Goal: Task Accomplishment & Management: Use online tool/utility

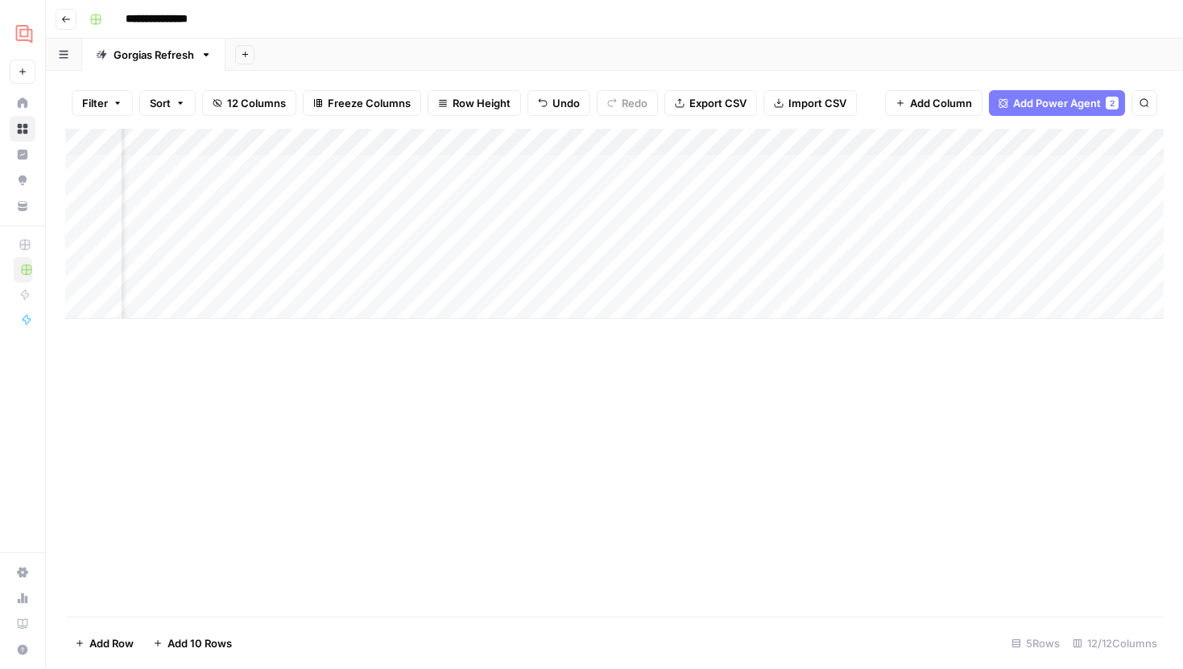
scroll to position [0, 68]
click at [855, 137] on div "Add Column" at bounding box center [614, 224] width 1098 height 190
click at [803, 275] on span "Hide Column" at bounding box center [821, 278] width 141 height 16
click at [706, 143] on div "Add Column" at bounding box center [614, 224] width 1098 height 190
click at [794, 256] on div "Add Column" at bounding box center [614, 224] width 1098 height 190
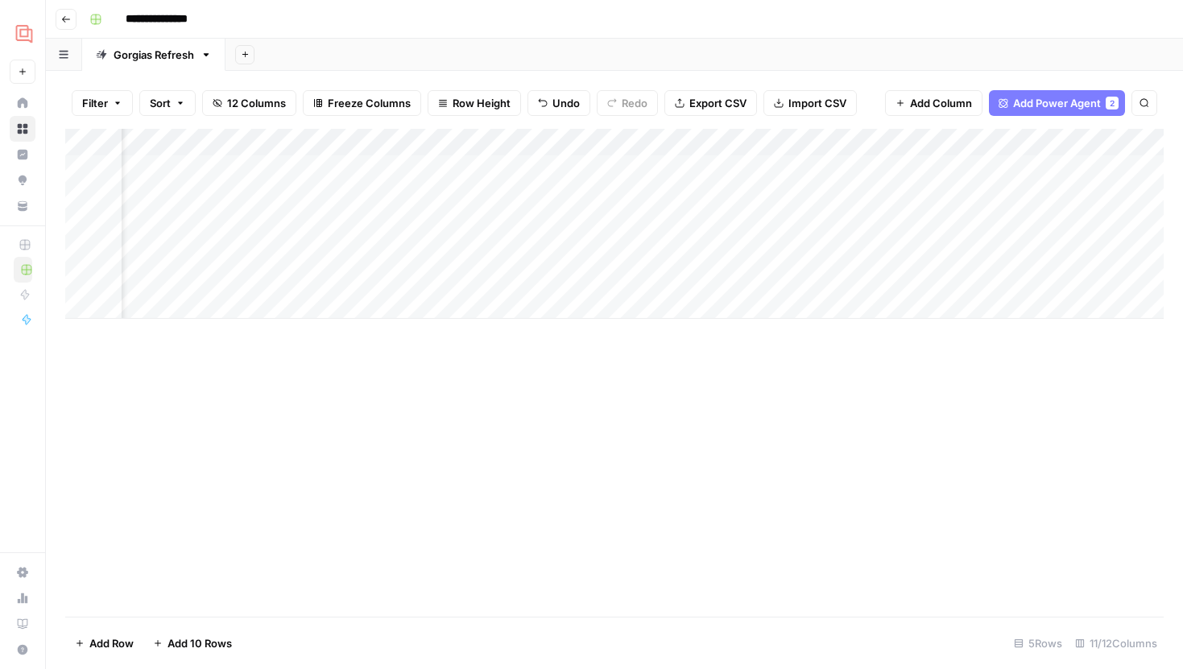
click at [848, 146] on div "Add Column" at bounding box center [614, 224] width 1098 height 190
click at [791, 275] on span "Hide Column" at bounding box center [821, 278] width 141 height 16
click at [340, 164] on div "Add Column" at bounding box center [614, 224] width 1098 height 190
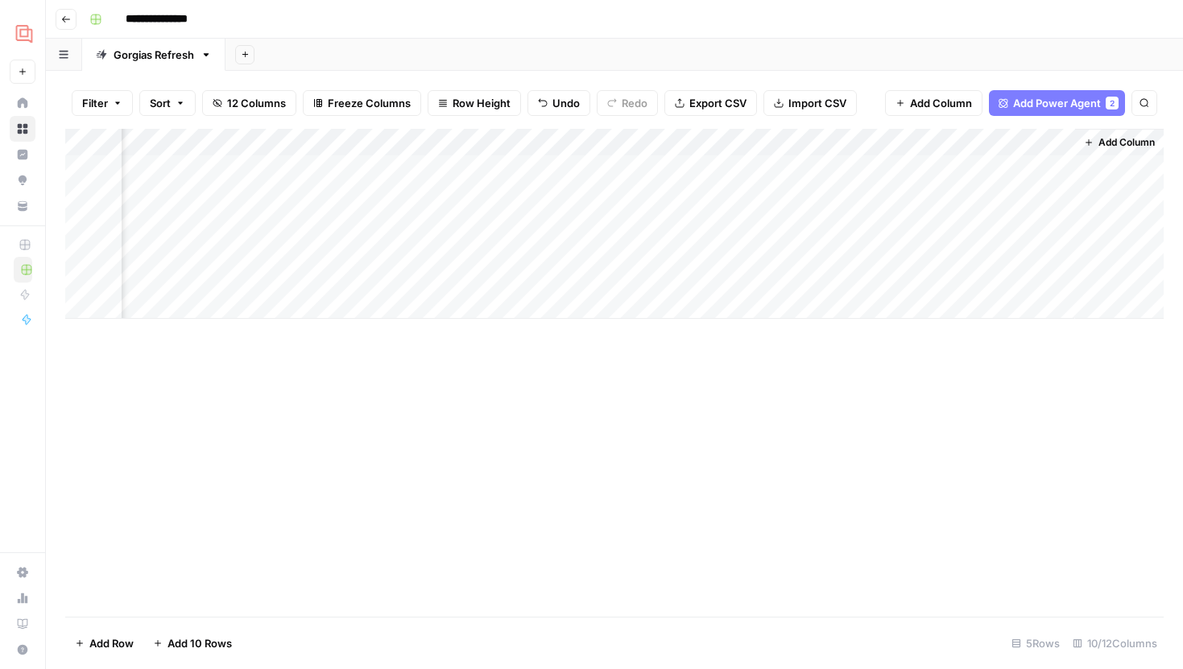
click at [915, 142] on div "Add Column" at bounding box center [614, 224] width 1098 height 190
click at [858, 275] on span "Hide Column" at bounding box center [885, 278] width 141 height 16
click at [1062, 142] on div "Add Column" at bounding box center [614, 224] width 1098 height 190
click at [997, 268] on button "Hide Column" at bounding box center [1024, 277] width 178 height 23
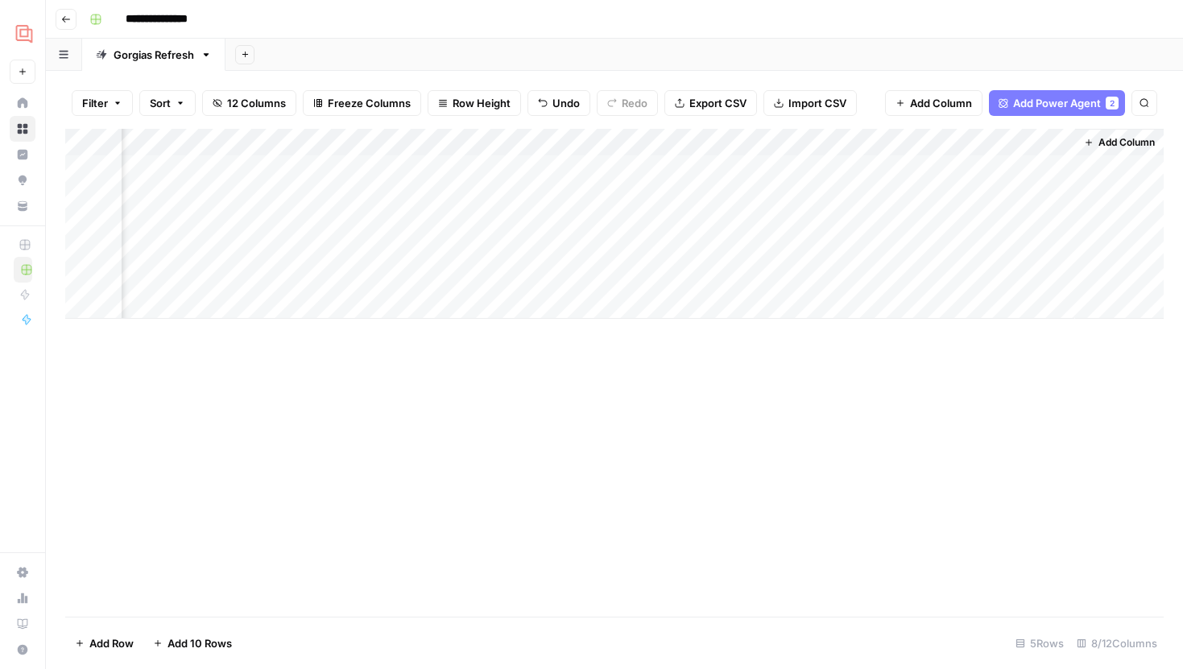
scroll to position [0, 414]
click at [1107, 139] on span "Add Column" at bounding box center [1126, 142] width 56 height 14
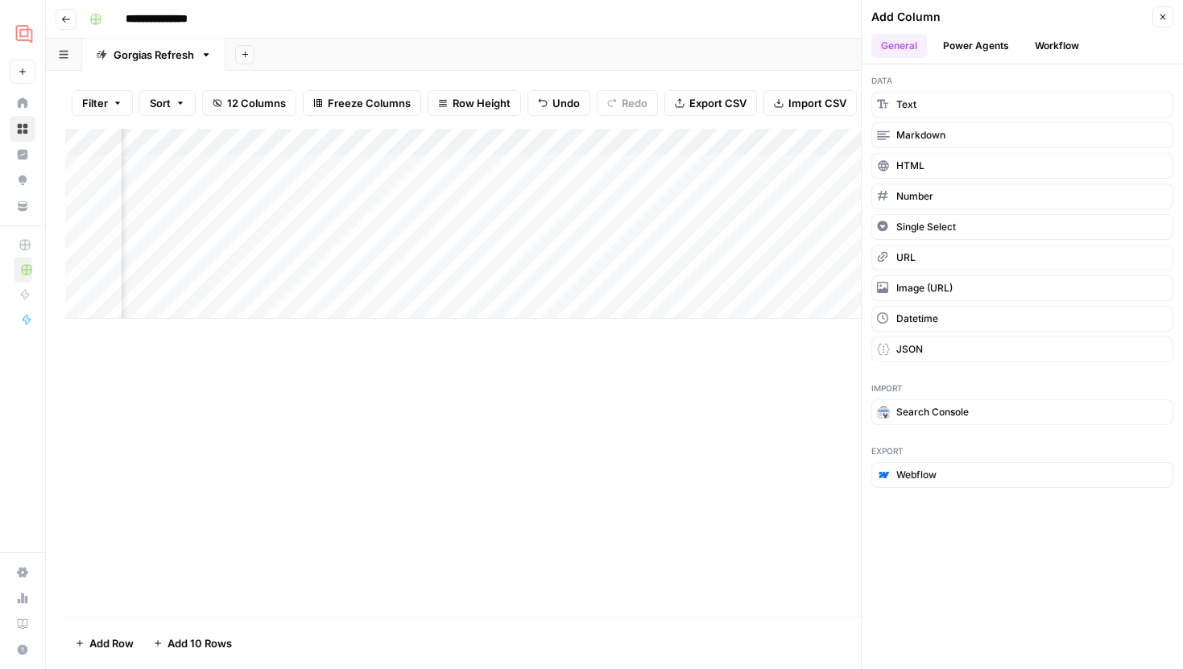
click at [1069, 48] on button "Workflow" at bounding box center [1057, 46] width 64 height 24
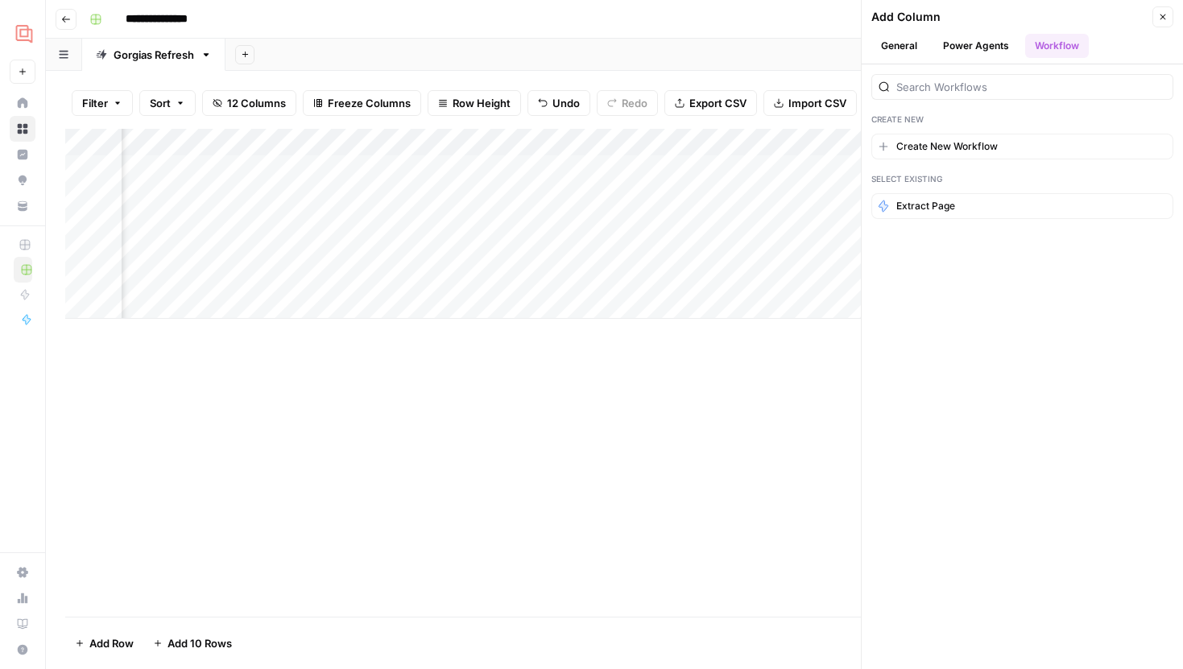
click at [1167, 16] on button "Close" at bounding box center [1162, 16] width 21 height 21
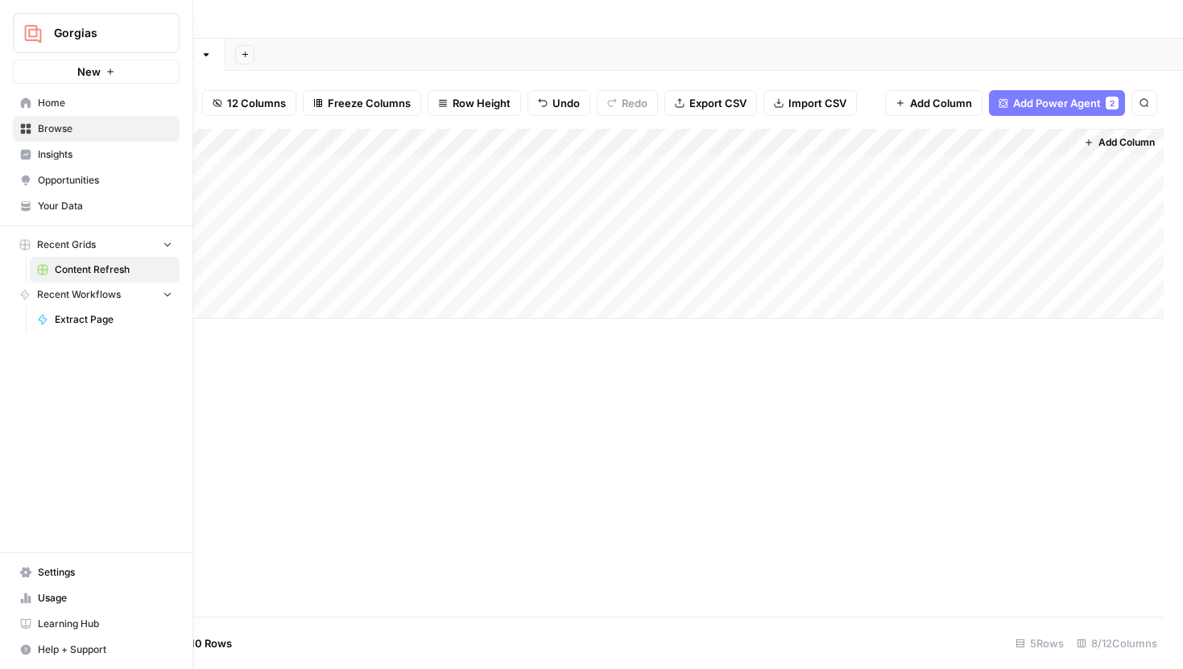
click at [35, 131] on link "Browse" at bounding box center [96, 129] width 167 height 26
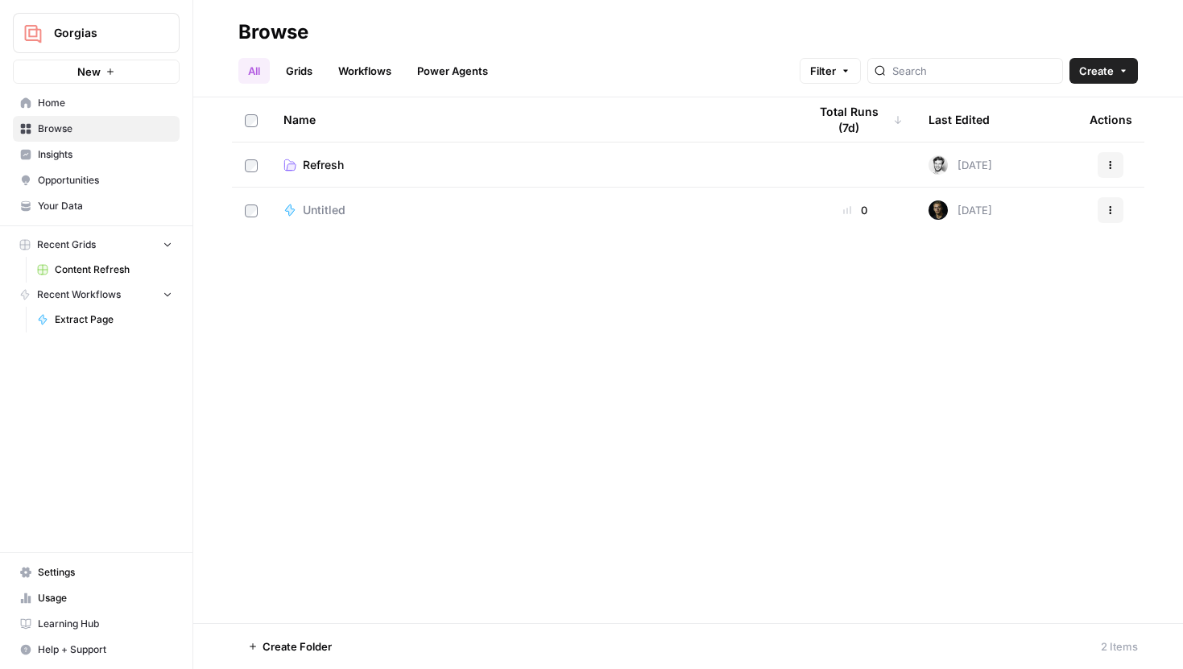
click at [326, 164] on span "Refresh" at bounding box center [323, 165] width 41 height 16
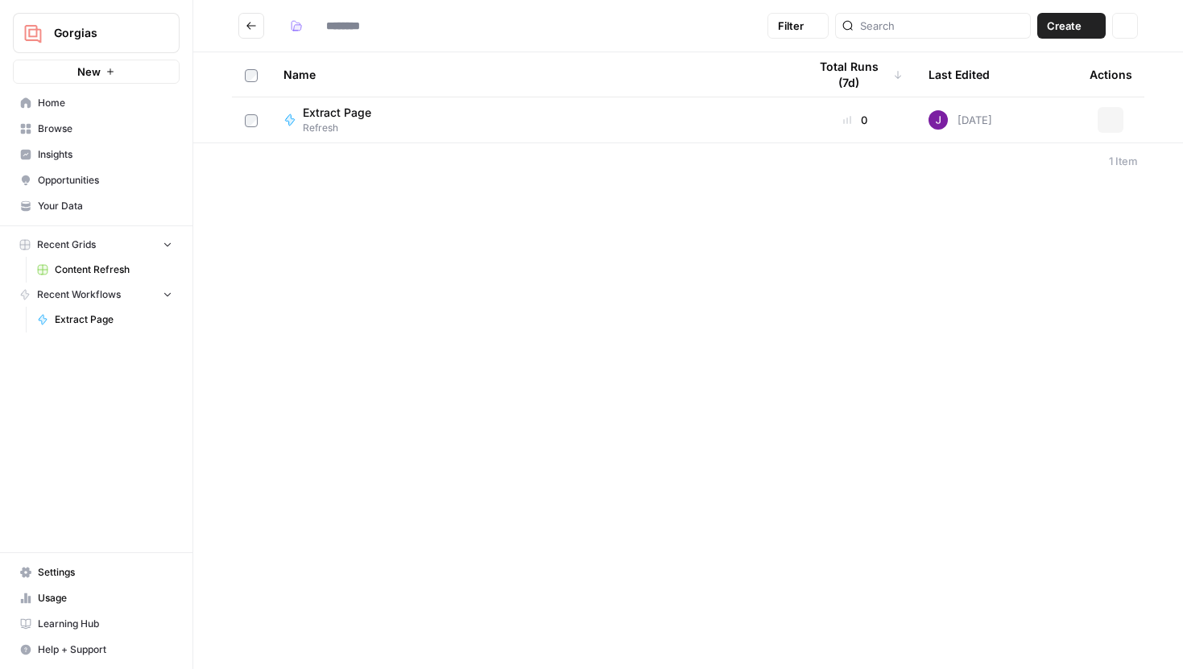
type input "*******"
click at [374, 117] on span "Content Refresh" at bounding box center [346, 113] width 86 height 16
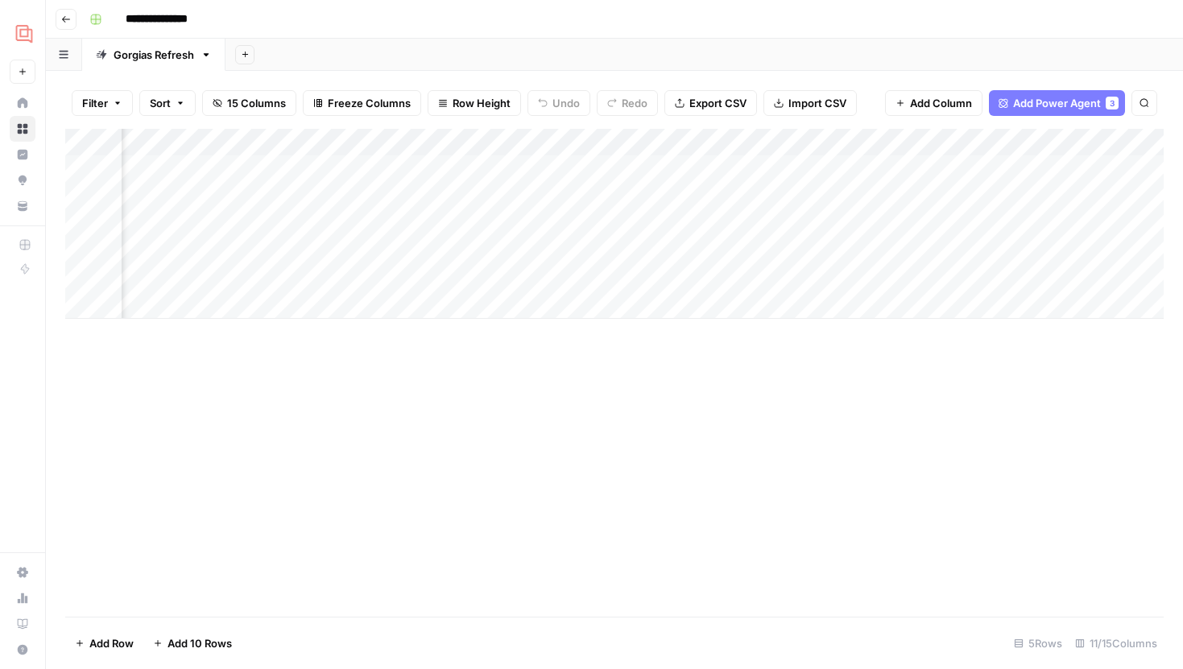
scroll to position [0, 976]
click at [62, 17] on icon "button" at bounding box center [66, 19] width 10 height 10
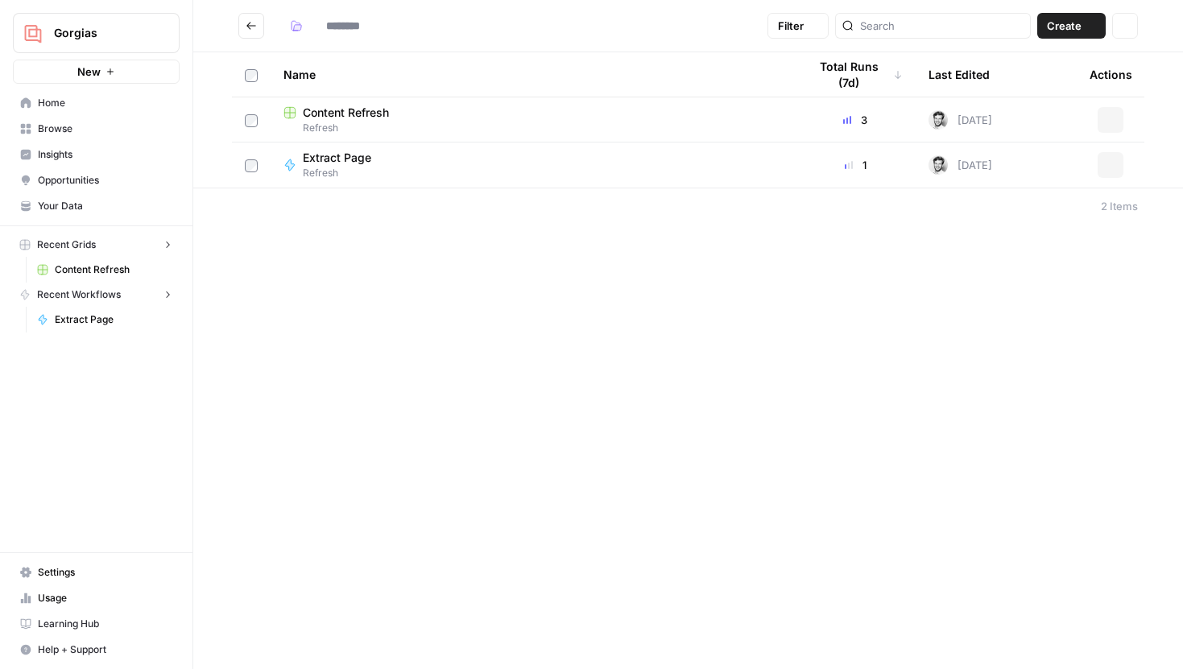
type input "*******"
click at [1062, 34] on button "Create" at bounding box center [1071, 26] width 68 height 26
click at [1012, 83] on span "Workflow" at bounding box center [1040, 86] width 90 height 16
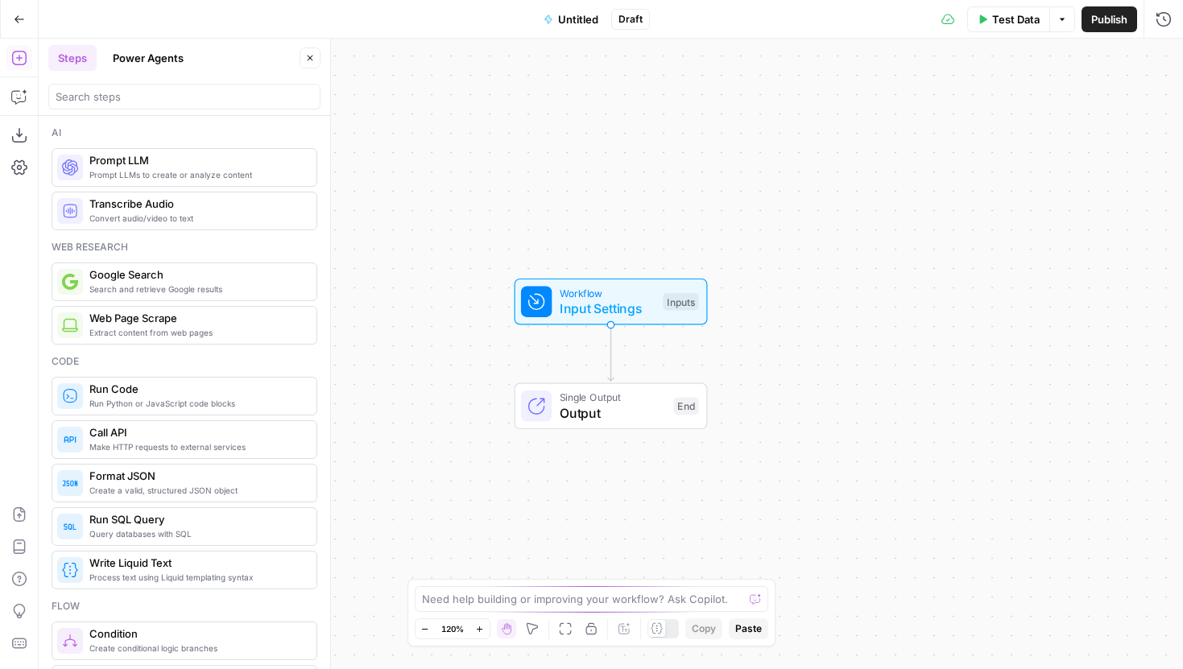
click at [588, 23] on span "Untitled" at bounding box center [578, 19] width 40 height 16
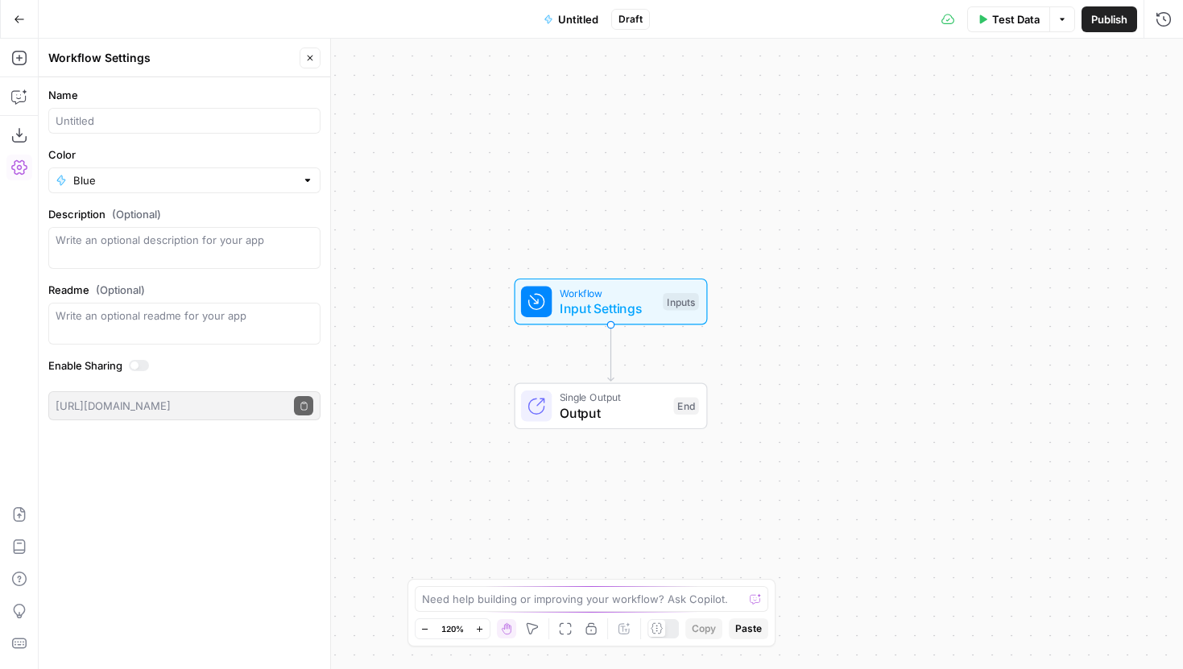
click at [271, 108] on div at bounding box center [184, 121] width 272 height 26
type input "Brief"
click at [308, 62] on icon "button" at bounding box center [310, 58] width 10 height 10
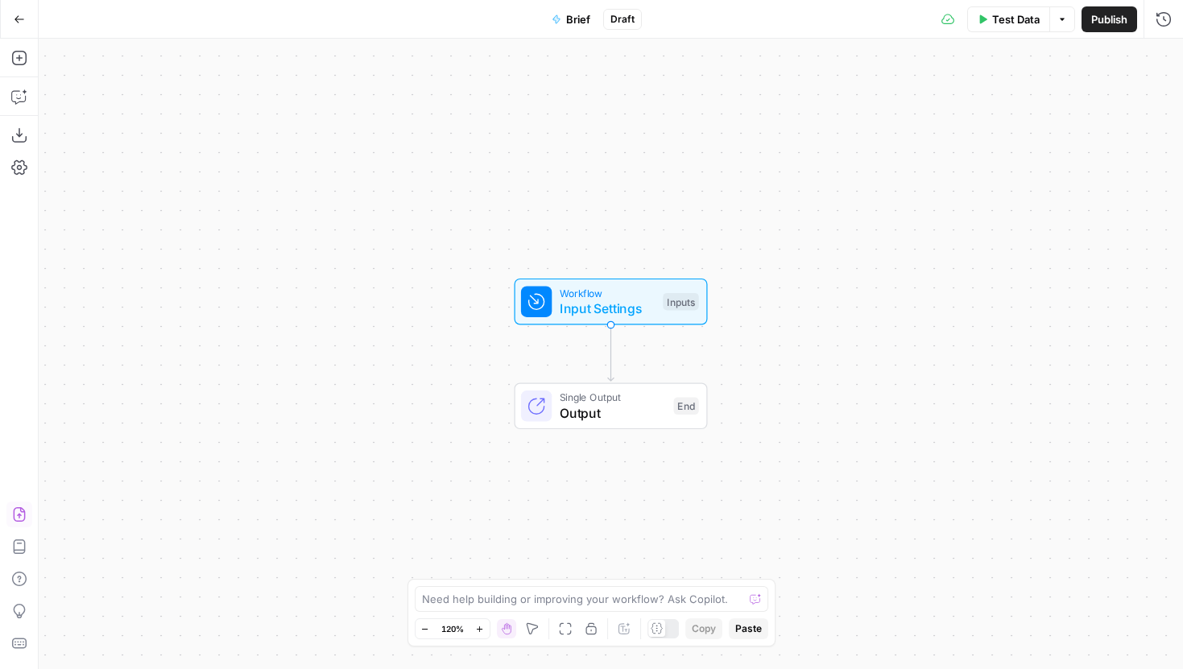
click at [15, 510] on icon "button" at bounding box center [19, 514] width 16 height 16
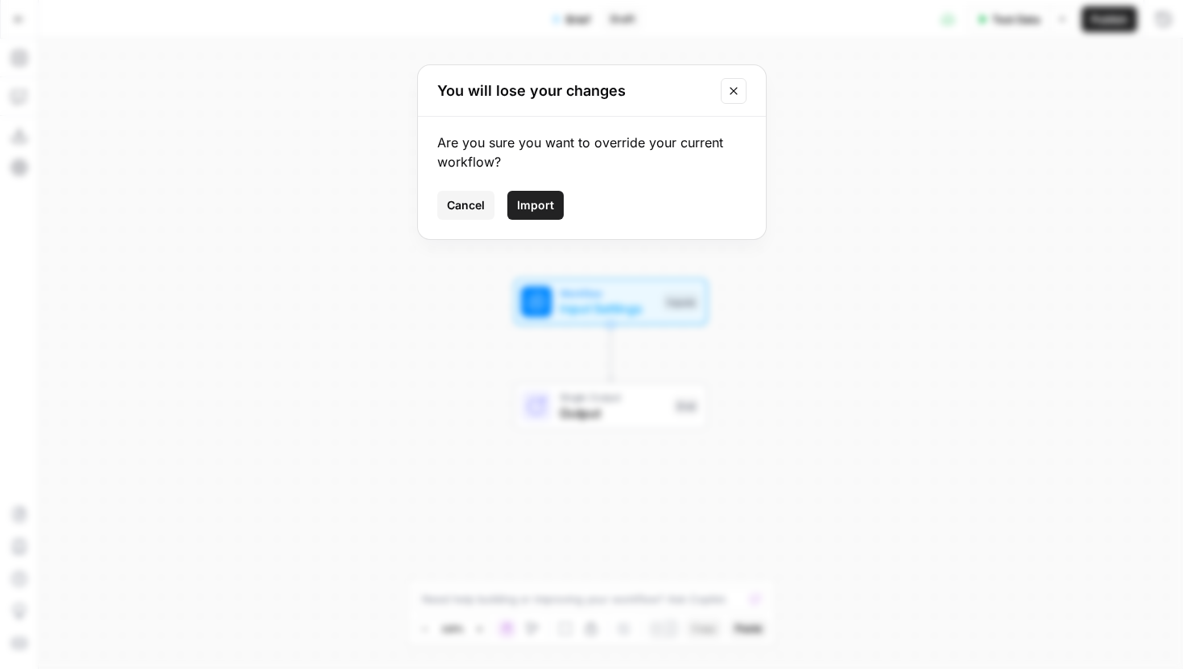
click at [548, 212] on span "Import" at bounding box center [535, 205] width 37 height 16
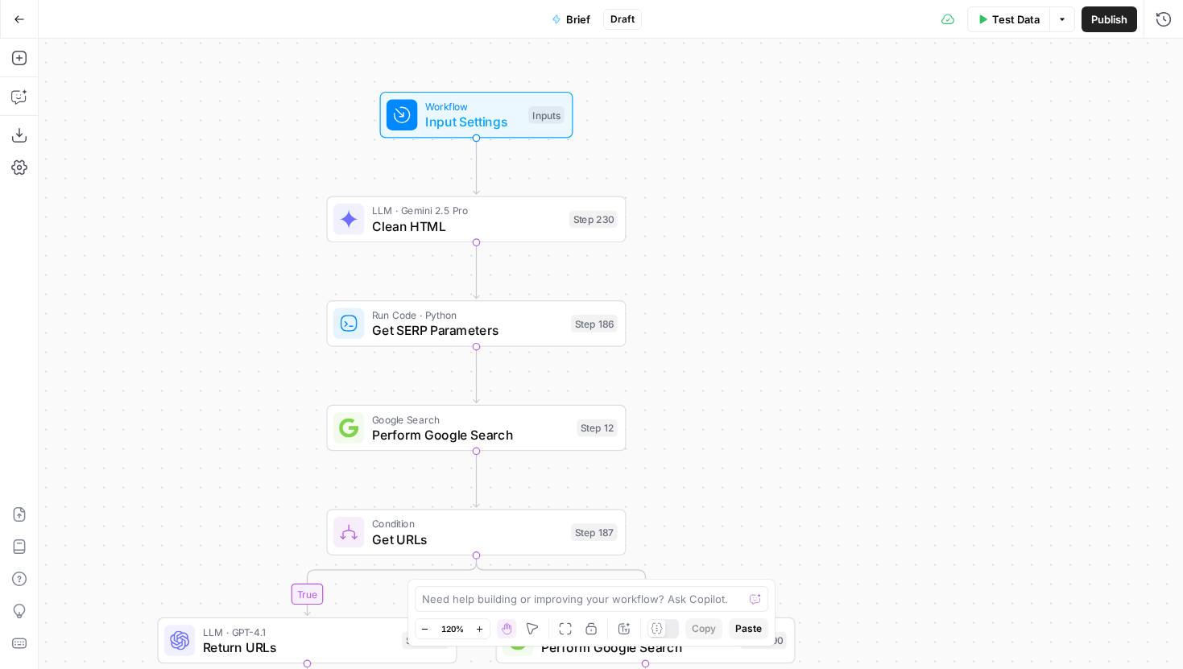
drag, startPoint x: 366, startPoint y: 391, endPoint x: 252, endPoint y: 230, distance: 197.5
click at [252, 230] on div "true false false true false true false true Workflow Input Settings Inputs LLM …" at bounding box center [611, 354] width 1144 height 630
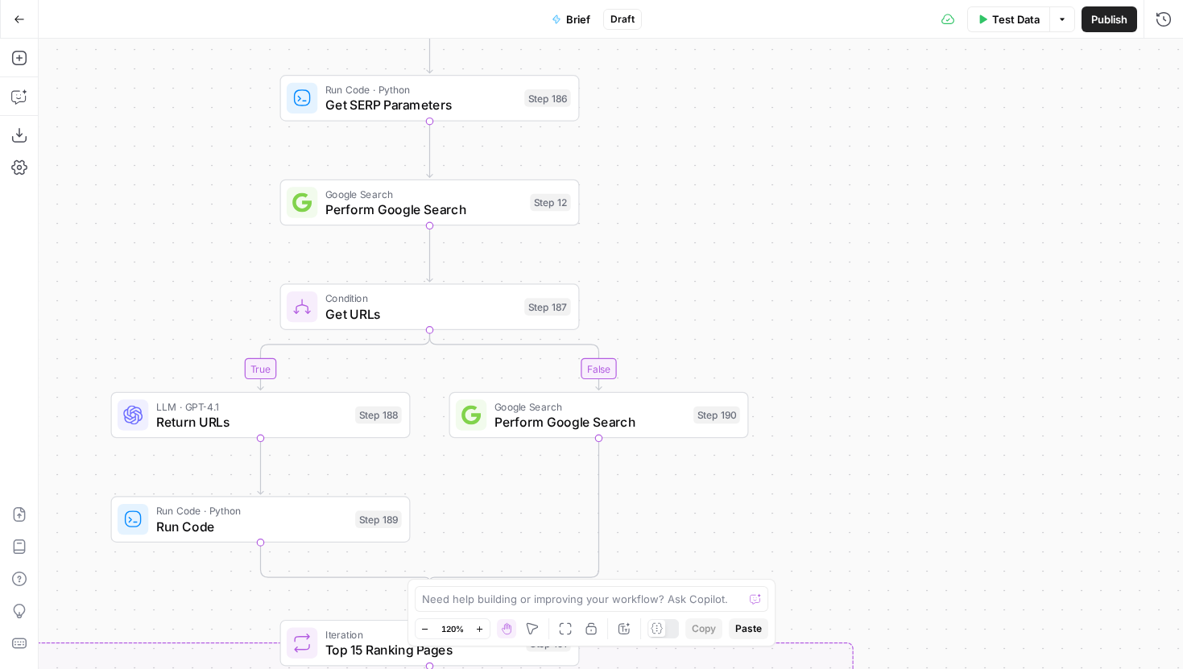
drag, startPoint x: 259, startPoint y: 387, endPoint x: 220, endPoint y: 166, distance: 224.9
click at [220, 166] on div "true false false true false true false true Workflow Input Settings Inputs LLM …" at bounding box center [611, 354] width 1144 height 630
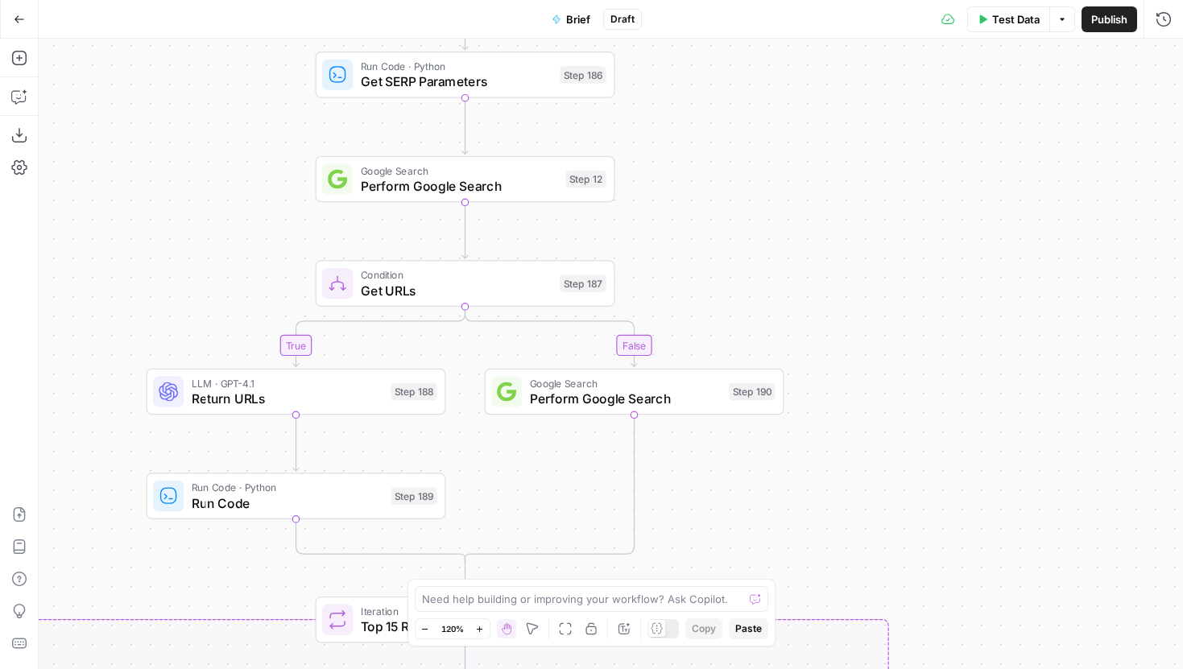
drag, startPoint x: 704, startPoint y: 264, endPoint x: 766, endPoint y: 122, distance: 155.4
click at [766, 122] on div "true false false true false true false true Workflow Input Settings Inputs LLM …" at bounding box center [611, 354] width 1144 height 630
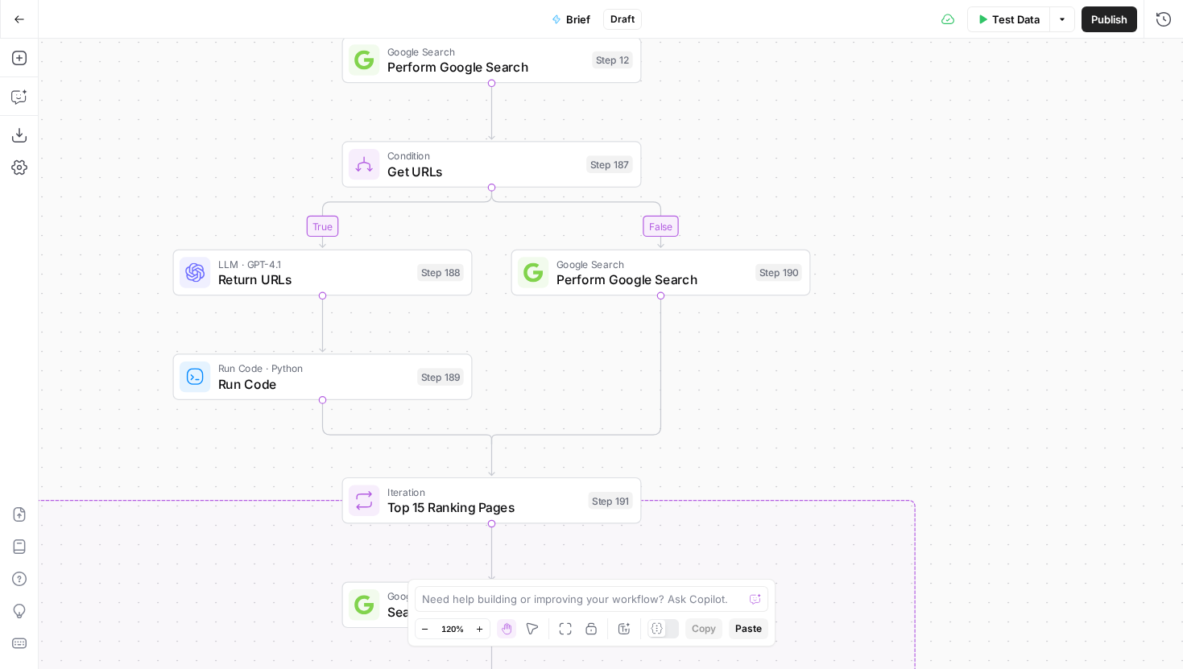
drag, startPoint x: 807, startPoint y: 375, endPoint x: 807, endPoint y: 315, distance: 60.4
click at [807, 337] on div "true false false true false true false true Workflow Input Settings Inputs LLM …" at bounding box center [611, 354] width 1144 height 630
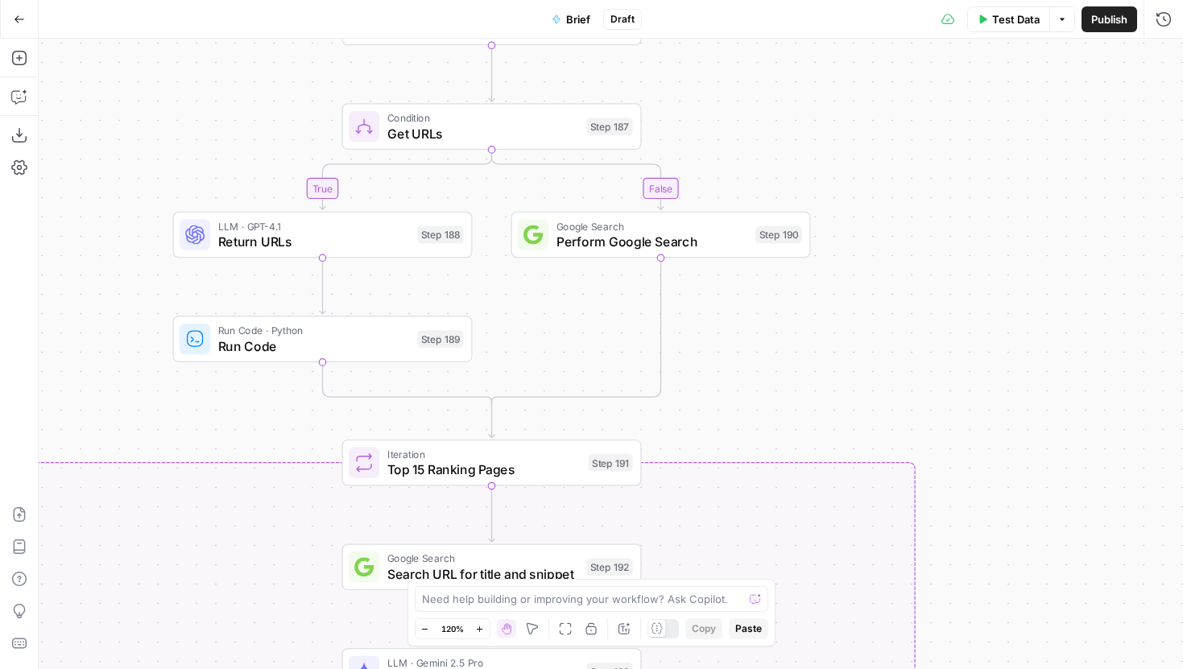
click at [420, 625] on icon "button" at bounding box center [424, 629] width 9 height 9
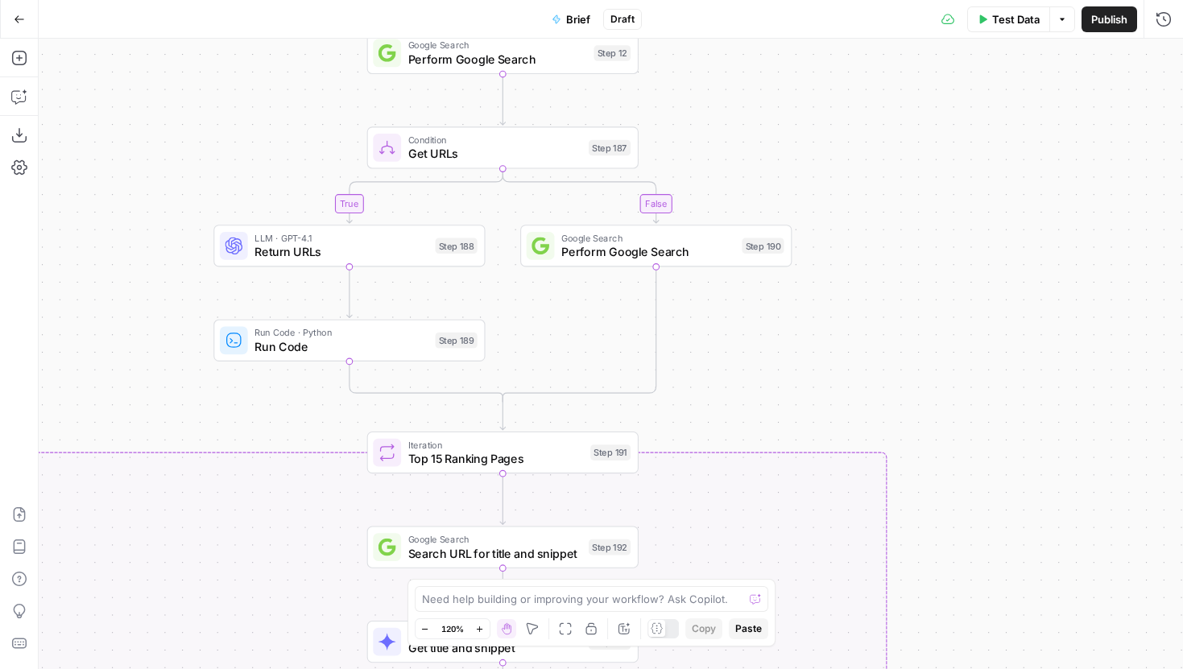
click at [420, 625] on icon "button" at bounding box center [424, 629] width 9 height 9
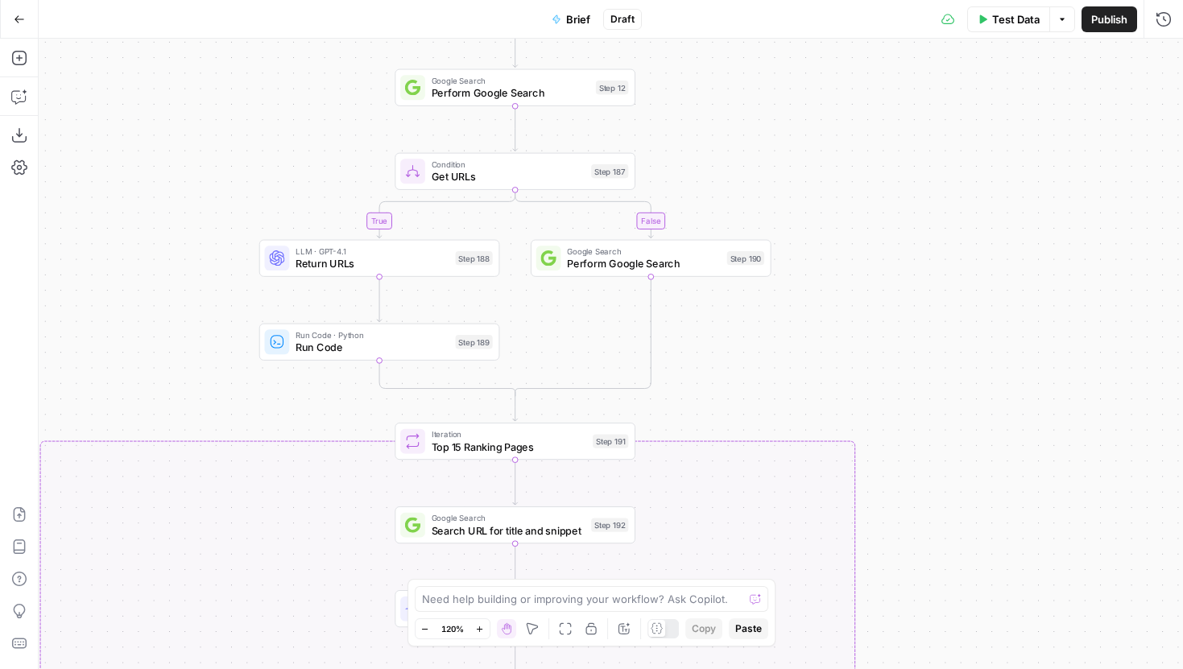
click at [420, 625] on icon "button" at bounding box center [424, 629] width 9 height 9
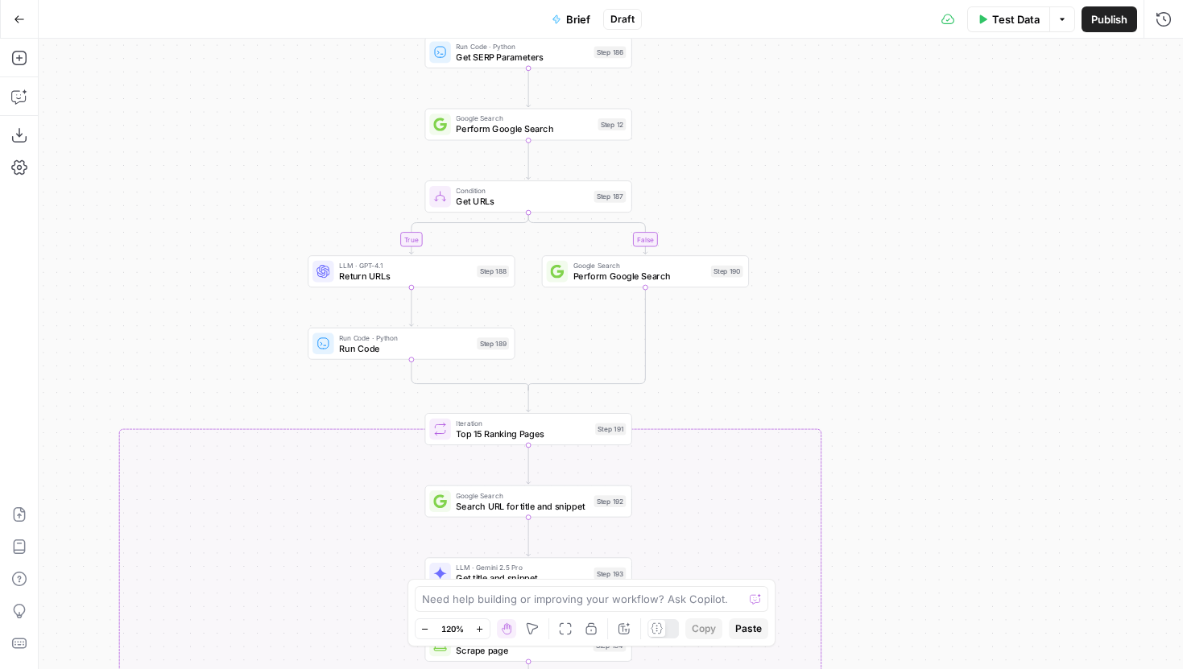
click at [420, 625] on icon "button" at bounding box center [424, 629] width 9 height 9
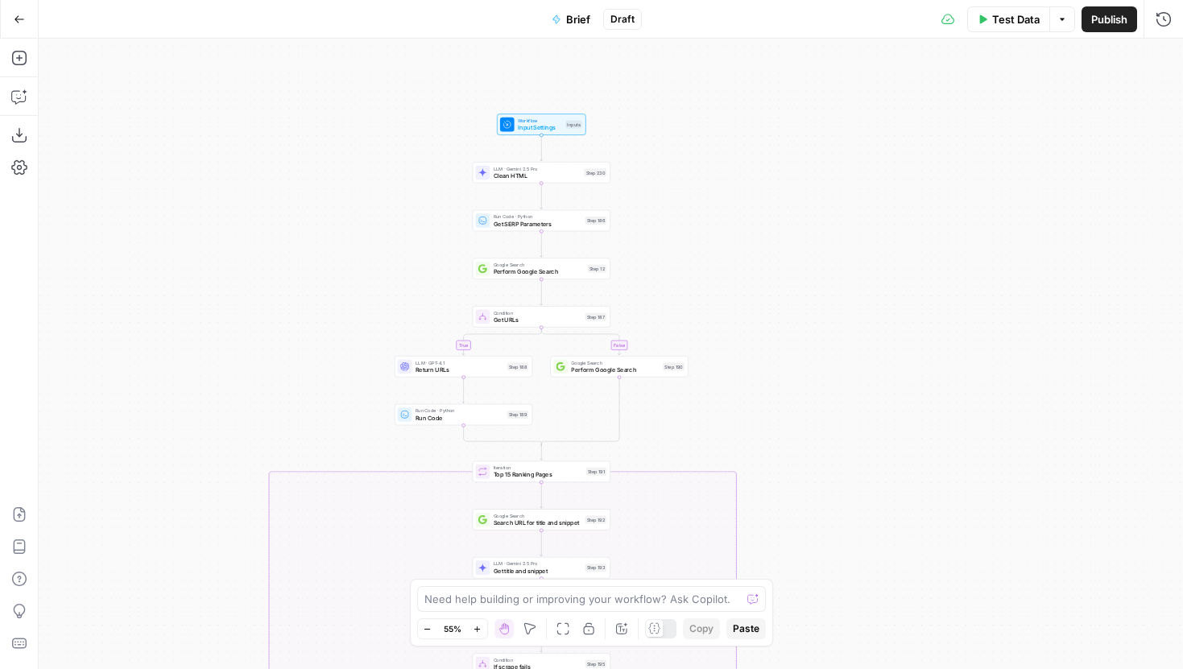
drag, startPoint x: 758, startPoint y: 326, endPoint x: 744, endPoint y: 393, distance: 68.4
click at [744, 393] on div "true false false true false true false true Workflow Input Settings Inputs LLM …" at bounding box center [611, 354] width 1144 height 630
drag, startPoint x: 663, startPoint y: 147, endPoint x: 663, endPoint y: 86, distance: 61.2
click at [663, 86] on div "true false false true false true false true Workflow Input Settings Inputs LLM …" at bounding box center [611, 354] width 1144 height 630
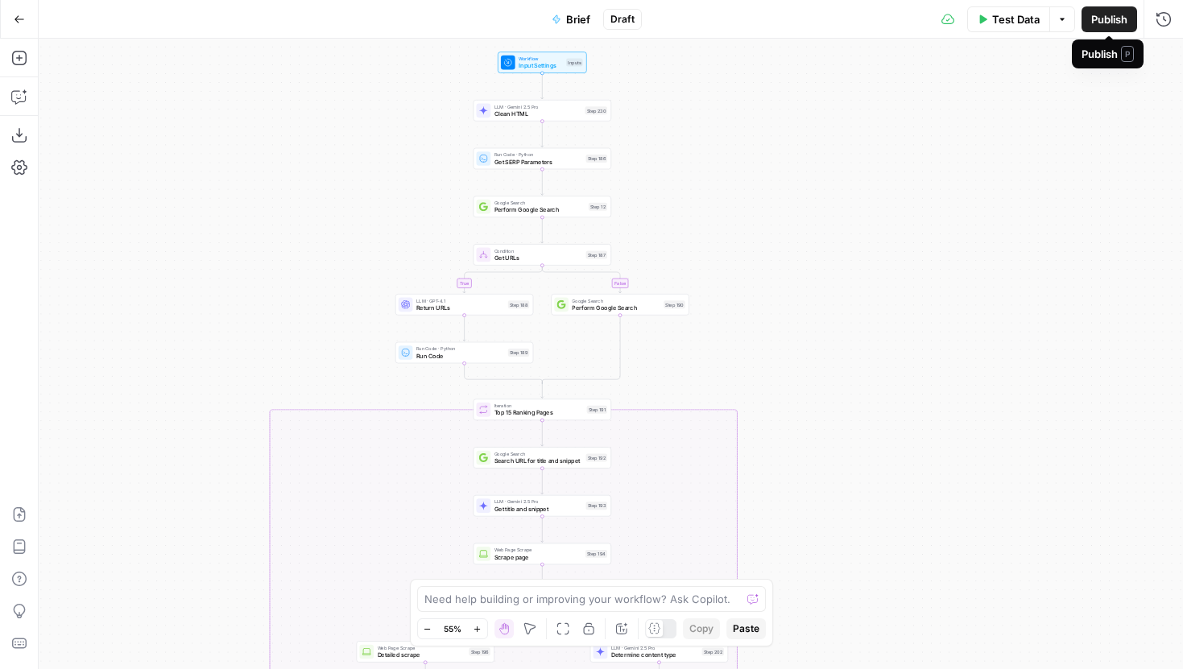
click at [1117, 19] on span "Publish" at bounding box center [1109, 19] width 36 height 16
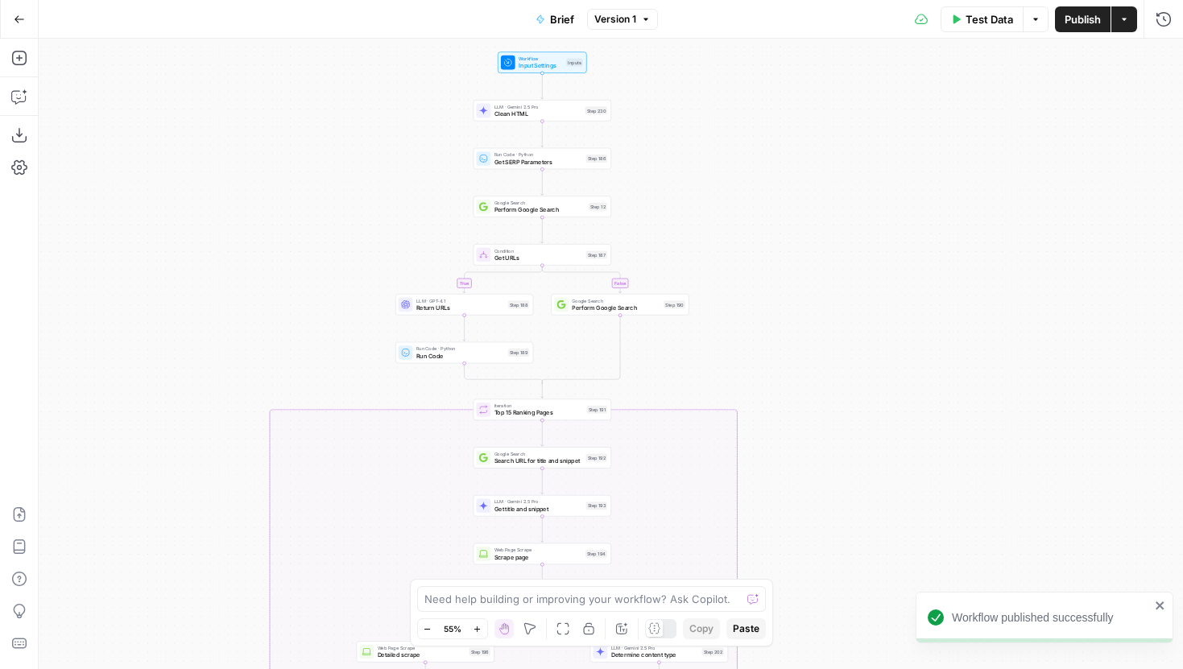
click at [31, 31] on button "Go Back" at bounding box center [19, 19] width 29 height 29
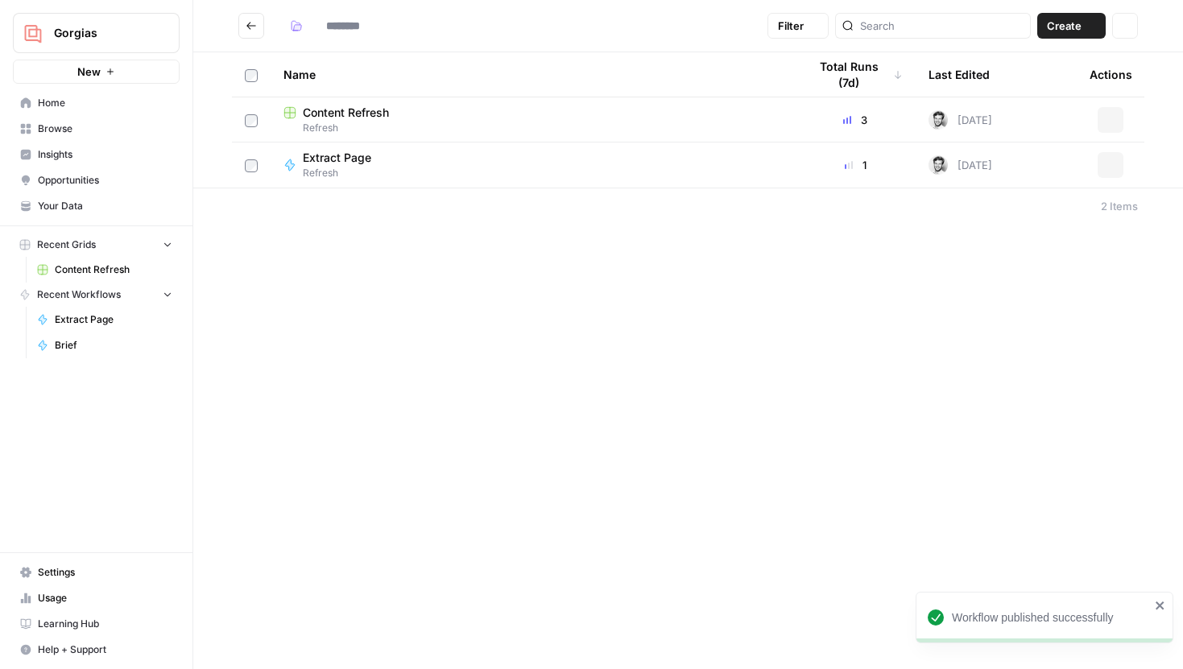
type input "*******"
click at [342, 142] on td "Extract Page Refresh" at bounding box center [532, 164] width 524 height 44
click at [357, 114] on span "Content Refresh" at bounding box center [346, 113] width 86 height 16
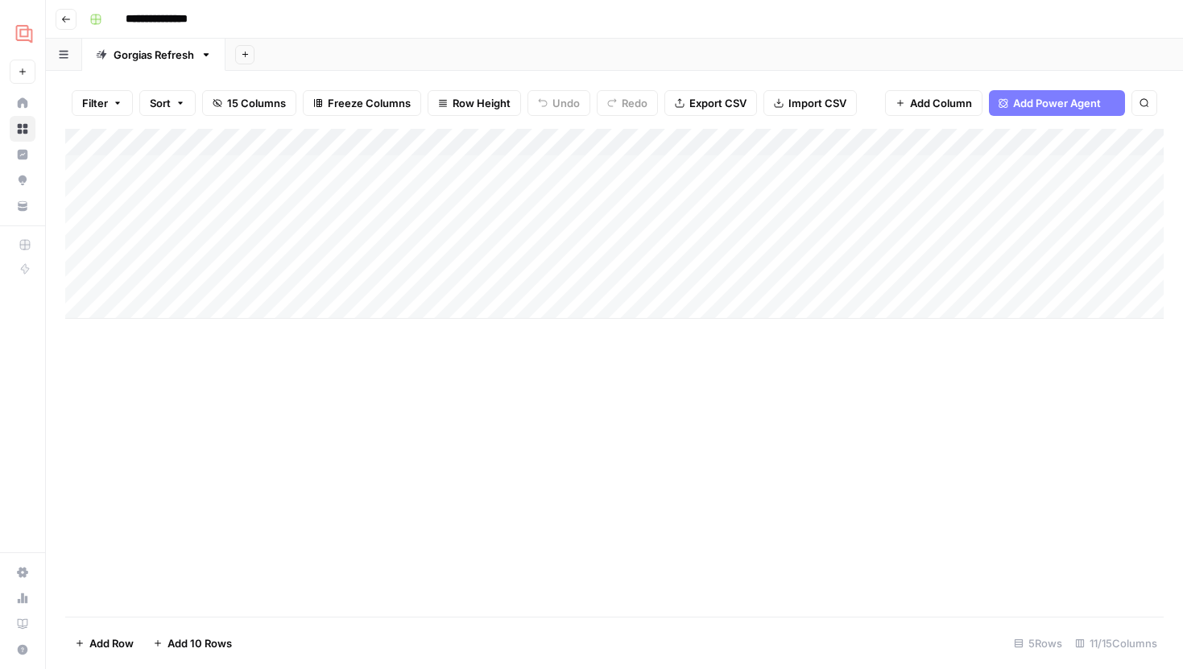
click at [247, 52] on icon "button" at bounding box center [245, 54] width 9 height 9
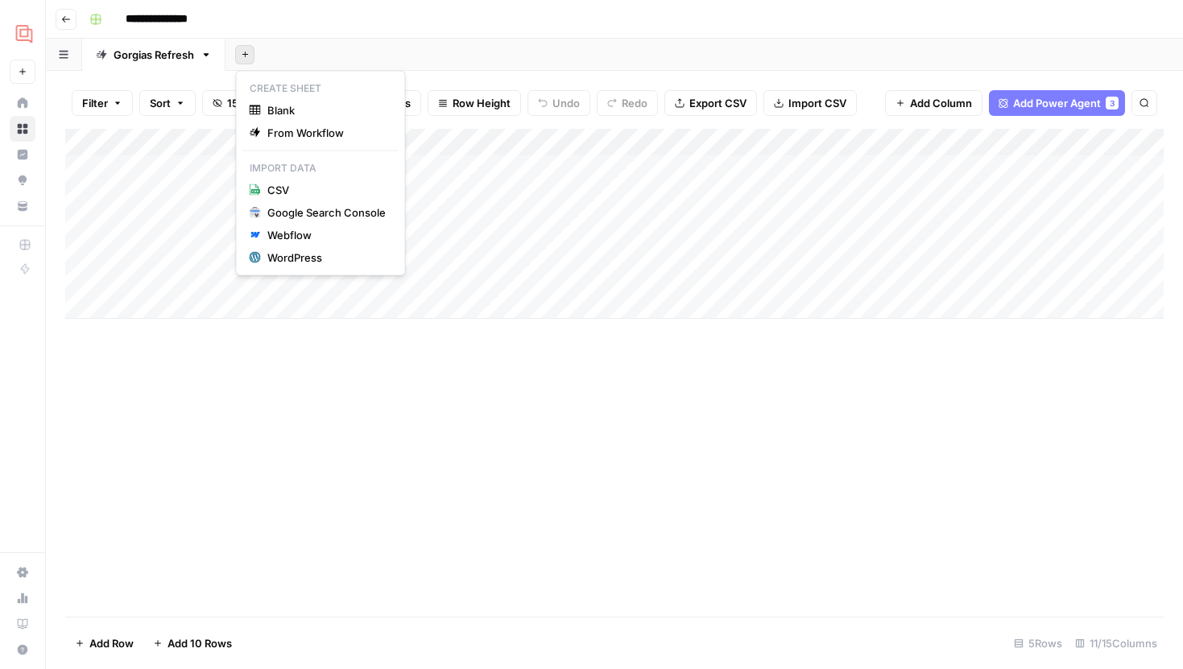
click at [207, 56] on icon "button" at bounding box center [205, 54] width 11 height 11
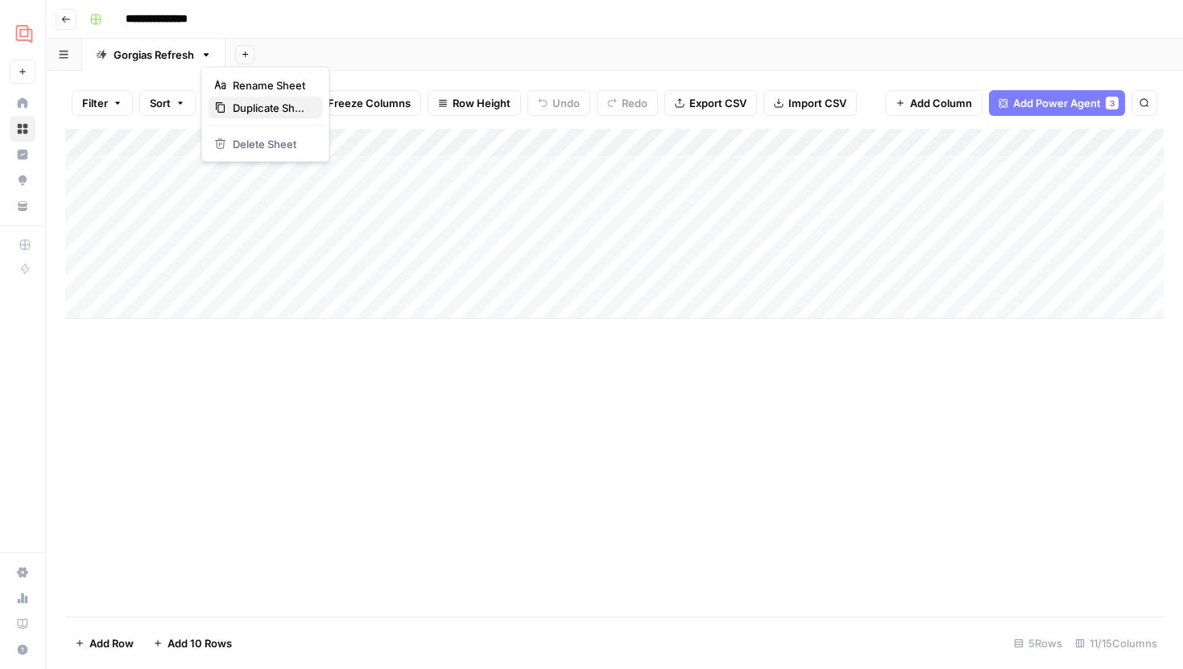
click at [256, 109] on span "Duplicate Sheet" at bounding box center [271, 108] width 77 height 16
click at [295, 60] on div "Gorgias Refresh" at bounding box center [297, 55] width 81 height 16
click at [282, 59] on div "Gorgias Refresh" at bounding box center [297, 55] width 81 height 16
click at [320, 56] on input "**********" at bounding box center [298, 54] width 83 height 21
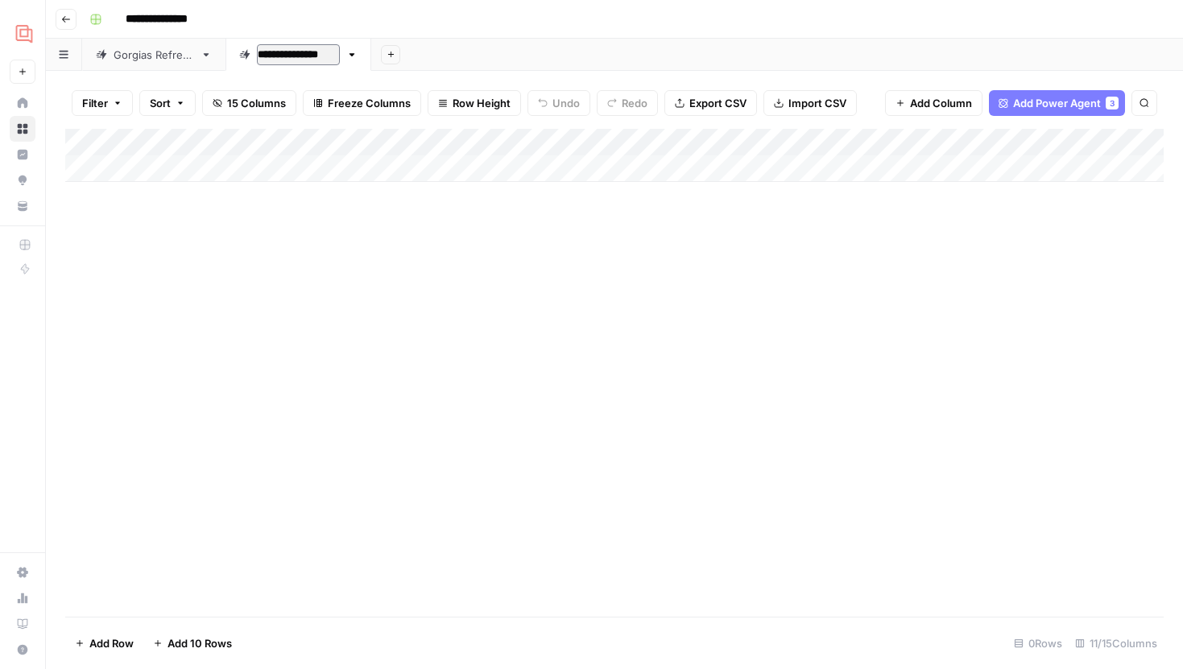
click at [320, 56] on input "**********" at bounding box center [298, 54] width 83 height 21
type input "***"
click at [166, 56] on div "Gorgias Refresh" at bounding box center [154, 55] width 81 height 16
click at [320, 175] on div "Add Column" at bounding box center [614, 224] width 1098 height 190
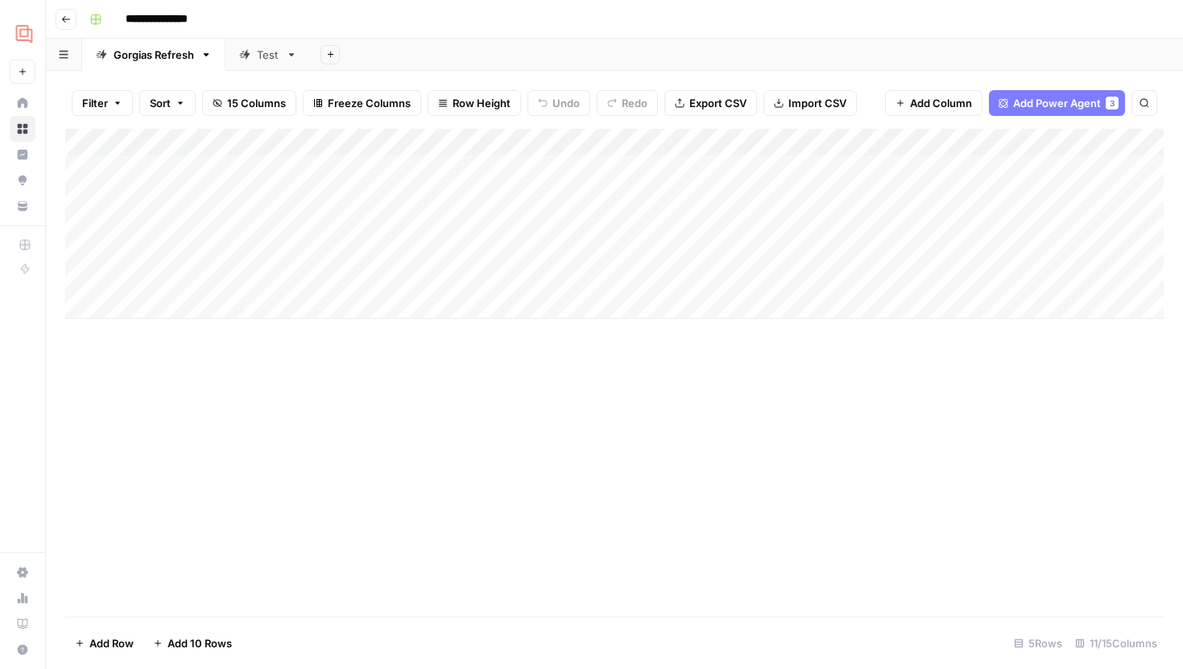
click at [261, 47] on div "Test" at bounding box center [268, 55] width 23 height 16
click at [229, 166] on div "Add Column" at bounding box center [614, 155] width 1098 height 53
click at [132, 171] on div "Add Column" at bounding box center [614, 155] width 1098 height 53
type input "**********"
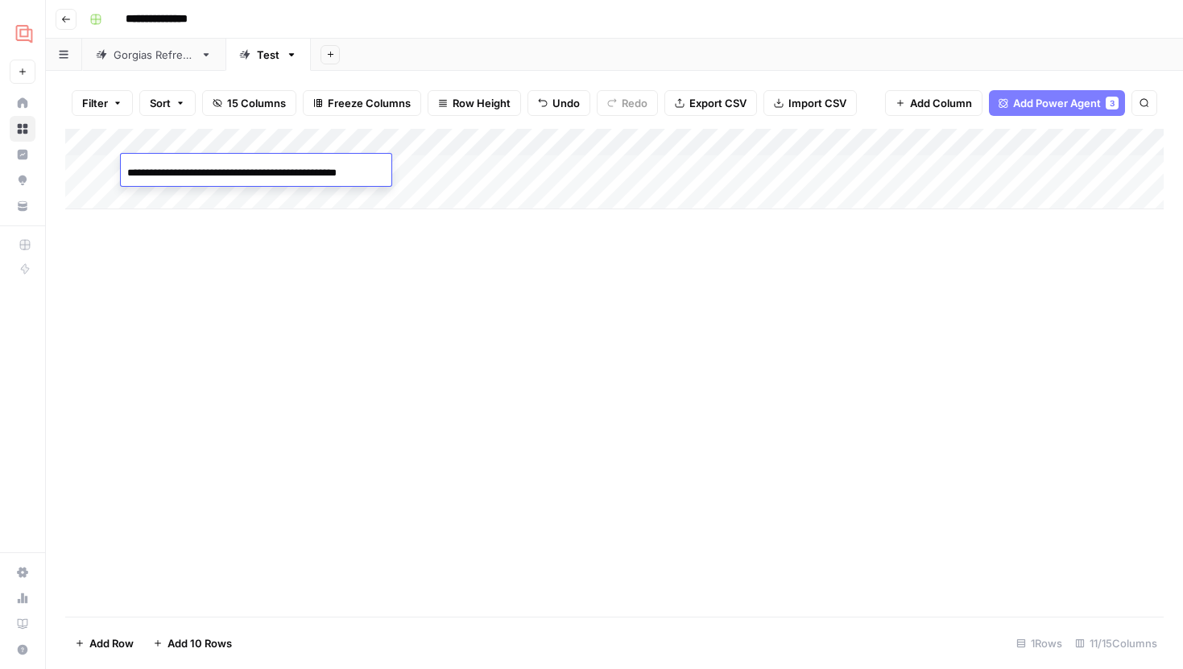
scroll to position [0, 27]
click at [317, 272] on div "Add Column" at bounding box center [614, 373] width 1098 height 488
click at [143, 56] on div "Gorgias Refresh" at bounding box center [154, 55] width 81 height 16
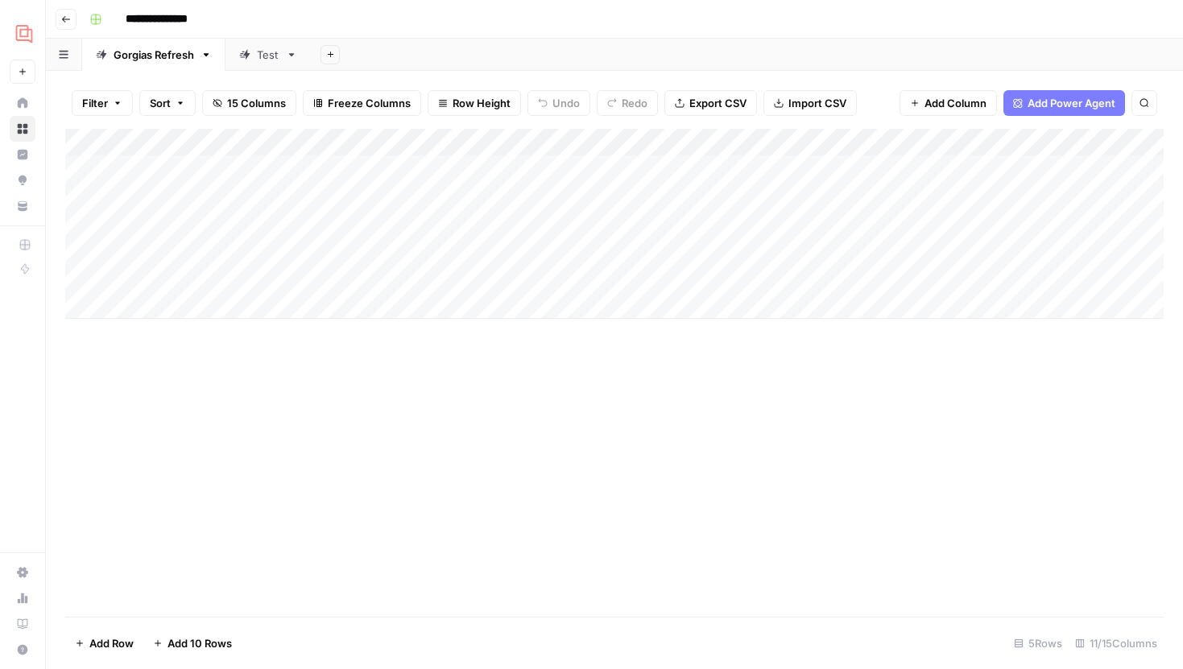
click at [554, 170] on div "Add Column" at bounding box center [614, 224] width 1098 height 190
click at [268, 60] on div "Test" at bounding box center [268, 55] width 23 height 16
click at [572, 169] on div "Add Column" at bounding box center [614, 183] width 1098 height 108
click at [150, 62] on link "Gorgias Refresh" at bounding box center [153, 55] width 143 height 32
click at [825, 167] on div "Add Column" at bounding box center [614, 224] width 1098 height 190
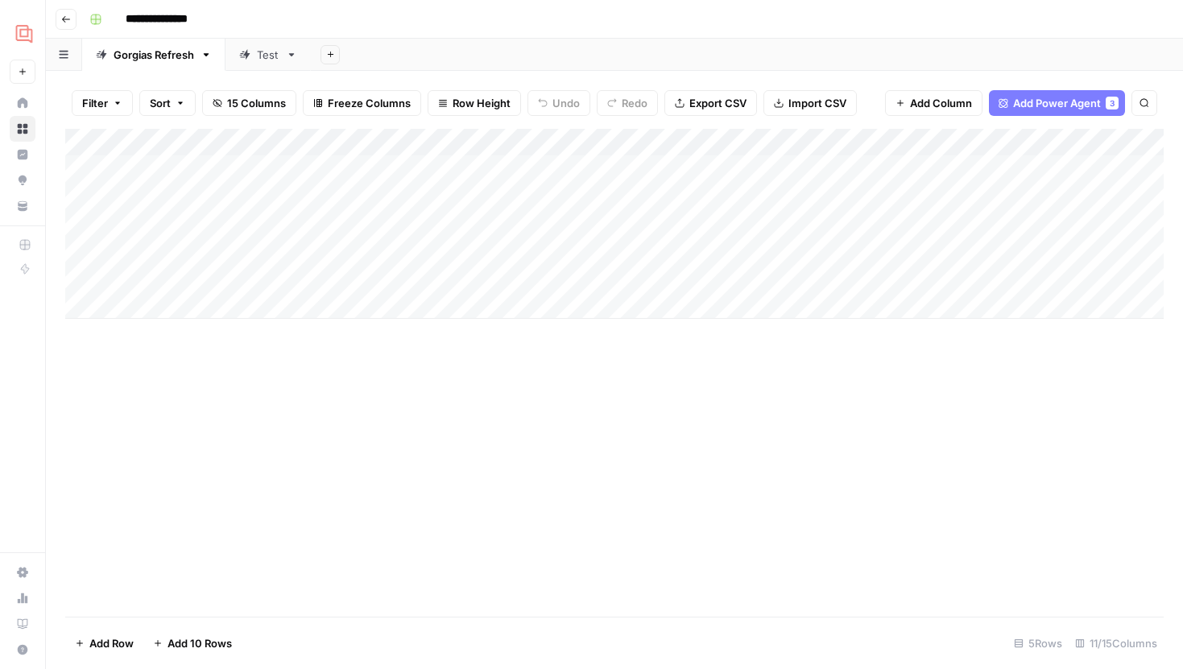
click at [273, 56] on div "Test" at bounding box center [268, 55] width 23 height 16
click at [810, 168] on div "Add Column" at bounding box center [614, 183] width 1098 height 108
click at [141, 59] on div "Gorgias Refresh" at bounding box center [154, 55] width 81 height 16
click at [823, 169] on div "Add Column" at bounding box center [614, 224] width 1098 height 190
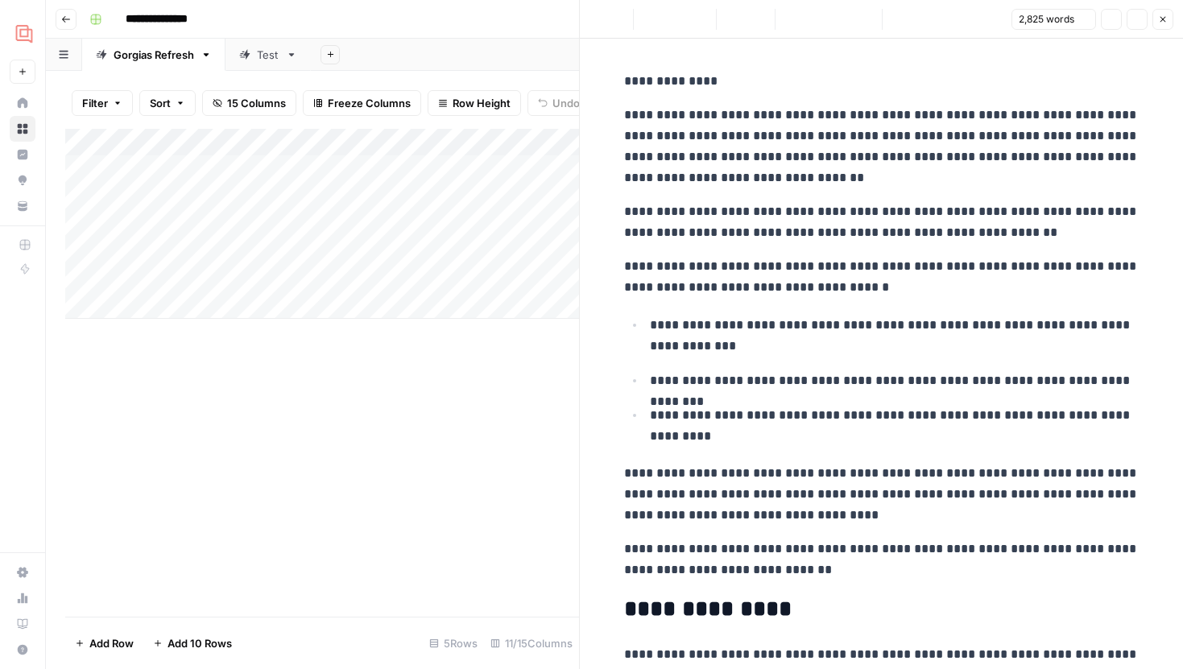
click at [895, 212] on p "**********" at bounding box center [881, 222] width 515 height 42
copy div "**********"
click at [1068, 155] on p "**********" at bounding box center [881, 147] width 515 height 84
click at [1164, 25] on button "Close" at bounding box center [1162, 19] width 21 height 21
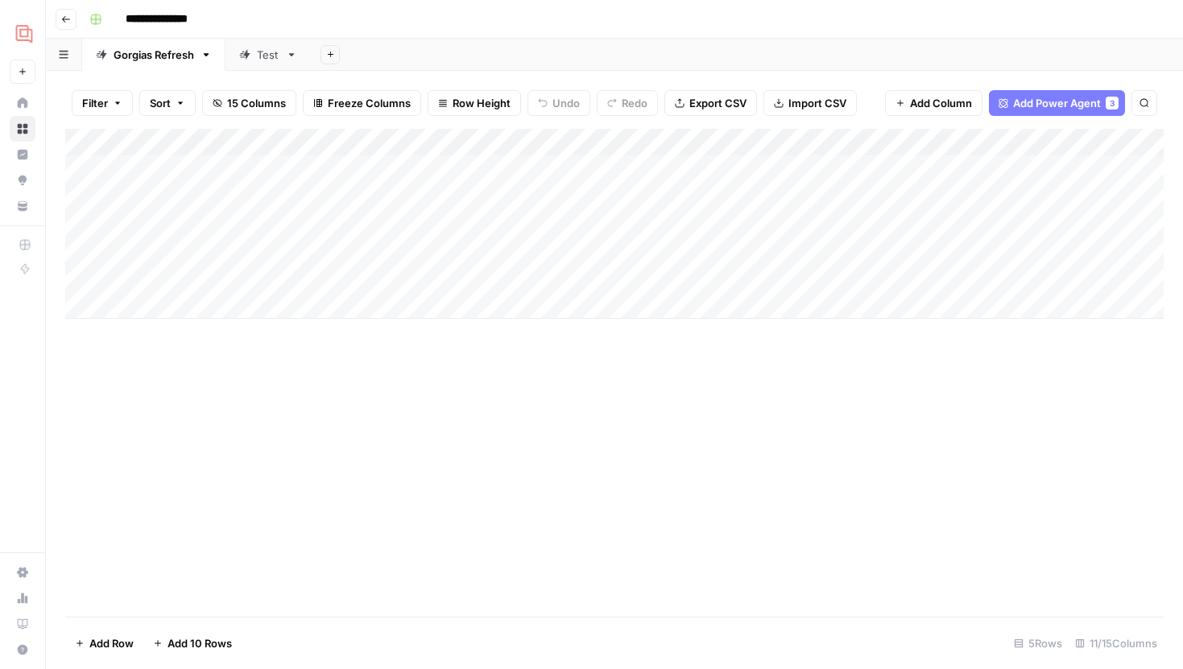
click at [250, 56] on icon at bounding box center [244, 54] width 11 height 11
click at [835, 167] on div "Add Column" at bounding box center [614, 183] width 1098 height 108
click at [836, 168] on div "Add Column" at bounding box center [614, 183] width 1098 height 108
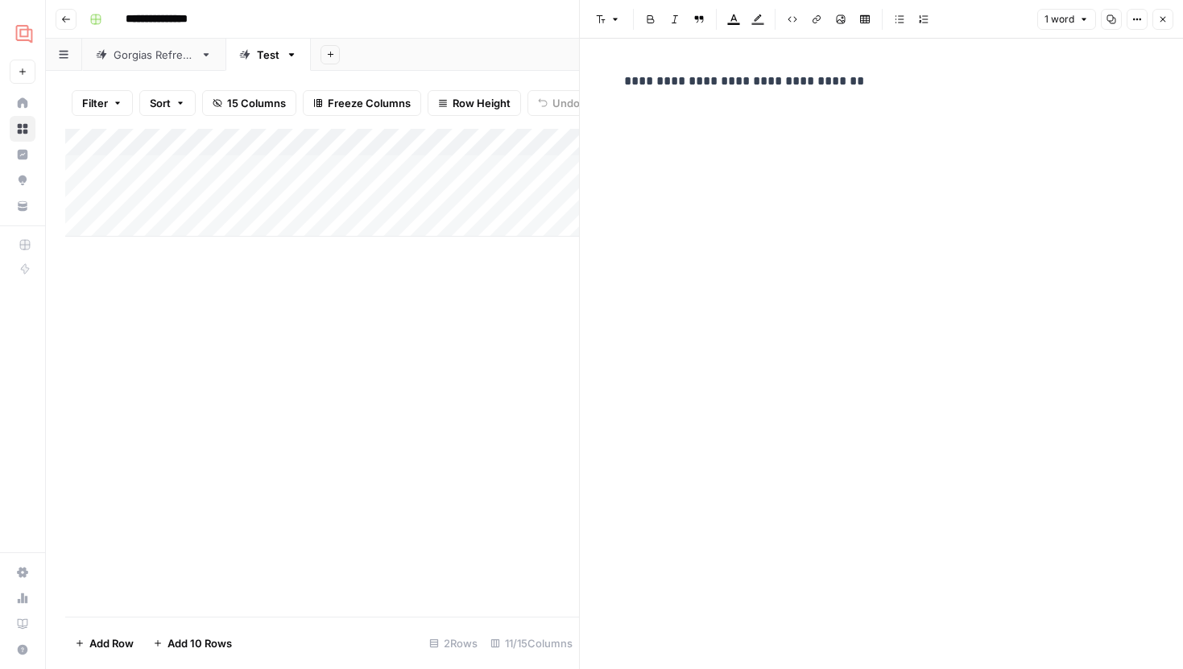
click at [865, 192] on div "**********" at bounding box center [881, 340] width 535 height 553
click at [854, 81] on p "**********" at bounding box center [881, 81] width 515 height 21
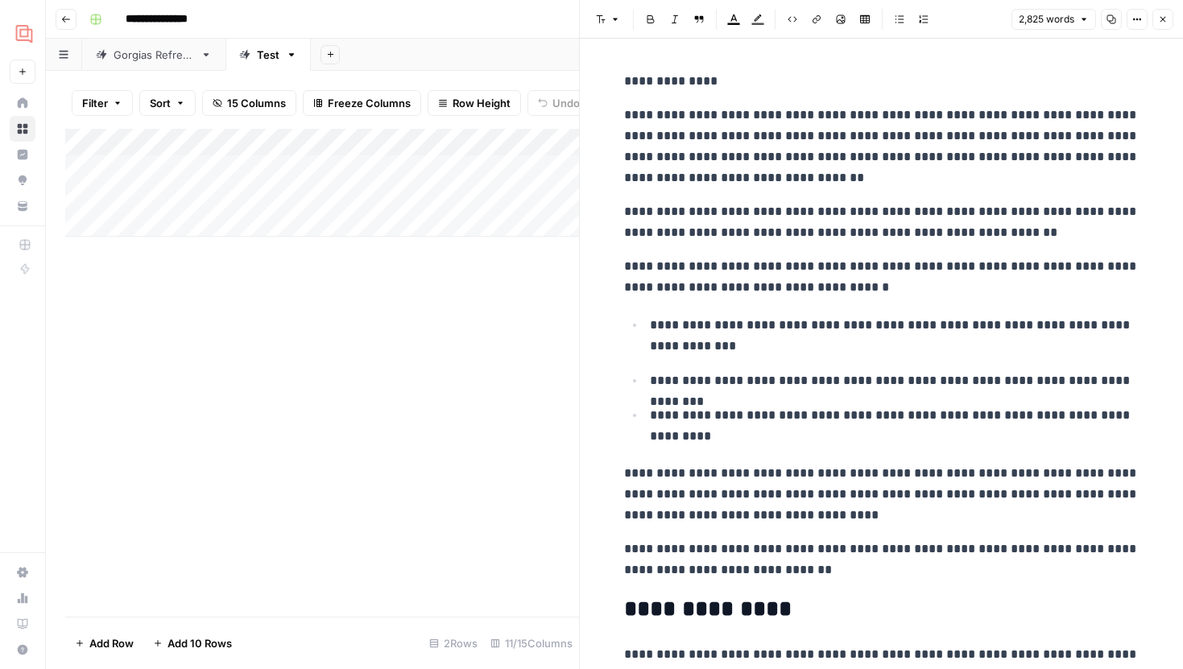
click at [1161, 12] on button "Close" at bounding box center [1162, 19] width 21 height 21
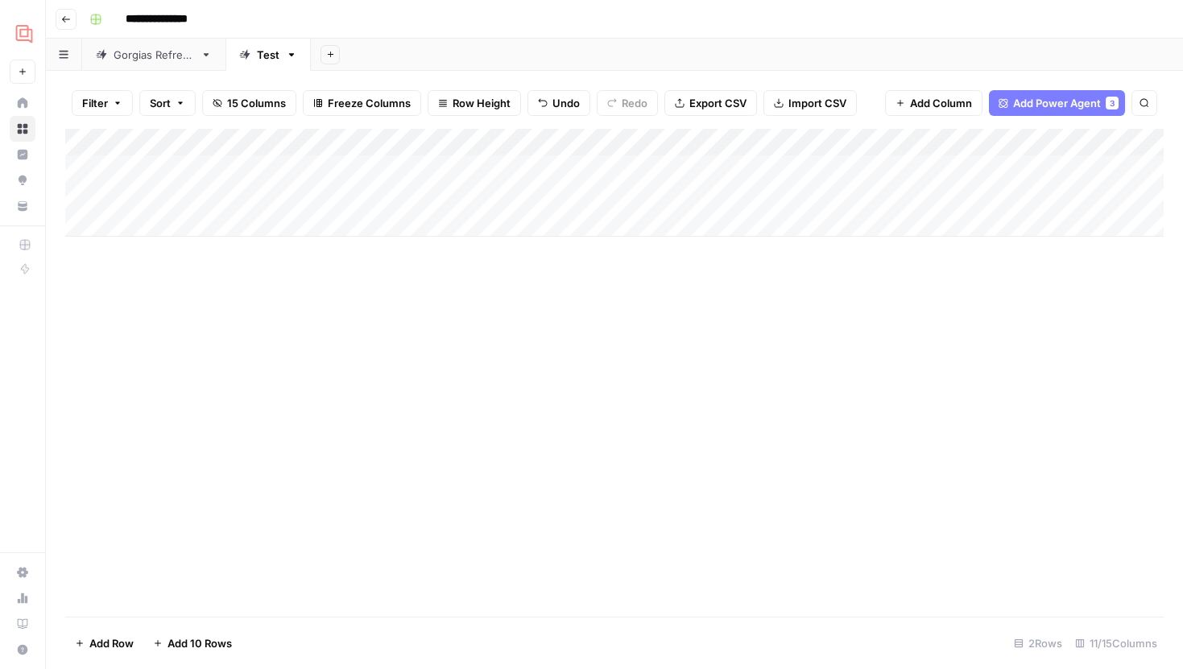
click at [608, 167] on div "Add Column" at bounding box center [614, 183] width 1098 height 108
click at [689, 206] on div "Add Column" at bounding box center [614, 183] width 1098 height 108
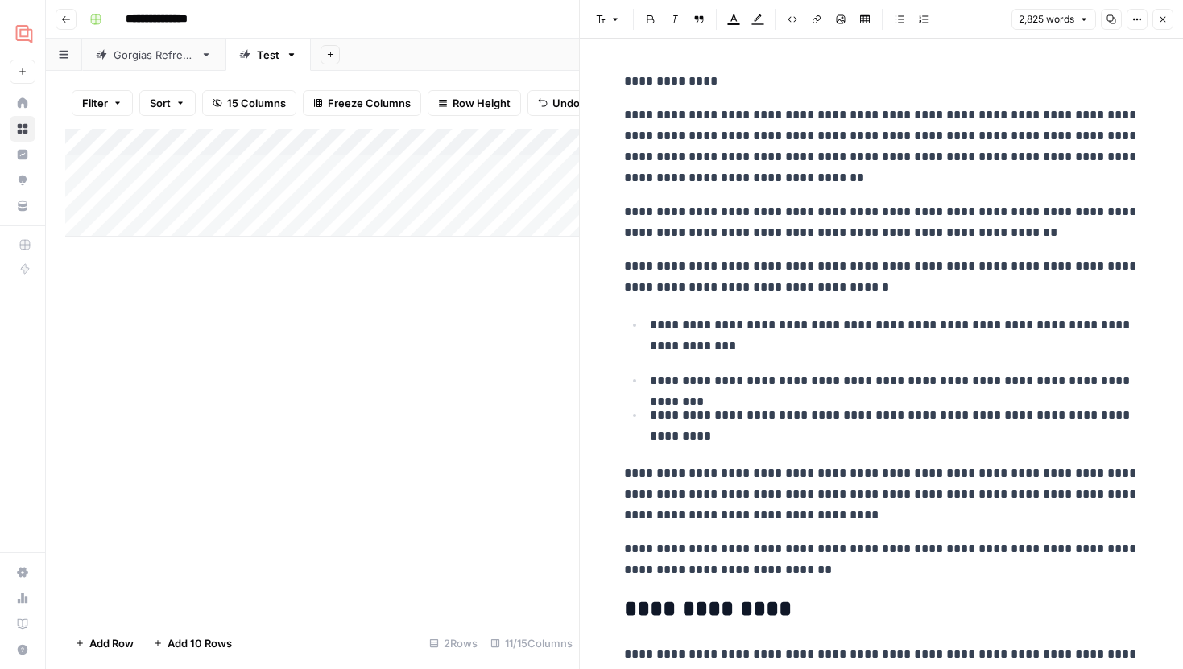
click at [1163, 23] on icon "button" at bounding box center [1163, 19] width 10 height 10
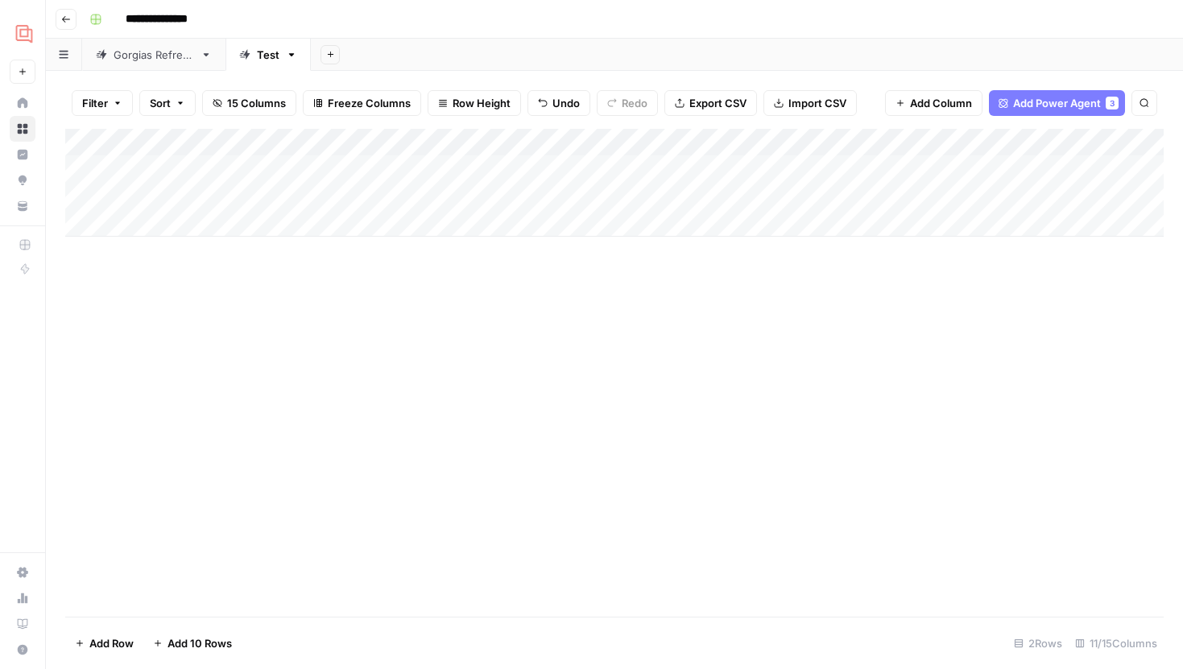
click at [165, 58] on div "Gorgias Refresh" at bounding box center [154, 55] width 81 height 16
click at [459, 169] on div "Add Column" at bounding box center [614, 224] width 1098 height 190
click at [270, 60] on div "Test" at bounding box center [268, 55] width 23 height 16
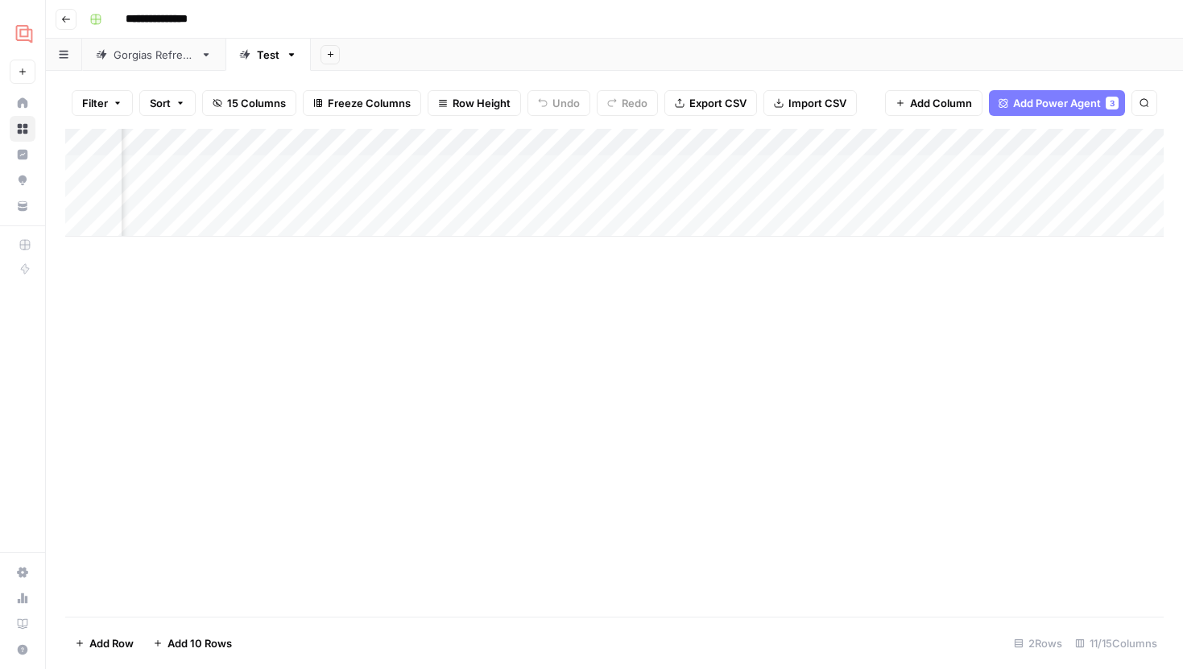
click at [572, 166] on div "Add Column" at bounding box center [614, 183] width 1098 height 108
click at [165, 55] on div "Gorgias Refresh" at bounding box center [154, 55] width 81 height 16
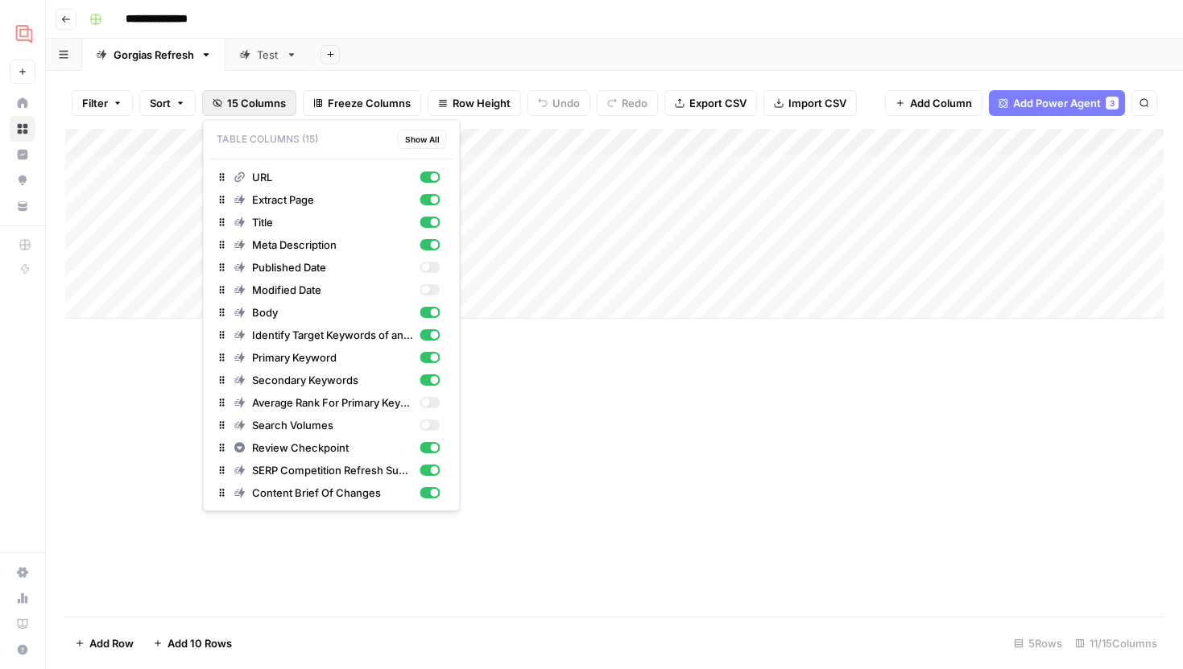
click at [221, 109] on button "15 Columns" at bounding box center [249, 103] width 94 height 26
click at [432, 275] on button "Published Date" at bounding box center [331, 267] width 243 height 23
click at [431, 285] on div "button" at bounding box center [429, 289] width 20 height 11
click at [431, 287] on div "button" at bounding box center [435, 290] width 8 height 8
click at [431, 272] on div "button" at bounding box center [429, 267] width 20 height 11
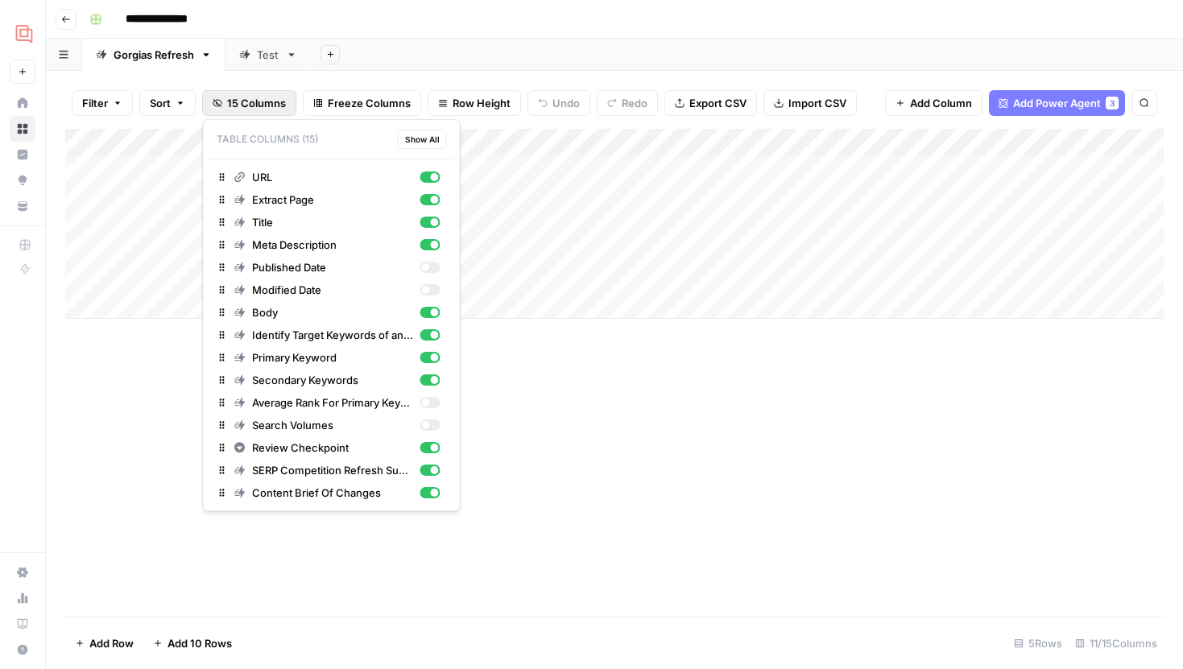
click at [570, 469] on div "Add Column" at bounding box center [614, 373] width 1098 height 488
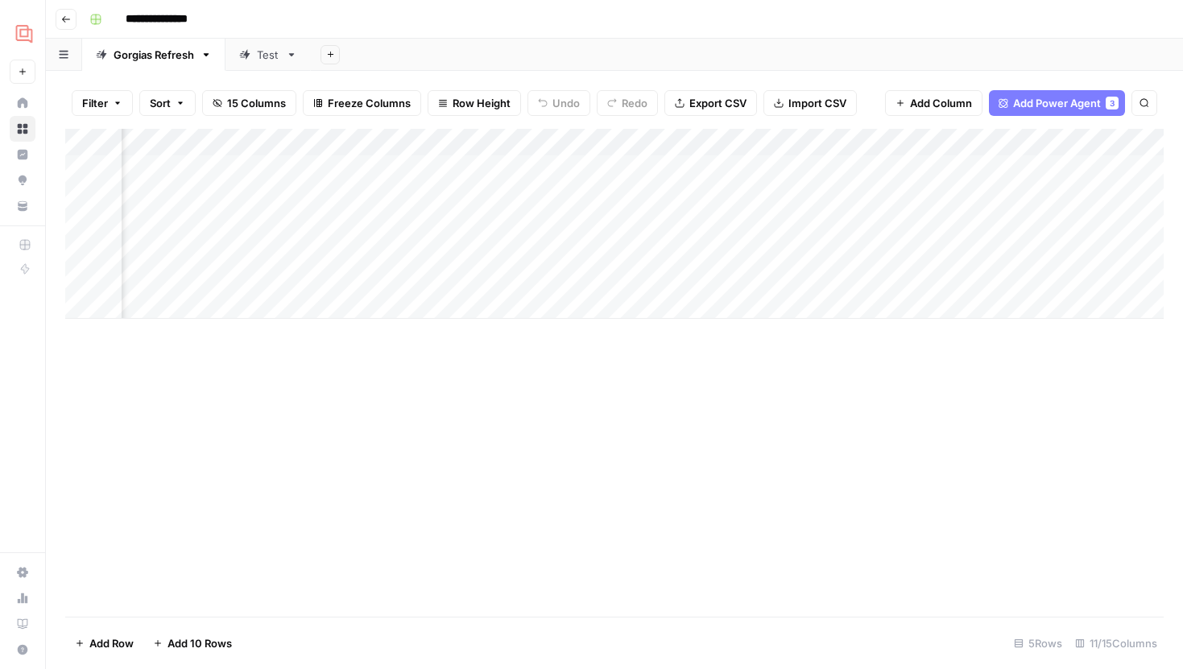
scroll to position [0, 598]
click at [808, 169] on div "Add Column" at bounding box center [614, 224] width 1098 height 190
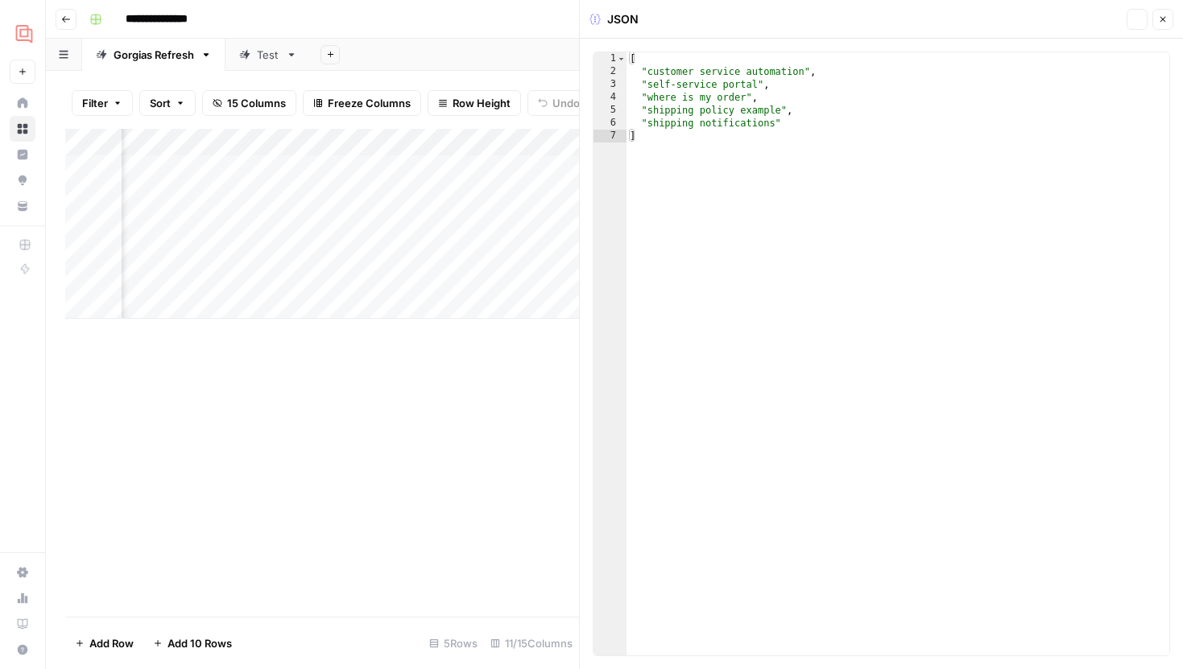
click at [940, 176] on div "[ "customer service automation" , "self-service portal" , "where is my order" ,…" at bounding box center [897, 366] width 543 height 629
type textarea "**********"
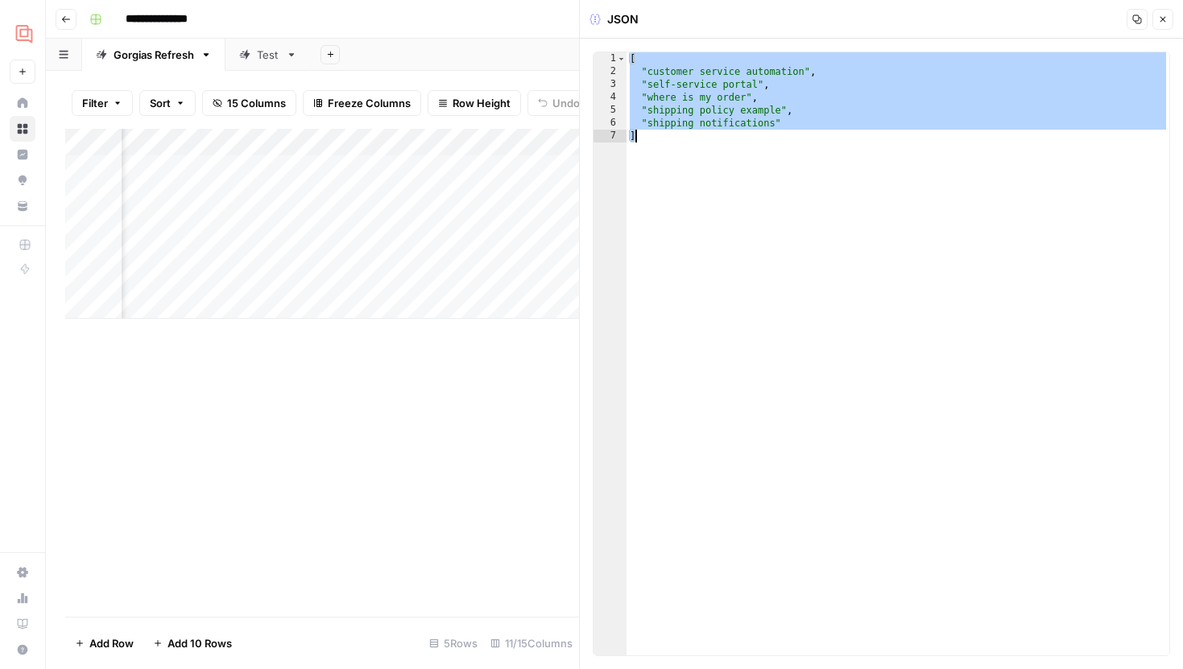
click at [1158, 21] on icon "button" at bounding box center [1163, 19] width 10 height 10
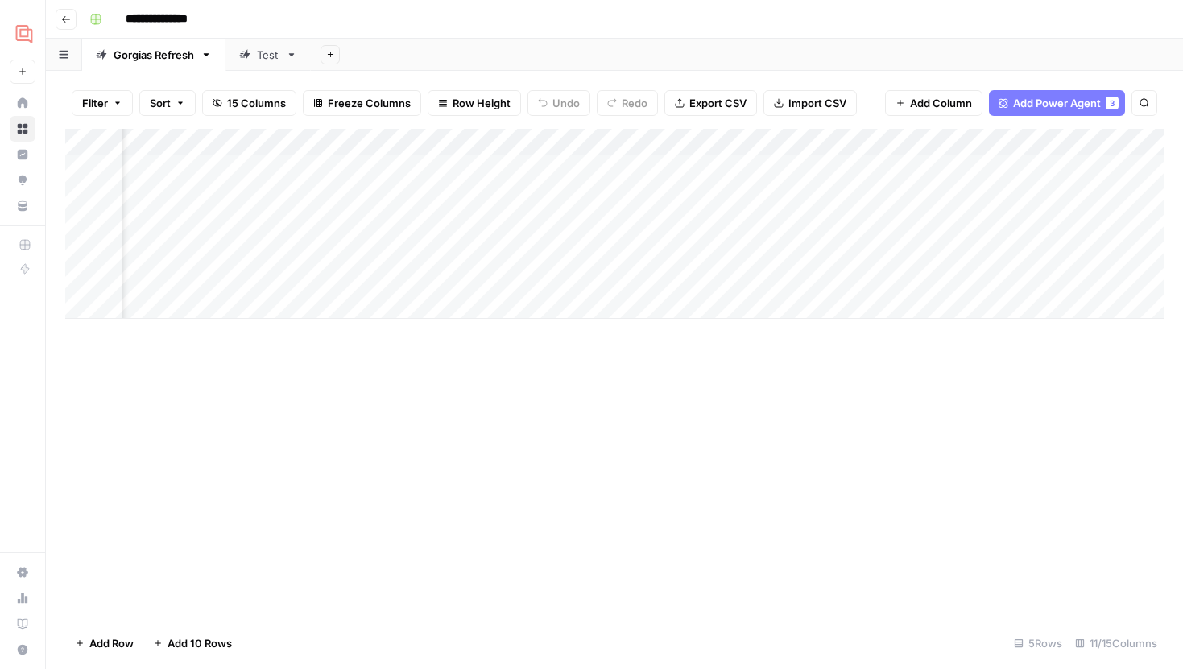
click at [254, 71] on div "Filter Sort 15 Columns Freeze Columns Row Height Undo Redo Export CSV Import CS…" at bounding box center [614, 370] width 1137 height 598
click at [255, 64] on link "Test" at bounding box center [267, 55] width 85 height 32
click at [794, 170] on div "Add Column" at bounding box center [614, 183] width 1098 height 108
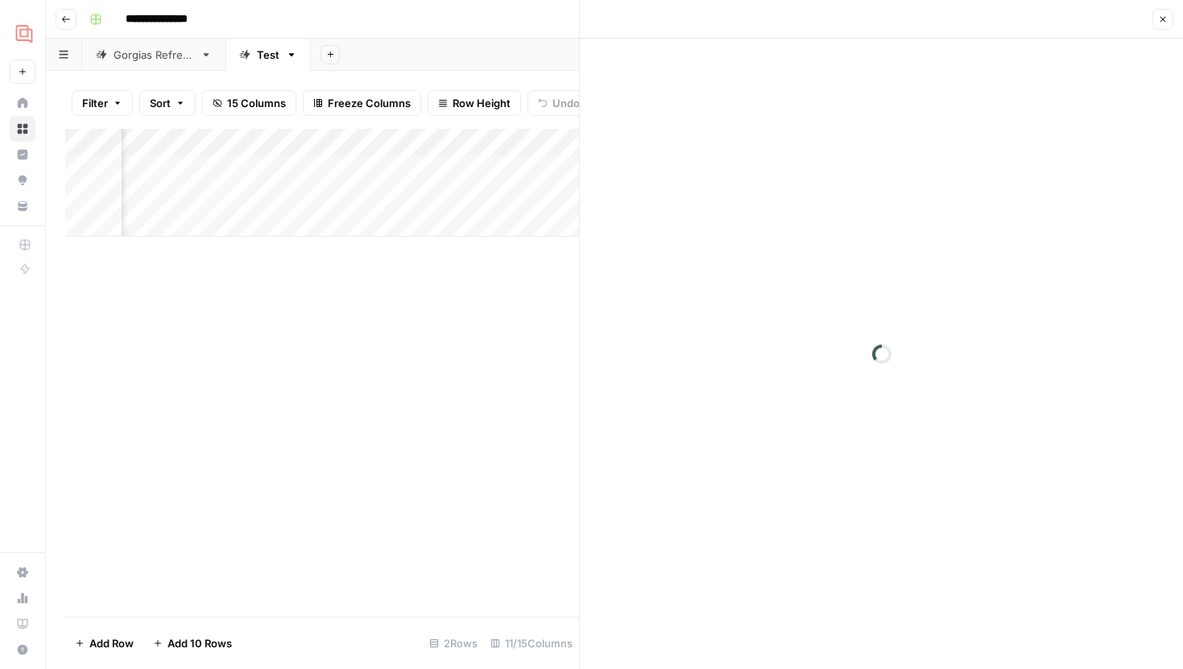
click at [795, 188] on div at bounding box center [881, 354] width 603 height 630
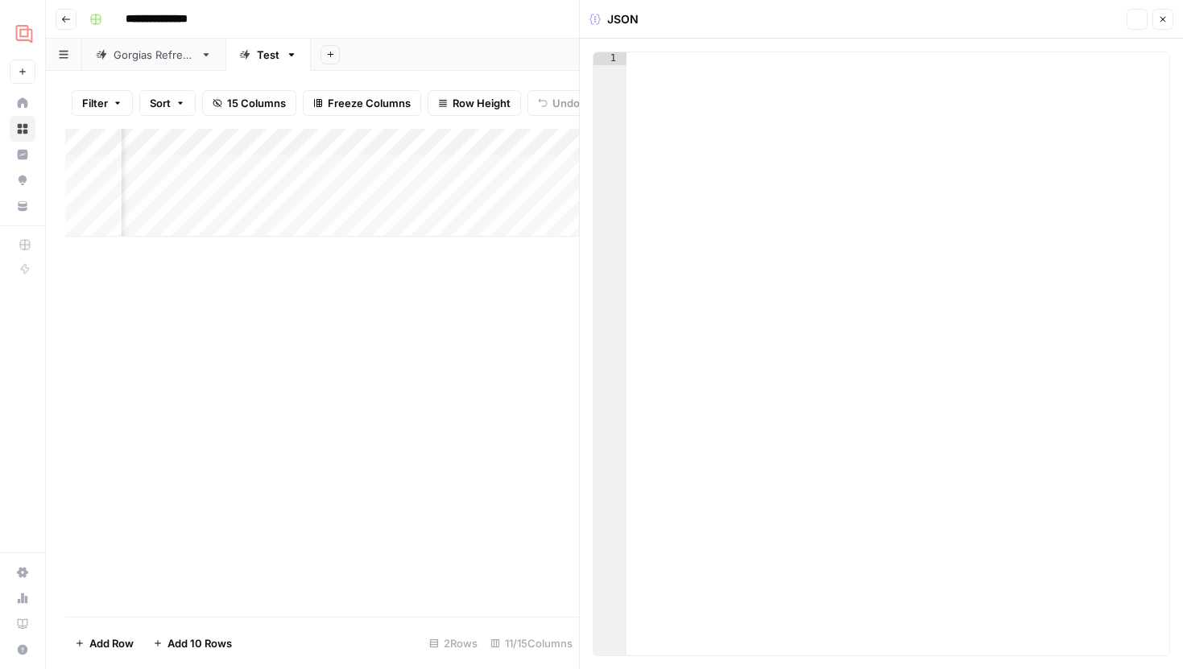
click at [764, 127] on div "1 XXXXXXXXXXXXXXXXXXXXXXXXXXXXXXXXXXXXXXXXXXXXXXXXXXXXXXXXXXXXXXXXXXXXXXXXXXXXX…" at bounding box center [881, 354] width 603 height 630
click at [764, 127] on div at bounding box center [897, 366] width 543 height 629
paste textarea "*"
type textarea "*"
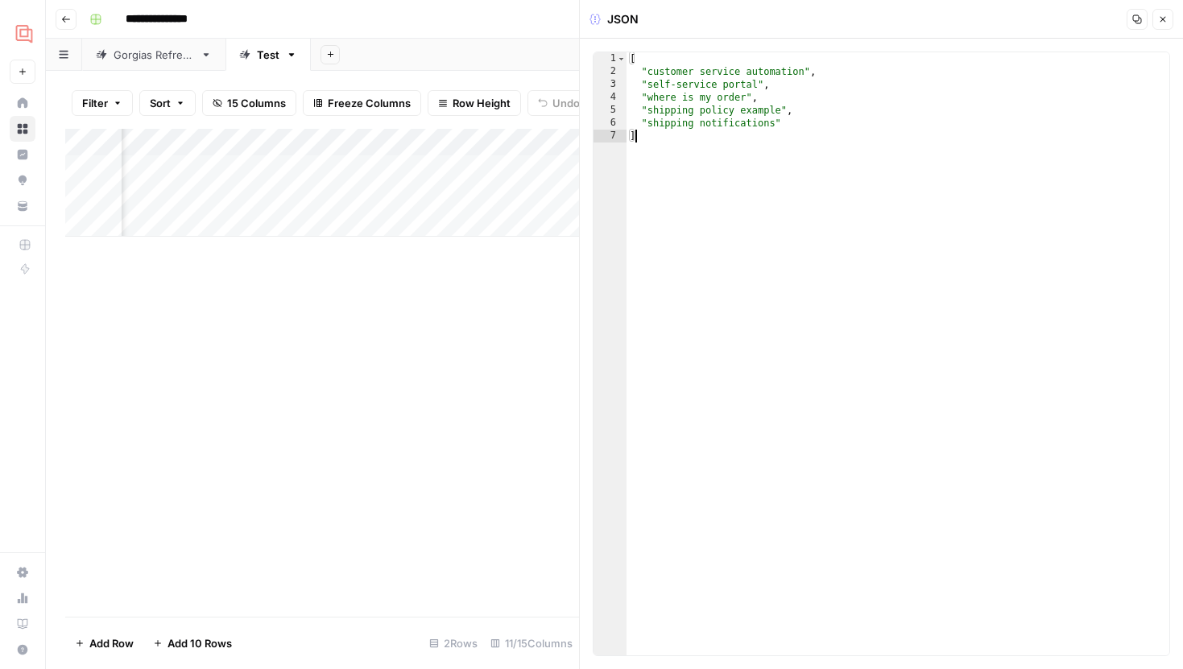
click at [1156, 18] on button "Close" at bounding box center [1162, 19] width 21 height 21
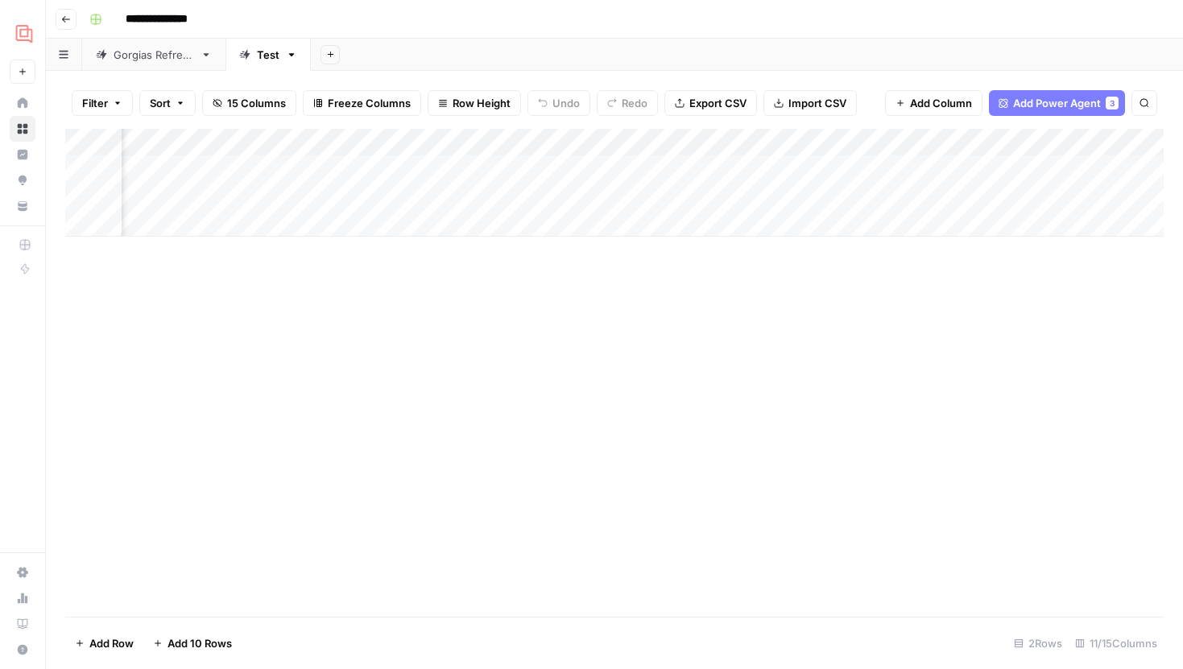
scroll to position [0, 907]
click at [159, 61] on div "Gorgias Refresh" at bounding box center [154, 55] width 81 height 16
click at [784, 147] on div "Add Column" at bounding box center [614, 224] width 1098 height 190
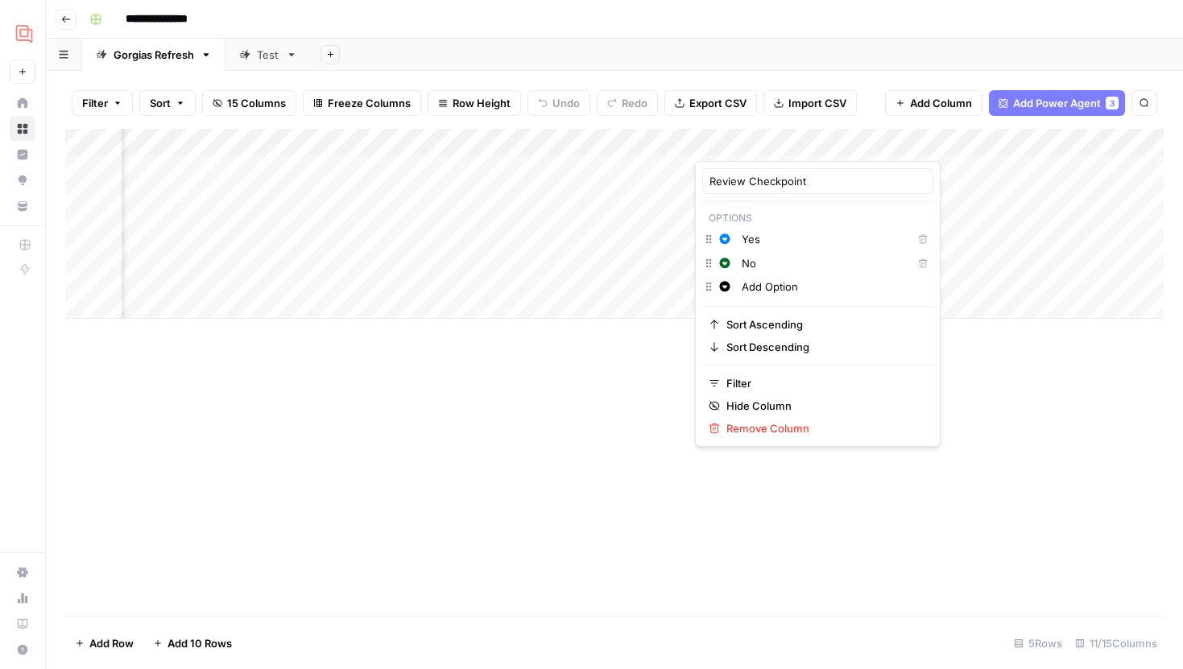
click at [634, 394] on div "Add Column" at bounding box center [614, 373] width 1098 height 488
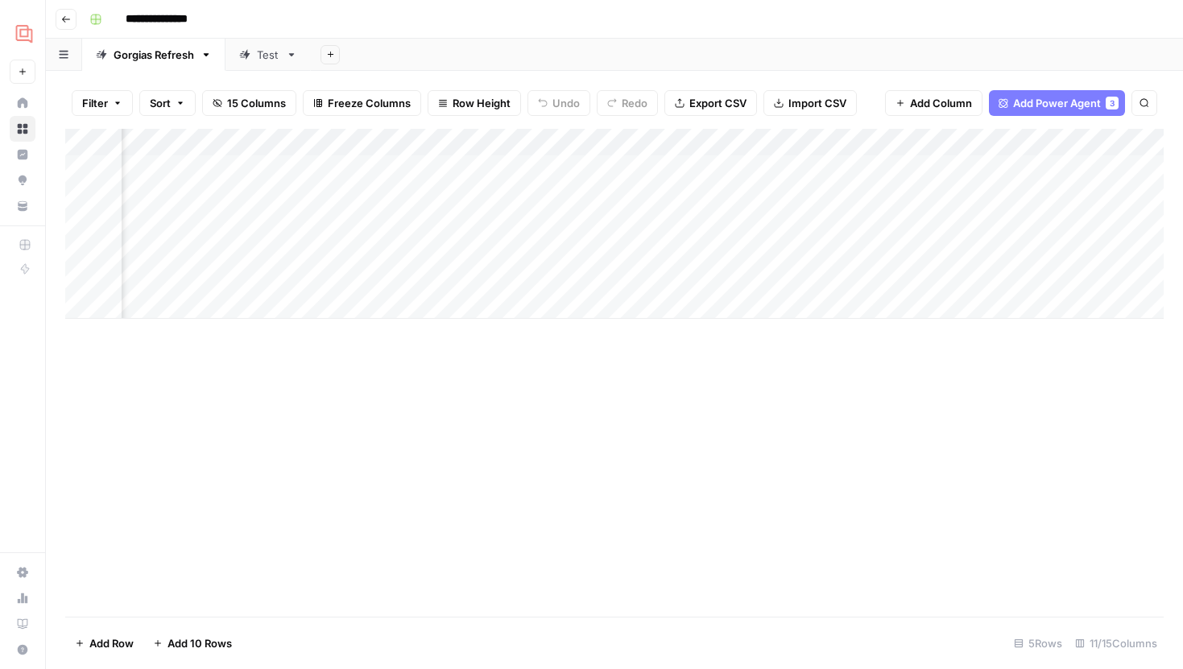
click at [266, 54] on div "Test" at bounding box center [268, 55] width 23 height 16
click at [809, 137] on div "Add Column" at bounding box center [614, 183] width 1098 height 108
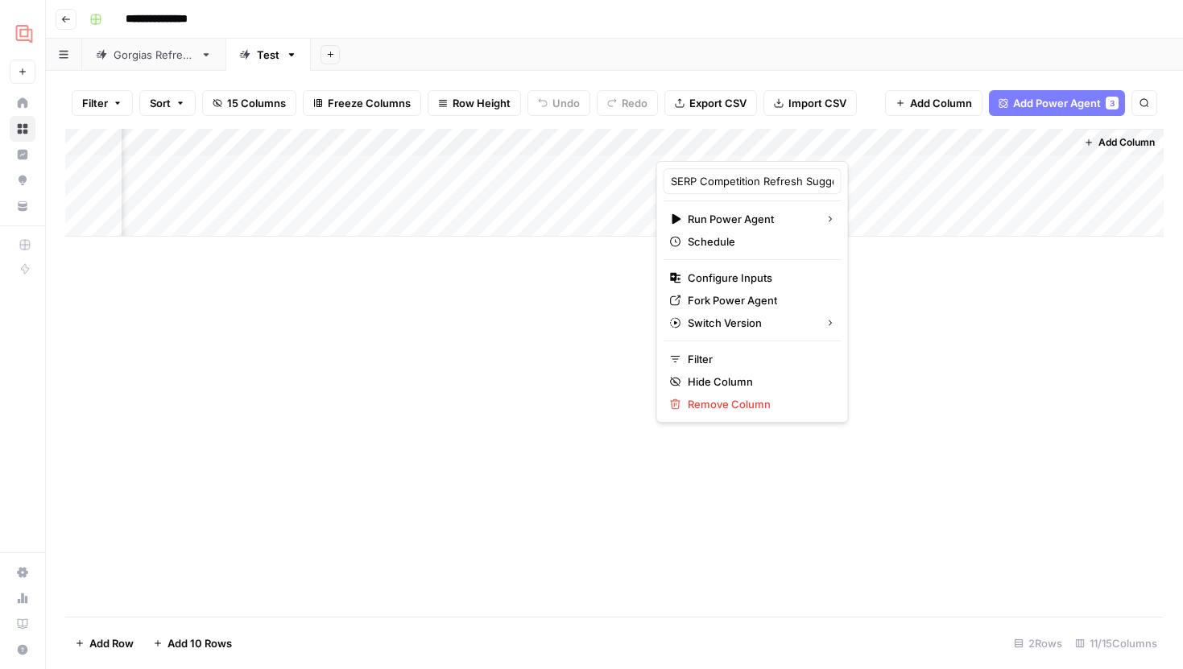
click at [952, 289] on div "Add Column" at bounding box center [614, 373] width 1098 height 488
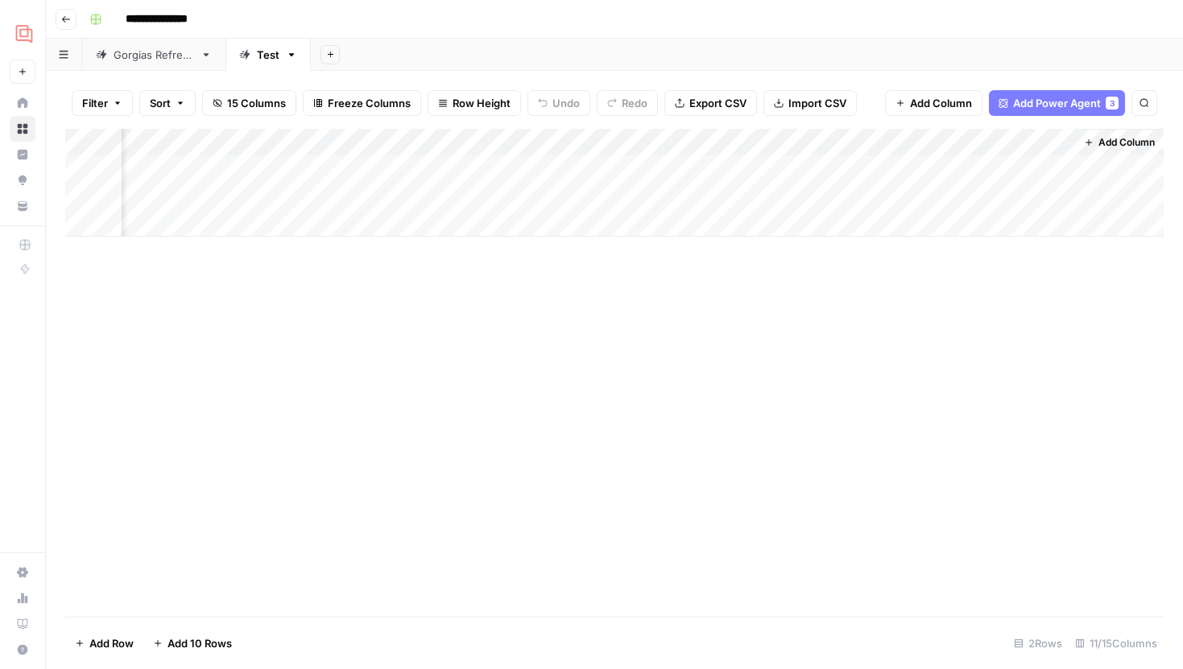
click at [898, 138] on div "Add Column" at bounding box center [614, 183] width 1098 height 108
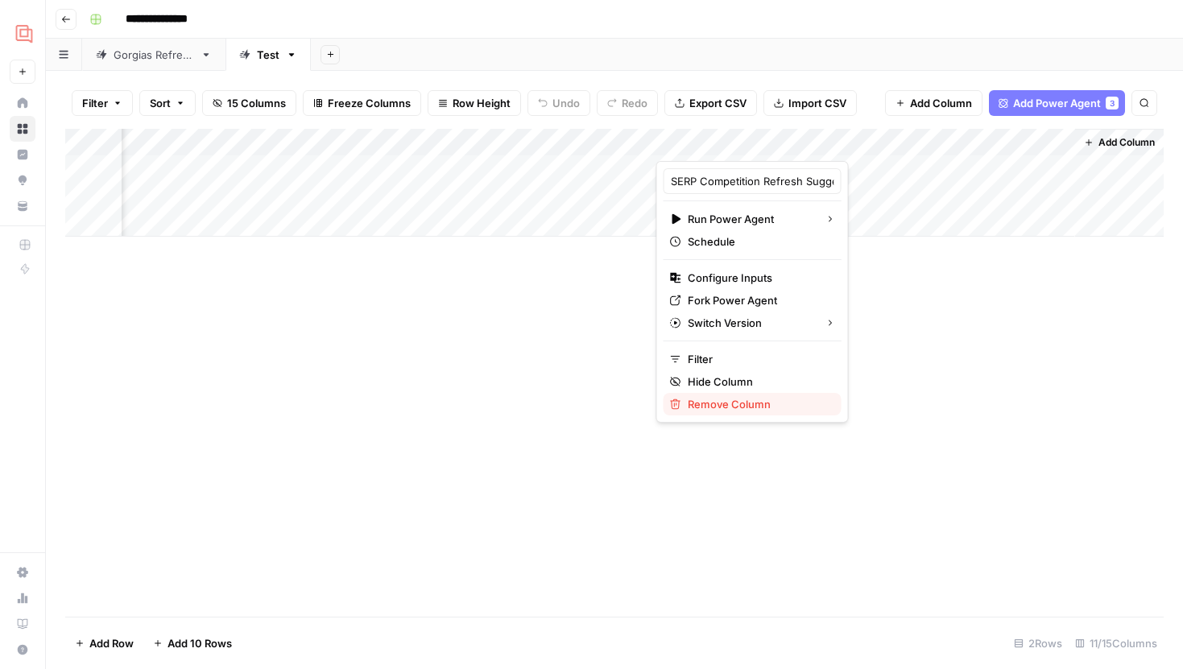
click at [738, 398] on span "Remove Column" at bounding box center [757, 404] width 141 height 16
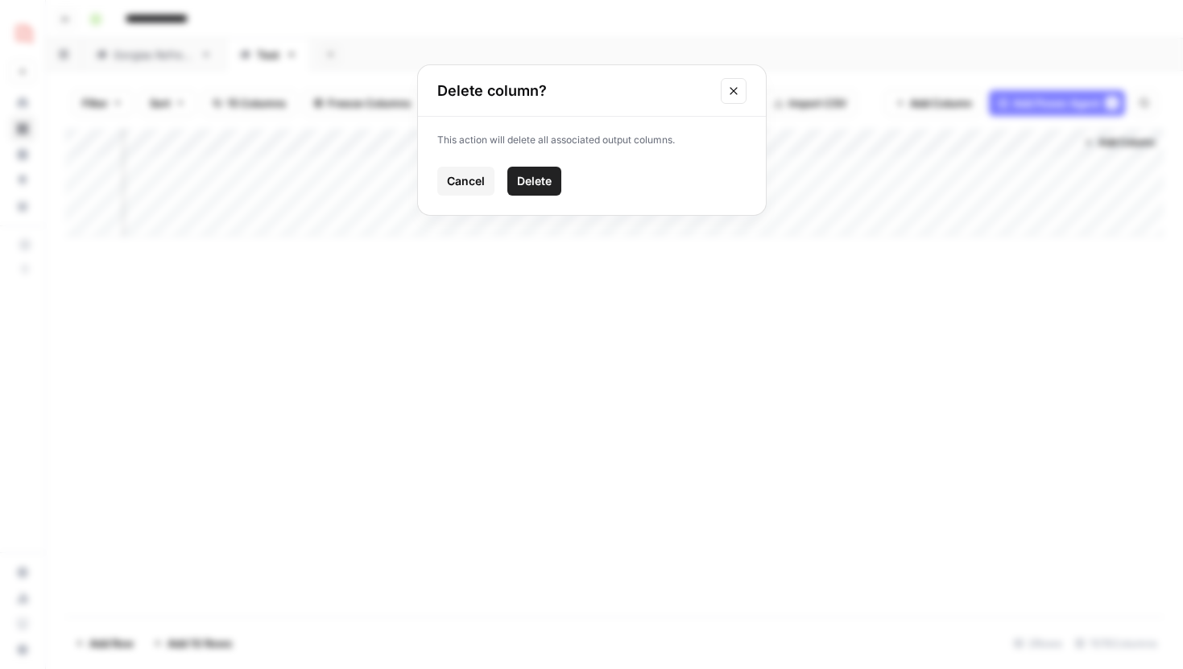
click at [543, 177] on span "Delete" at bounding box center [534, 181] width 35 height 16
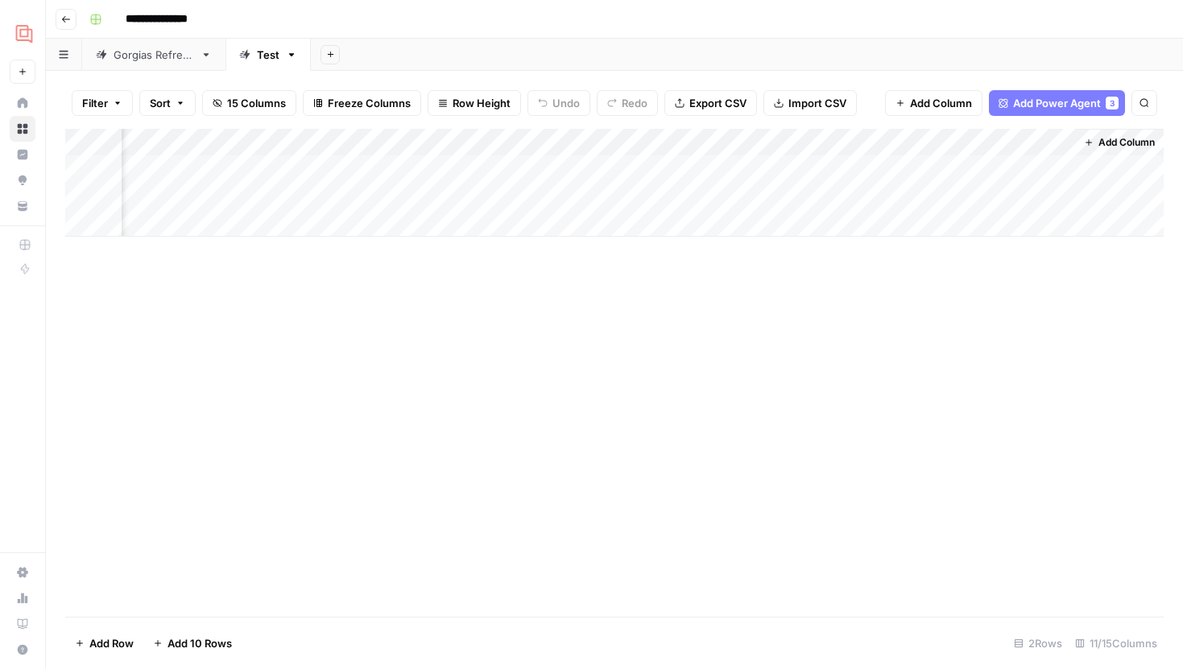
scroll to position [0, 559]
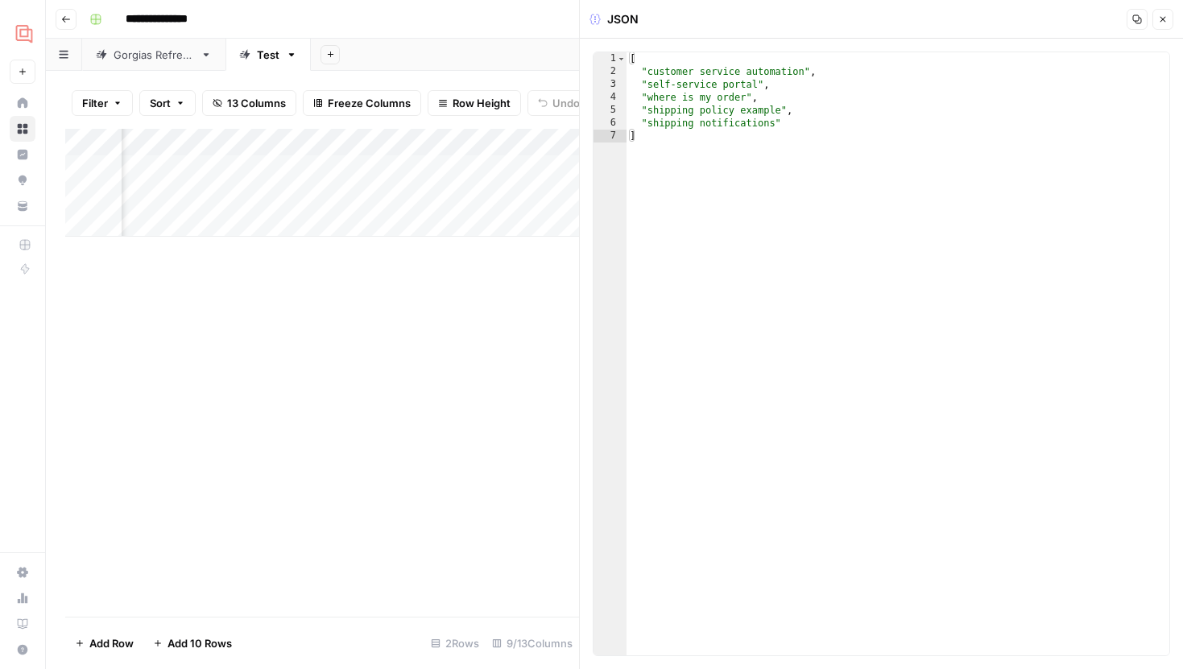
click at [1162, 14] on icon "button" at bounding box center [1163, 19] width 10 height 10
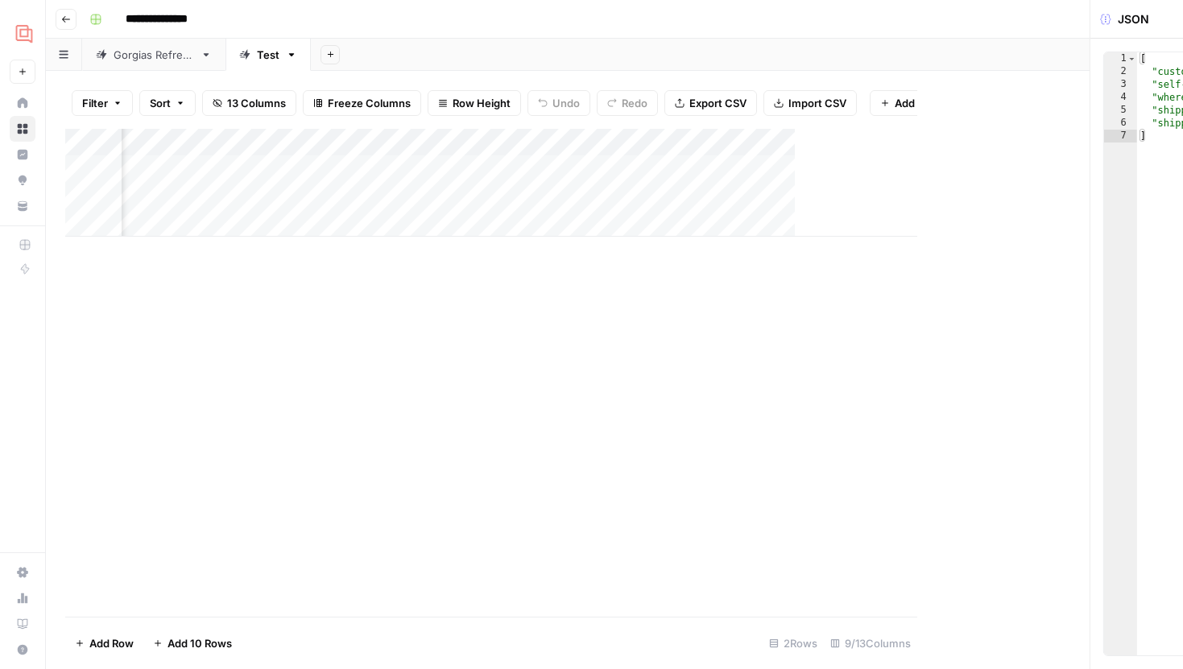
scroll to position [0, 539]
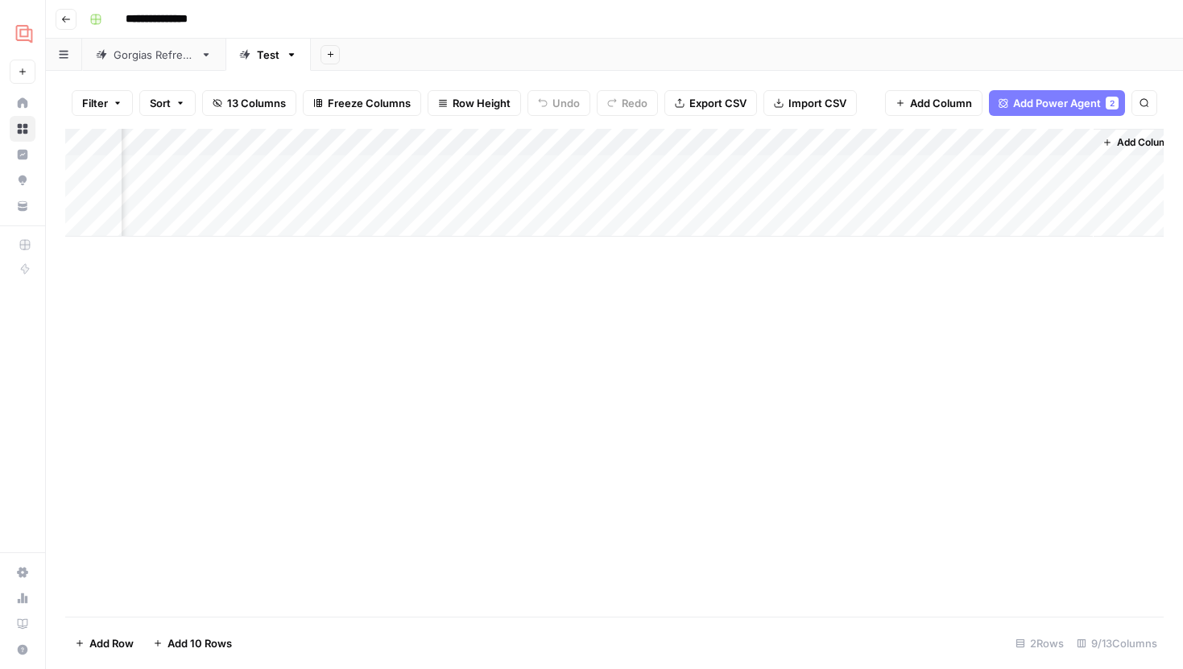
click at [1140, 134] on button "Add Column" at bounding box center [1138, 142] width 84 height 21
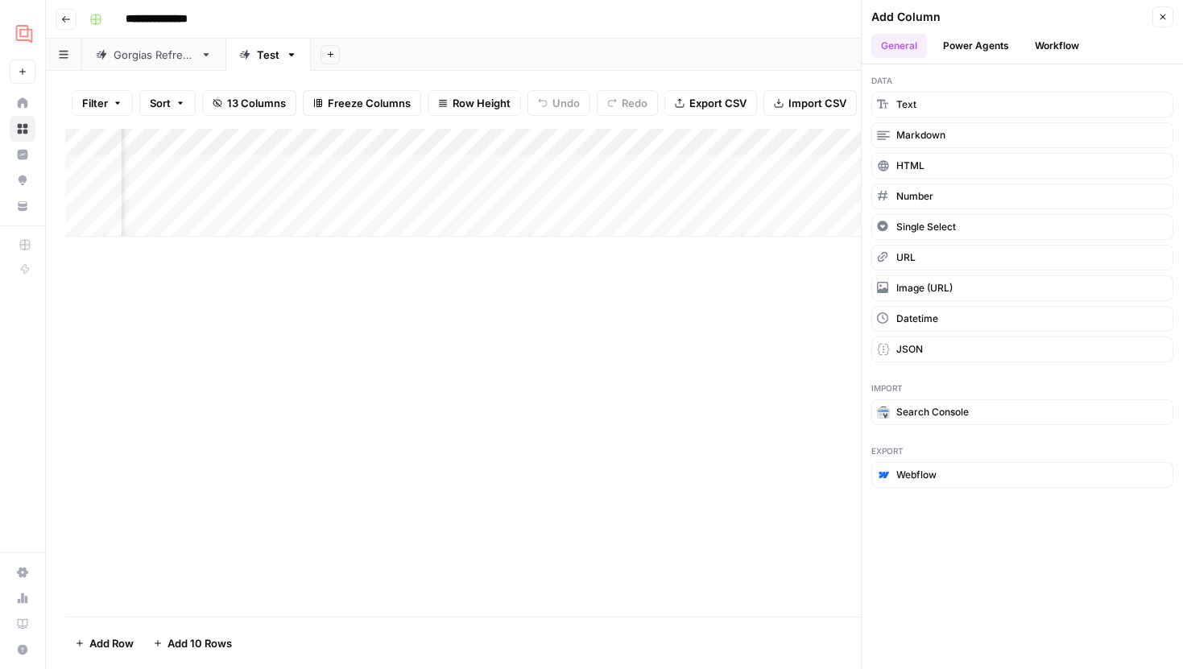
click at [1060, 47] on button "Workflow" at bounding box center [1057, 46] width 64 height 24
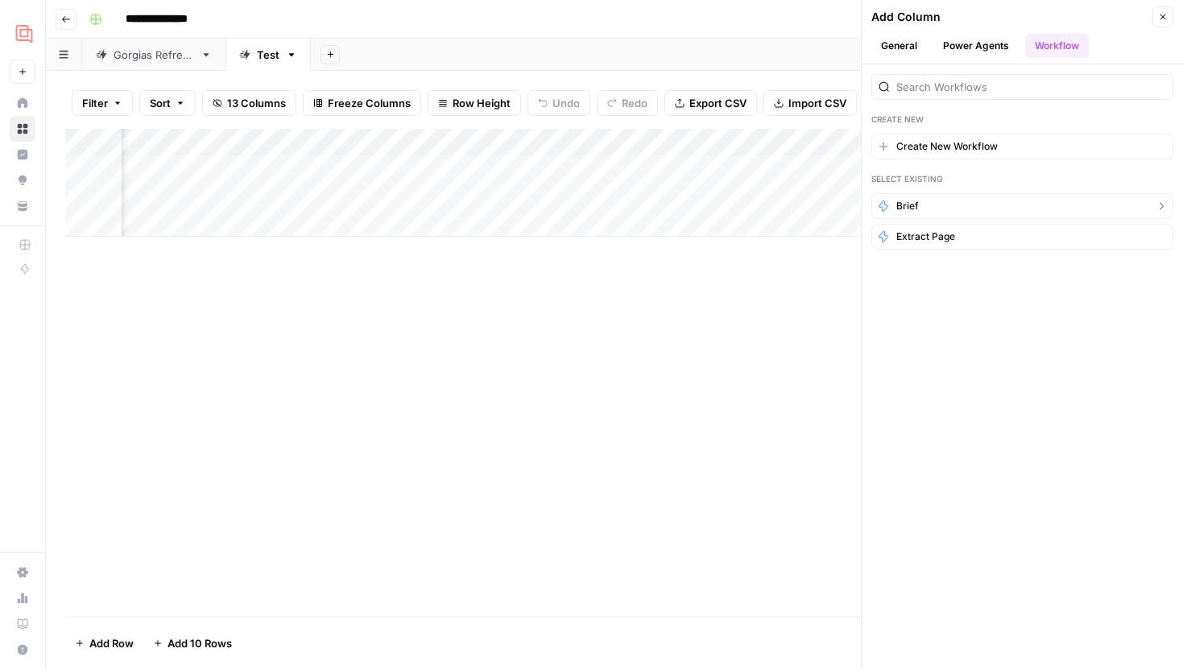
click at [927, 208] on button "Brief" at bounding box center [1022, 206] width 302 height 26
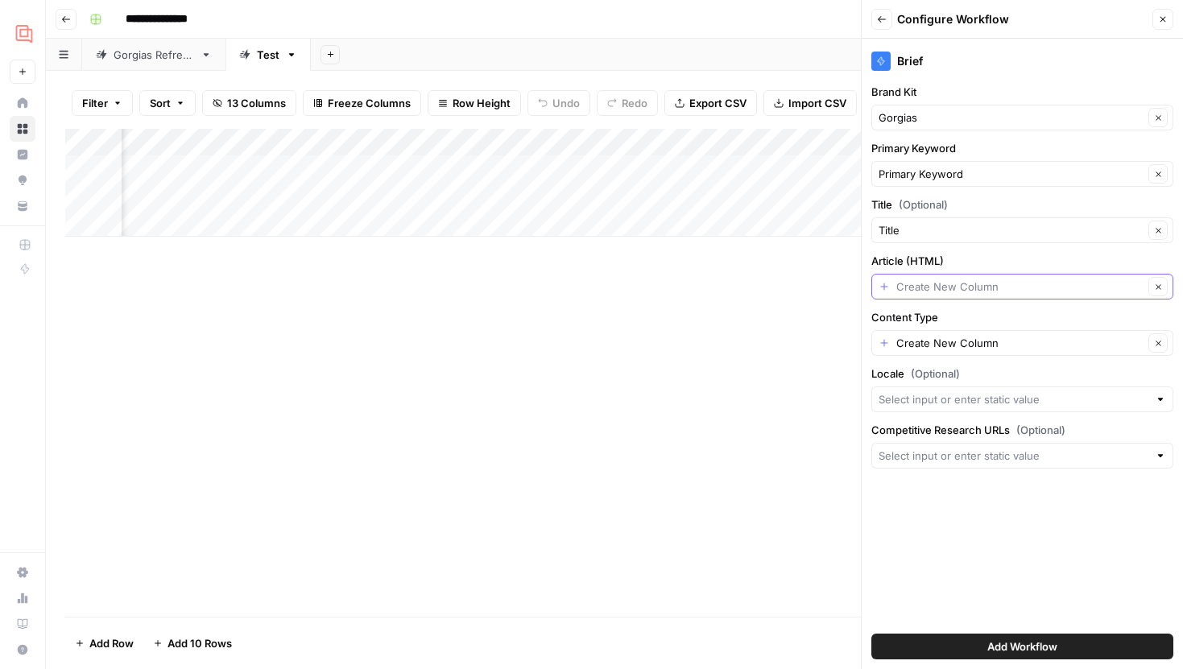
click at [926, 288] on input "Article (HTML)" at bounding box center [1019, 287] width 247 height 16
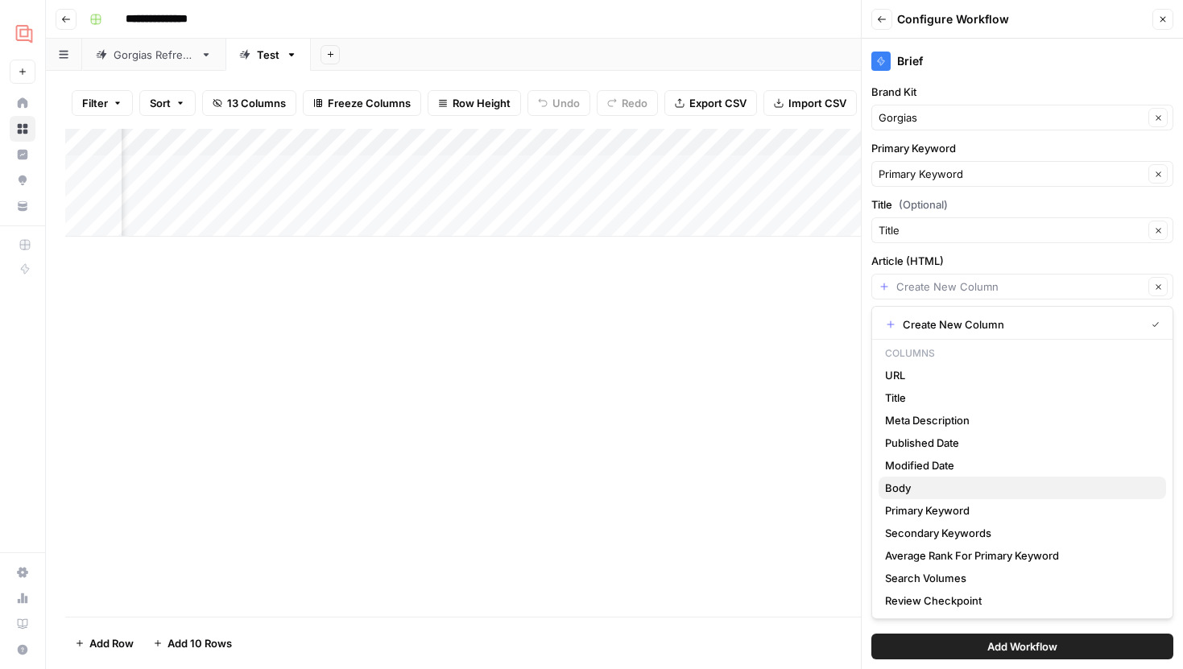
click at [926, 481] on span "Body" at bounding box center [1019, 488] width 268 height 16
type input "Body"
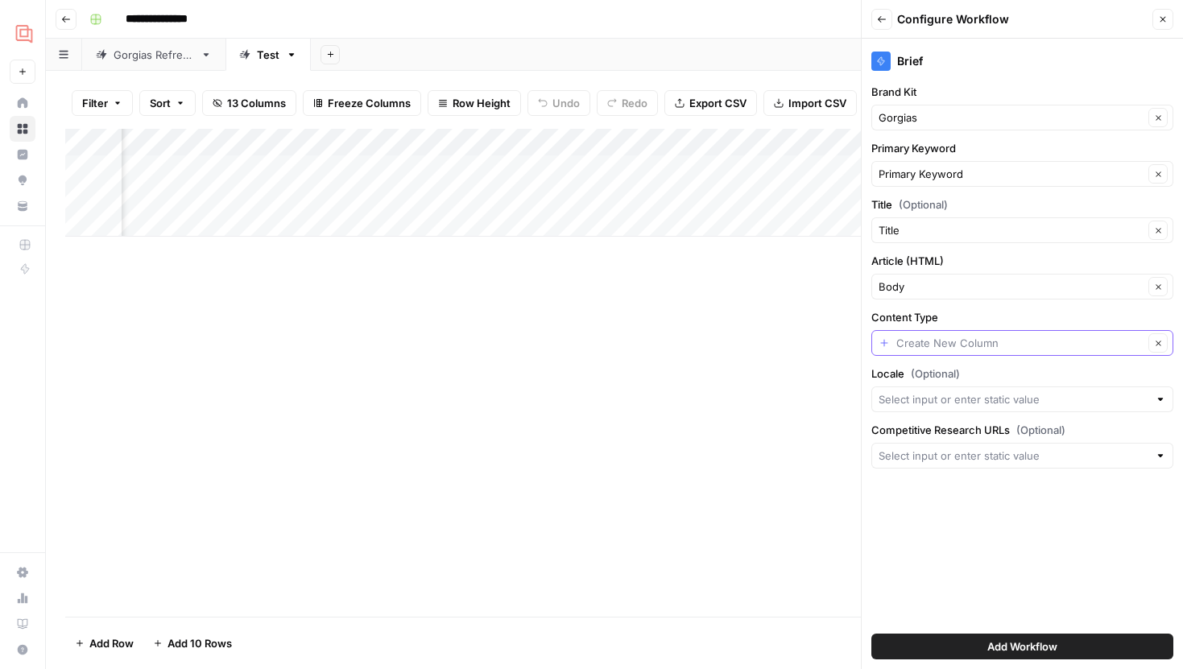
click at [958, 343] on input "Content Type" at bounding box center [1019, 343] width 247 height 16
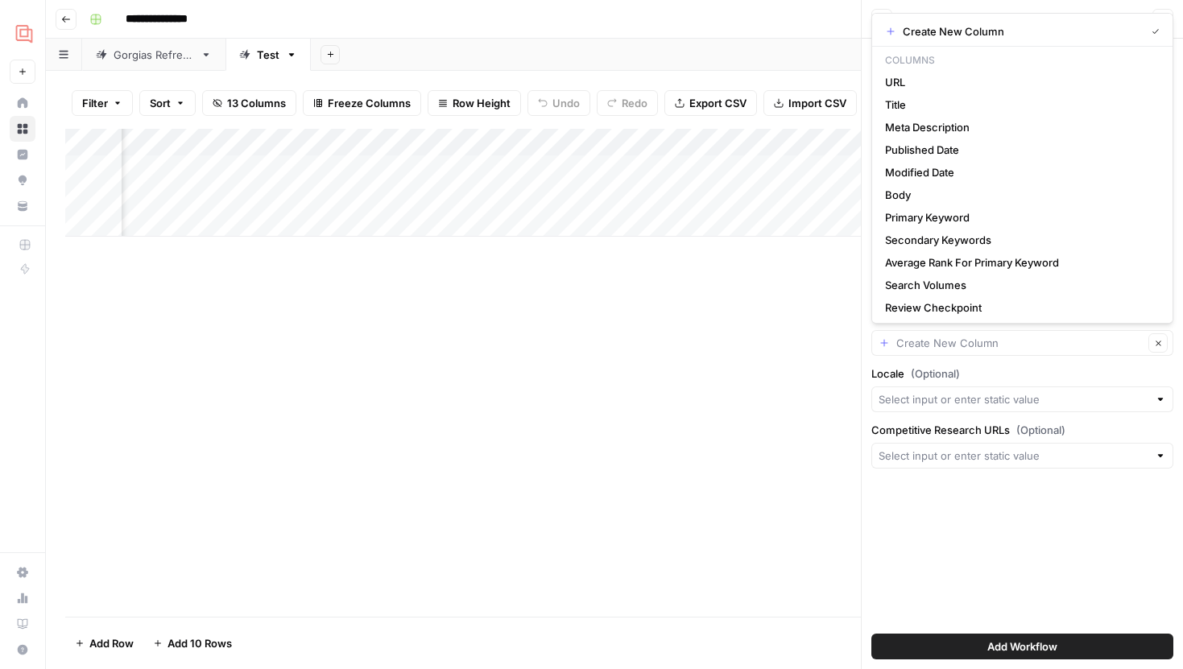
type input "Create New Column"
click at [935, 524] on div "Brief Brand Kit Gorgias Clear Primary Keyword Primary Keyword Clear Title (Opti…" at bounding box center [1021, 354] width 321 height 630
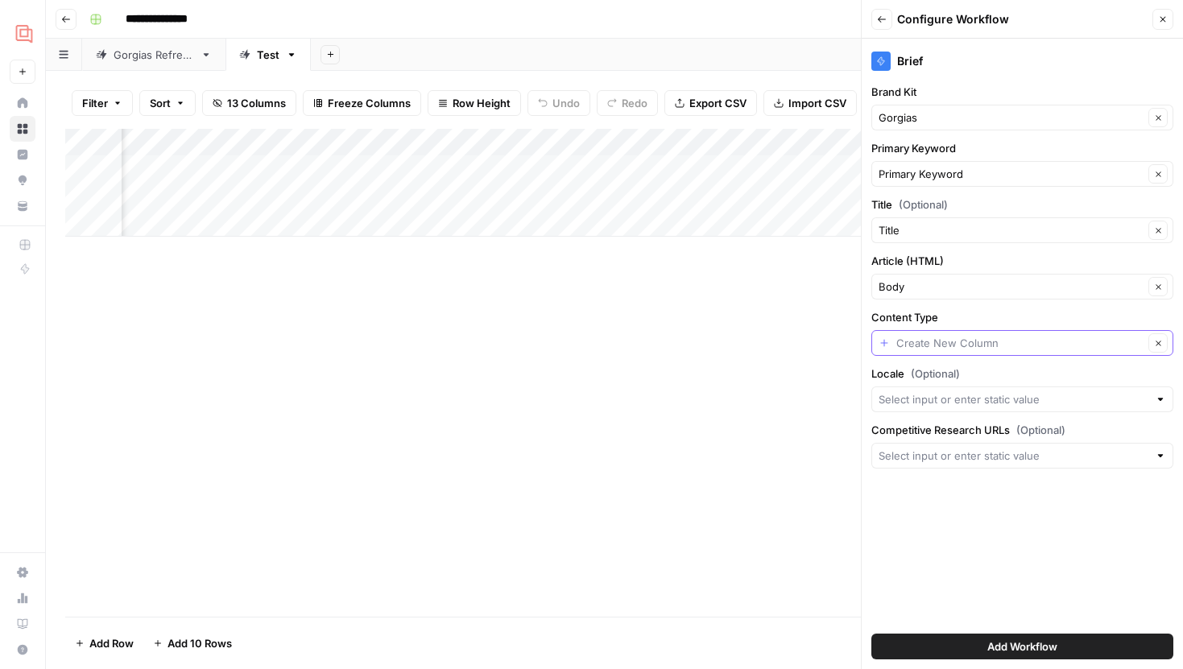
click at [971, 340] on input "Content Type" at bounding box center [1019, 343] width 247 height 16
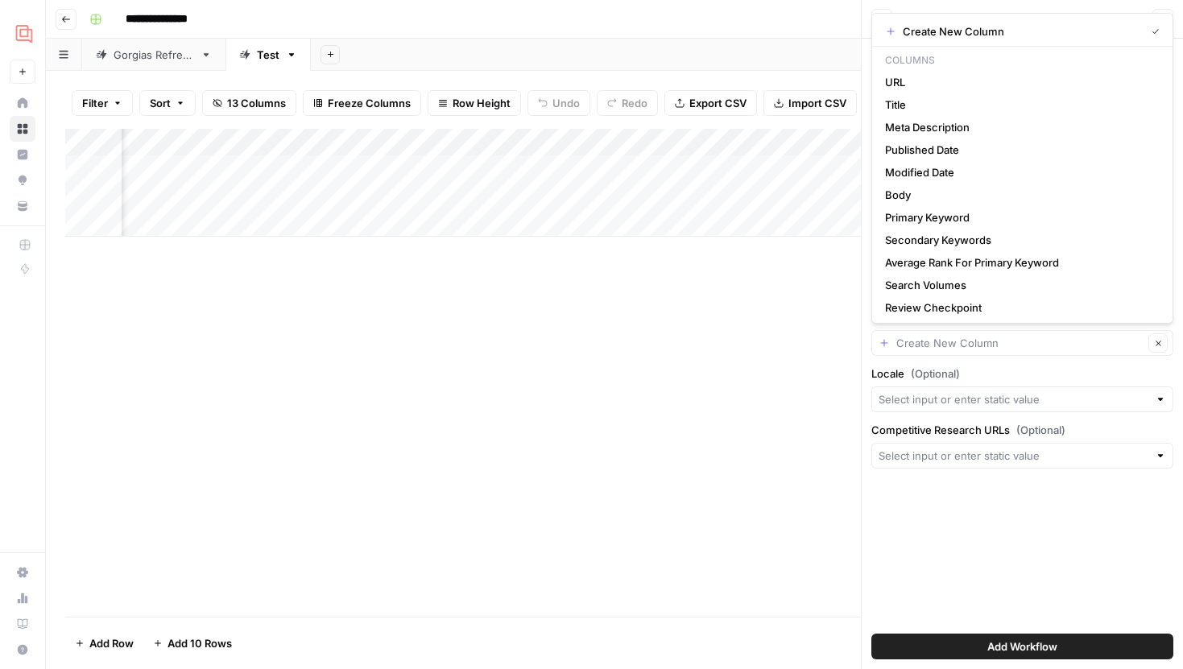
type input "Create New Column"
click at [709, 377] on div "Add Column" at bounding box center [614, 373] width 1098 height 488
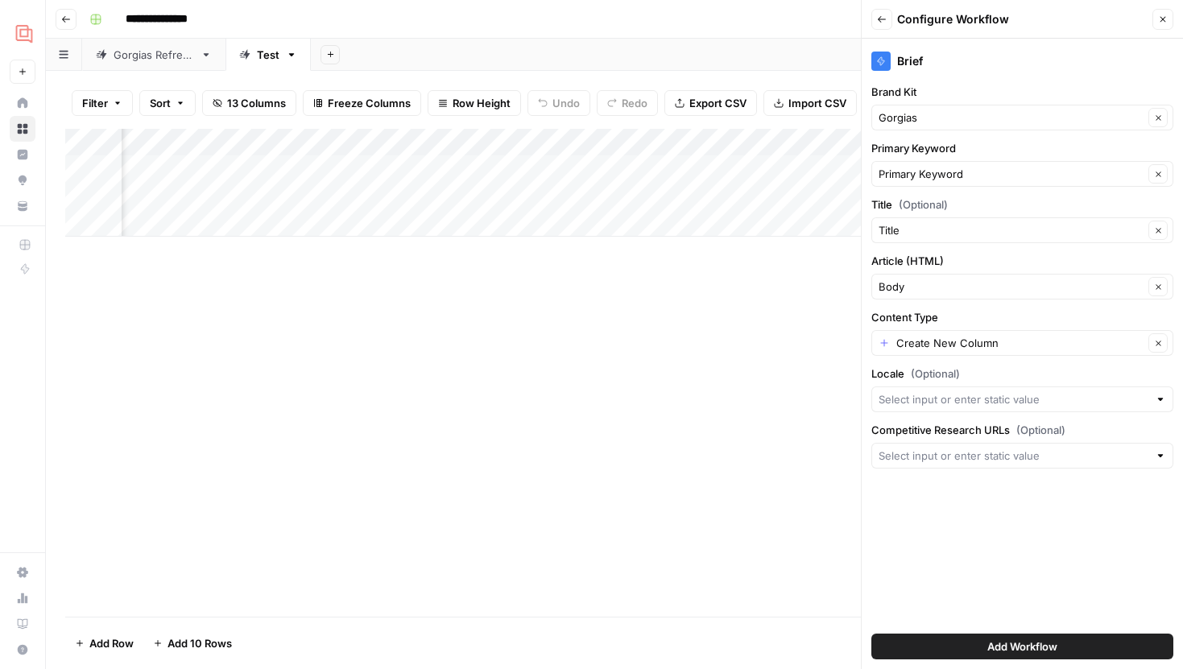
scroll to position [0, 791]
click at [939, 343] on input "Content Type" at bounding box center [1019, 343] width 247 height 16
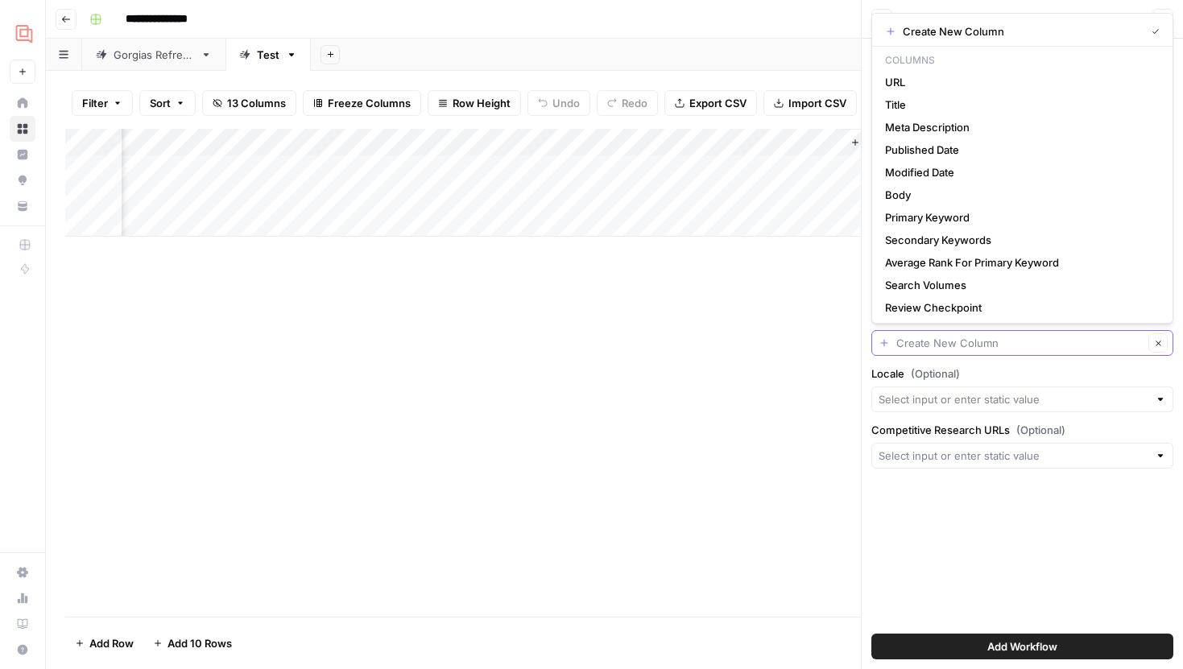
type input "e"
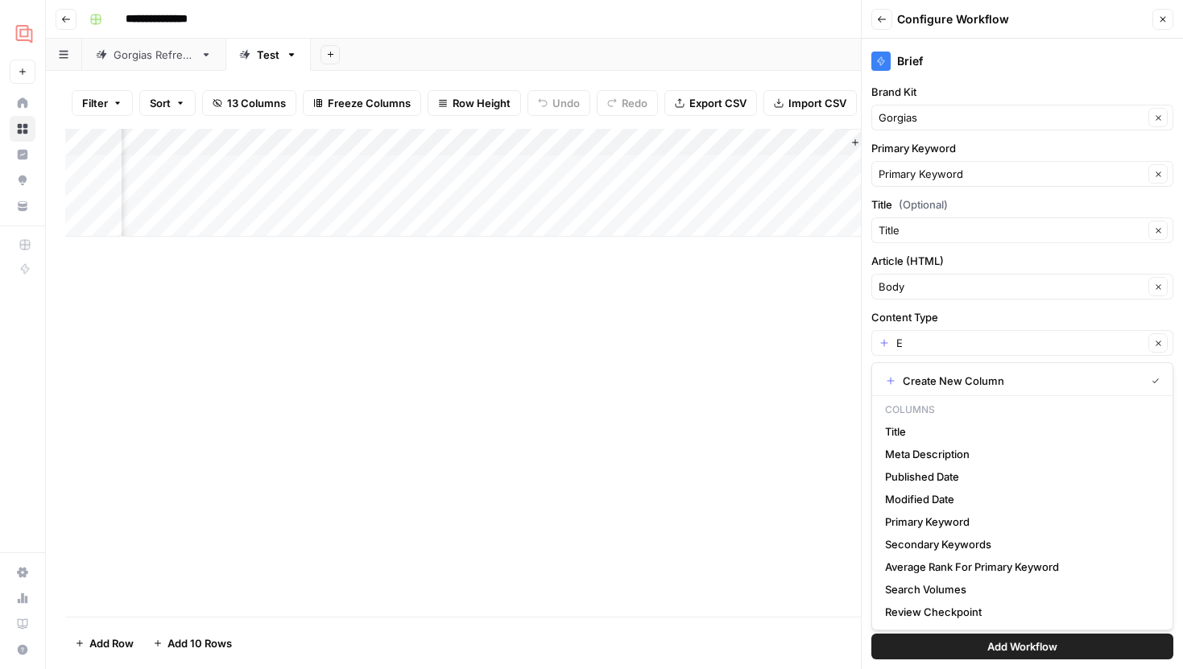
scroll to position [0, 0]
type input "Create New Column"
click at [187, 203] on div "Add Column" at bounding box center [614, 183] width 1098 height 108
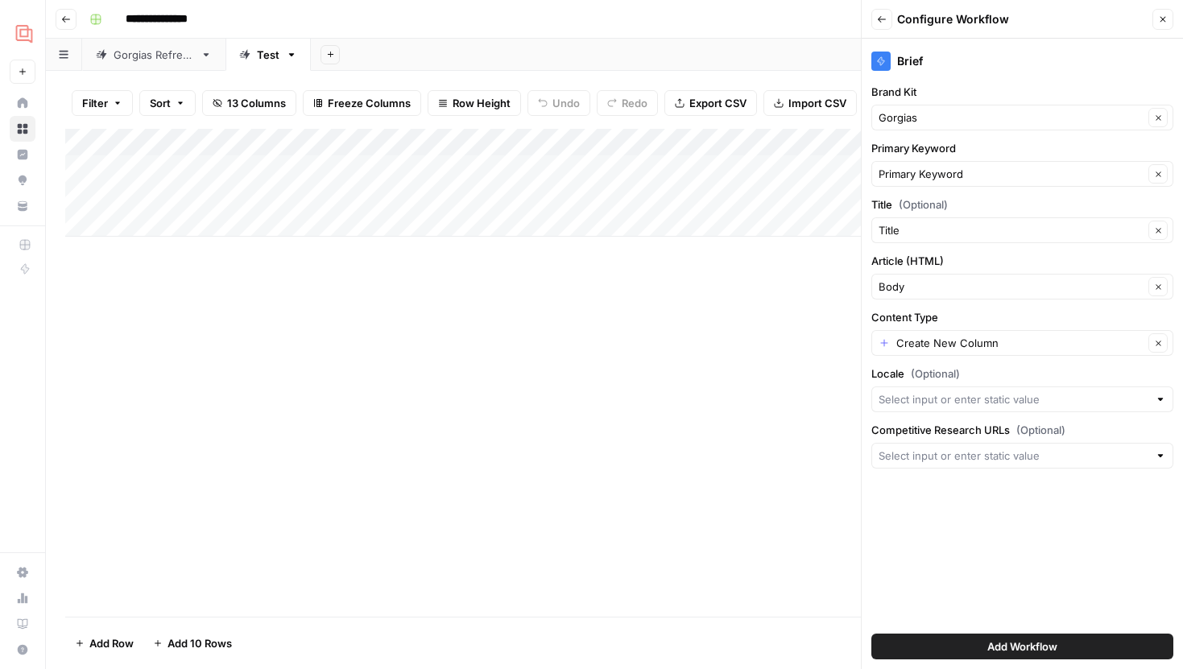
click at [145, 60] on div "Gorgias Refresh" at bounding box center [154, 55] width 81 height 16
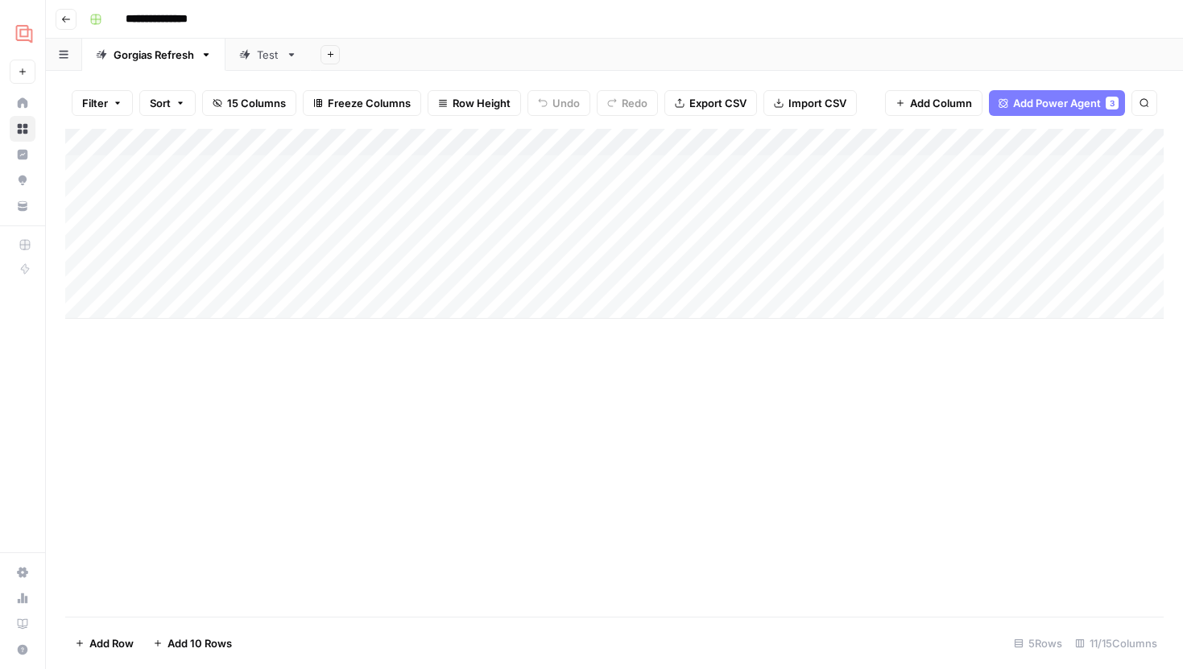
click at [254, 177] on div "Add Column" at bounding box center [614, 224] width 1098 height 190
click at [263, 56] on div "Test" at bounding box center [268, 55] width 23 height 16
click at [217, 170] on div "Add Column" at bounding box center [614, 183] width 1098 height 108
click at [246, 199] on div "Add Column" at bounding box center [614, 183] width 1098 height 108
click at [895, 105] on icon "button" at bounding box center [900, 103] width 10 height 10
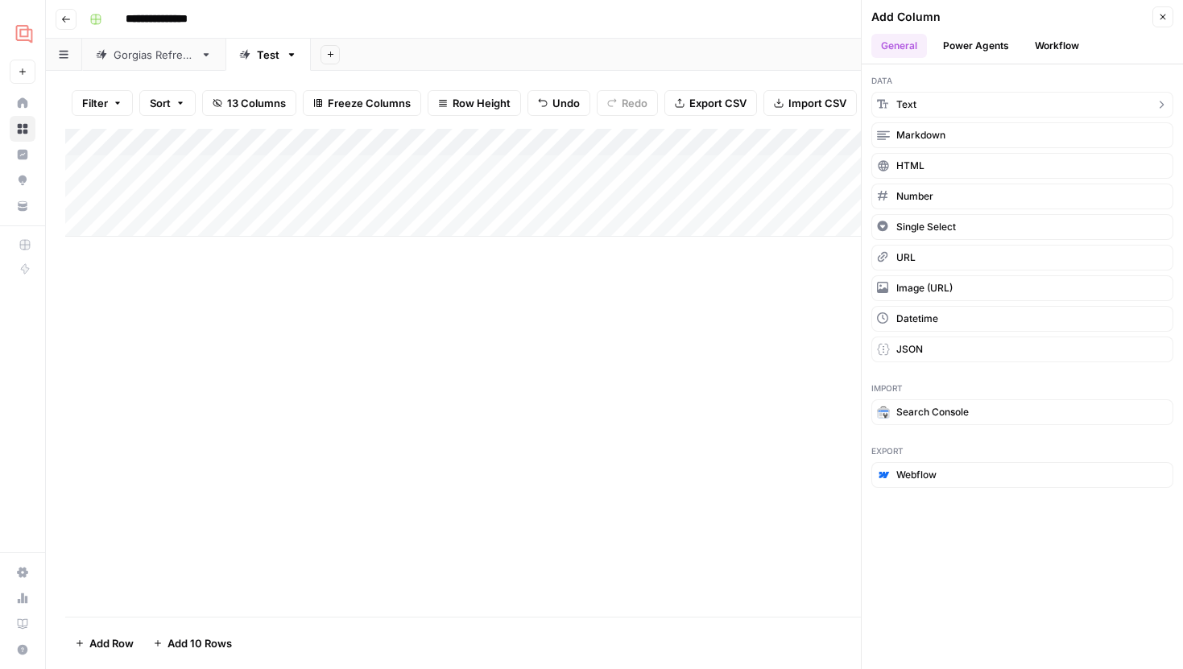
click at [922, 106] on button "Text" at bounding box center [1022, 105] width 302 height 26
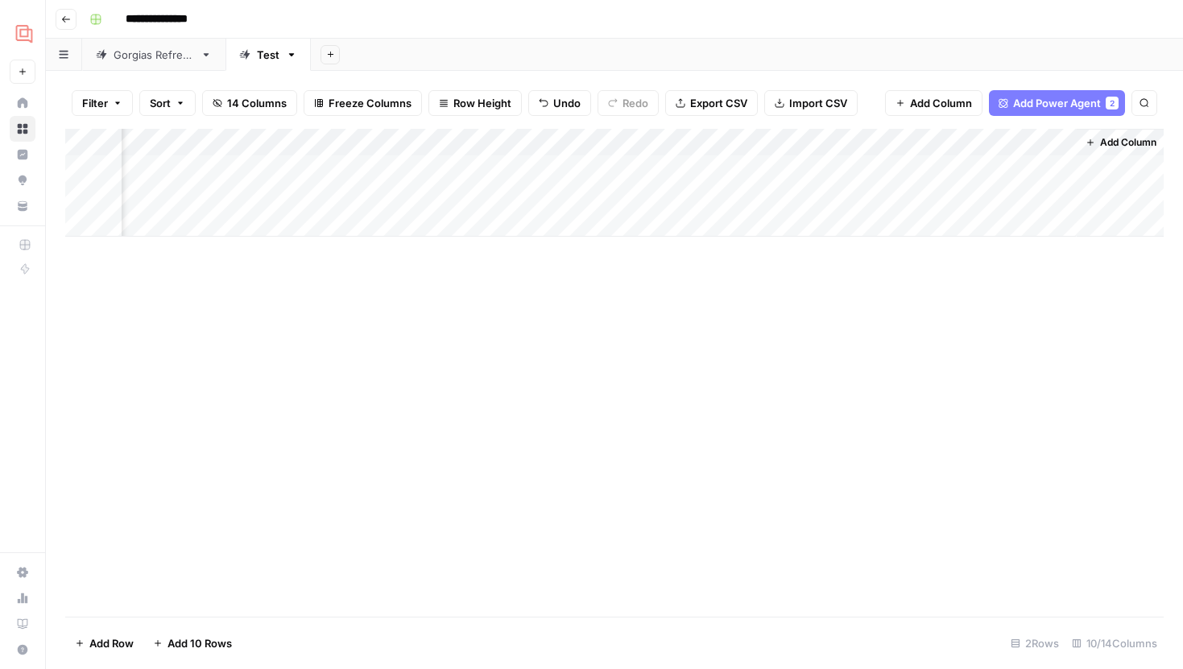
scroll to position [0, 791]
drag, startPoint x: 999, startPoint y: 143, endPoint x: 200, endPoint y: 139, distance: 798.6
click at [200, 139] on div "Add Column" at bounding box center [614, 183] width 1098 height 108
drag, startPoint x: 737, startPoint y: 138, endPoint x: 310, endPoint y: 135, distance: 426.7
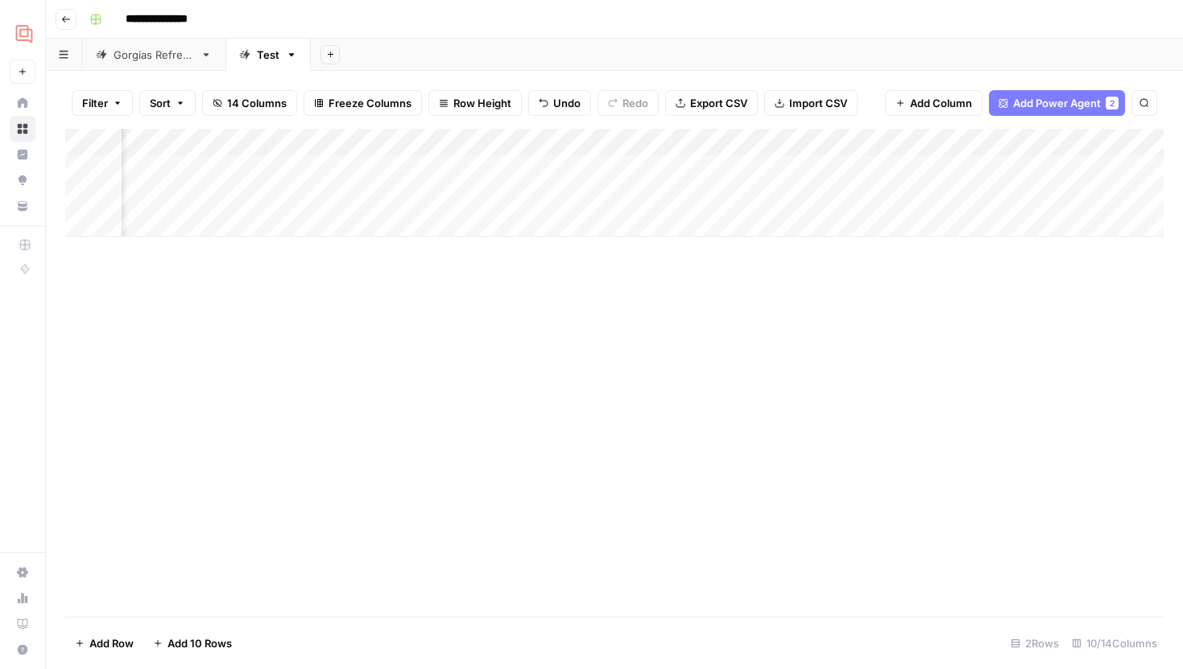
click at [310, 136] on div "Add Column" at bounding box center [614, 183] width 1098 height 108
drag, startPoint x: 791, startPoint y: 142, endPoint x: 454, endPoint y: 139, distance: 336.5
click at [454, 139] on div "Add Column" at bounding box center [614, 183] width 1098 height 108
click at [434, 144] on div "Add Column" at bounding box center [614, 183] width 1098 height 108
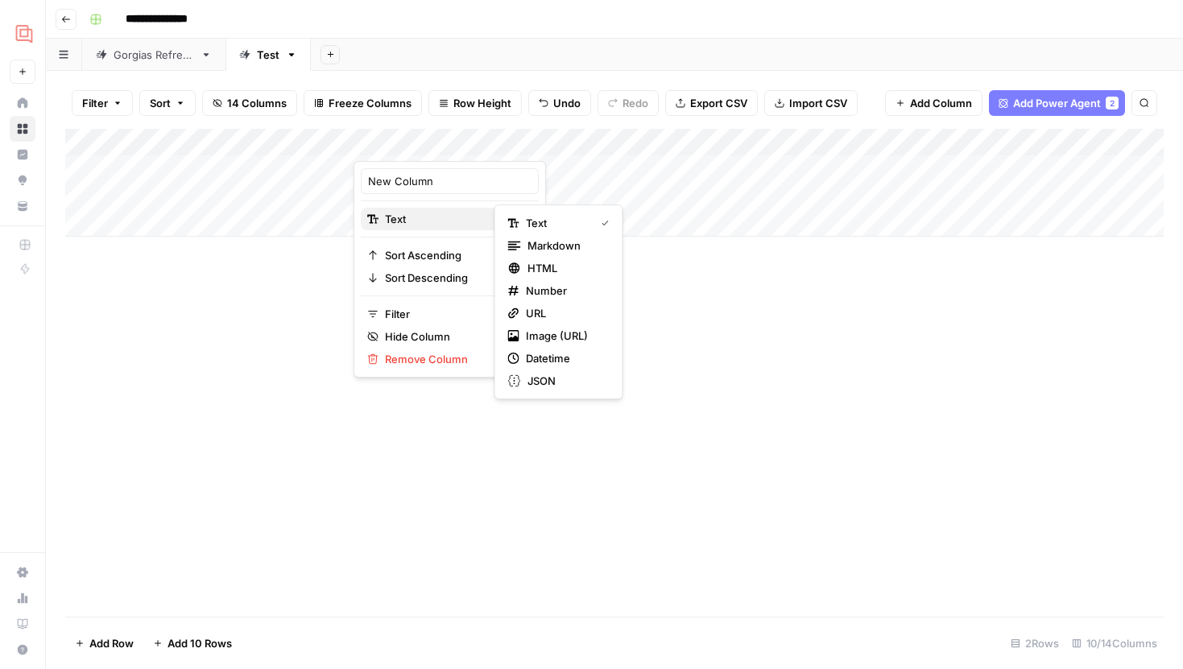
click at [440, 216] on span "Text" at bounding box center [447, 219] width 125 height 16
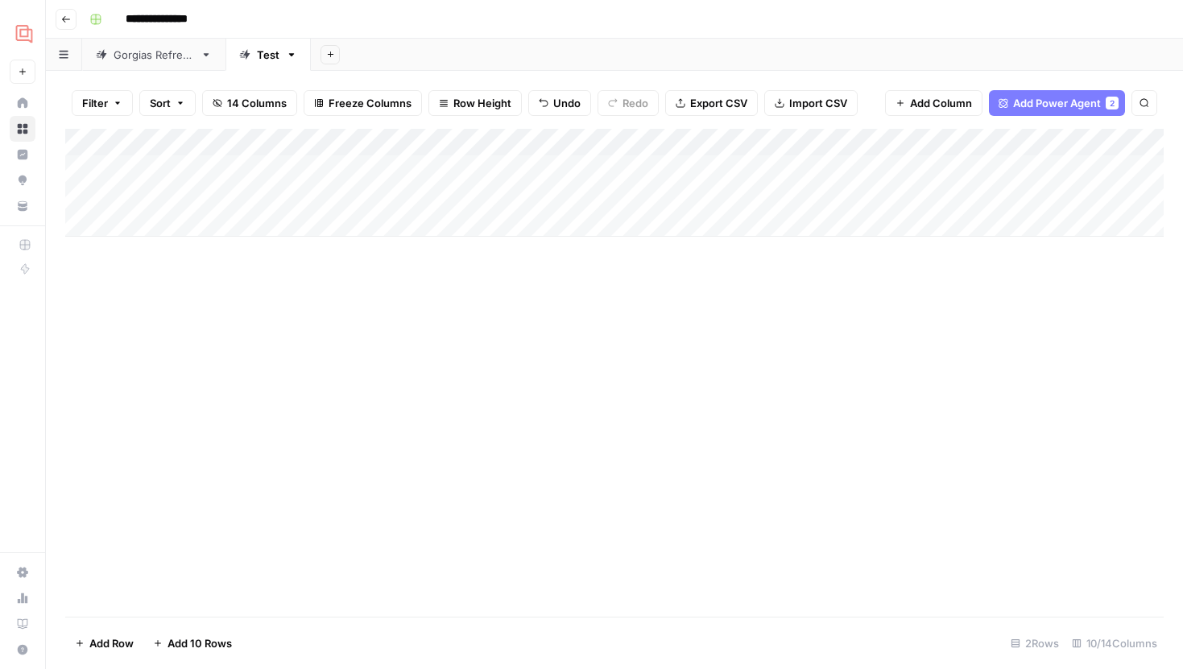
click at [700, 349] on div "Add Column" at bounding box center [614, 373] width 1098 height 488
click at [577, 142] on div "Add Column" at bounding box center [614, 183] width 1098 height 108
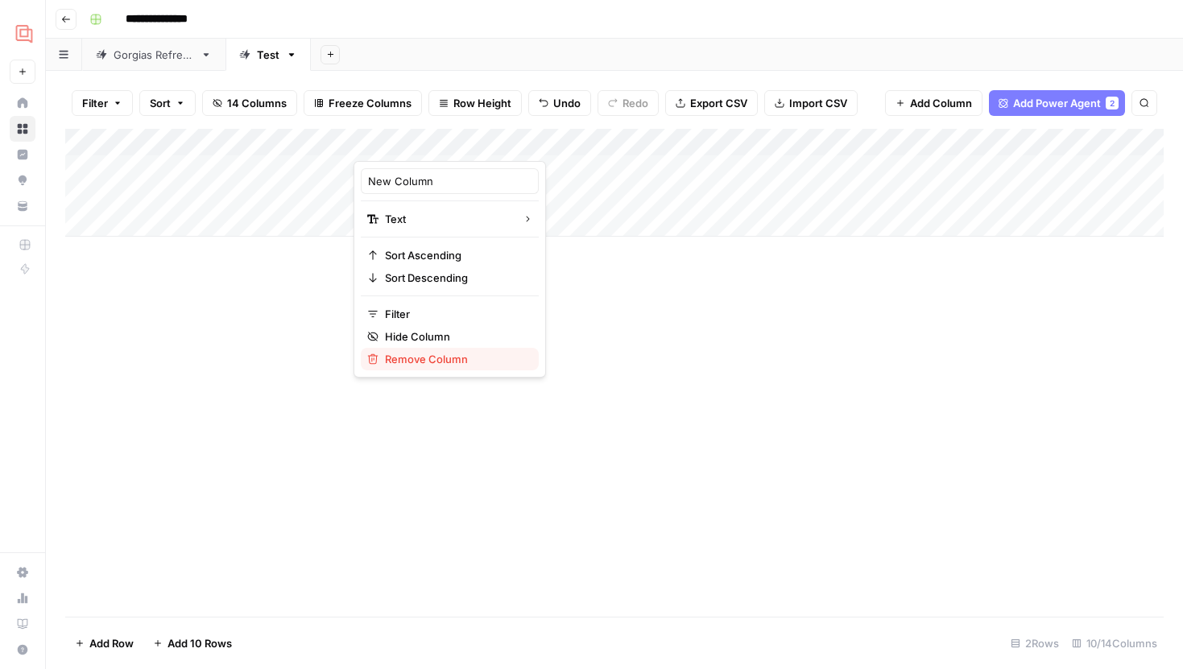
click at [438, 365] on span "Remove Column" at bounding box center [455, 359] width 141 height 16
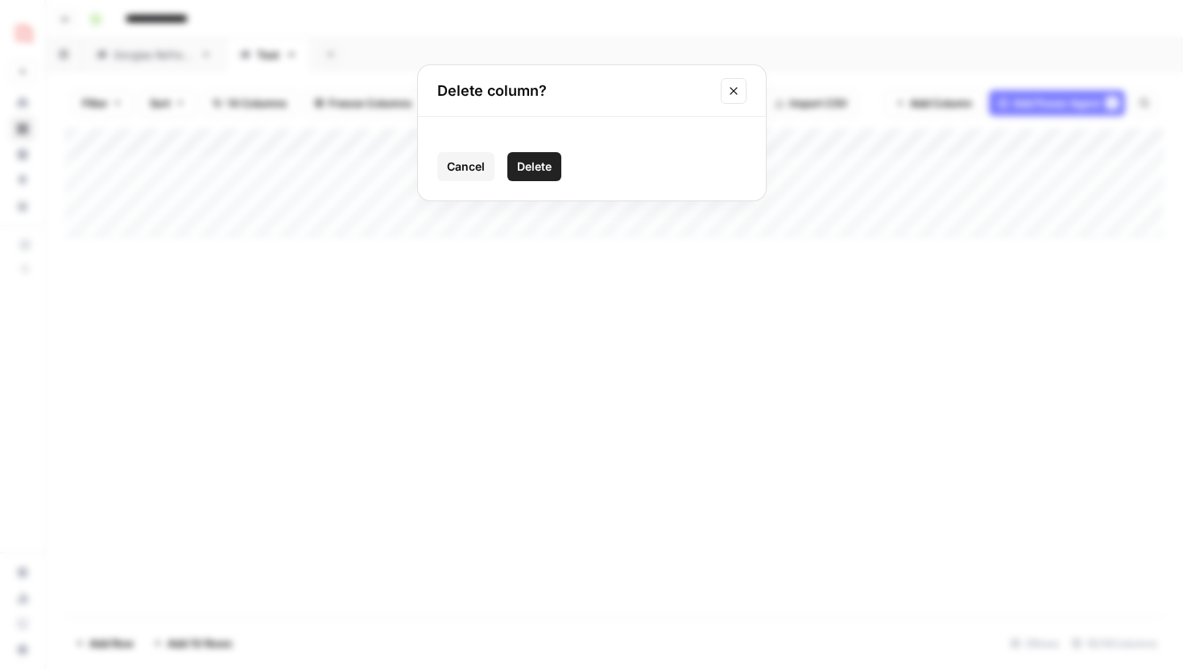
click at [529, 158] on button "Delete" at bounding box center [534, 166] width 54 height 29
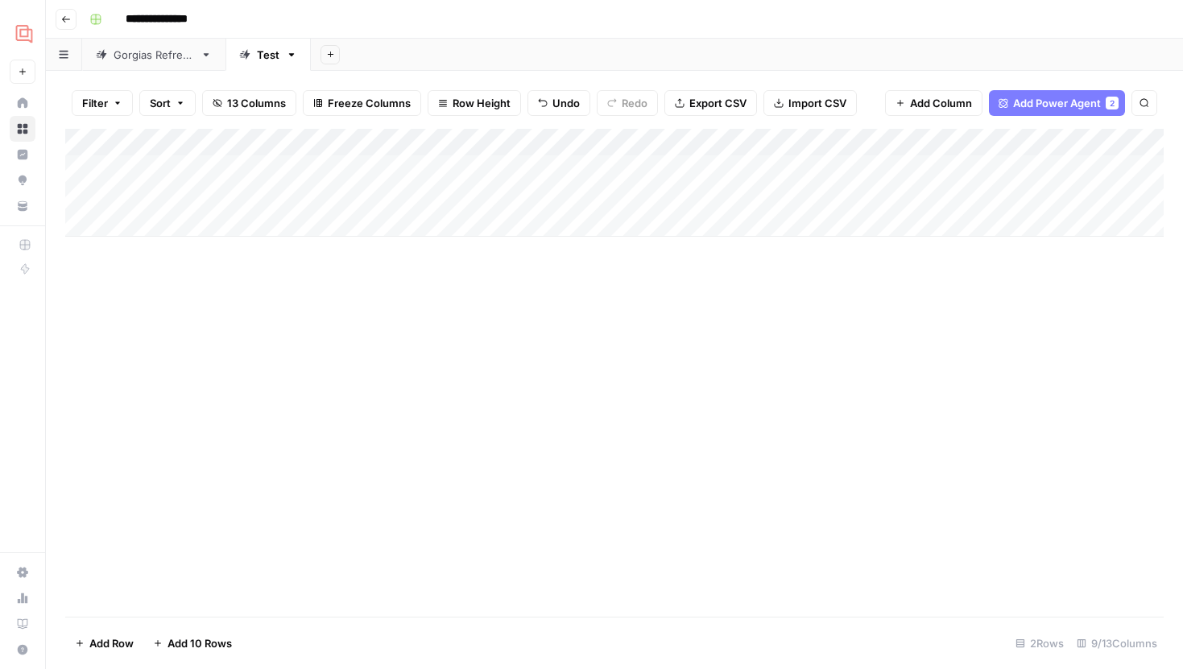
click at [908, 102] on button "Add Column" at bounding box center [933, 103] width 97 height 26
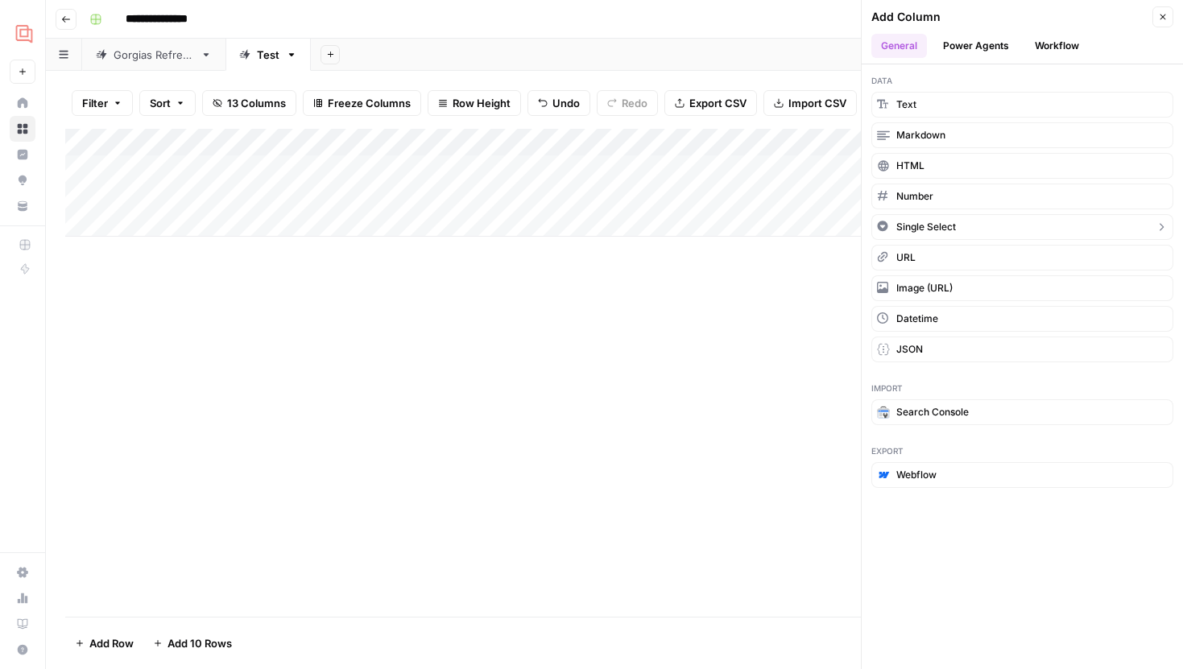
click at [919, 225] on span "Single Select" at bounding box center [926, 227] width 60 height 14
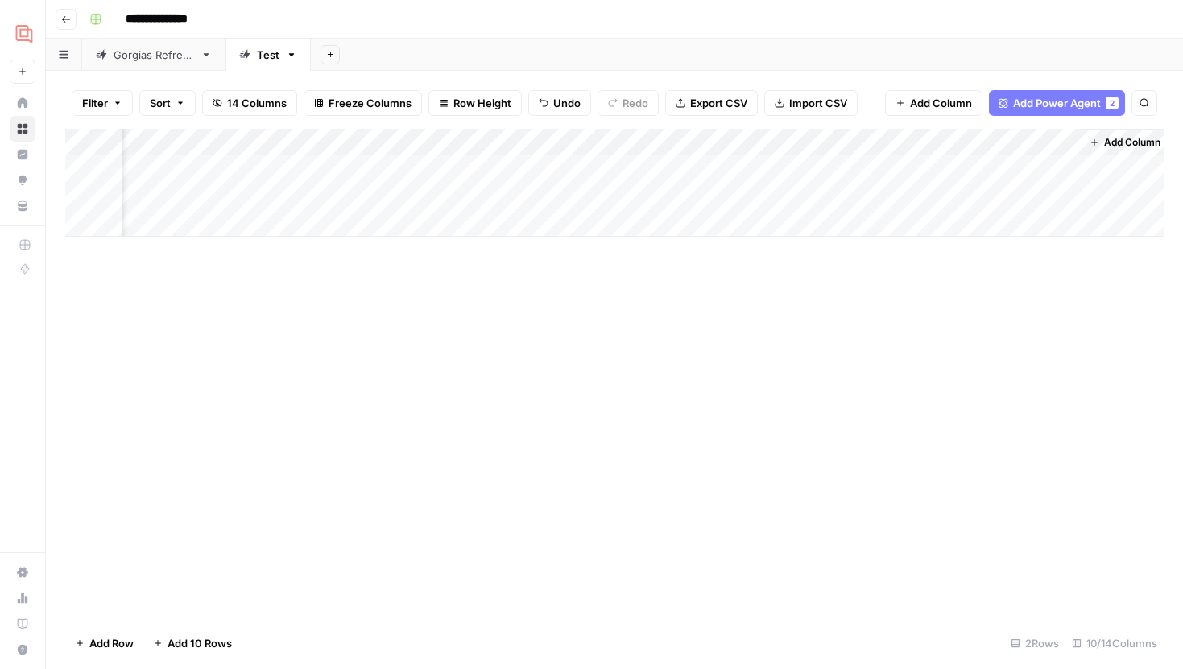
scroll to position [0, 704]
drag, startPoint x: 1005, startPoint y: 142, endPoint x: 52, endPoint y: 149, distance: 953.2
click at [52, 149] on div "Filter Sort 14 Columns Freeze Columns Row Height Undo Redo Export CSV Import CS…" at bounding box center [614, 370] width 1137 height 598
drag, startPoint x: 894, startPoint y: 145, endPoint x: 453, endPoint y: 141, distance: 441.2
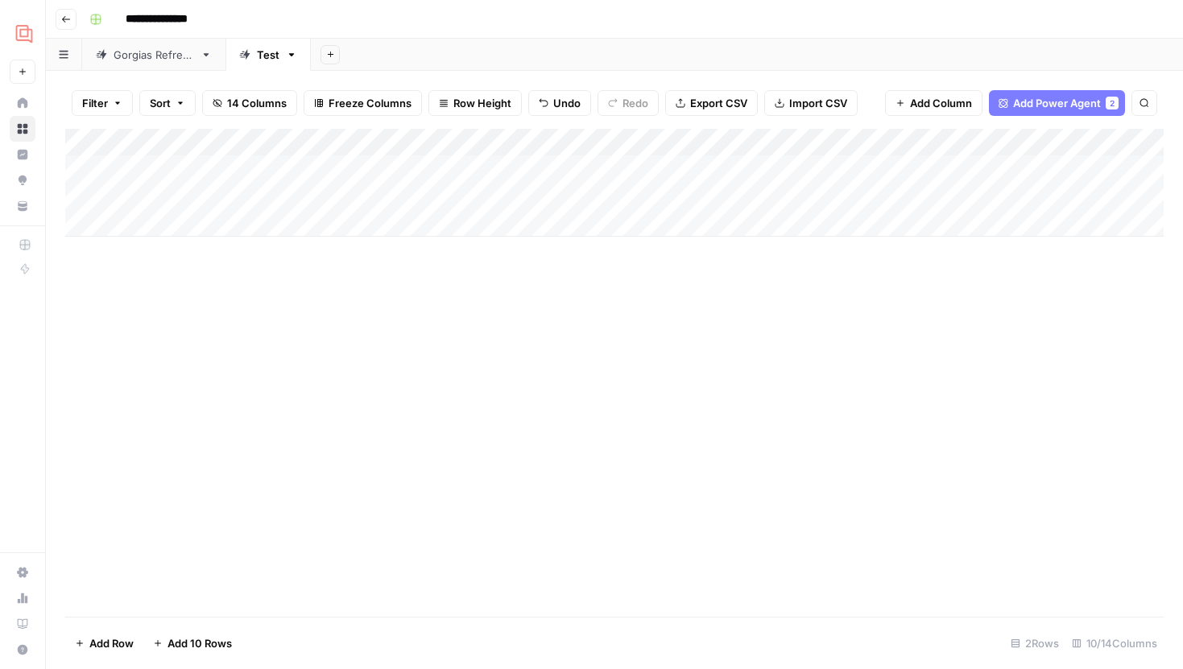
click at [453, 141] on div "Add Column" at bounding box center [614, 183] width 1098 height 108
click at [429, 148] on div "Add Column" at bounding box center [614, 183] width 1098 height 108
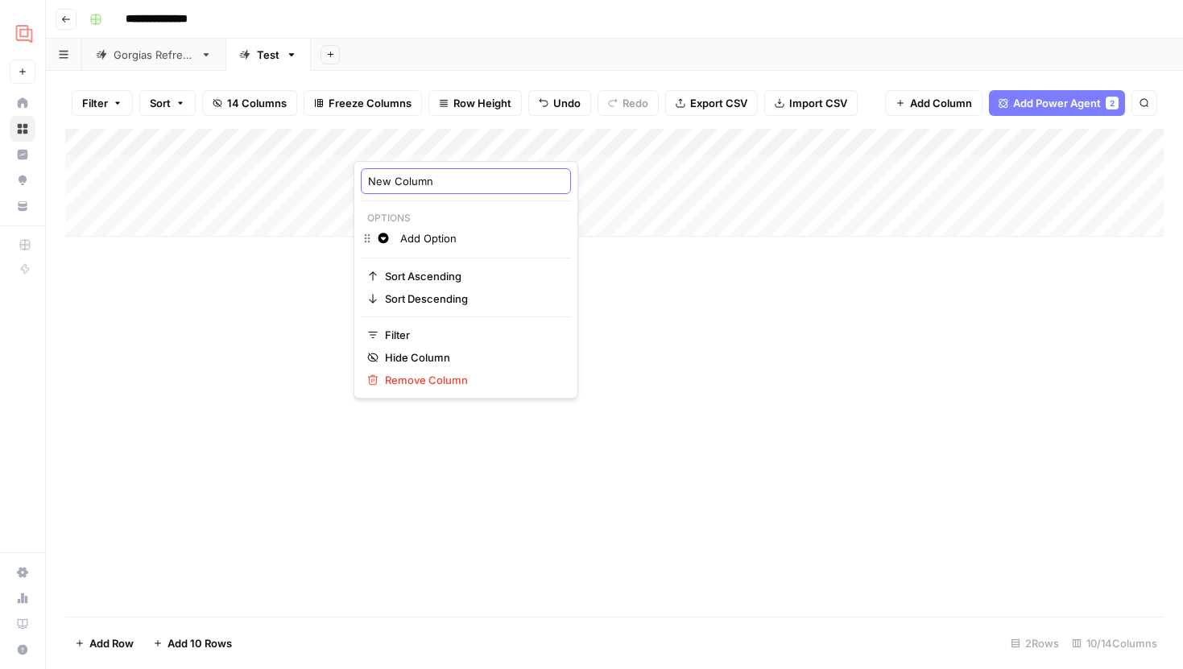
drag, startPoint x: 441, startPoint y: 183, endPoint x: 319, endPoint y: 181, distance: 122.4
click at [319, 181] on body "**********" at bounding box center [591, 334] width 1183 height 669
drag, startPoint x: 452, startPoint y: 175, endPoint x: 361, endPoint y: 175, distance: 90.2
click at [361, 175] on div "New Column" at bounding box center [466, 181] width 210 height 26
type input "Content Typ"
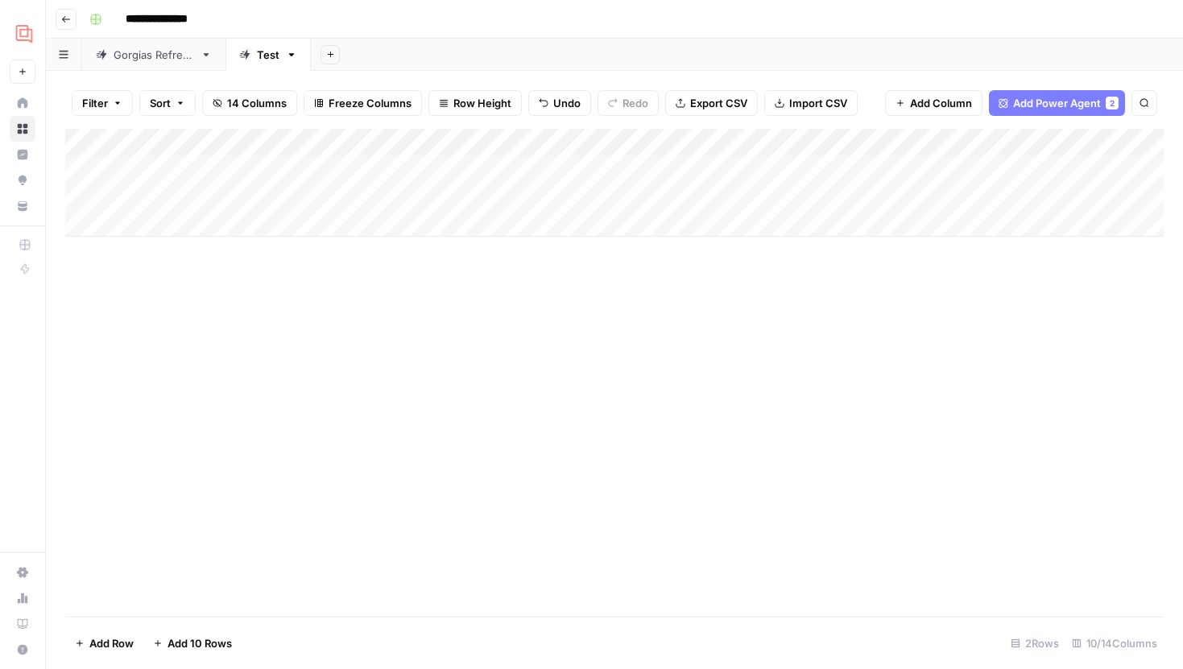
click at [418, 169] on div "Add Column" at bounding box center [614, 183] width 1098 height 108
click at [423, 171] on div "Add Column" at bounding box center [614, 183] width 1098 height 108
click at [432, 184] on div at bounding box center [442, 174] width 161 height 29
click at [429, 196] on p "Select option" at bounding box center [409, 203] width 95 height 19
click at [426, 148] on div "Add Column" at bounding box center [614, 183] width 1098 height 108
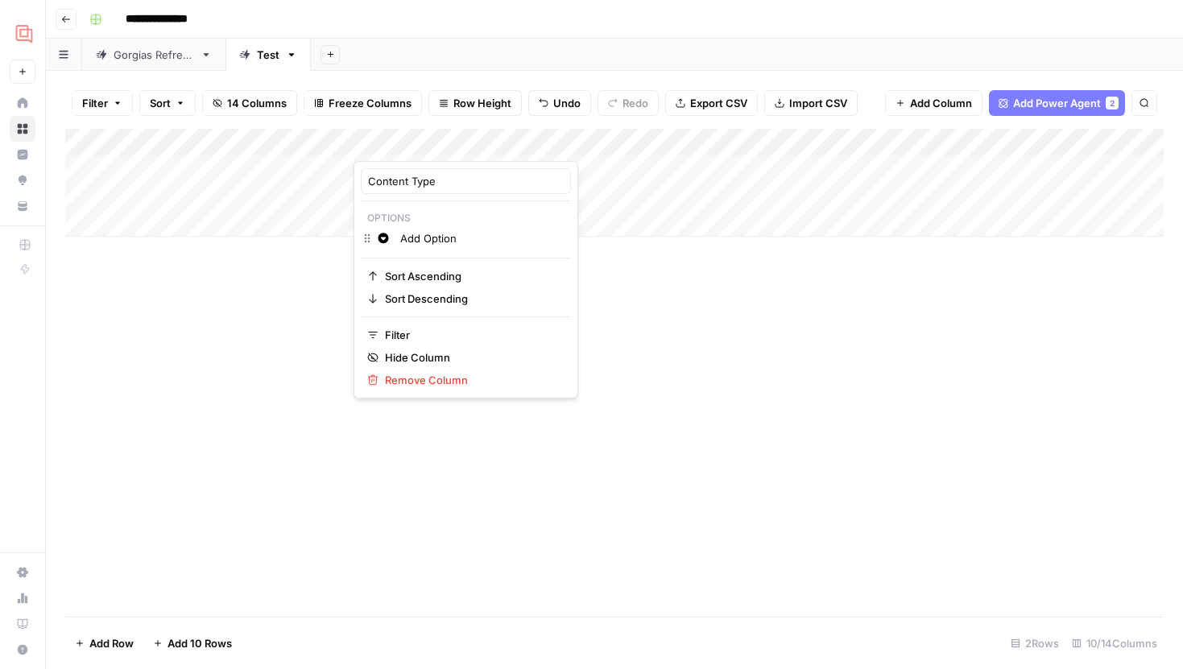
click at [418, 237] on input "Add Option" at bounding box center [481, 238] width 163 height 16
click at [379, 241] on div "Change color Add Option" at bounding box center [466, 240] width 210 height 23
drag, startPoint x: 439, startPoint y: 242, endPoint x: 401, endPoint y: 240, distance: 37.9
click at [401, 240] on input "Add Option" at bounding box center [481, 238] width 163 height 16
type input "Editorial Article"
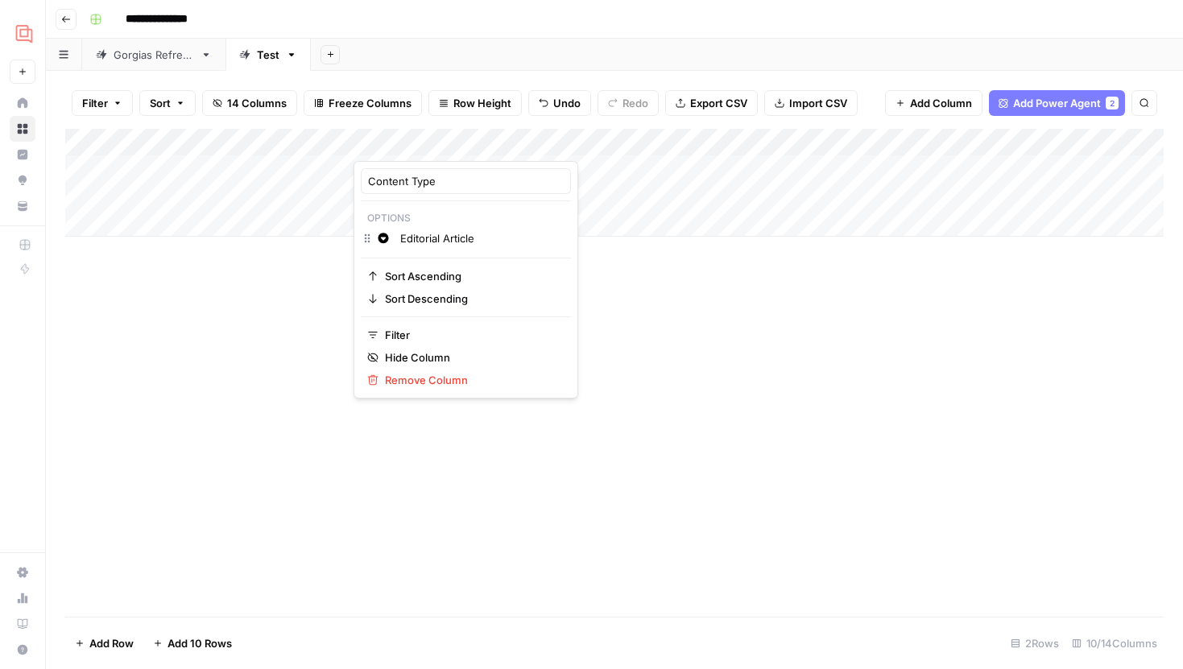
click at [663, 336] on div "Add Column" at bounding box center [614, 373] width 1098 height 488
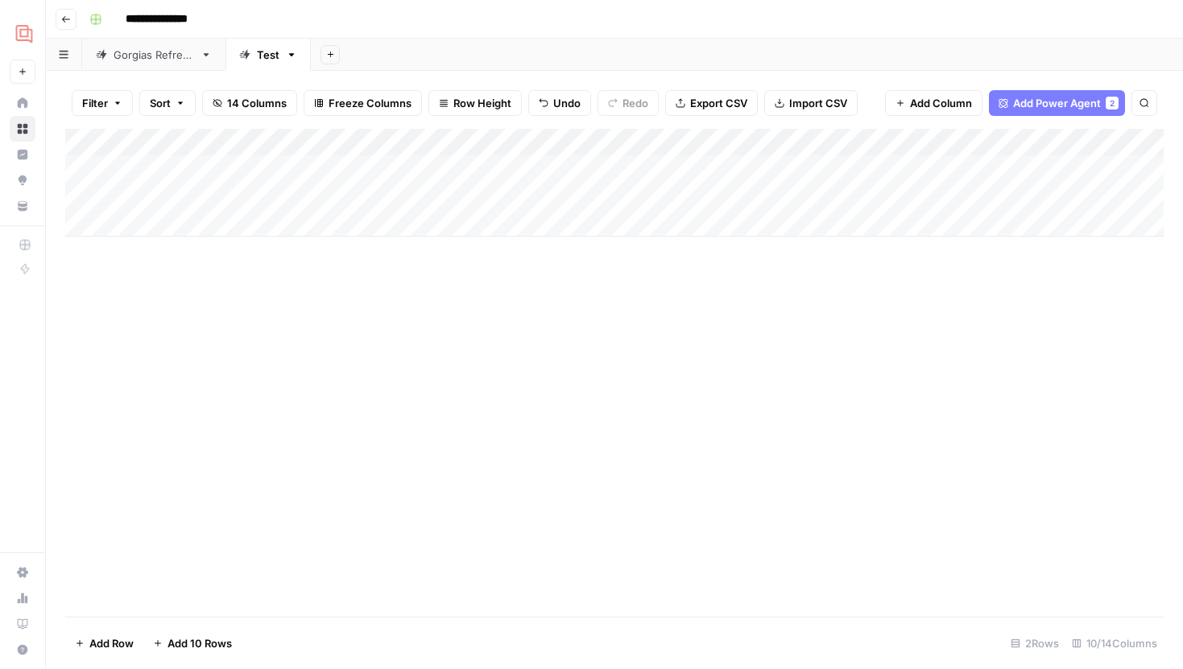
click at [411, 167] on div "Add Column" at bounding box center [614, 183] width 1098 height 108
click at [429, 146] on div "Add Column" at bounding box center [614, 183] width 1098 height 108
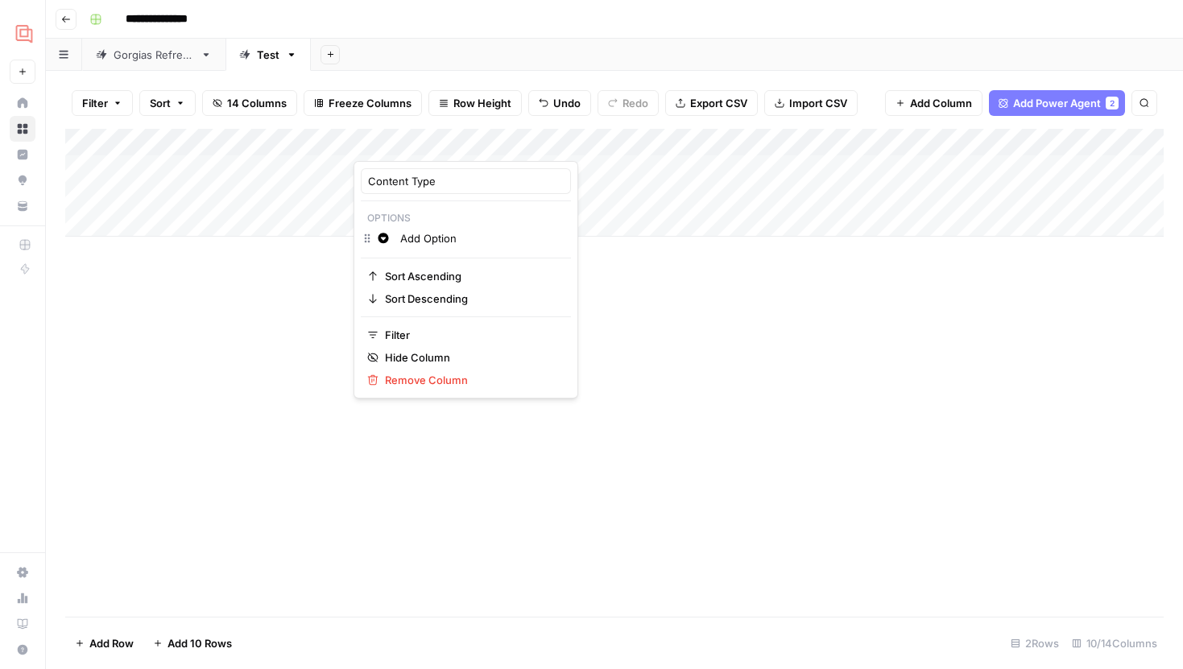
drag, startPoint x: 468, startPoint y: 233, endPoint x: 378, endPoint y: 231, distance: 89.4
click at [378, 231] on div "Change color Add Option" at bounding box center [466, 240] width 210 height 23
drag, startPoint x: 466, startPoint y: 237, endPoint x: 395, endPoint y: 237, distance: 70.8
click at [396, 237] on div "Add Option" at bounding box center [481, 238] width 171 height 18
type input "Editorial Article"
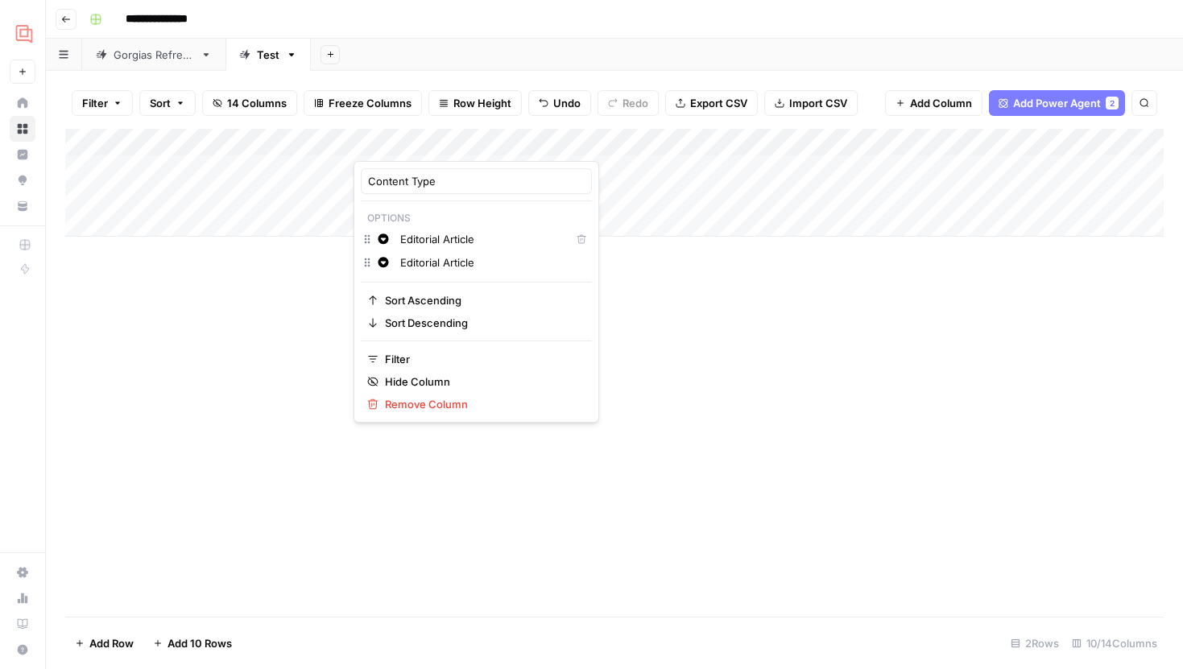
click at [627, 269] on div "Add Column" at bounding box center [614, 373] width 1098 height 488
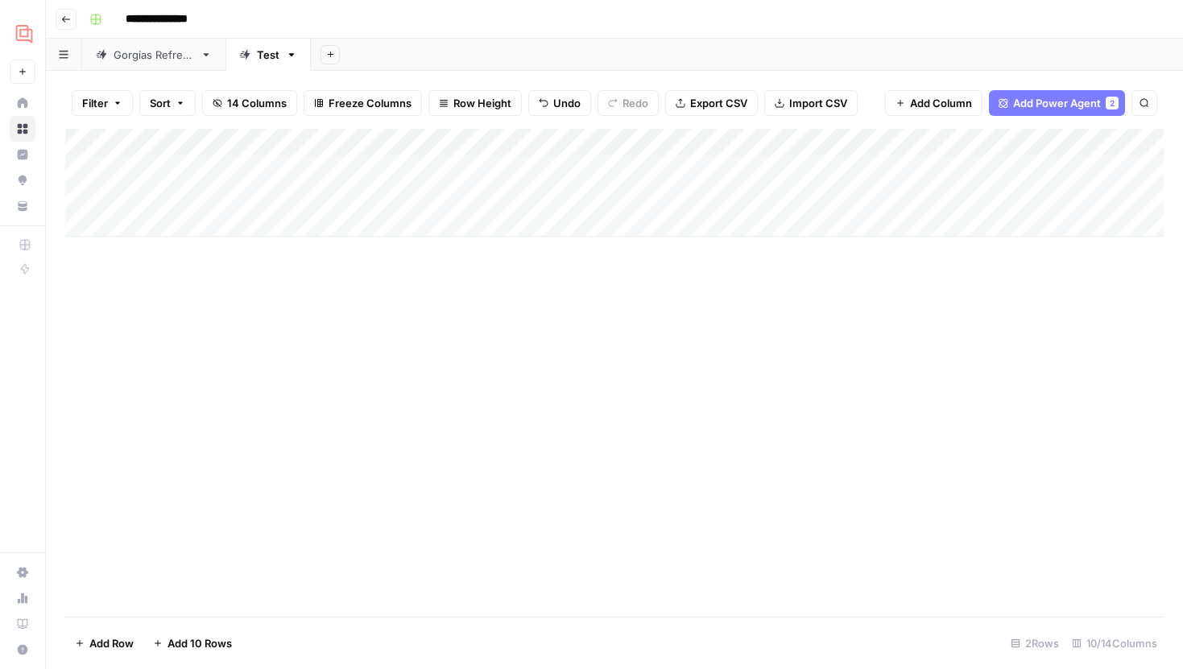
click at [437, 175] on div "Add Column" at bounding box center [614, 183] width 1098 height 108
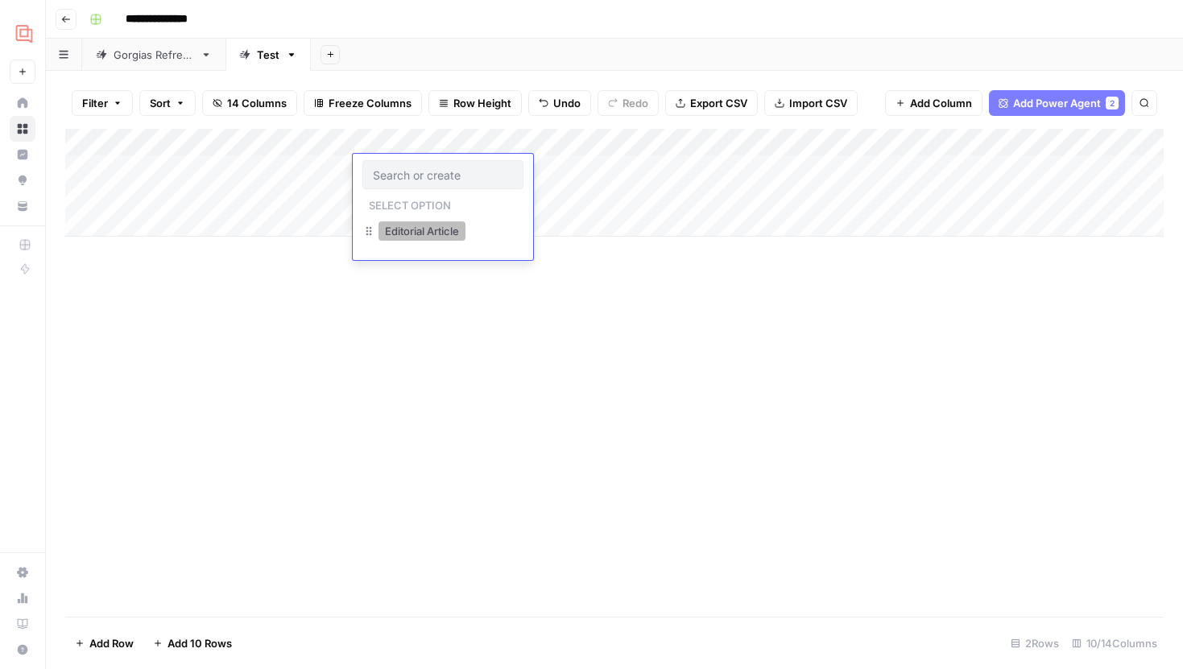
click at [427, 226] on button "Editorial Article" at bounding box center [421, 230] width 87 height 19
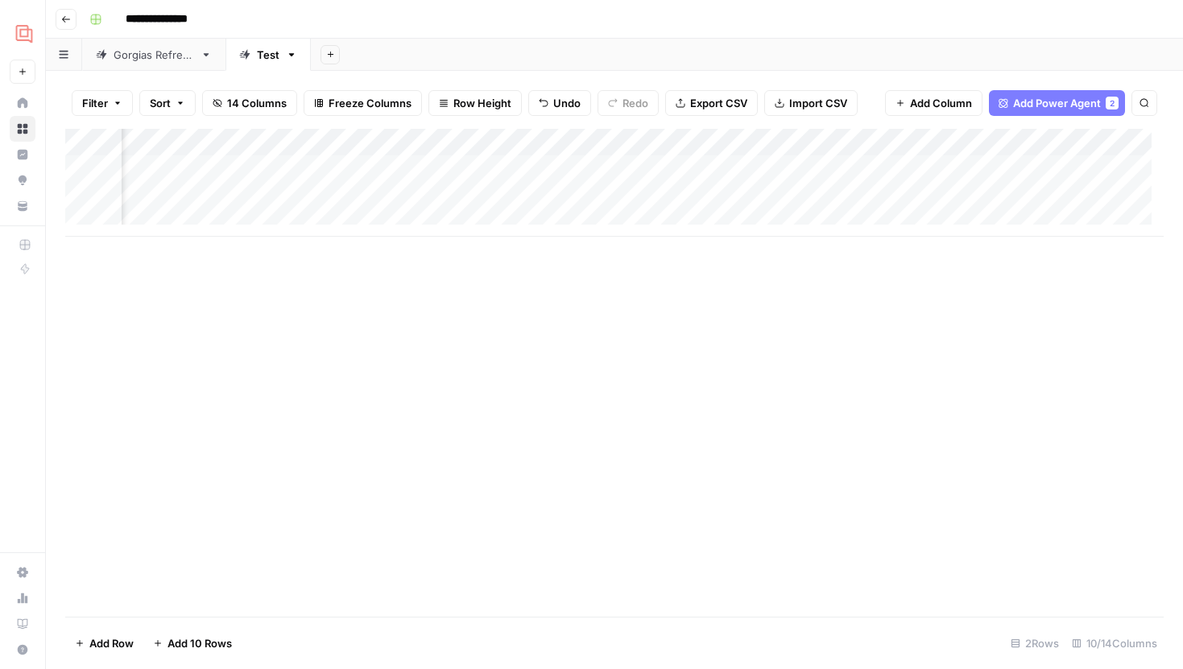
scroll to position [0, 716]
click at [1113, 143] on span "Add Column" at bounding box center [1126, 142] width 56 height 14
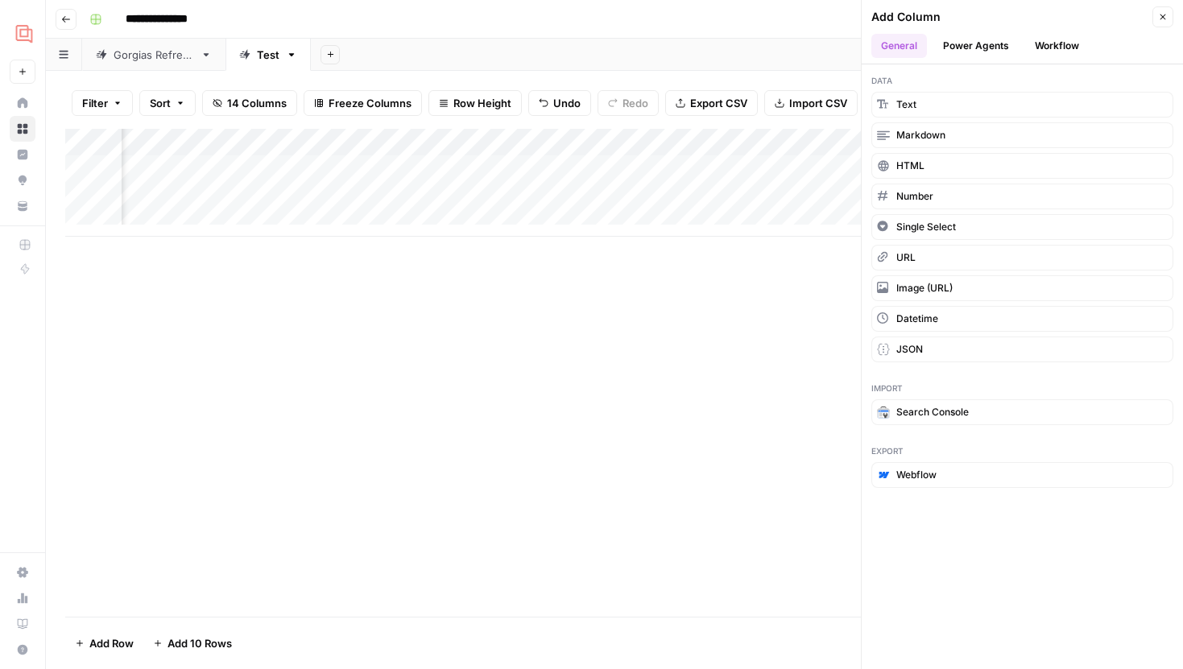
click at [1074, 52] on button "Workflow" at bounding box center [1057, 46] width 64 height 24
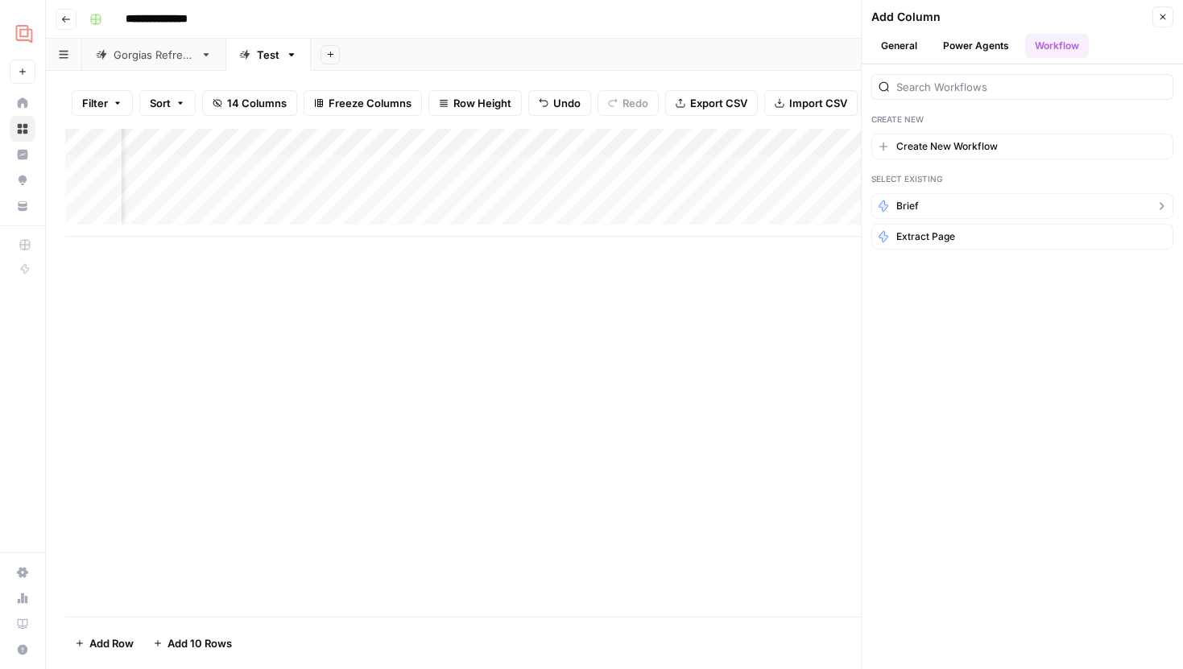
click at [943, 208] on button "Brief" at bounding box center [1022, 206] width 302 height 26
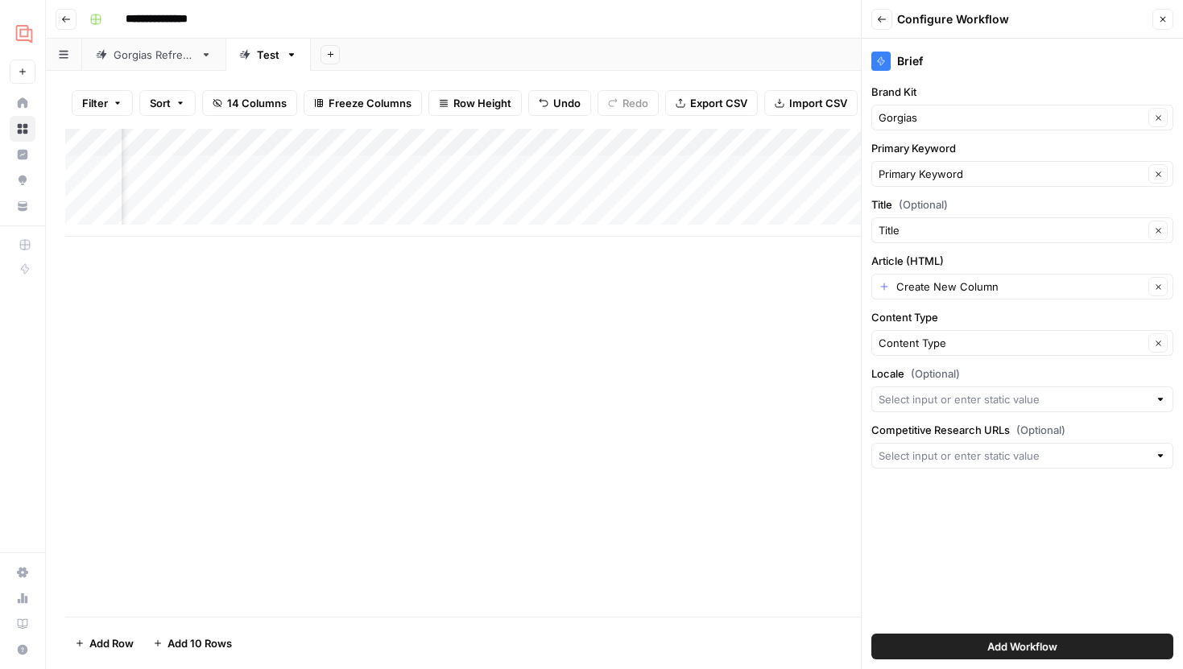
click at [943, 295] on div "Create New Column Clear" at bounding box center [1022, 287] width 302 height 26
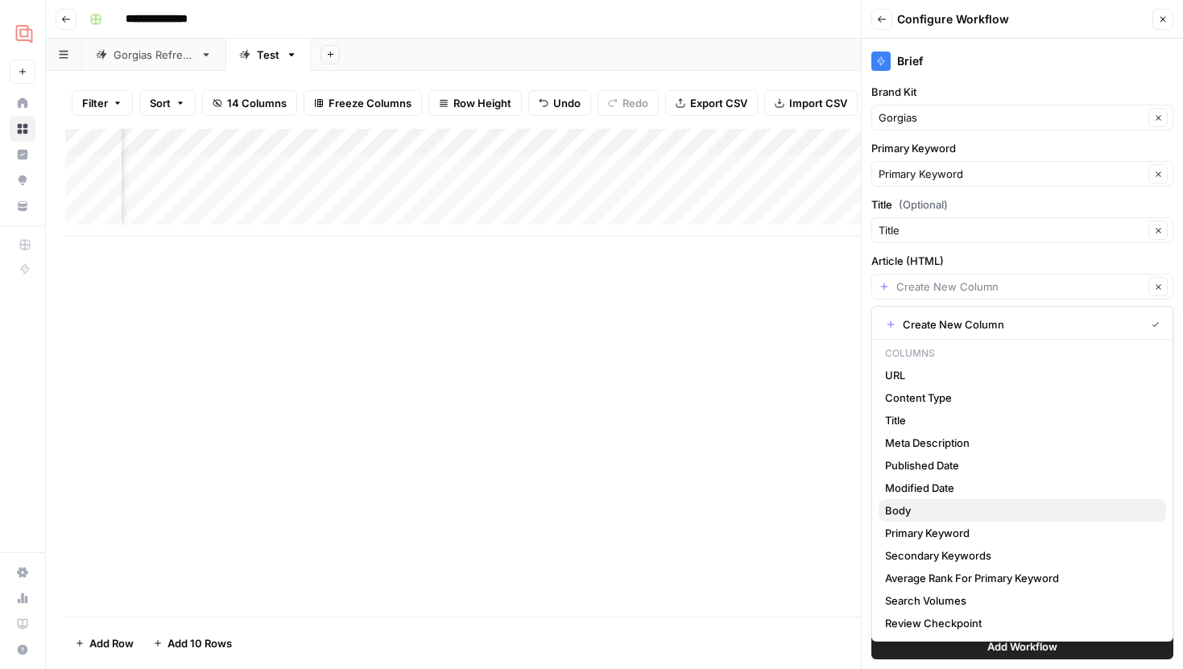
click at [918, 513] on span "Body" at bounding box center [1019, 510] width 268 height 16
type input "Body"
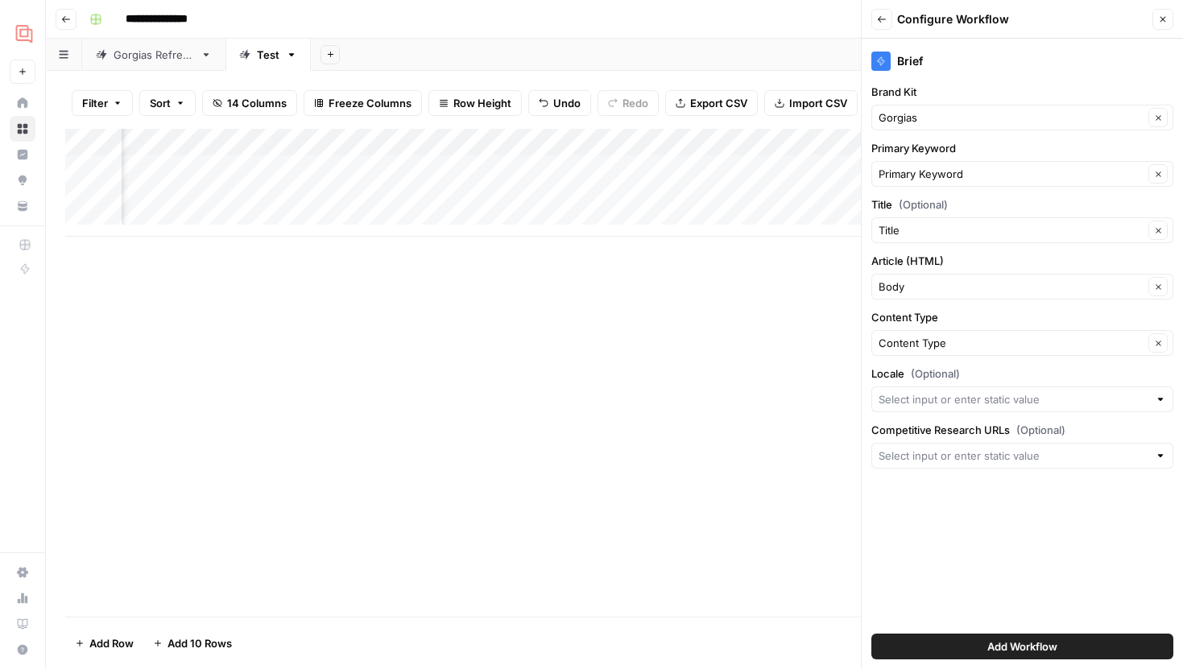
click at [965, 641] on button "Add Workflow" at bounding box center [1022, 647] width 302 height 26
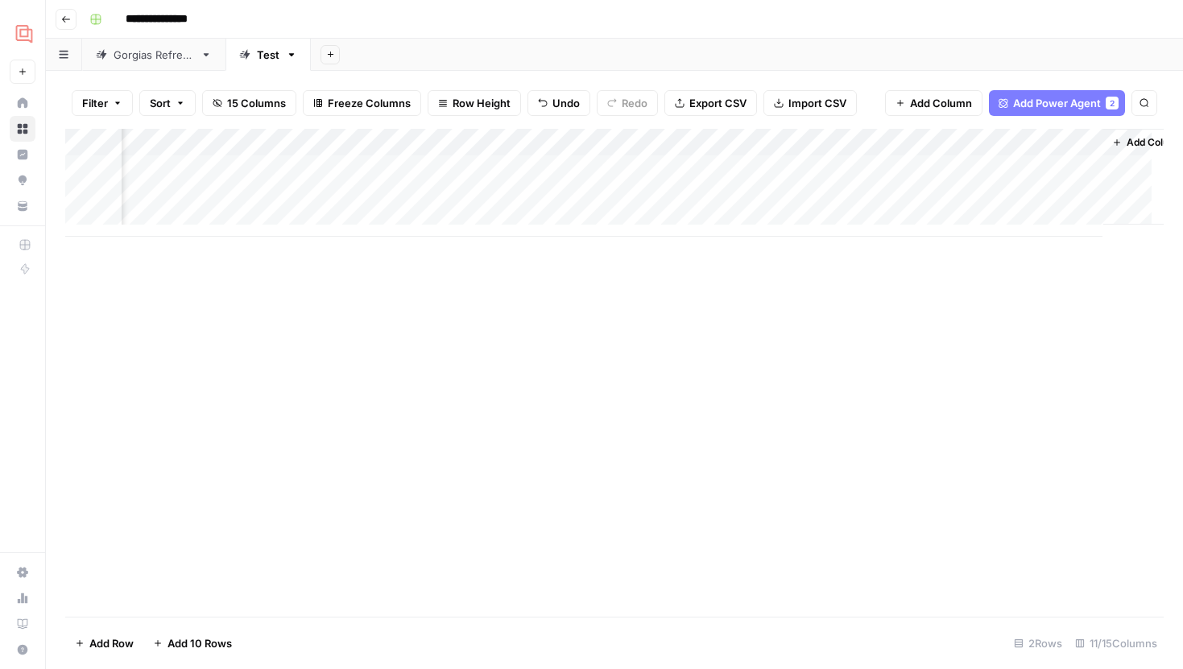
scroll to position [0, 861]
click at [997, 167] on div "Add Column" at bounding box center [614, 183] width 1098 height 108
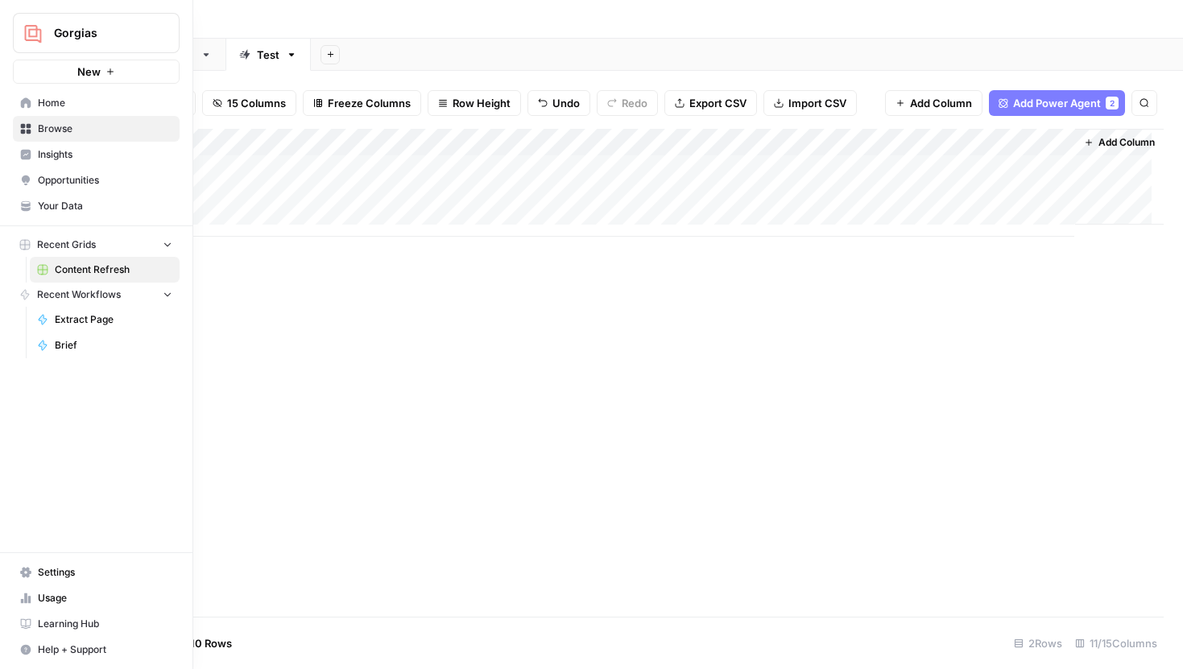
click at [56, 206] on span "Your Data" at bounding box center [105, 206] width 134 height 14
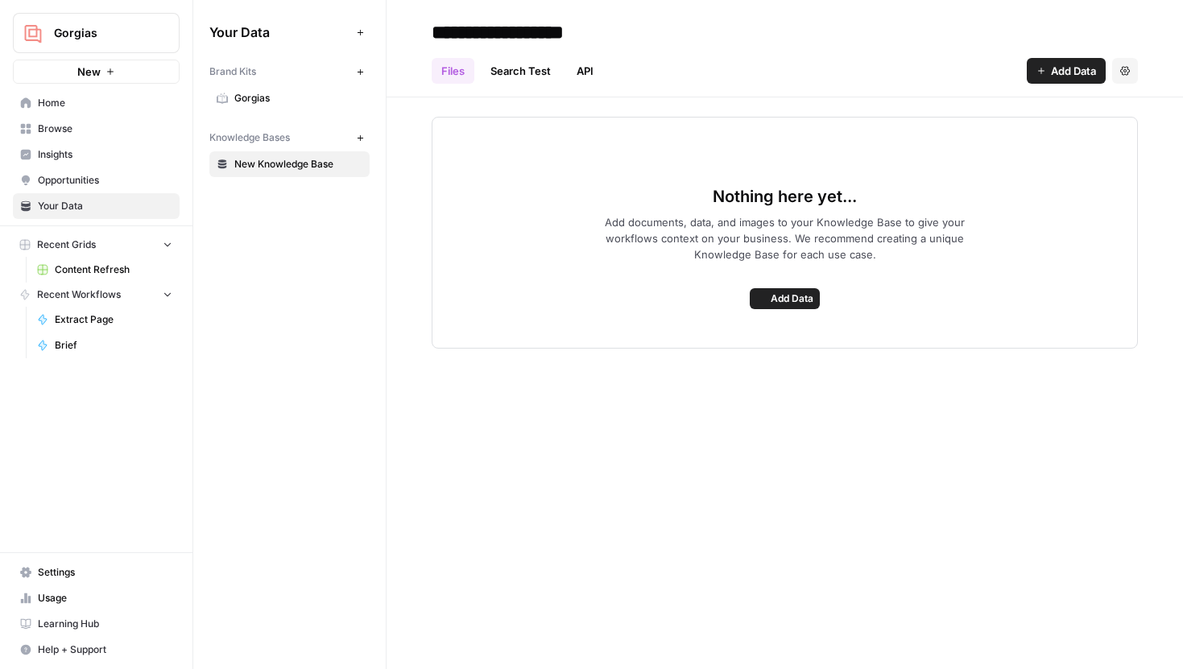
click at [262, 105] on span "Gorgias" at bounding box center [298, 98] width 128 height 14
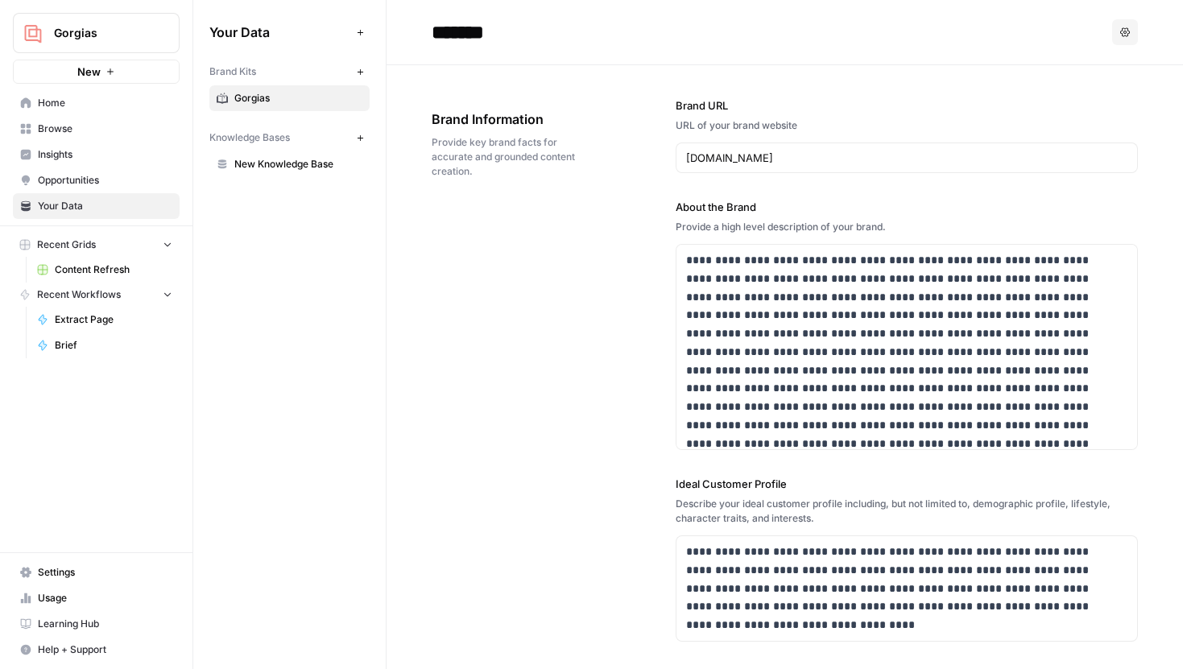
click at [272, 163] on span "New Knowledge Base" at bounding box center [298, 164] width 128 height 14
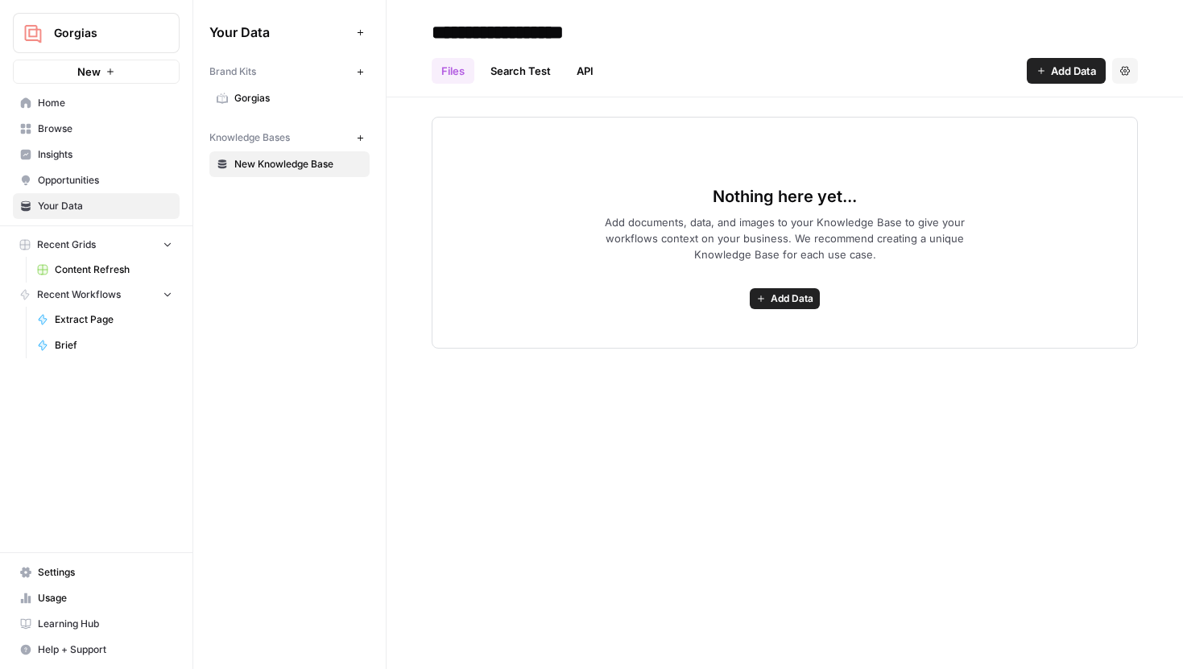
click at [551, 26] on input "**********" at bounding box center [554, 32] width 258 height 32
drag, startPoint x: 641, startPoint y: 23, endPoint x: 387, endPoint y: 23, distance: 253.6
click at [387, 23] on header "**********" at bounding box center [784, 48] width 796 height 97
type input "**********"
click at [832, 72] on div "Files Search Test API Add Data Settings" at bounding box center [784, 64] width 706 height 39
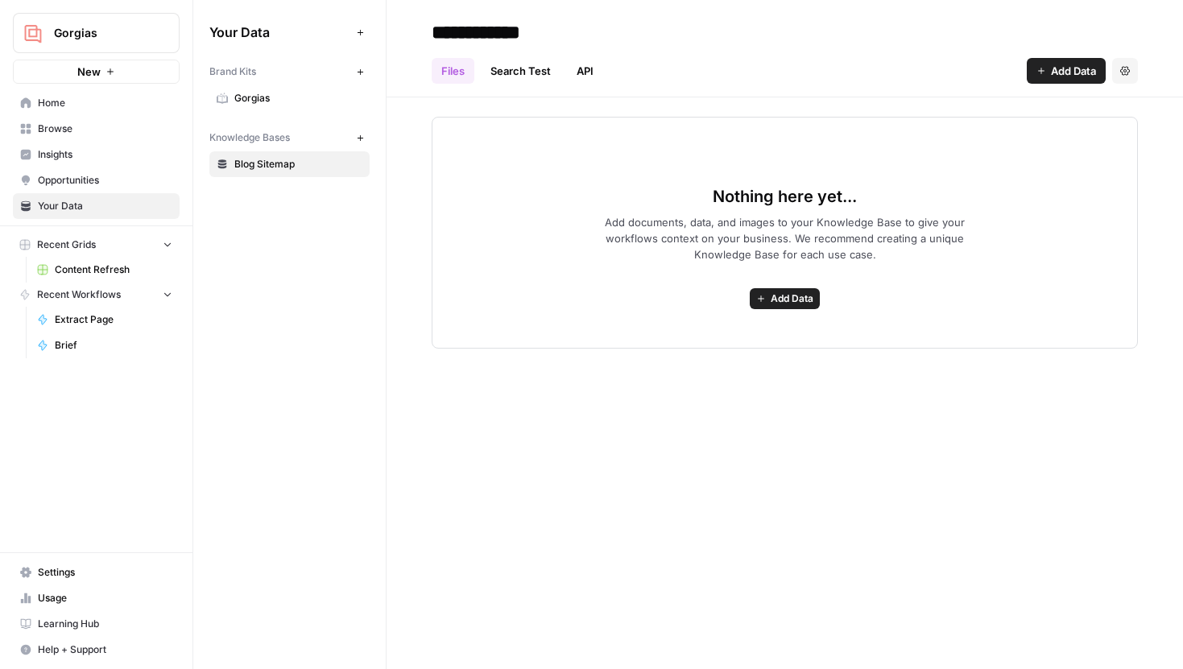
click at [605, 156] on div "Nothing here yet... Add documents, data, and images to your Knowledge Base to g…" at bounding box center [784, 233] width 706 height 232
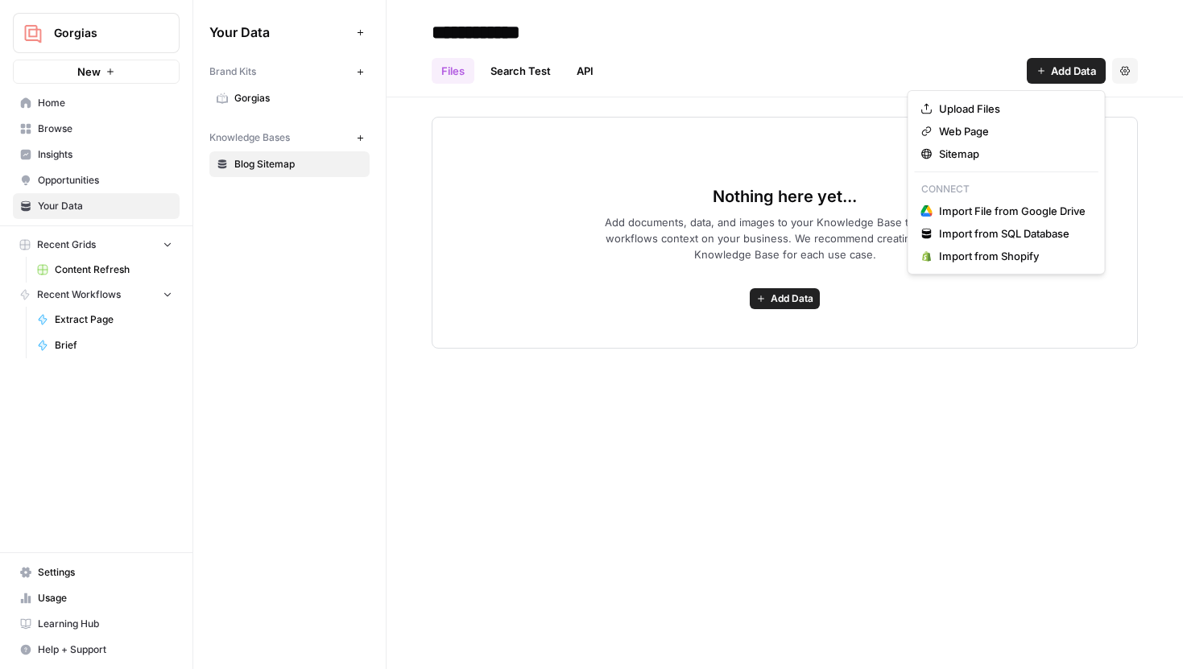
click at [1033, 67] on button "Add Data" at bounding box center [1065, 71] width 79 height 26
click at [978, 151] on span "Sitemap" at bounding box center [1012, 154] width 147 height 16
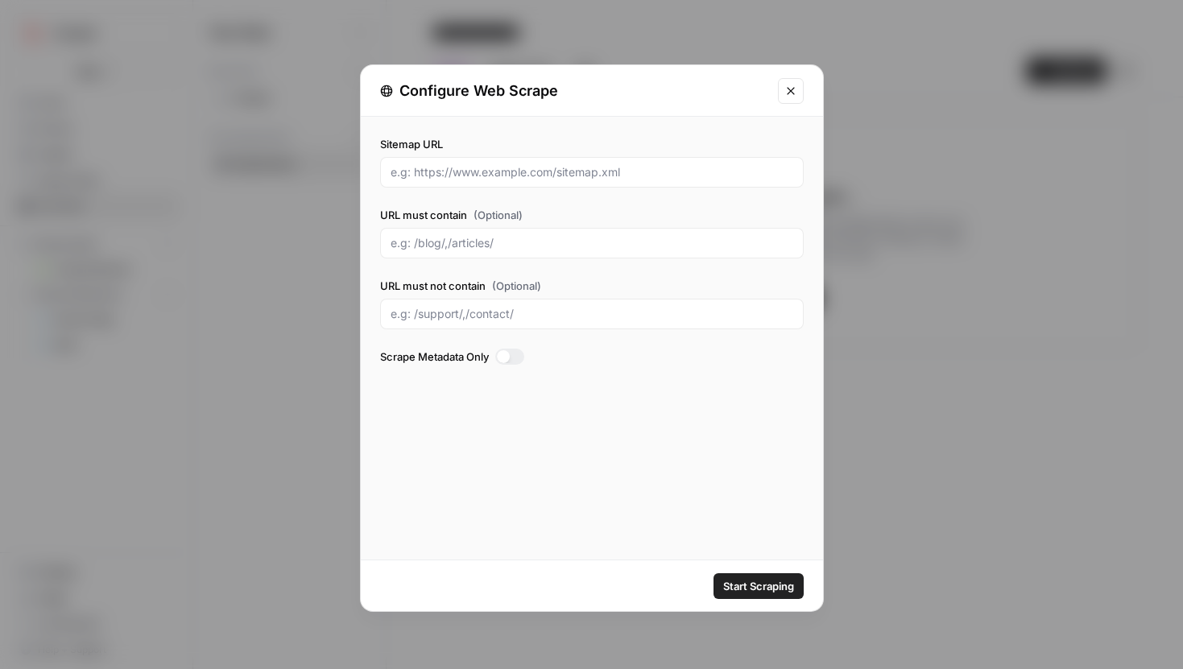
click at [617, 159] on div at bounding box center [591, 172] width 423 height 31
paste input "https://www.gorgias.com/sitemap.xml"
type input "https://www.gorgias.com/sitemap.xml"
click at [527, 234] on div at bounding box center [591, 243] width 423 height 31
type input "/blog/"
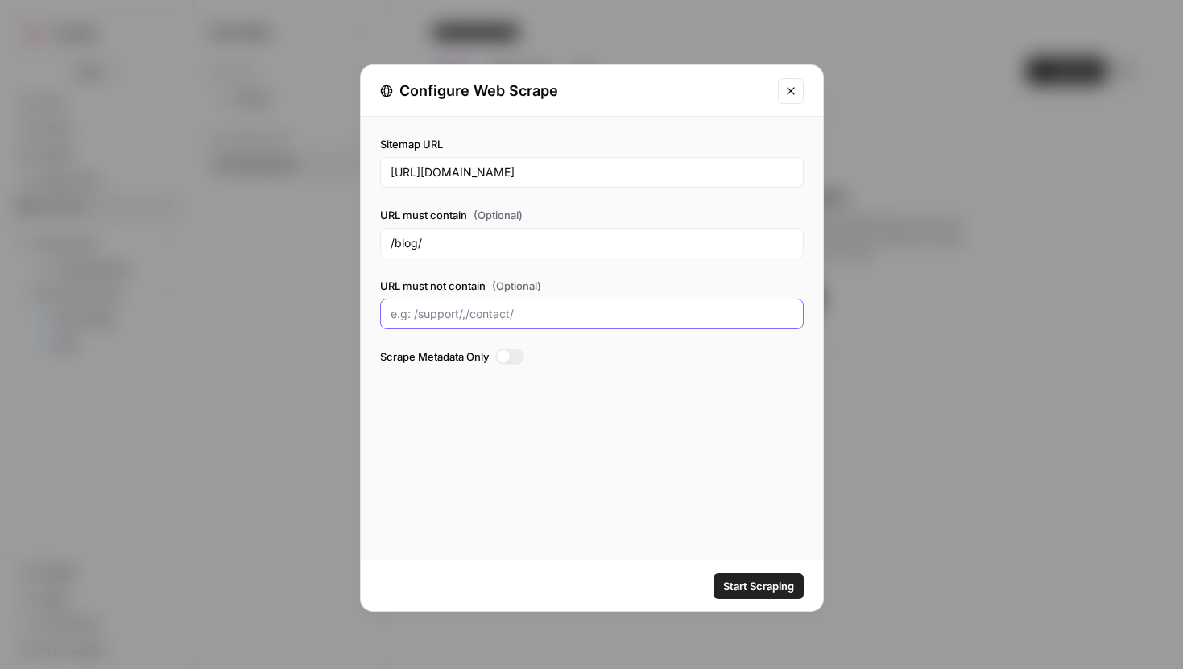
click at [522, 318] on input "URL must not contain (Optional)" at bounding box center [591, 314] width 403 height 16
click at [758, 581] on span "Start Scraping" at bounding box center [758, 586] width 71 height 16
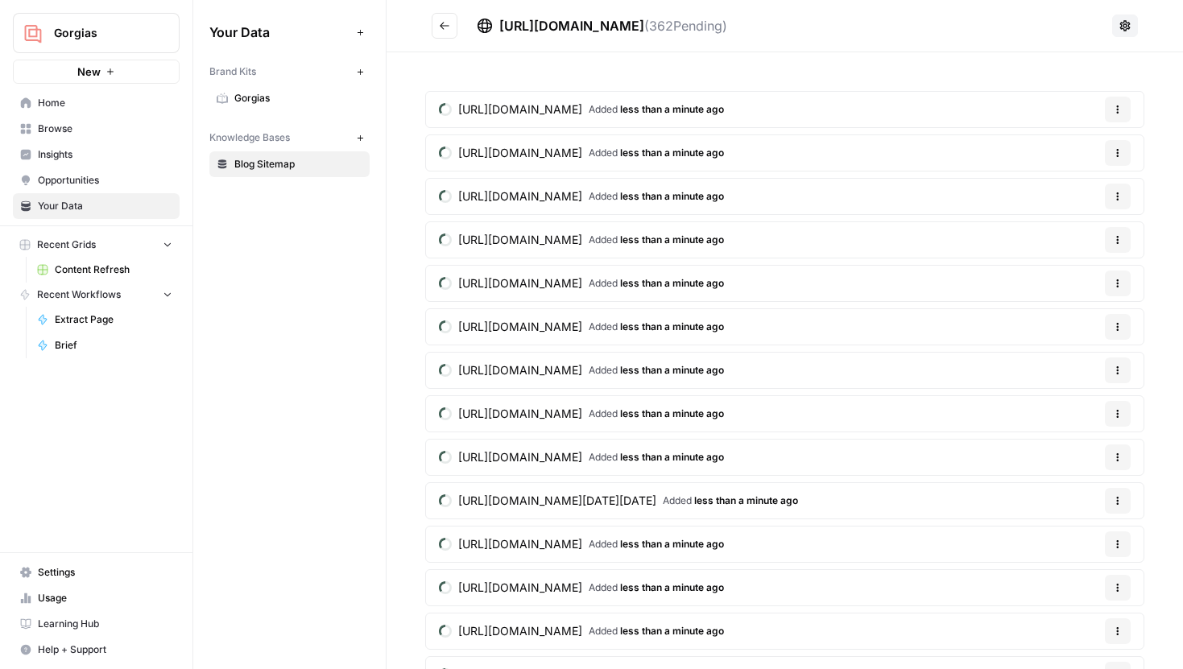
click at [361, 138] on icon "button" at bounding box center [360, 137] width 6 height 6
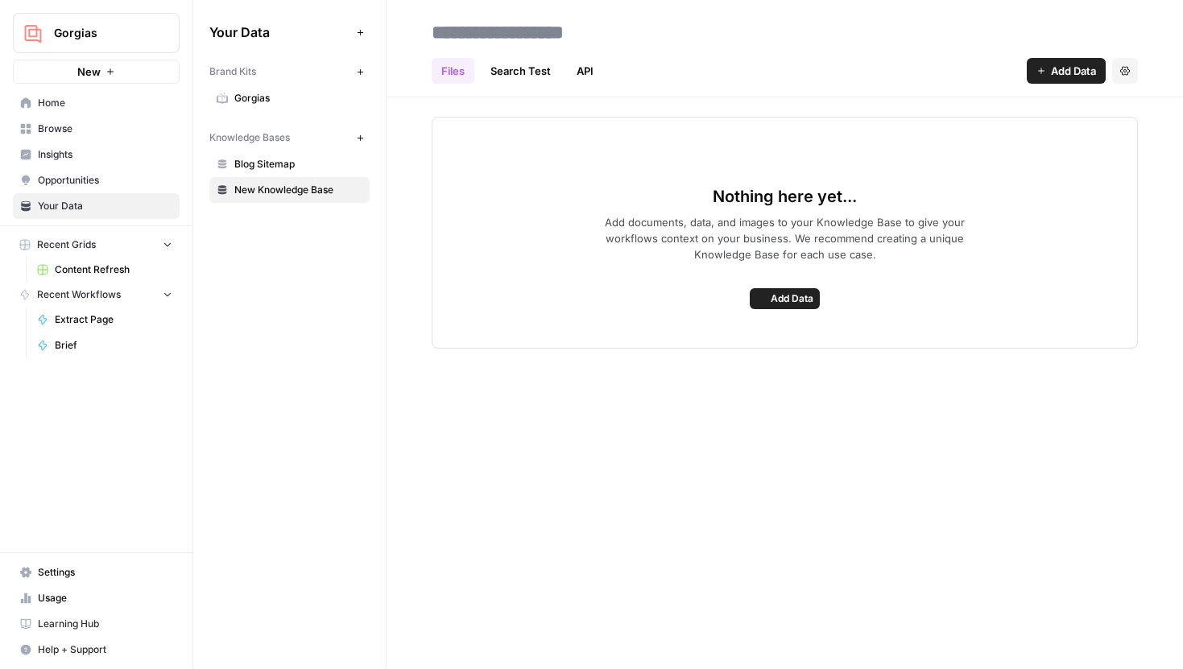
click at [511, 26] on input at bounding box center [554, 32] width 258 height 32
type input "**********"
click at [356, 138] on icon "button" at bounding box center [360, 138] width 9 height 9
click at [469, 31] on input at bounding box center [554, 32] width 258 height 32
type input "**********"
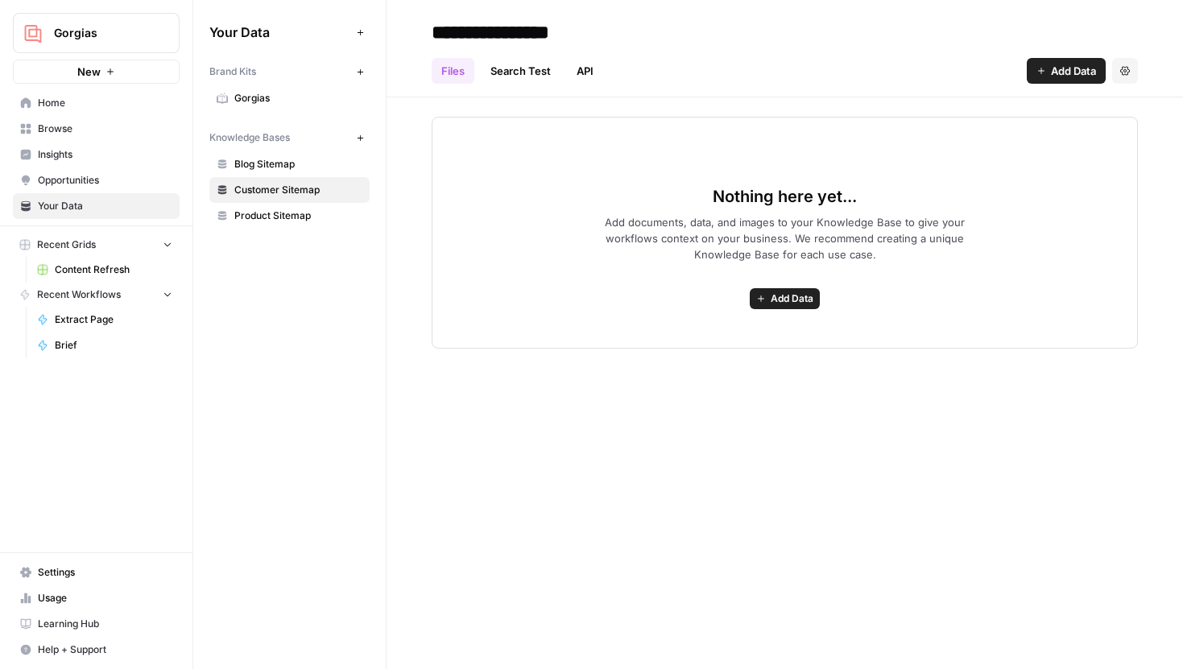
click at [303, 221] on span "Product Sitemap" at bounding box center [298, 215] width 128 height 14
click at [1065, 68] on span "Add Data" at bounding box center [1073, 71] width 45 height 16
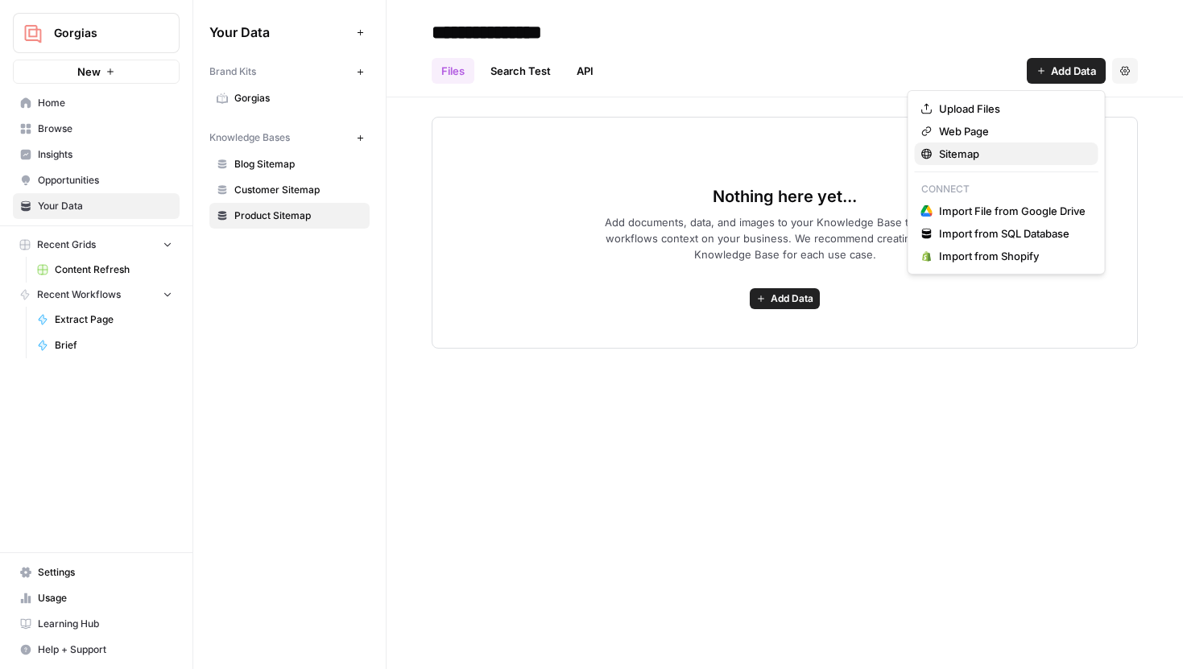
click at [947, 159] on span "Sitemap" at bounding box center [1012, 154] width 147 height 16
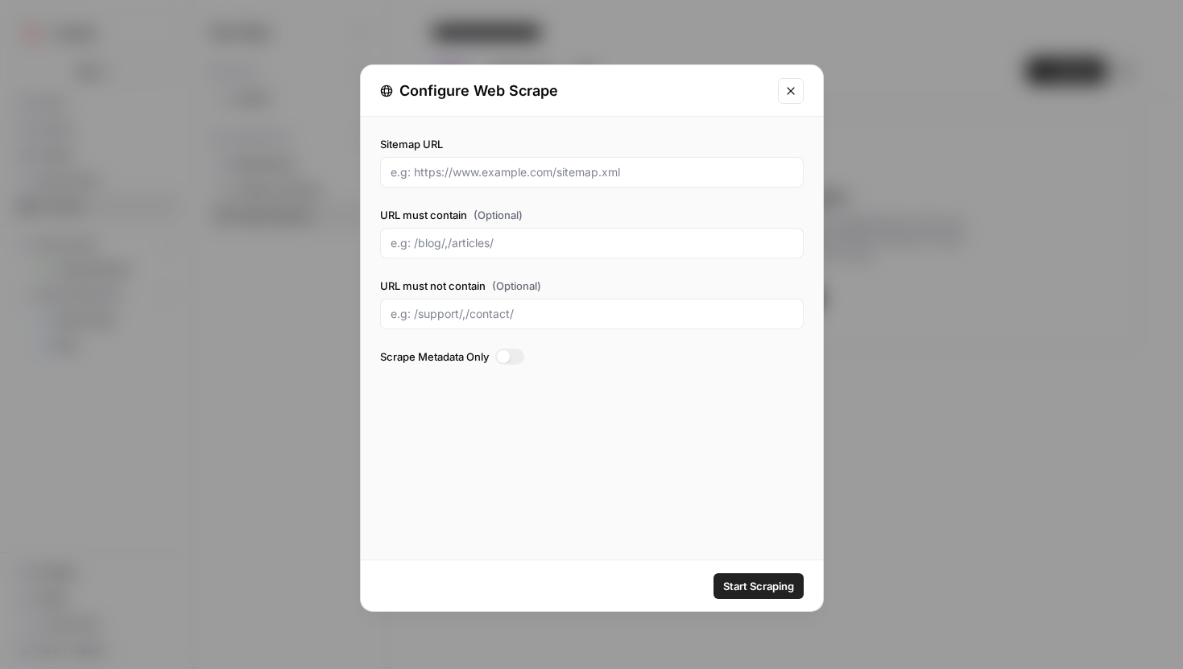
click at [566, 188] on div "Sitemap URL URL must contain (Optional) URL must not contain (Optional) Scrape …" at bounding box center [591, 252] width 423 height 233
click at [564, 179] on input "Sitemap URL" at bounding box center [591, 172] width 403 height 16
paste input "https://www.gorgias.com/sitemap.xml"
type input "https://www.gorgias.com/sitemap.xml"
click at [528, 242] on input "URL must contain (Optional)" at bounding box center [591, 243] width 403 height 16
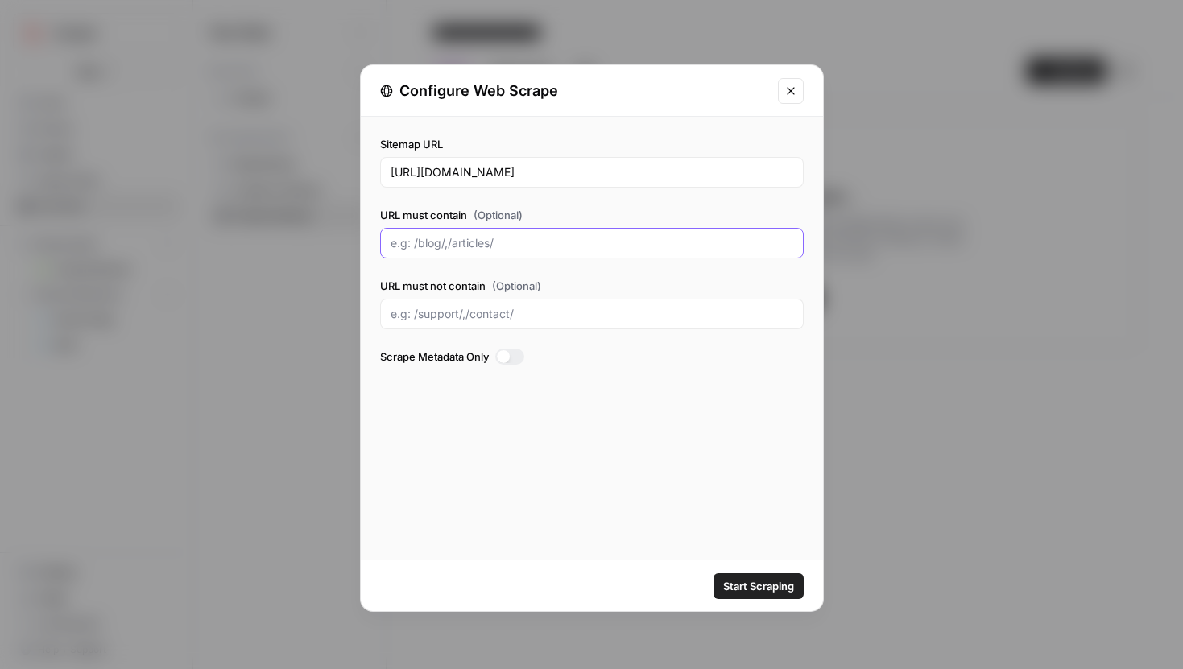
paste input "https://www.gorgias.com/sitemap.xml"
type input "https://www.gorgias.com/sitemap.xml"
drag, startPoint x: 638, startPoint y: 243, endPoint x: 360, endPoint y: 243, distance: 277.7
click at [361, 243] on div "Sitemap URL https://www.gorgias.com/sitemap.xml URL must contain (Optional) htt…" at bounding box center [592, 253] width 462 height 272
drag, startPoint x: 577, startPoint y: 242, endPoint x: 507, endPoint y: 244, distance: 70.1
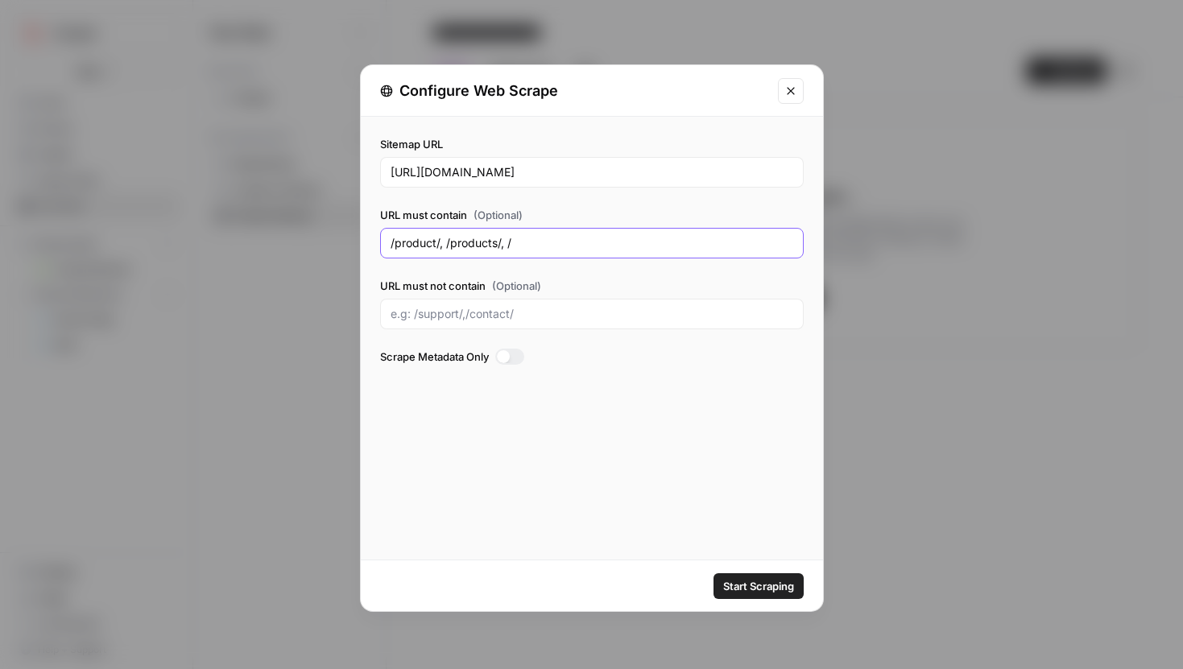
click at [507, 244] on input "/product/, /products/, /" at bounding box center [591, 243] width 403 height 16
paste input "ai-agent/"
click at [599, 232] on div "/product/, /products/, /ai-agent/," at bounding box center [591, 243] width 423 height 31
paste input "/ecommerce/"
type input "/product/, /products/, /ai-agent/, /ecommerce/"
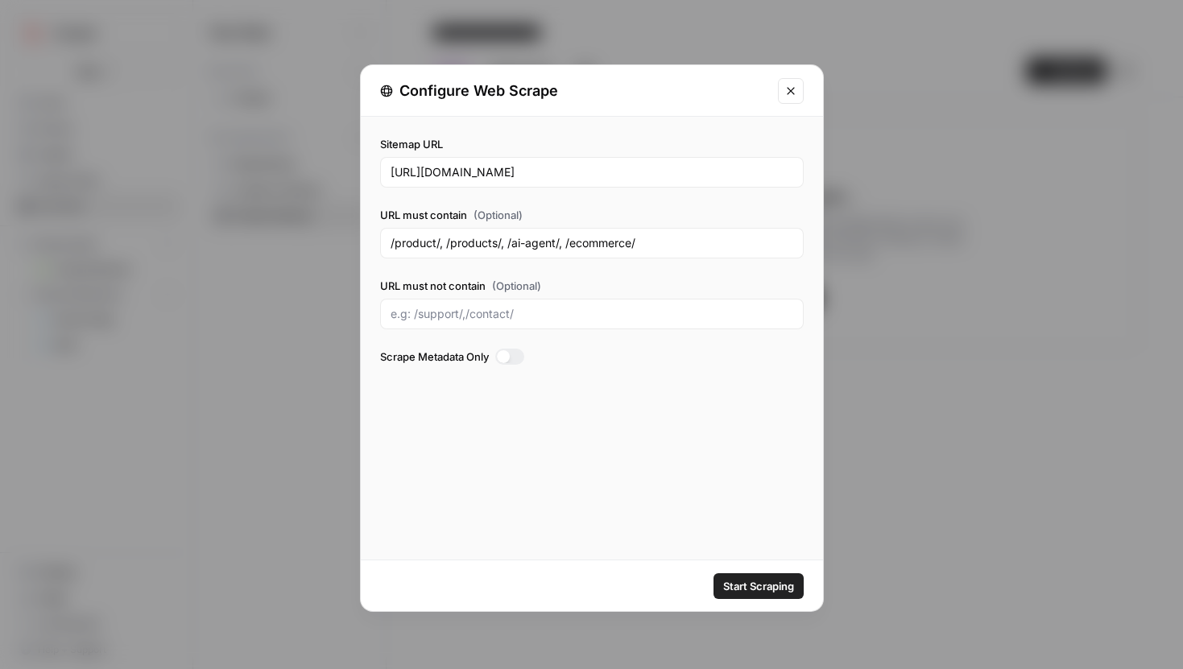
click at [613, 325] on div at bounding box center [591, 314] width 423 height 31
click at [765, 582] on span "Start Scraping" at bounding box center [758, 586] width 71 height 16
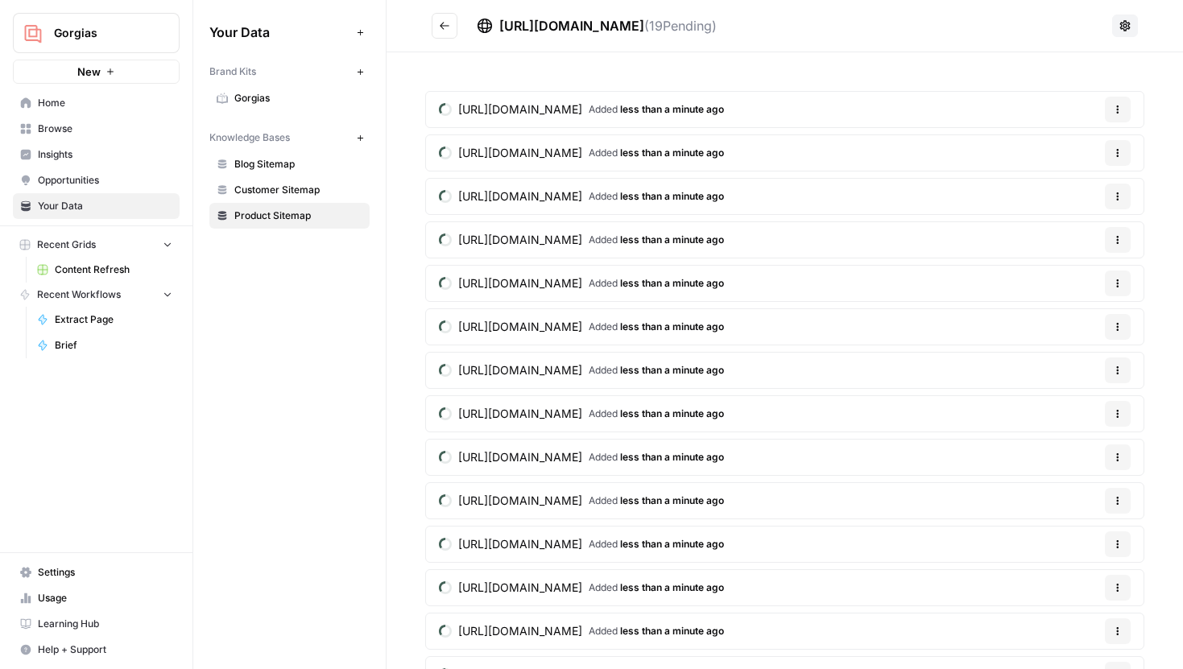
scroll to position [287, 0]
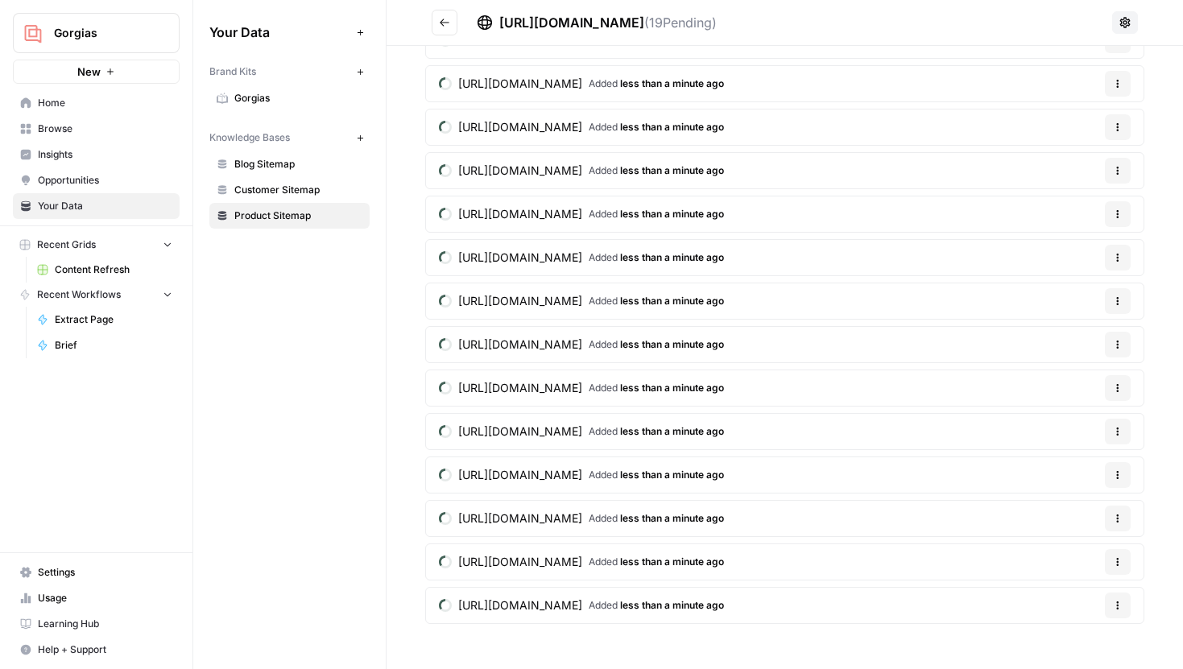
click at [441, 27] on icon "Go back" at bounding box center [444, 22] width 11 height 11
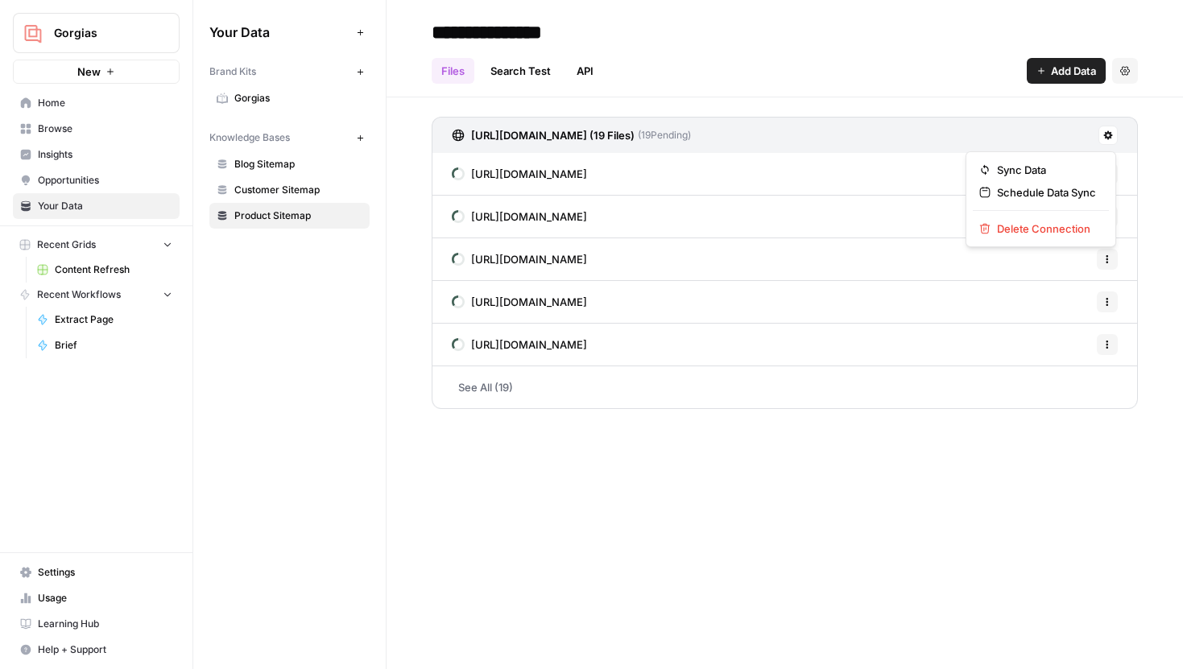
click at [1108, 133] on icon at bounding box center [1108, 135] width 9 height 9
click at [719, 481] on div "**********" at bounding box center [784, 334] width 796 height 669
click at [498, 390] on link "See All (19)" at bounding box center [784, 387] width 706 height 42
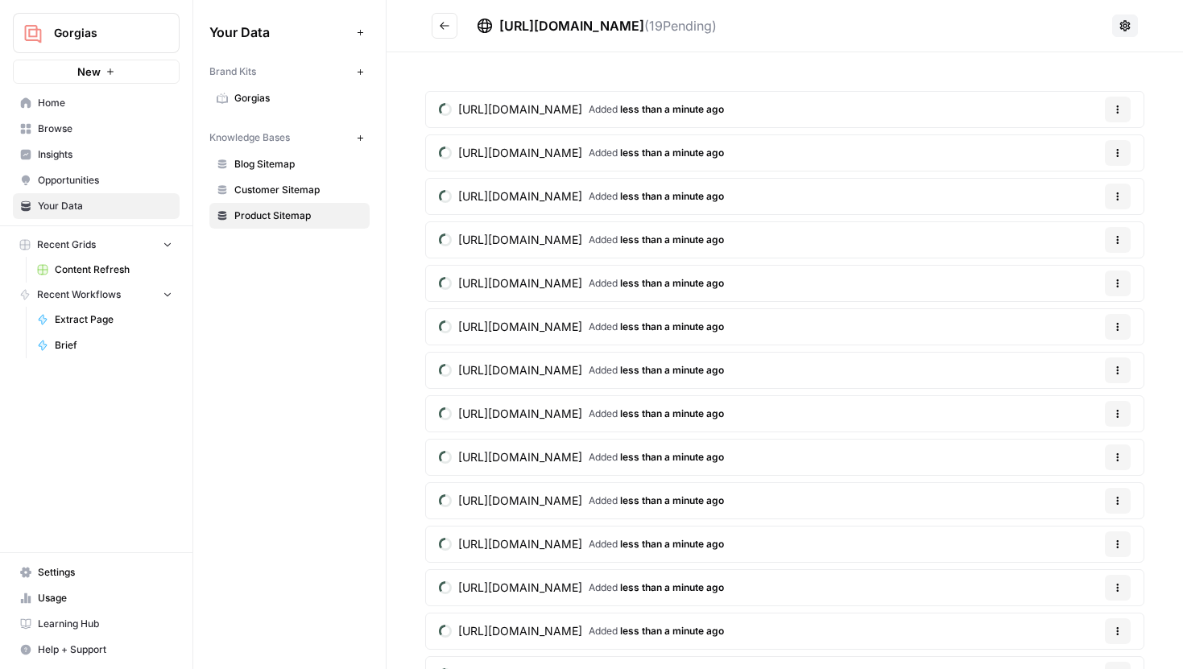
click at [441, 23] on icon "Go back" at bounding box center [444, 25] width 11 height 11
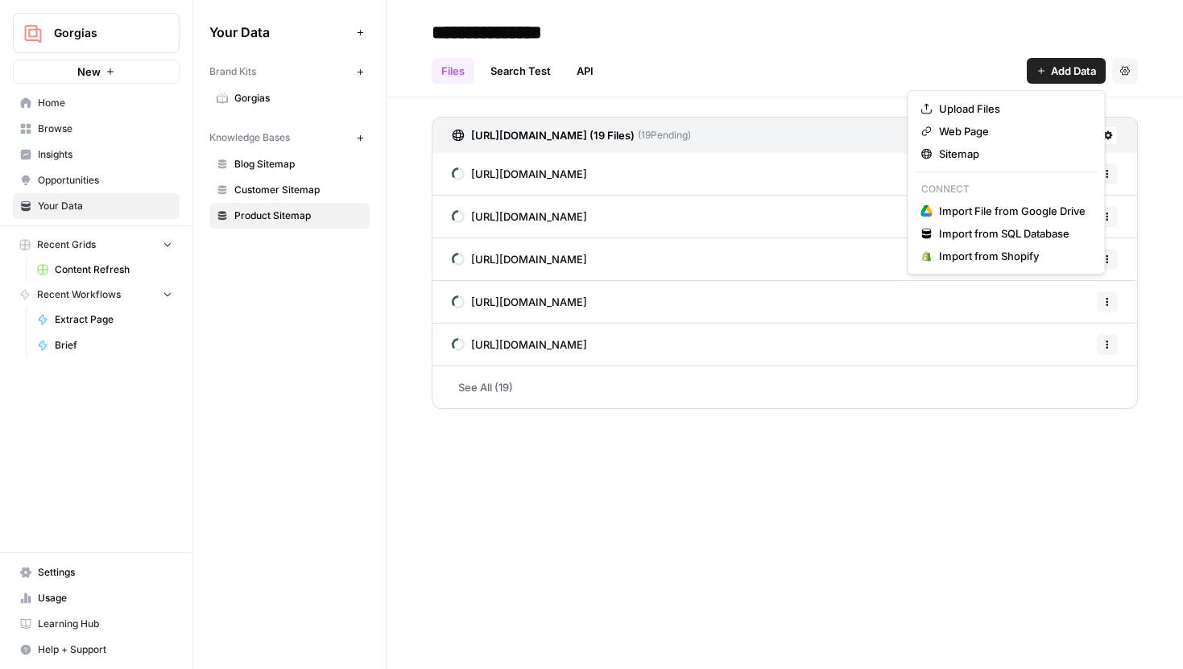
click at [1042, 62] on button "Add Data" at bounding box center [1065, 71] width 79 height 26
click at [968, 151] on span "Sitemap" at bounding box center [1012, 154] width 147 height 16
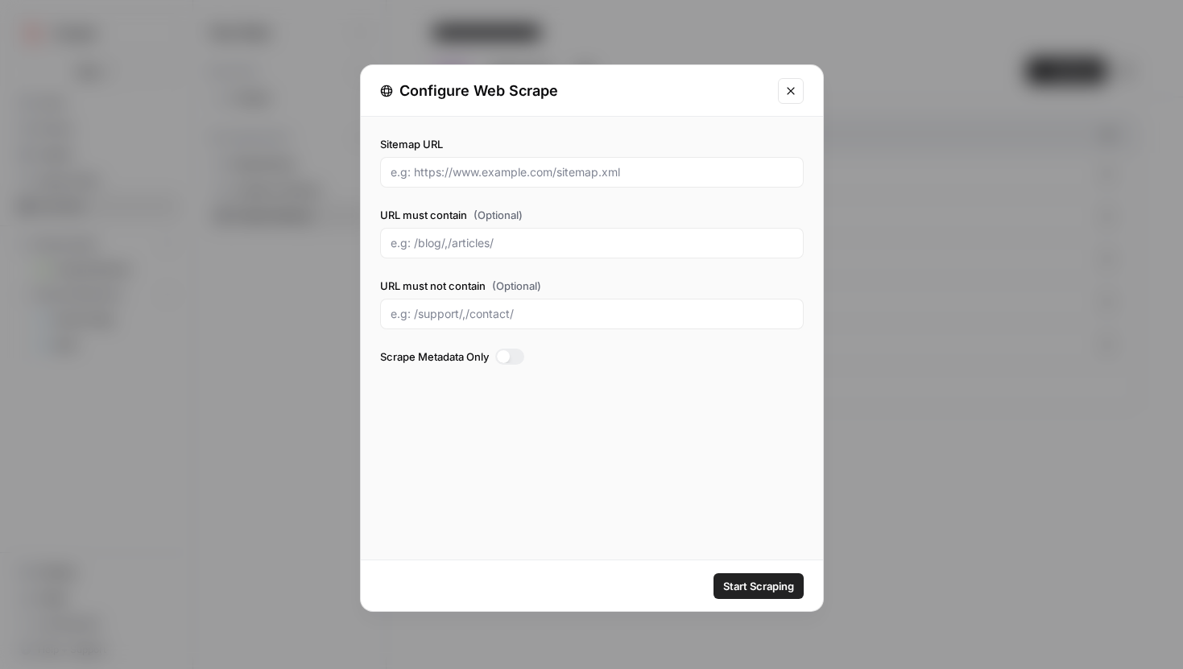
click at [551, 181] on div at bounding box center [591, 172] width 423 height 31
paste input "https://www.gorgias.com/sitemap.xml"
type input "https://www.gorgias.com/sitemap.xml"
click at [504, 242] on input "URL must contain (Optional)" at bounding box center [591, 243] width 403 height 16
type input "/products/"
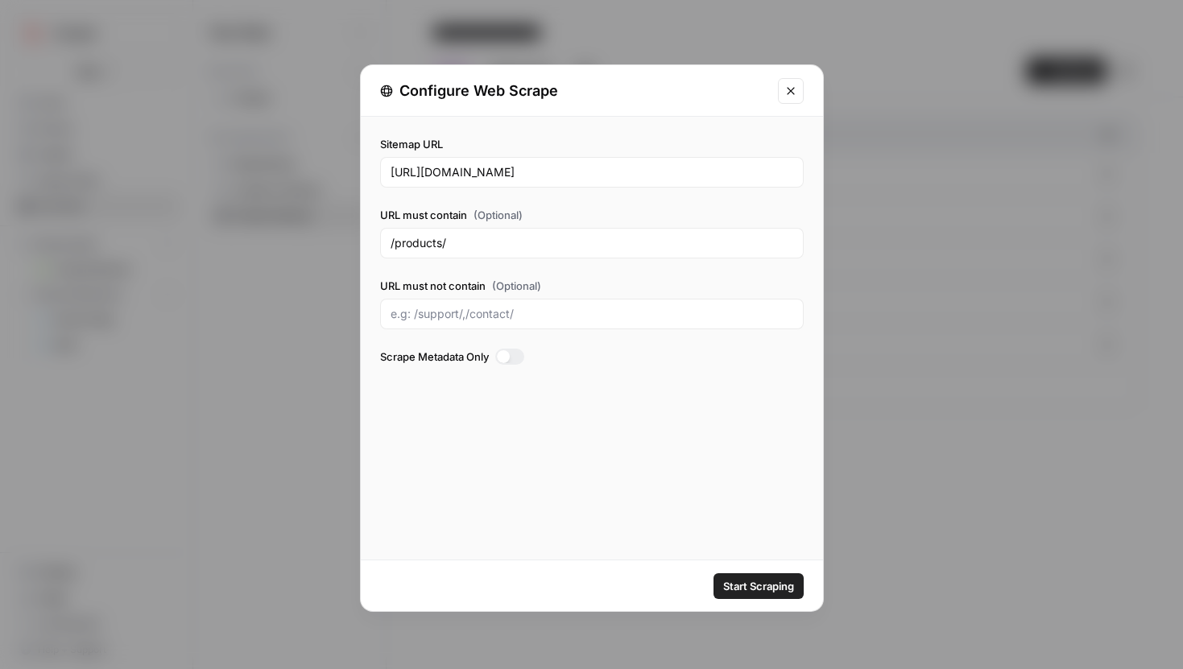
click at [754, 589] on span "Start Scraping" at bounding box center [758, 586] width 71 height 16
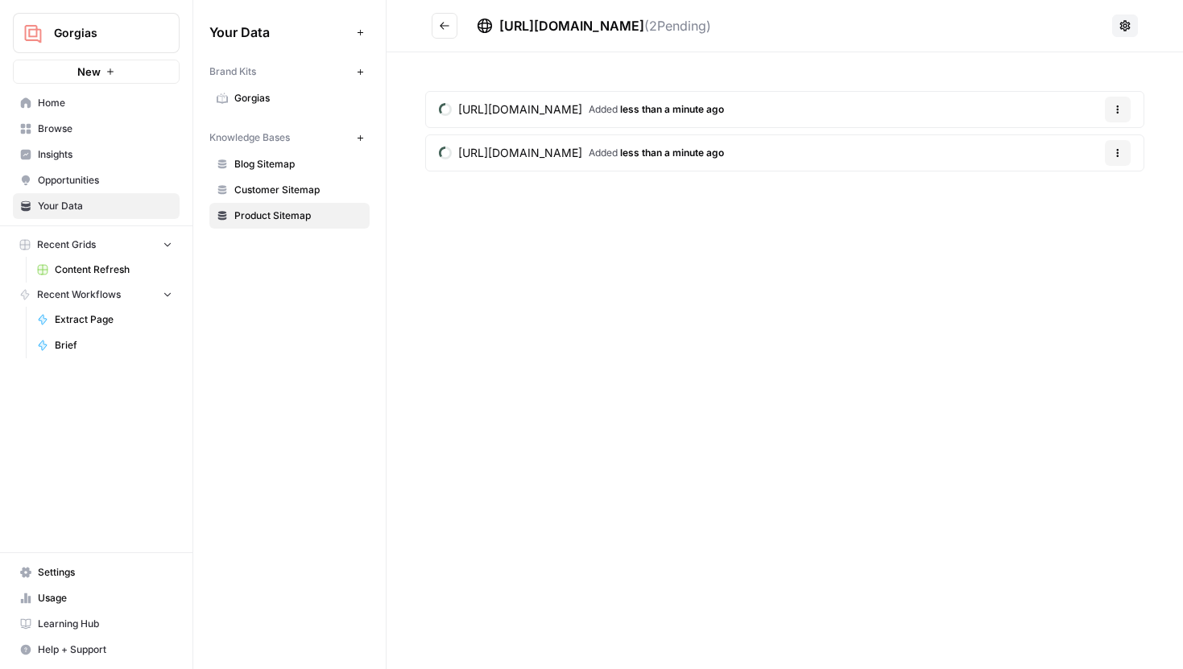
click at [448, 28] on icon "Go back" at bounding box center [444, 25] width 11 height 11
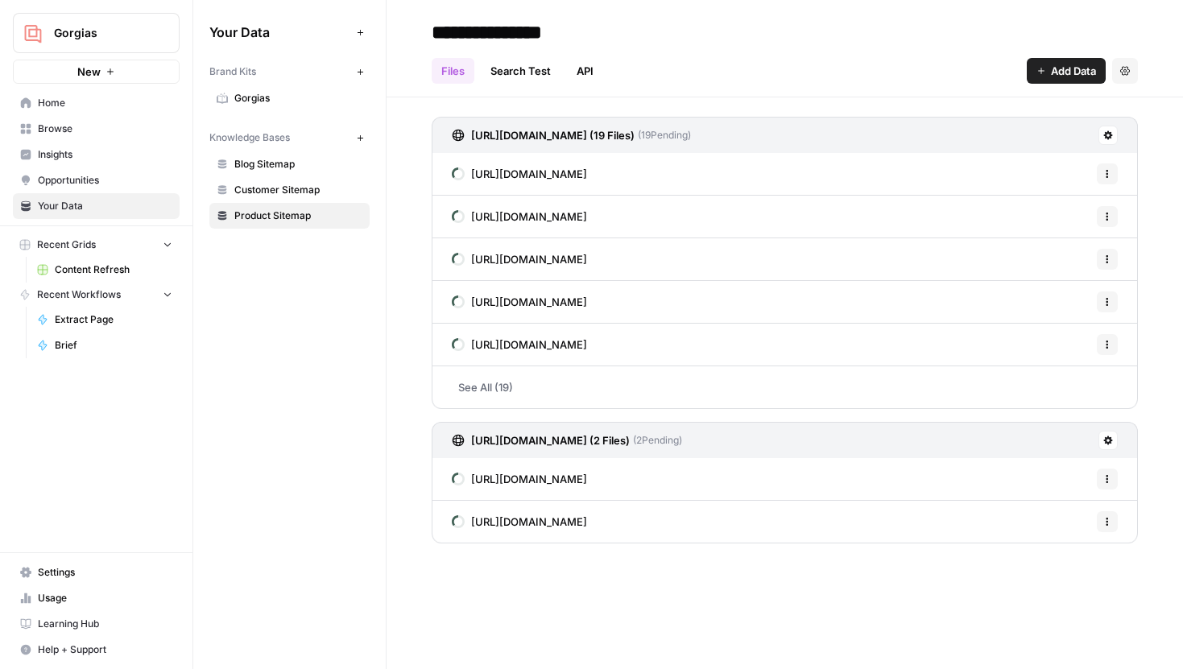
click at [518, 383] on link "See All (19)" at bounding box center [784, 387] width 706 height 42
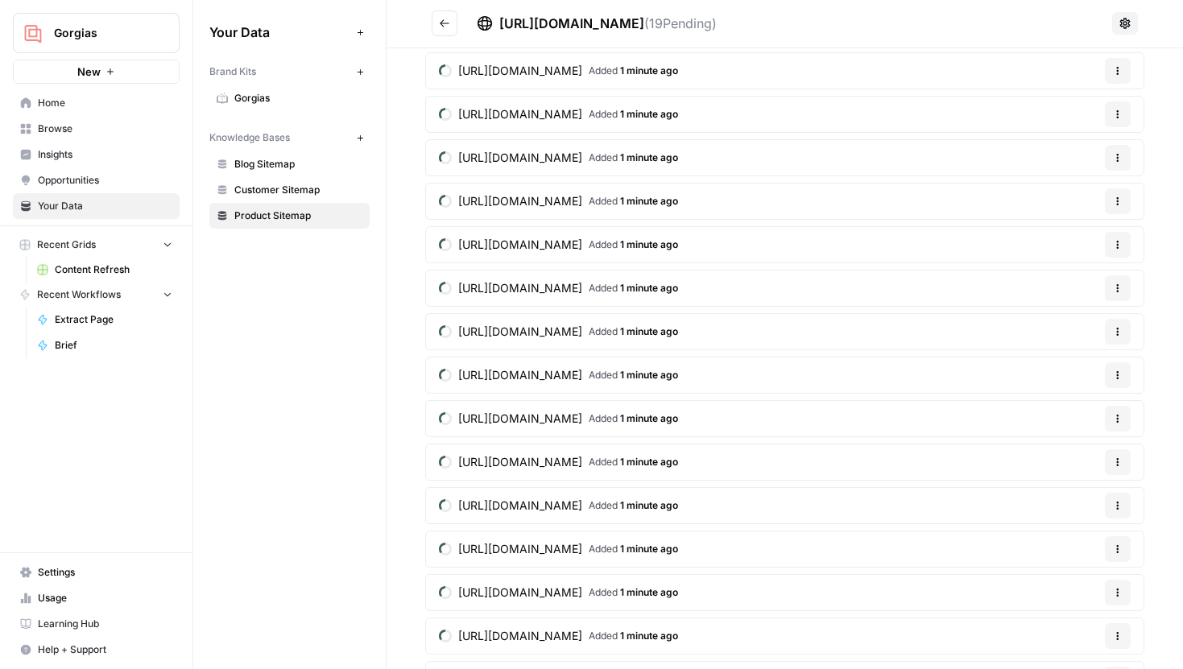
scroll to position [287, 0]
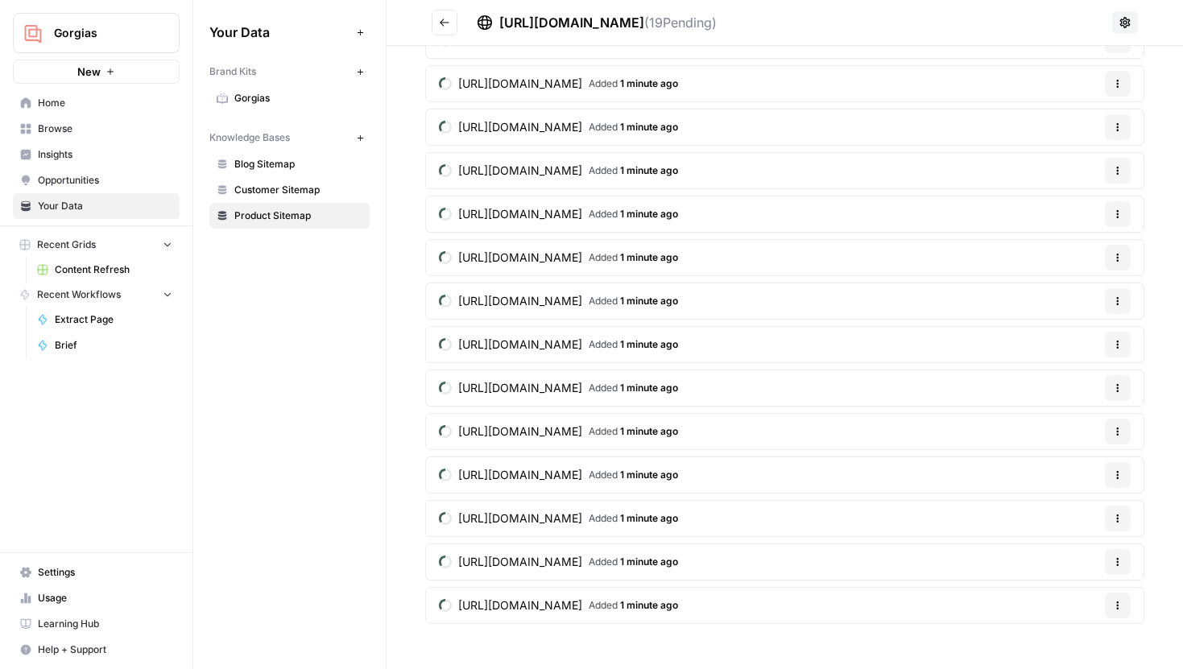
click at [441, 12] on button "Go back" at bounding box center [444, 23] width 26 height 26
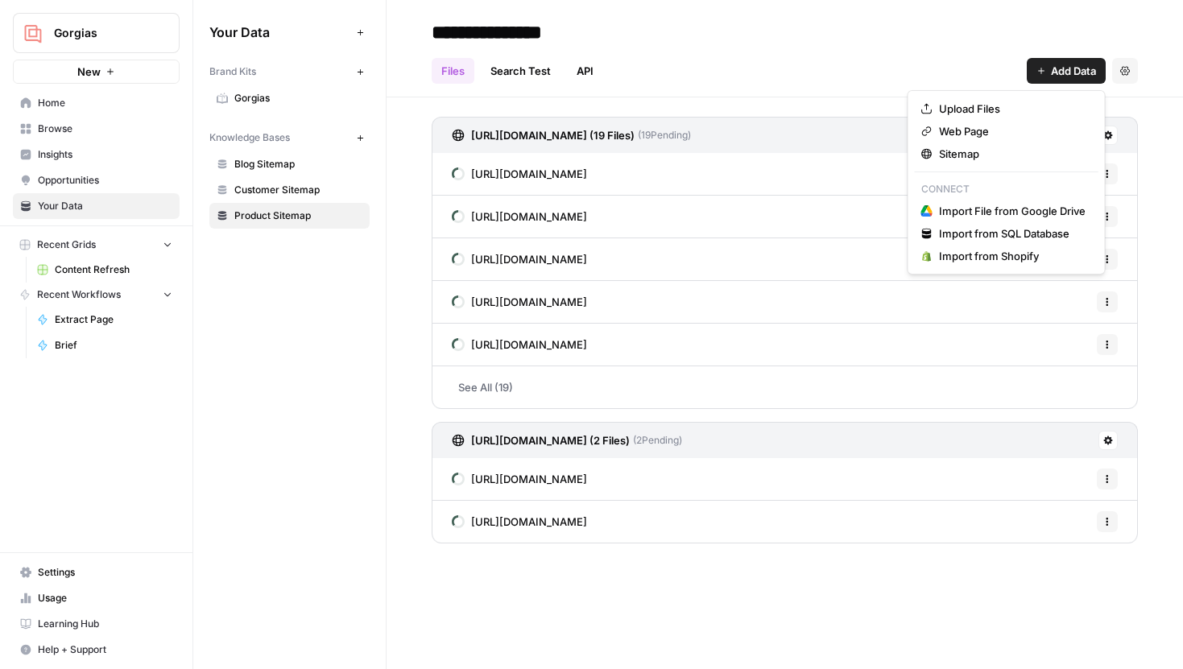
click at [1072, 60] on button "Add Data" at bounding box center [1065, 71] width 79 height 26
click at [980, 155] on span "Sitemap" at bounding box center [1012, 154] width 147 height 16
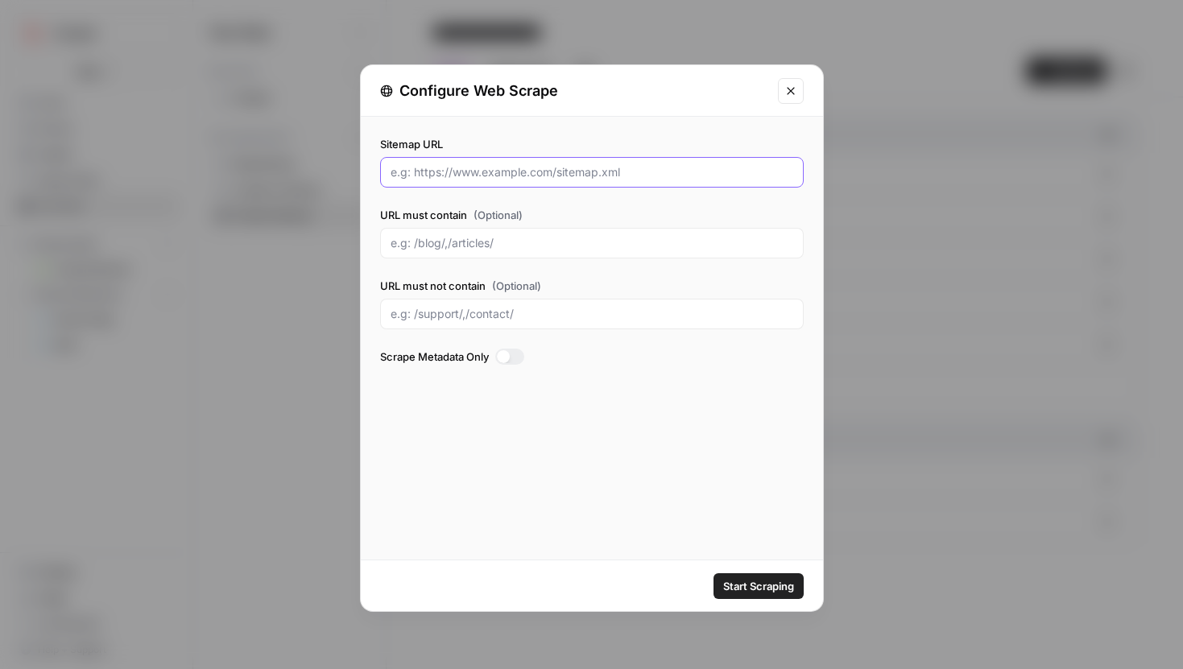
click at [543, 177] on input "Sitemap URL" at bounding box center [591, 172] width 403 height 16
paste input "https://www.gorgias.com/sitemap.xml"
type input "https://www.gorgias.com/sitemap.xml"
click at [518, 227] on div "URL must contain (Optional)" at bounding box center [591, 233] width 423 height 52
click at [504, 241] on input "URL must contain (Optional)" at bounding box center [591, 243] width 403 height 16
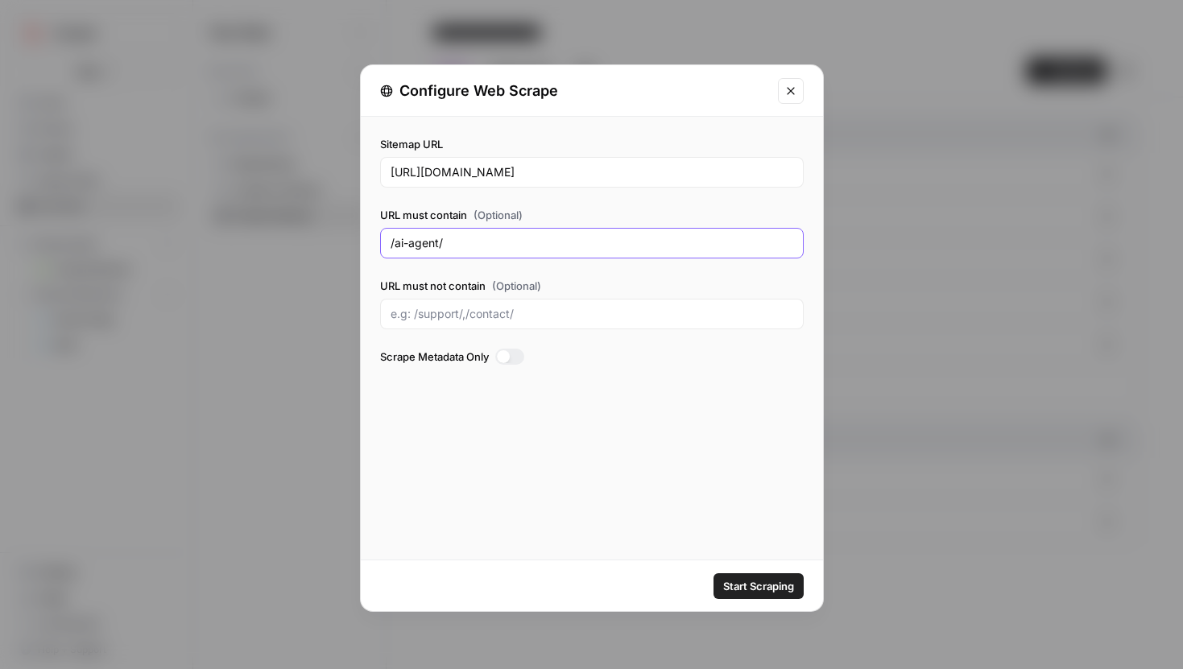
type input "/ai-agent/"
click at [768, 578] on span "Start Scraping" at bounding box center [758, 586] width 71 height 16
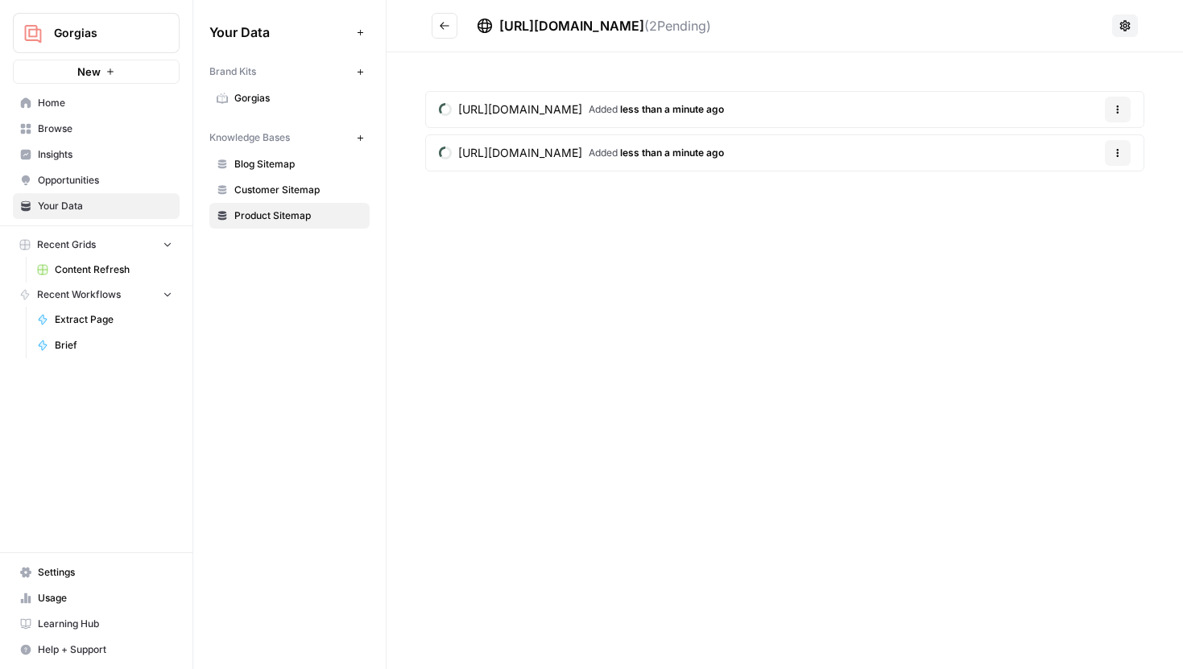
click at [451, 34] on button "Go back" at bounding box center [444, 26] width 26 height 26
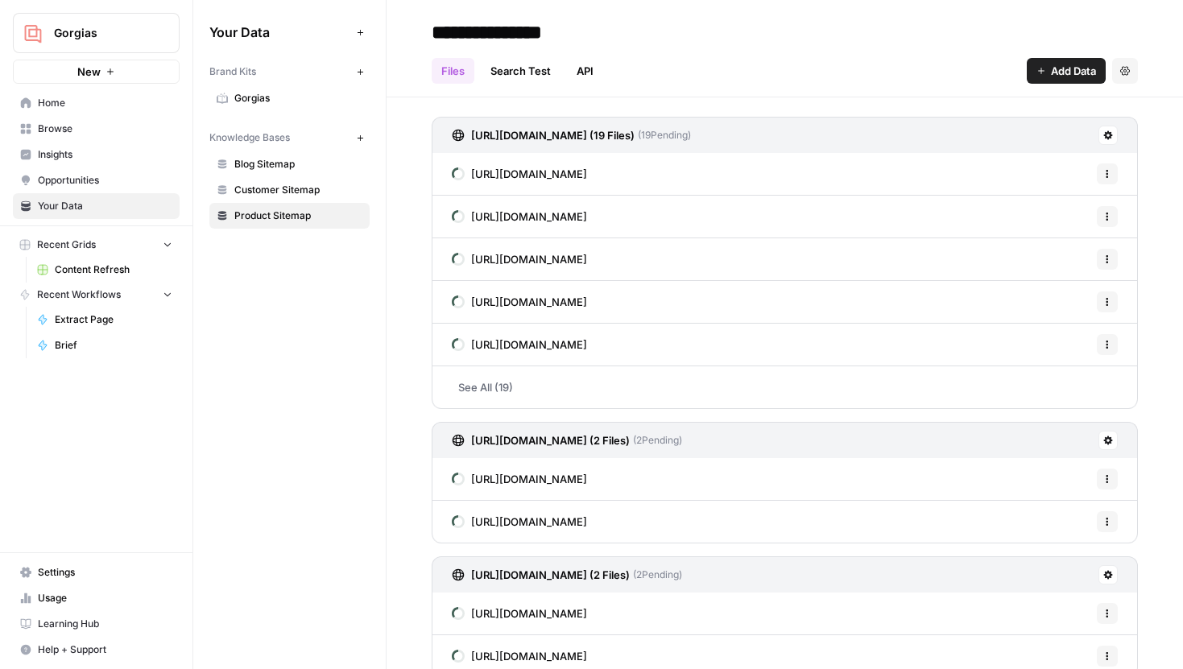
click at [1051, 70] on span "Add Data" at bounding box center [1073, 71] width 45 height 16
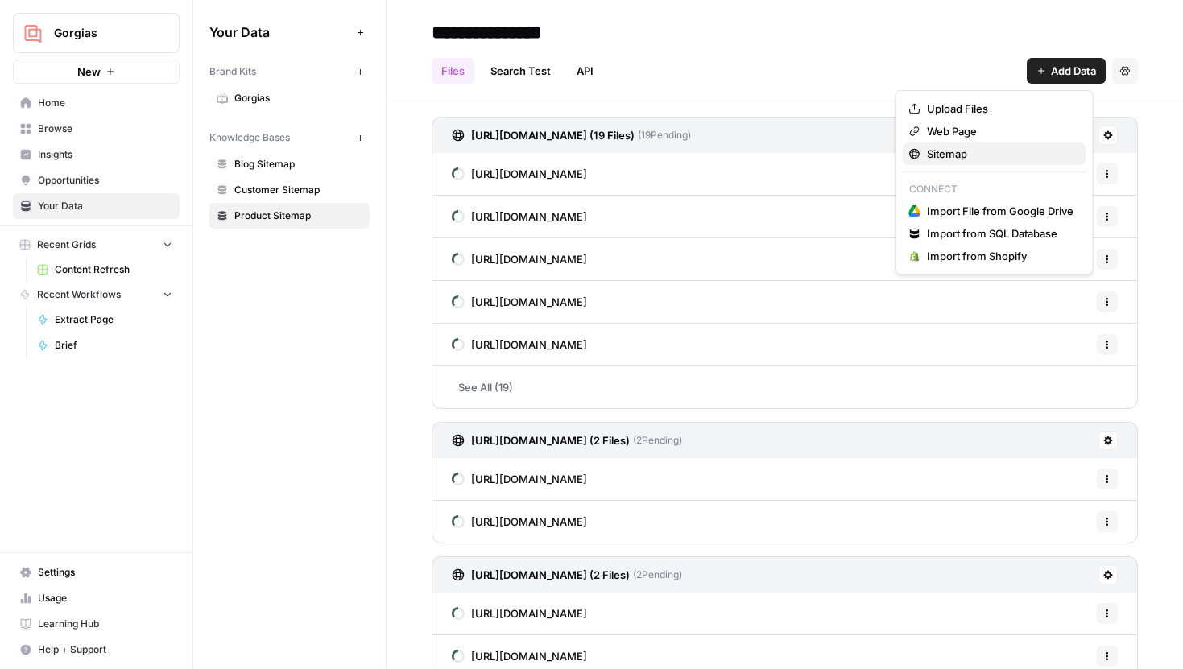
click at [959, 146] on span "Sitemap" at bounding box center [1000, 154] width 147 height 16
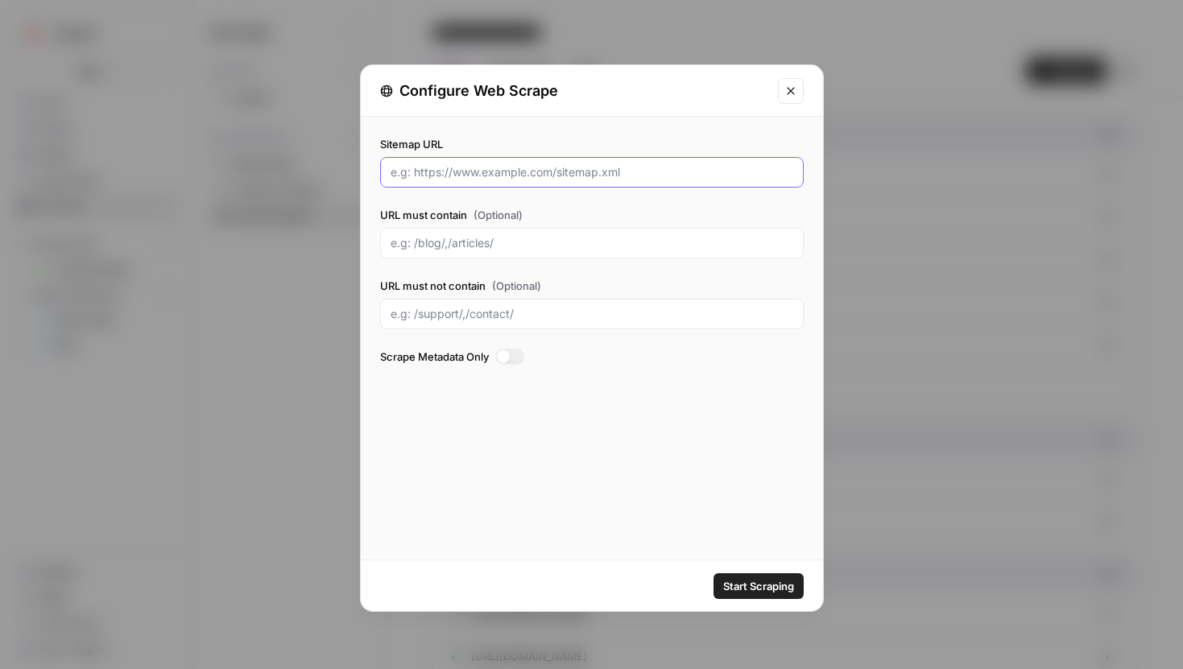
click at [544, 180] on input "Sitemap URL" at bounding box center [591, 172] width 403 height 16
paste input "https://www.gorgias.com/sitemap.xml"
type input "https://www.gorgias.com/sitemap.xml"
click at [512, 229] on div at bounding box center [591, 243] width 423 height 31
type input "/ecommerce/"
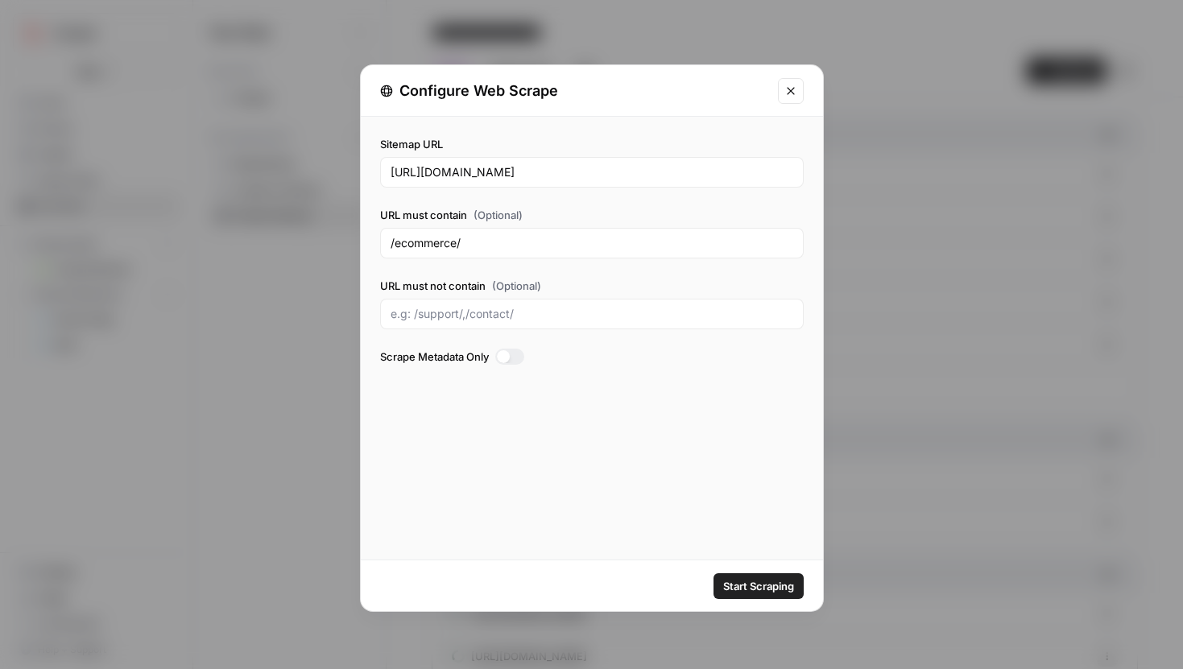
click at [746, 576] on button "Start Scraping" at bounding box center [758, 586] width 90 height 26
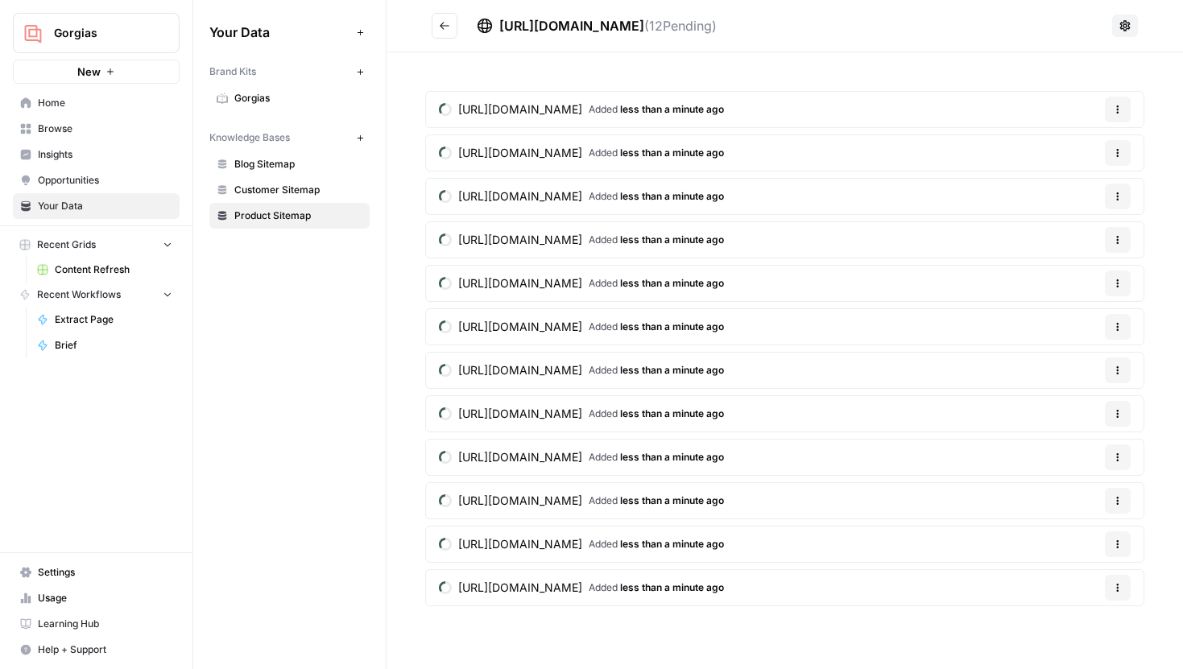
click at [452, 25] on button "Go back" at bounding box center [444, 26] width 26 height 26
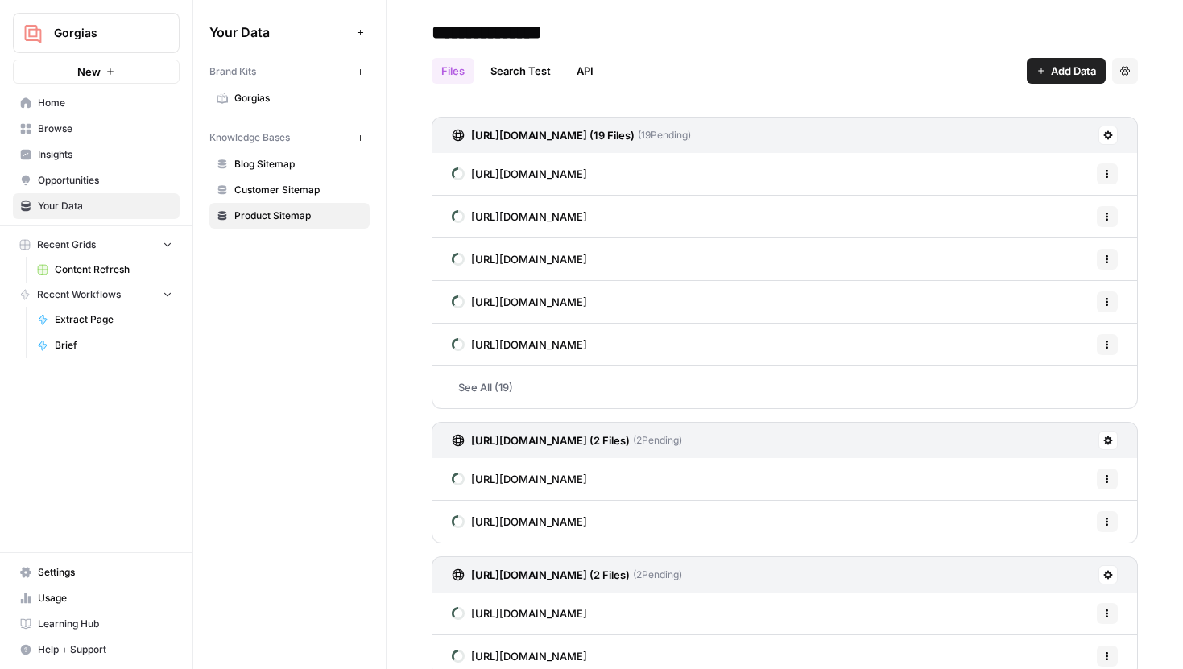
click at [301, 183] on span "Customer Sitemap" at bounding box center [298, 190] width 128 height 14
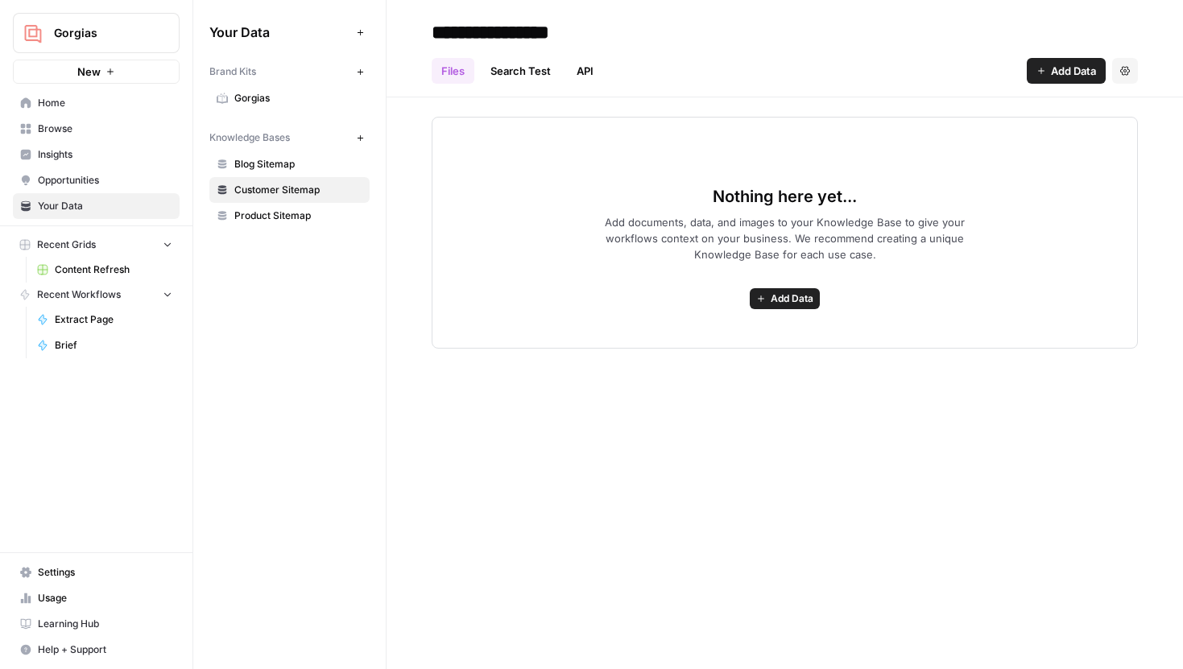
click at [1051, 68] on span "Add Data" at bounding box center [1073, 71] width 45 height 16
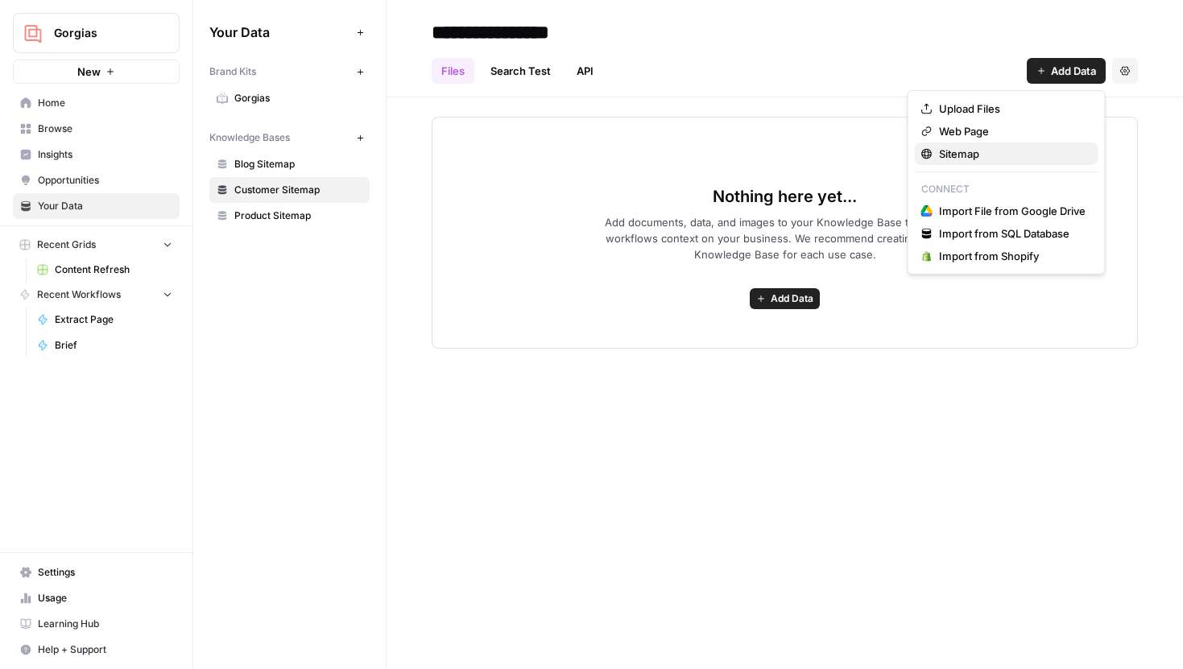
click at [993, 151] on span "Sitemap" at bounding box center [1012, 154] width 147 height 16
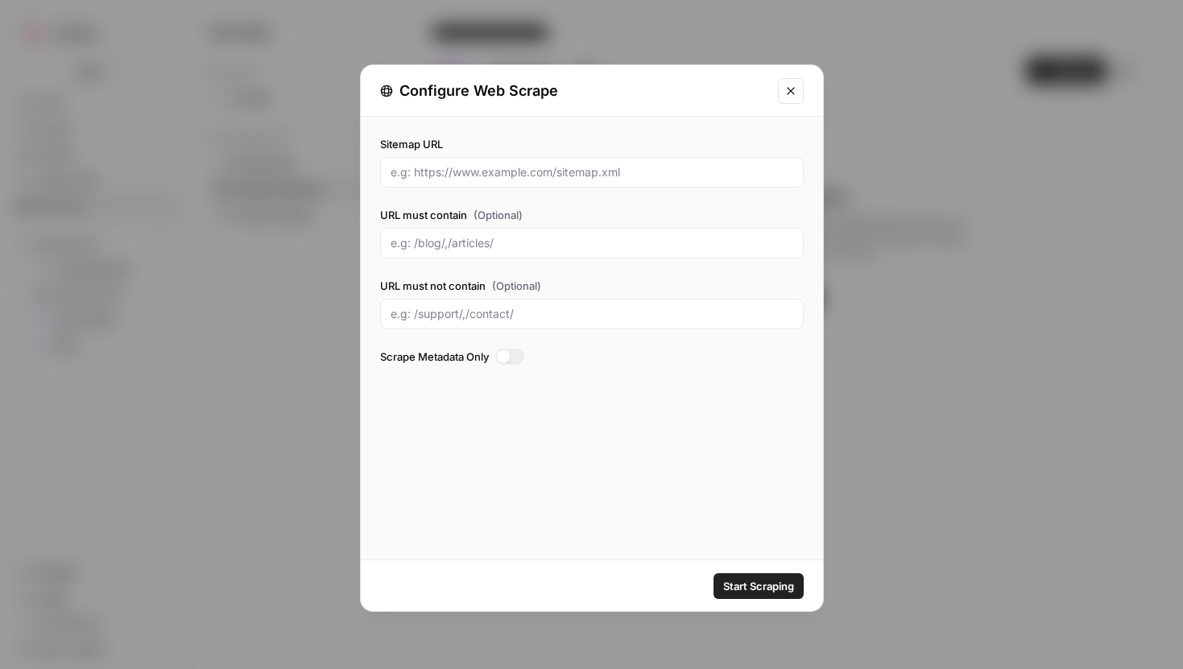
click at [545, 181] on div at bounding box center [591, 172] width 423 height 31
paste input "https://www.gorgias.com/sitemap.xml"
type input "https://www.gorgias.com/sitemap.xml"
click at [493, 235] on input "URL must contain (Optional)" at bounding box center [591, 243] width 403 height 16
type input "/customers/"
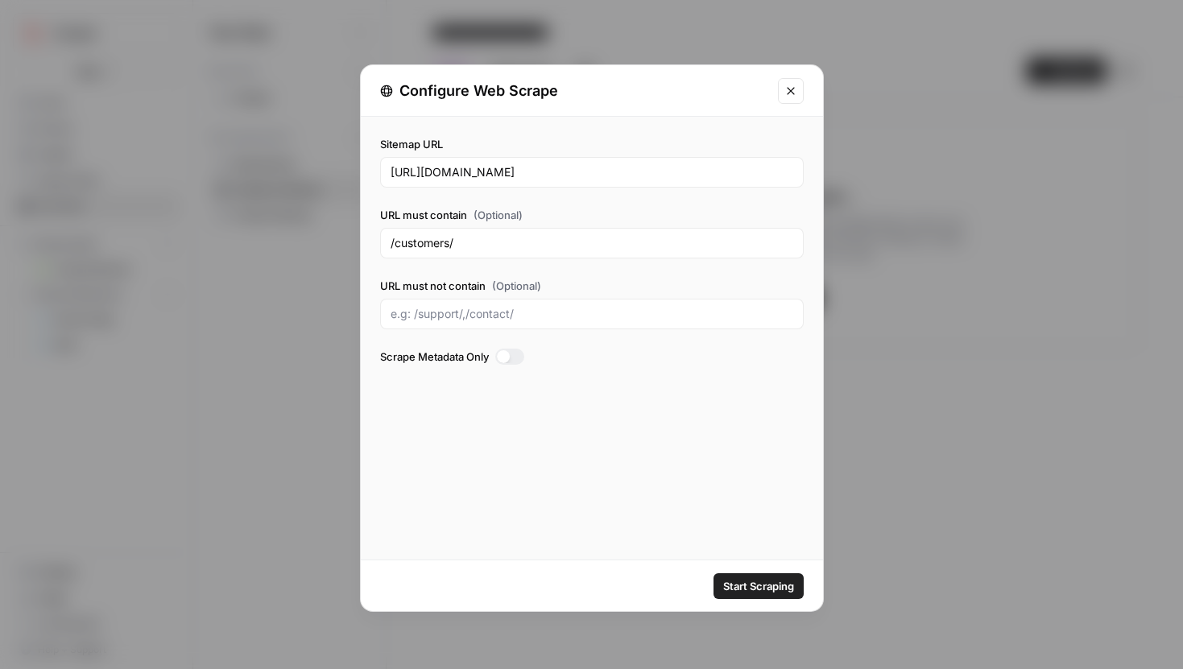
click at [738, 580] on span "Start Scraping" at bounding box center [758, 586] width 71 height 16
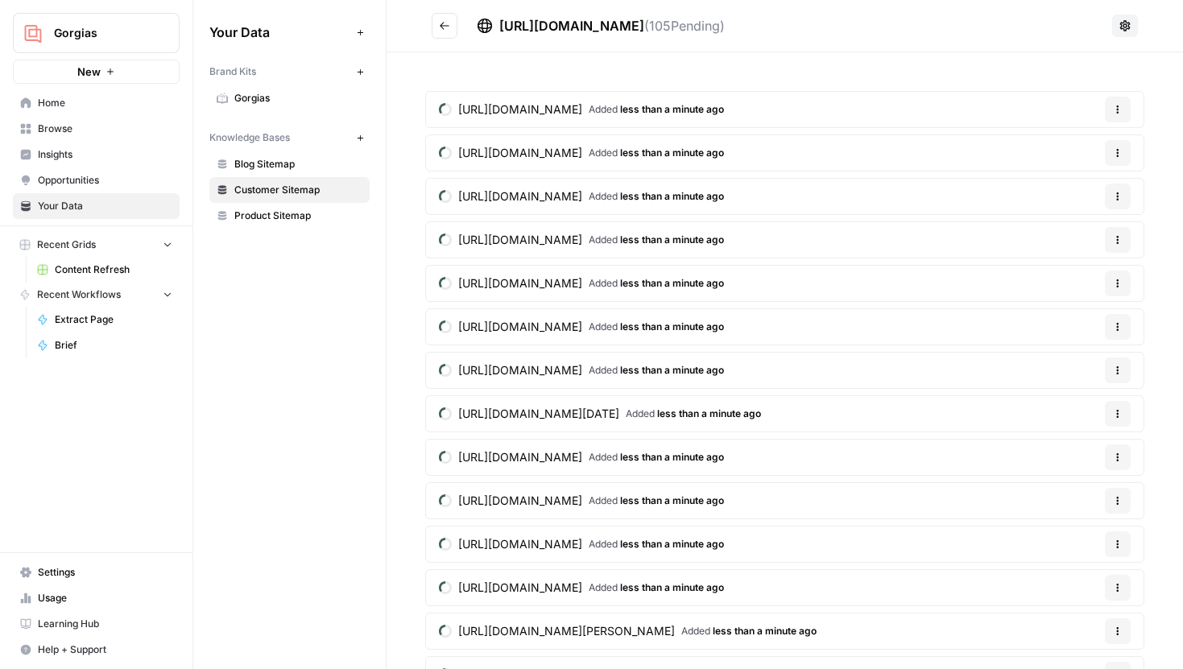
click at [448, 28] on icon "Go back" at bounding box center [444, 25] width 11 height 11
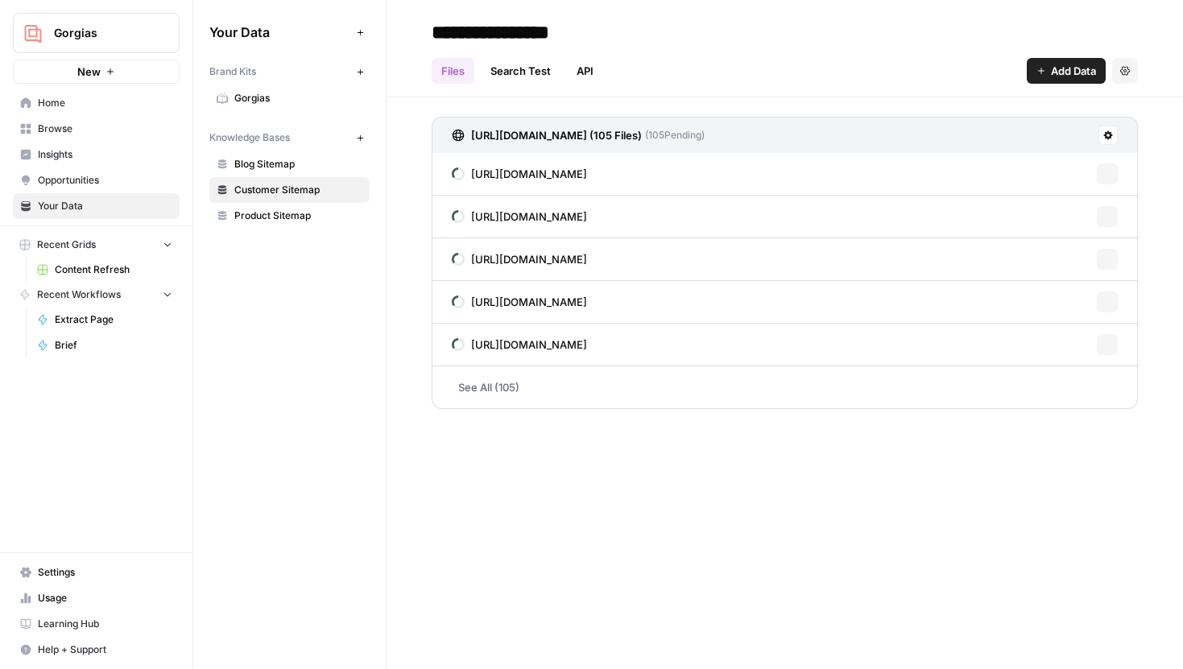
click at [280, 165] on span "Blog Sitemap" at bounding box center [298, 164] width 128 height 14
click at [280, 211] on span "Product Sitemap" at bounding box center [298, 215] width 128 height 14
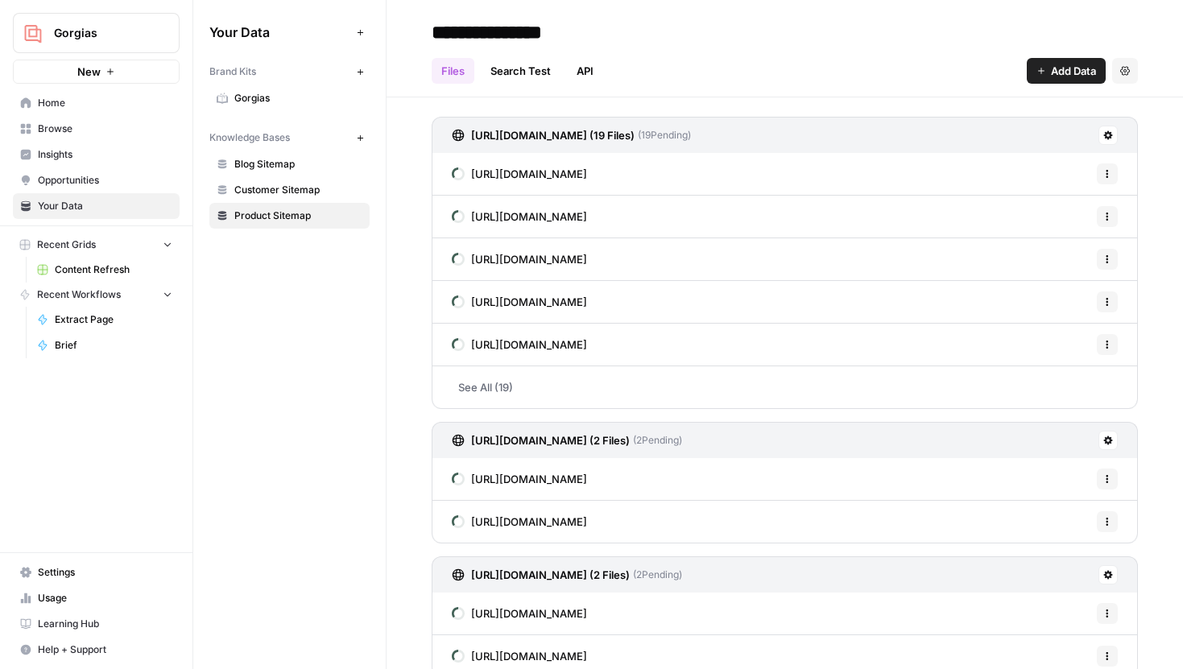
click at [259, 96] on span "Gorgias" at bounding box center [298, 98] width 128 height 14
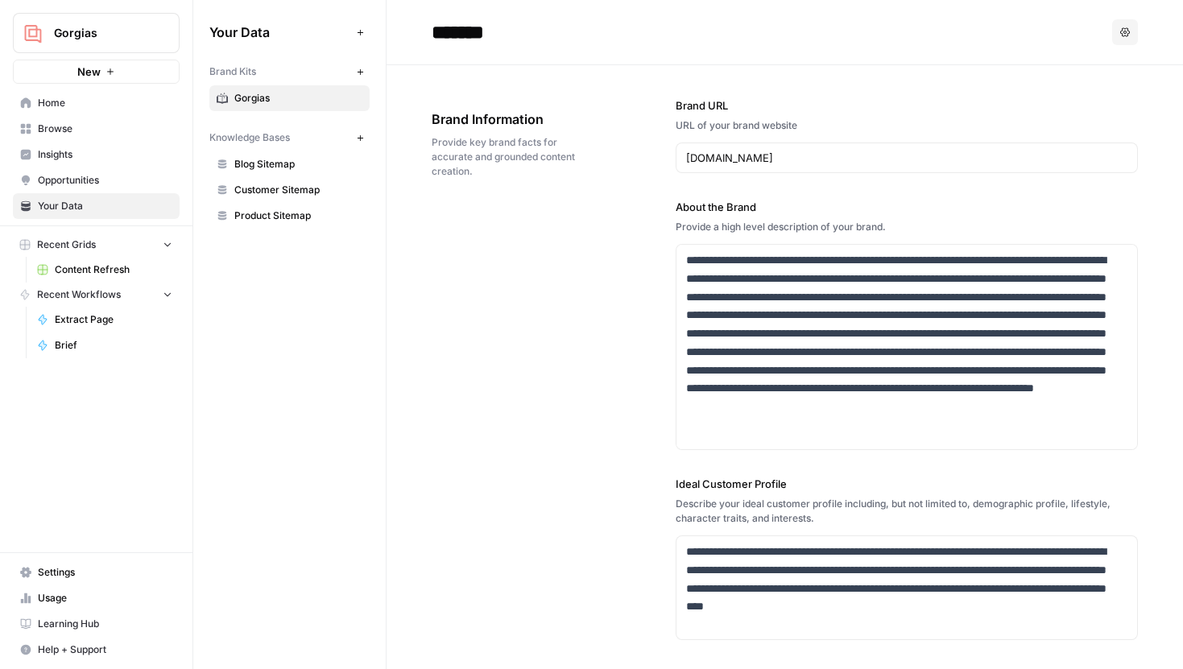
scroll to position [10, 0]
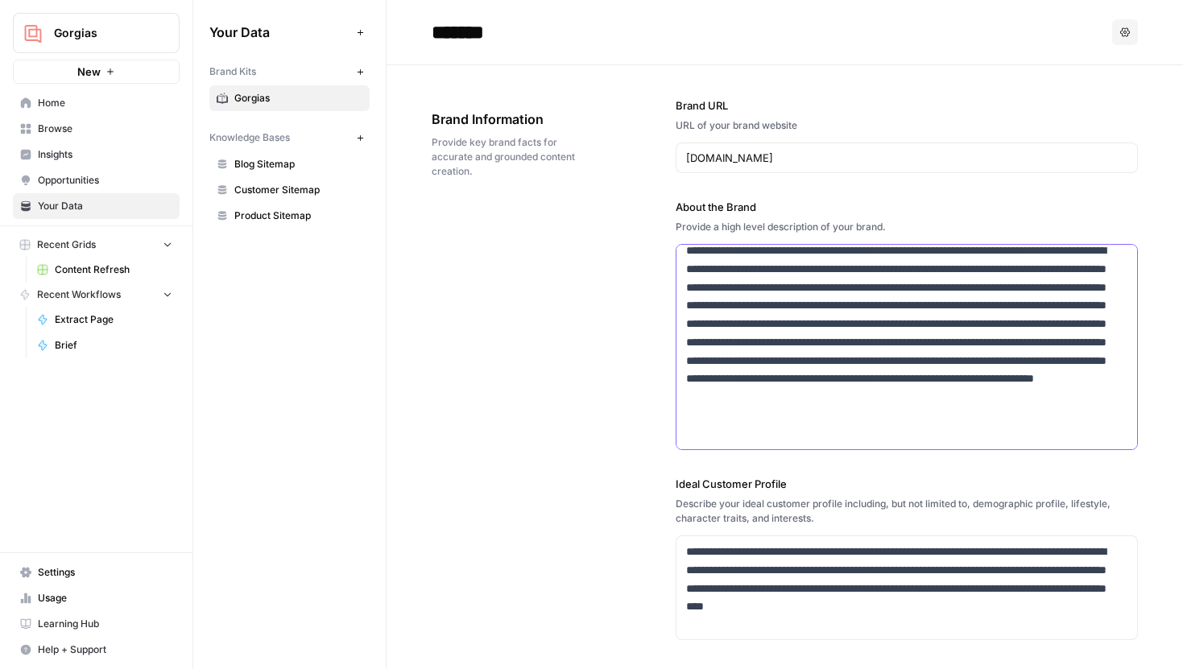
click at [1021, 435] on p "**********" at bounding box center [896, 342] width 420 height 201
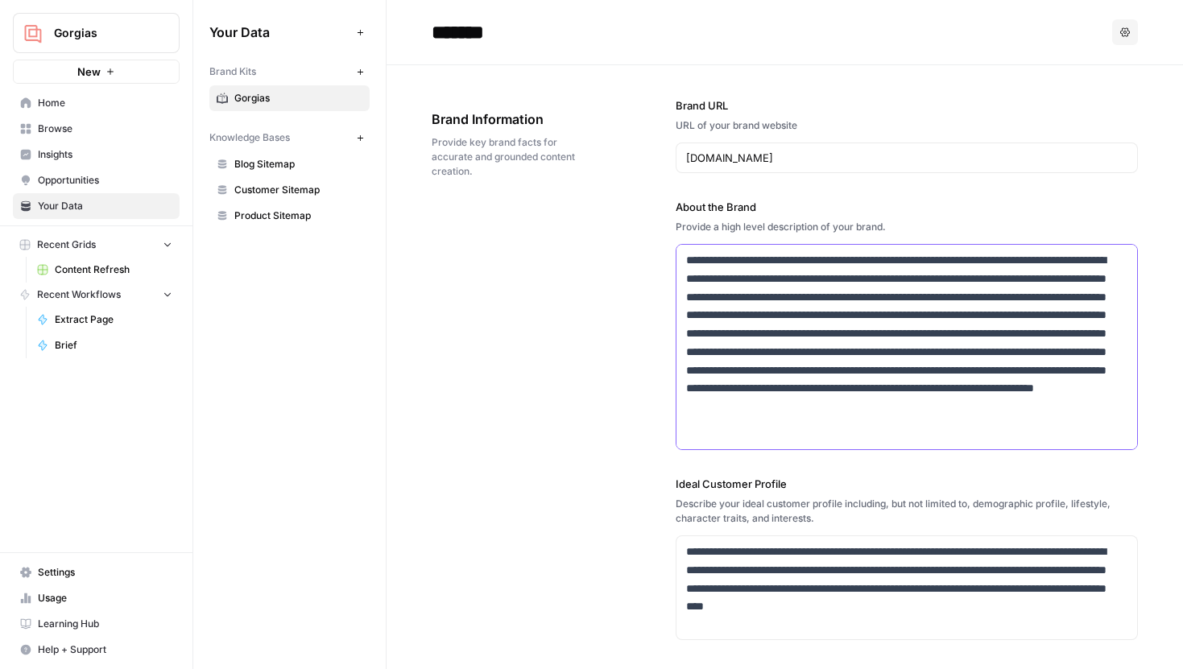
click at [952, 324] on p "**********" at bounding box center [896, 351] width 420 height 201
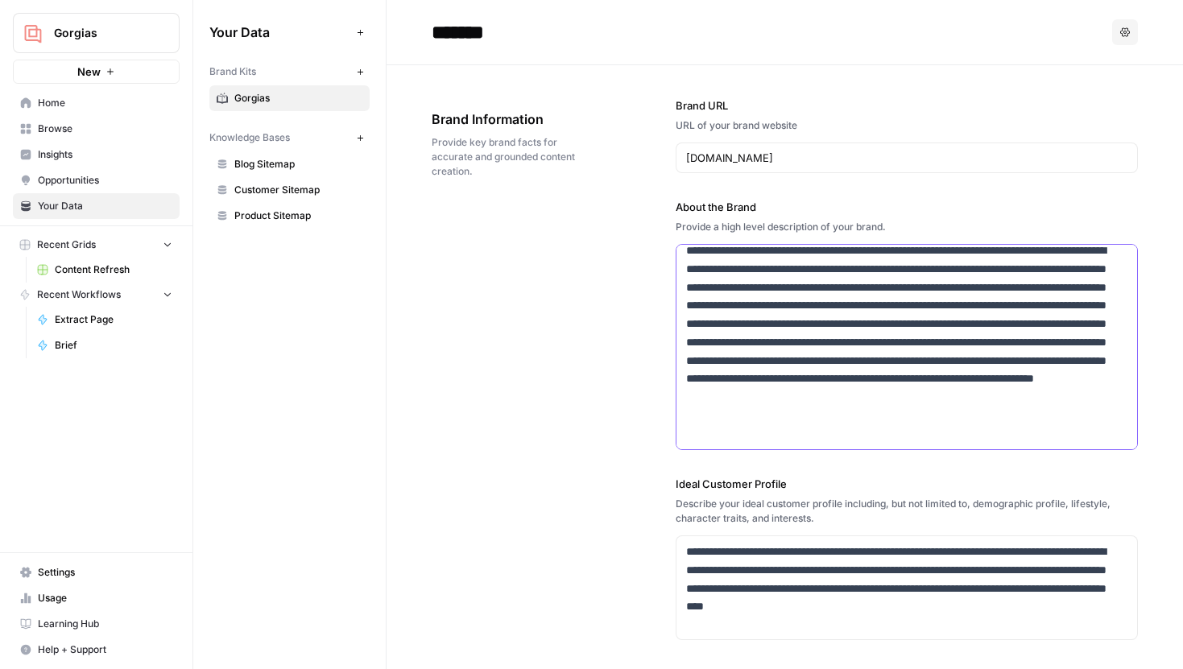
click at [1026, 436] on p "**********" at bounding box center [896, 342] width 420 height 201
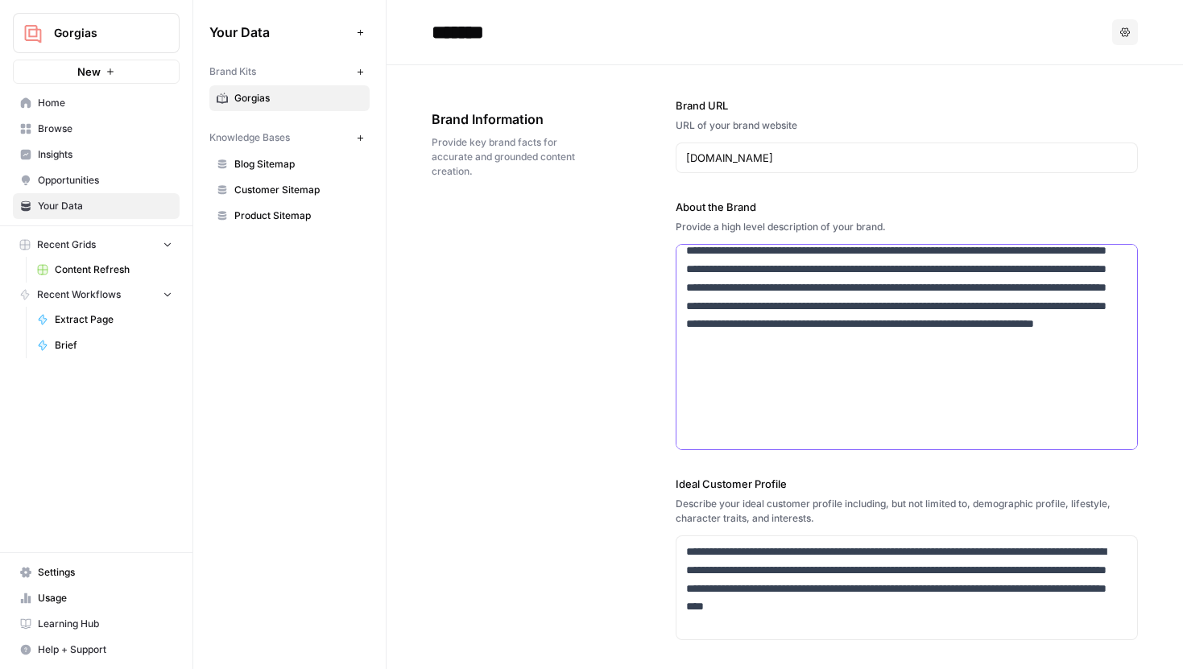
paste div
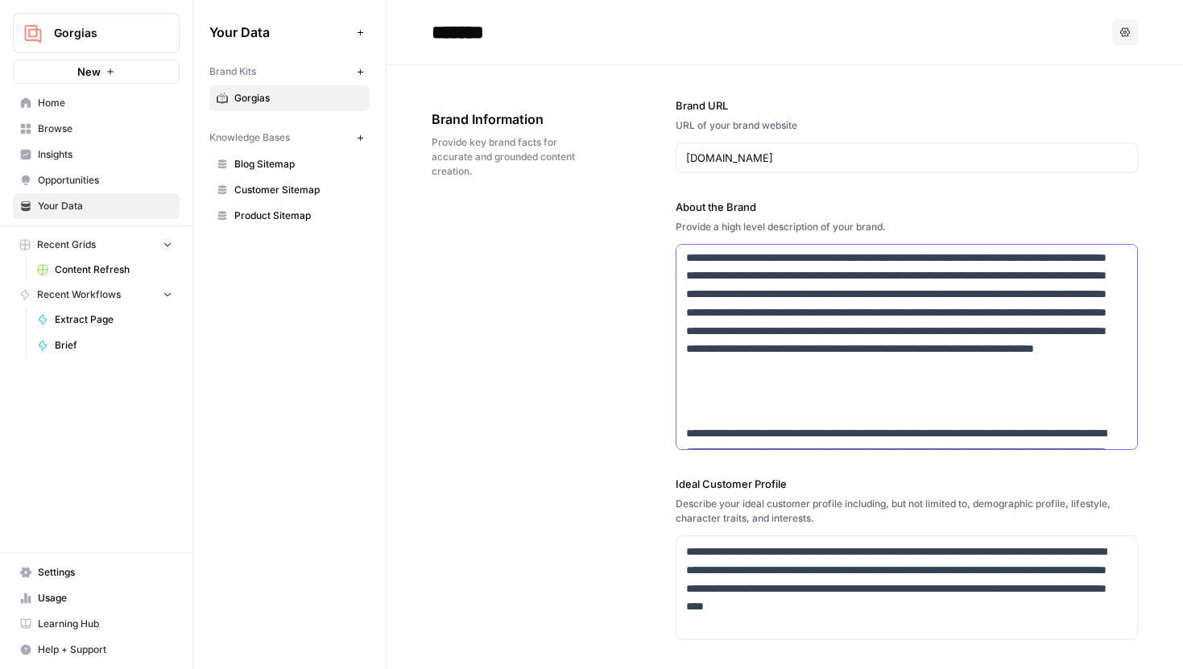
scroll to position [113, 0]
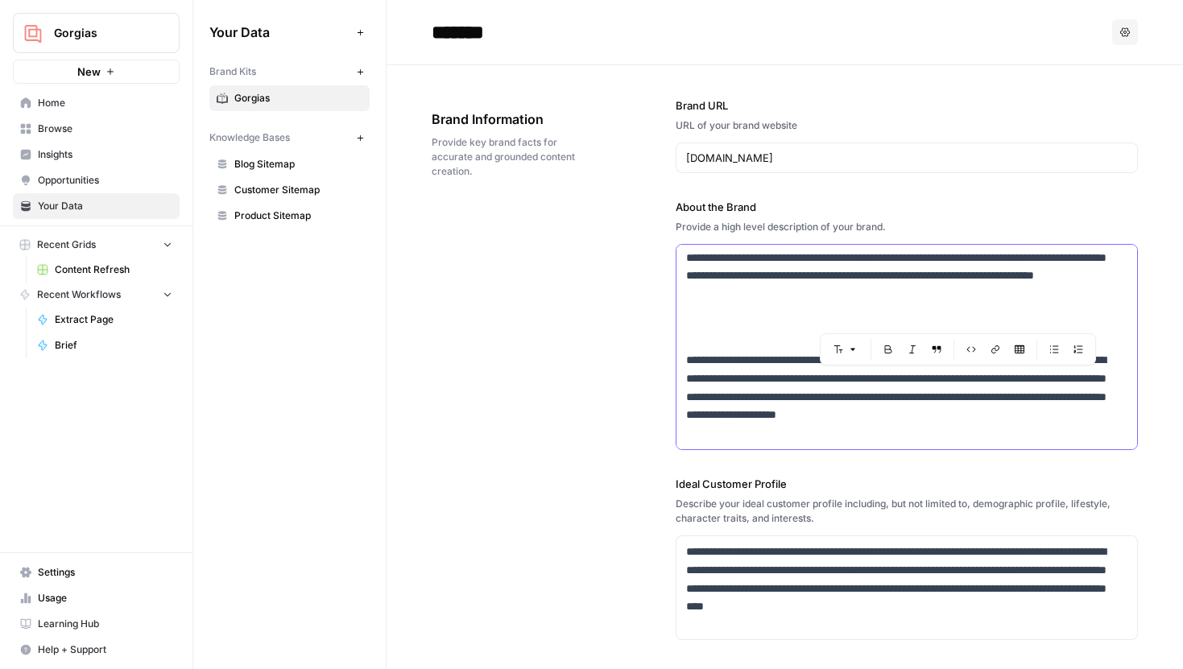
drag, startPoint x: 873, startPoint y: 381, endPoint x: 1048, endPoint y: 403, distance: 176.1
click at [1048, 403] on p "**********" at bounding box center [896, 397] width 420 height 92
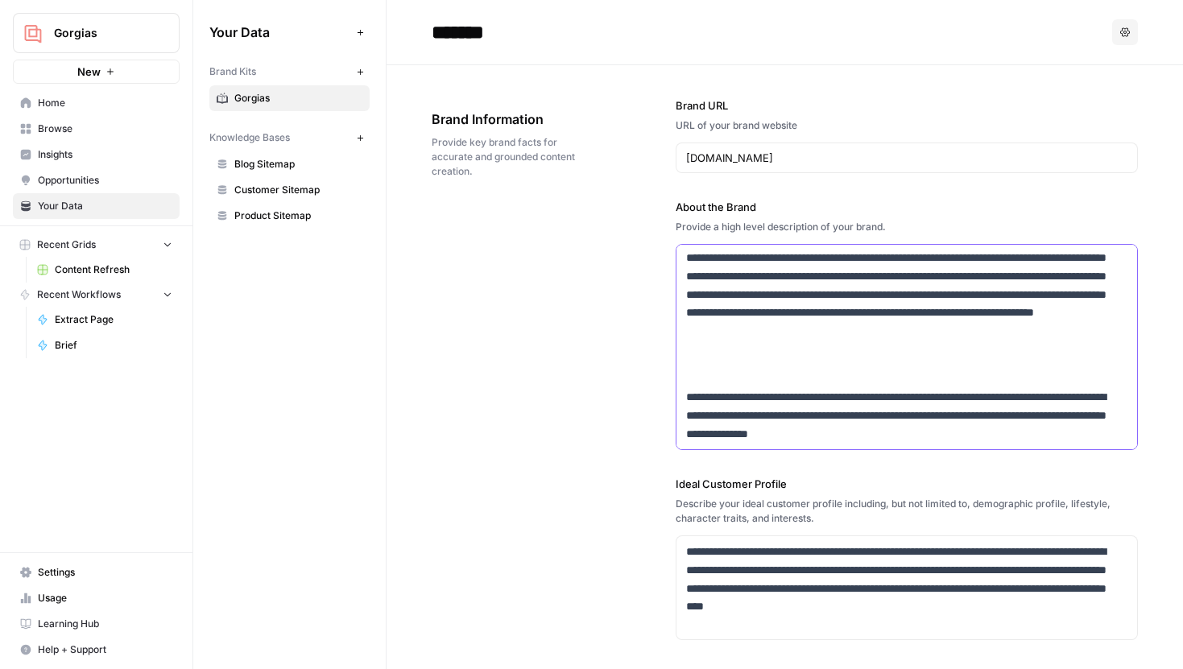
scroll to position [76, 0]
click at [1022, 426] on p "**********" at bounding box center [896, 415] width 420 height 55
click at [1076, 437] on p "**********" at bounding box center [896, 415] width 420 height 55
click at [1069, 441] on p "**********" at bounding box center [896, 415] width 420 height 55
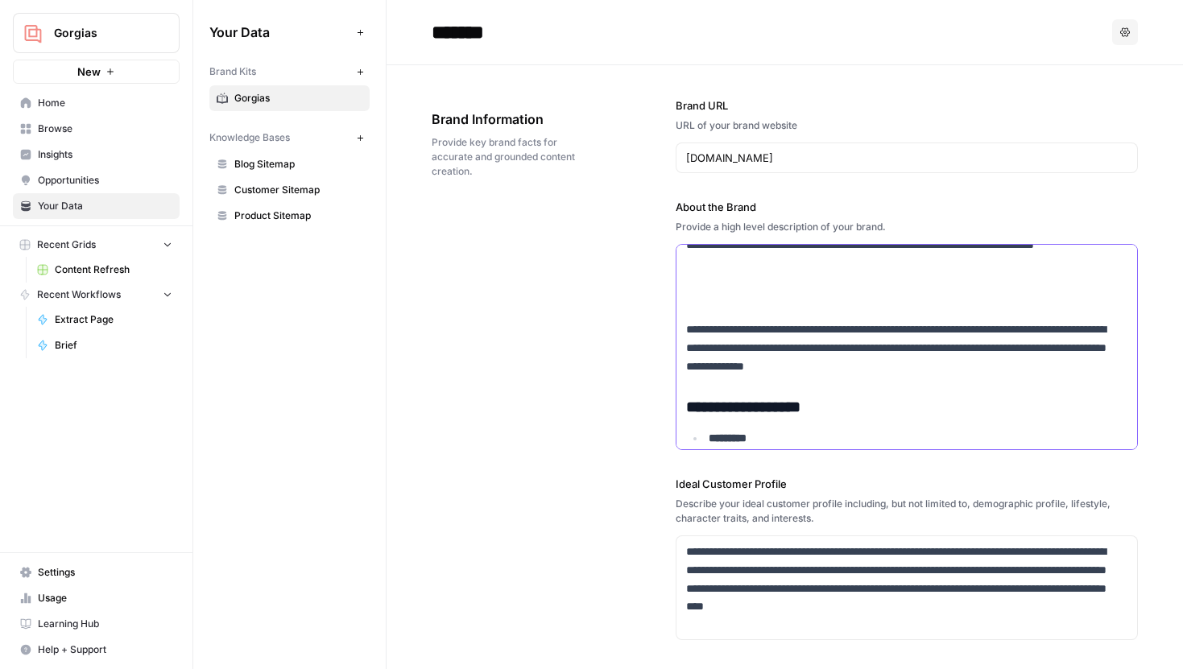
scroll to position [173, 0]
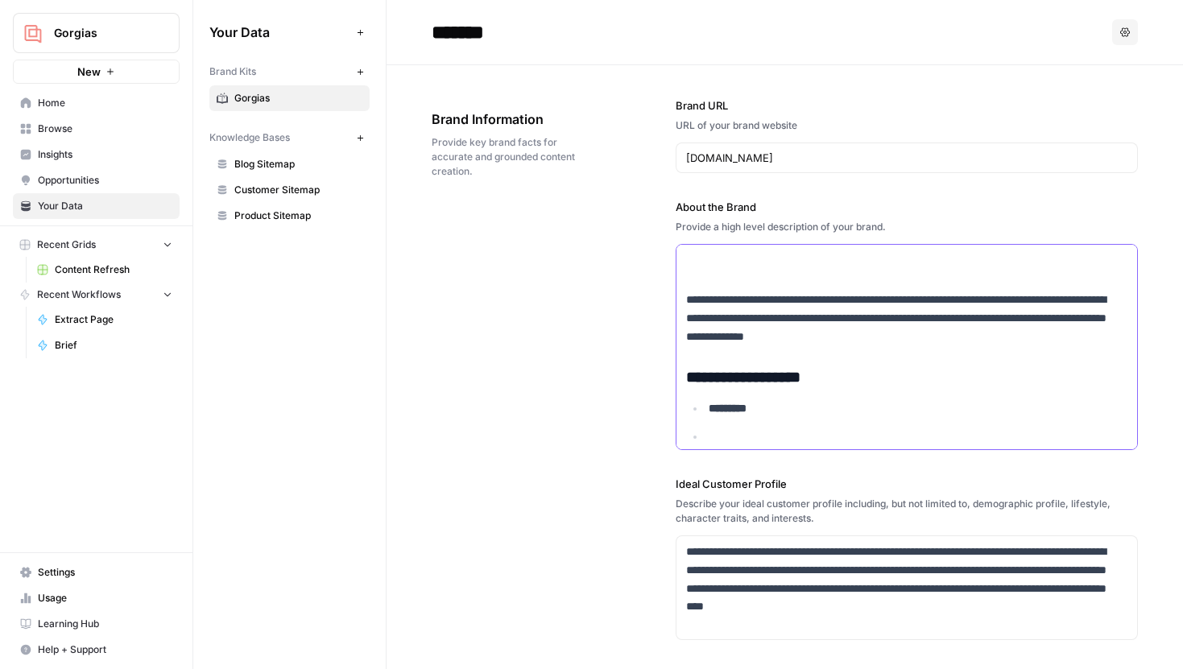
click at [749, 434] on li at bounding box center [915, 436] width 423 height 16
click at [708, 428] on ul at bounding box center [917, 437] width 419 height 19
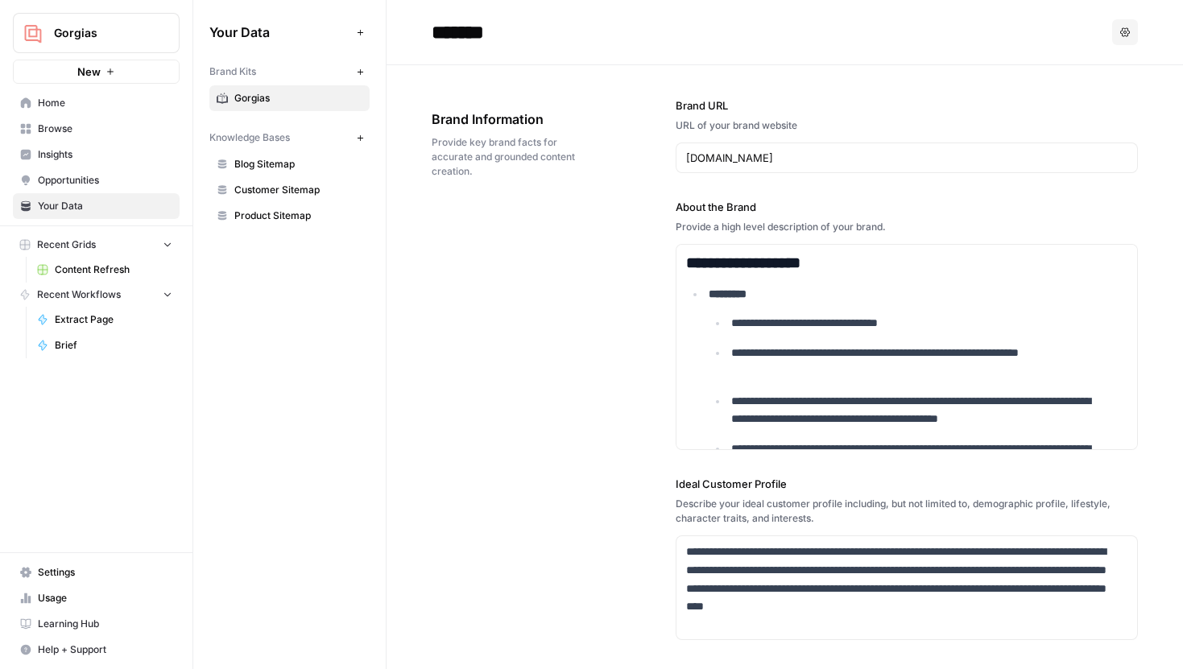
scroll to position [244, 0]
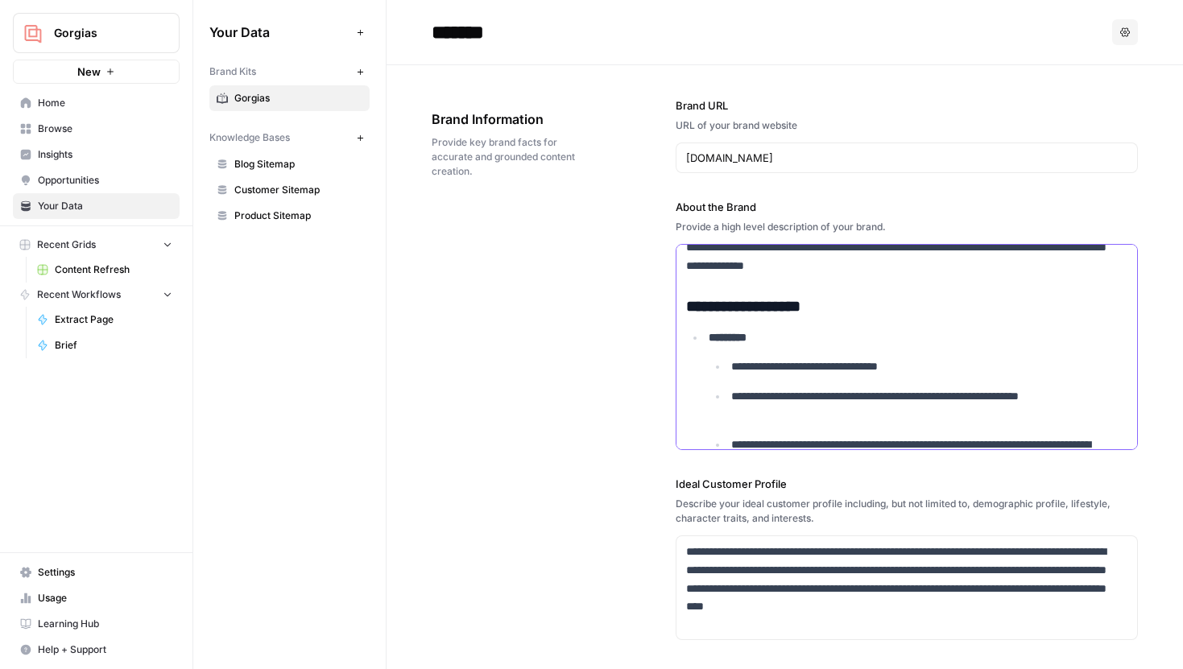
drag, startPoint x: 944, startPoint y: 366, endPoint x: 724, endPoint y: 362, distance: 220.6
click at [727, 362] on li "**********" at bounding box center [927, 366] width 400 height 19
click at [896, 372] on strong "**********" at bounding box center [846, 366] width 231 height 11
drag, startPoint x: 1030, startPoint y: 365, endPoint x: 731, endPoint y: 363, distance: 298.7
click at [731, 363] on p "**********" at bounding box center [918, 366] width 375 height 19
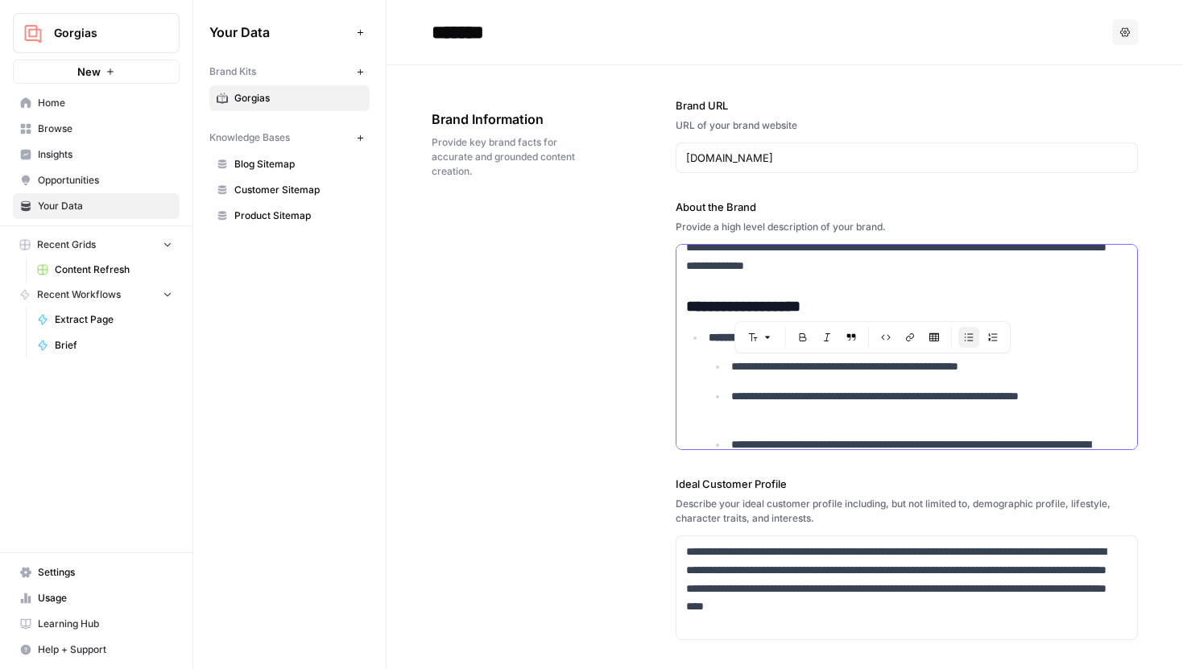
click at [826, 404] on p "**********" at bounding box center [918, 405] width 375 height 37
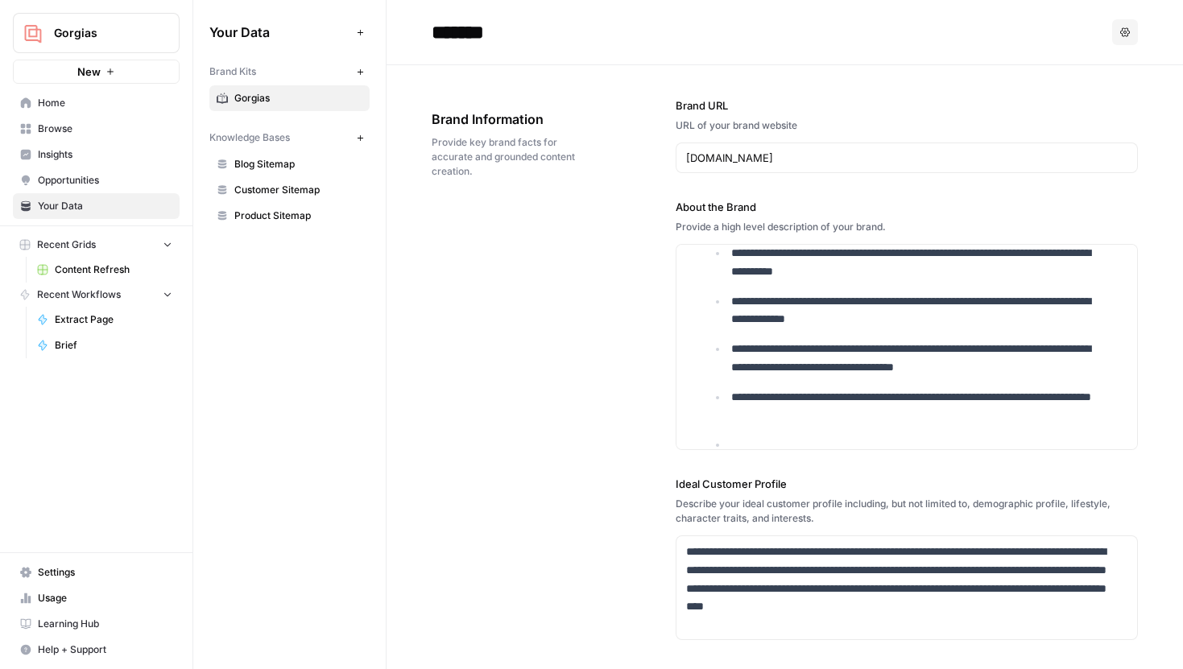
scroll to position [506, 0]
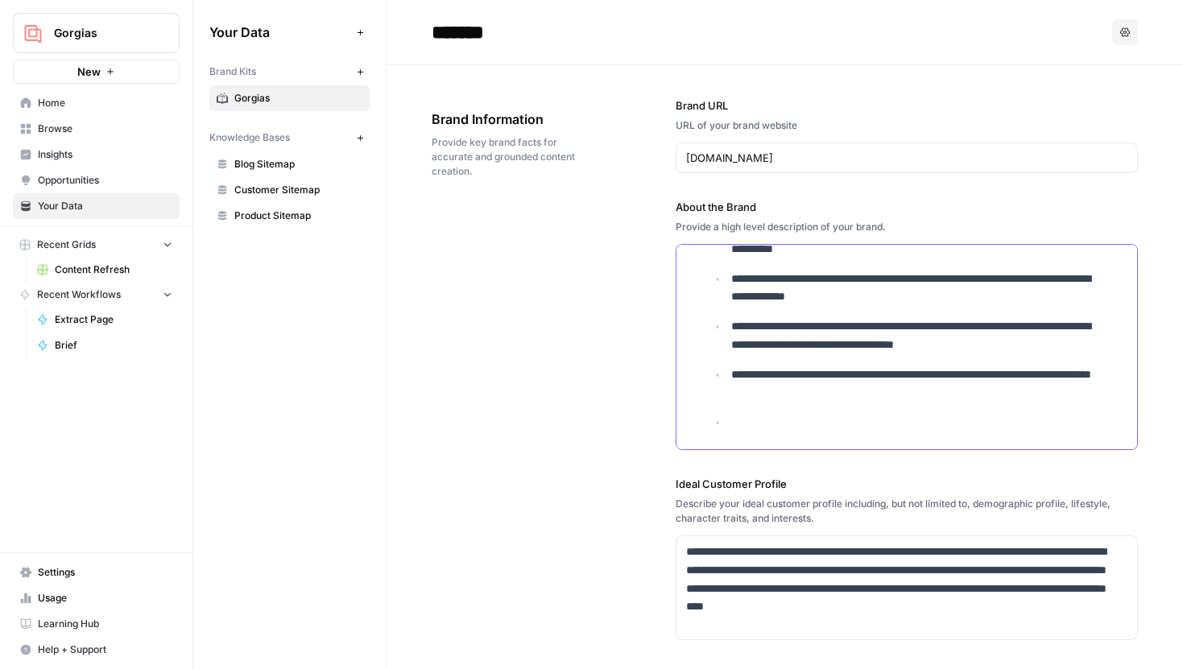
click at [761, 416] on p at bounding box center [929, 422] width 396 height 19
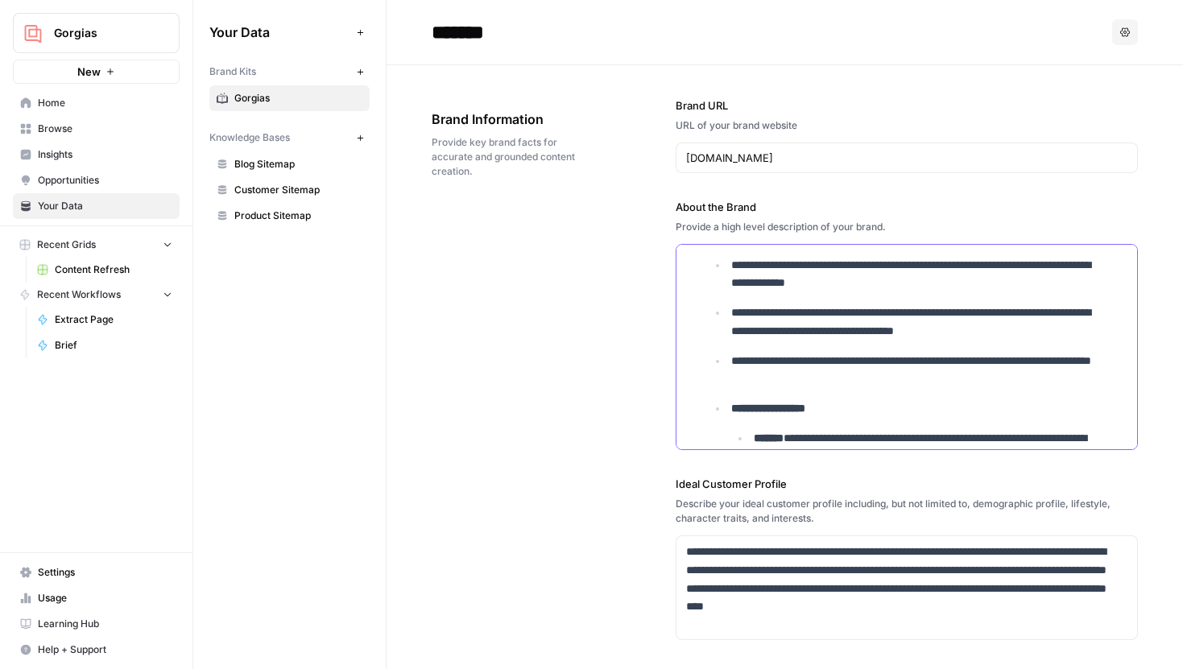
scroll to position [538, 0]
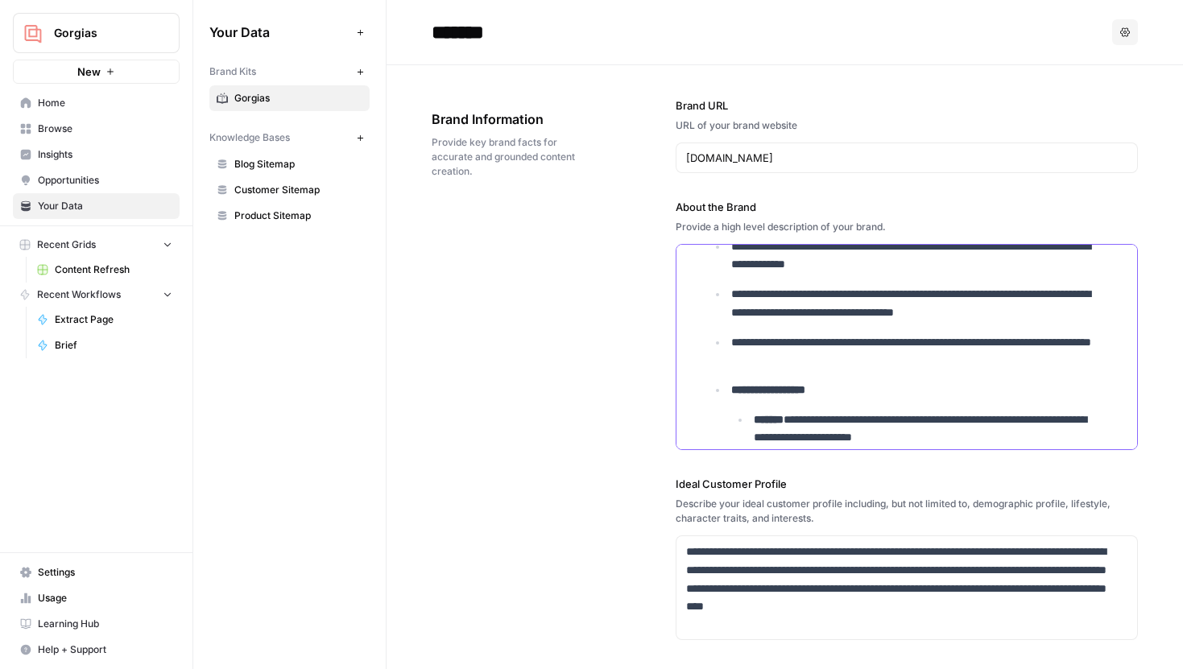
click at [798, 420] on p "**********" at bounding box center [929, 429] width 353 height 37
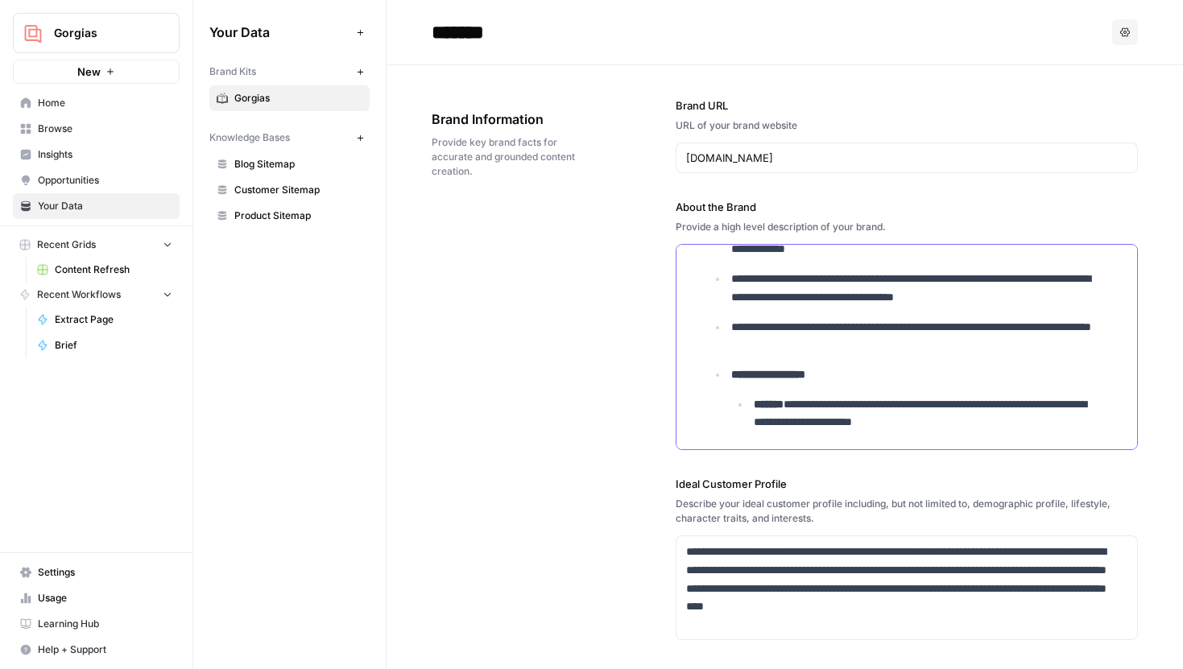
click at [1026, 427] on p "**********" at bounding box center [929, 413] width 353 height 37
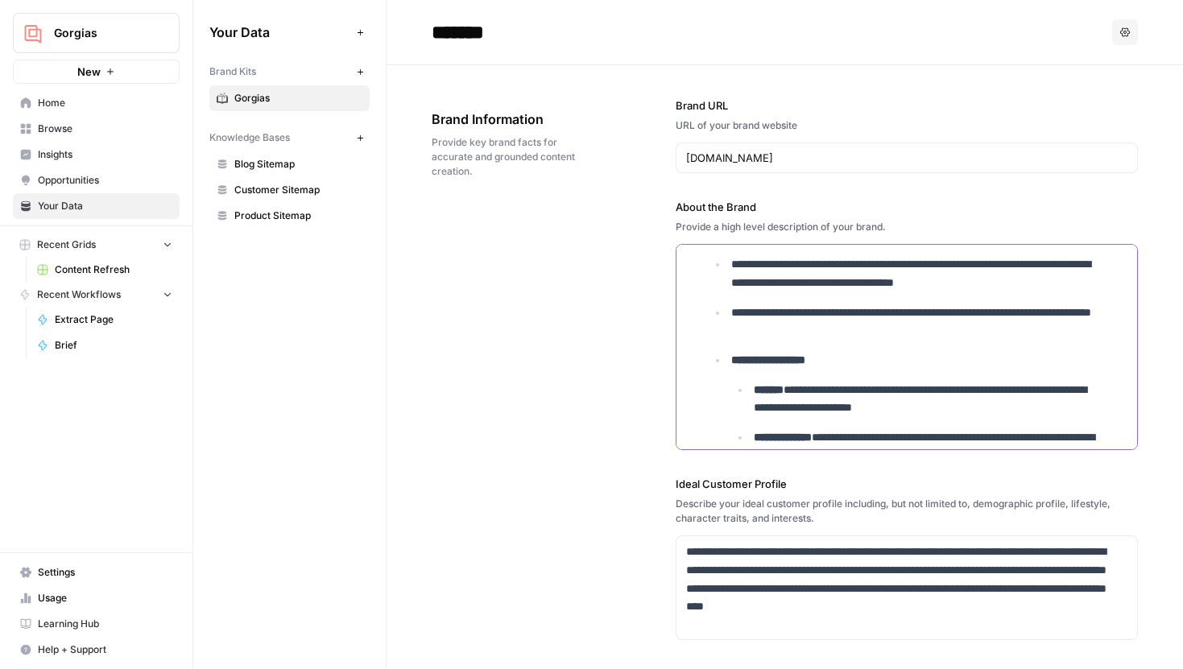
scroll to position [634, 0]
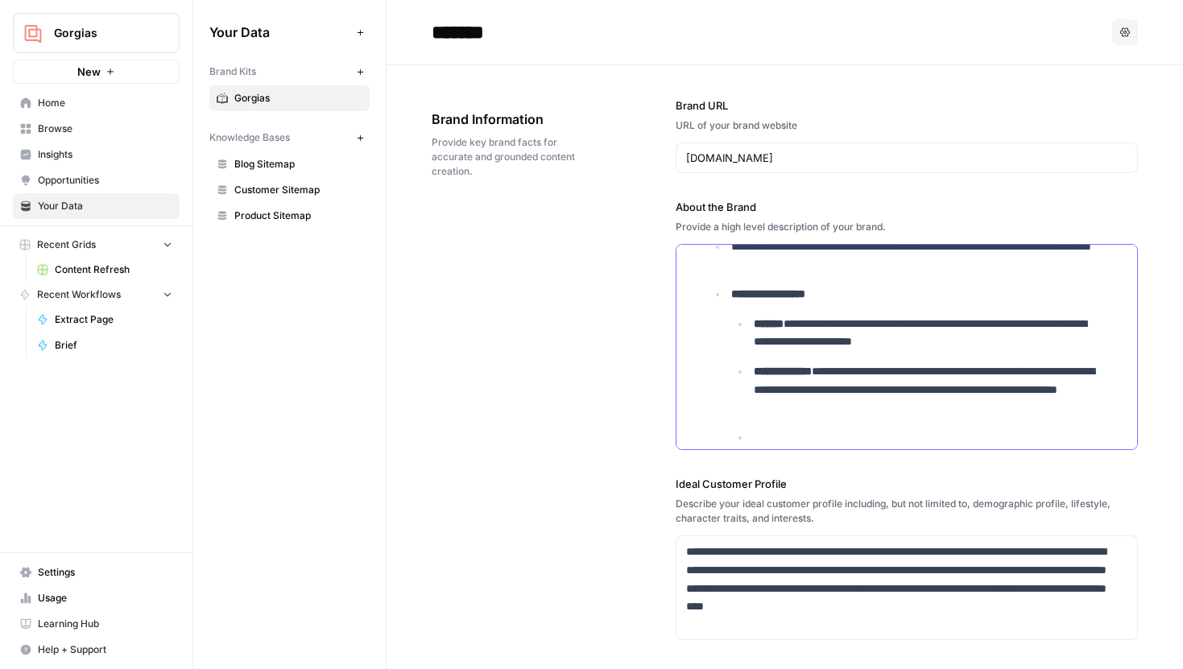
click at [800, 432] on p at bounding box center [940, 437] width 374 height 19
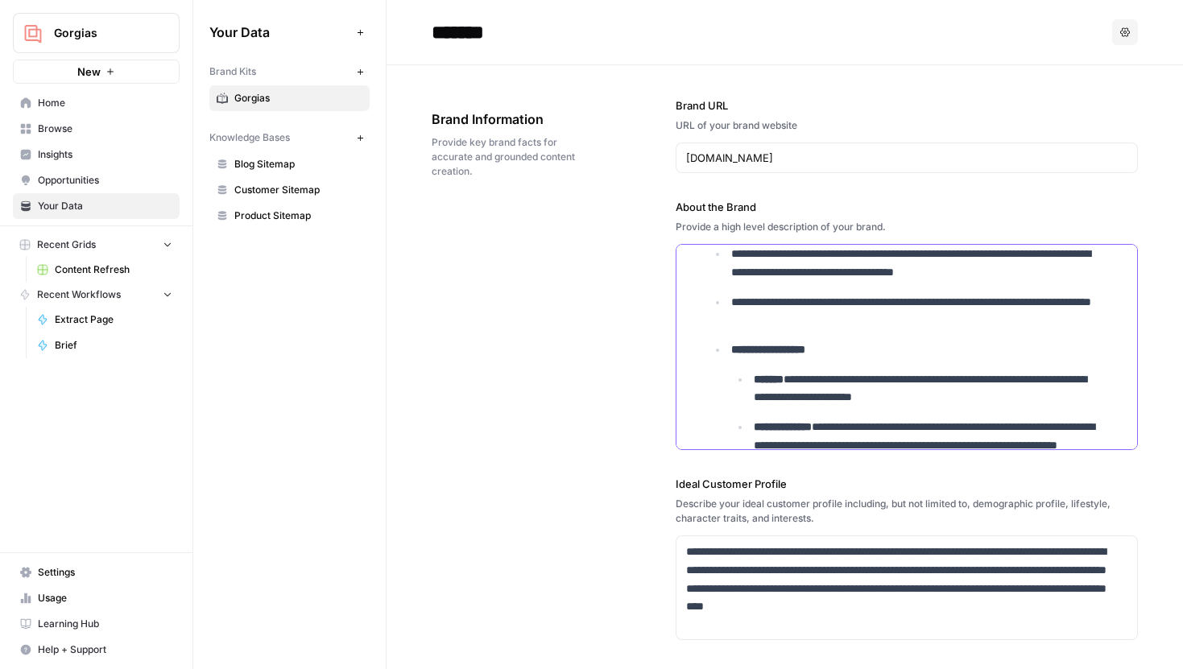
scroll to position [562, 0]
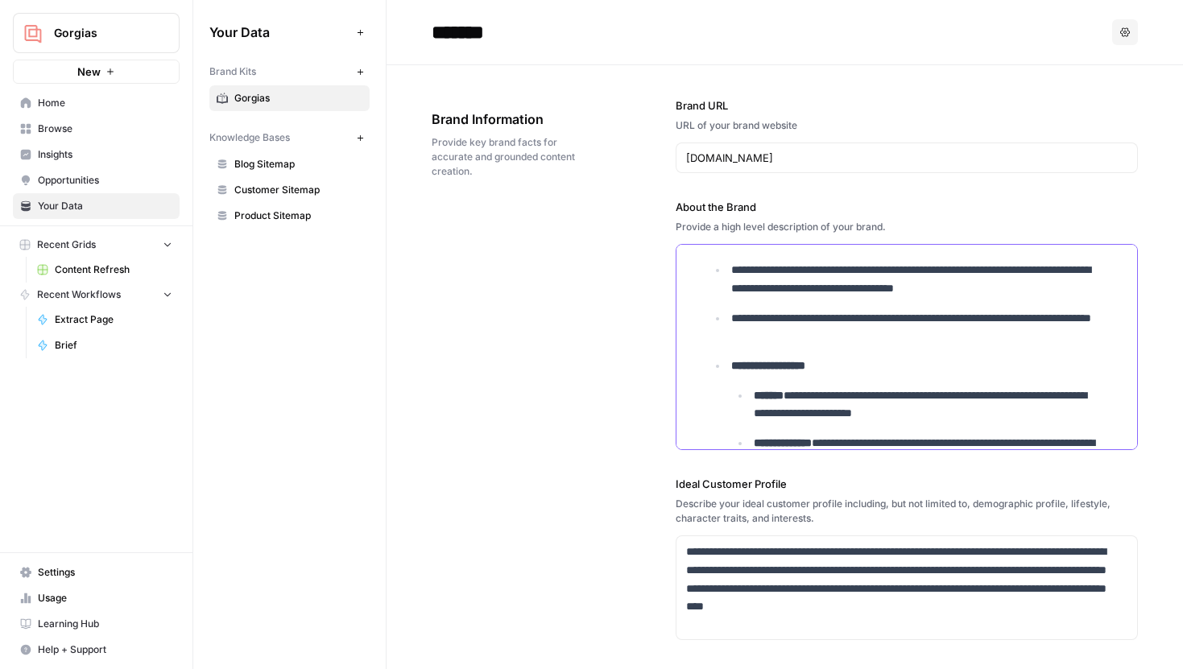
drag, startPoint x: 825, startPoint y: 365, endPoint x: 695, endPoint y: 365, distance: 130.4
click at [695, 365] on ul "**********" at bounding box center [906, 297] width 441 height 575
copy strong "**********"
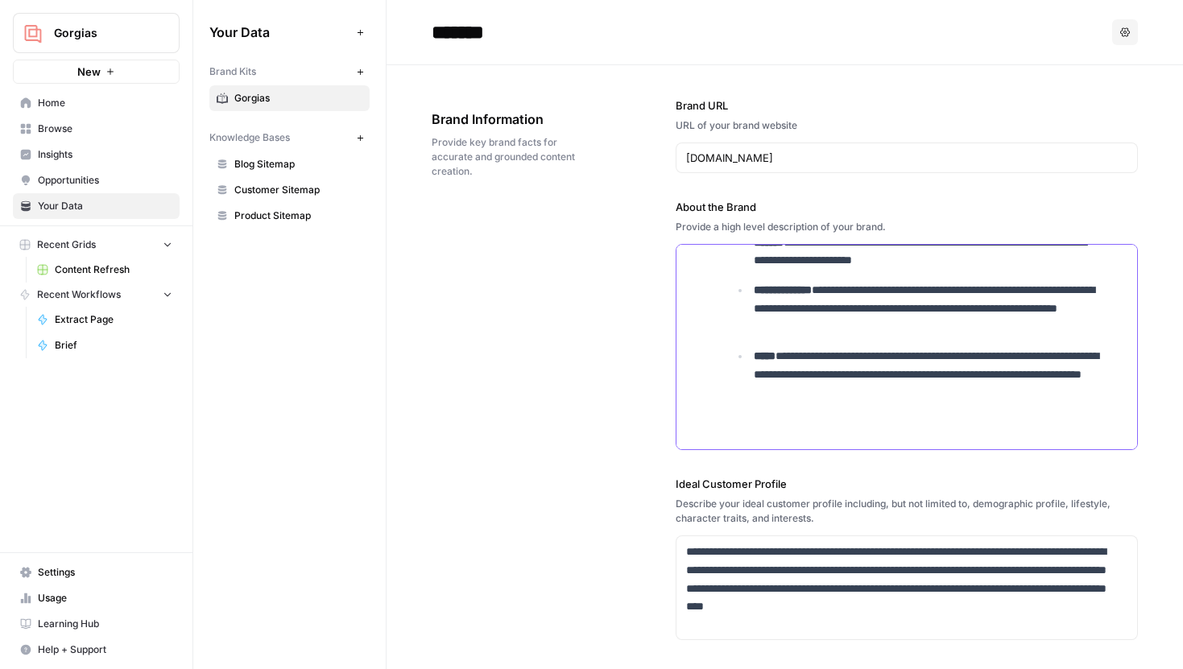
click at [886, 409] on li "**********" at bounding box center [938, 389] width 378 height 85
click at [833, 423] on p at bounding box center [940, 423] width 374 height 19
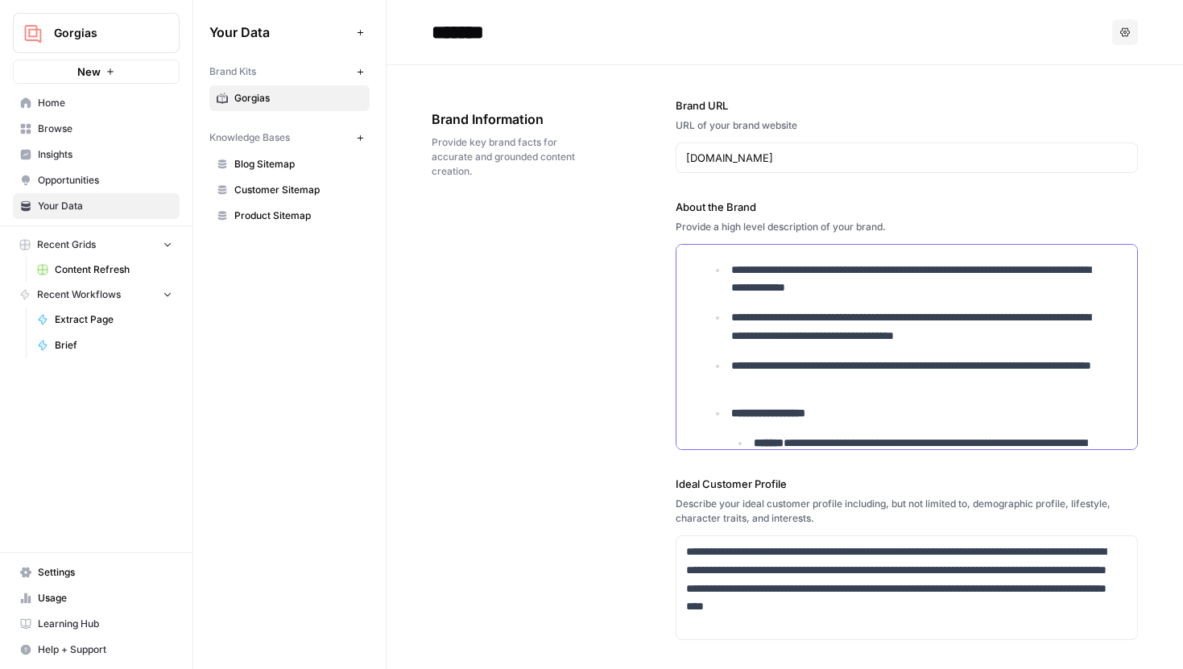
scroll to position [580, 0]
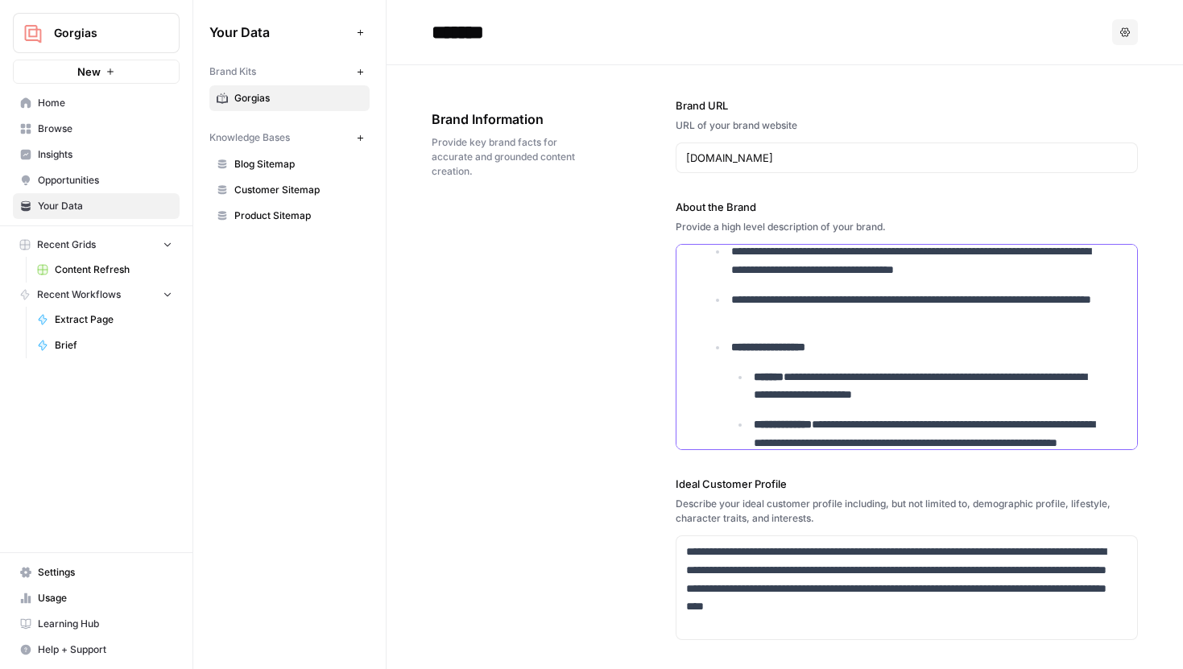
drag, startPoint x: 851, startPoint y: 345, endPoint x: 724, endPoint y: 345, distance: 127.2
click at [727, 345] on li "**********" at bounding box center [927, 437] width 400 height 199
copy strong "**********"
click at [853, 355] on p "**********" at bounding box center [918, 347] width 375 height 19
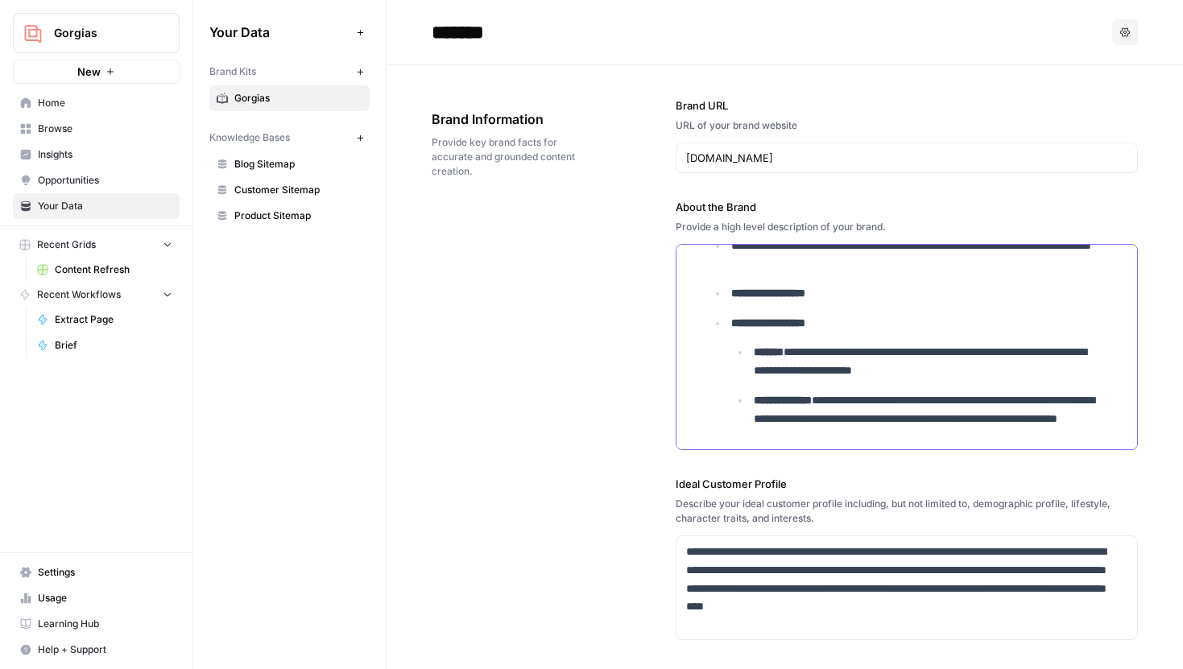
scroll to position [628, 0]
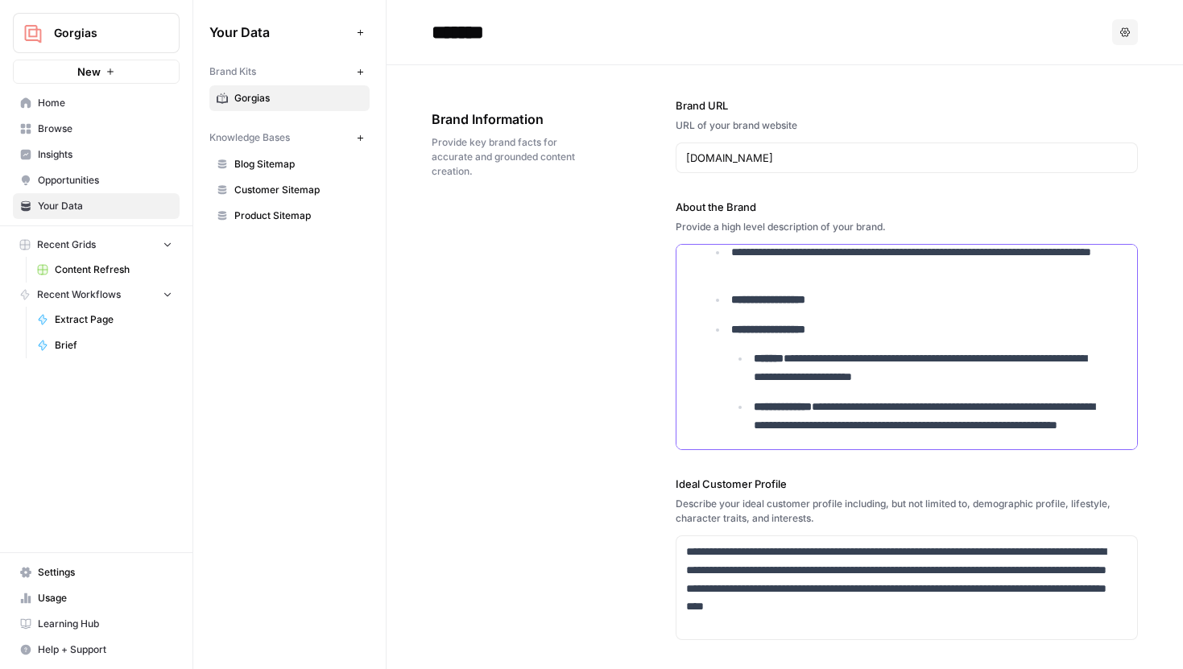
click at [860, 309] on ul "**********" at bounding box center [917, 245] width 419 height 545
click at [854, 301] on p "**********" at bounding box center [918, 300] width 375 height 19
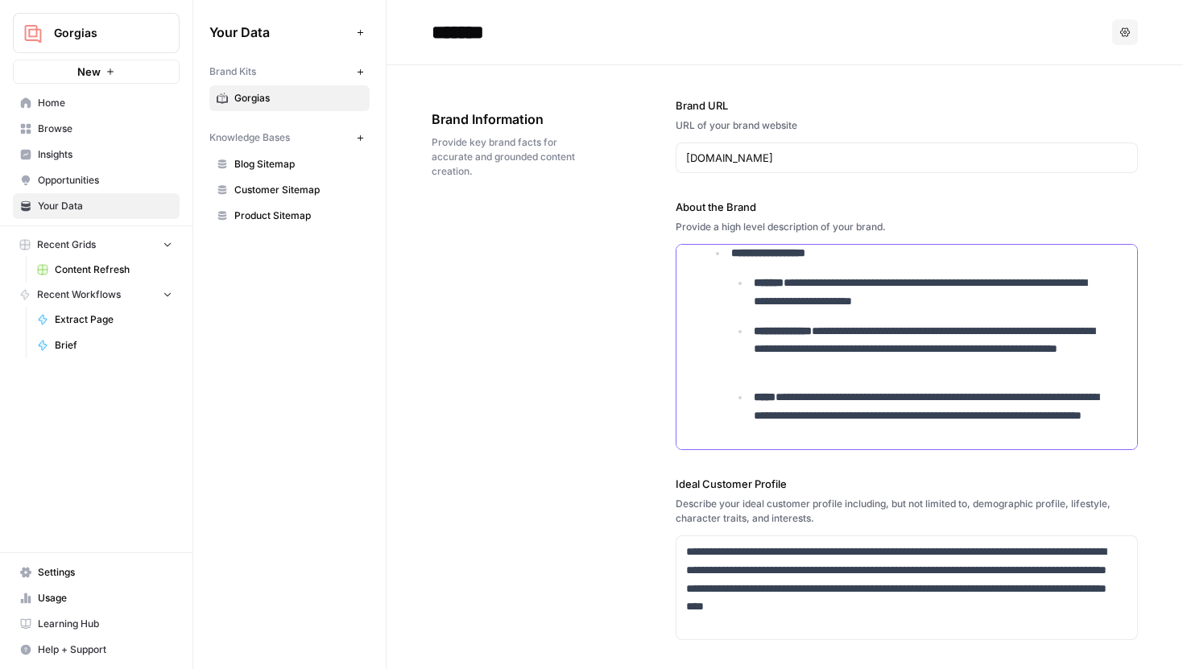
scroll to position [745, 0]
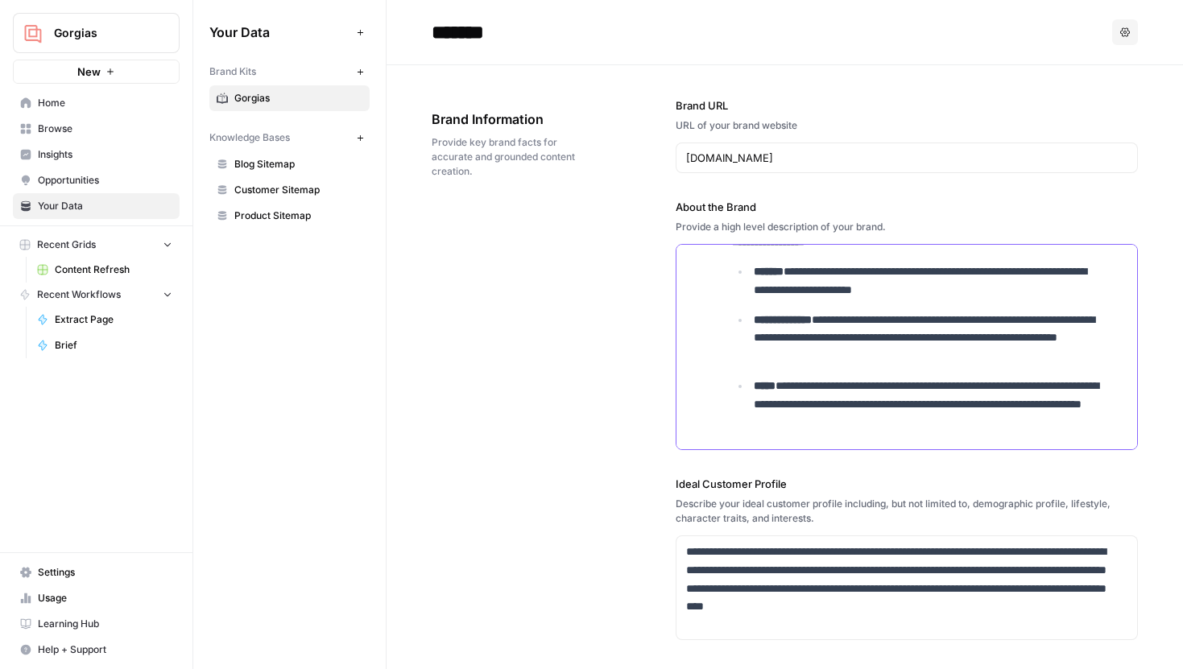
drag, startPoint x: 990, startPoint y: 419, endPoint x: 750, endPoint y: 269, distance: 282.8
click at [750, 269] on ul "**********" at bounding box center [929, 346] width 396 height 169
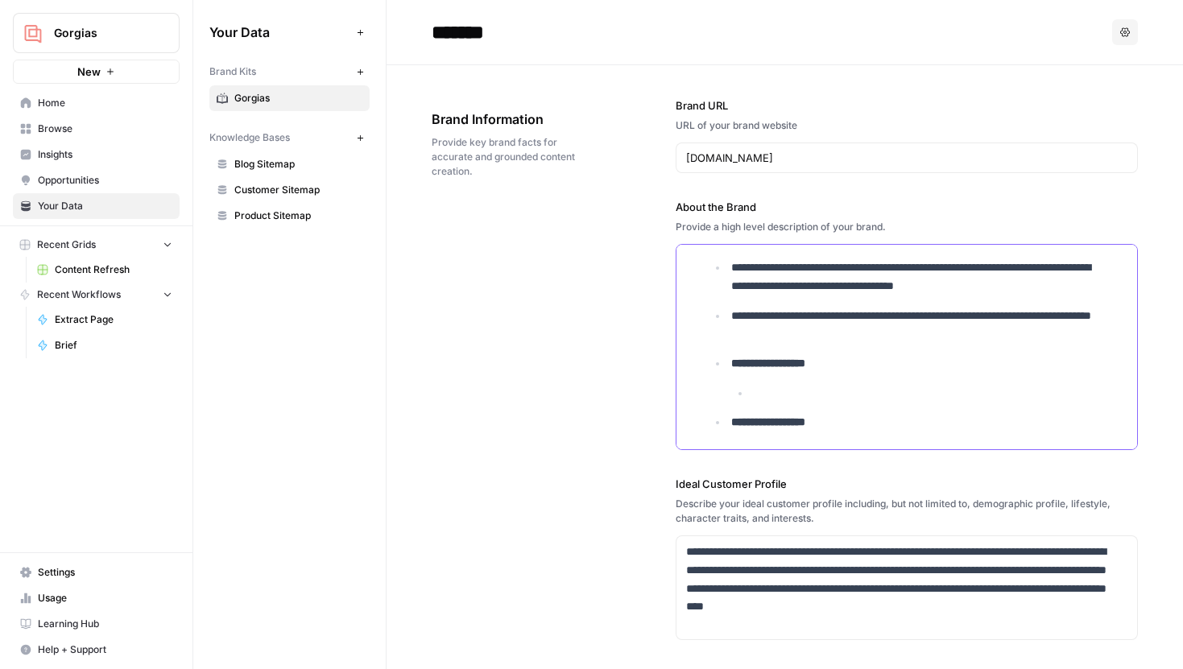
scroll to position [10, 0]
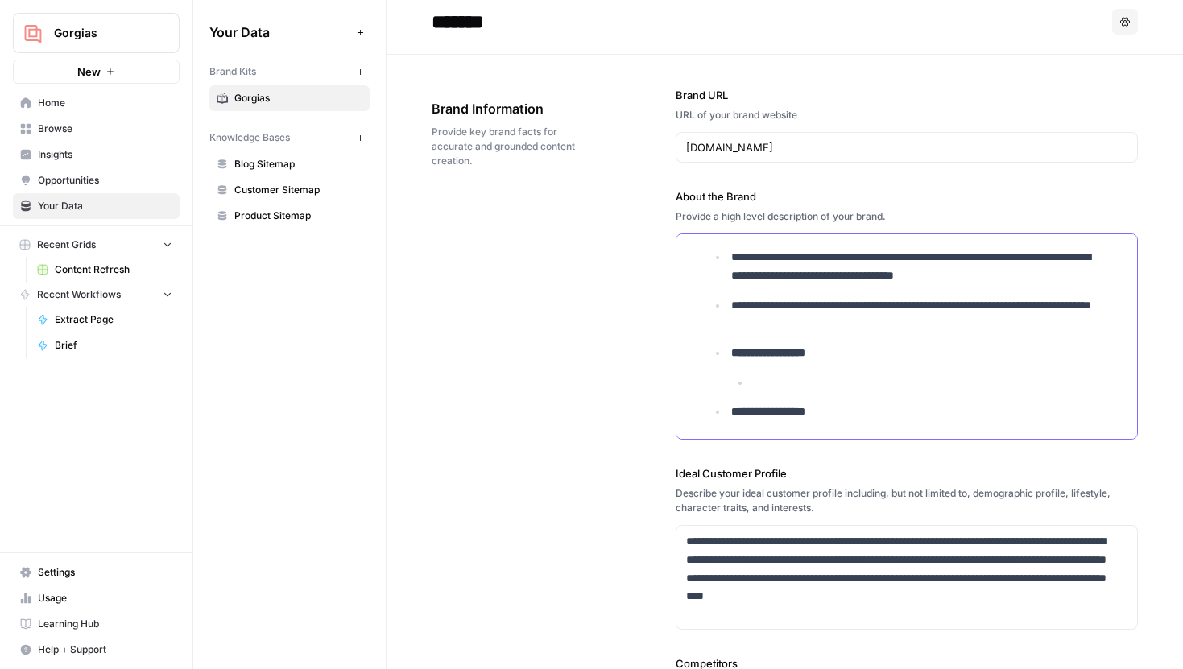
click at [816, 377] on p at bounding box center [940, 383] width 374 height 19
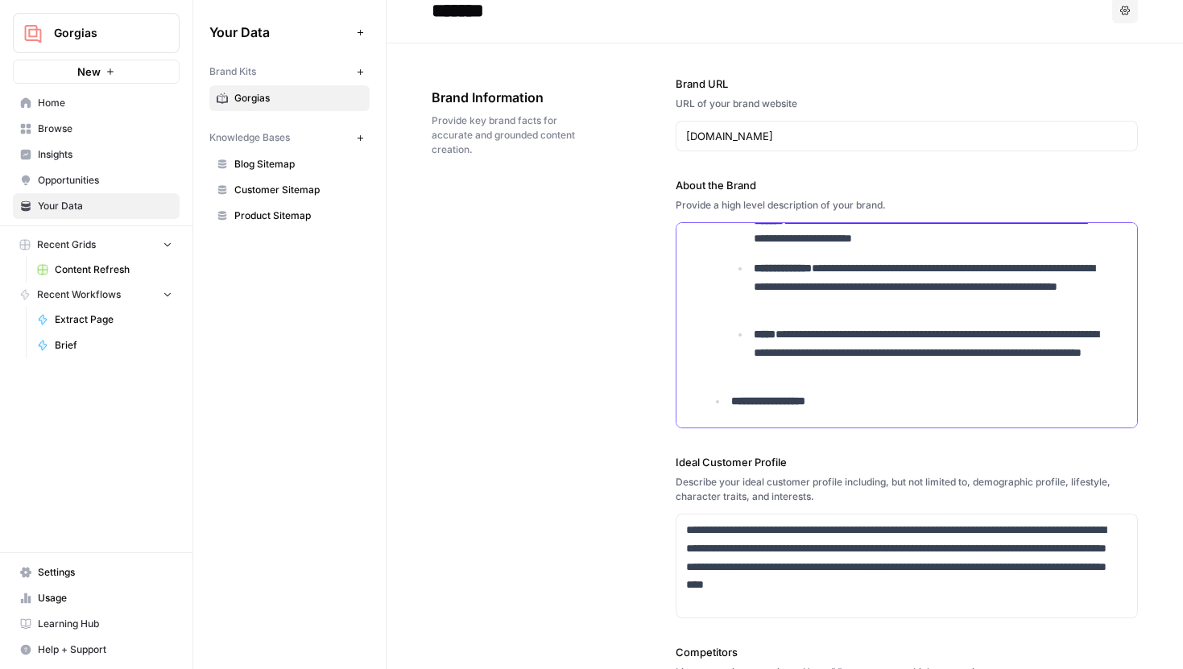
scroll to position [23, 0]
click at [852, 399] on p "**********" at bounding box center [929, 400] width 396 height 19
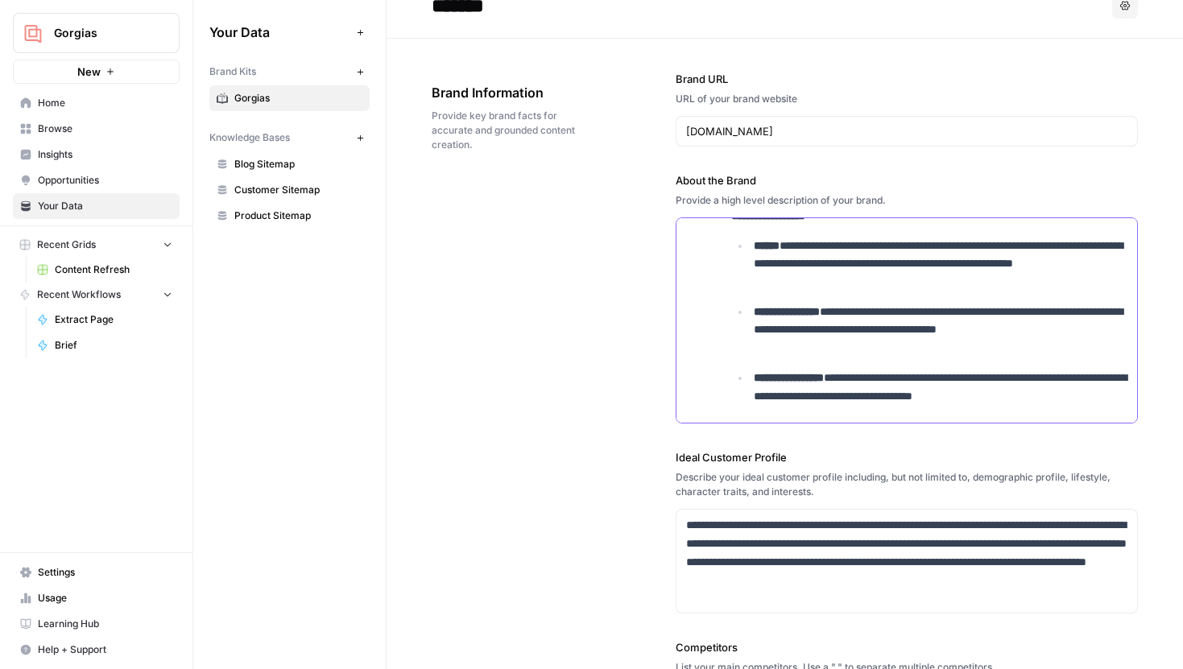
scroll to position [877, 0]
click at [836, 355] on p "**********" at bounding box center [940, 330] width 374 height 55
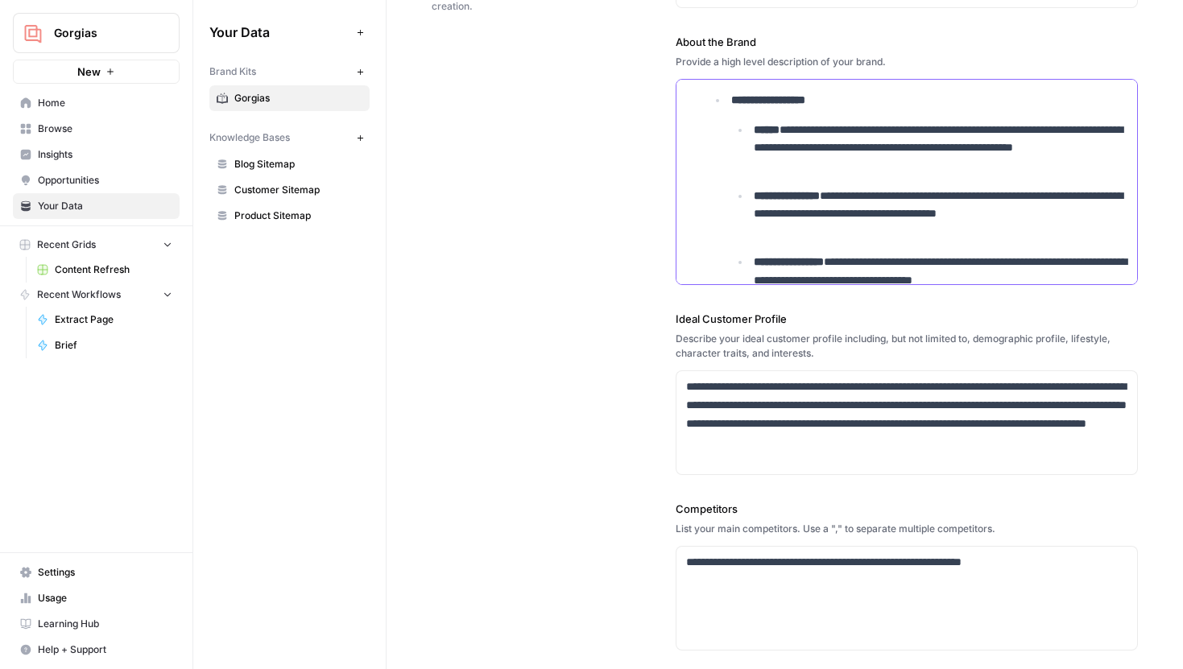
scroll to position [855, 0]
drag, startPoint x: 855, startPoint y: 101, endPoint x: 730, endPoint y: 102, distance: 124.8
click at [731, 102] on p "**********" at bounding box center [929, 99] width 396 height 19
copy strong "**********"
click at [858, 109] on li "**********" at bounding box center [927, 189] width 400 height 199
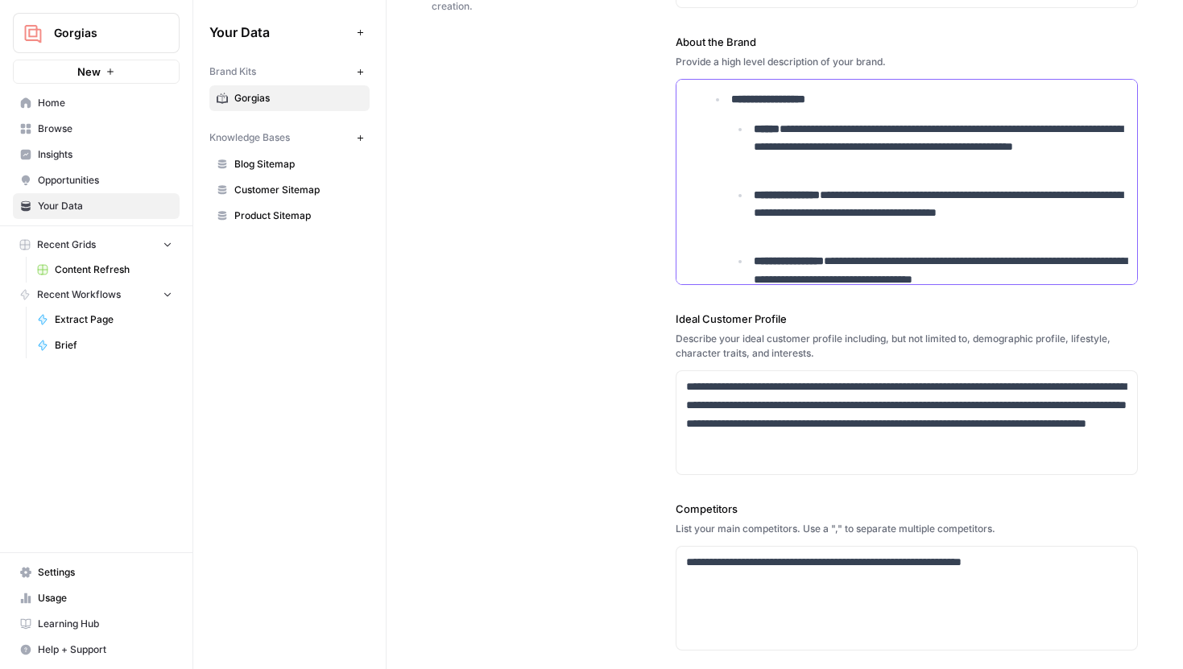
click at [851, 100] on p "**********" at bounding box center [929, 99] width 396 height 19
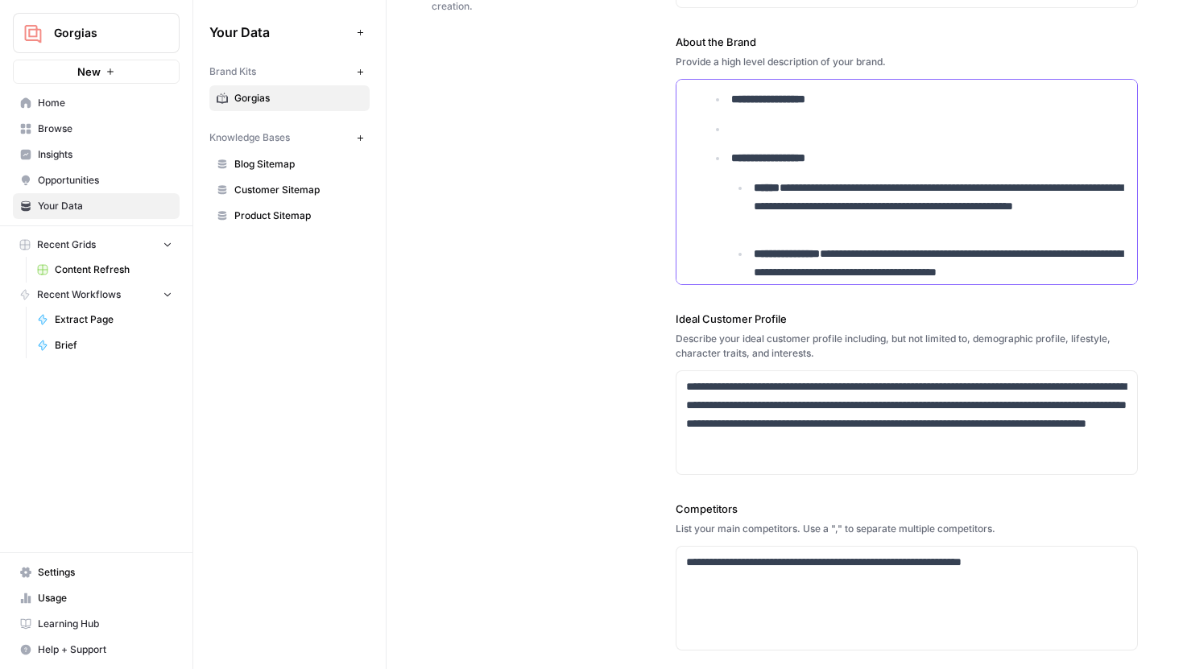
click at [743, 130] on p at bounding box center [929, 129] width 396 height 19
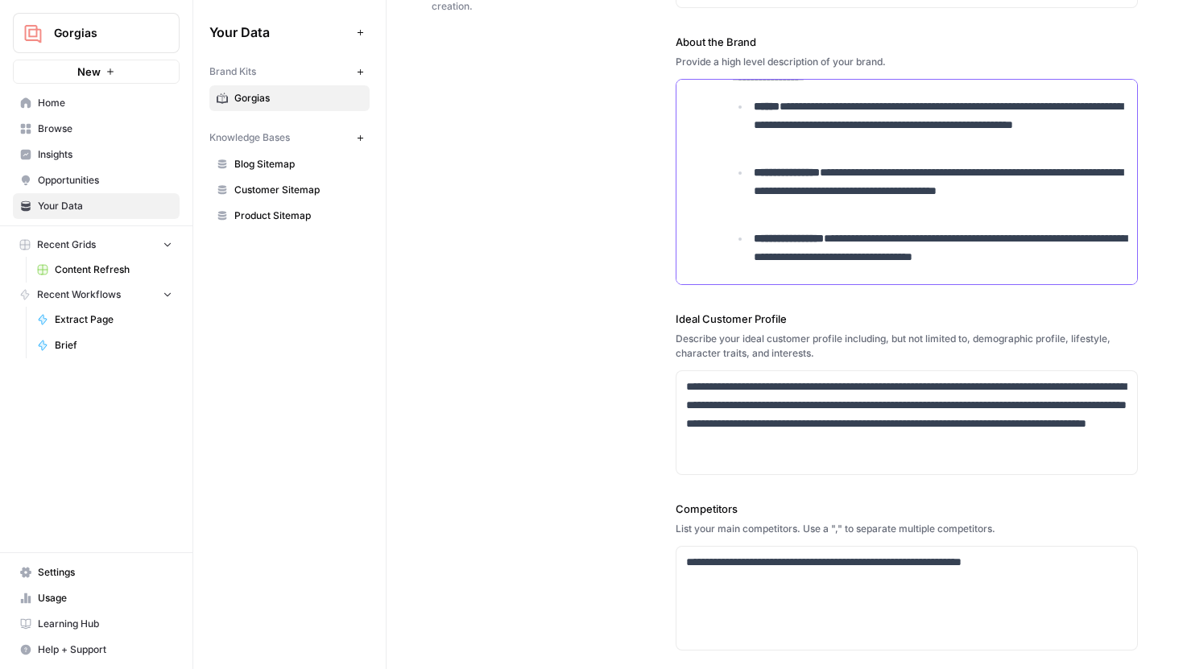
drag, startPoint x: 1093, startPoint y: 262, endPoint x: 754, endPoint y: 105, distance: 373.2
click at [754, 105] on ul "**********" at bounding box center [929, 181] width 396 height 169
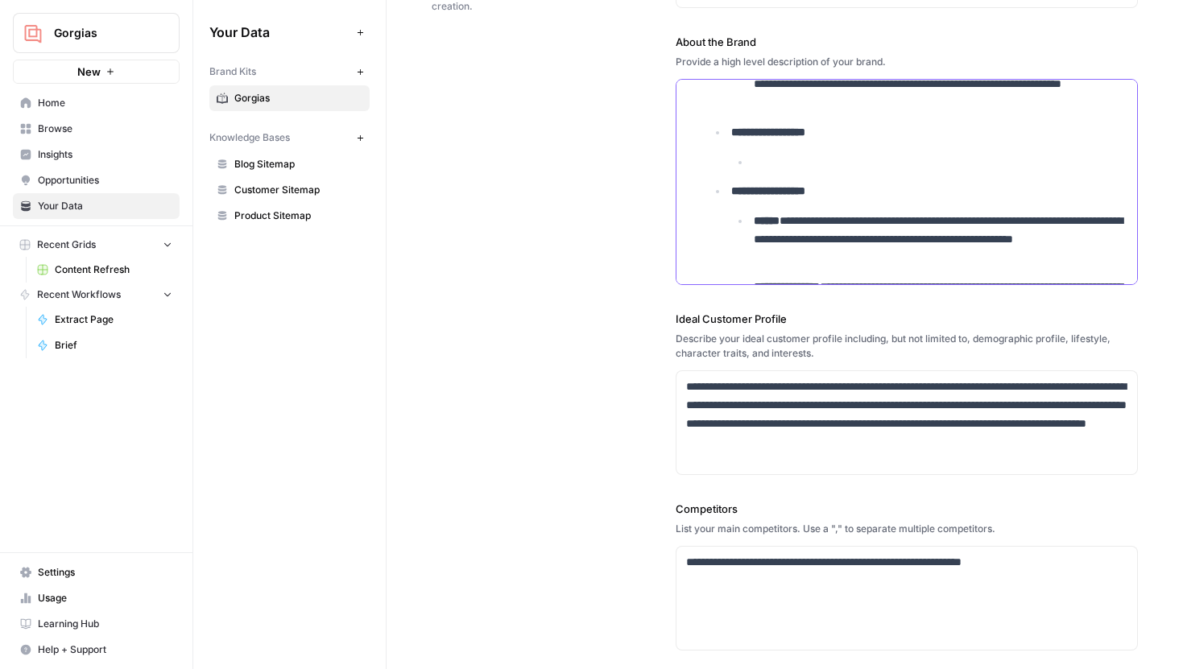
click at [779, 166] on p at bounding box center [940, 162] width 374 height 19
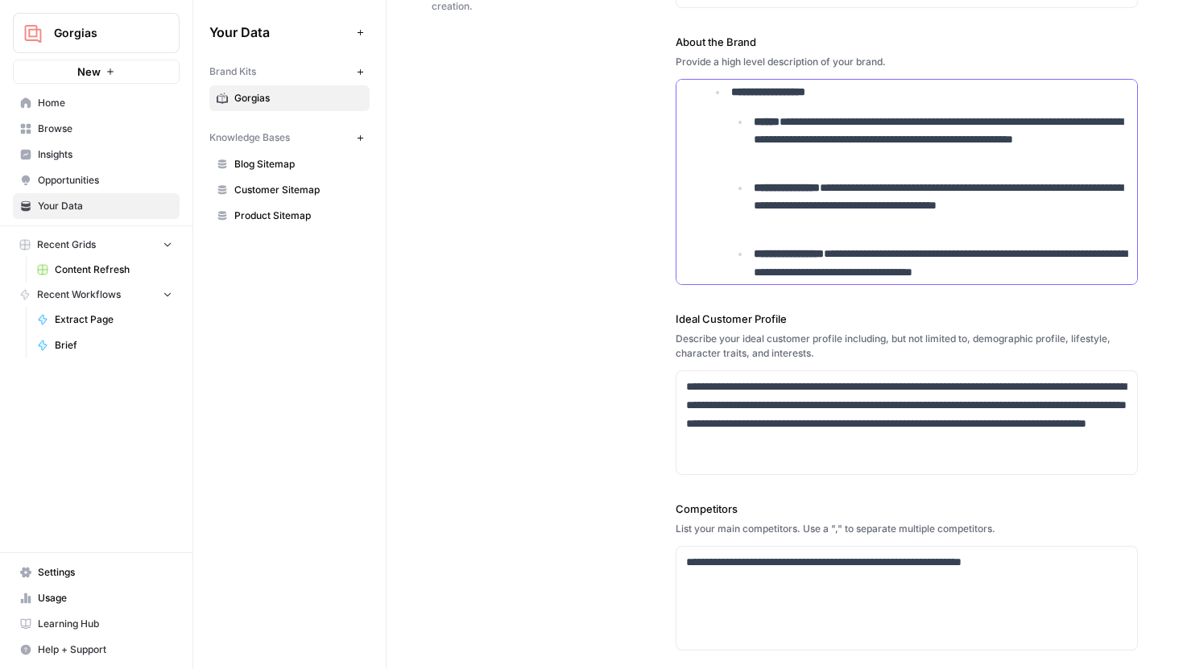
scroll to position [1088, 0]
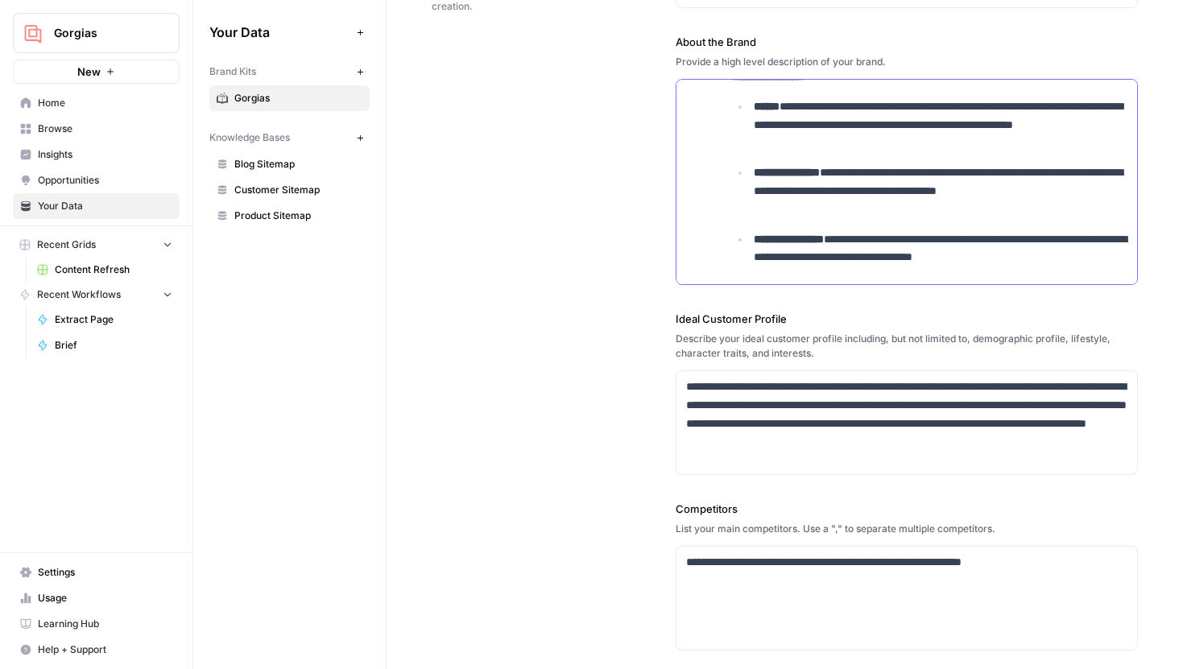
drag, startPoint x: 1096, startPoint y: 258, endPoint x: 752, endPoint y: 101, distance: 378.6
click at [752, 101] on ul "**********" at bounding box center [929, 181] width 396 height 169
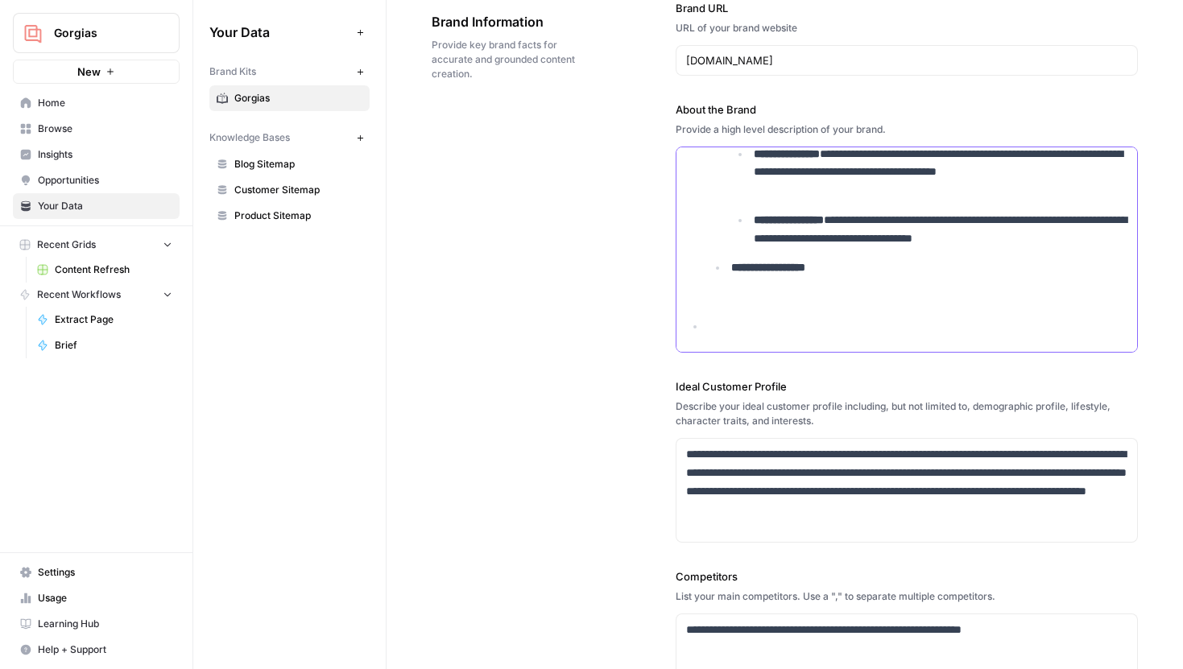
scroll to position [40, 0]
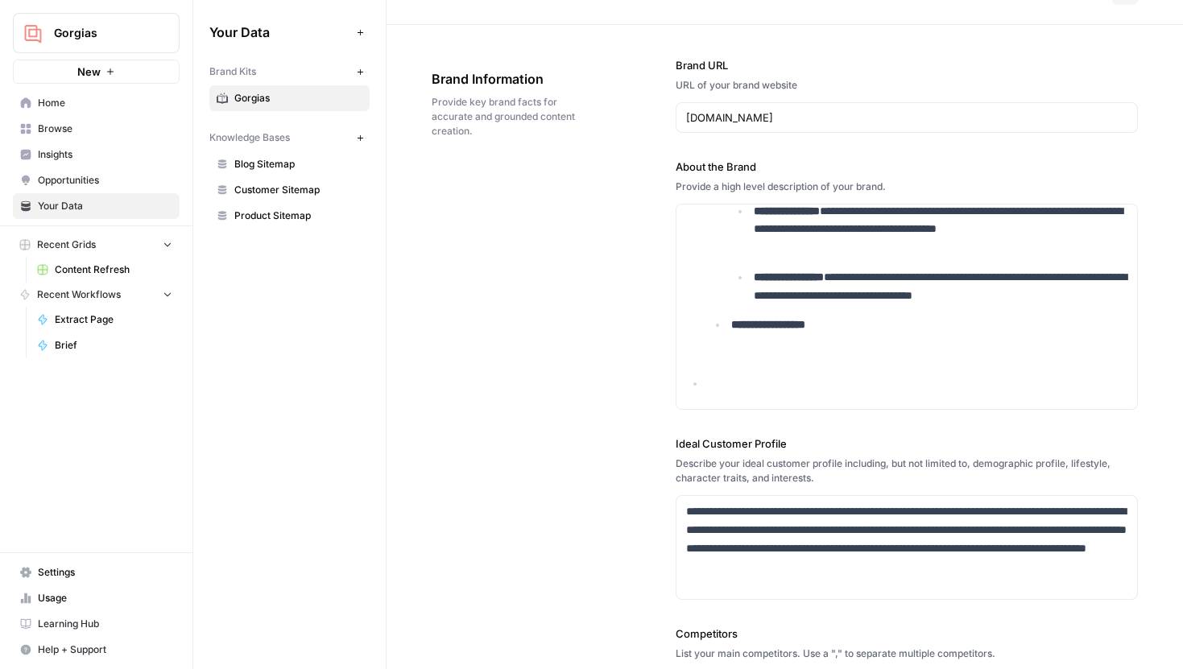
click at [656, 301] on div "**********" at bounding box center [784, 514] width 706 height 979
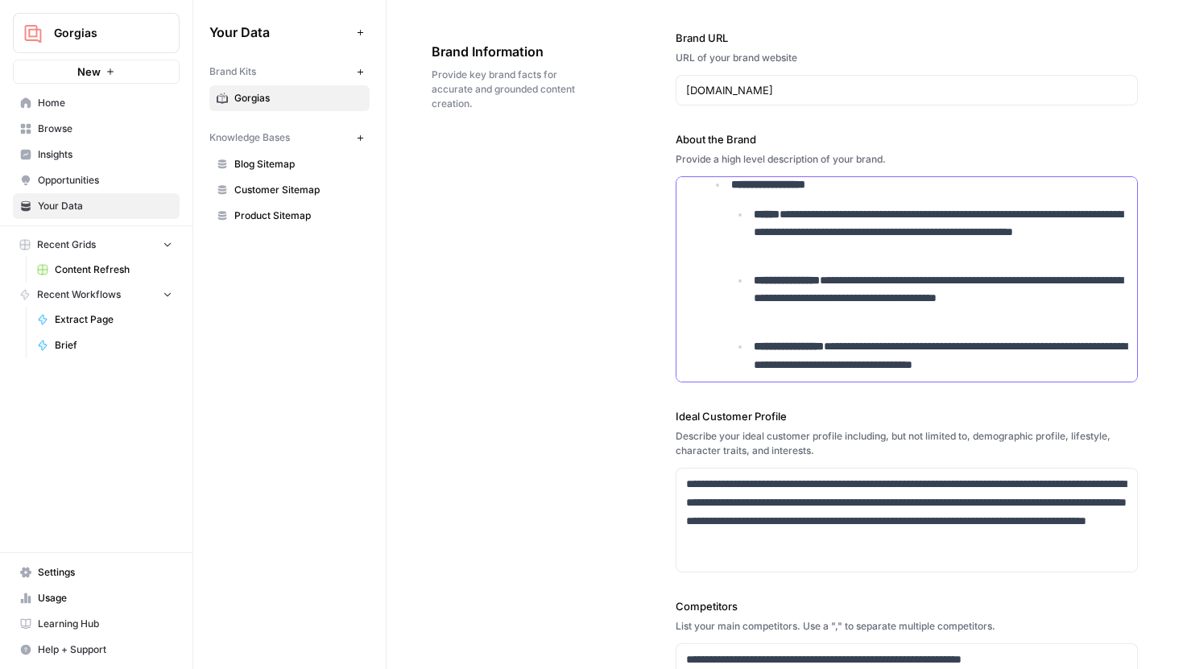
scroll to position [936, 0]
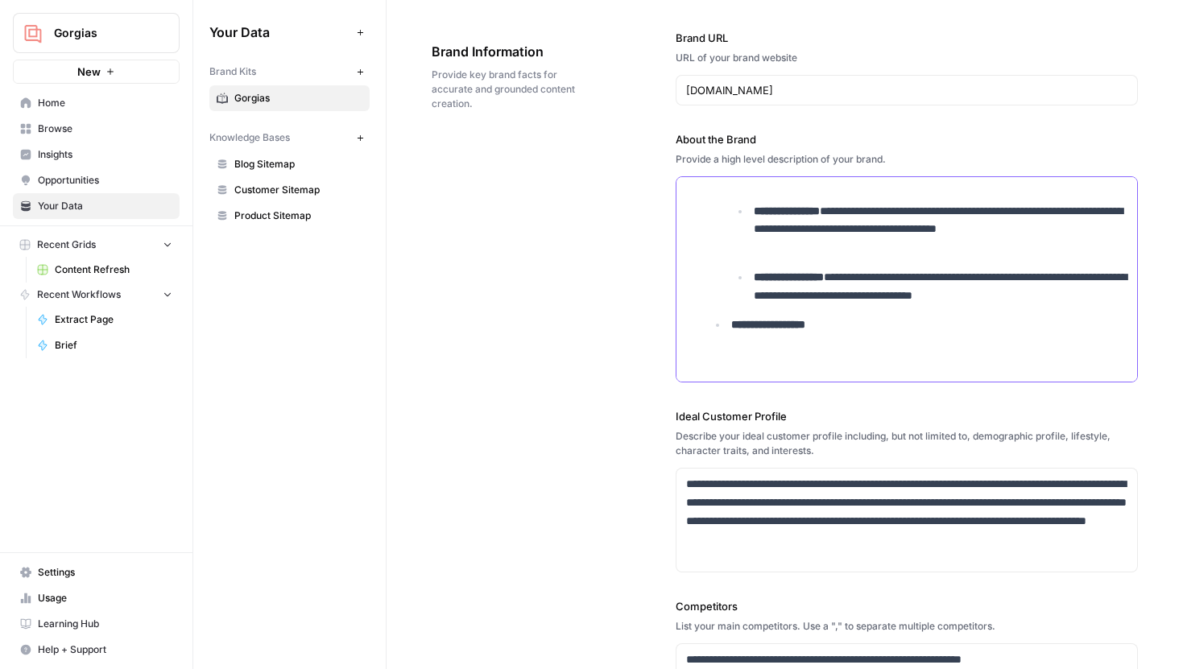
click at [853, 324] on p "**********" at bounding box center [929, 325] width 396 height 19
drag, startPoint x: 853, startPoint y: 326, endPoint x: 844, endPoint y: 326, distance: 8.9
click at [844, 326] on p "**********" at bounding box center [929, 325] width 396 height 19
drag, startPoint x: 837, startPoint y: 325, endPoint x: 728, endPoint y: 325, distance: 109.5
click at [728, 325] on li "**********" at bounding box center [927, 340] width 400 height 48
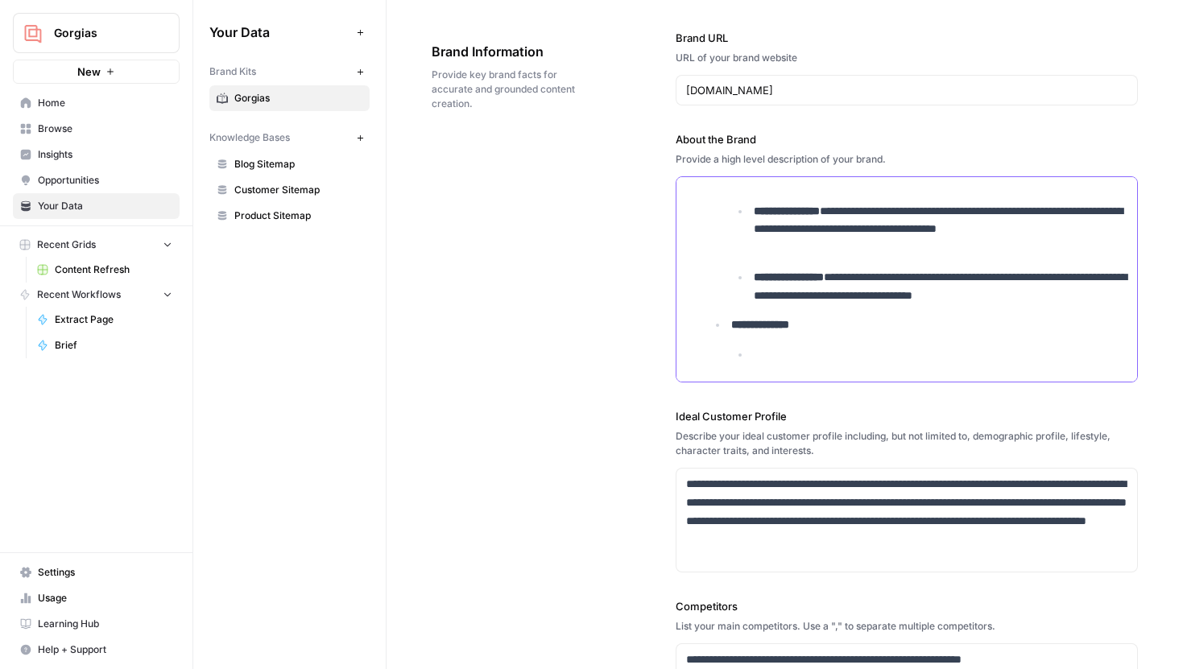
click at [782, 344] on li "**********" at bounding box center [927, 340] width 400 height 48
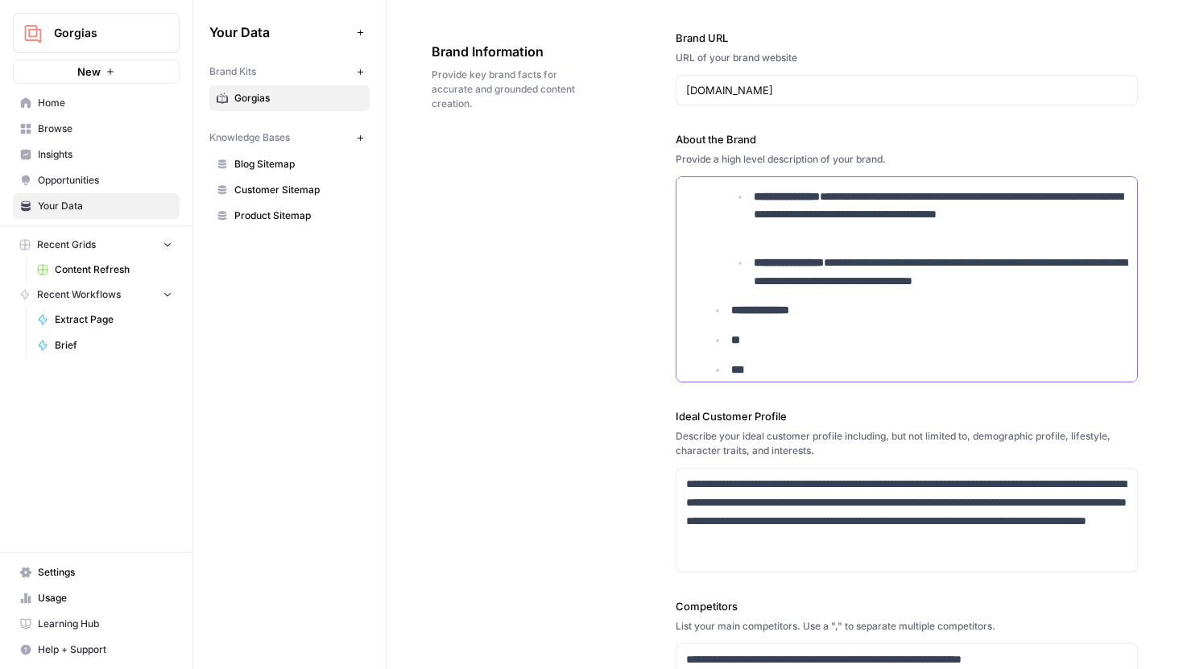
drag, startPoint x: 758, startPoint y: 341, endPoint x: 731, endPoint y: 341, distance: 26.6
click at [731, 341] on p "**" at bounding box center [929, 340] width 396 height 19
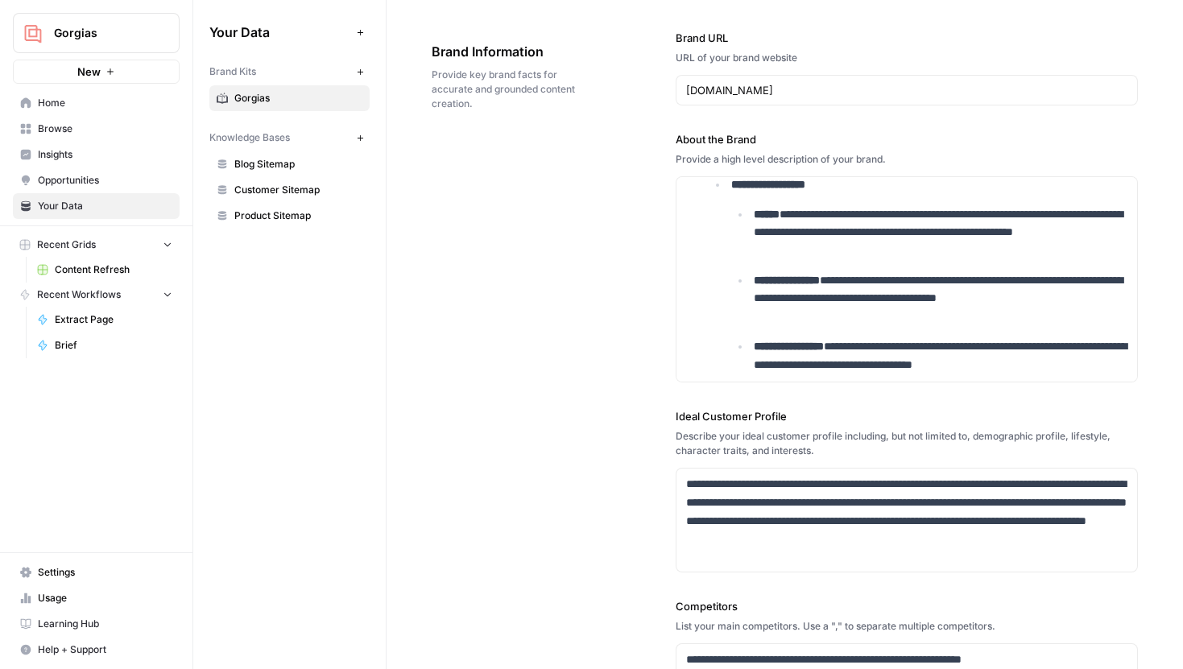
scroll to position [1092, 0]
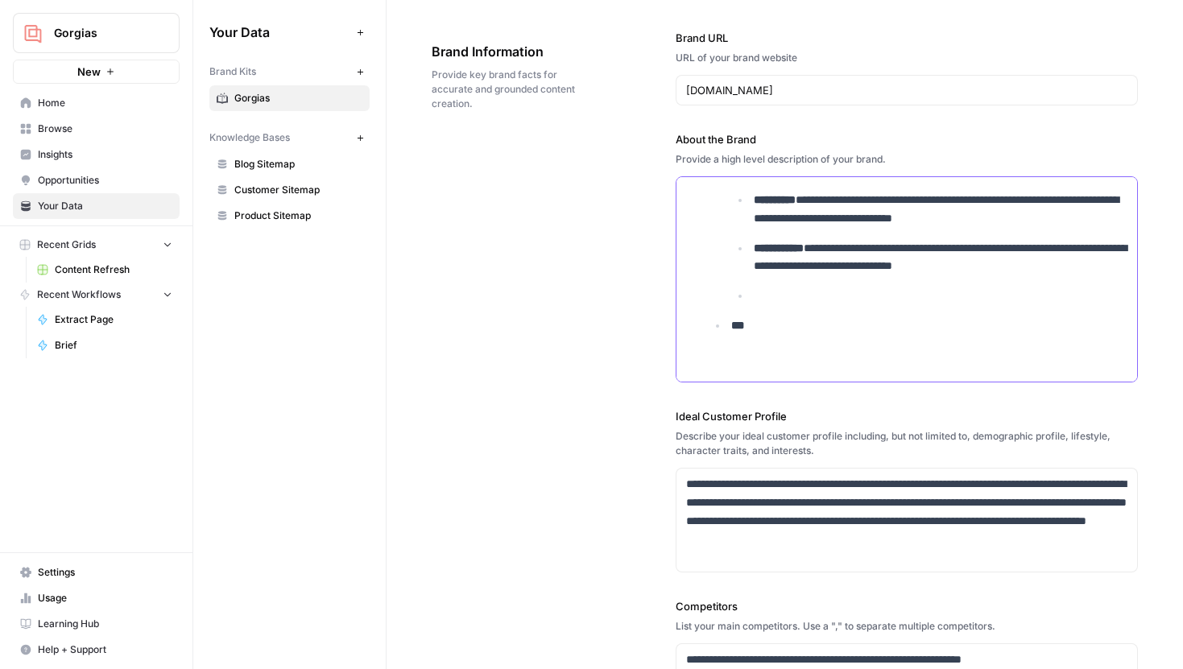
drag, startPoint x: 826, startPoint y: 295, endPoint x: 709, endPoint y: 245, distance: 126.9
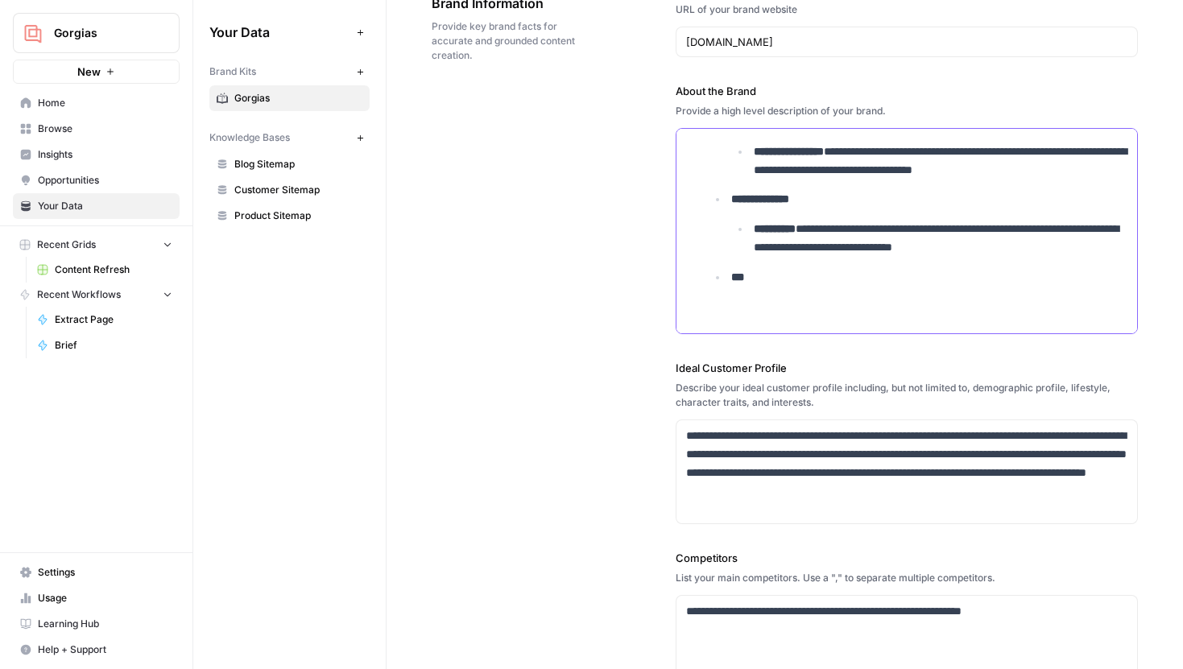
scroll to position [145, 0]
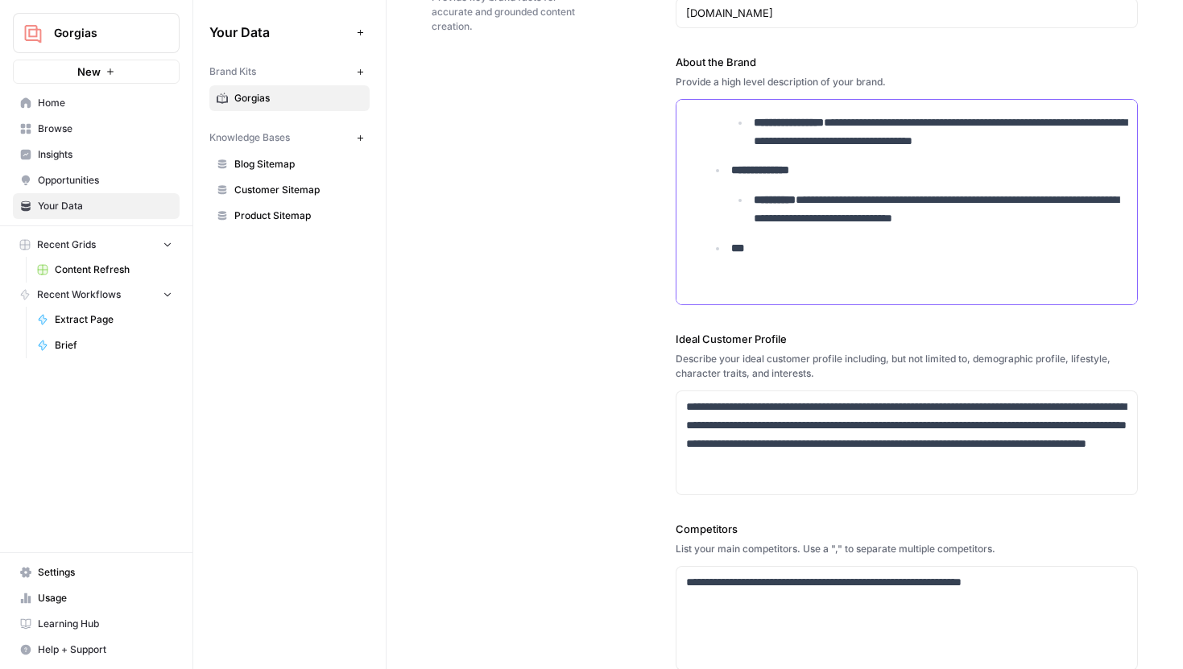
click at [788, 250] on p "***" at bounding box center [929, 248] width 396 height 19
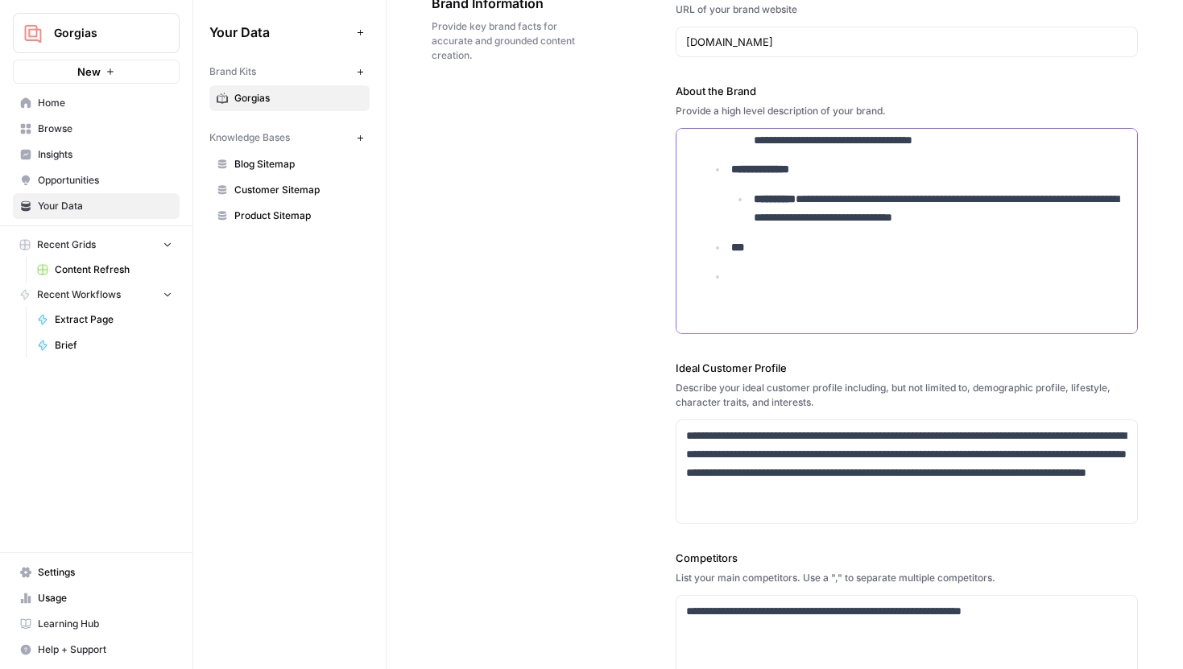
click at [777, 253] on p "***" at bounding box center [929, 247] width 396 height 19
click at [774, 270] on p at bounding box center [929, 276] width 396 height 19
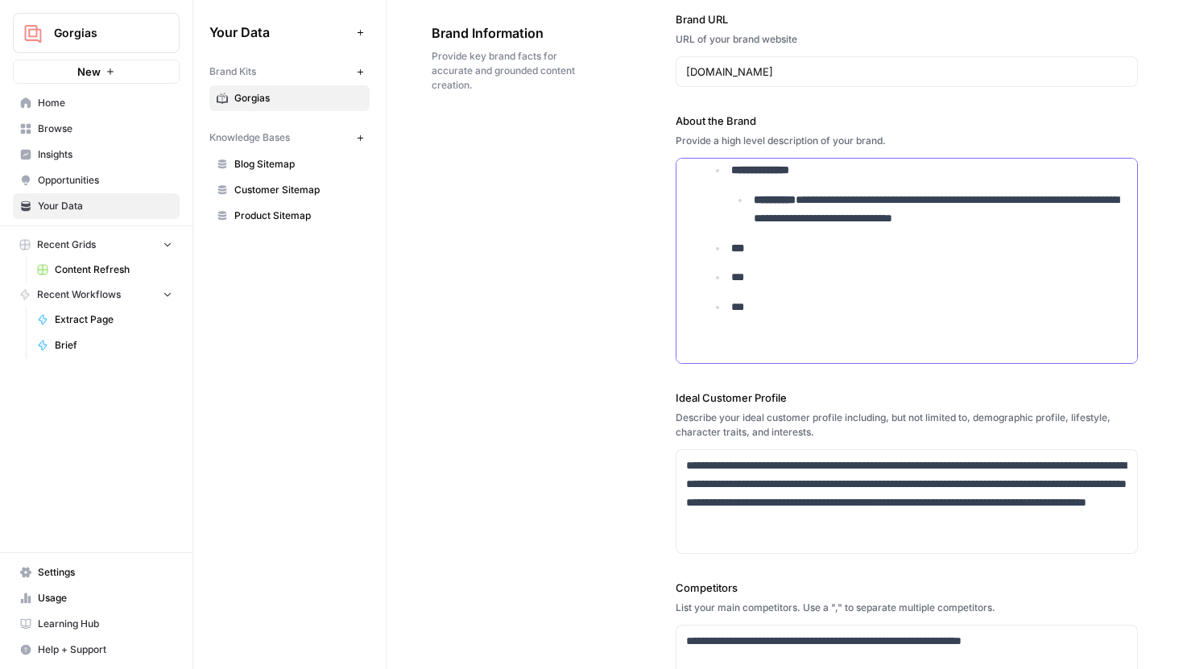
drag, startPoint x: 766, startPoint y: 277, endPoint x: 719, endPoint y: 277, distance: 47.5
click at [727, 277] on li "***" at bounding box center [927, 277] width 400 height 19
click at [847, 245] on p "***" at bounding box center [929, 247] width 396 height 19
click at [828, 279] on p at bounding box center [940, 276] width 374 height 19
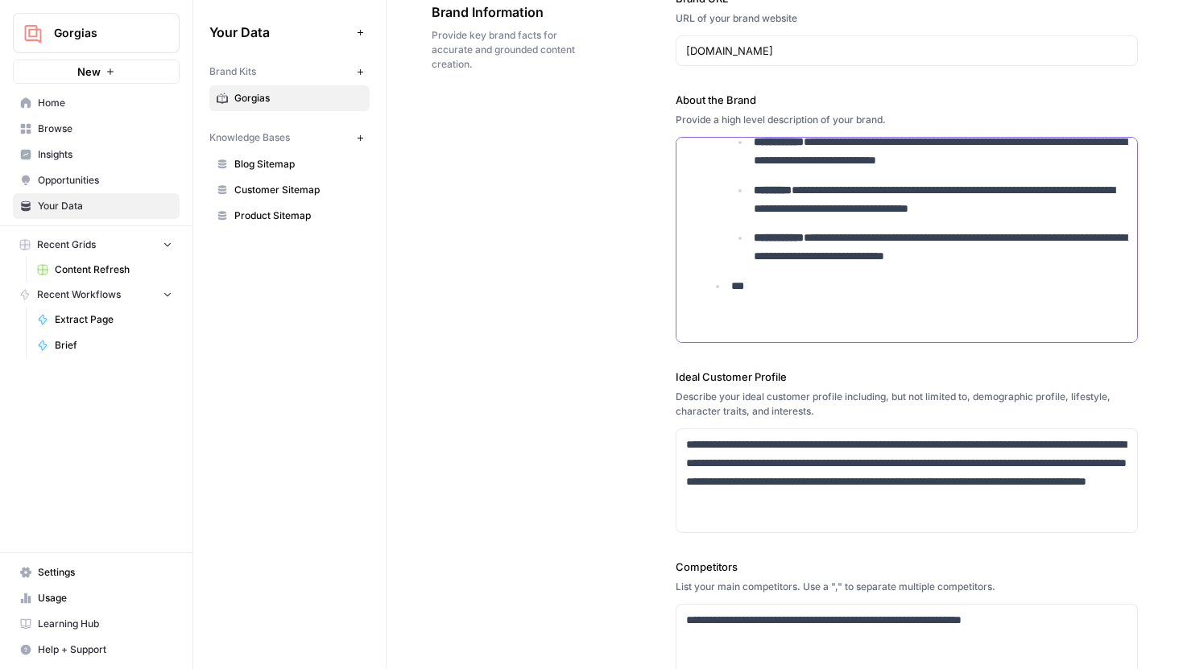
scroll to position [137, 0]
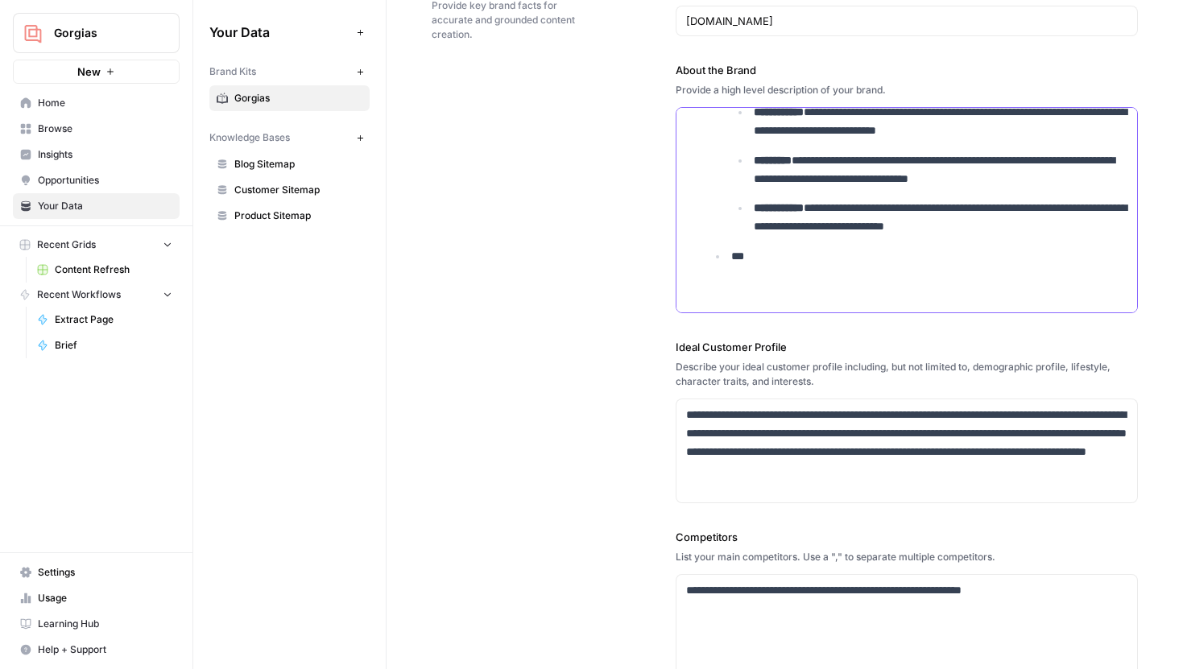
click at [758, 254] on p "***" at bounding box center [929, 256] width 396 height 19
drag, startPoint x: 868, startPoint y: 254, endPoint x: 725, endPoint y: 250, distance: 143.3
copy strong "**********"
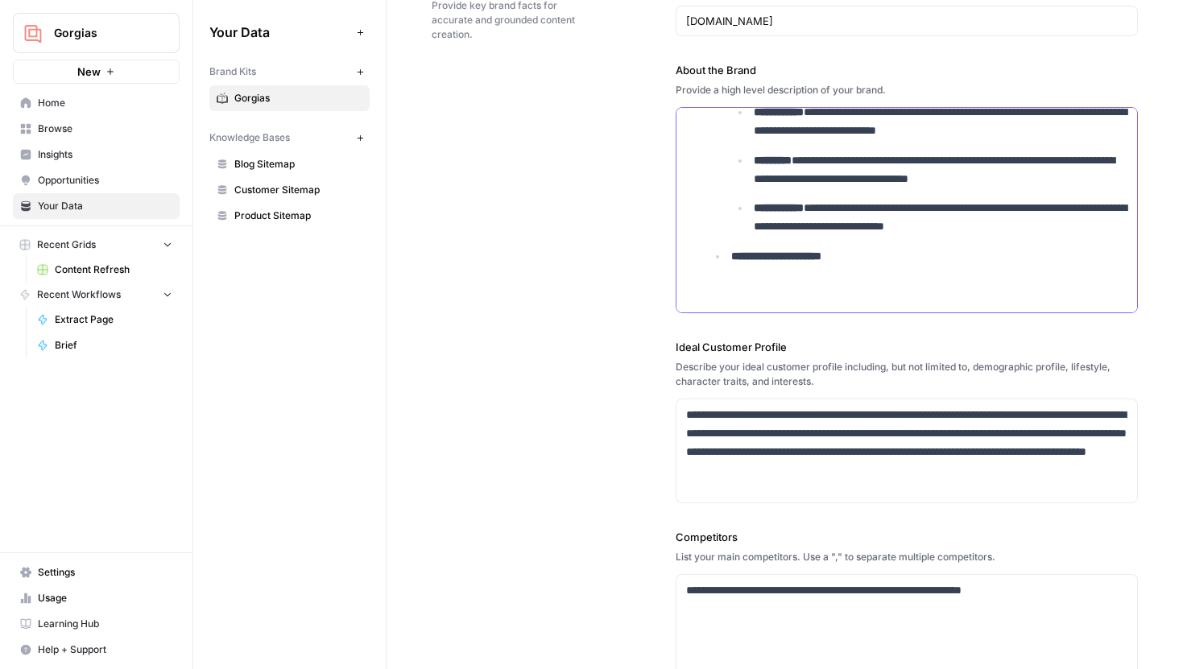
click at [891, 258] on p "**********" at bounding box center [929, 256] width 396 height 19
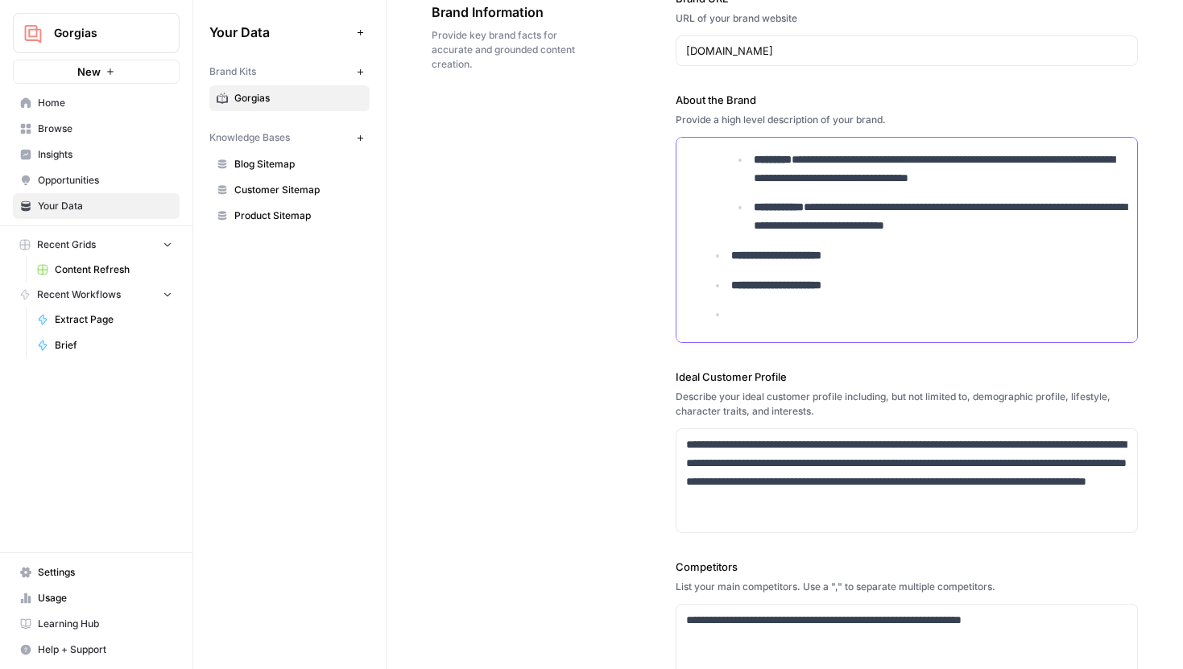
click at [863, 286] on p "**********" at bounding box center [929, 285] width 396 height 19
click at [855, 316] on p at bounding box center [929, 314] width 396 height 19
drag, startPoint x: 873, startPoint y: 284, endPoint x: 725, endPoint y: 283, distance: 148.1
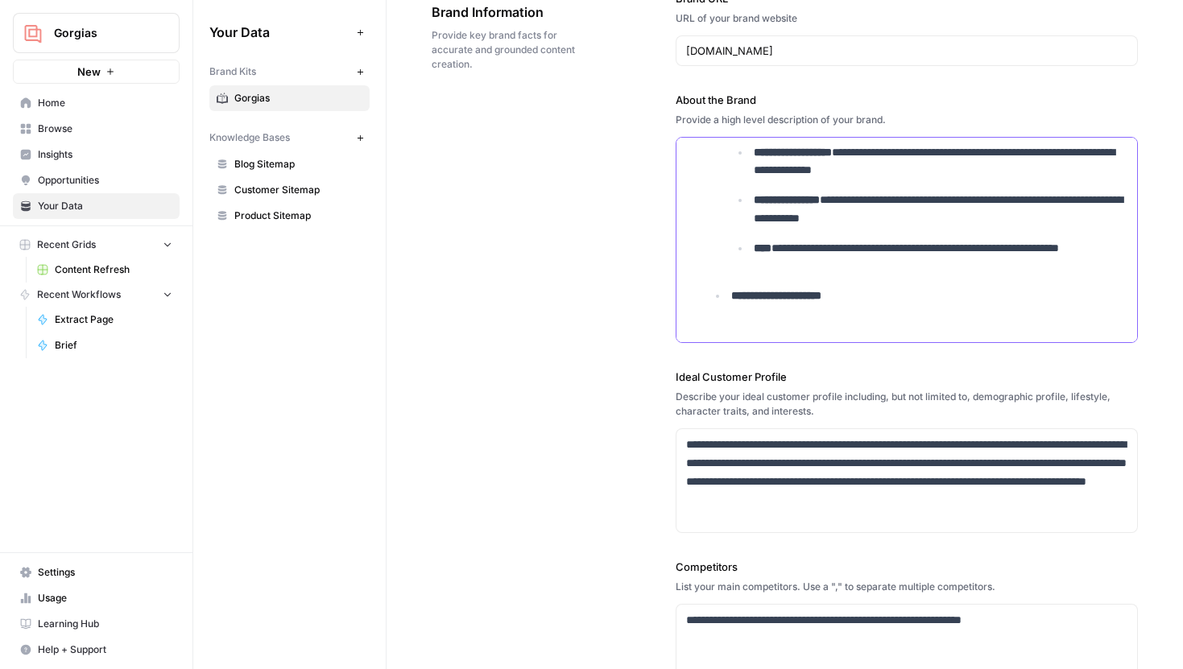
scroll to position [1360, 0]
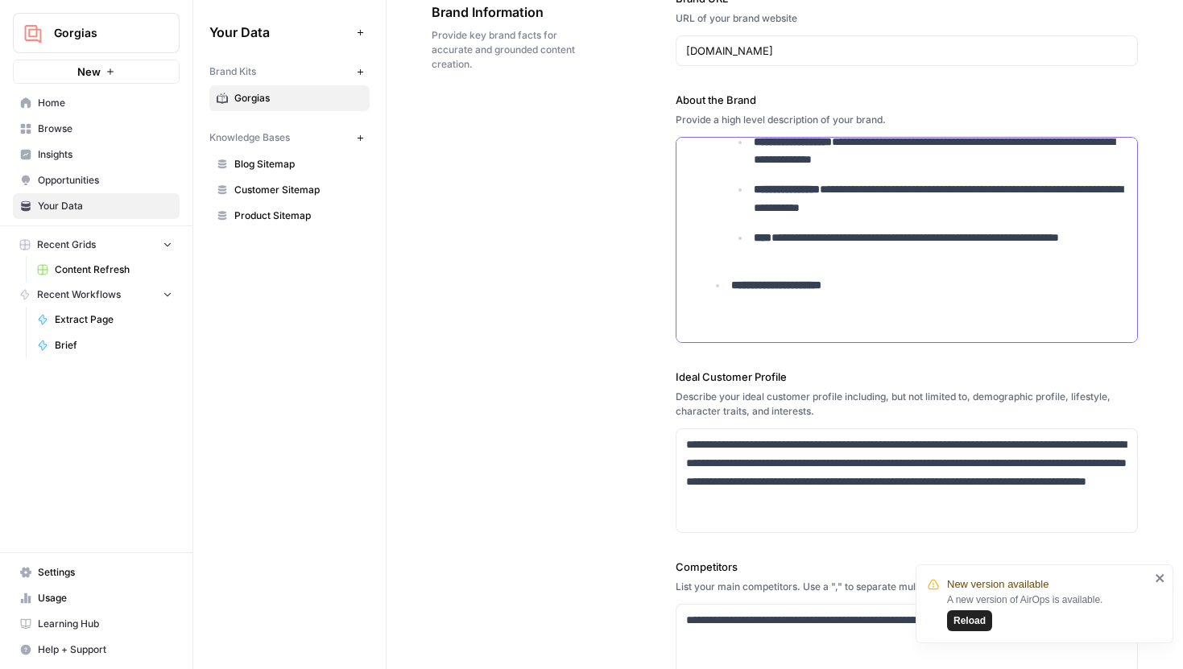
drag, startPoint x: 862, startPoint y: 287, endPoint x: 720, endPoint y: 284, distance: 141.7
click at [767, 294] on p "*********" at bounding box center [929, 285] width 396 height 19
copy strong "********"
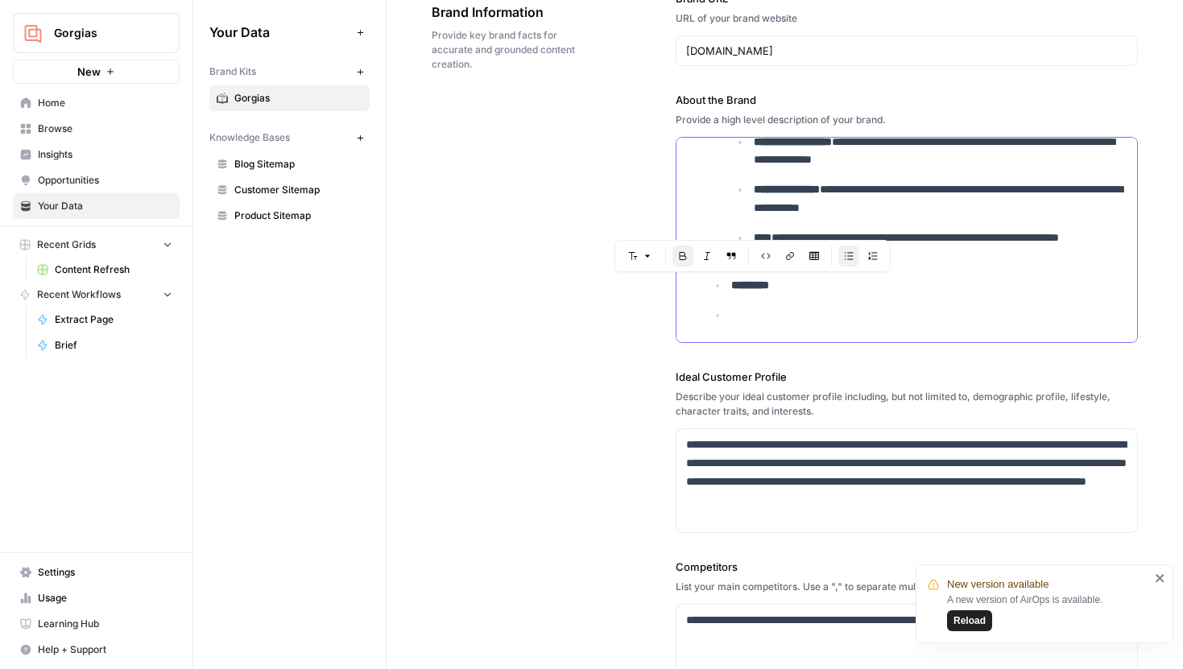
click at [762, 308] on p at bounding box center [929, 315] width 396 height 19
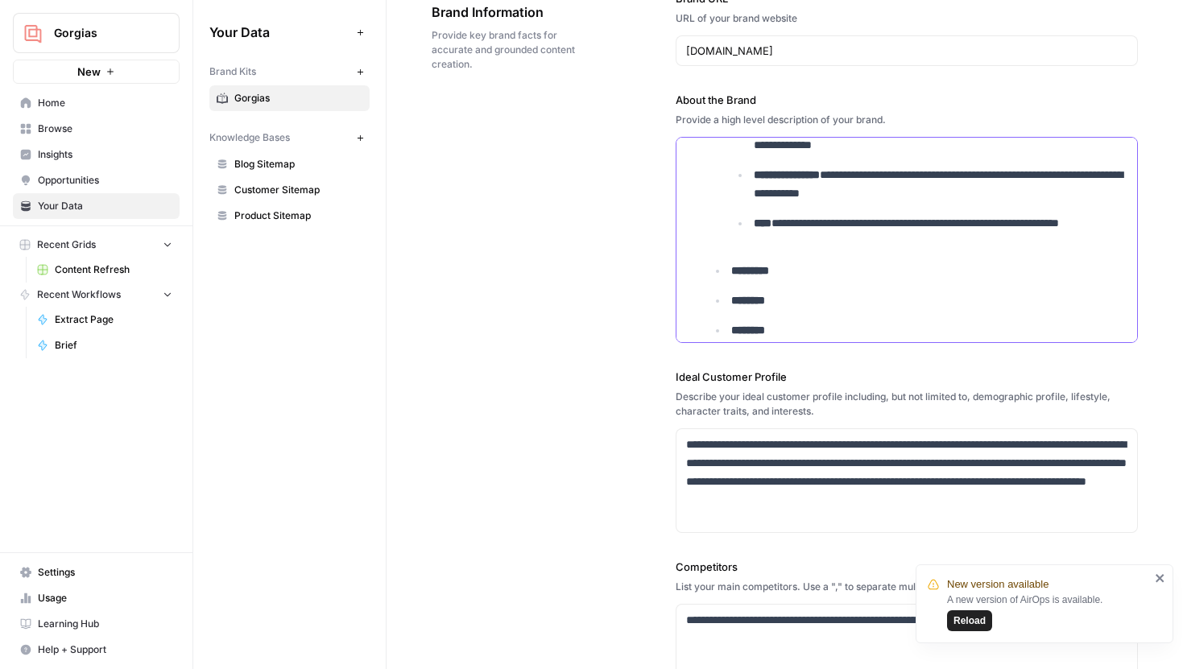
drag, startPoint x: 779, startPoint y: 303, endPoint x: 727, endPoint y: 303, distance: 52.3
click at [727, 303] on li "********" at bounding box center [927, 300] width 400 height 19
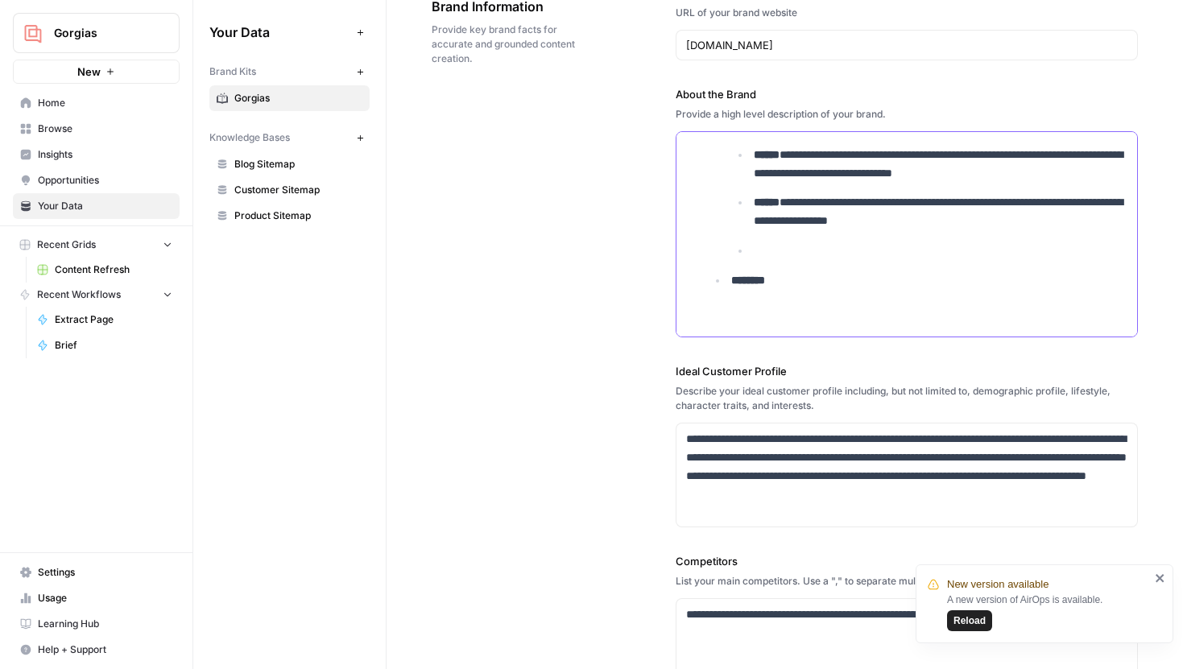
scroll to position [97, 0]
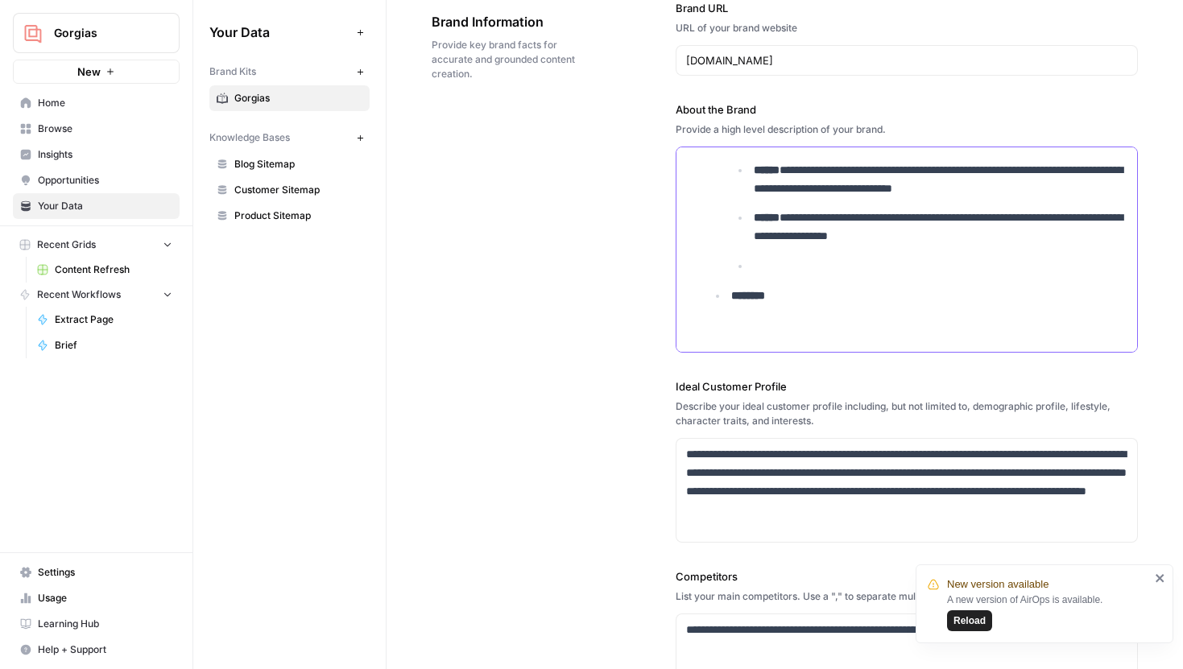
click at [785, 262] on p at bounding box center [940, 266] width 374 height 19
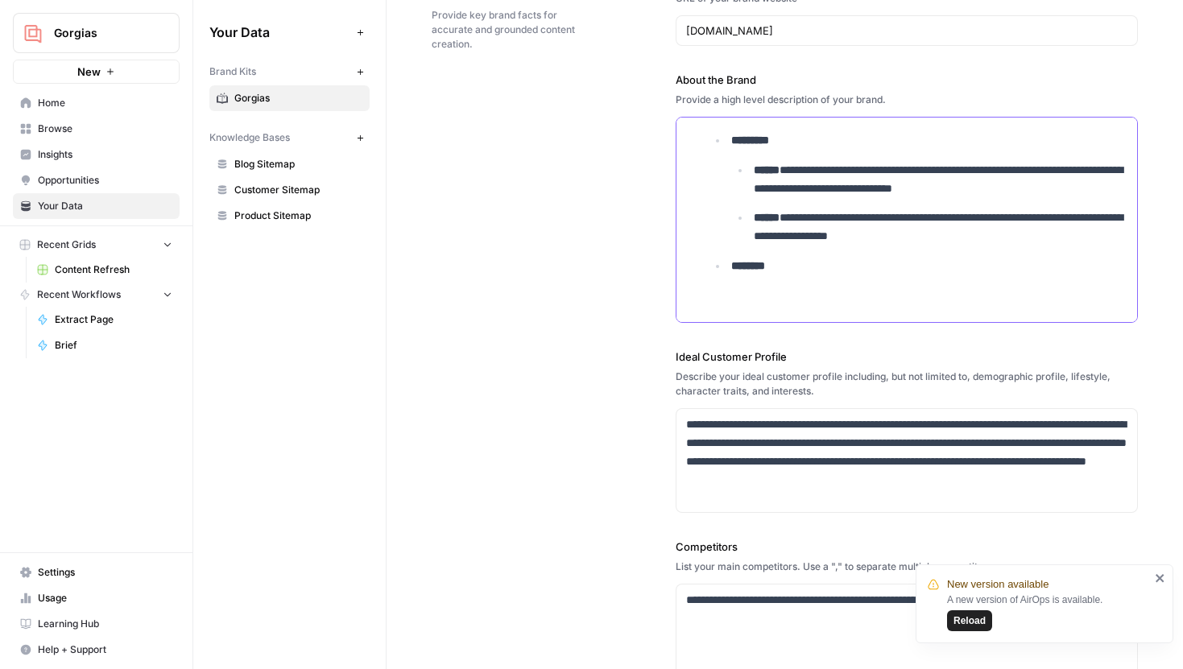
click at [802, 258] on p "********" at bounding box center [929, 266] width 396 height 19
drag, startPoint x: 796, startPoint y: 262, endPoint x: 741, endPoint y: 263, distance: 54.7
click at [741, 262] on p "********" at bounding box center [929, 266] width 396 height 19
drag, startPoint x: 790, startPoint y: 266, endPoint x: 730, endPoint y: 266, distance: 59.6
click at [730, 266] on li "**********" at bounding box center [927, 266] width 400 height 19
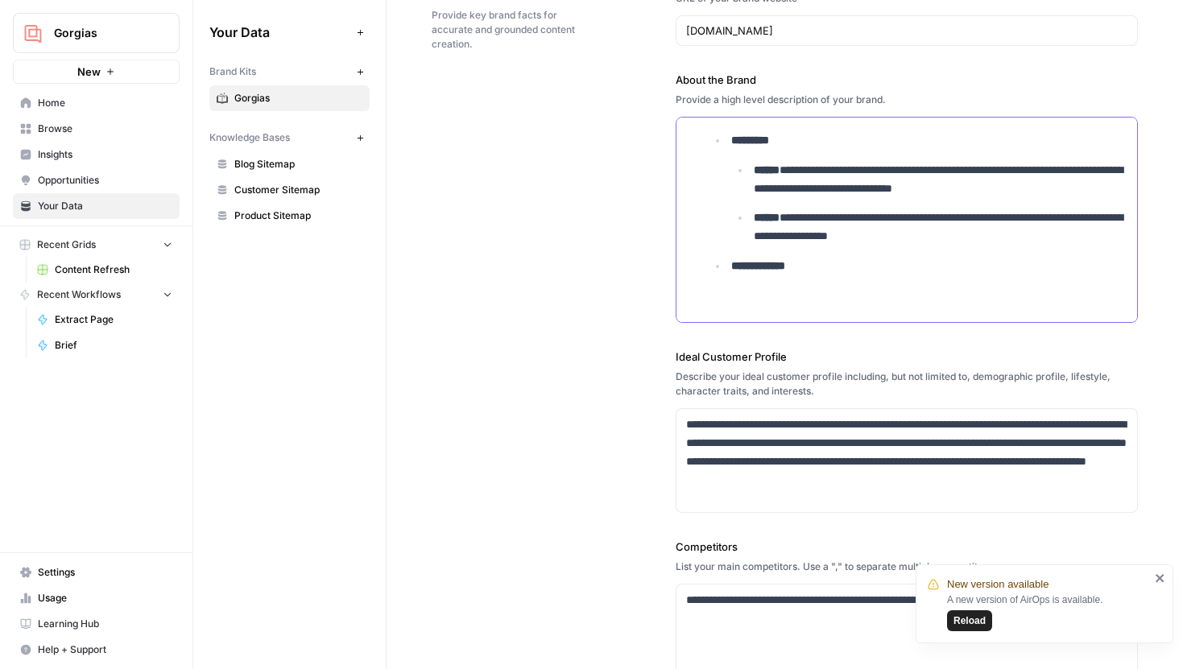
copy strong "**********"
click at [828, 267] on p "**********" at bounding box center [929, 266] width 396 height 19
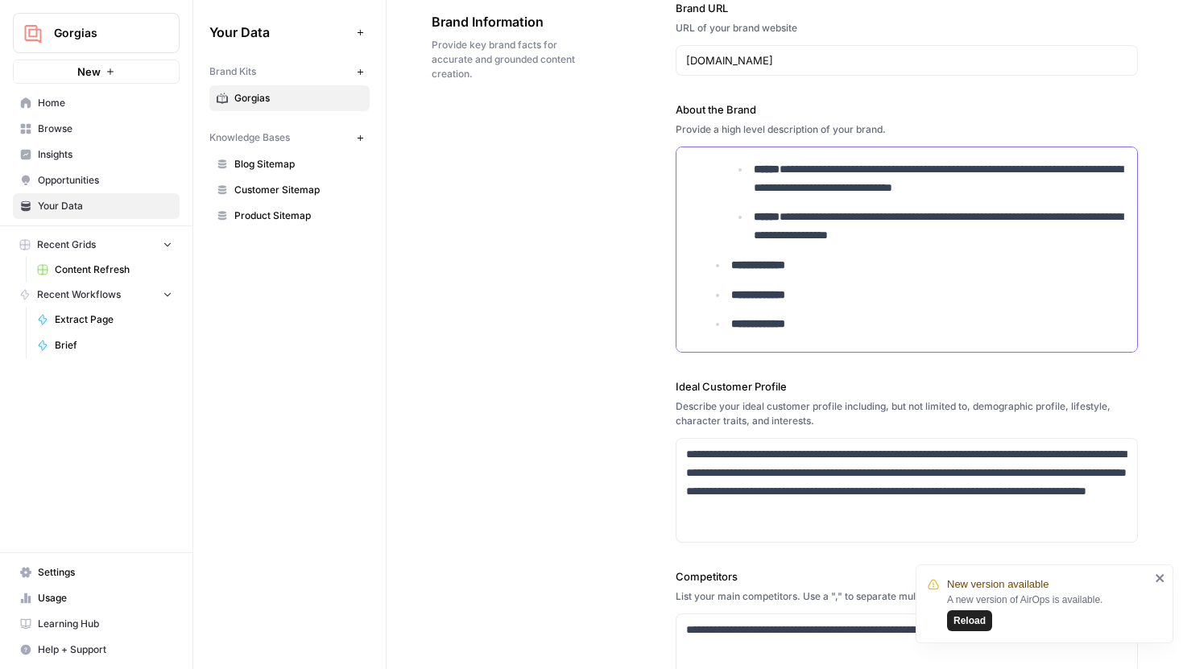
drag, startPoint x: 813, startPoint y: 297, endPoint x: 722, endPoint y: 297, distance: 91.0
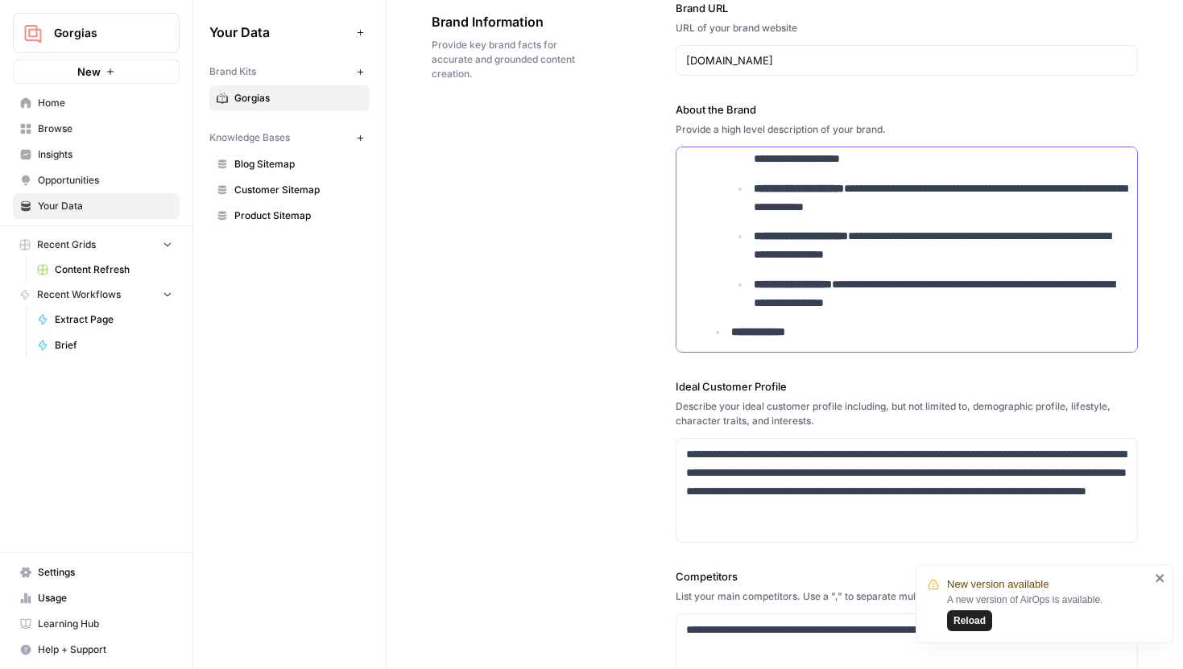
scroll to position [1725, 0]
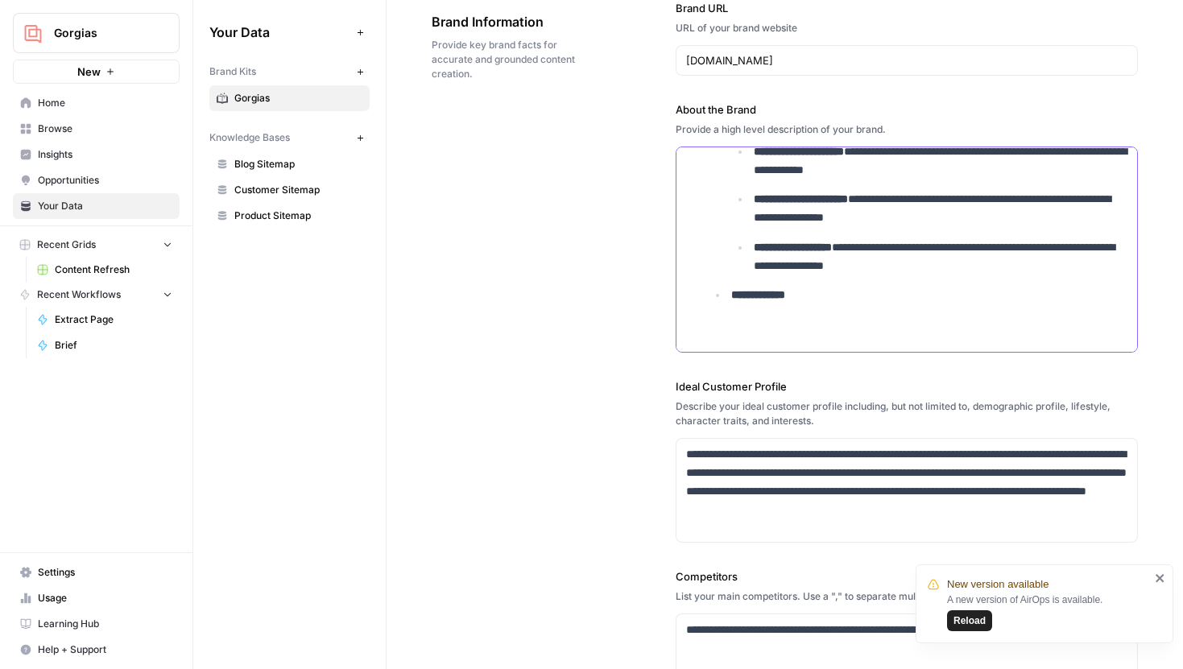
click at [798, 303] on p "**********" at bounding box center [929, 295] width 396 height 19
drag, startPoint x: 811, startPoint y: 296, endPoint x: 731, endPoint y: 292, distance: 80.6
click at [731, 293] on p "**********" at bounding box center [929, 295] width 396 height 19
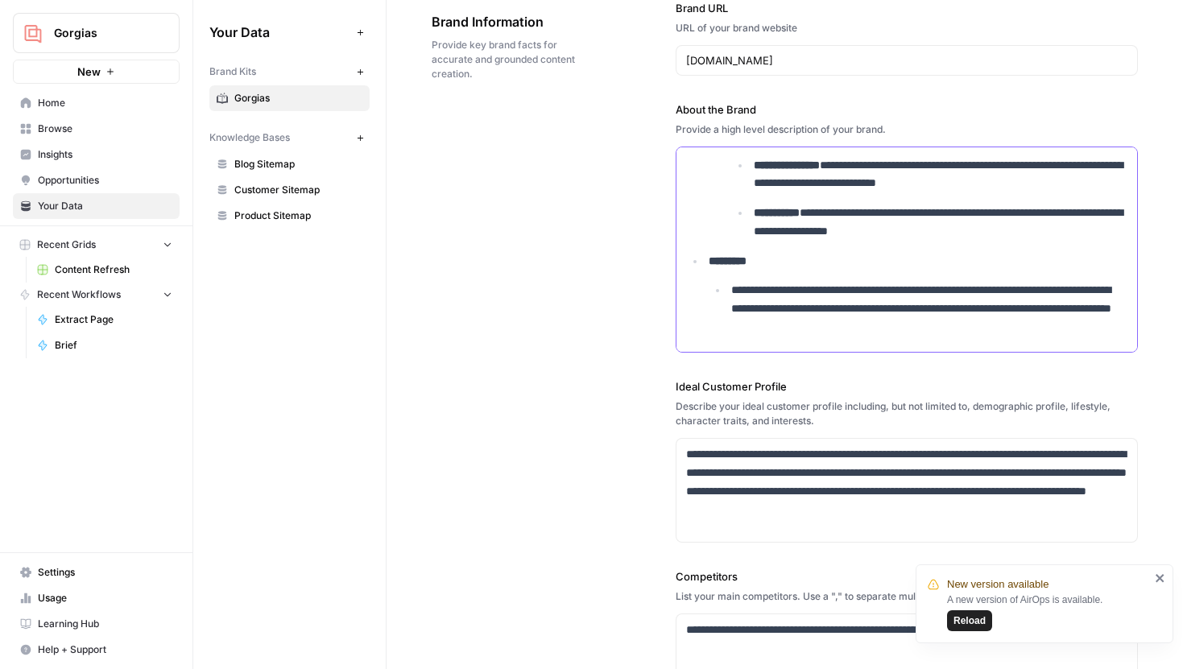
scroll to position [1934, 0]
click at [1006, 327] on p "**********" at bounding box center [929, 307] width 396 height 55
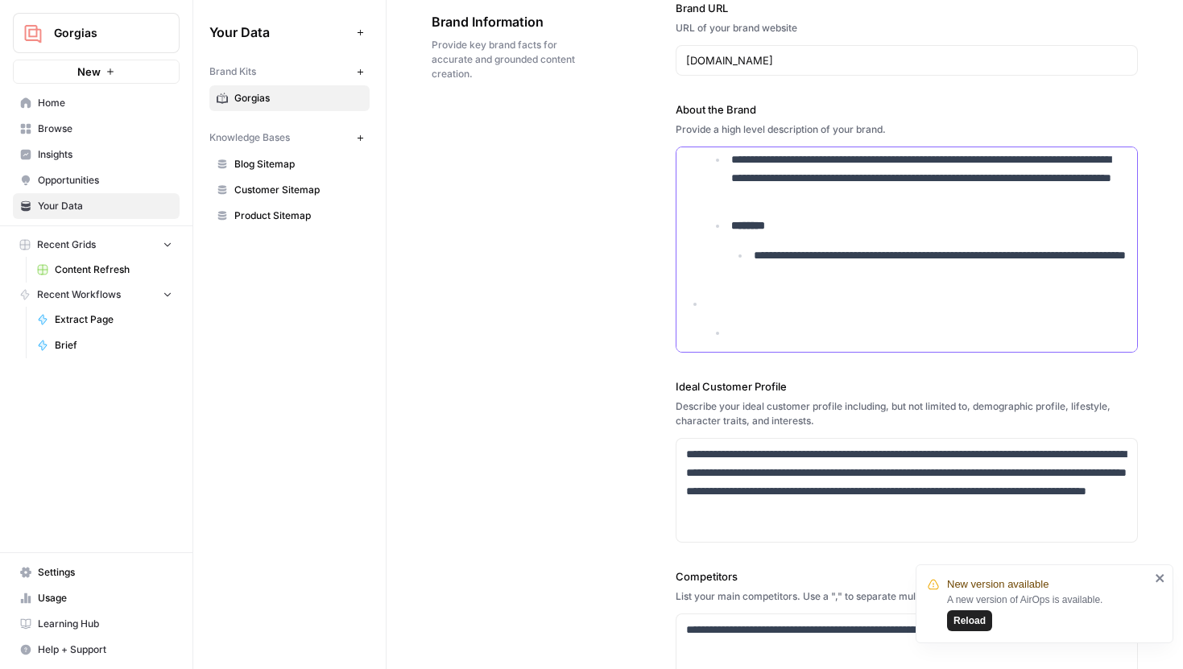
scroll to position [2102, 0]
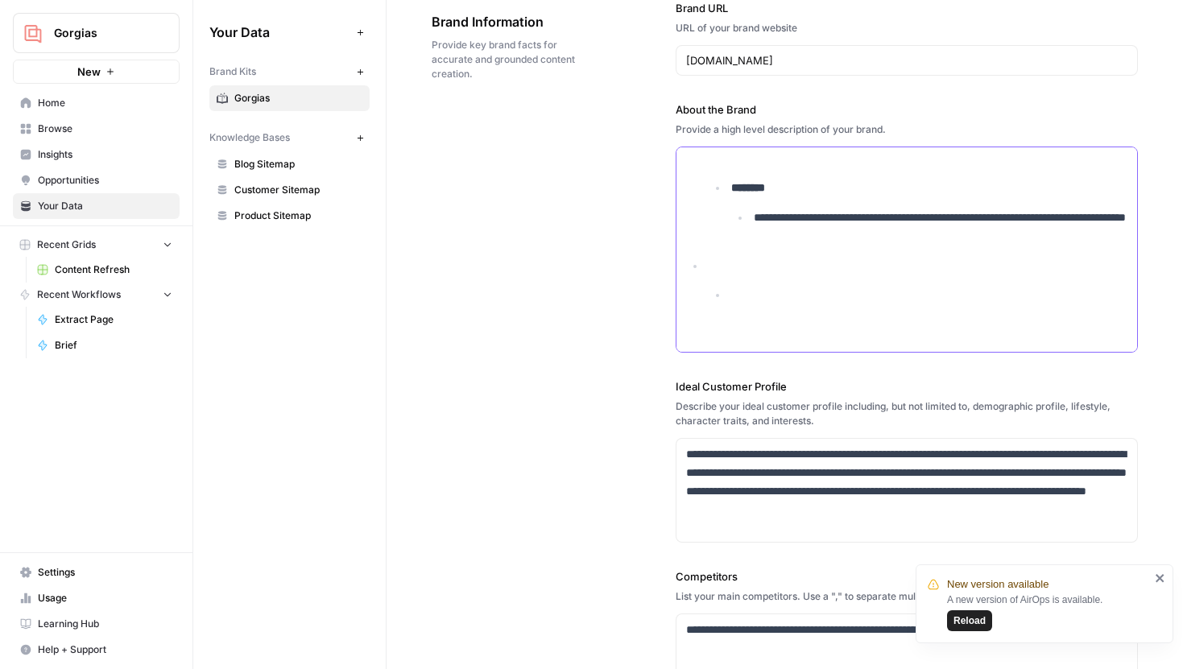
click at [828, 305] on li at bounding box center [915, 295] width 423 height 77
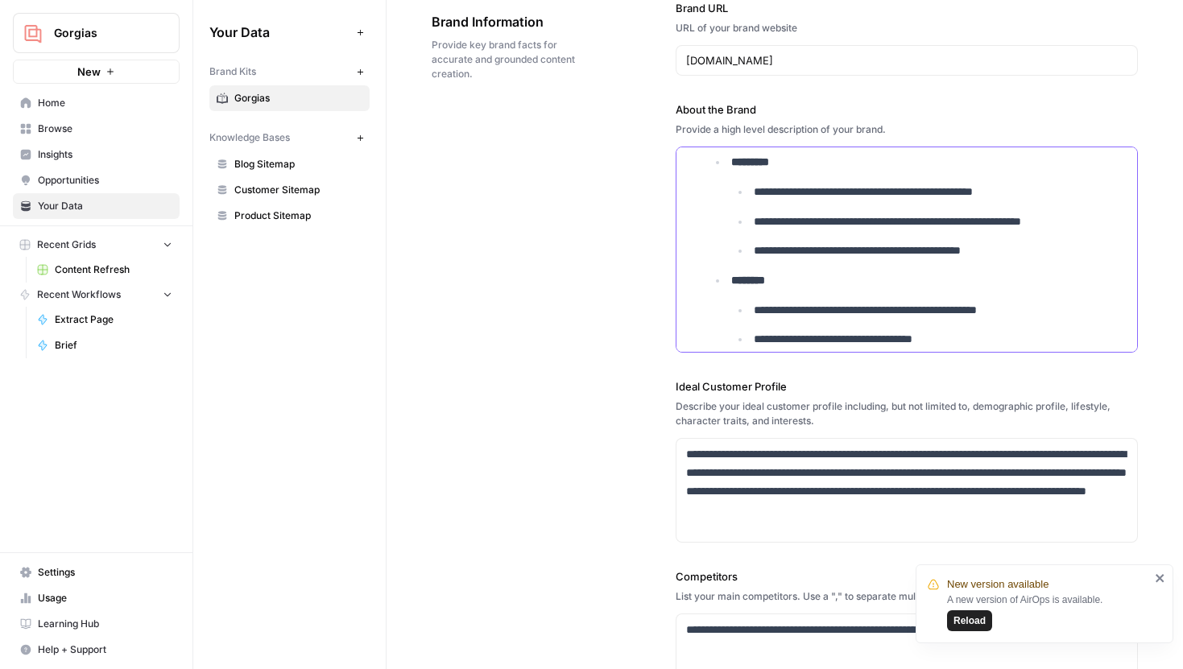
scroll to position [2282, 0]
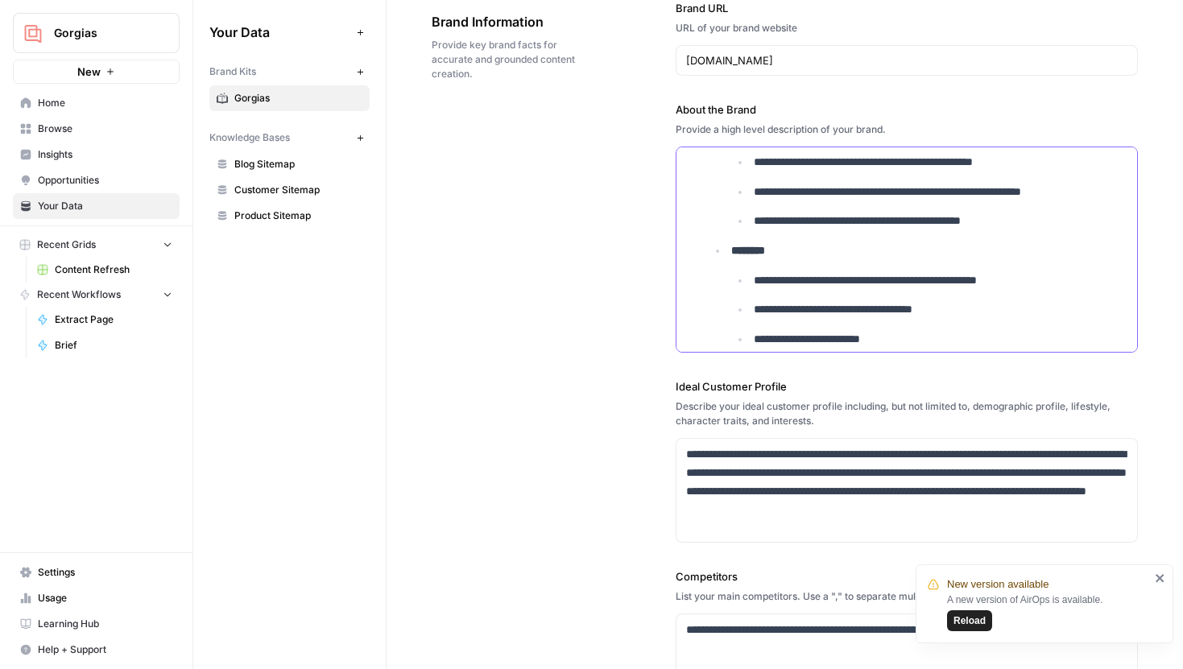
click at [919, 332] on p "**********" at bounding box center [940, 339] width 374 height 19
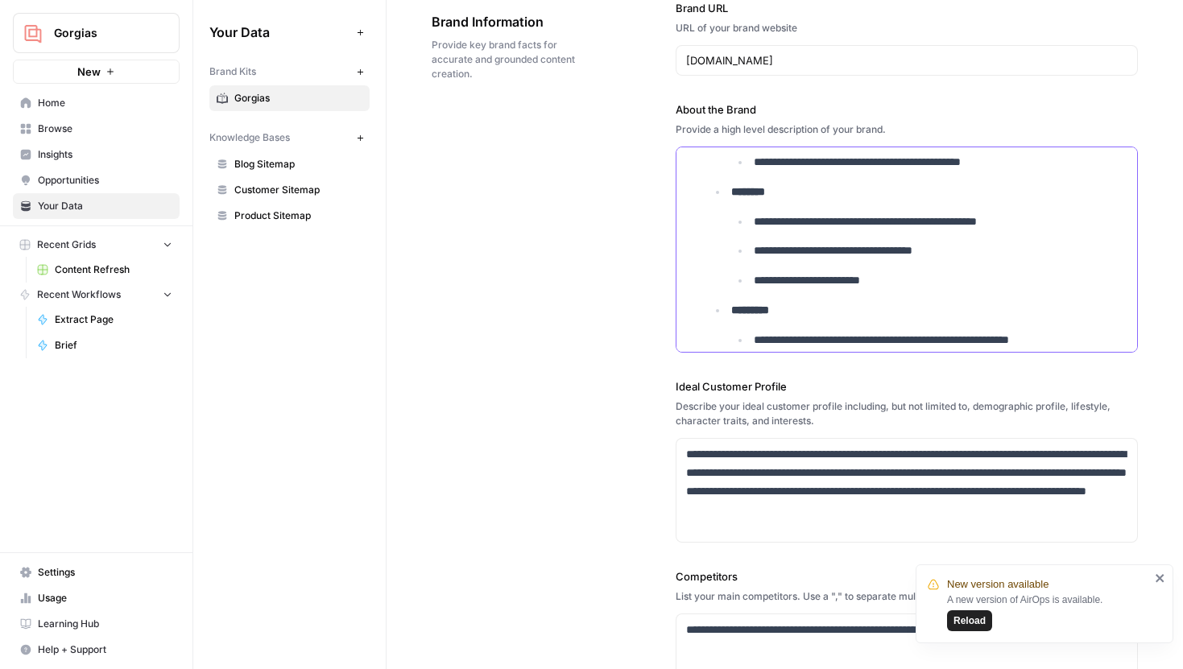
scroll to position [2371, 0]
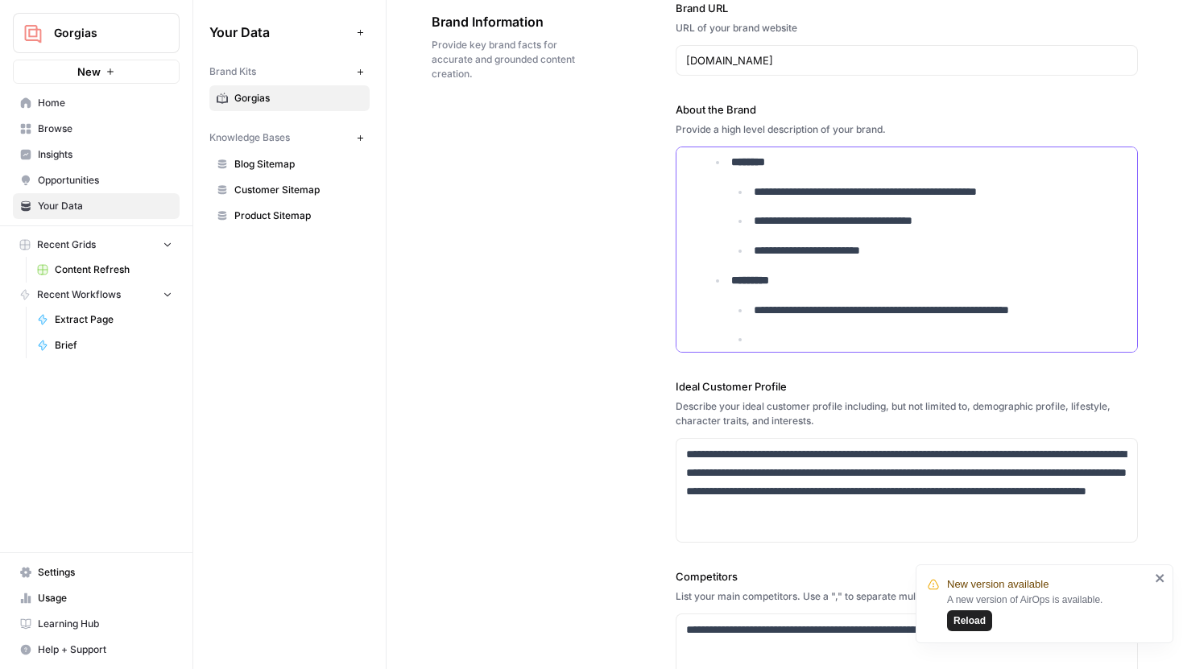
click at [754, 309] on p "**********" at bounding box center [940, 310] width 374 height 19
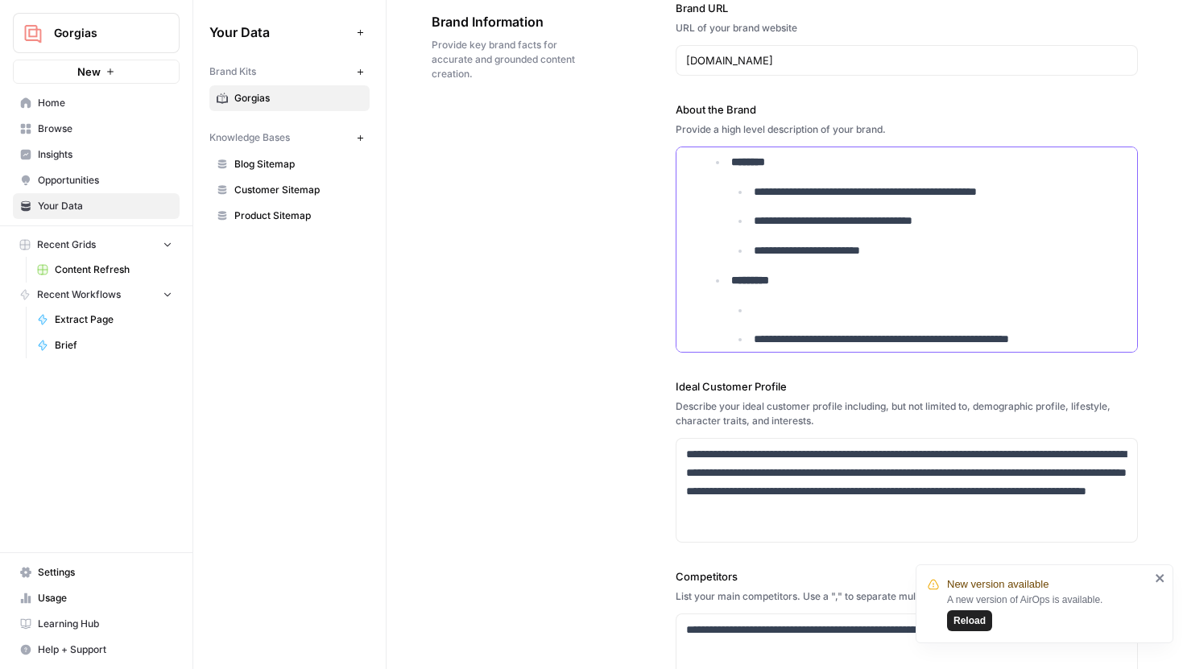
click at [760, 309] on p at bounding box center [940, 310] width 374 height 19
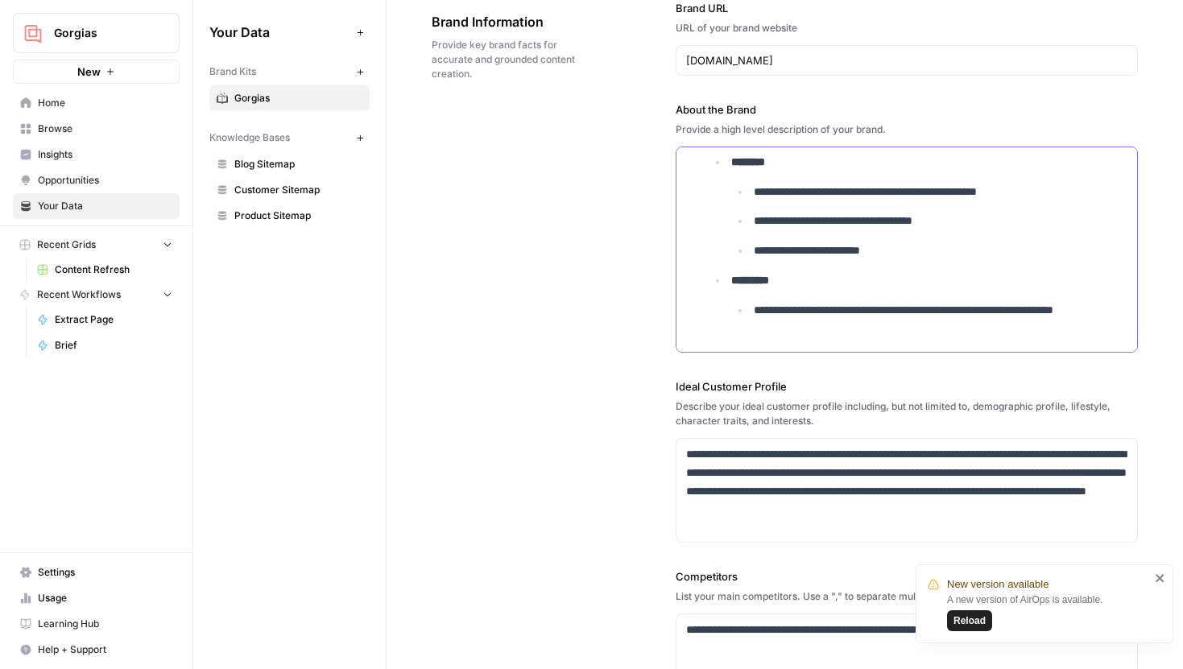
scroll to position [2434, 0]
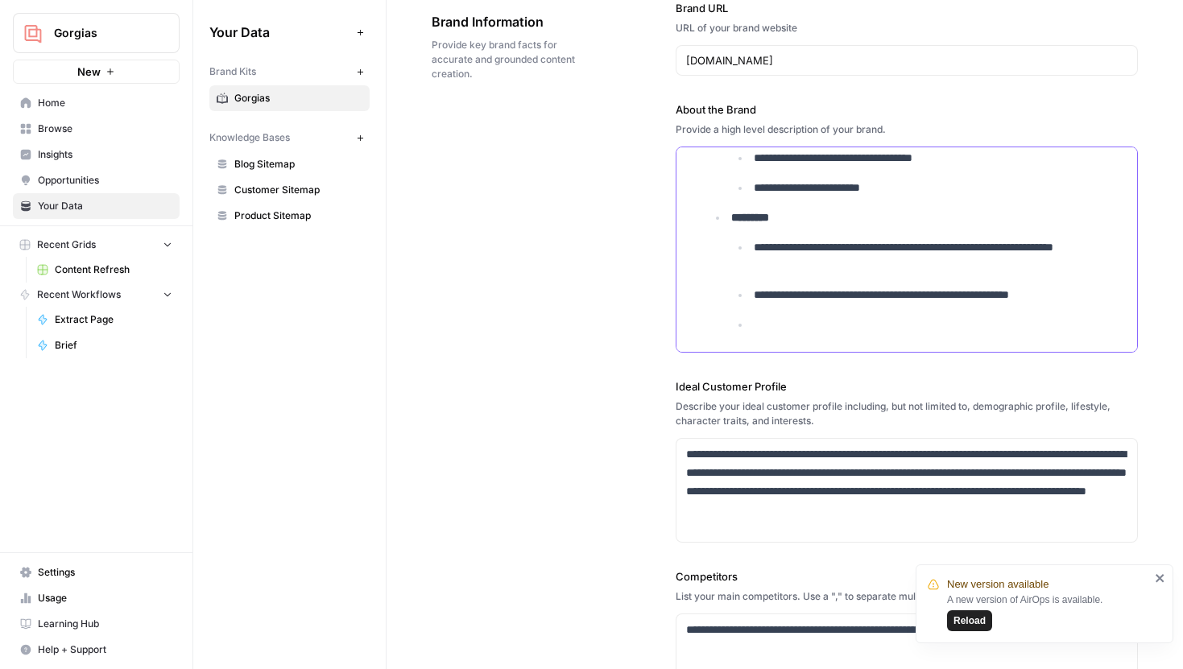
click at [783, 327] on p at bounding box center [940, 325] width 374 height 19
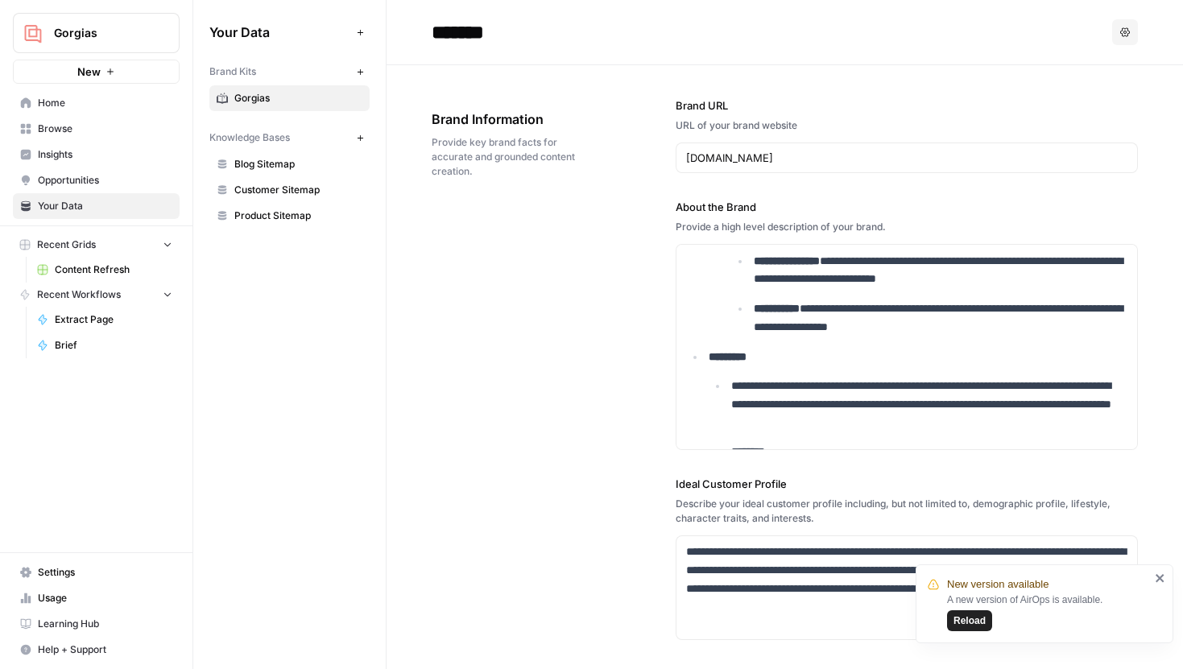
scroll to position [1930, 0]
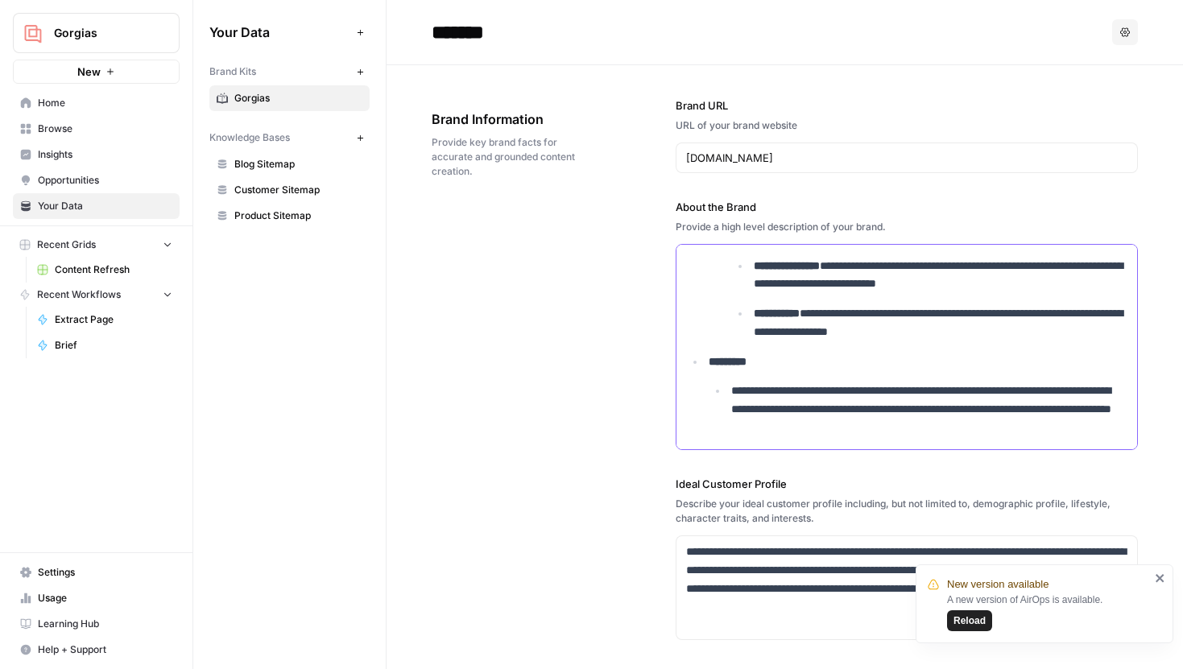
click at [777, 369] on p "*********" at bounding box center [917, 362] width 419 height 19
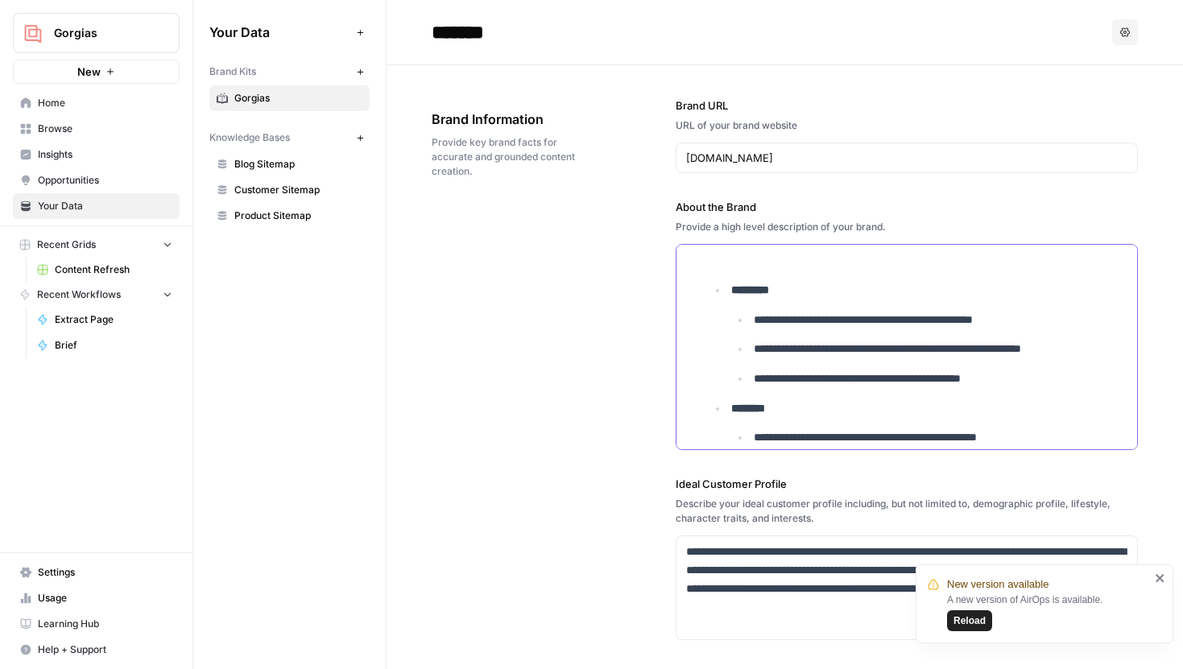
scroll to position [2512, 0]
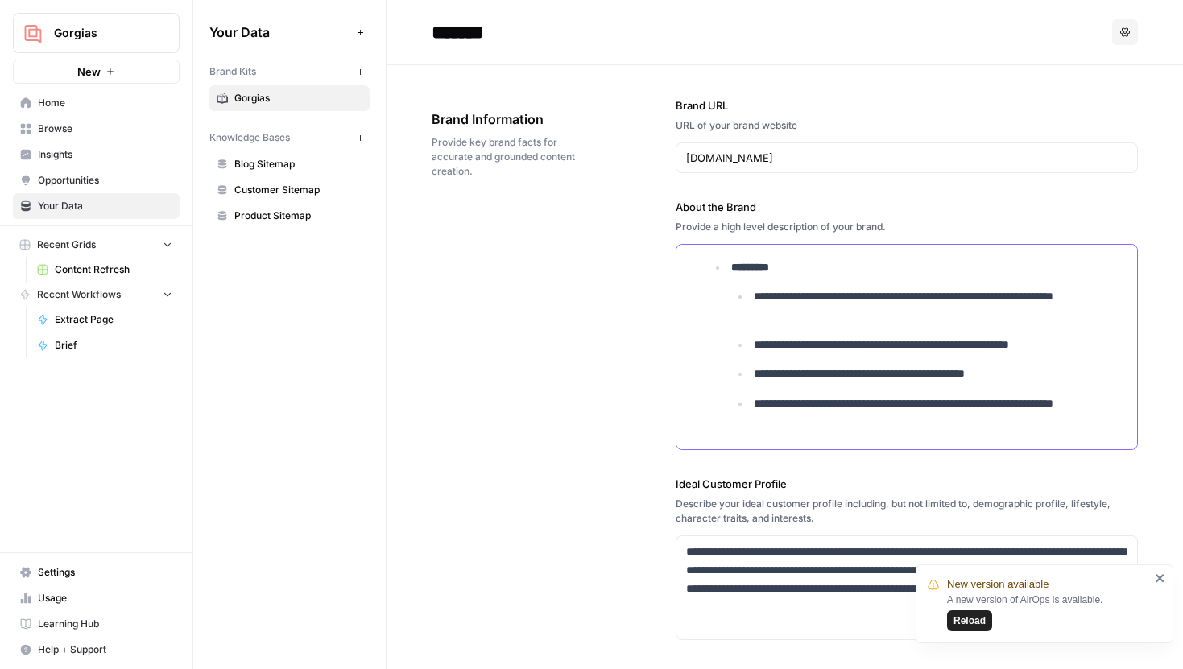
click at [910, 407] on p "**********" at bounding box center [940, 412] width 374 height 37
click at [890, 419] on p "**********" at bounding box center [940, 412] width 374 height 37
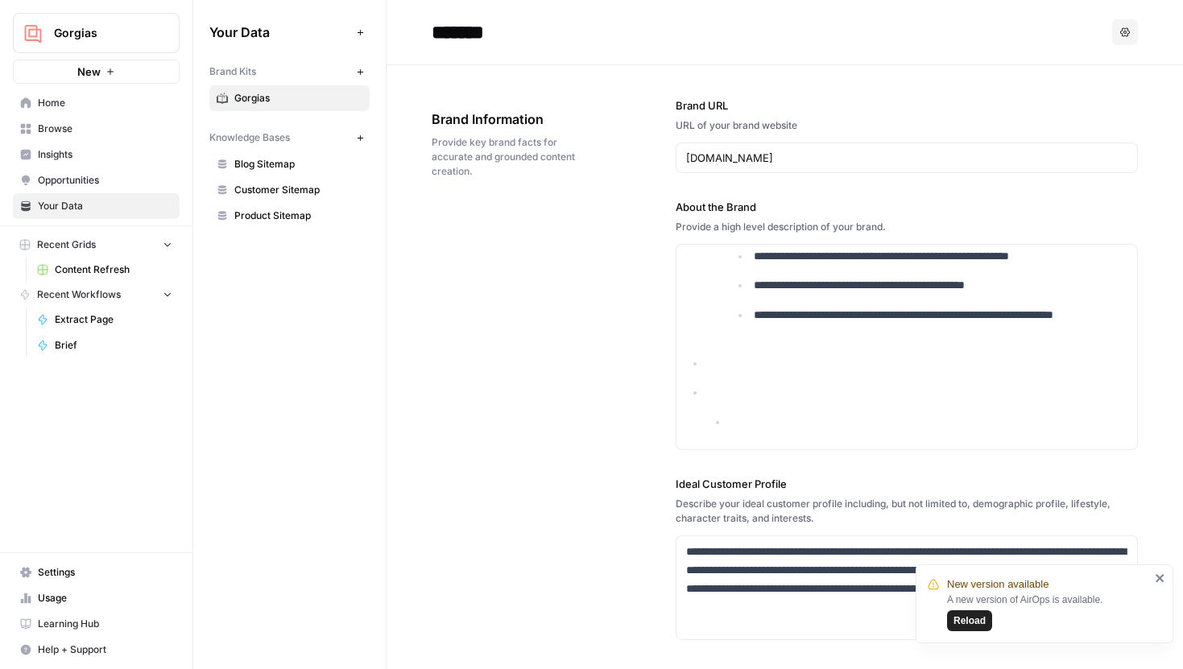
scroll to position [15, 0]
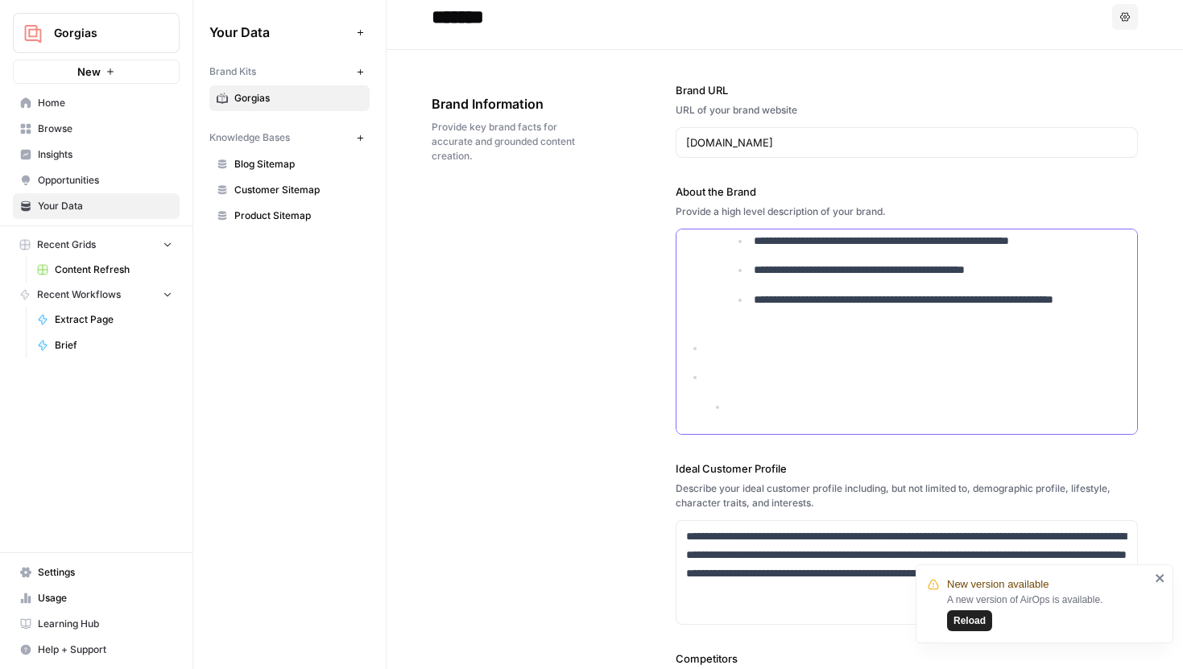
click at [774, 397] on li at bounding box center [915, 392] width 423 height 48
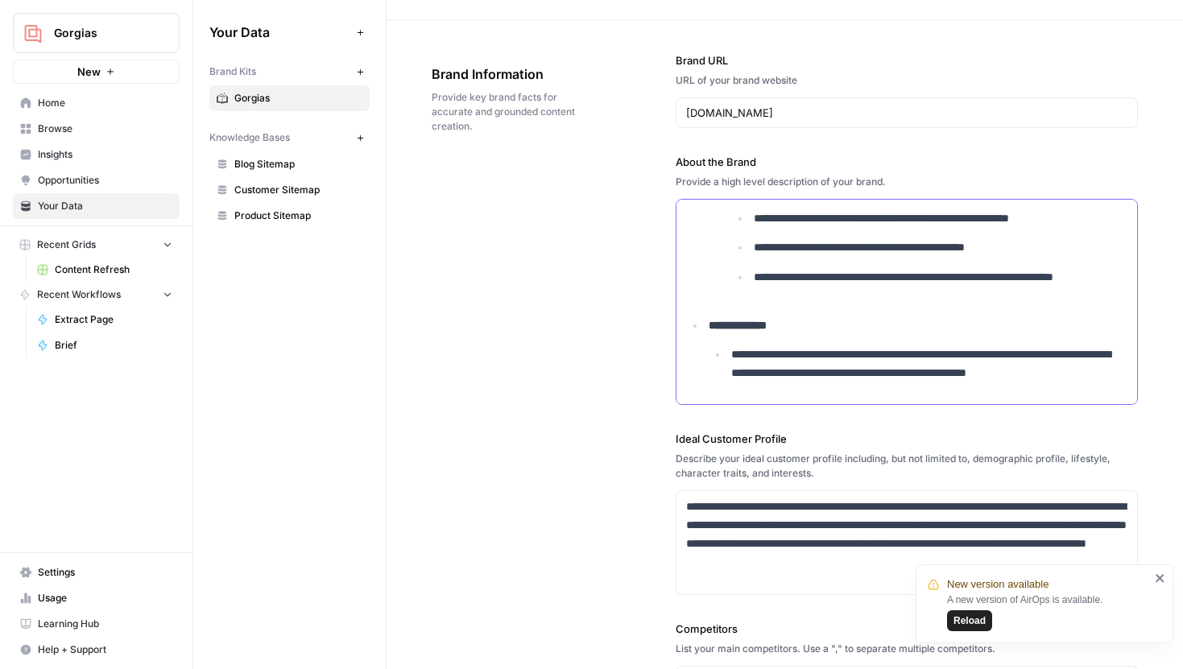
scroll to position [2599, 0]
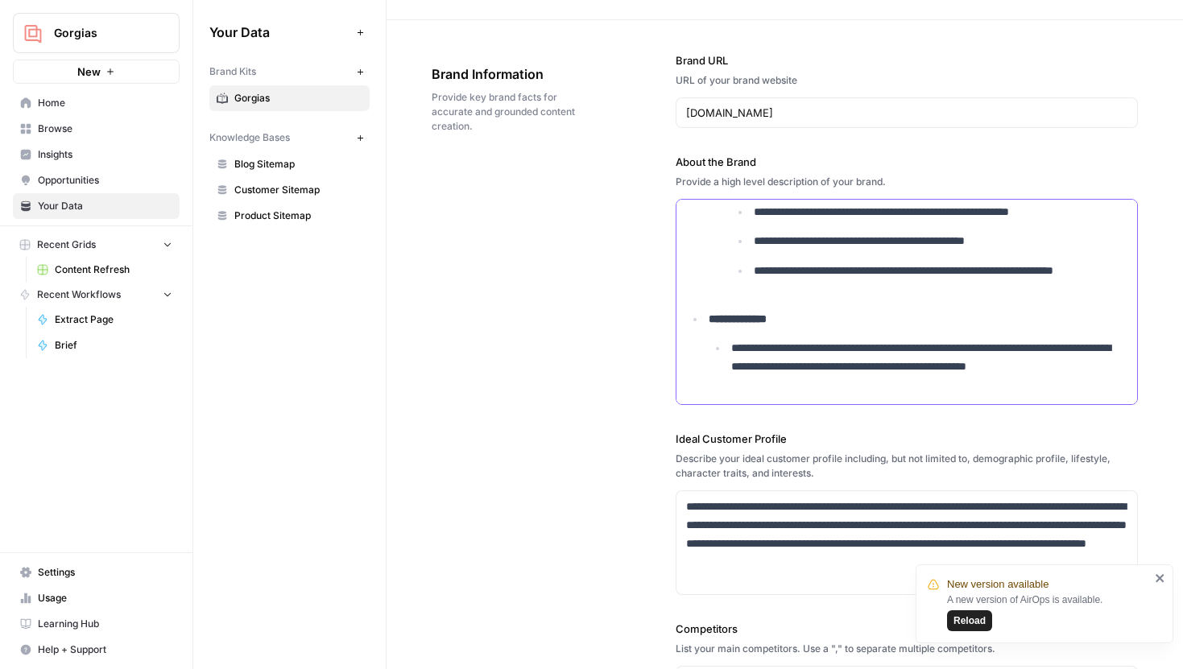
drag, startPoint x: 948, startPoint y: 377, endPoint x: 964, endPoint y: 374, distance: 15.6
click at [964, 374] on p "**********" at bounding box center [929, 366] width 396 height 55
drag, startPoint x: 964, startPoint y: 386, endPoint x: 953, endPoint y: 368, distance: 20.6
click at [953, 368] on p "**********" at bounding box center [929, 366] width 396 height 55
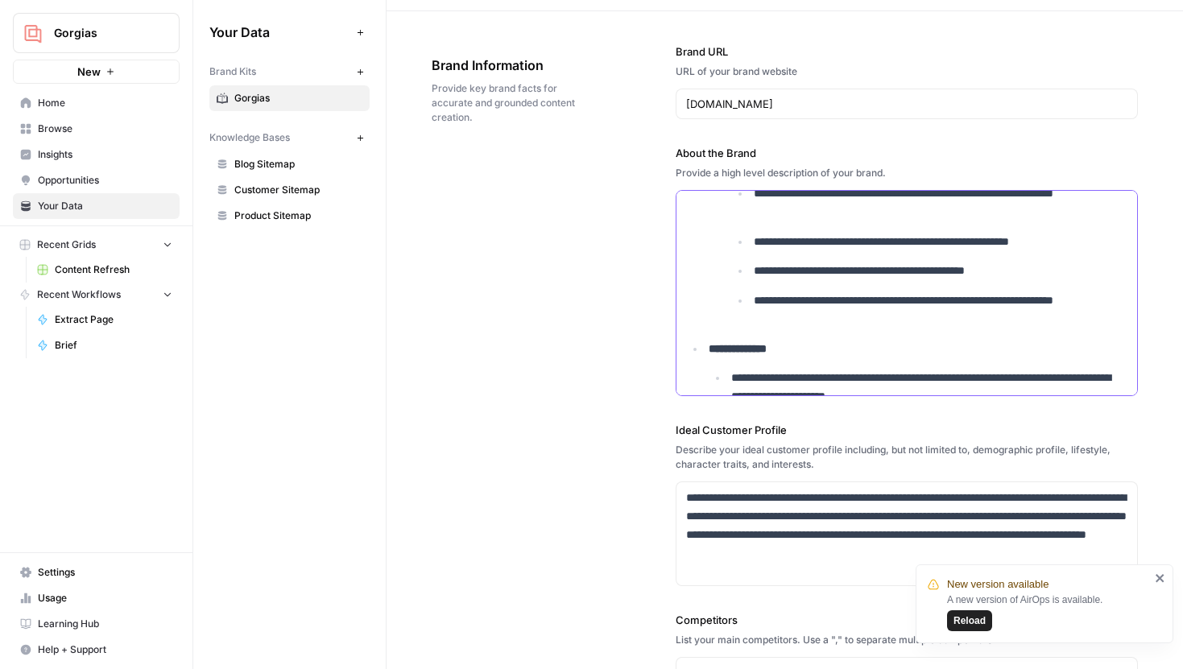
scroll to position [2585, 0]
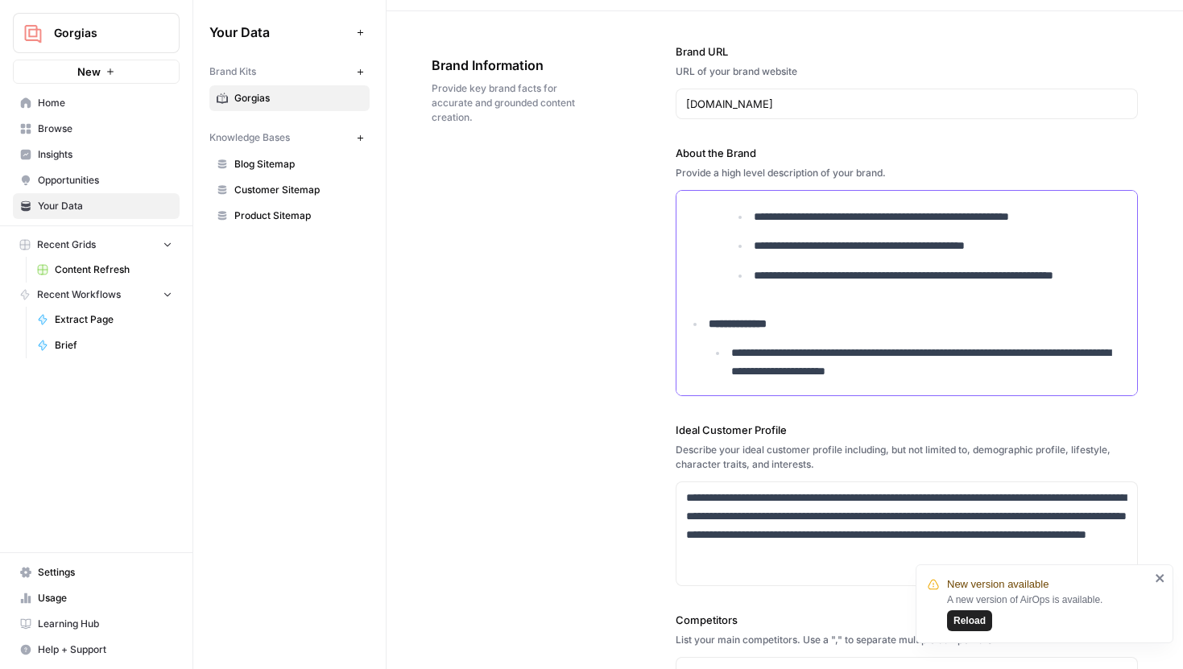
drag, startPoint x: 784, startPoint y: 321, endPoint x: 743, endPoint y: 320, distance: 41.1
click at [743, 320] on strong "**********" at bounding box center [737, 323] width 58 height 11
click at [709, 324] on strong "******" at bounding box center [721, 323] width 26 height 11
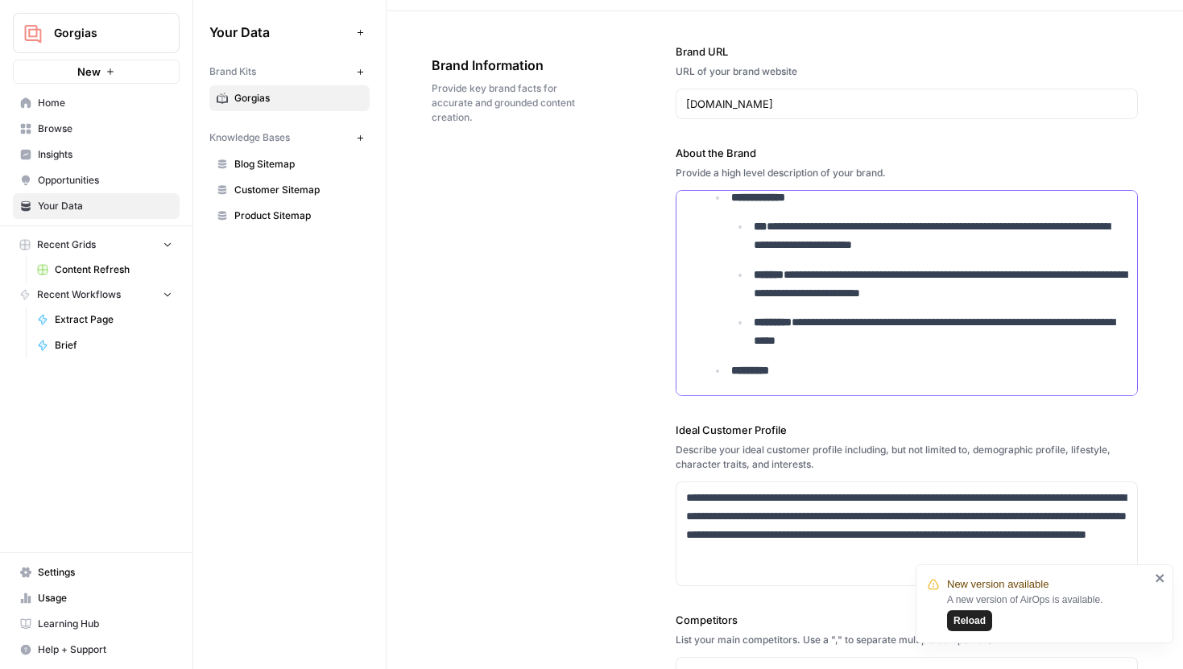
scroll to position [3164, 0]
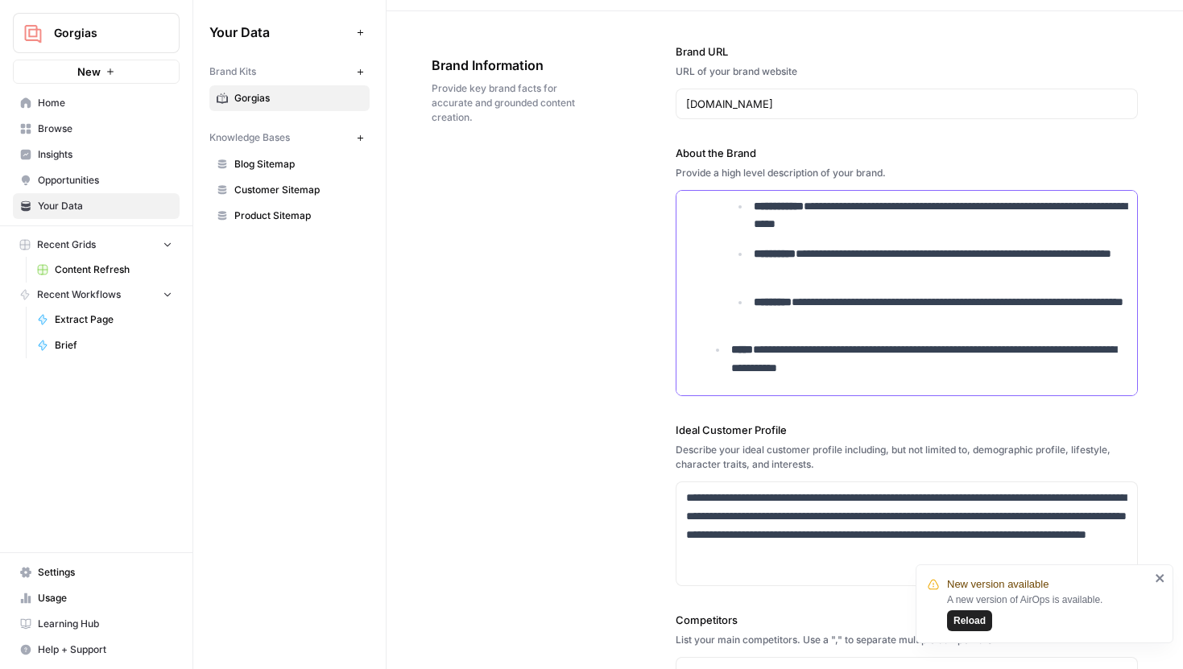
click at [919, 353] on p "**********" at bounding box center [929, 359] width 396 height 37
click at [919, 363] on p "**********" at bounding box center [929, 359] width 396 height 37
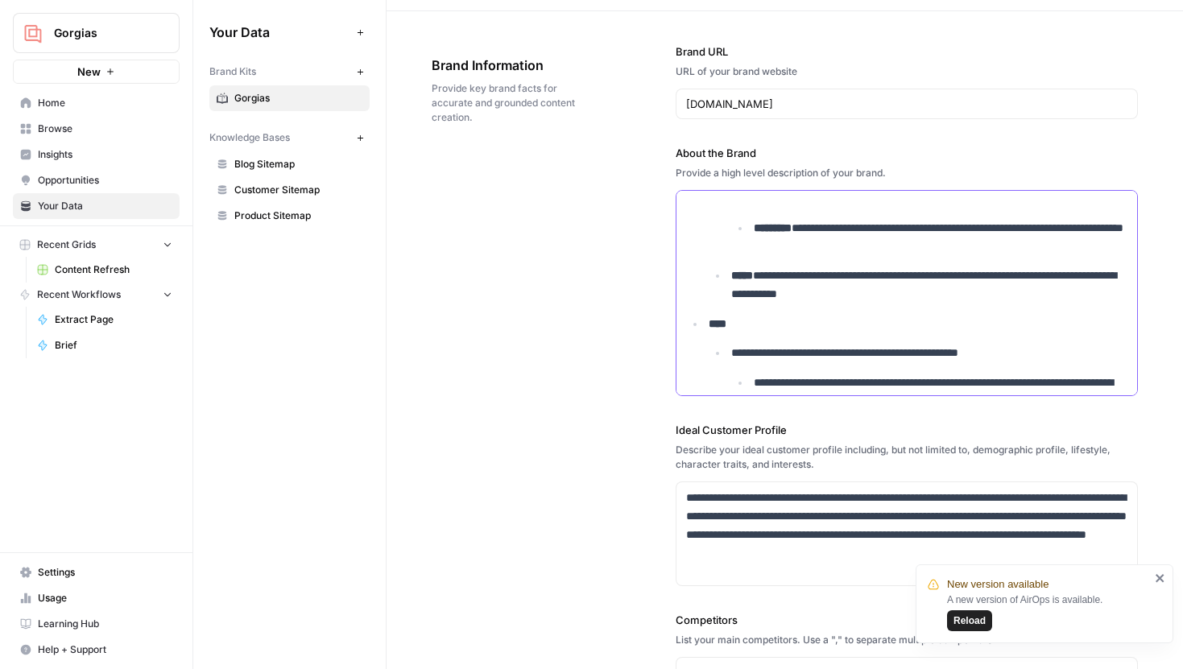
scroll to position [3274, 0]
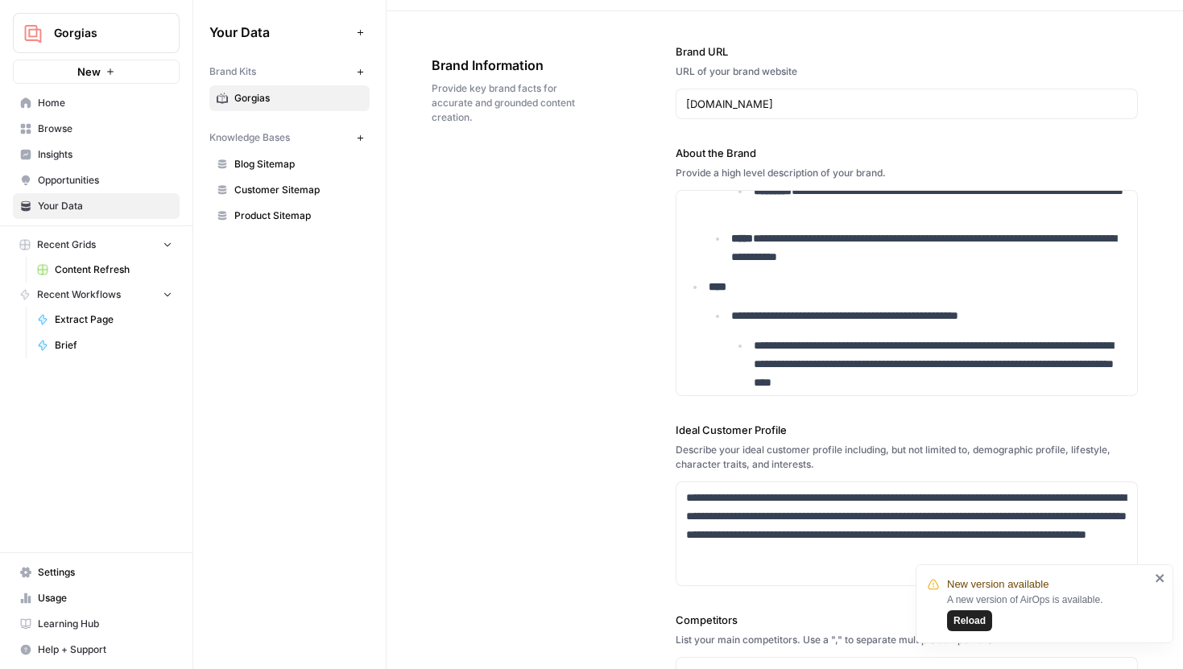
click at [79, 37] on span "Gorgias" at bounding box center [102, 33] width 97 height 16
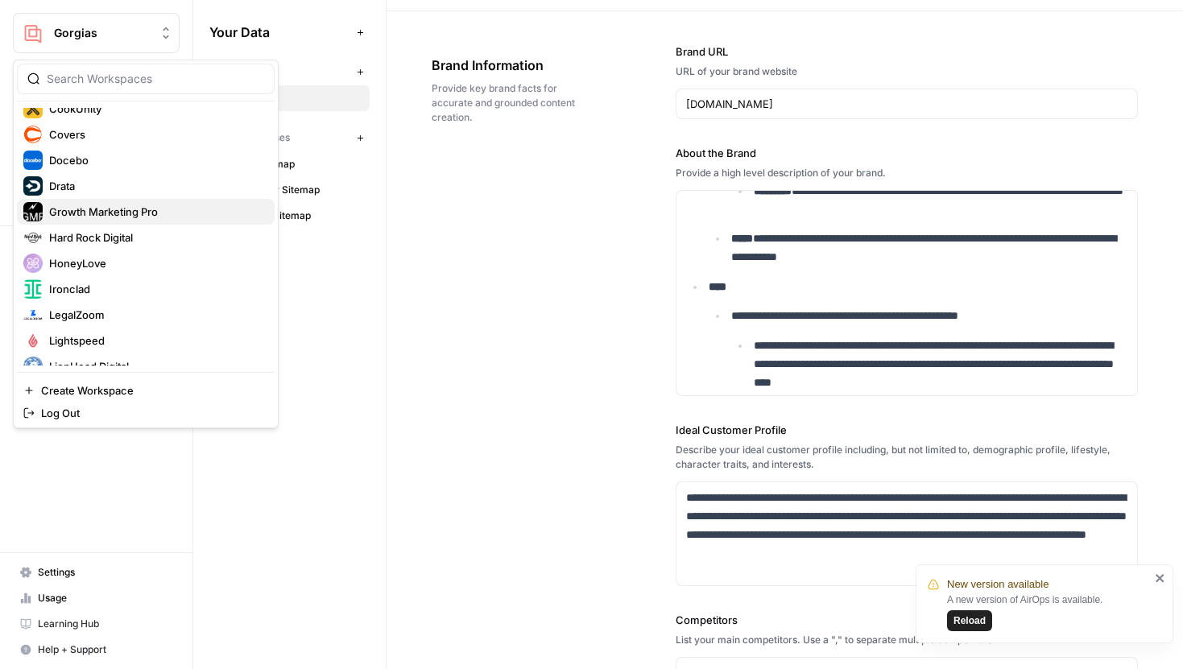
scroll to position [266, 0]
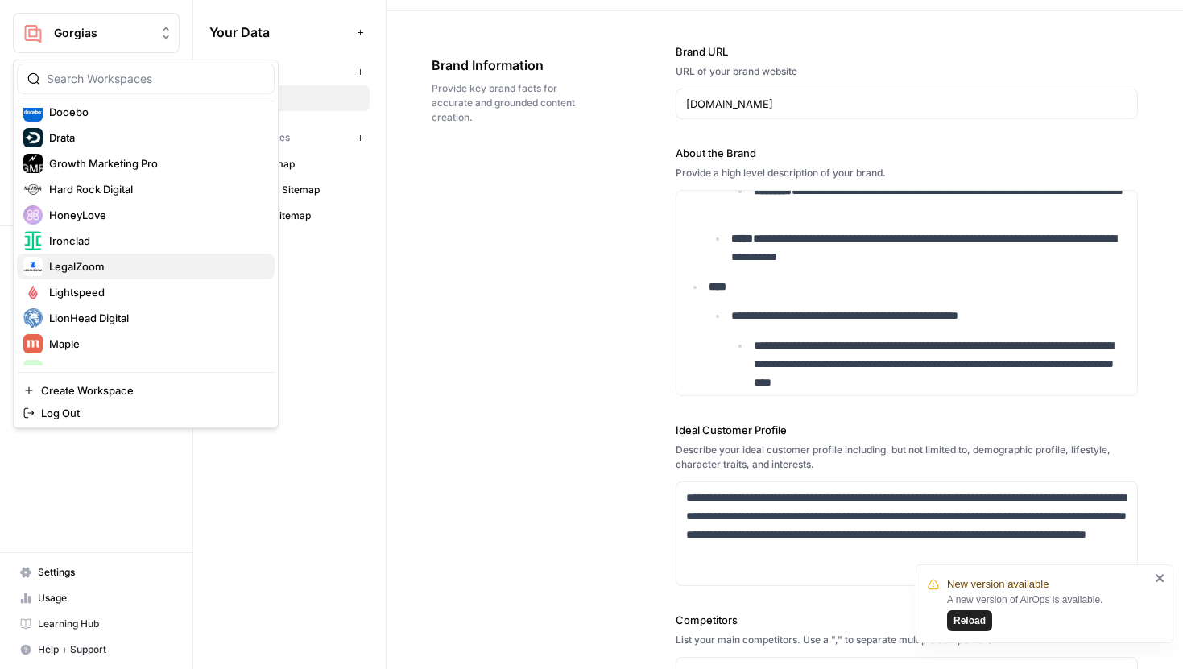
click at [105, 269] on span "LegalZoom" at bounding box center [155, 266] width 213 height 16
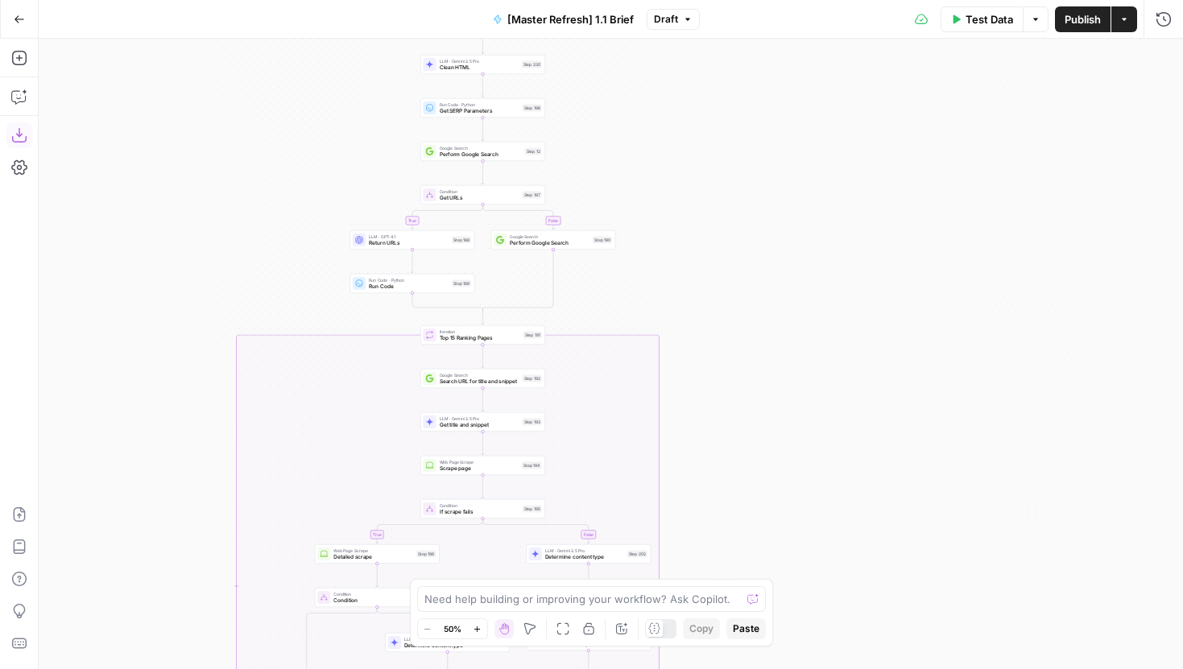
click at [23, 138] on icon "button" at bounding box center [19, 135] width 16 height 16
click at [23, 62] on icon "button" at bounding box center [19, 58] width 16 height 16
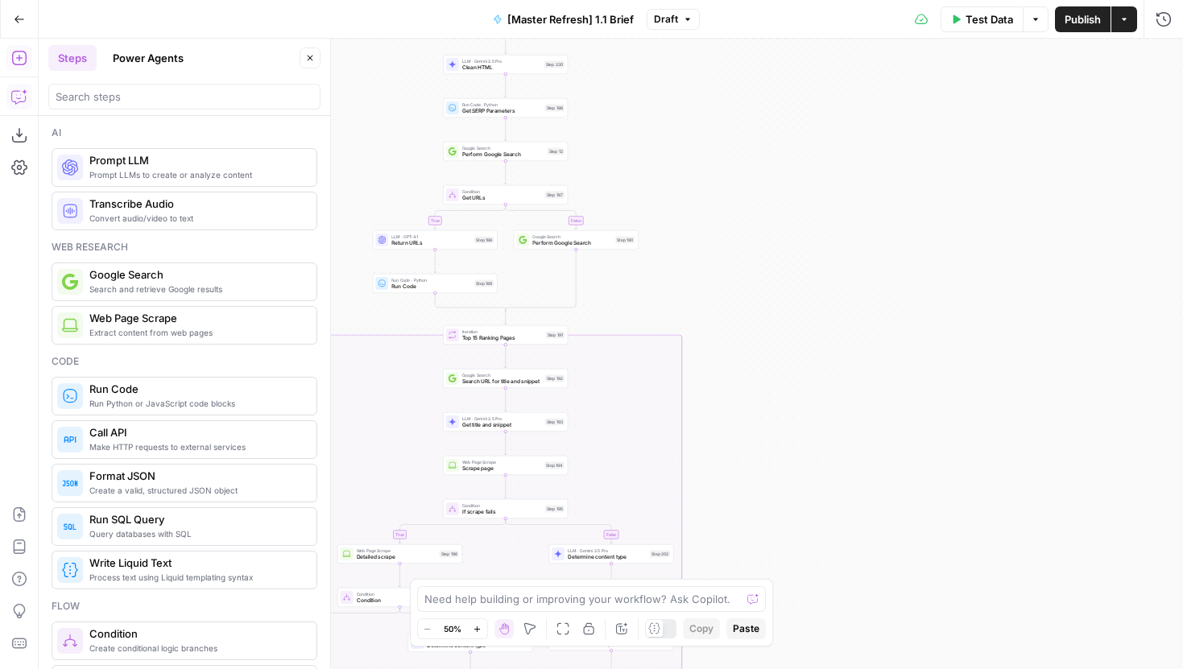
click at [21, 93] on icon "button" at bounding box center [19, 97] width 16 height 16
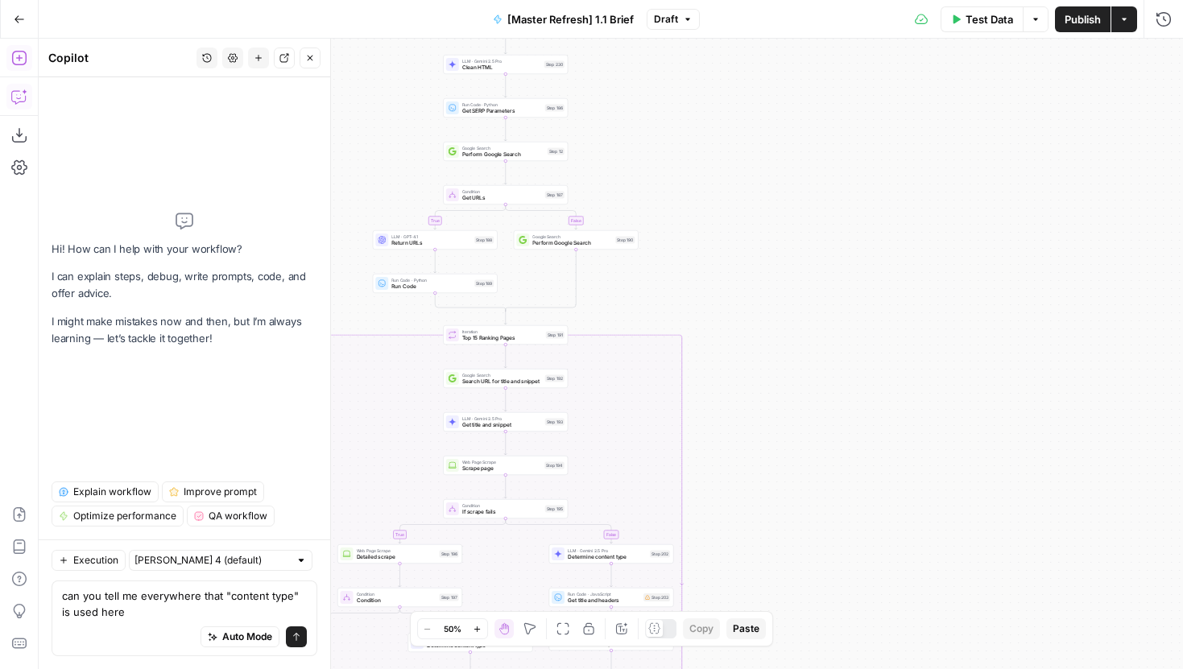
type textarea "can you tell me everywhere that "content type" is used here?"
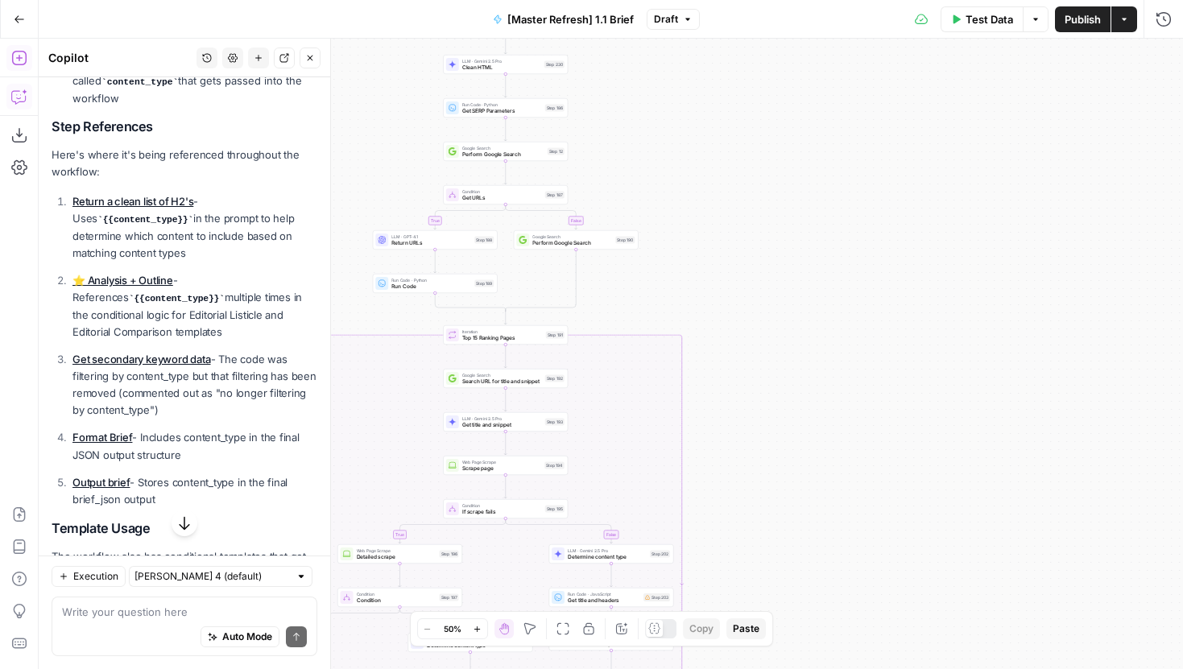
scroll to position [320, 0]
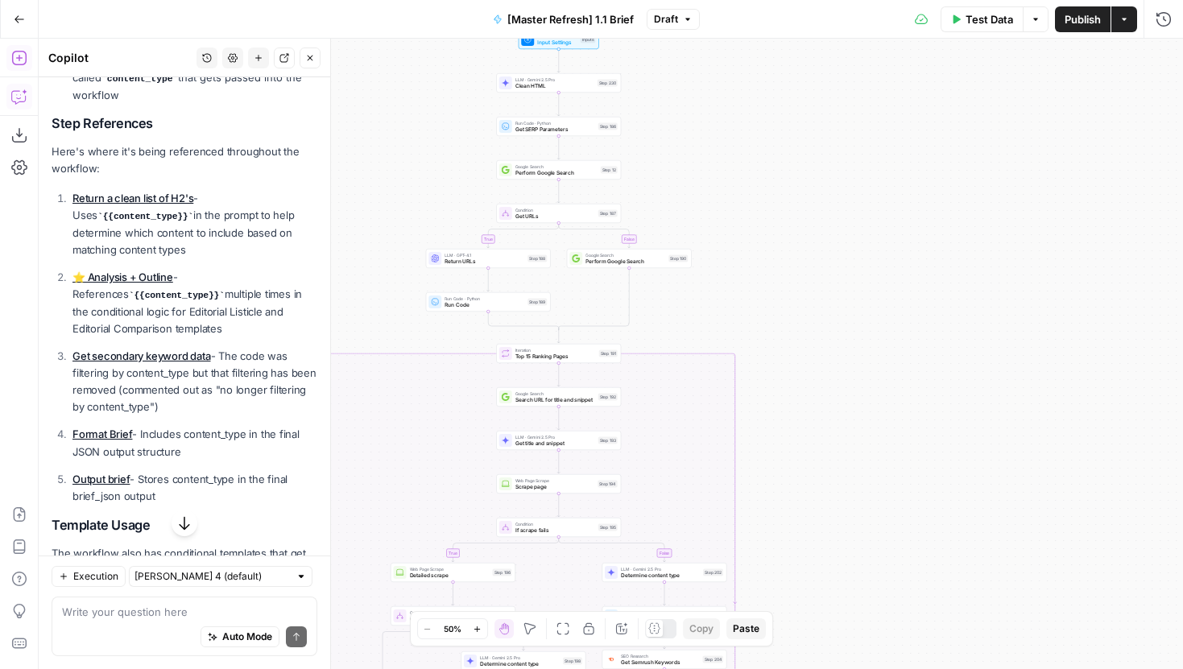
drag, startPoint x: 712, startPoint y: 142, endPoint x: 766, endPoint y: 160, distance: 56.3
click at [766, 160] on div "true false false true false true false true Workflow Input Settings Inputs LLM …" at bounding box center [611, 354] width 1144 height 630
click at [470, 625] on button "Zoom In" at bounding box center [477, 628] width 19 height 19
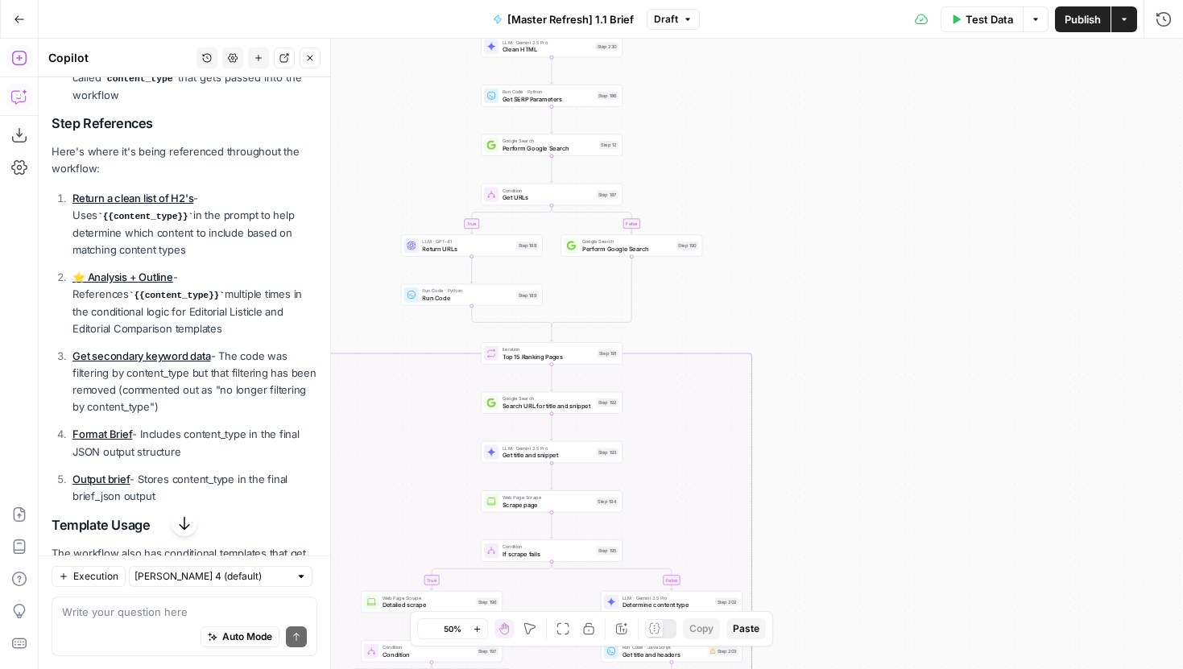
click at [470, 625] on button "Zoom In" at bounding box center [477, 628] width 19 height 19
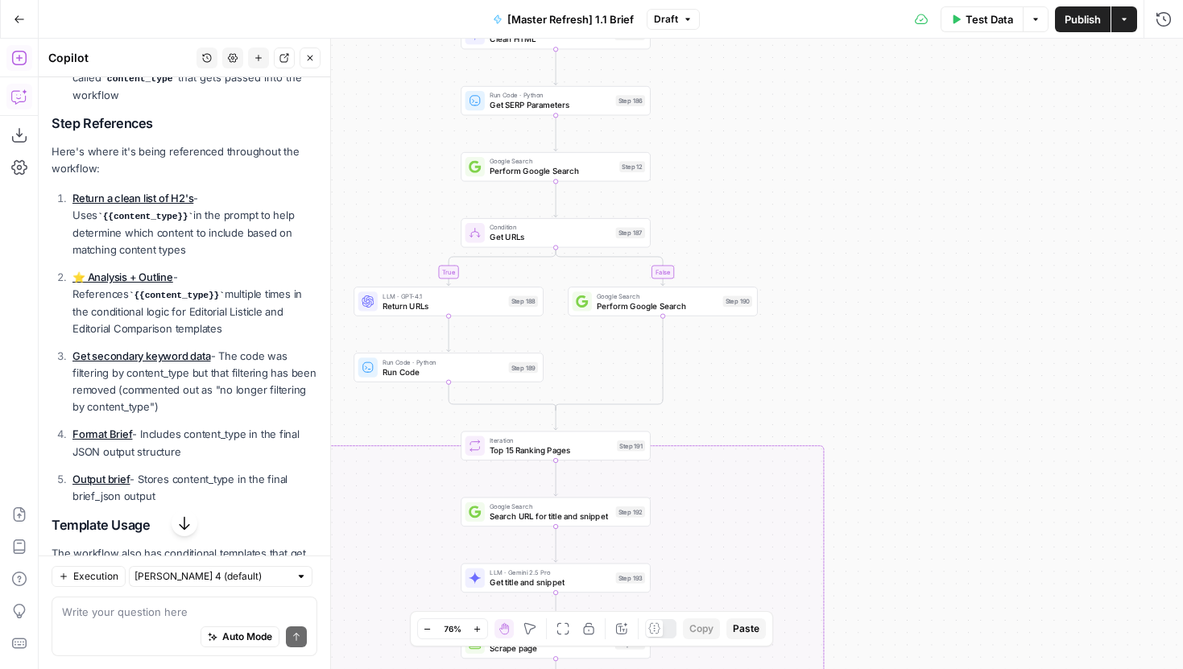
drag, startPoint x: 762, startPoint y: 132, endPoint x: 786, endPoint y: 222, distance: 93.3
click at [786, 222] on div "true false false true false true false true Workflow Input Settings Inputs LLM …" at bounding box center [611, 354] width 1144 height 630
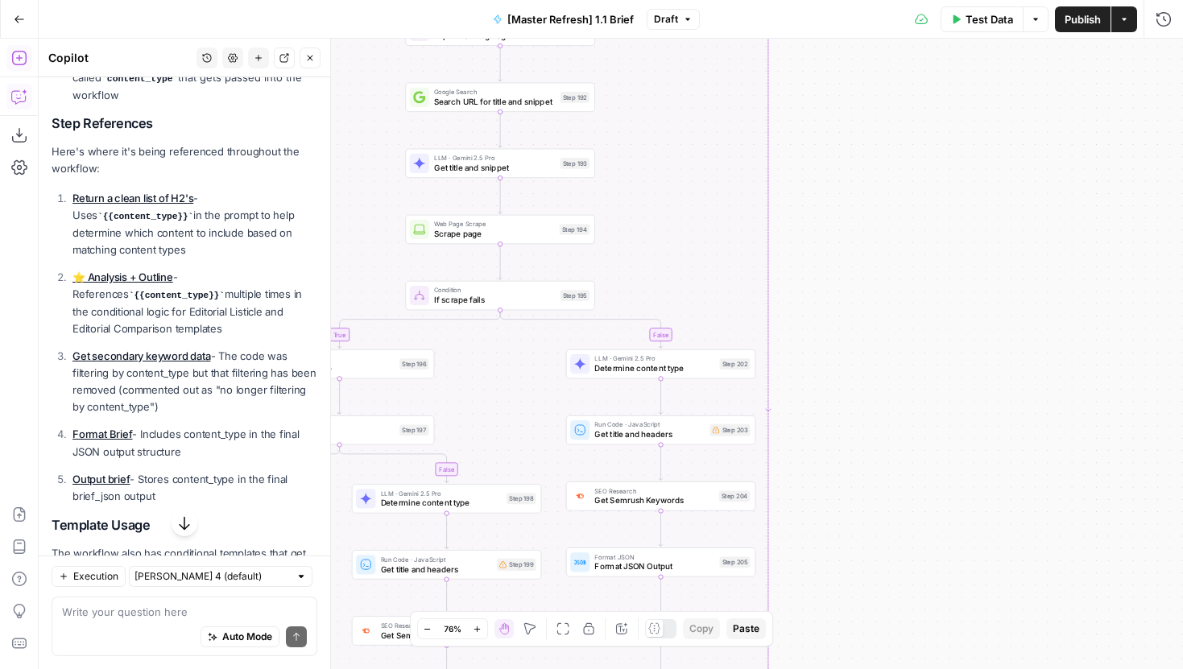
drag, startPoint x: 914, startPoint y: 496, endPoint x: 857, endPoint y: 81, distance: 418.5
click at [858, 82] on div "true false false true false true false true Workflow Input Settings Inputs LLM …" at bounding box center [611, 354] width 1144 height 630
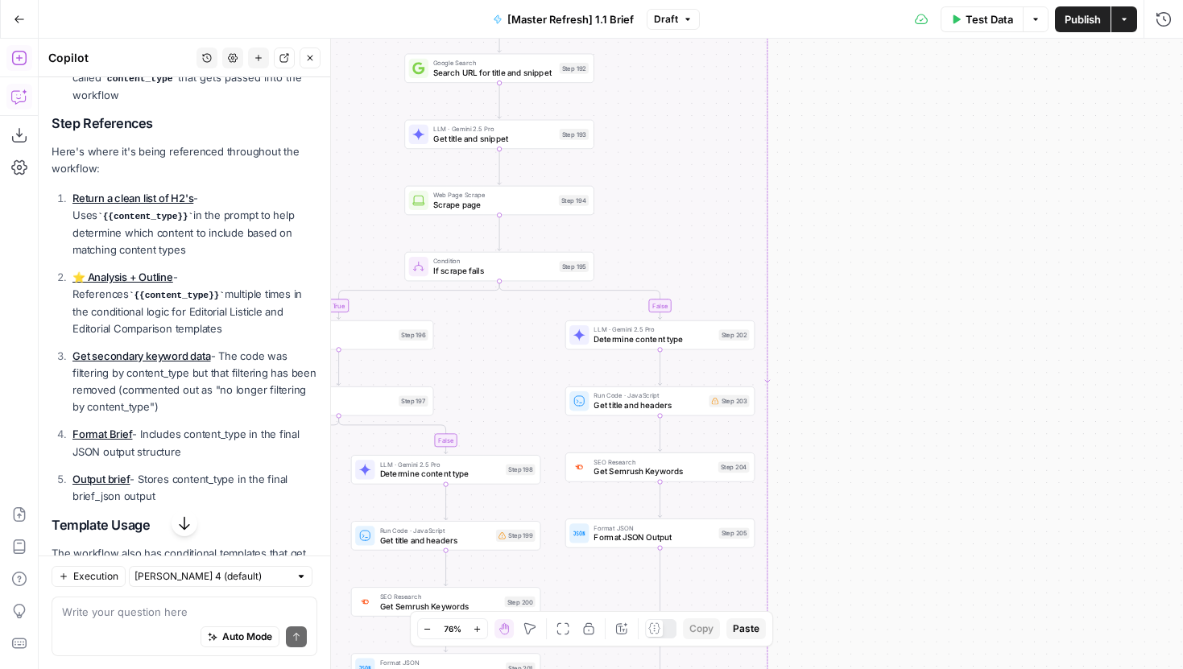
drag, startPoint x: 857, startPoint y: 450, endPoint x: 899, endPoint y: 195, distance: 258.6
click at [900, 195] on div "true false false true false true false true Workflow Input Settings Inputs LLM …" at bounding box center [611, 354] width 1144 height 630
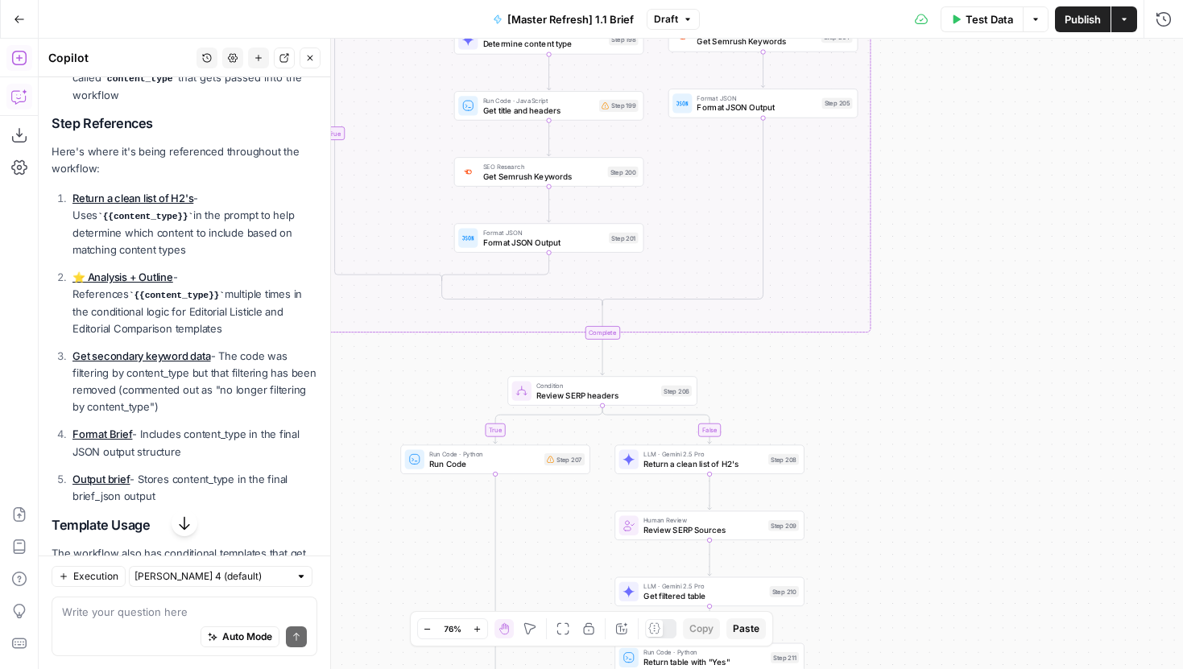
drag, startPoint x: 881, startPoint y: 489, endPoint x: 947, endPoint y: 427, distance: 90.6
click at [947, 415] on div "true false false true false true false true Workflow Input Settings Inputs LLM …" at bounding box center [611, 354] width 1144 height 630
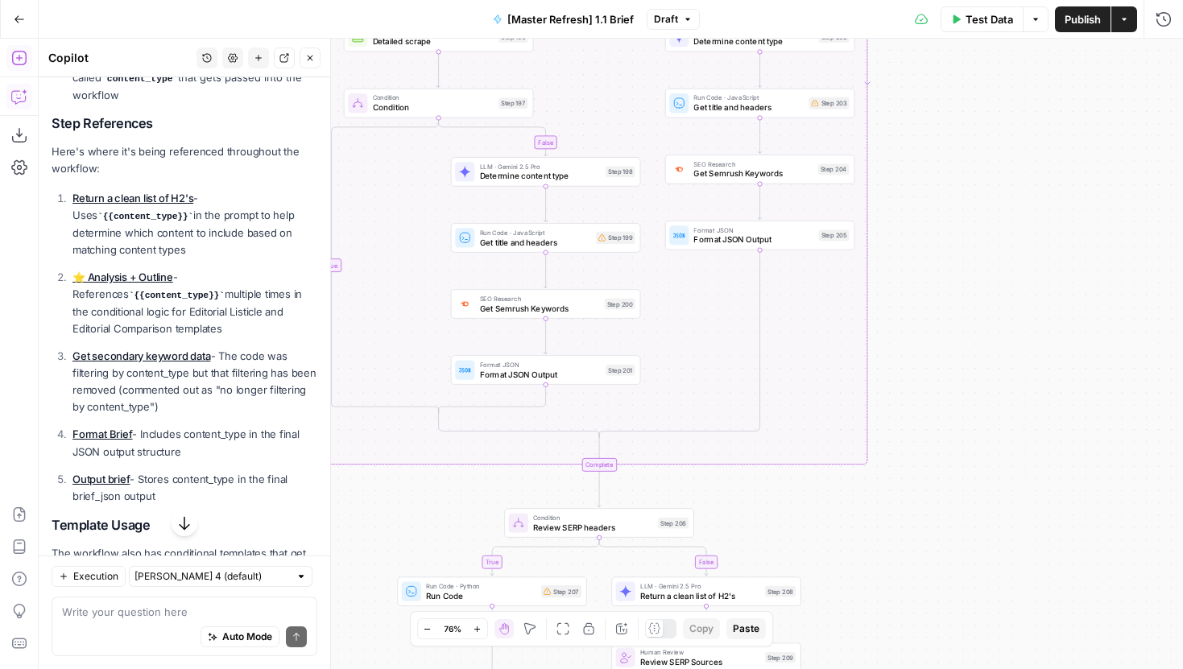
drag, startPoint x: 989, startPoint y: 240, endPoint x: 933, endPoint y: 419, distance: 187.1
click at [934, 415] on div "true false false true false true false true Workflow Input Settings Inputs LLM …" at bounding box center [611, 354] width 1144 height 630
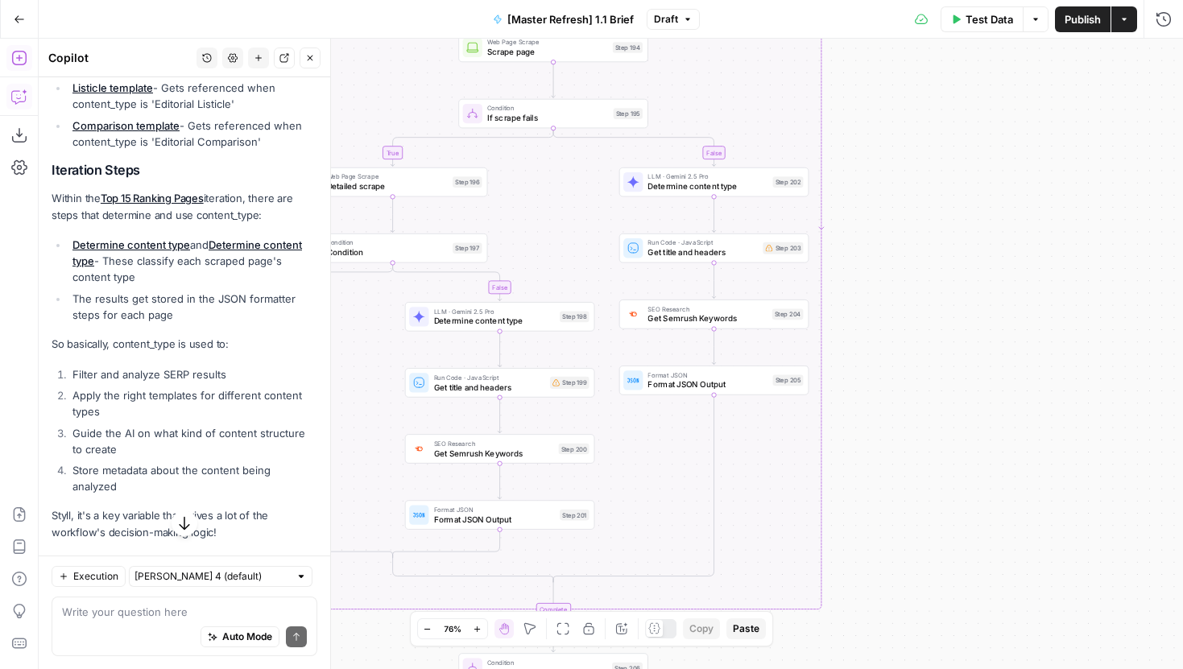
scroll to position [837, 0]
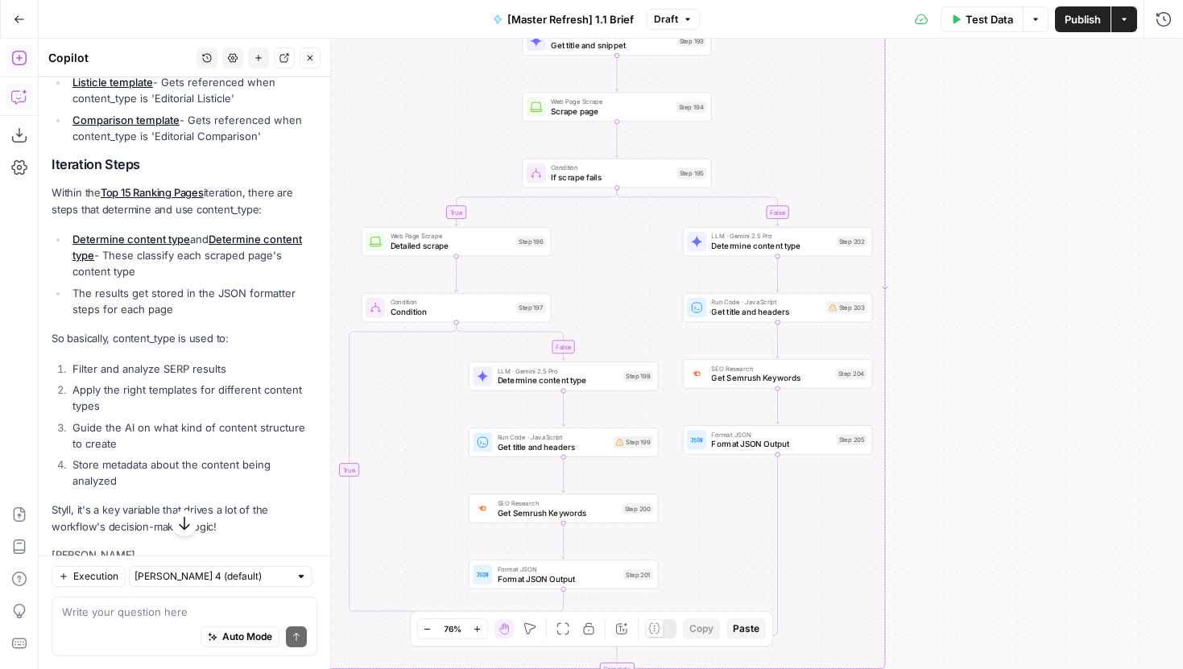
drag, startPoint x: 925, startPoint y: 261, endPoint x: 1038, endPoint y: 410, distance: 186.8
click at [1038, 403] on div "true false false true false true false true Workflow Input Settings Inputs LLM …" at bounding box center [611, 354] width 1144 height 630
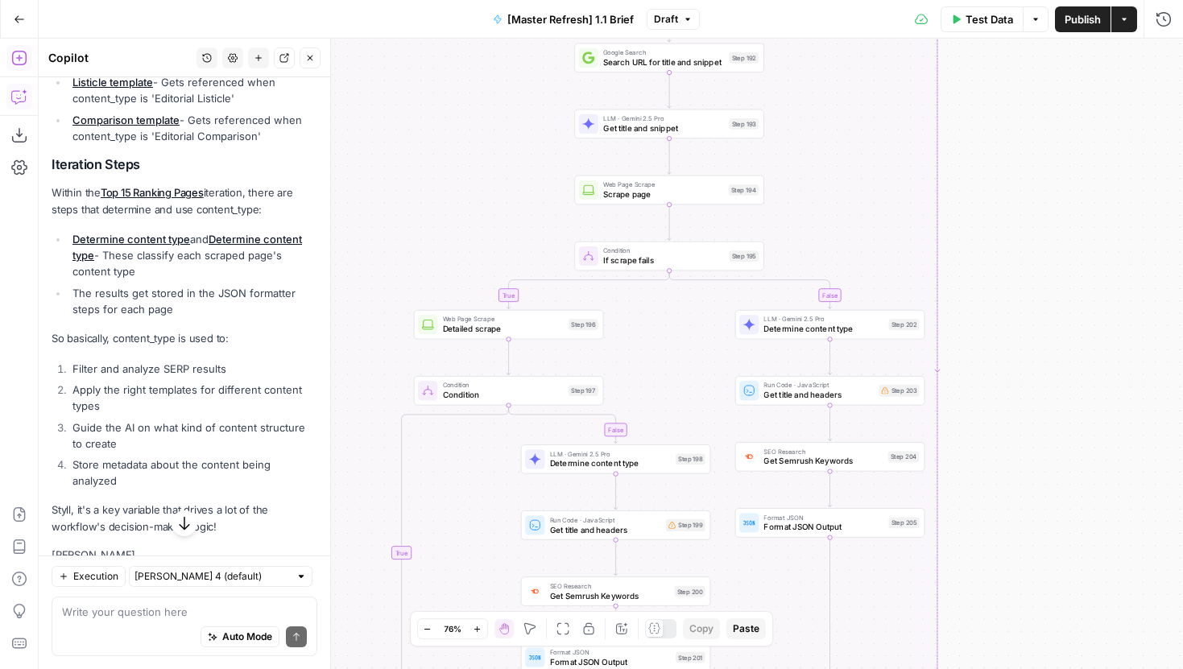
drag, startPoint x: 1059, startPoint y: 222, endPoint x: 1047, endPoint y: 492, distance: 269.9
click at [1051, 487] on div "true false false true false true false true Workflow Input Settings Inputs LLM …" at bounding box center [611, 354] width 1144 height 630
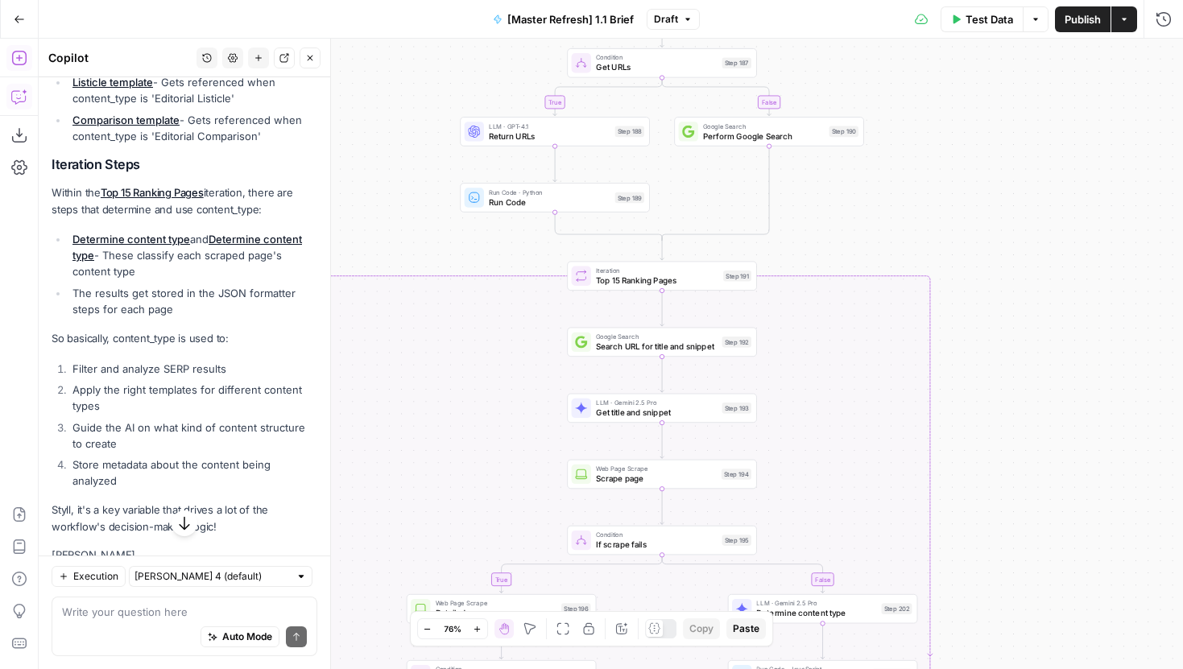
drag, startPoint x: 1034, startPoint y: 212, endPoint x: 1002, endPoint y: 600, distance: 389.3
click at [1007, 594] on div "true false false true false true false true Workflow Input Settings Inputs LLM …" at bounding box center [611, 354] width 1144 height 630
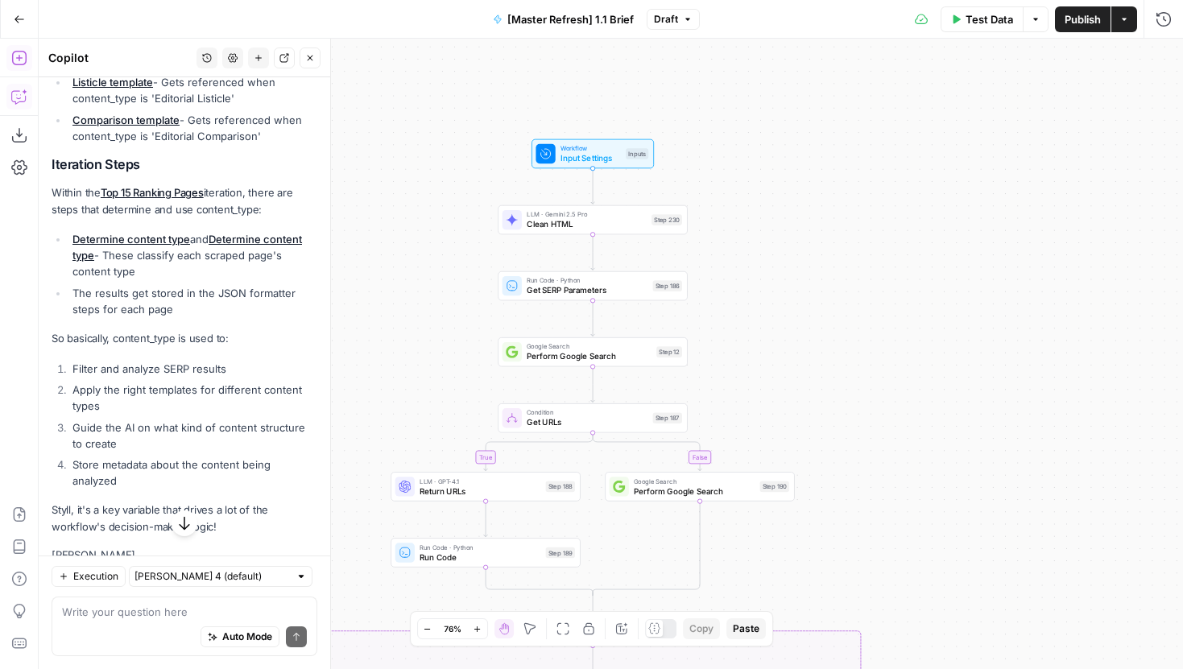
drag, startPoint x: 916, startPoint y: 495, endPoint x: 872, endPoint y: 487, distance: 45.0
click at [872, 487] on div "true false false true false true false true Workflow Input Settings Inputs LLM …" at bounding box center [611, 354] width 1144 height 630
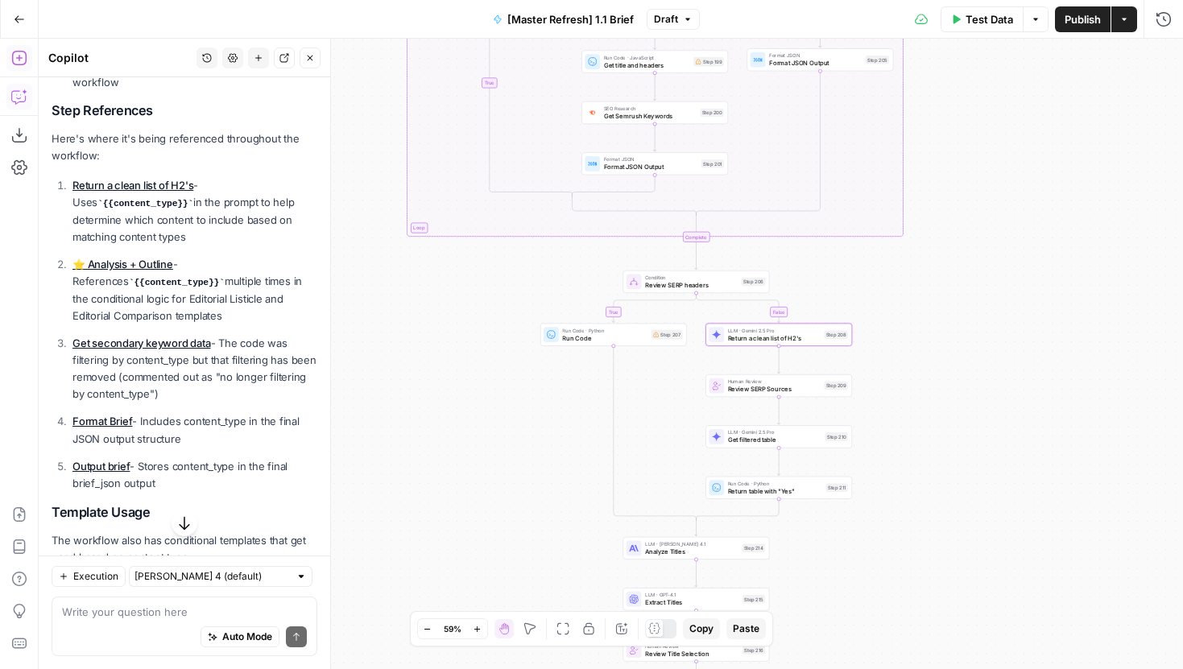
click at [154, 179] on link "Return a clean list of H2's" at bounding box center [132, 185] width 121 height 13
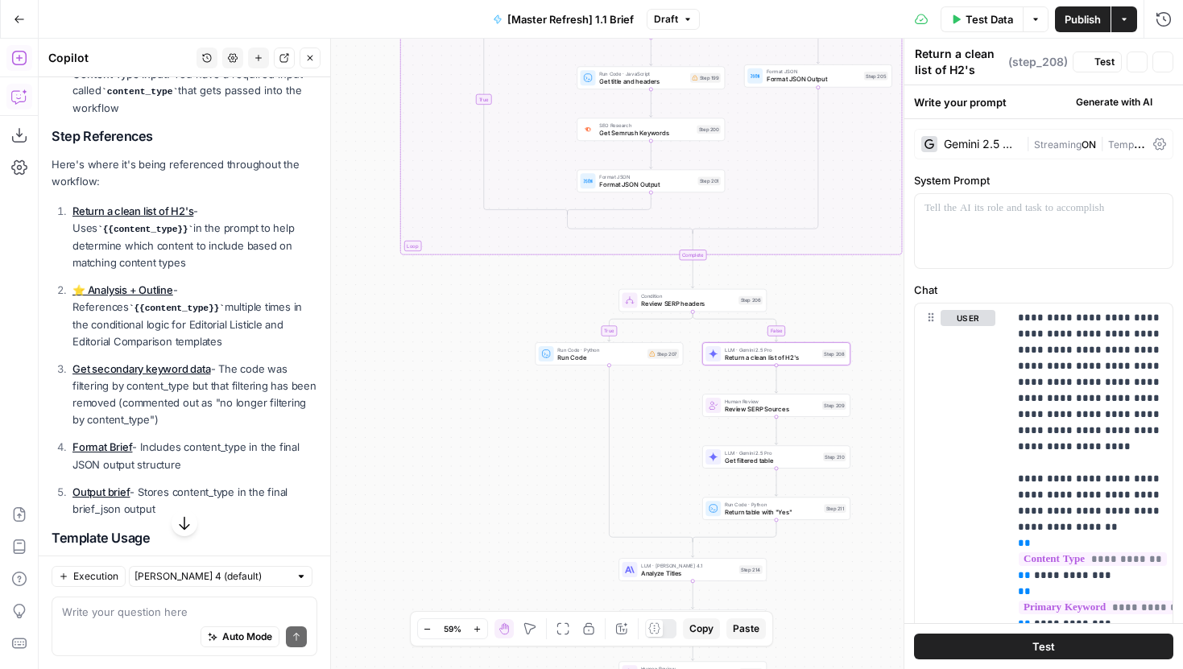
scroll to position [358, 0]
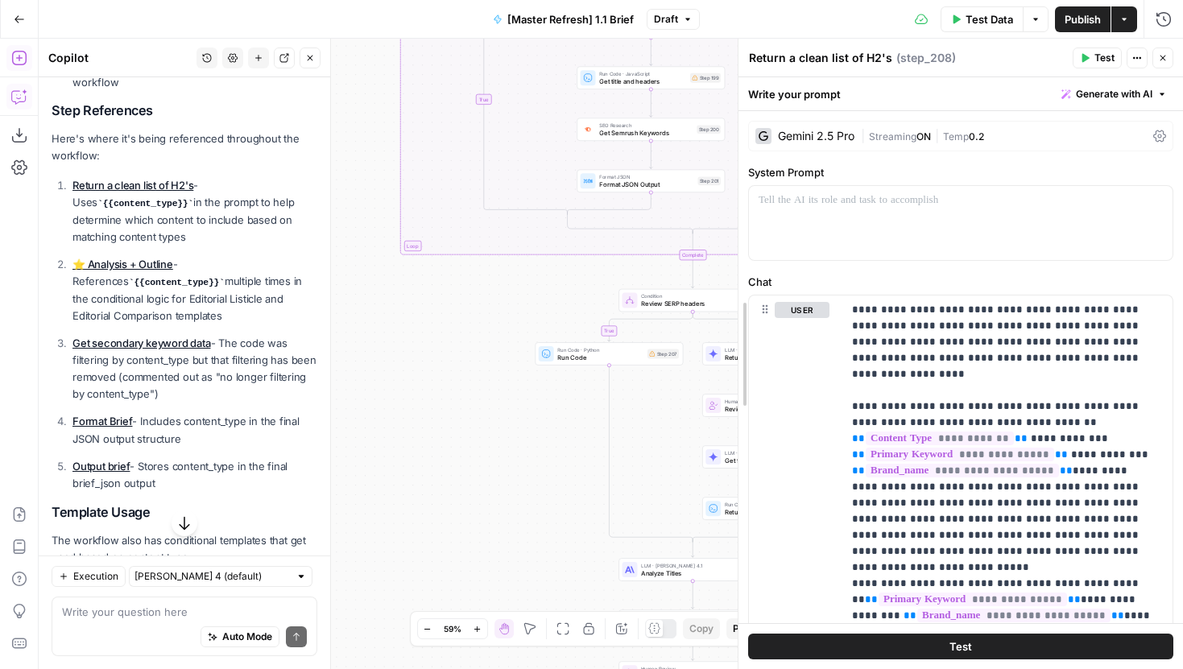
drag, startPoint x: 903, startPoint y: 259, endPoint x: 691, endPoint y: 259, distance: 211.7
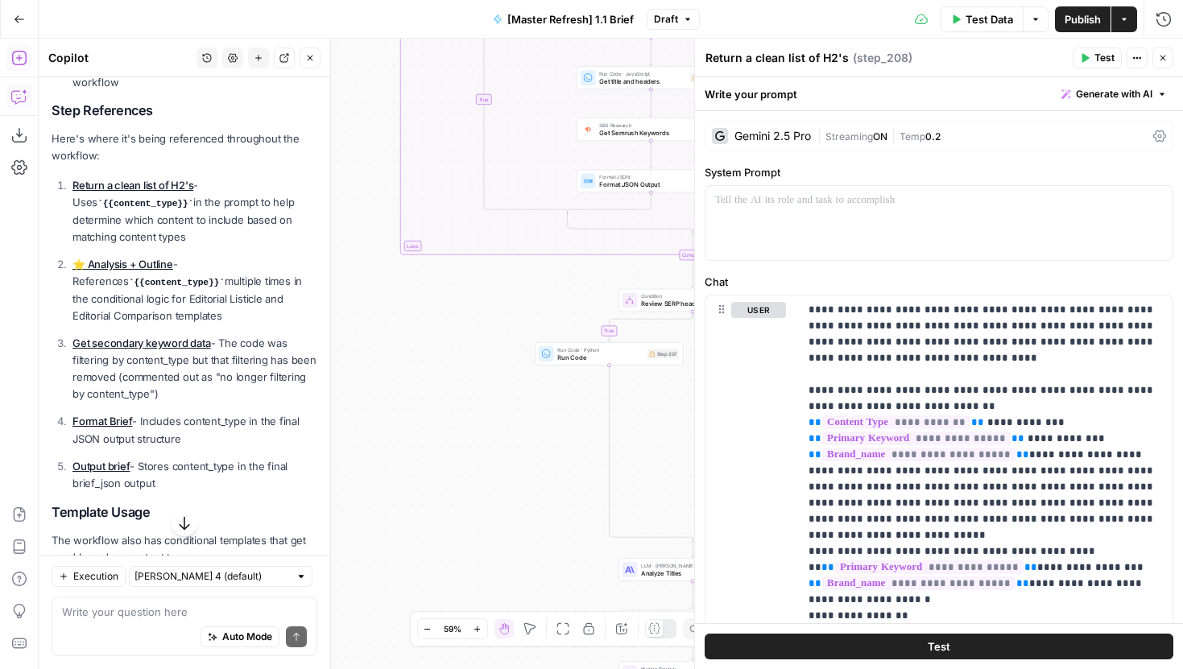
scroll to position [22, 0]
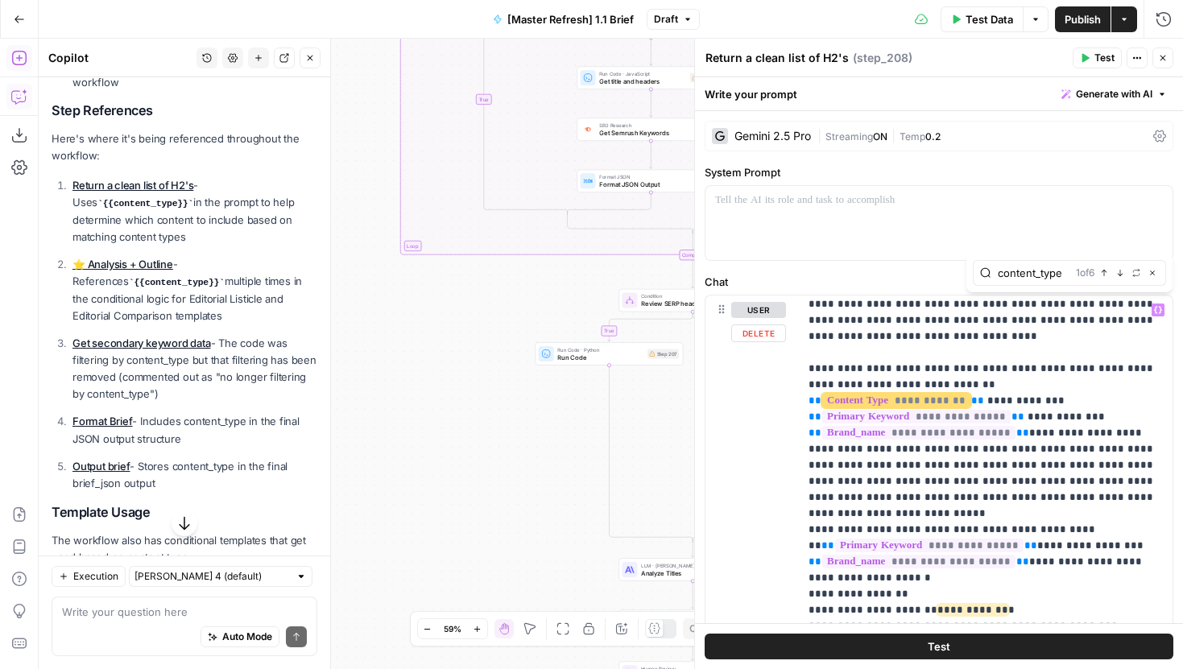
scroll to position [0, 0]
type input "content_type"
click at [1121, 267] on button "Next Match" at bounding box center [1119, 272] width 13 height 13
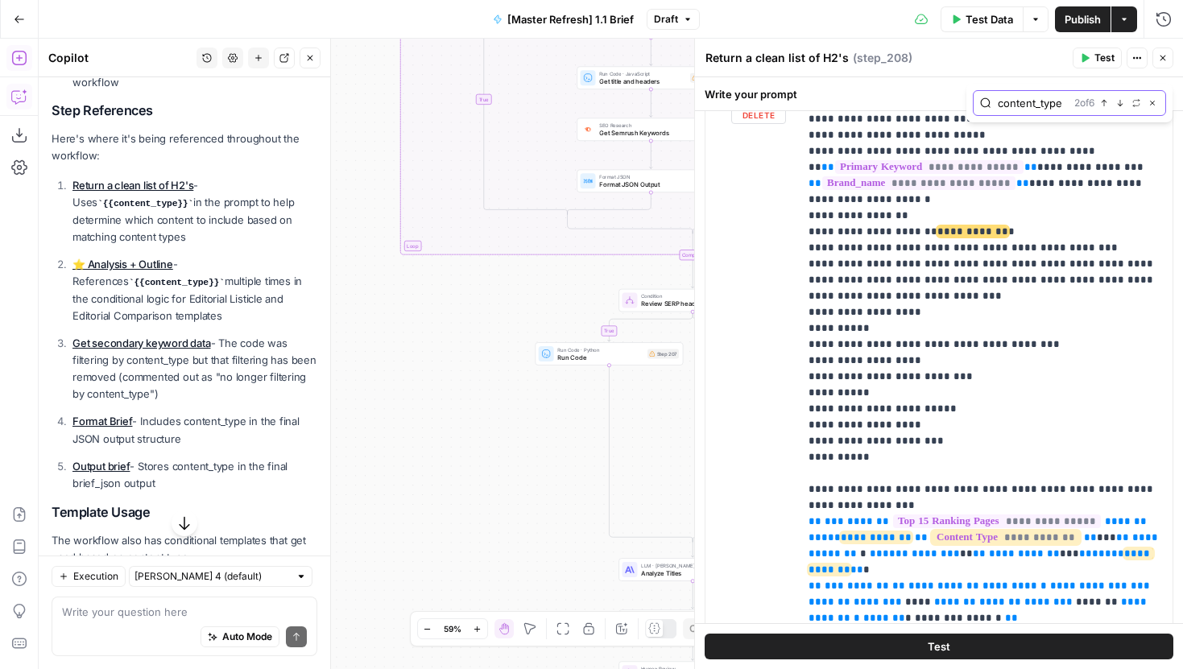
scroll to position [170, 0]
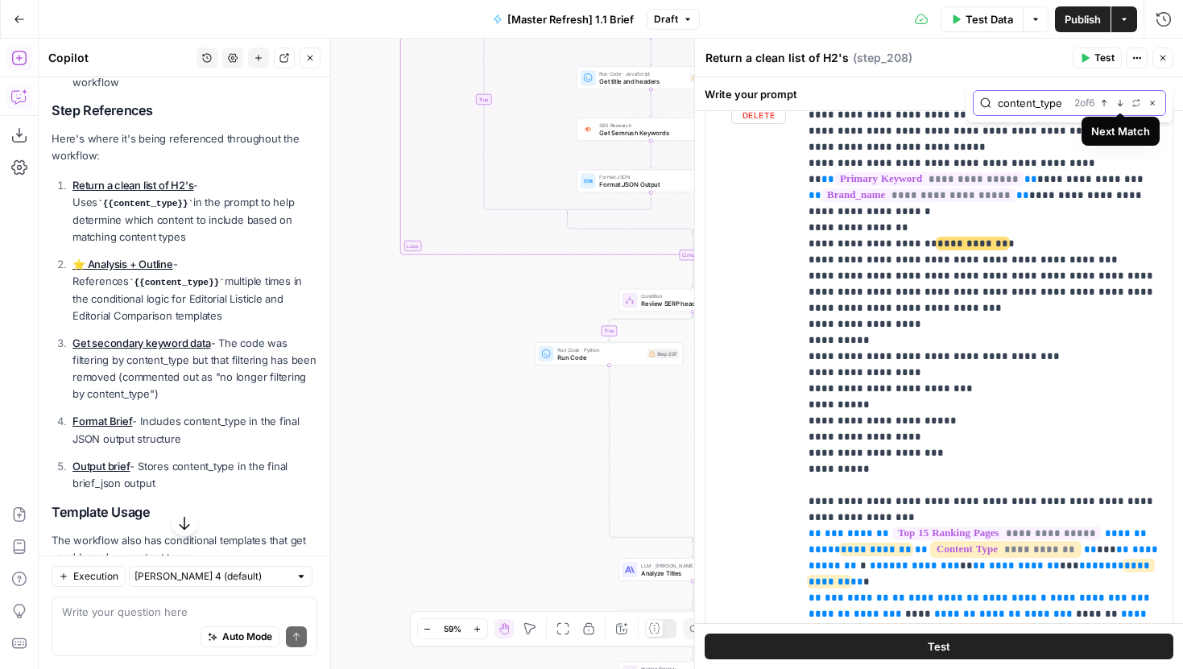
click at [1120, 105] on icon "button" at bounding box center [1120, 103] width 8 height 8
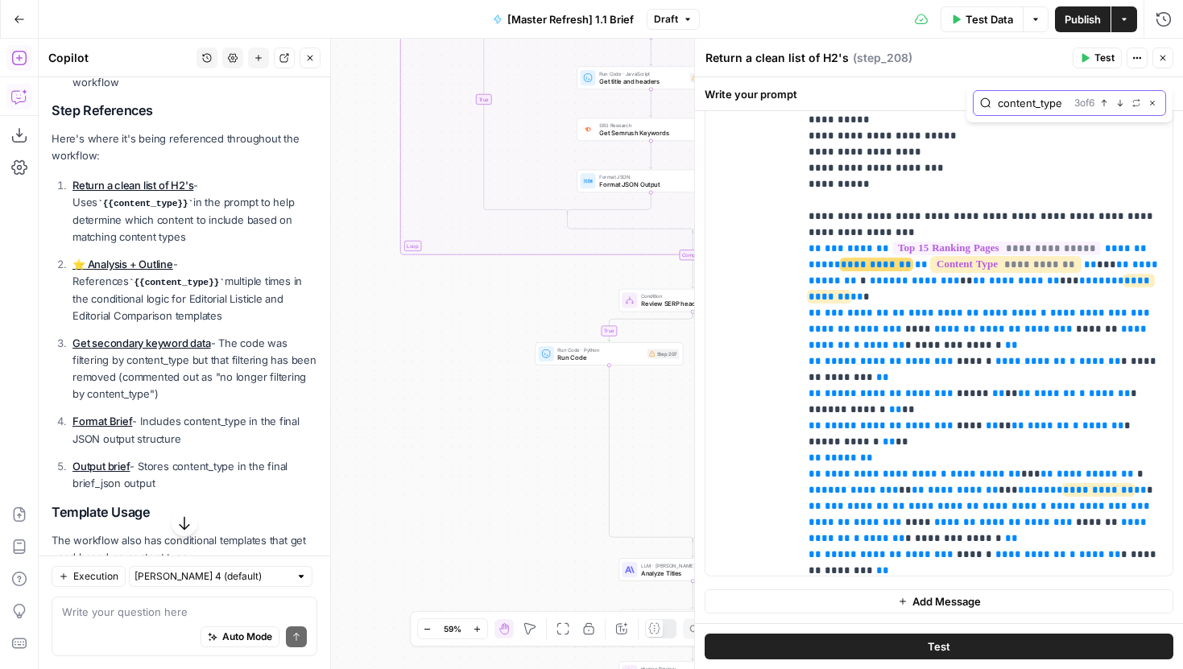
scroll to position [290, 0]
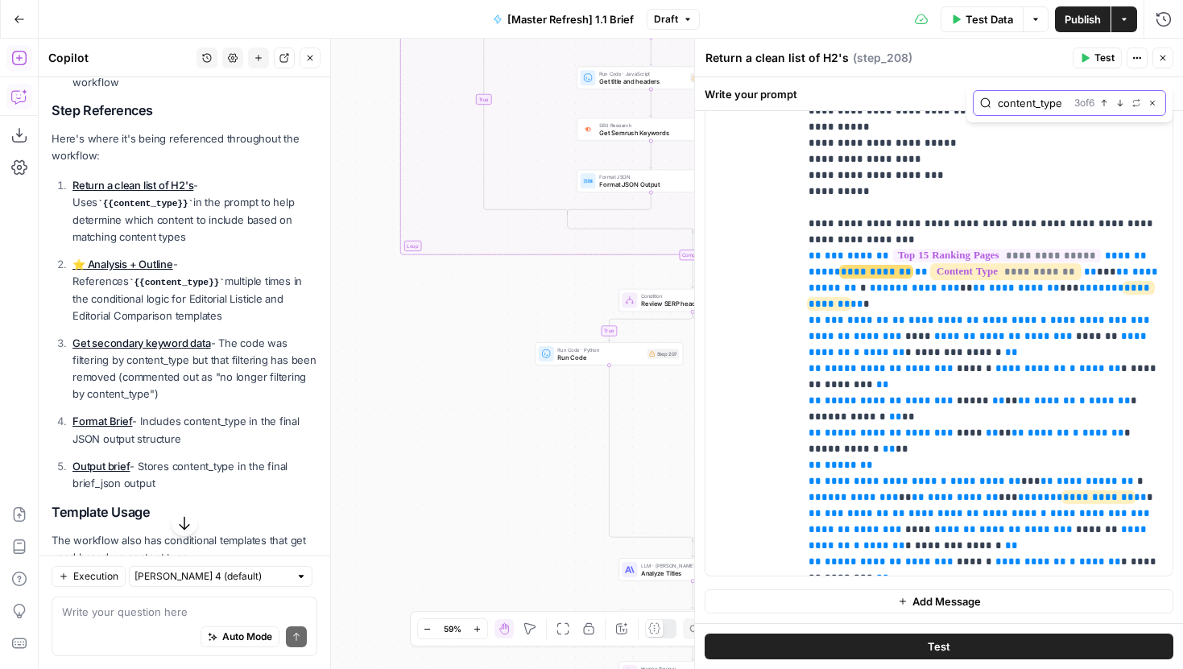
click at [1121, 106] on icon "button" at bounding box center [1120, 103] width 8 height 8
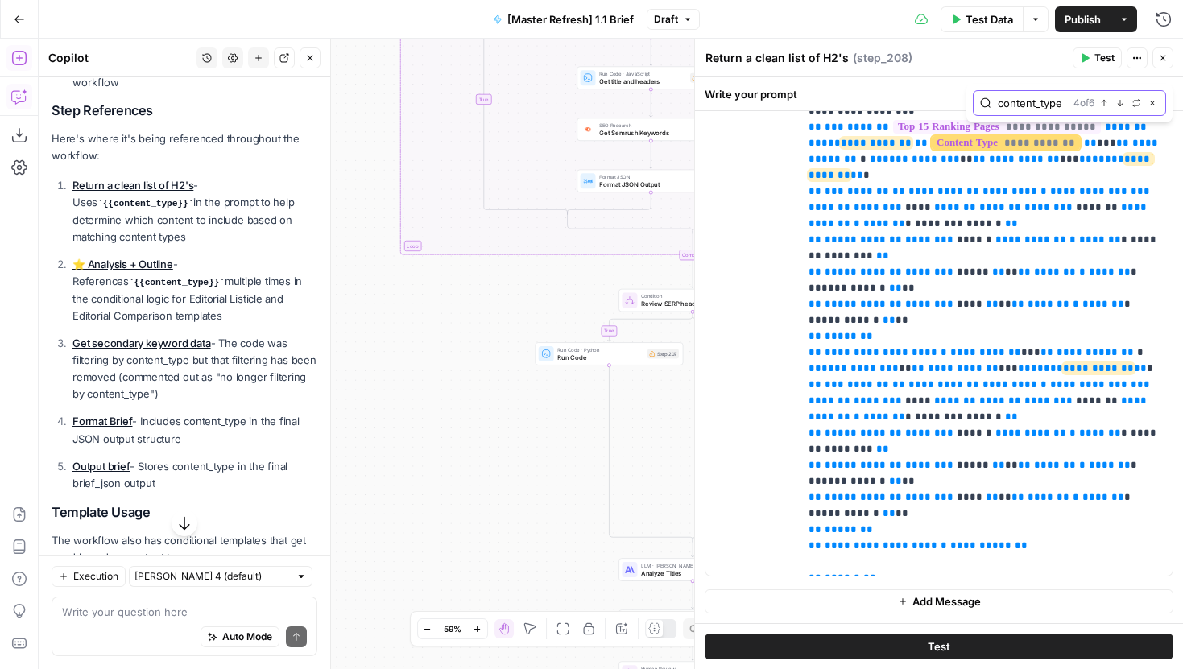
scroll to position [419, 0]
drag, startPoint x: 1121, startPoint y: 106, endPoint x: 1084, endPoint y: 192, distance: 93.0
click at [1084, 192] on div "**********" at bounding box center [939, 373] width 488 height 592
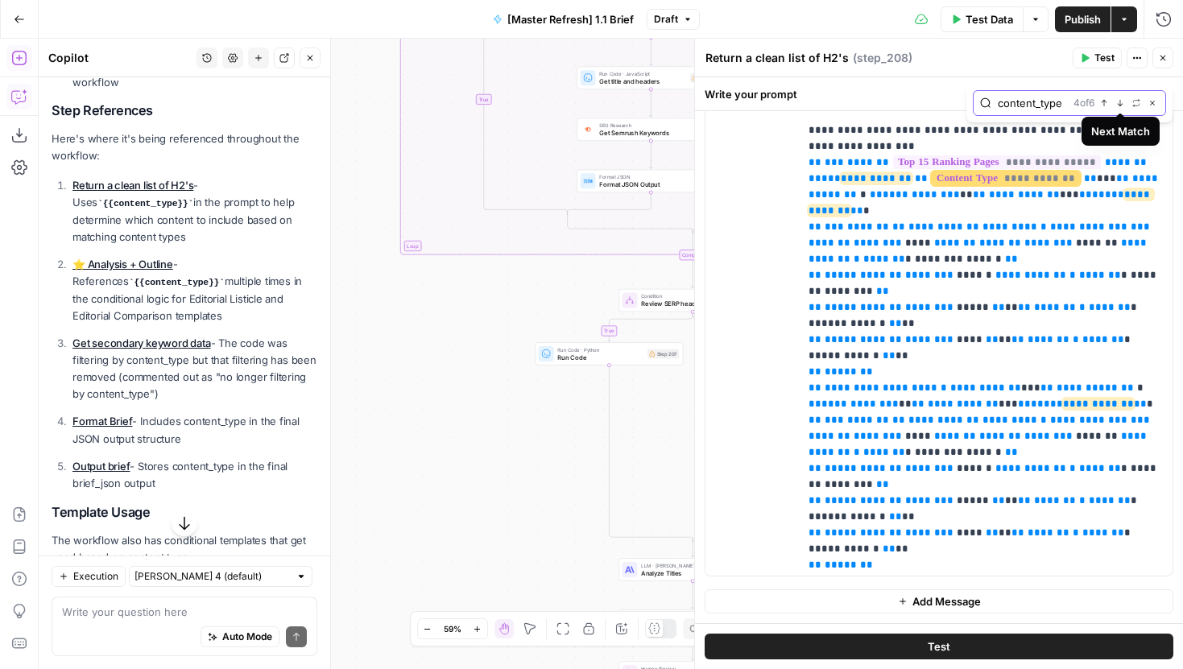
click at [1118, 104] on icon "button" at bounding box center [1120, 103] width 6 height 6
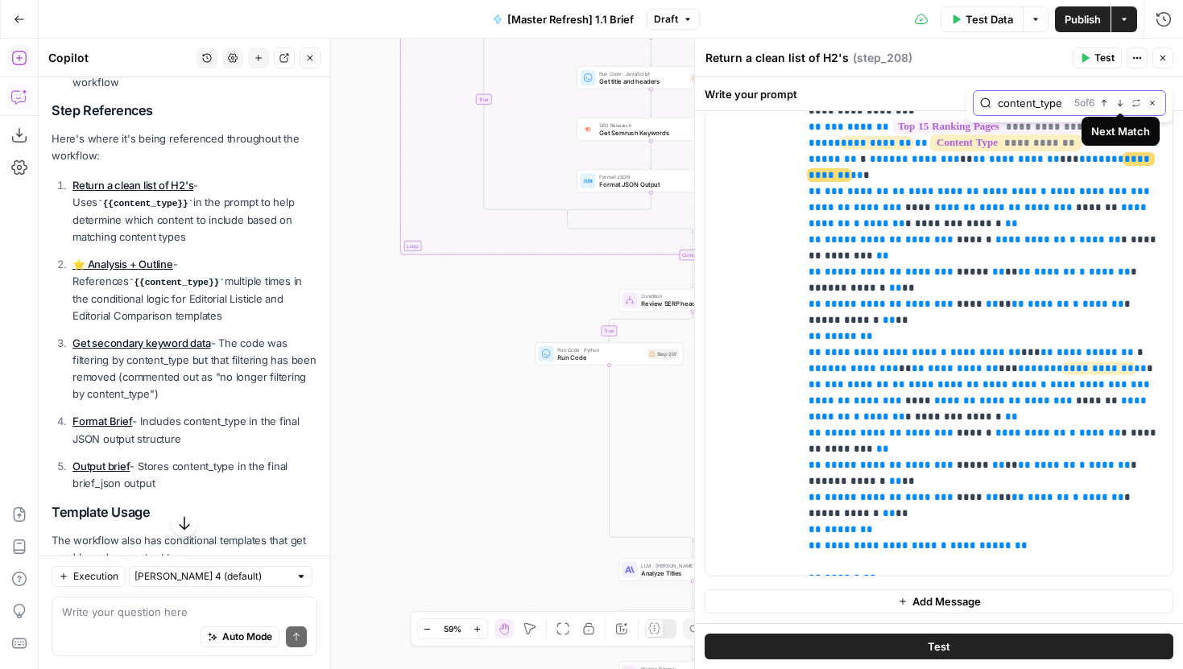
scroll to position [419, 0]
click at [1118, 104] on icon "button" at bounding box center [1120, 103] width 6 height 6
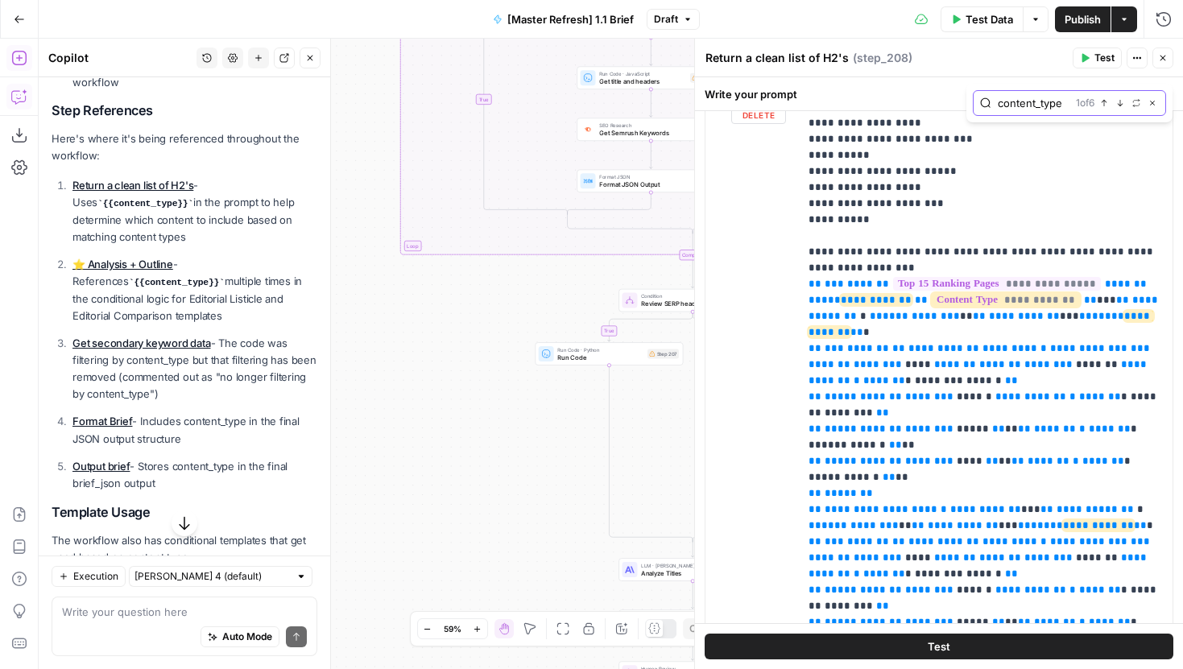
scroll to position [376, 0]
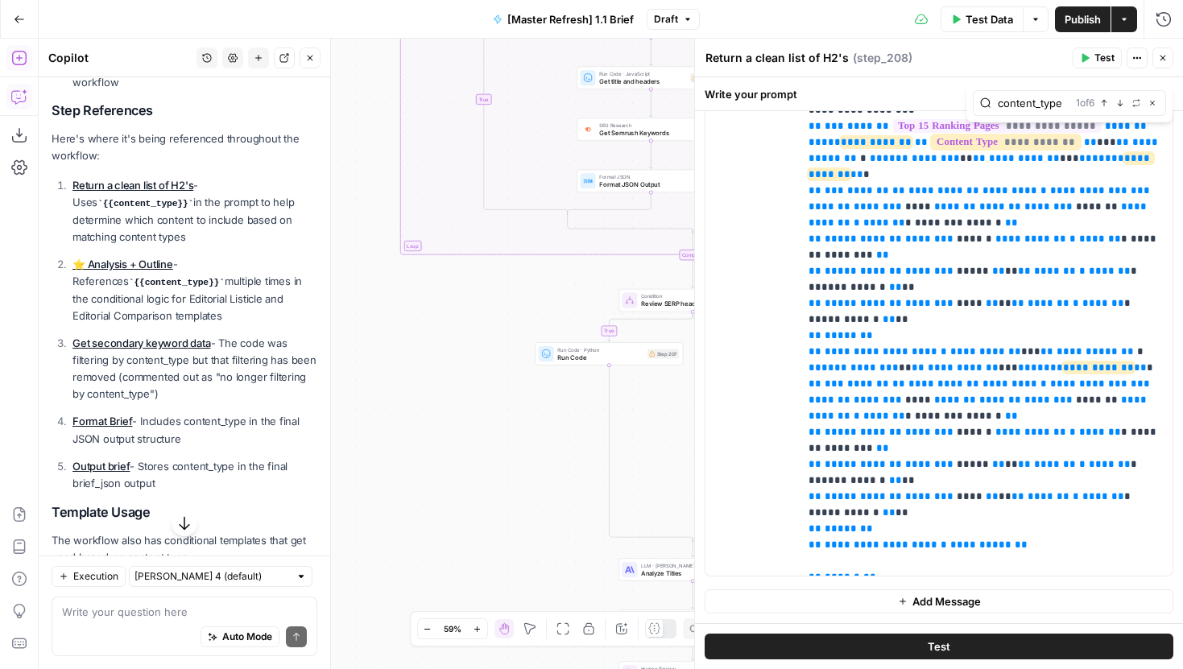
click at [1163, 64] on button "Close" at bounding box center [1162, 57] width 21 height 21
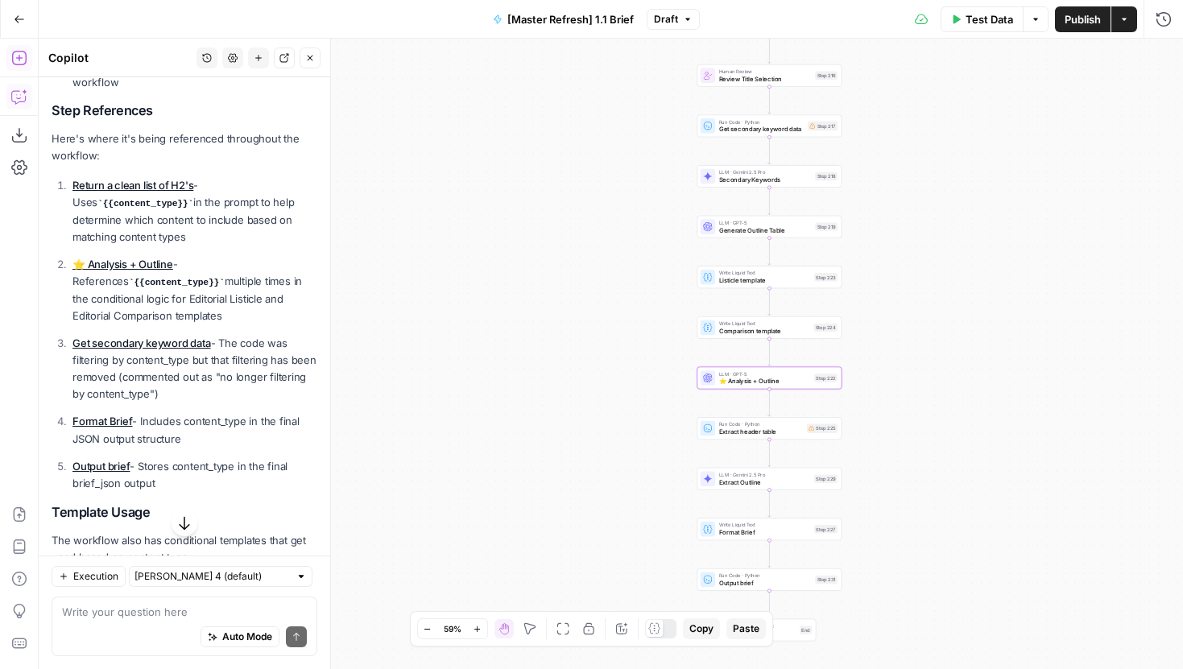
click at [121, 262] on link "⭐️ Analysis + Outline" at bounding box center [122, 264] width 101 height 13
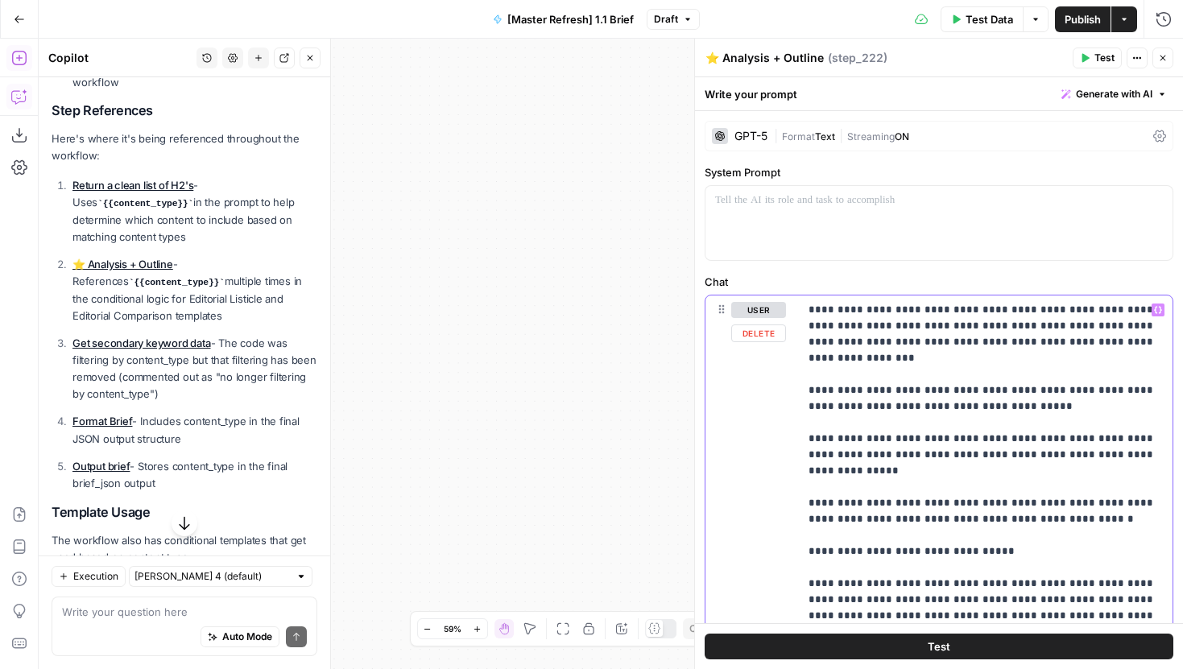
click at [914, 326] on p "**********" at bounding box center [985, 632] width 354 height 660
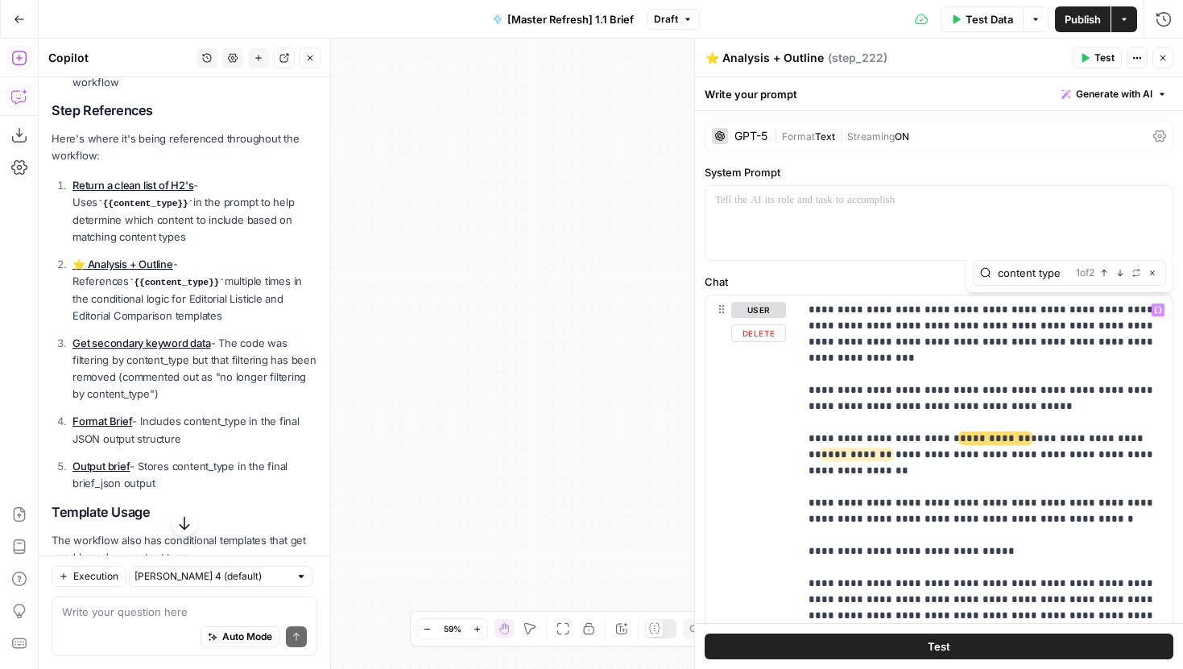
drag, startPoint x: 1038, startPoint y: 273, endPoint x: 982, endPoint y: 273, distance: 56.4
click at [982, 273] on div "content type 1 of 2 Previous match Next Match Replace Close" at bounding box center [1068, 273] width 193 height 26
type input "type"
click at [1121, 274] on icon "button" at bounding box center [1120, 273] width 6 height 6
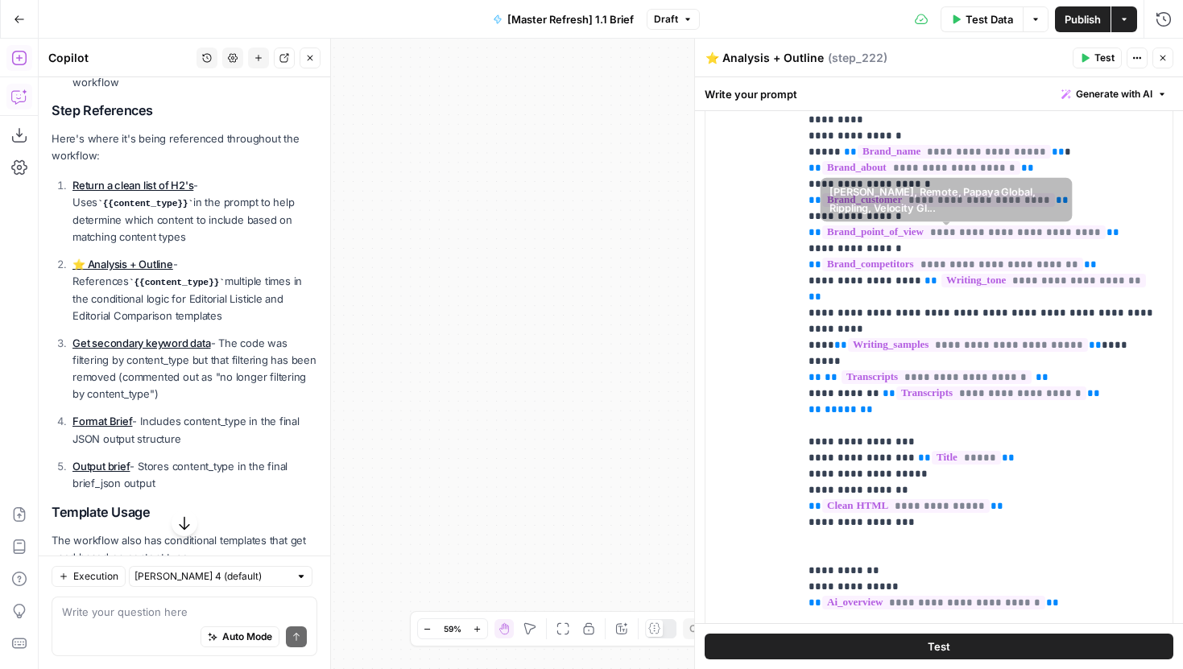
scroll to position [0, 0]
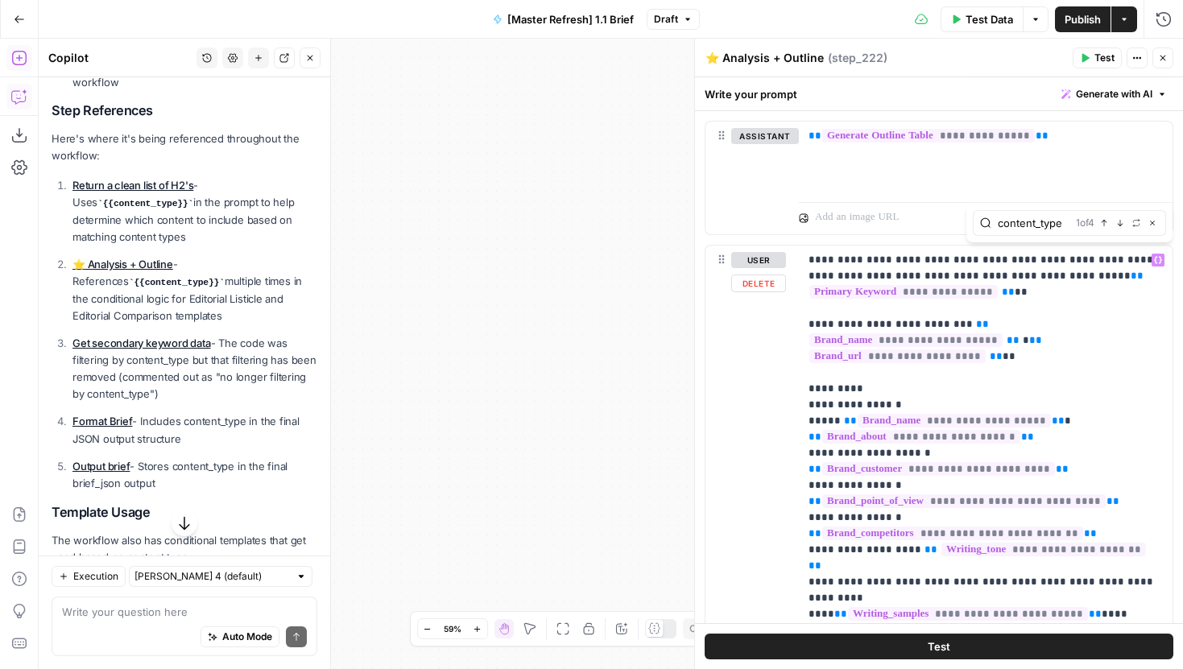
type input "content_type"
click at [1120, 221] on icon "button" at bounding box center [1120, 223] width 8 height 8
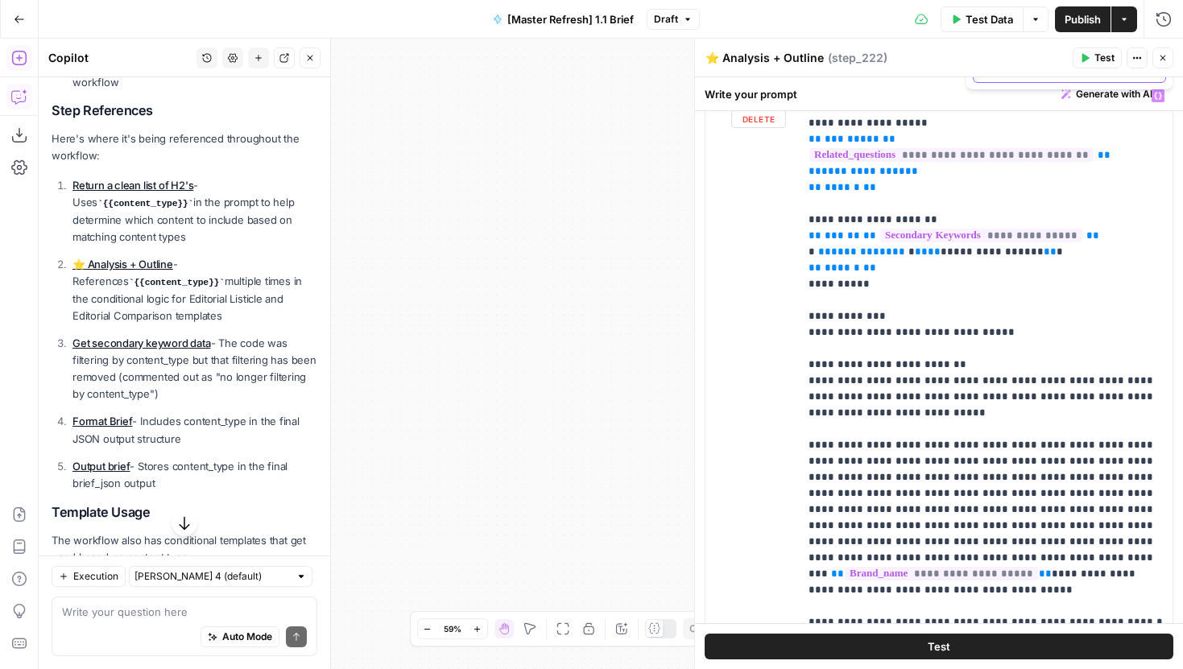
scroll to position [0, 0]
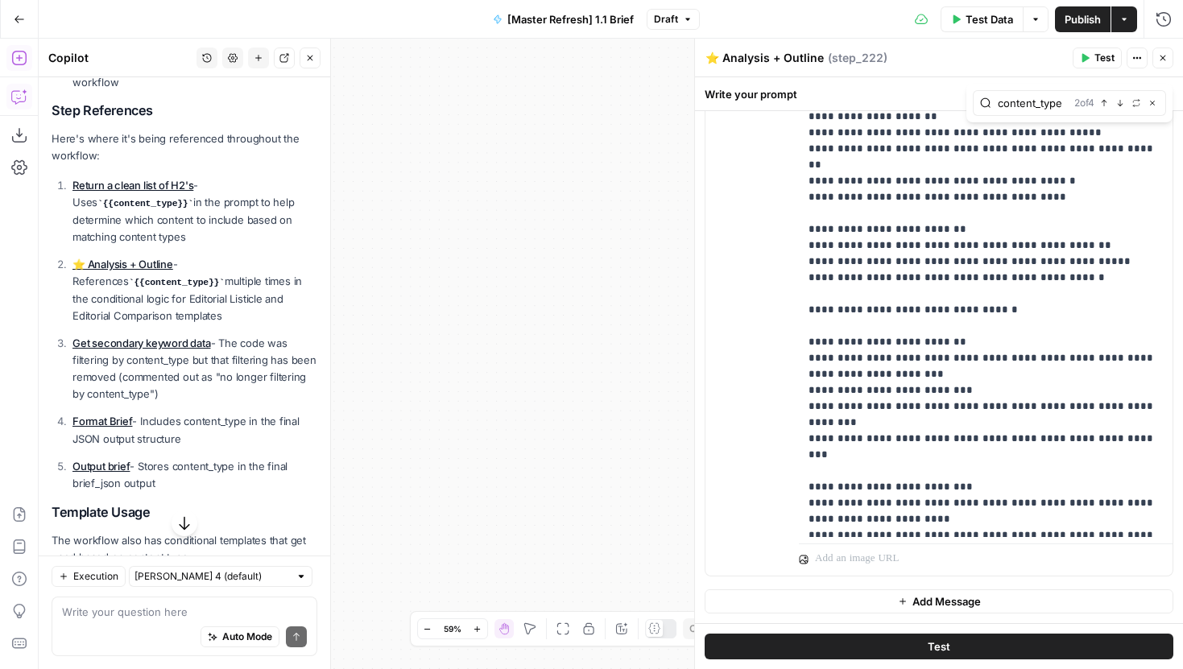
click at [1096, 96] on div "2 of 4 Previous match Next Match Replace Close" at bounding box center [1116, 103] width 85 height 14
click at [1103, 100] on icon "button" at bounding box center [1104, 103] width 8 height 8
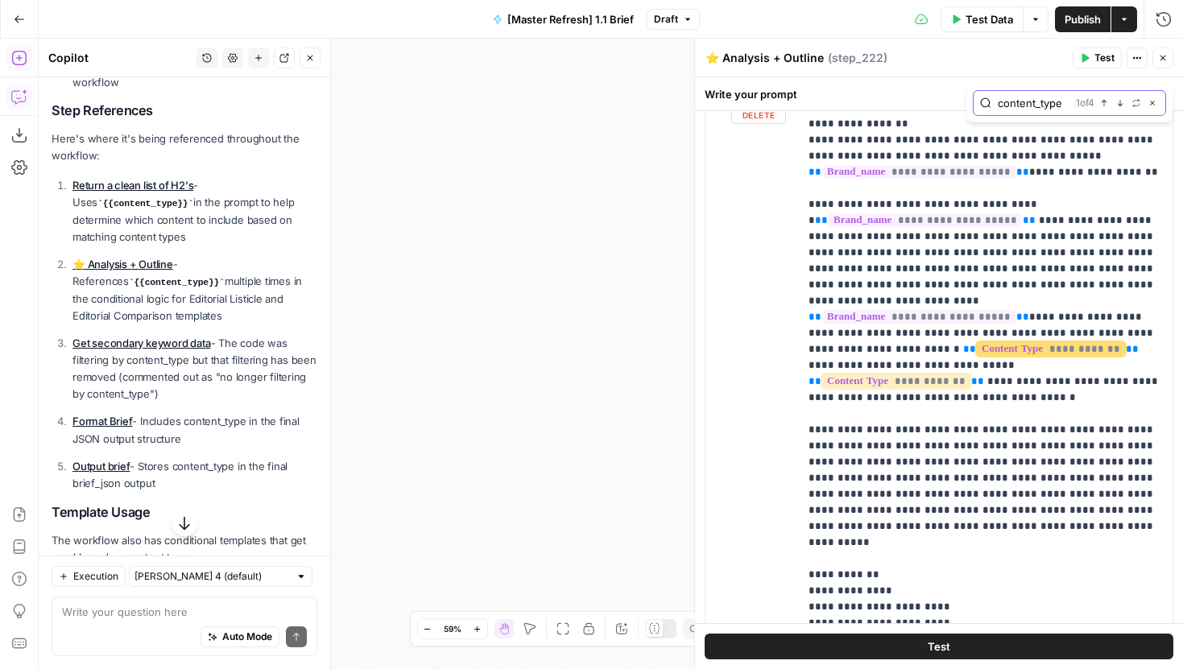
click at [1117, 97] on button "Next Match" at bounding box center [1119, 103] width 13 height 13
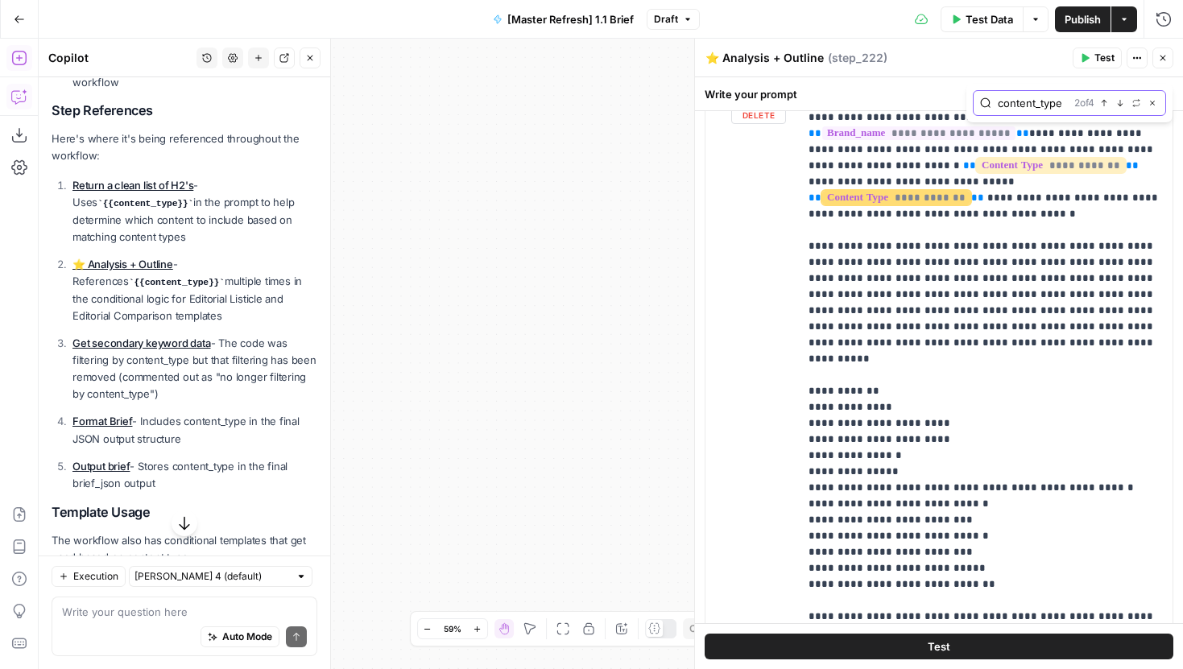
click at [1117, 99] on icon "button" at bounding box center [1120, 103] width 8 height 8
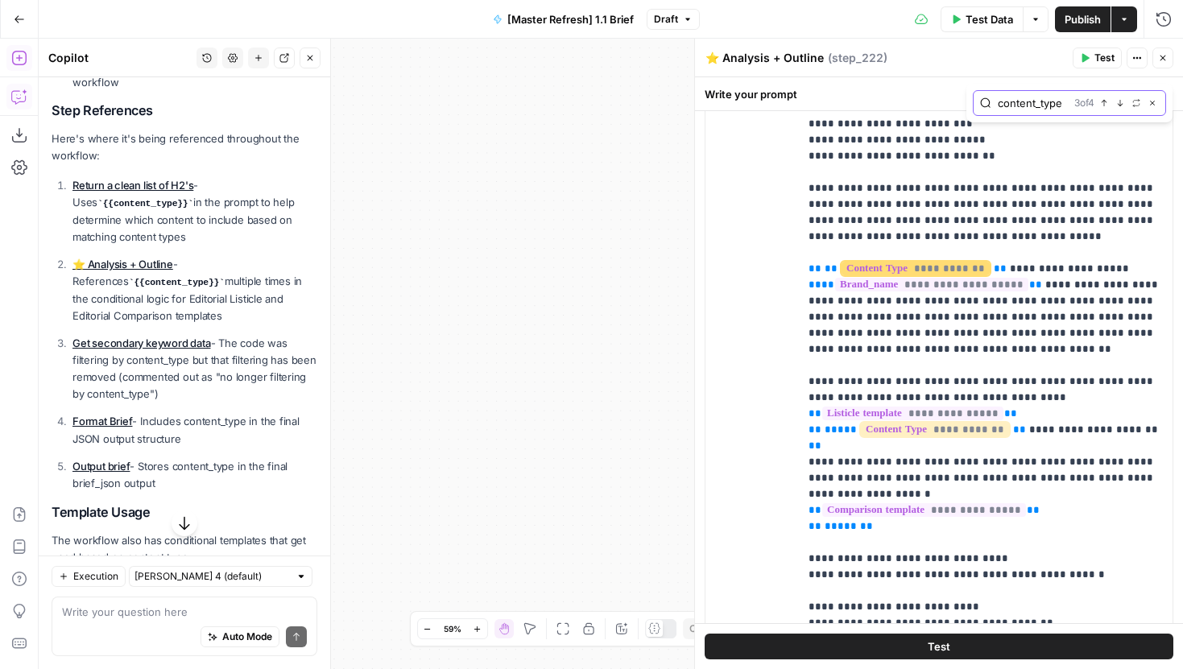
click at [1123, 106] on icon "button" at bounding box center [1120, 103] width 8 height 8
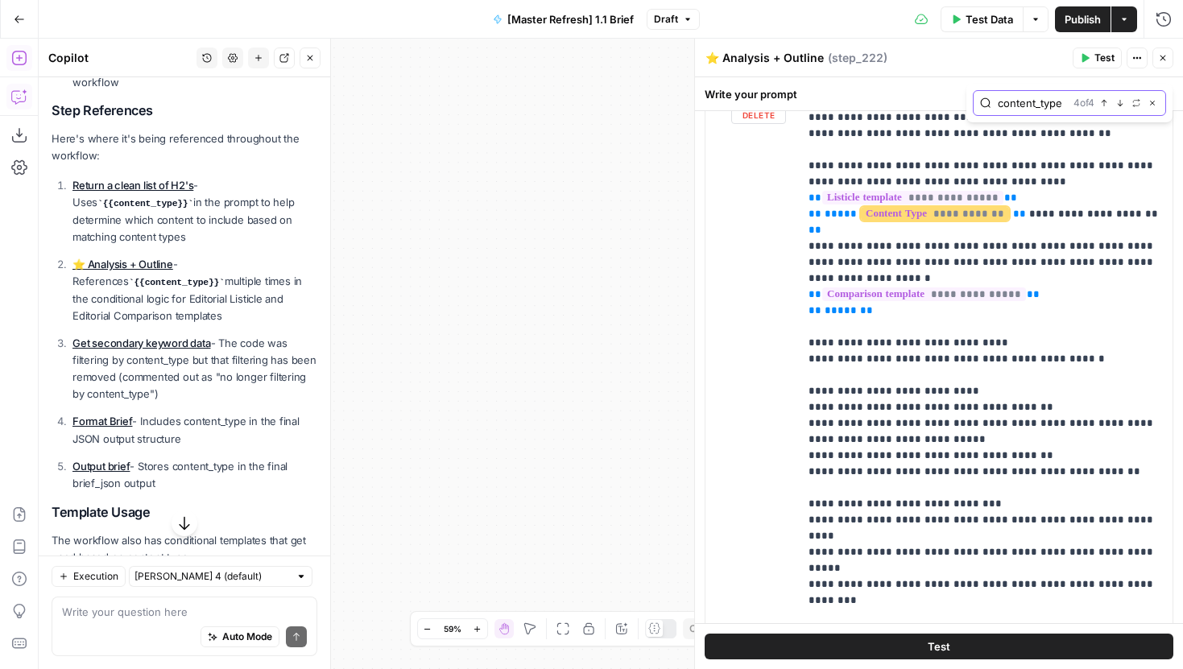
click at [1123, 106] on icon "button" at bounding box center [1120, 103] width 8 height 8
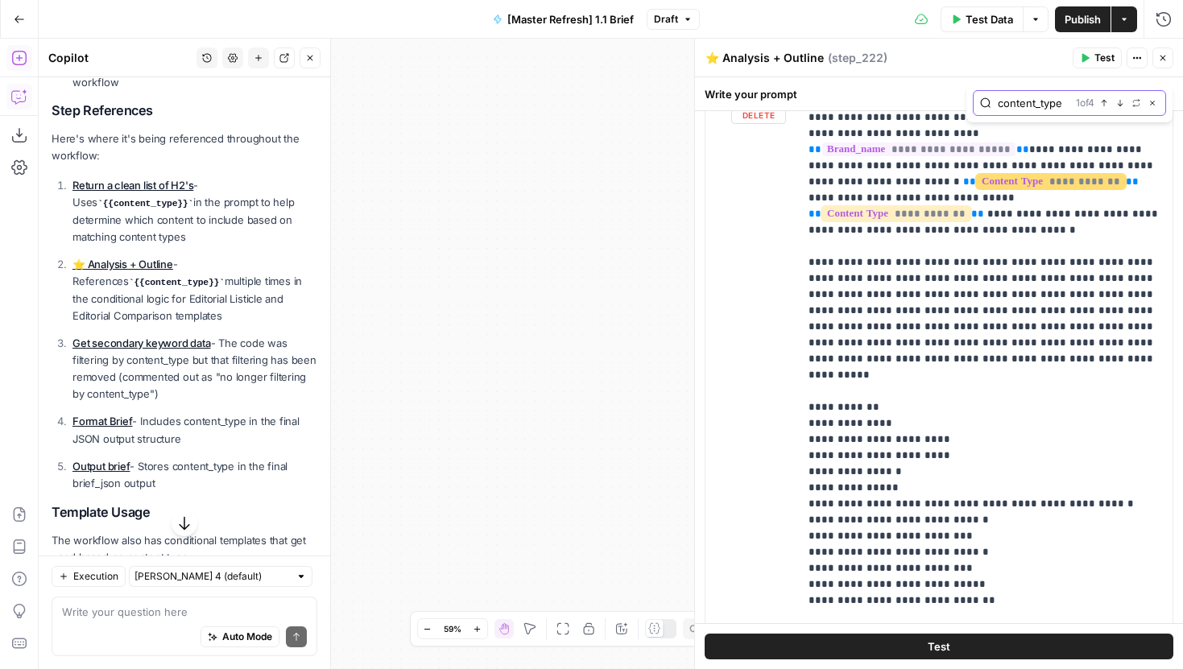
click at [1154, 102] on icon "button" at bounding box center [1152, 103] width 8 height 8
click at [1162, 62] on icon "button" at bounding box center [1163, 58] width 10 height 10
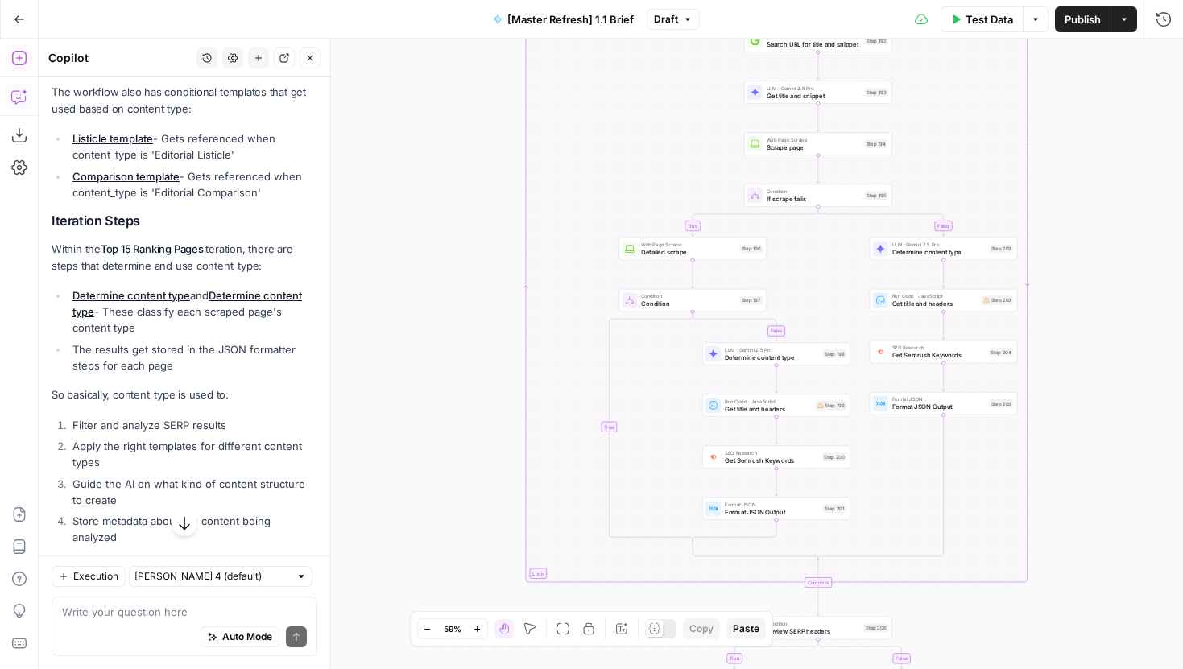
scroll to position [892, 0]
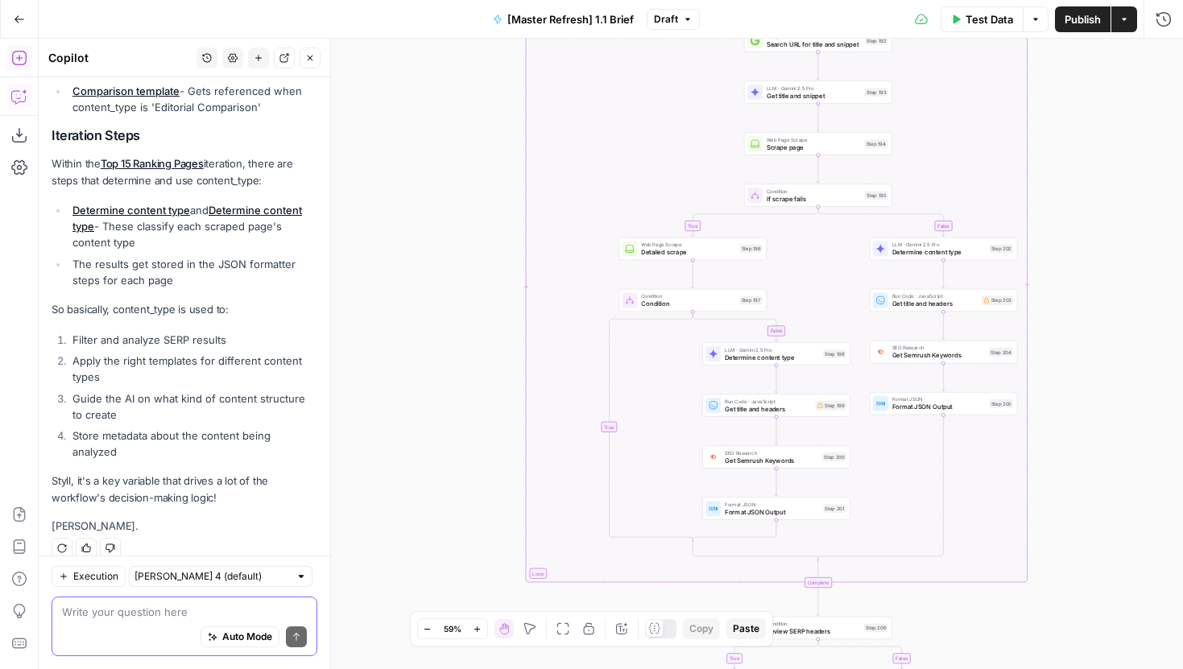
click at [137, 612] on textarea at bounding box center [184, 612] width 245 height 16
type textarea "what if content_type is "Editorial Article""
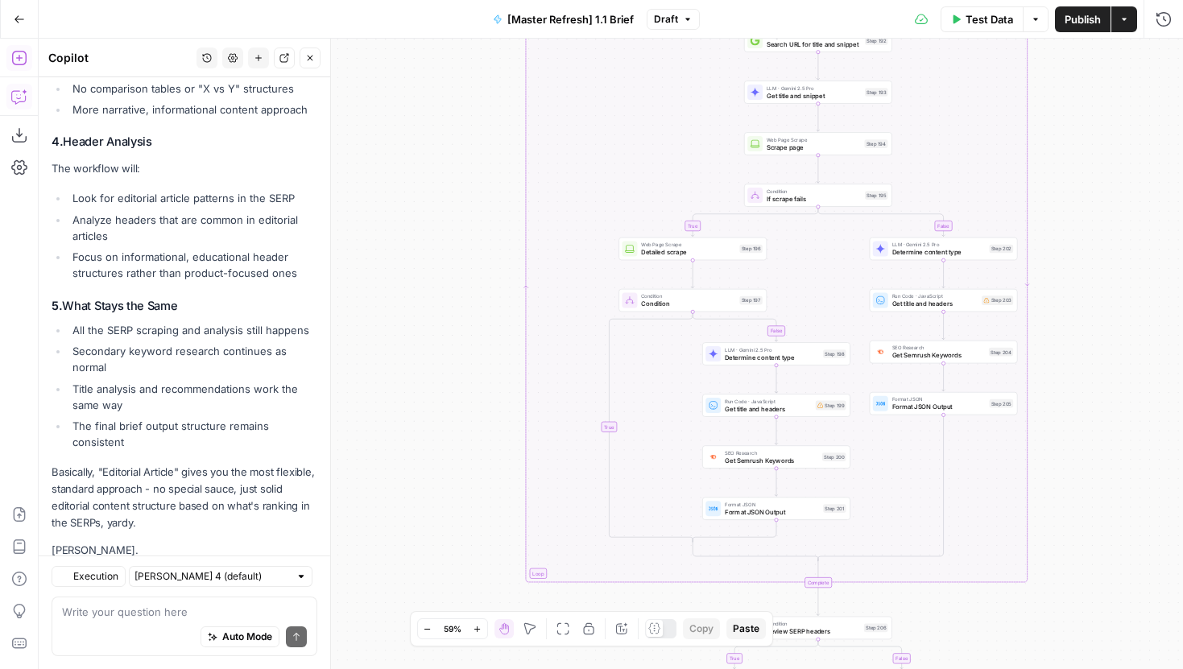
scroll to position [2124, 0]
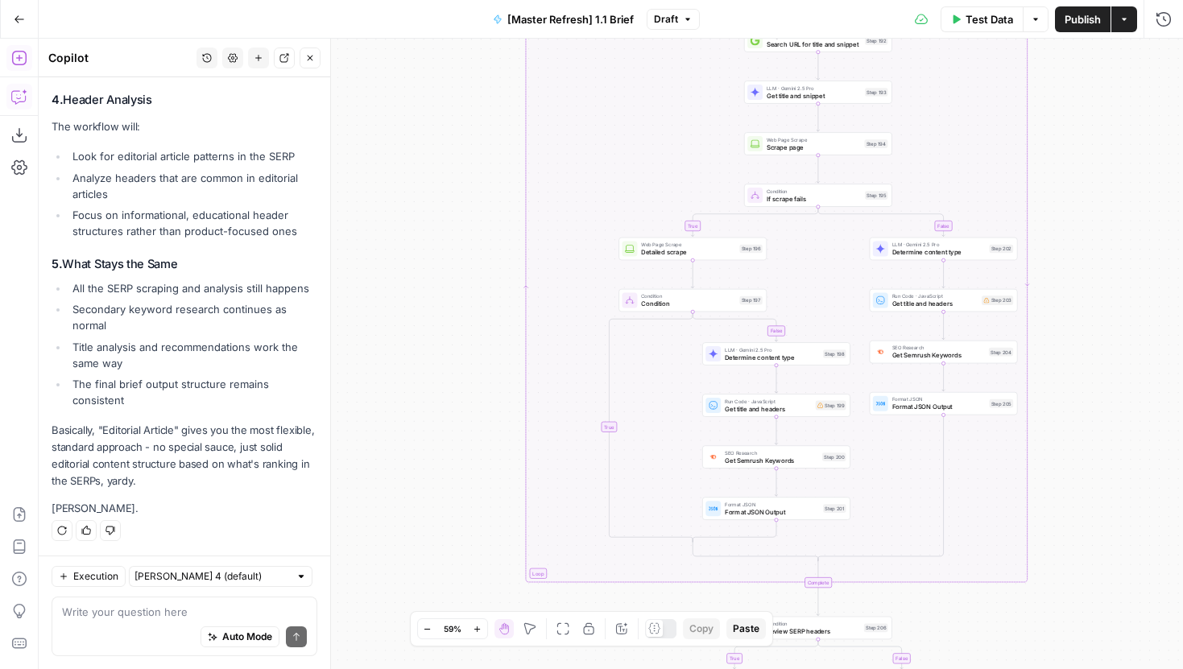
click at [10, 16] on button "Go Back" at bounding box center [19, 19] width 29 height 29
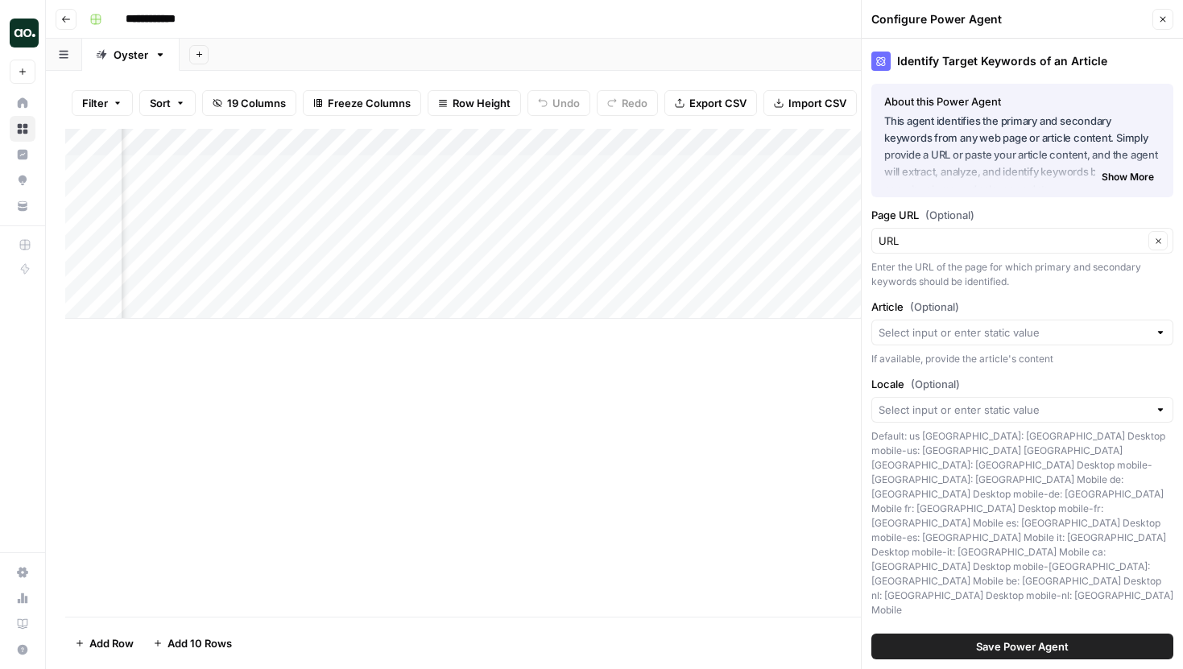
scroll to position [0, 1138]
click at [630, 168] on div "Add Column" at bounding box center [614, 224] width 1098 height 190
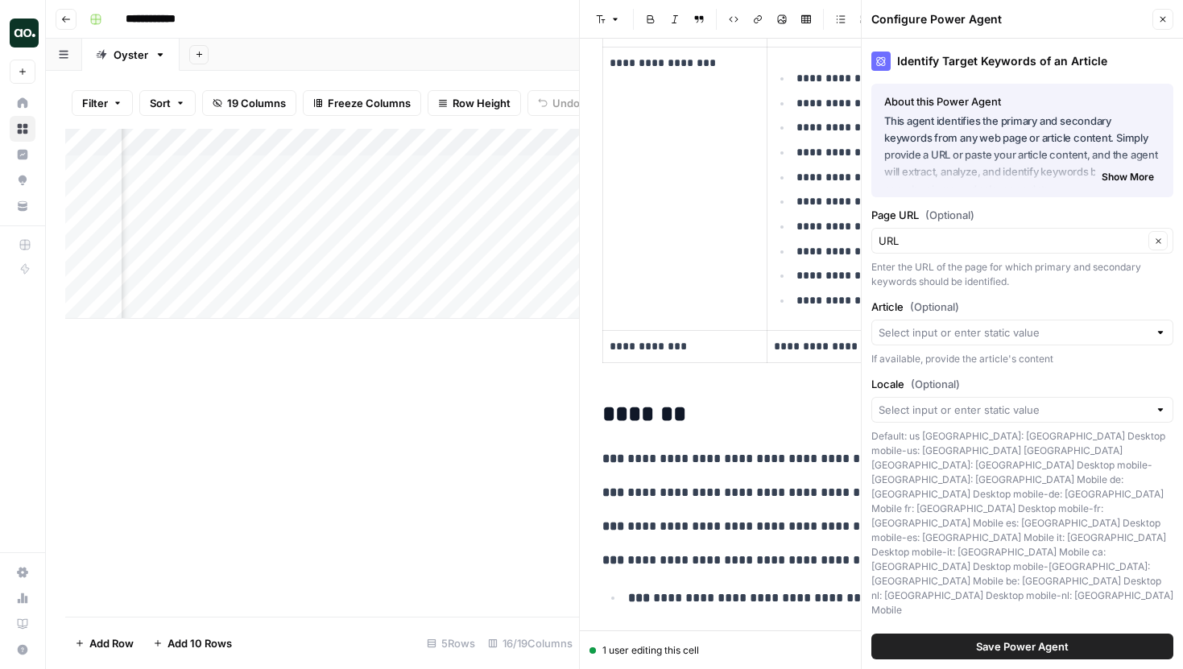
scroll to position [167, 0]
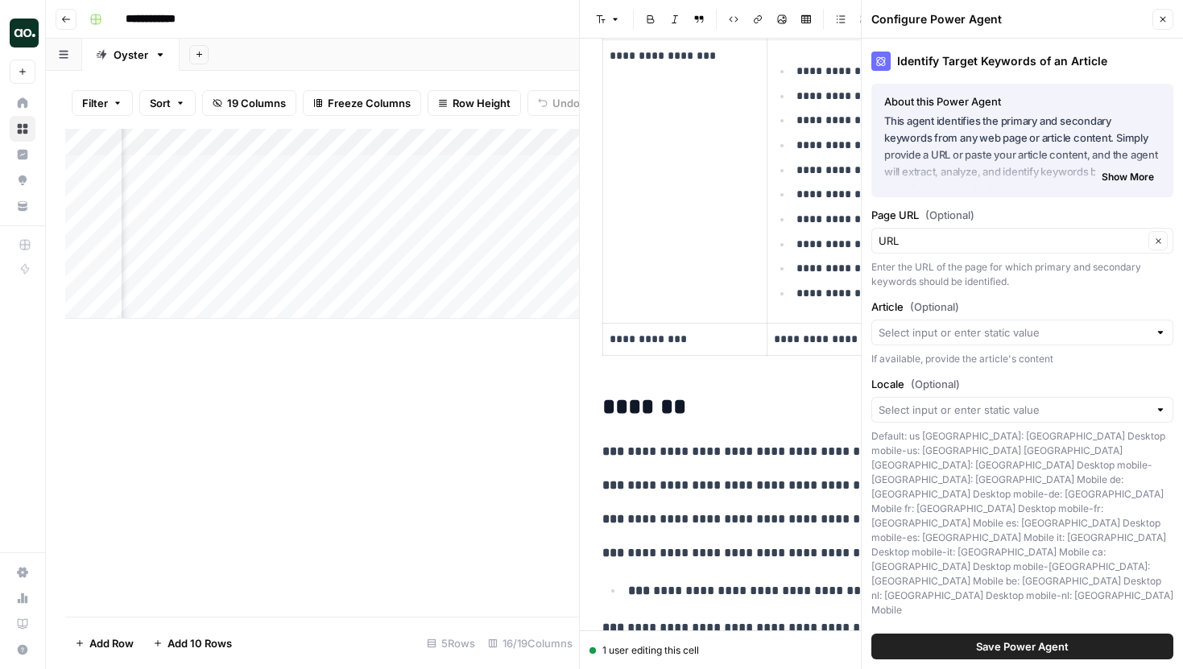
click at [1162, 27] on button "Close" at bounding box center [1162, 19] width 21 height 21
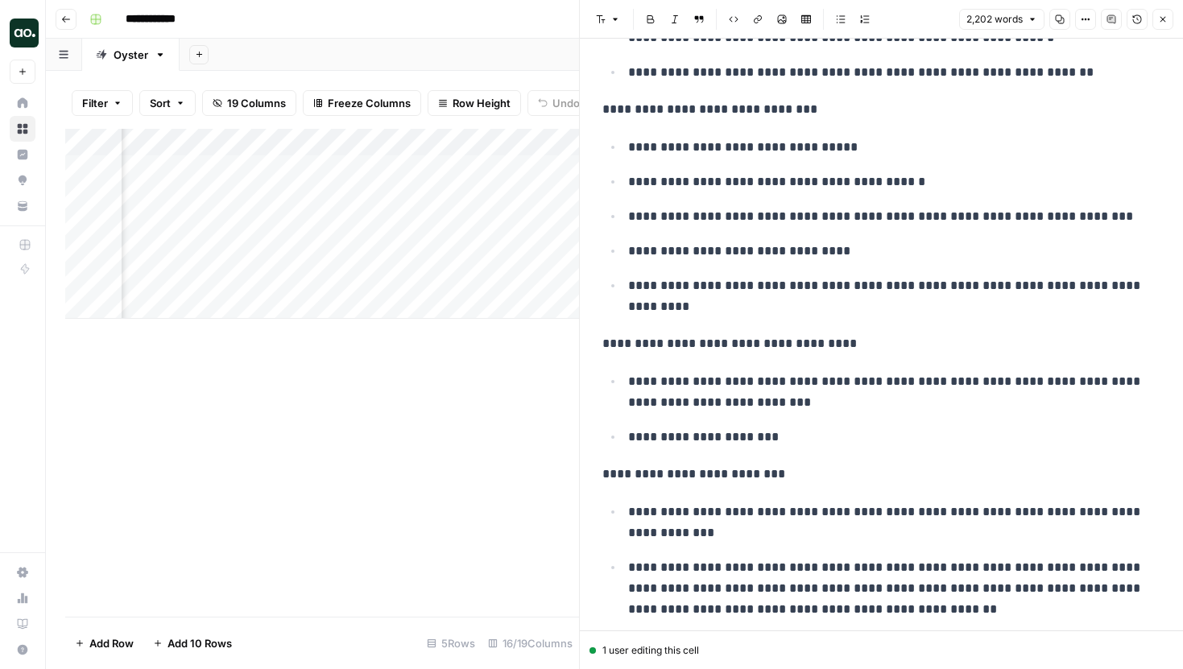
scroll to position [0, 1219]
click at [316, 147] on div "Add Column" at bounding box center [322, 224] width 514 height 190
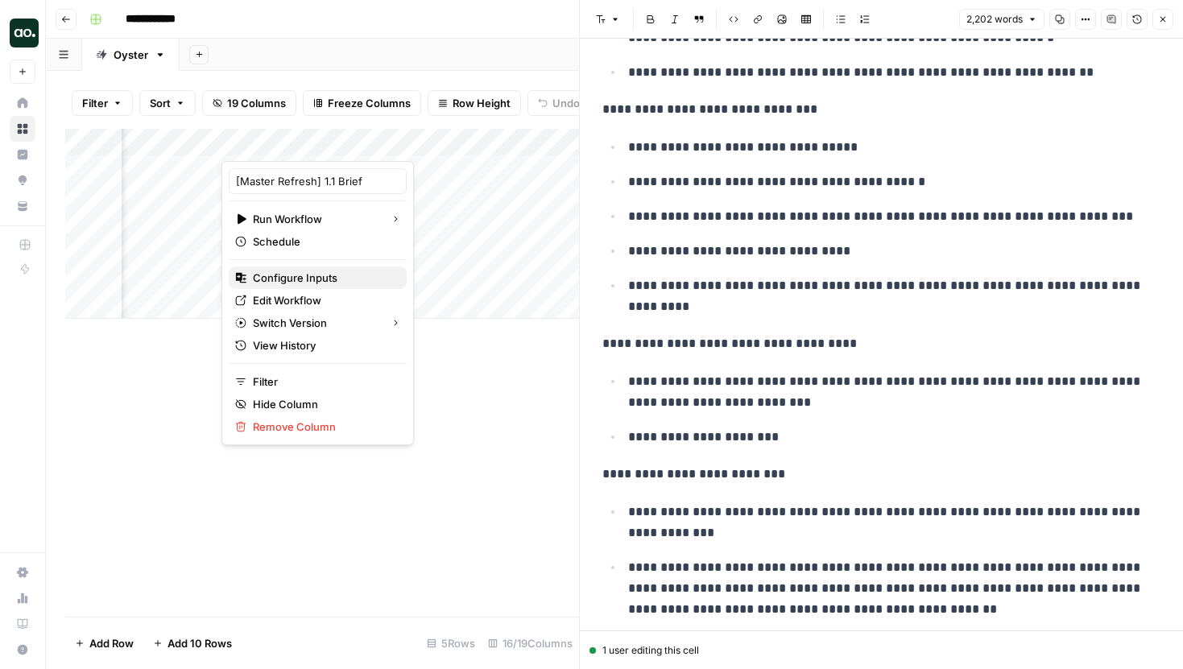
click at [291, 274] on span "Configure Inputs" at bounding box center [323, 278] width 141 height 16
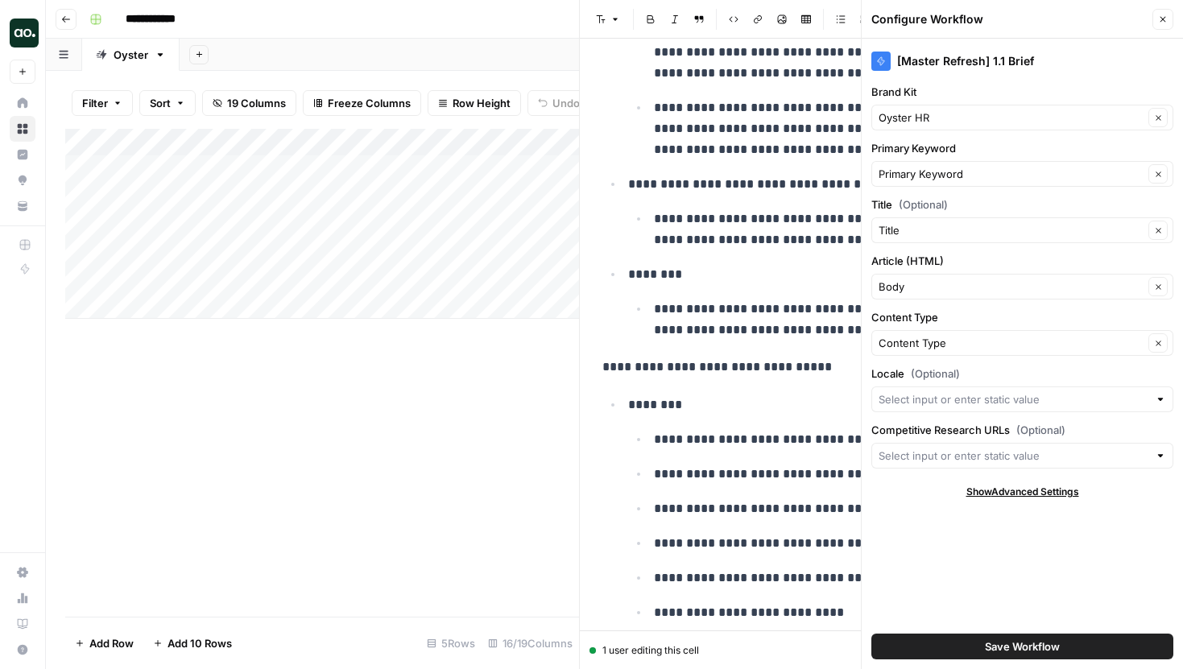
scroll to position [3668, 0]
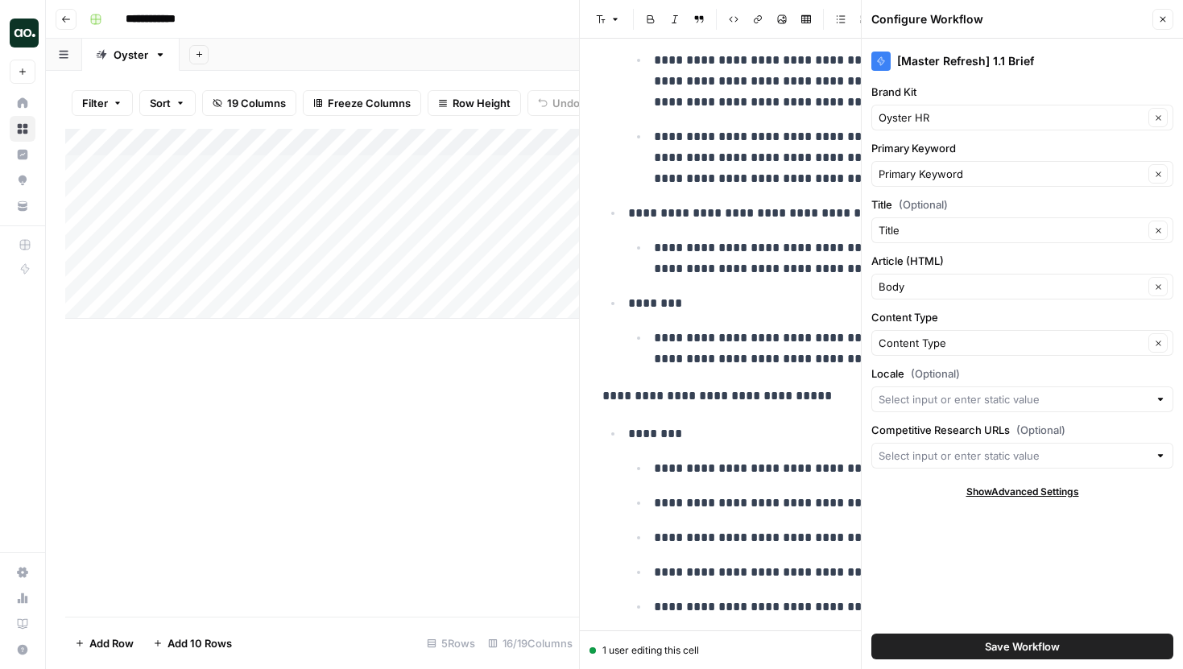
click at [415, 160] on div "Add Column" at bounding box center [322, 224] width 514 height 190
click at [415, 169] on div "Add Column" at bounding box center [322, 224] width 514 height 190
click at [427, 405] on div "Add Column" at bounding box center [322, 373] width 514 height 488
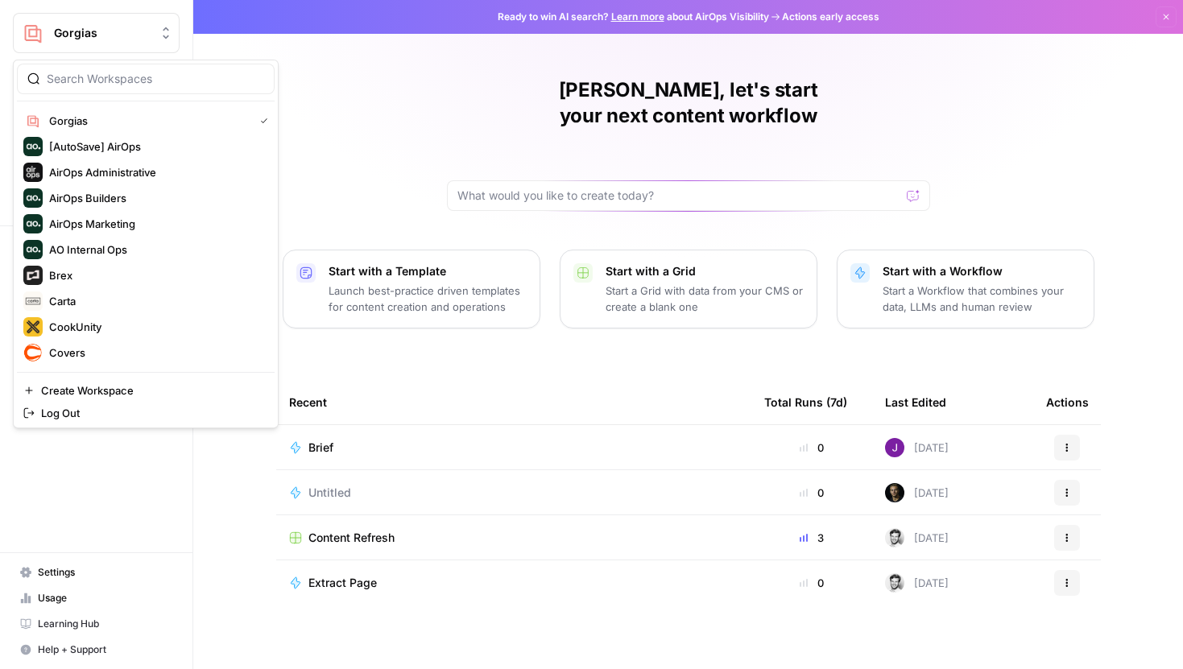
click at [134, 41] on button "Gorgias" at bounding box center [96, 33] width 167 height 40
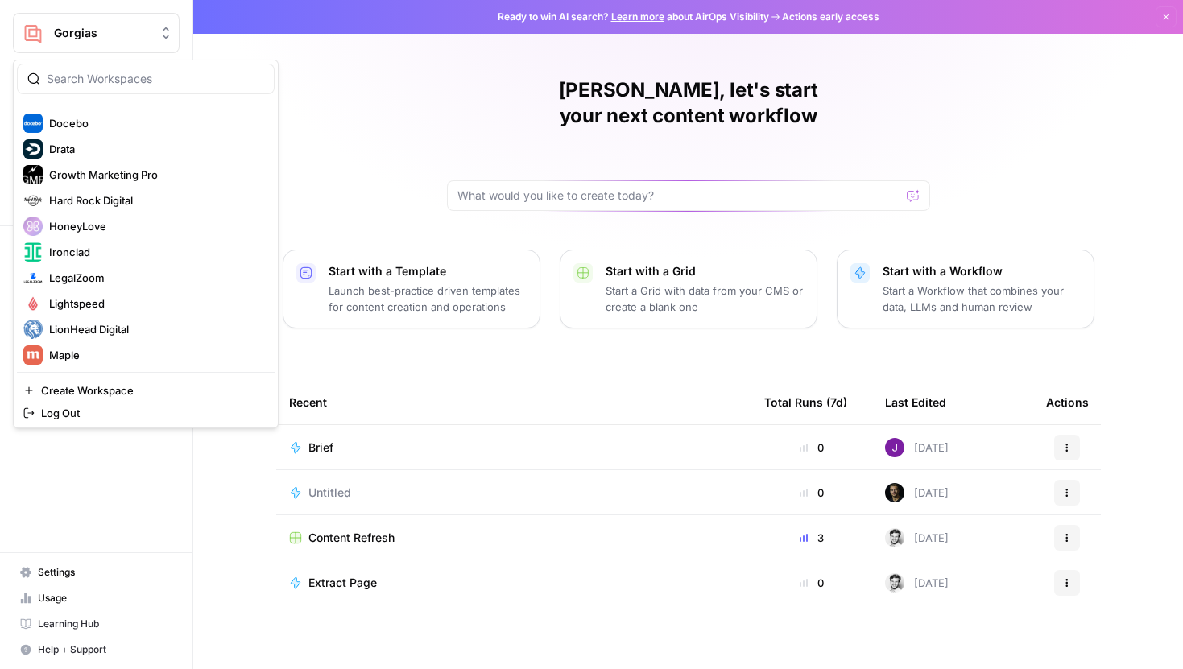
scroll to position [258, 0]
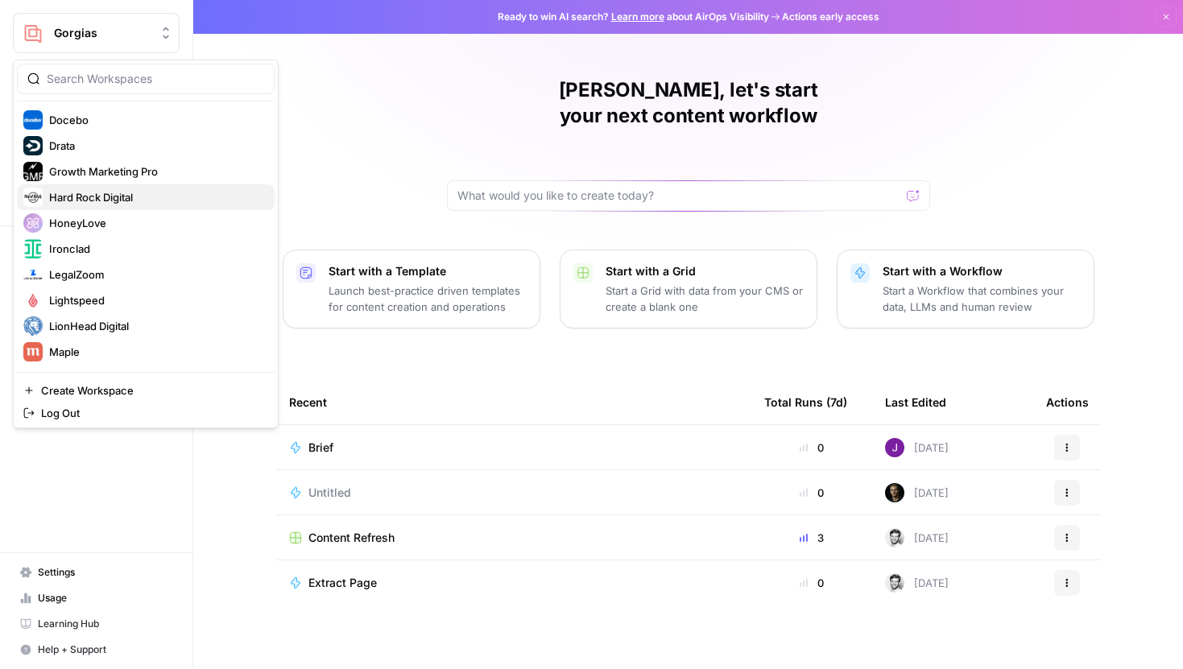
click at [98, 196] on span "Hard Rock Digital" at bounding box center [155, 197] width 213 height 16
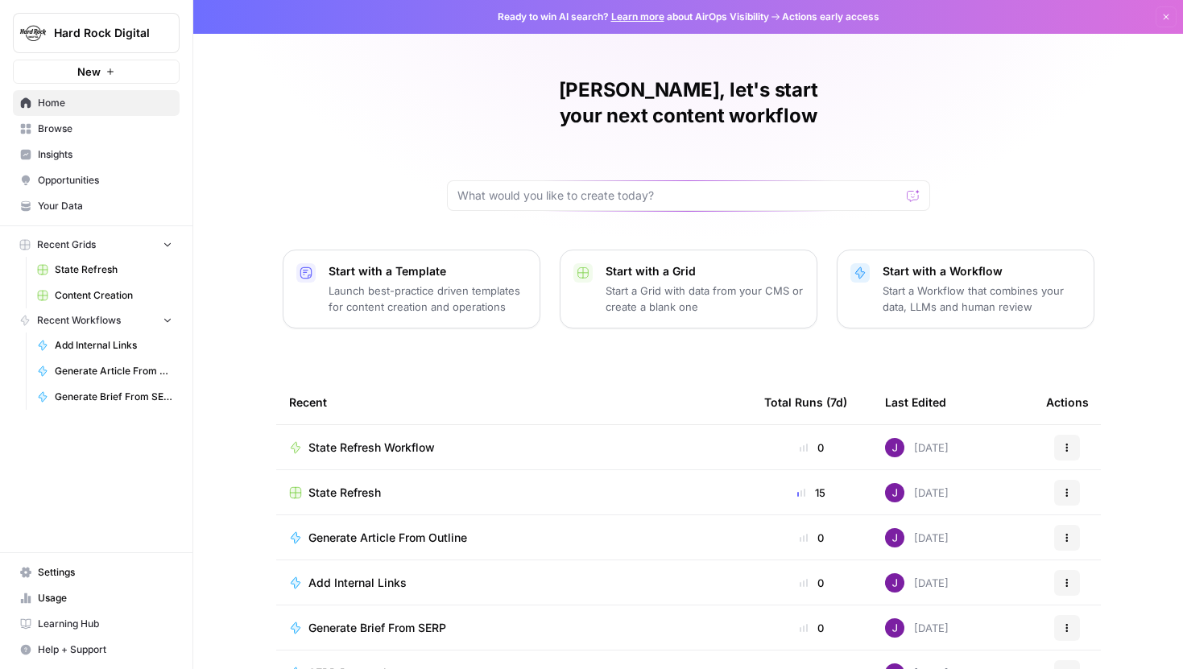
click at [84, 206] on span "Your Data" at bounding box center [105, 206] width 134 height 14
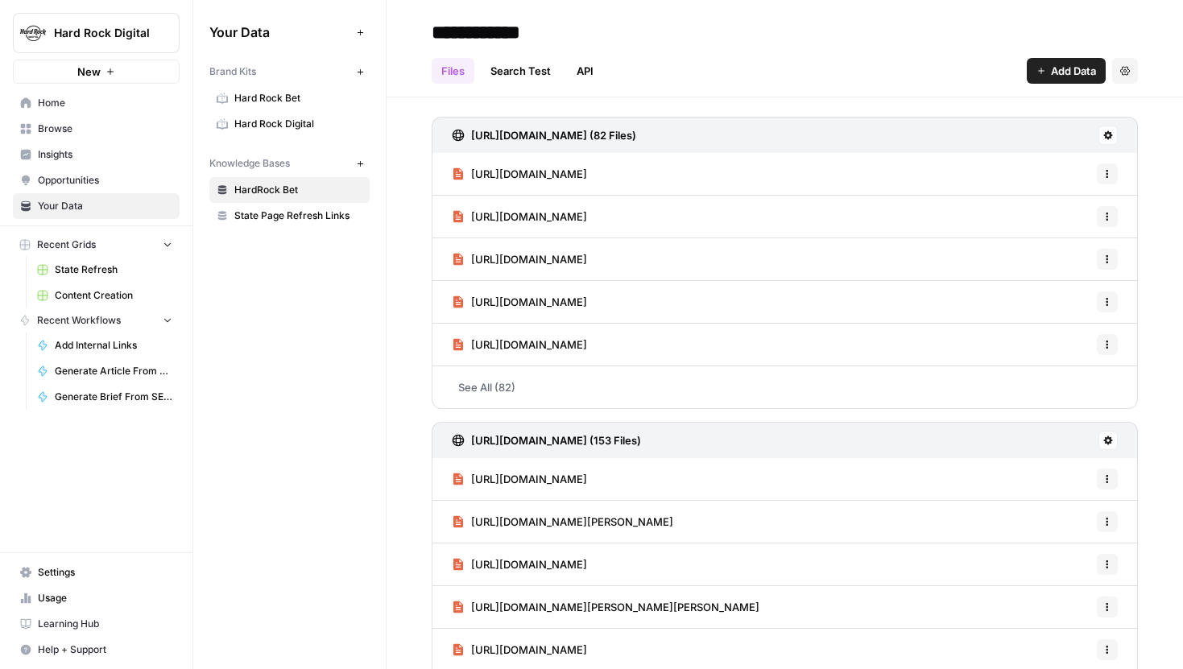
click at [297, 97] on span "Hard Rock Bet" at bounding box center [298, 98] width 128 height 14
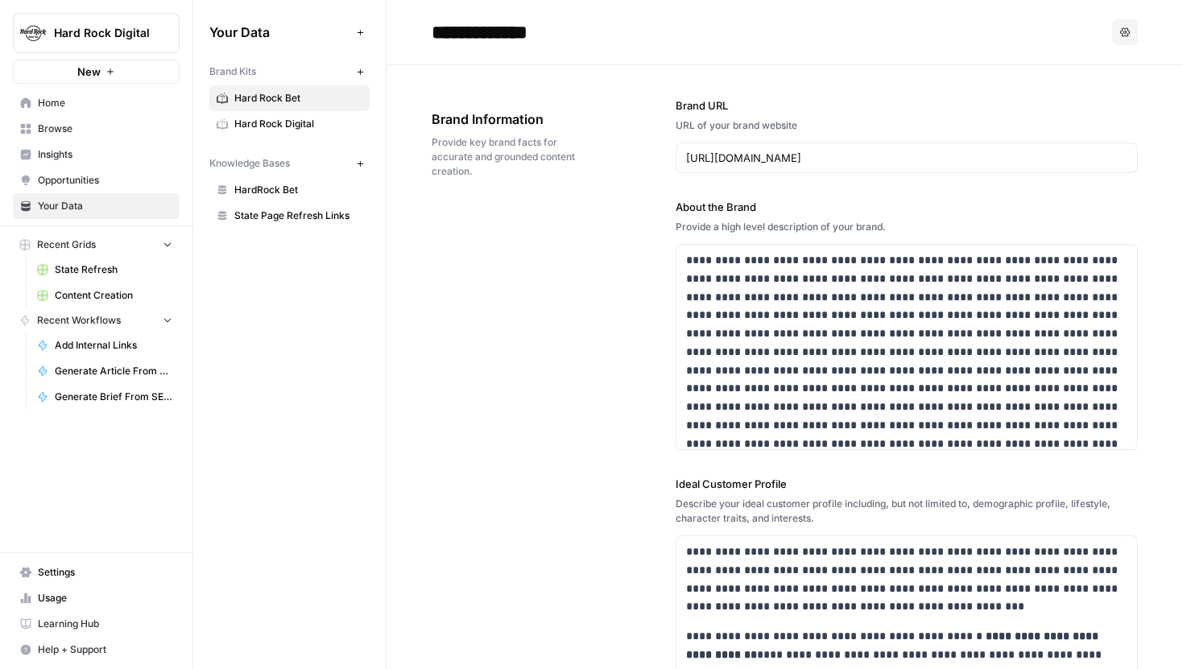
click at [296, 124] on span "Hard Rock Digital" at bounding box center [298, 124] width 128 height 14
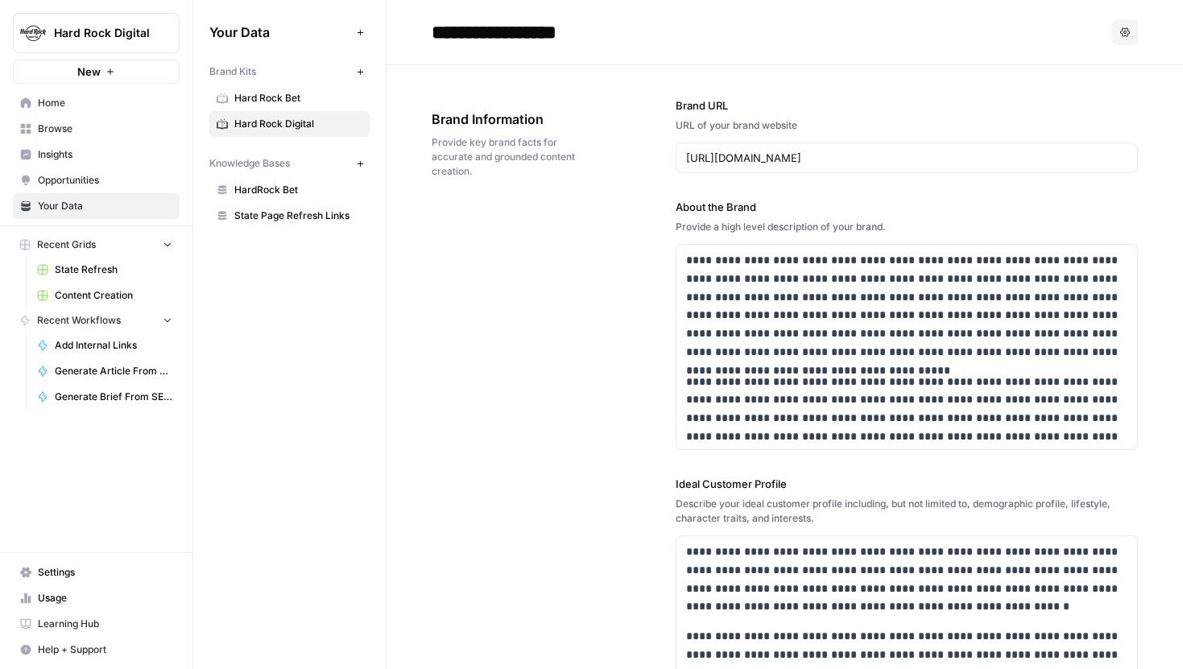
click at [85, 126] on span "Browse" at bounding box center [105, 129] width 134 height 14
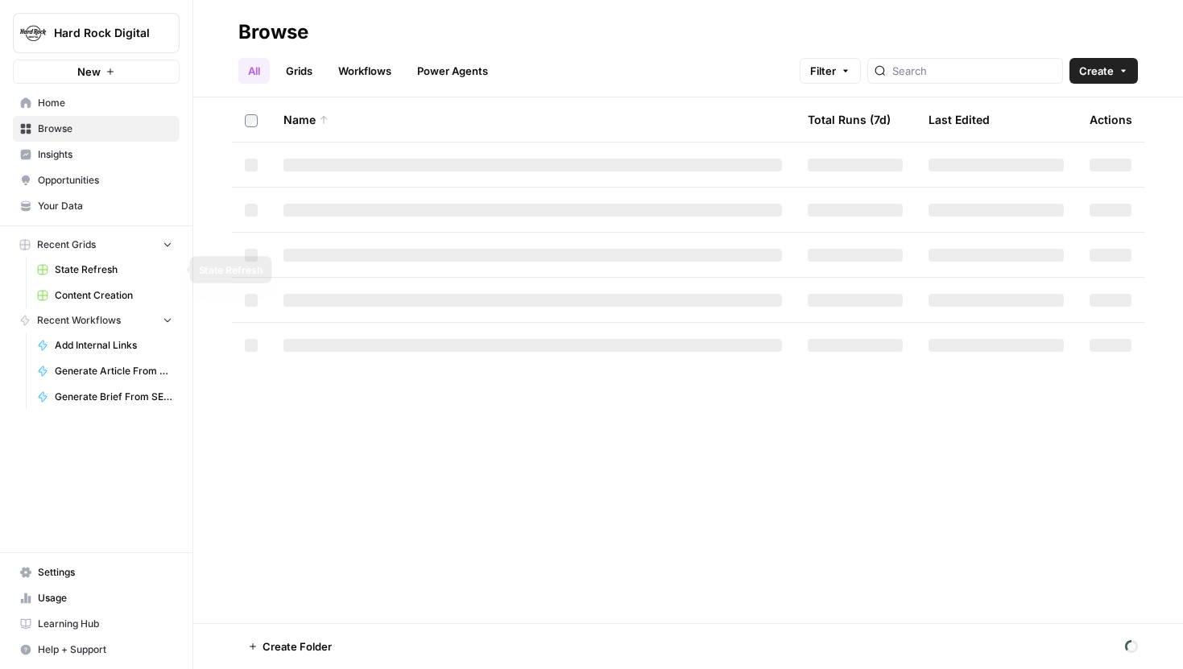
click at [104, 287] on link "Content Creation" at bounding box center [105, 296] width 150 height 26
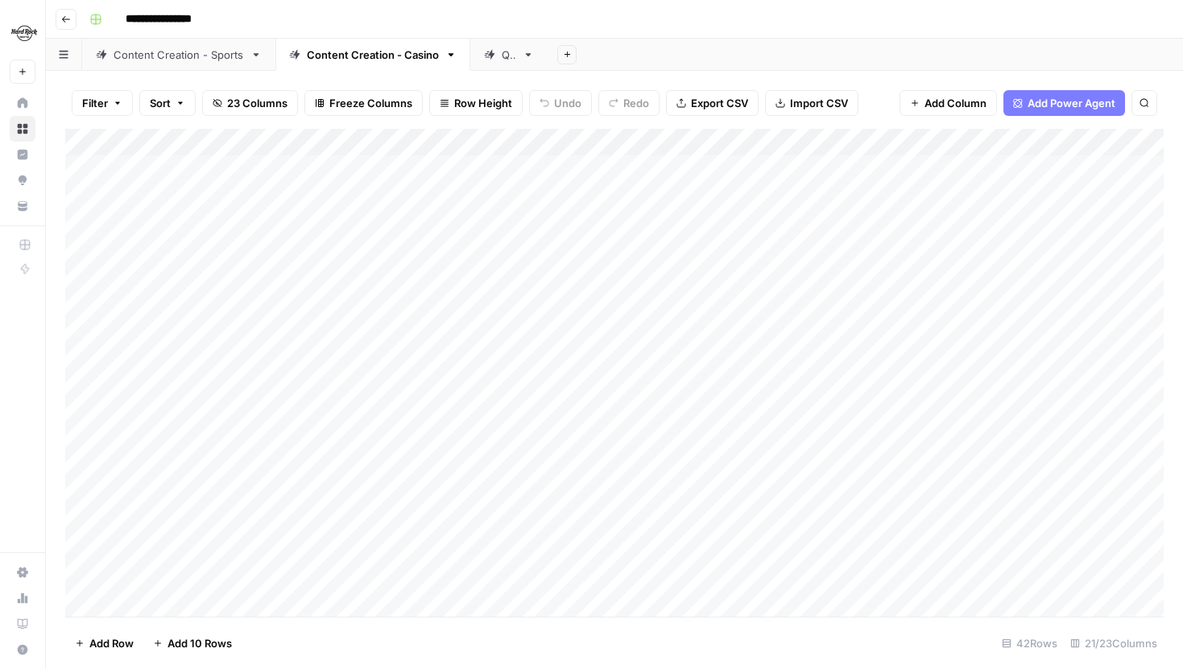
click at [193, 59] on div "Content Creation - Sports" at bounding box center [179, 55] width 130 height 16
click at [405, 58] on div "Content Creation - Casino" at bounding box center [373, 55] width 132 height 16
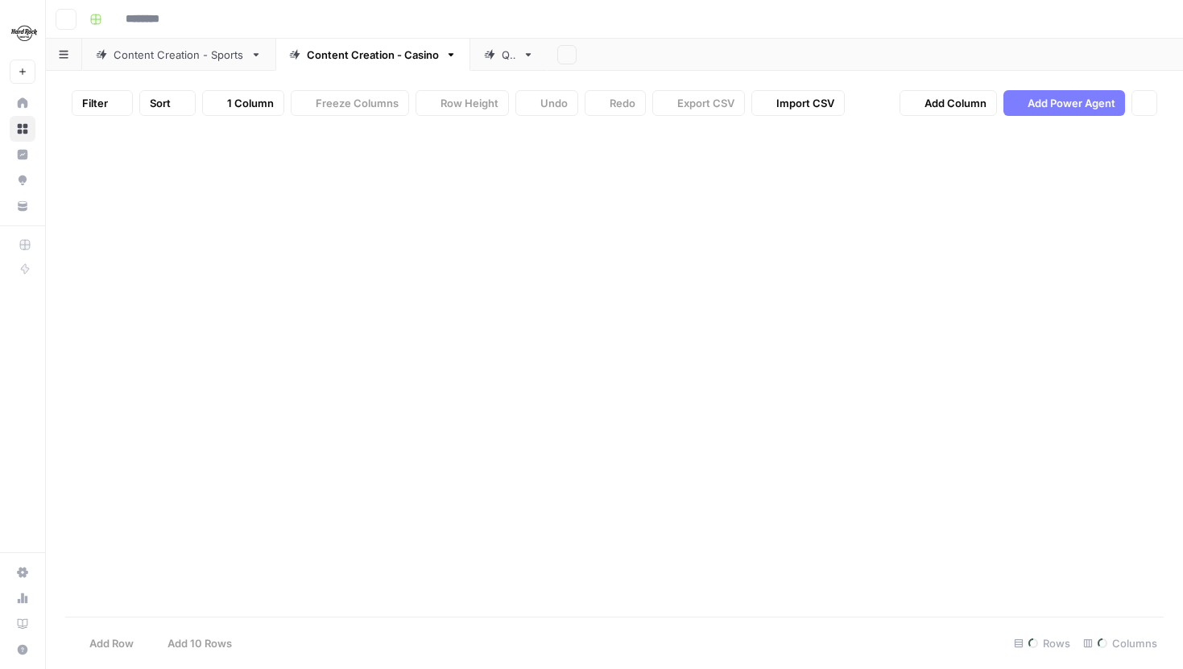
type input "**********"
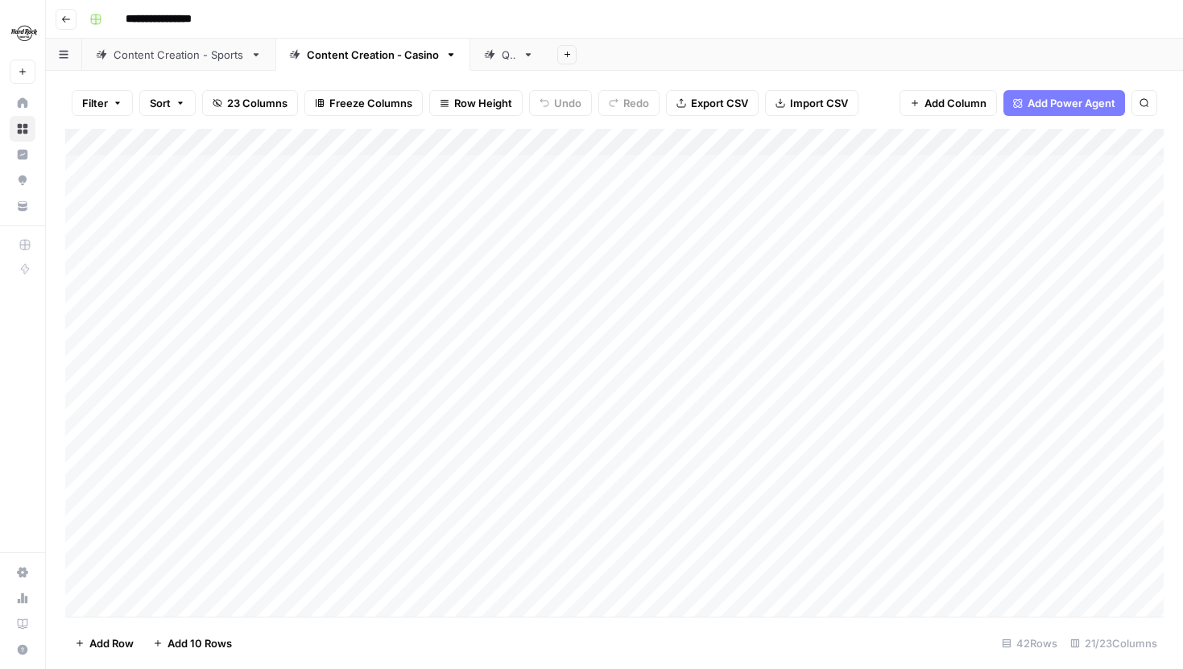
click at [195, 50] on div "Content Creation - Sports" at bounding box center [179, 55] width 130 height 16
click at [350, 60] on div "Content Creation - Casino" at bounding box center [373, 55] width 132 height 16
click at [256, 56] on icon at bounding box center [255, 54] width 11 height 11
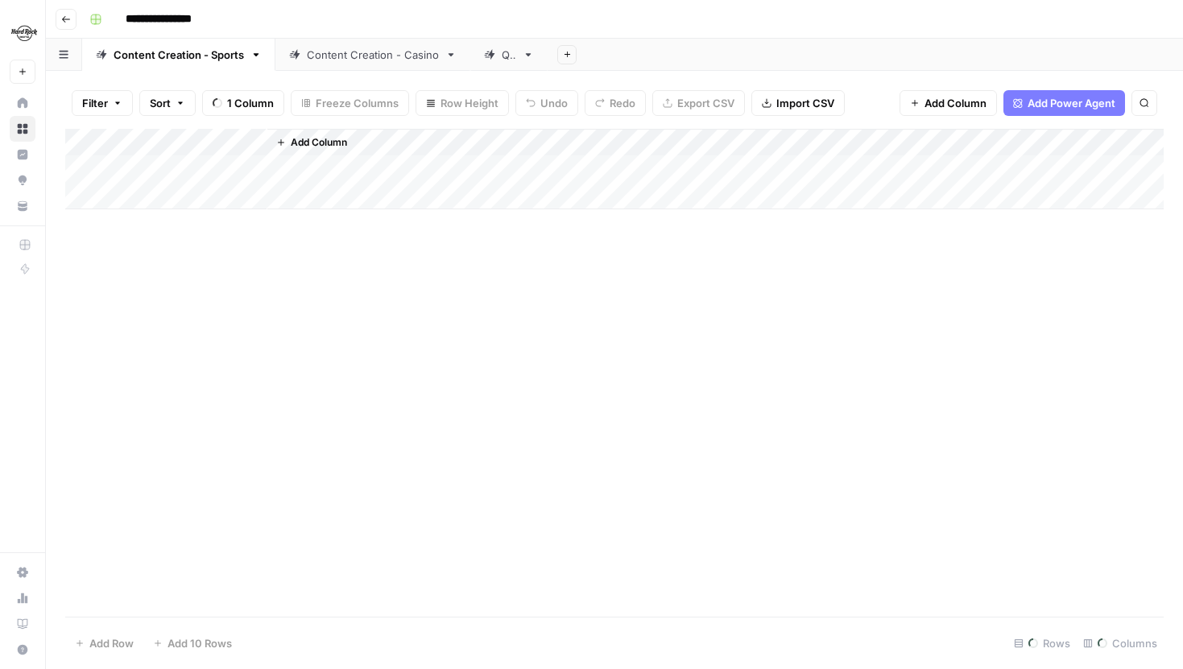
click at [256, 54] on icon "button" at bounding box center [257, 54] width 6 height 3
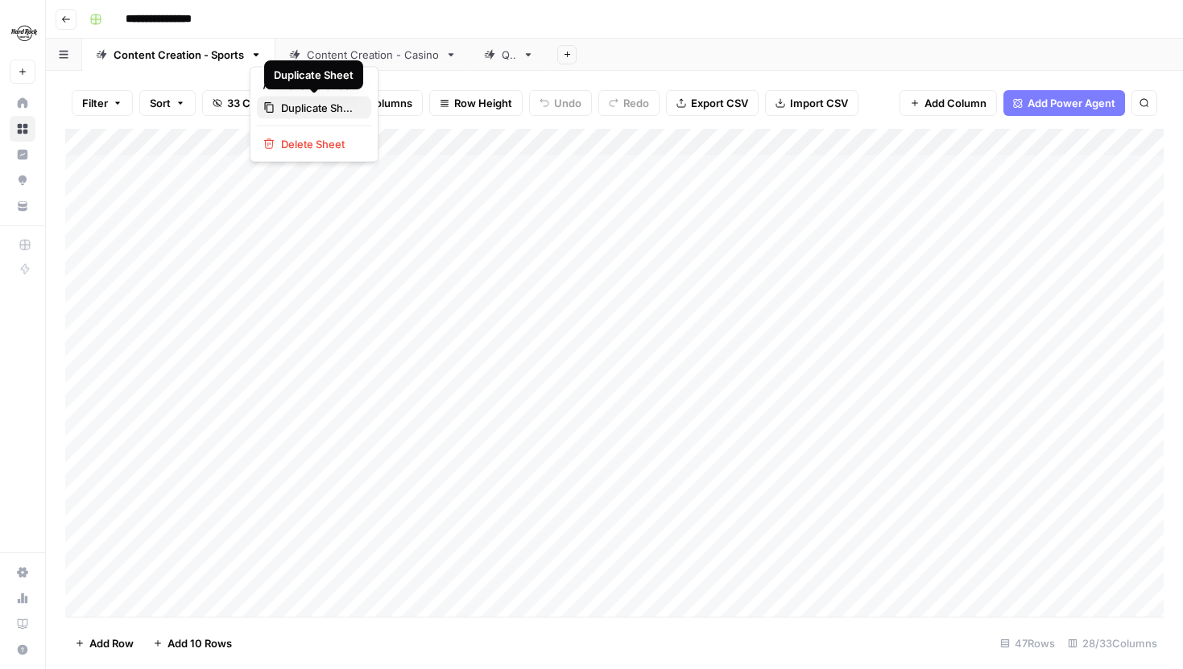
click at [298, 109] on span "Duplicate Sheet" at bounding box center [319, 108] width 77 height 16
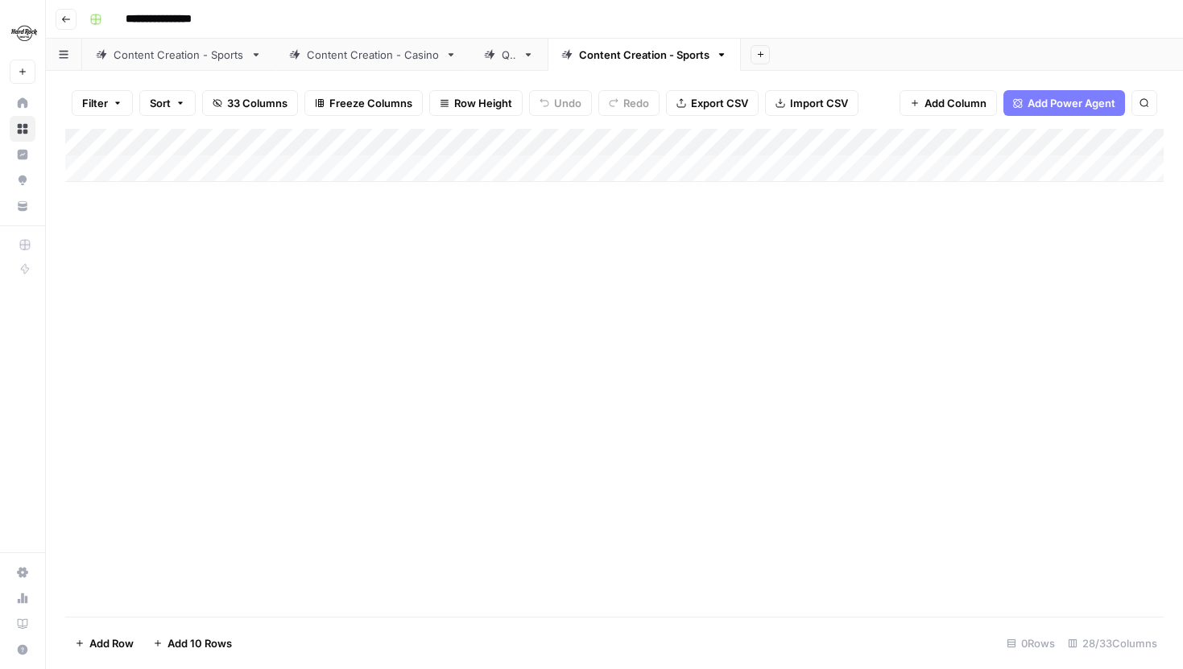
click at [149, 170] on div "Add Column" at bounding box center [614, 155] width 1098 height 53
click at [541, 138] on div "Add Column" at bounding box center [614, 169] width 1098 height 81
click at [708, 270] on div "Add Column" at bounding box center [614, 373] width 1098 height 488
click at [721, 56] on icon "button" at bounding box center [721, 54] width 11 height 11
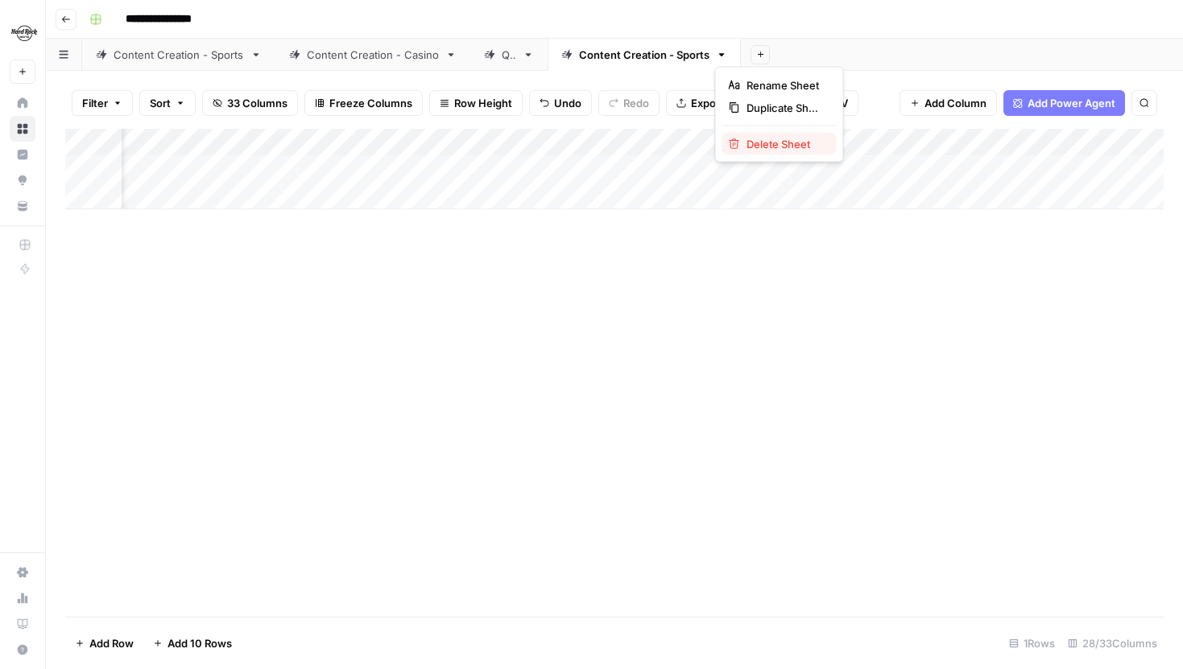
click at [762, 137] on span "Delete Sheet" at bounding box center [784, 144] width 77 height 16
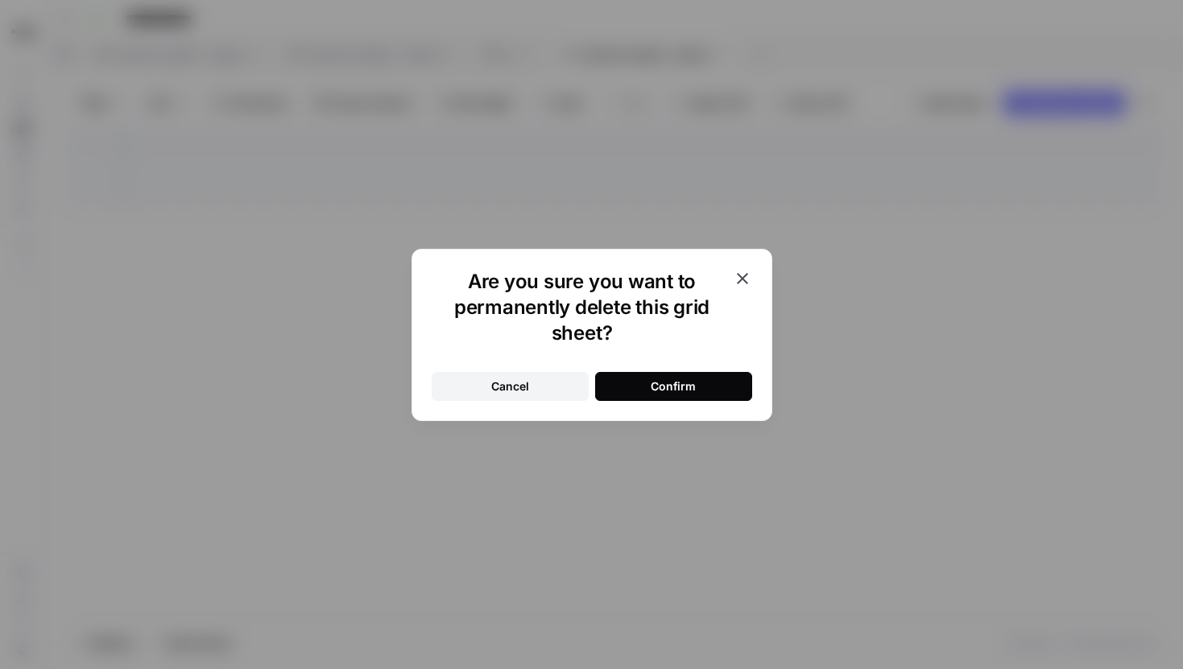
click at [639, 379] on button "Confirm" at bounding box center [673, 386] width 157 height 29
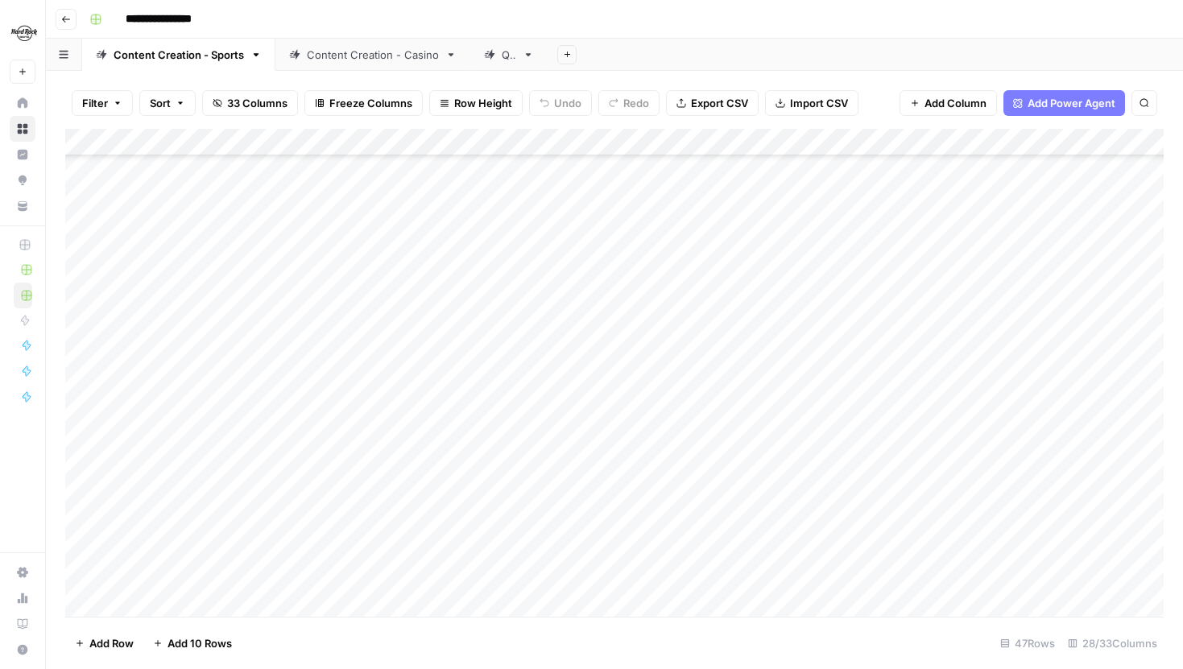
scroll to position [153, 0]
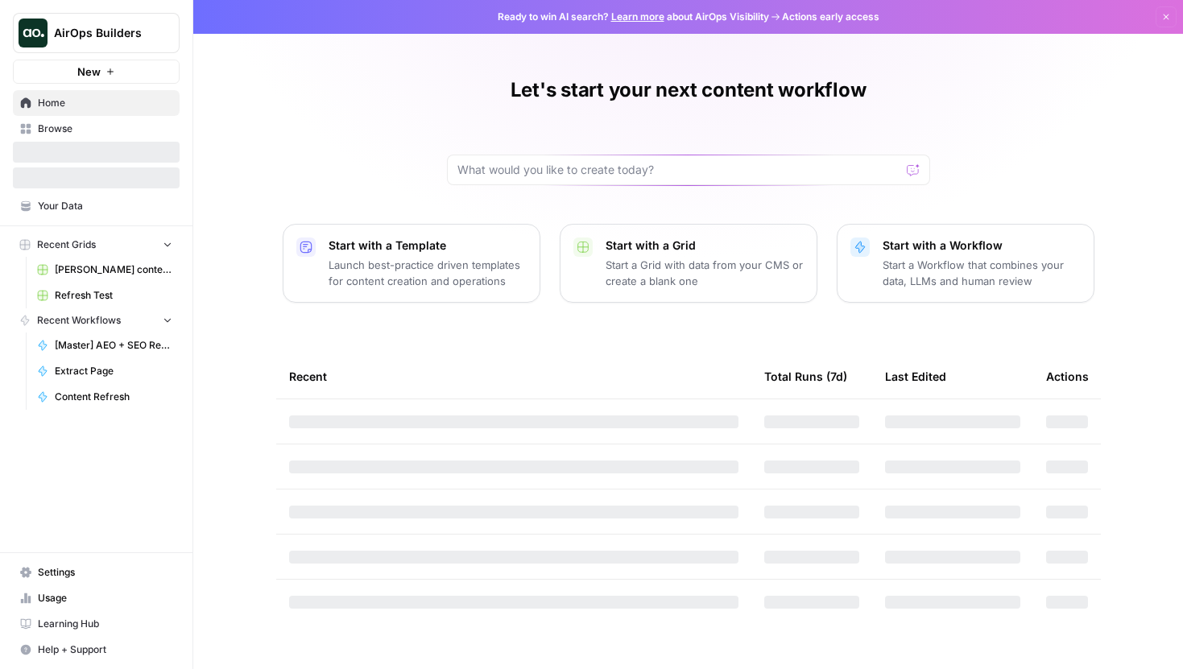
click at [69, 39] on span "AirOps Builders" at bounding box center [102, 33] width 97 height 16
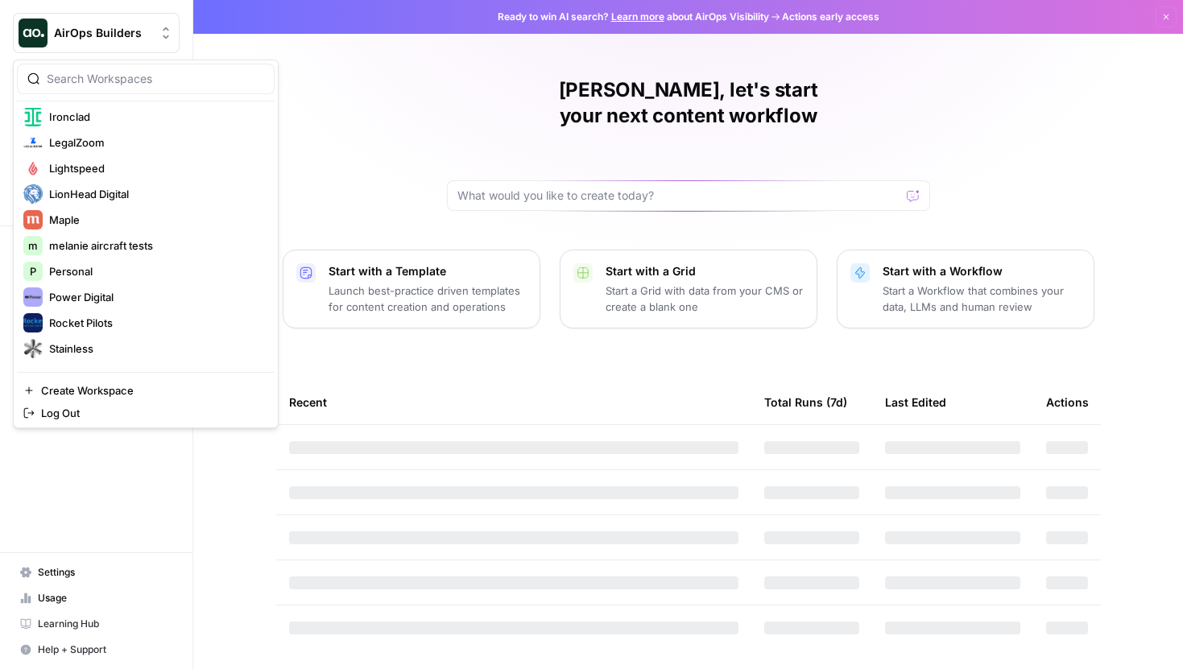
scroll to position [438, 0]
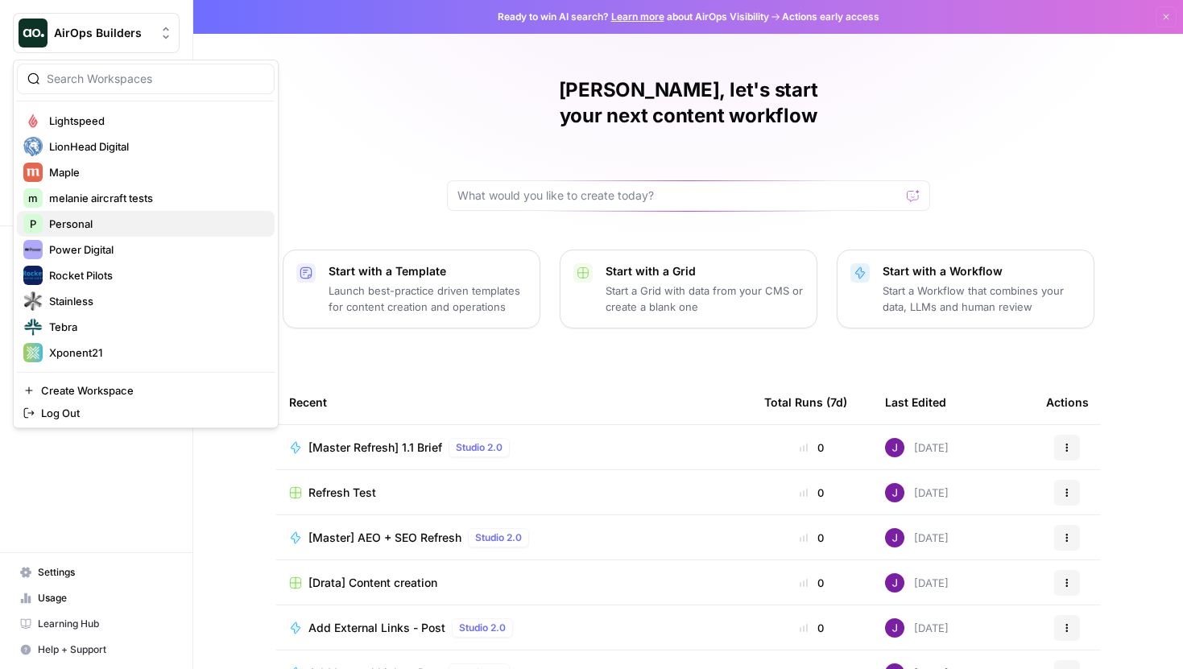
click at [97, 225] on span "Personal" at bounding box center [155, 224] width 213 height 16
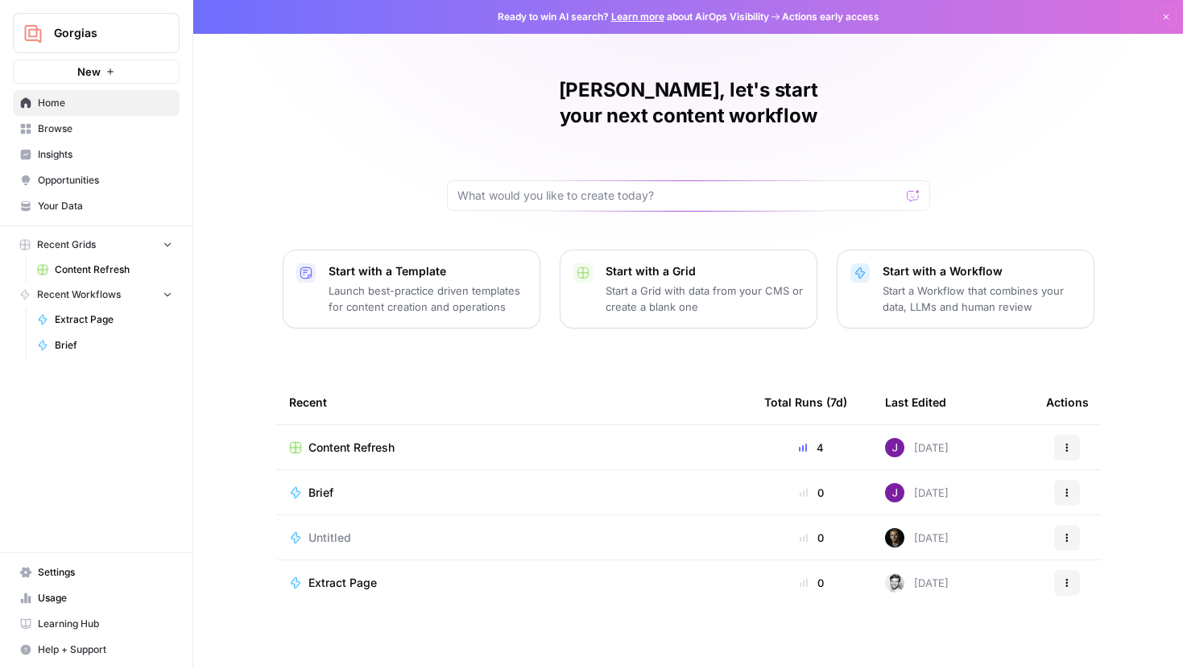
click at [80, 44] on button "Gorgias" at bounding box center [96, 33] width 167 height 40
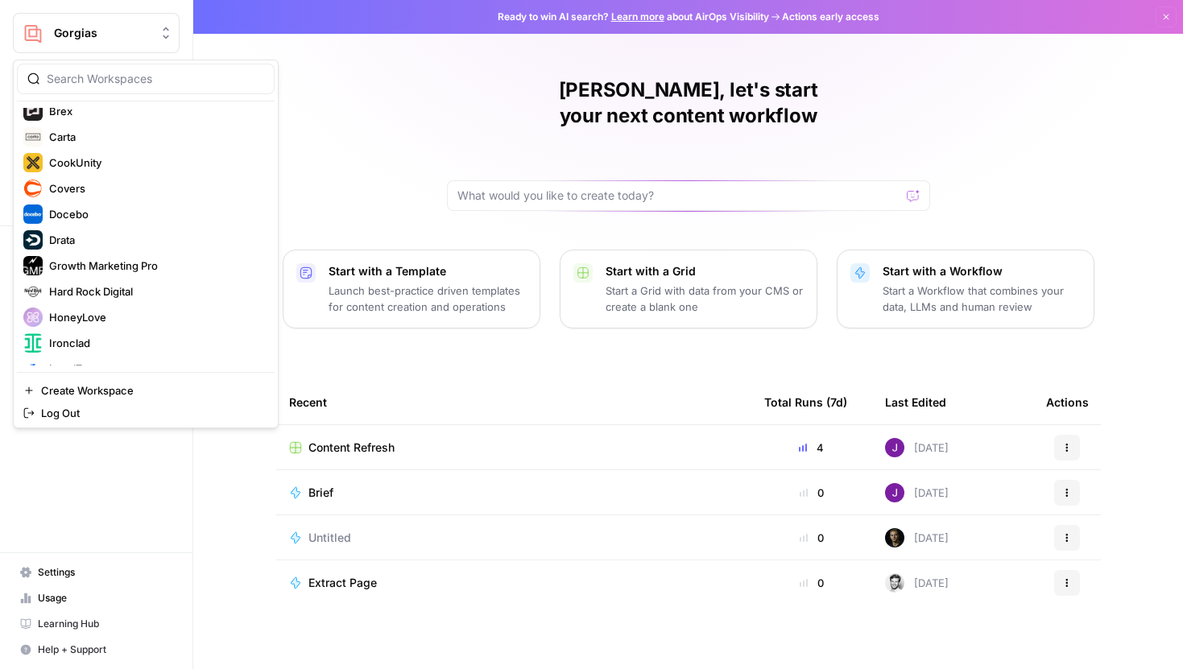
scroll to position [197, 0]
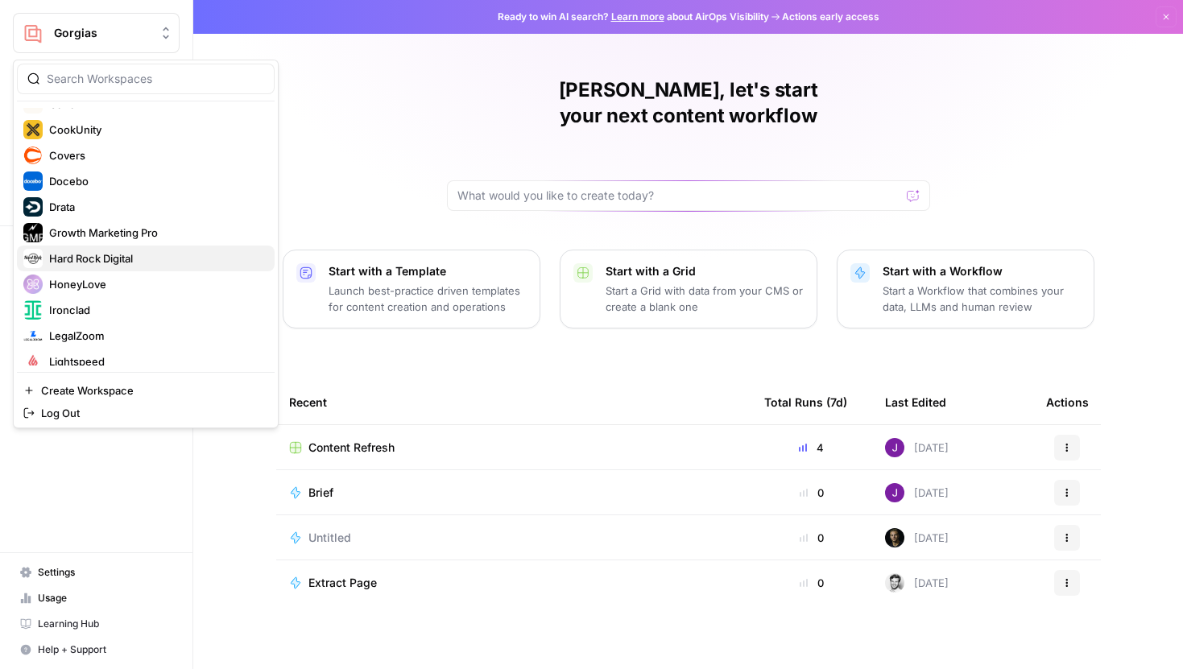
click at [99, 252] on span "Hard Rock Digital" at bounding box center [155, 258] width 213 height 16
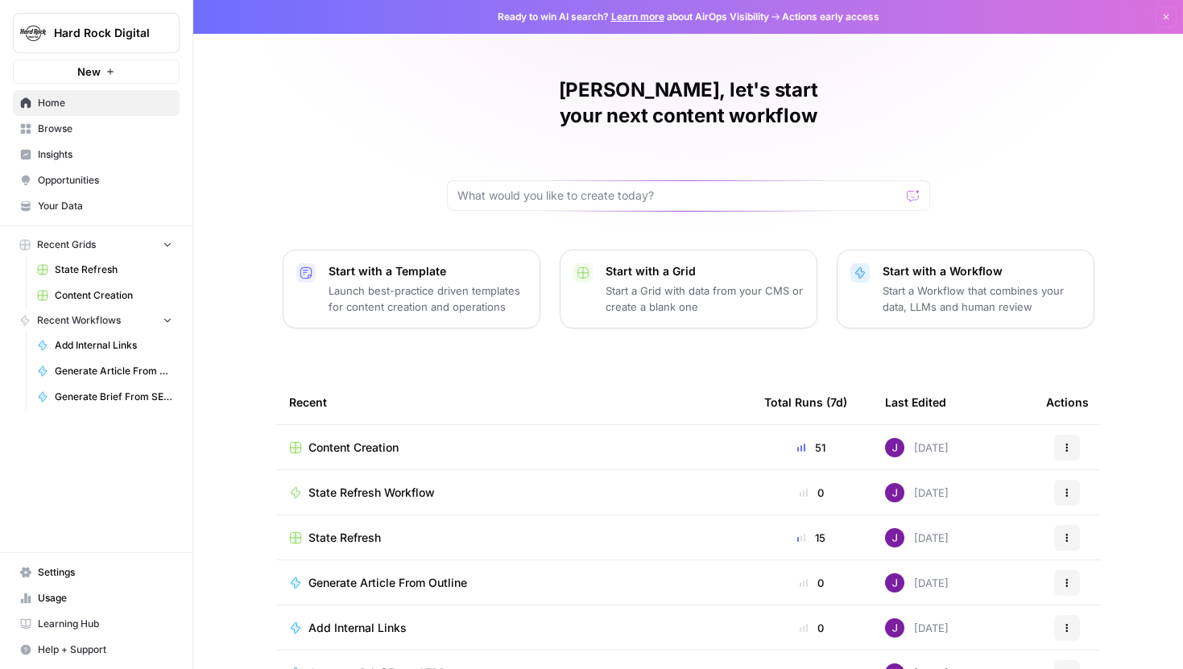
click at [105, 290] on span "Content Creation" at bounding box center [114, 295] width 118 height 14
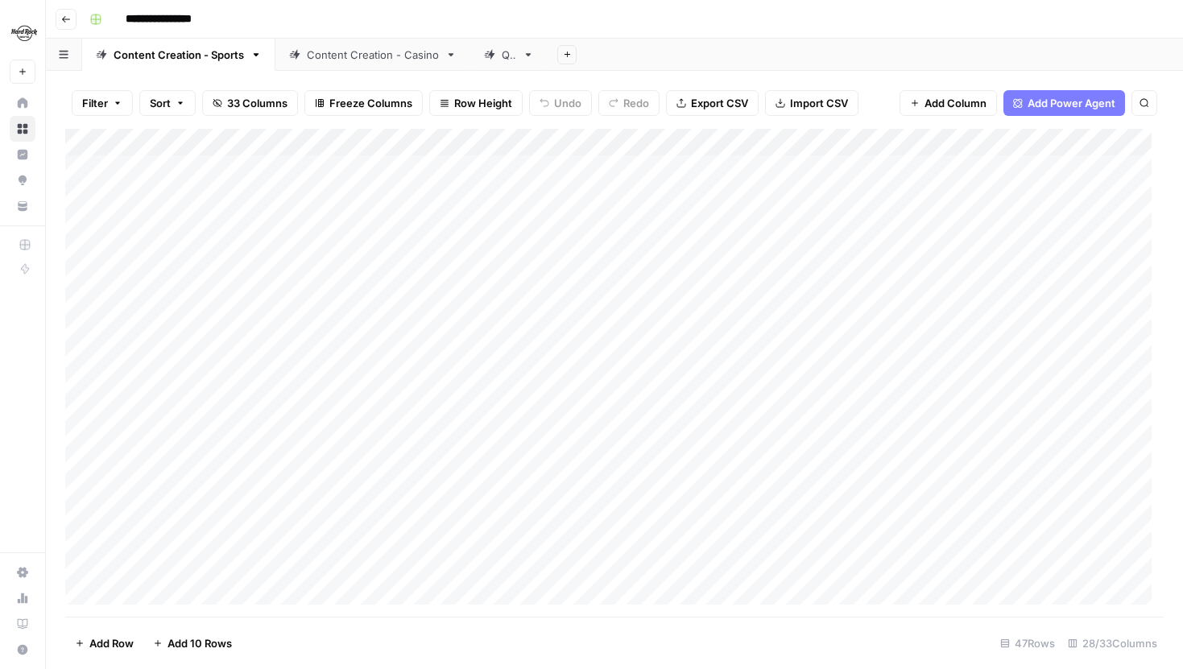
click at [71, 17] on button "Go back" at bounding box center [66, 19] width 21 height 21
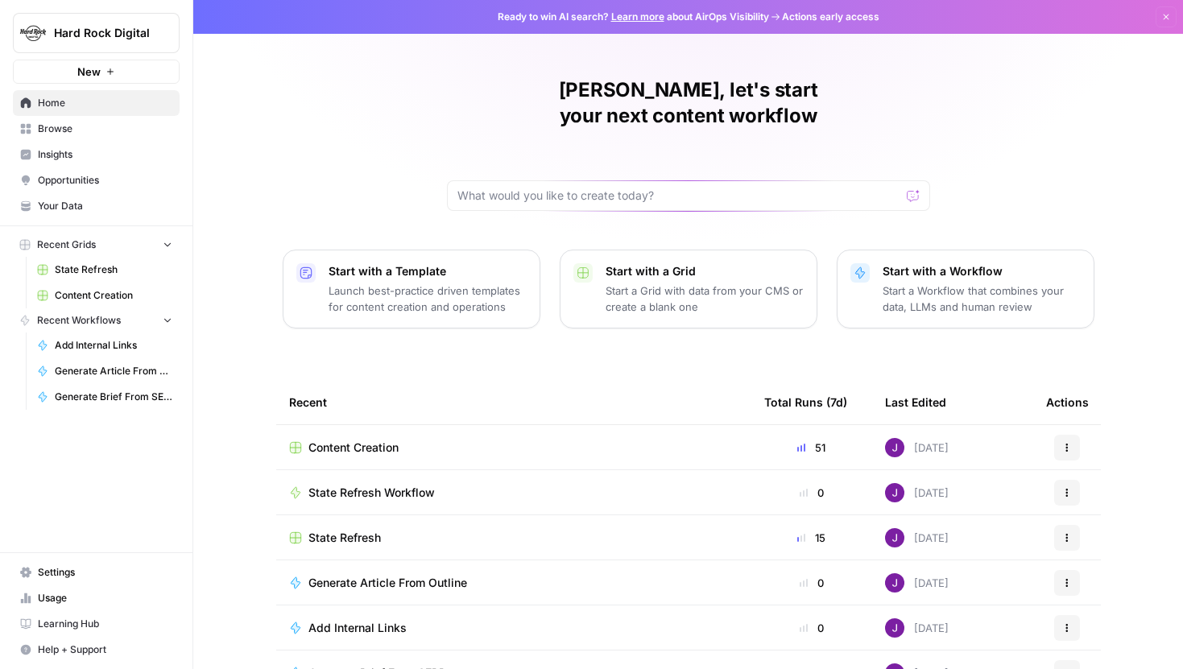
click at [72, 565] on span "Settings" at bounding box center [105, 572] width 134 height 14
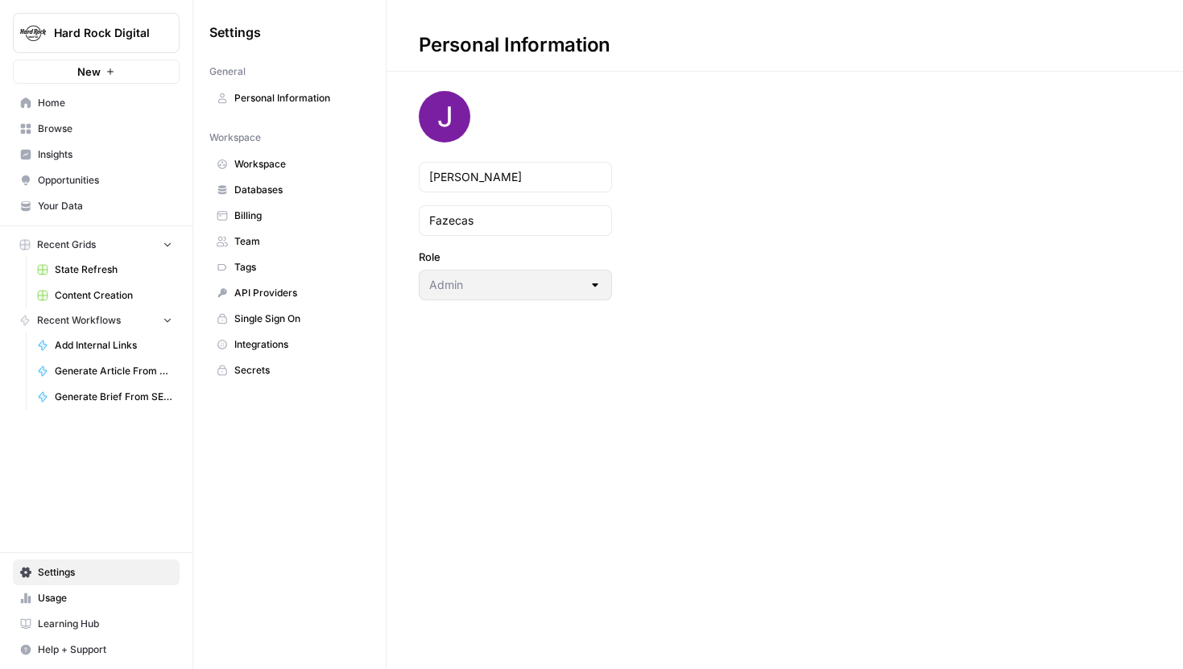
click at [270, 345] on span "Integrations" at bounding box center [298, 344] width 128 height 14
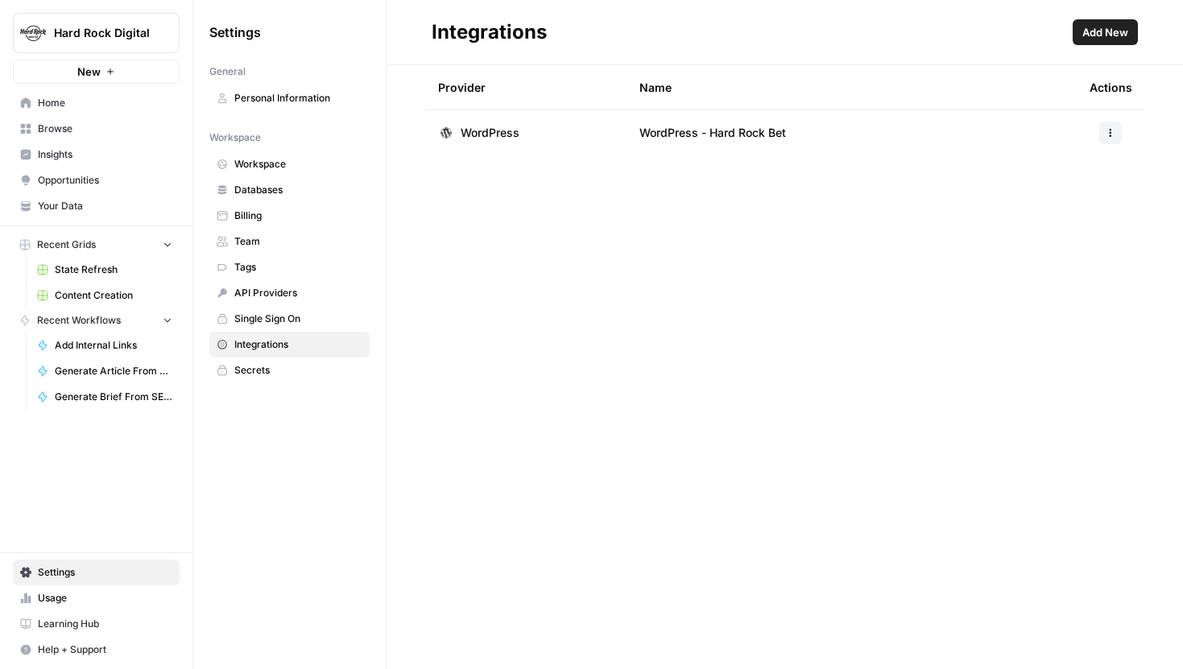
click at [532, 130] on td "WordPress" at bounding box center [525, 132] width 201 height 45
click at [116, 270] on span "State Refresh" at bounding box center [114, 269] width 118 height 14
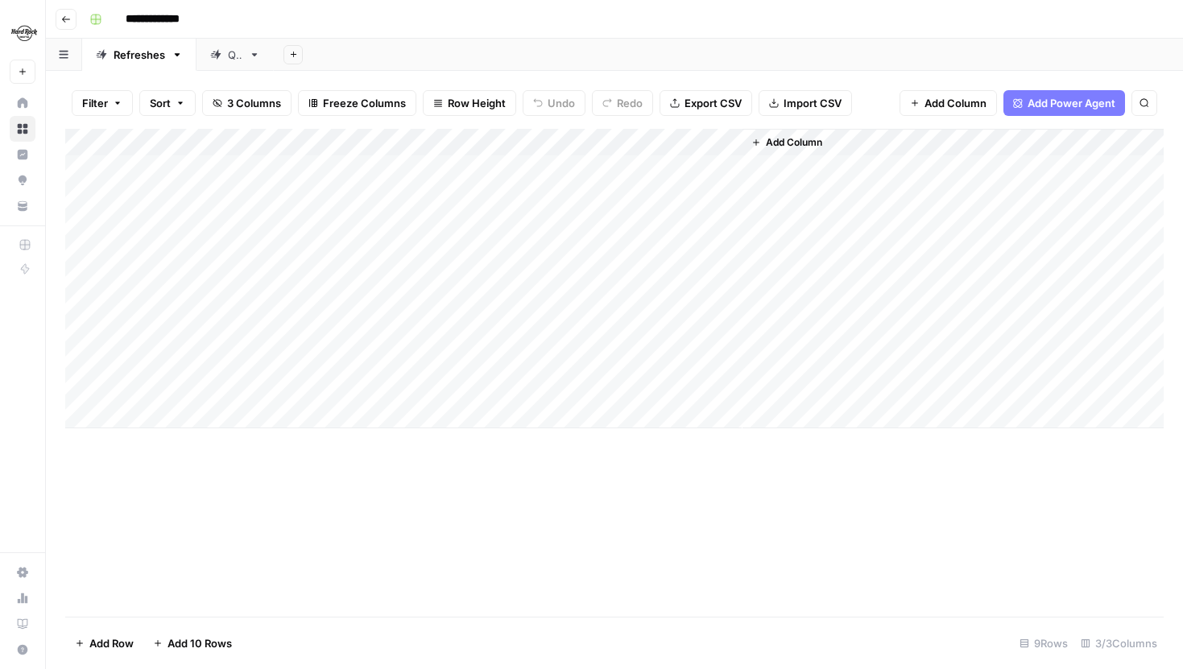
click at [291, 59] on button "Add Sheet" at bounding box center [292, 54] width 19 height 19
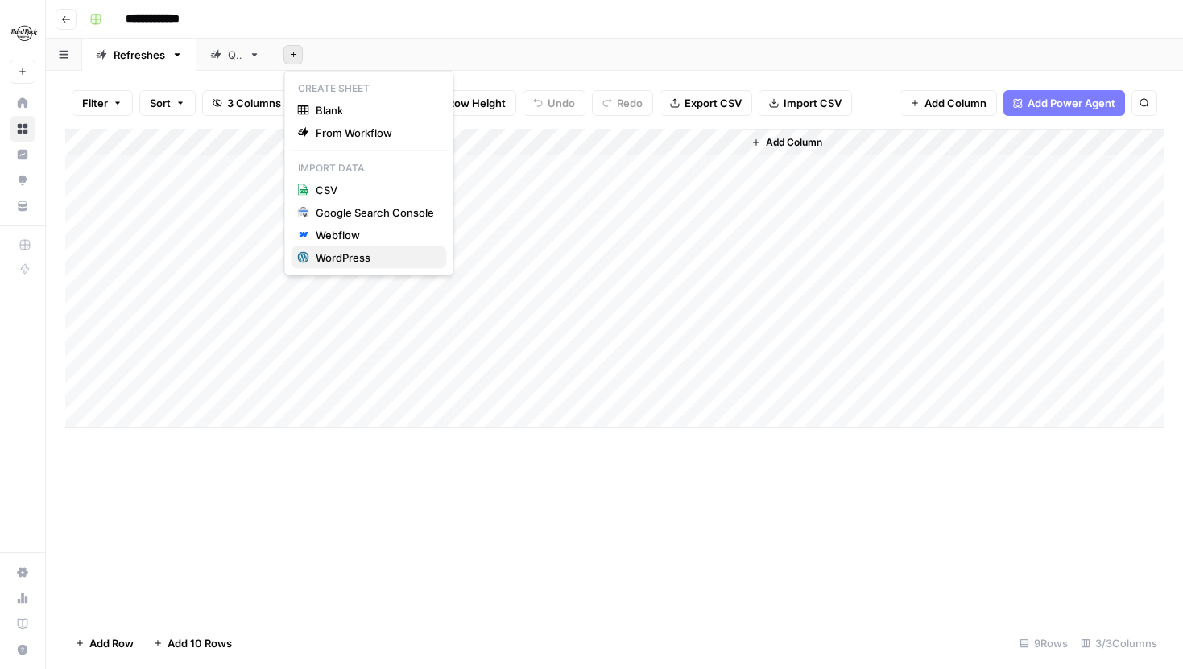
click at [354, 251] on div "WordPress" at bounding box center [375, 258] width 118 height 16
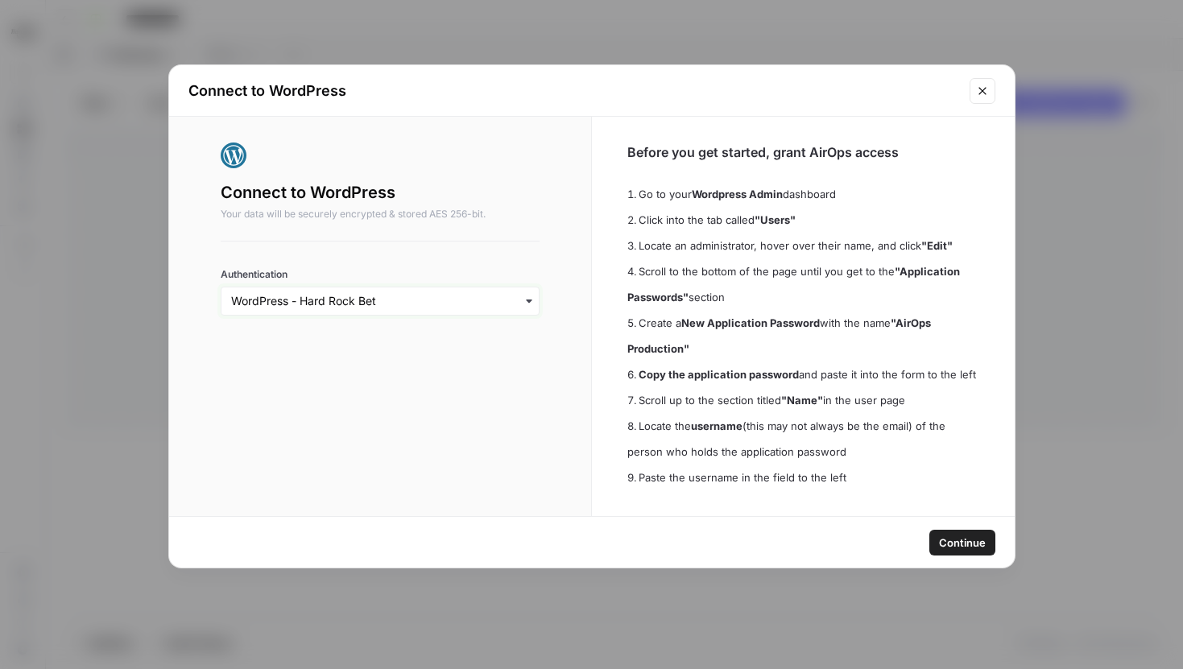
click at [508, 298] on input "Authentication" at bounding box center [380, 301] width 299 height 16
click at [426, 341] on div "WordPress - Hard Rock Bet" at bounding box center [380, 344] width 305 height 31
click at [946, 543] on span "Continue" at bounding box center [962, 543] width 47 height 16
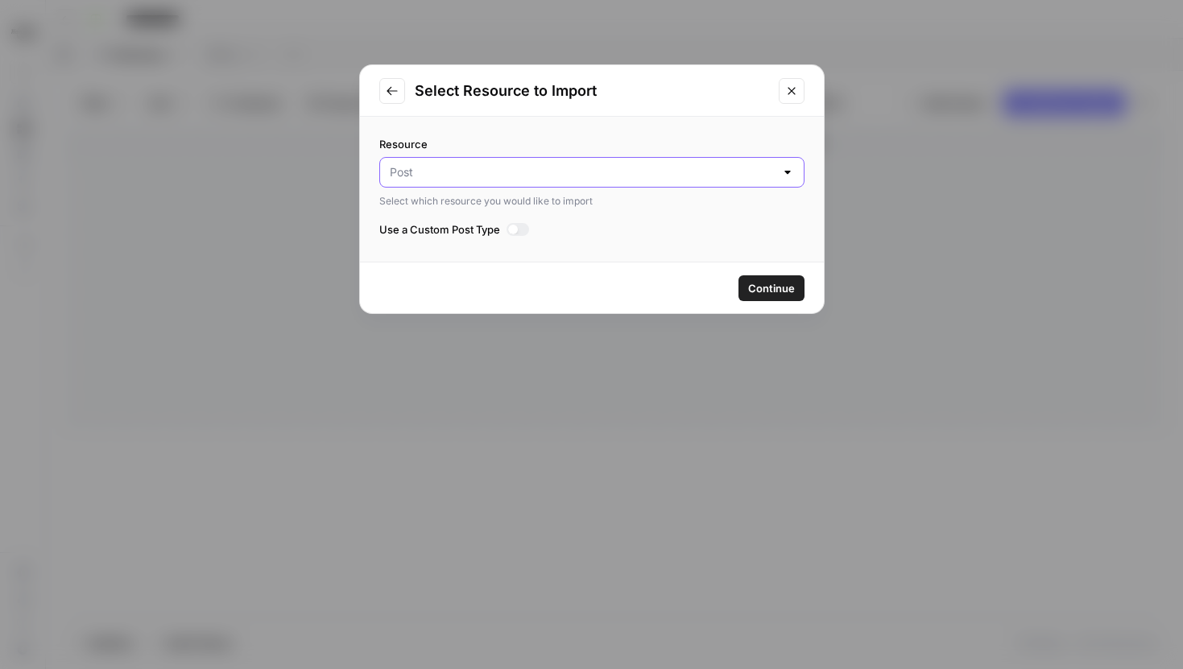
click at [630, 172] on input "Resource" at bounding box center [582, 172] width 385 height 16
type input "Post"
click at [542, 137] on label "Resource" at bounding box center [591, 144] width 425 height 16
click at [542, 164] on input "Post" at bounding box center [582, 172] width 385 height 16
type input "Post"
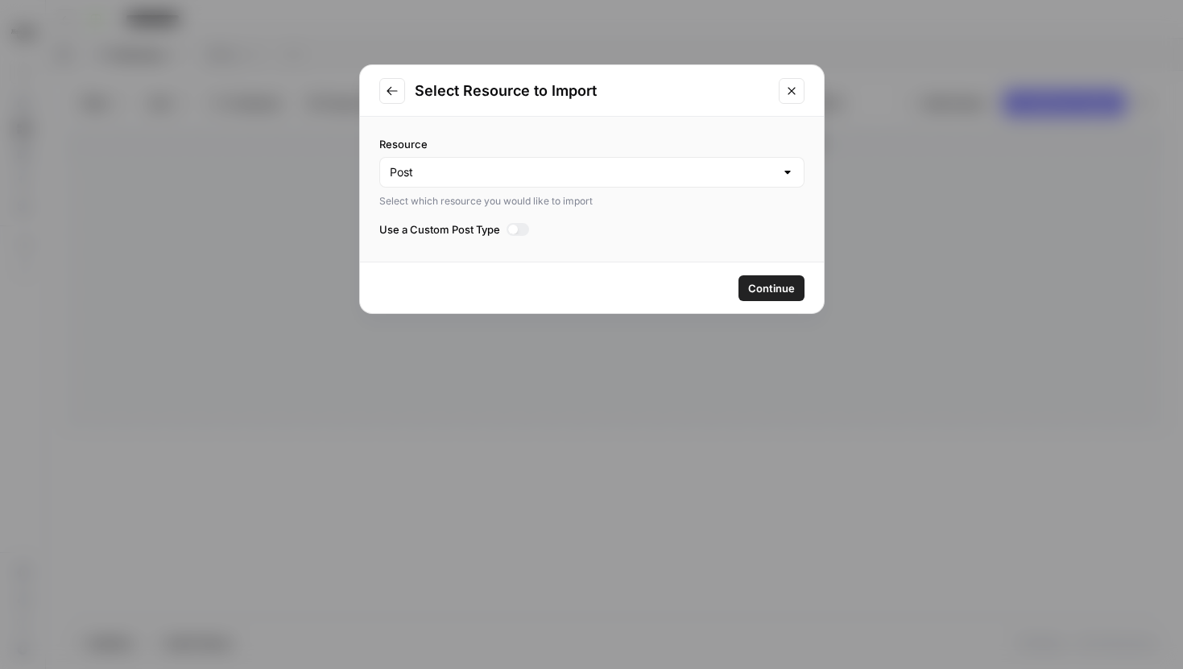
click at [503, 125] on div "Resource Post Select which resource you would like to import Use a Custom Post …" at bounding box center [592, 189] width 464 height 145
click at [787, 286] on span "Continue" at bounding box center [771, 288] width 47 height 16
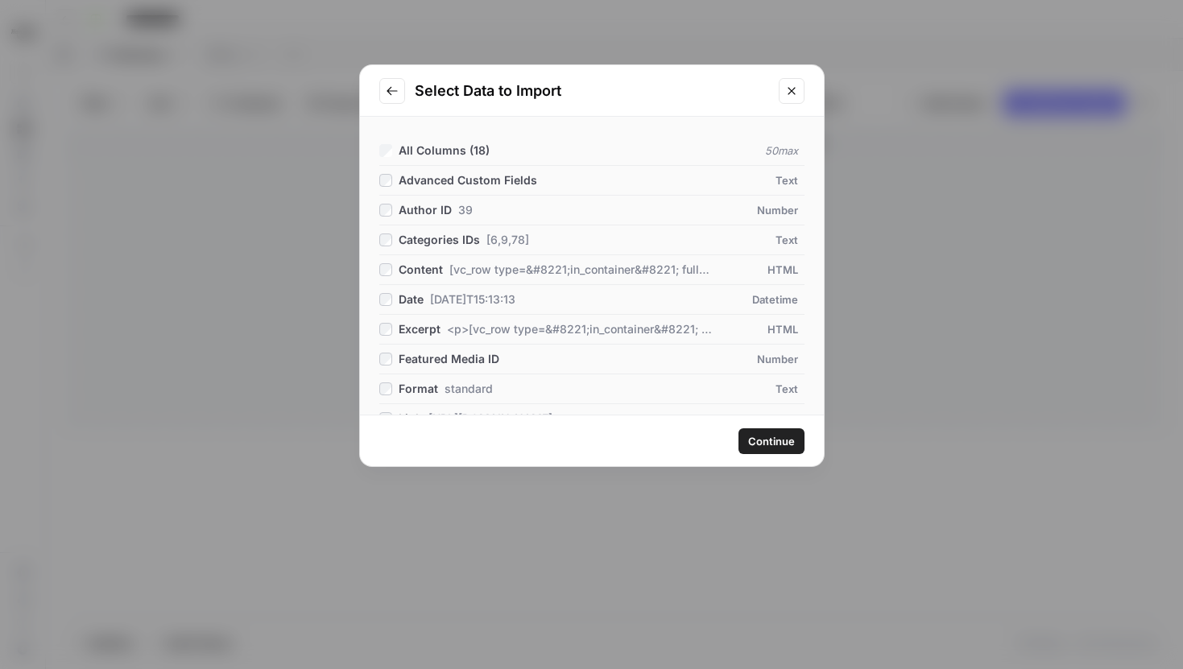
scroll to position [307, 0]
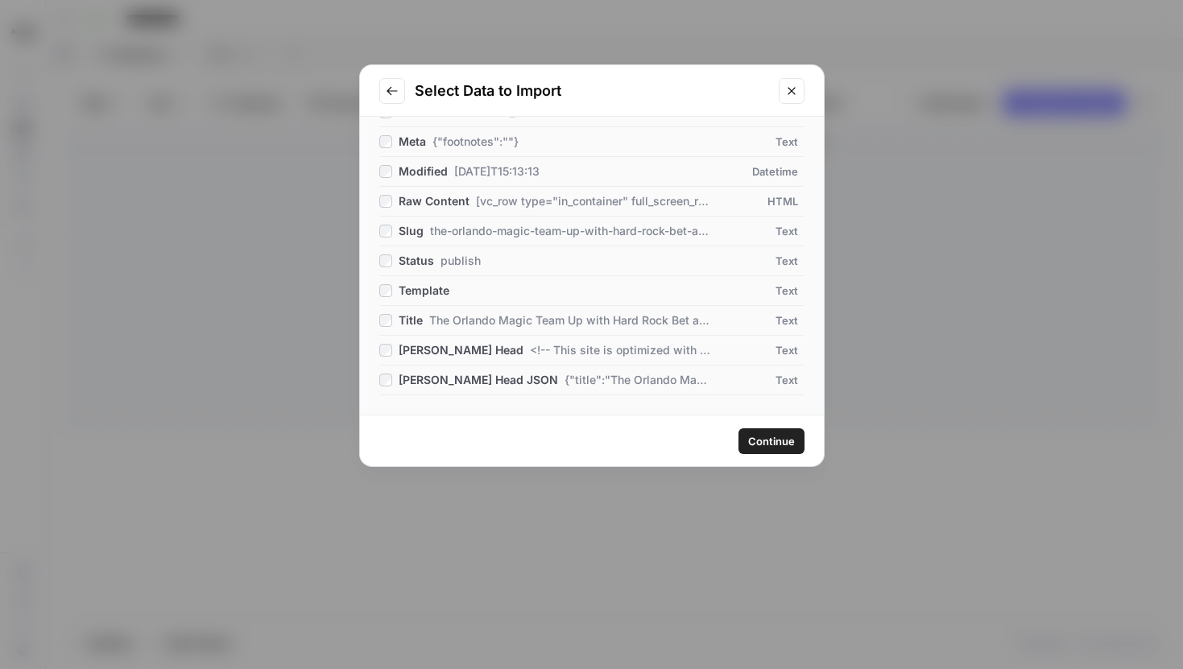
click at [769, 439] on span "Continue" at bounding box center [771, 441] width 47 height 16
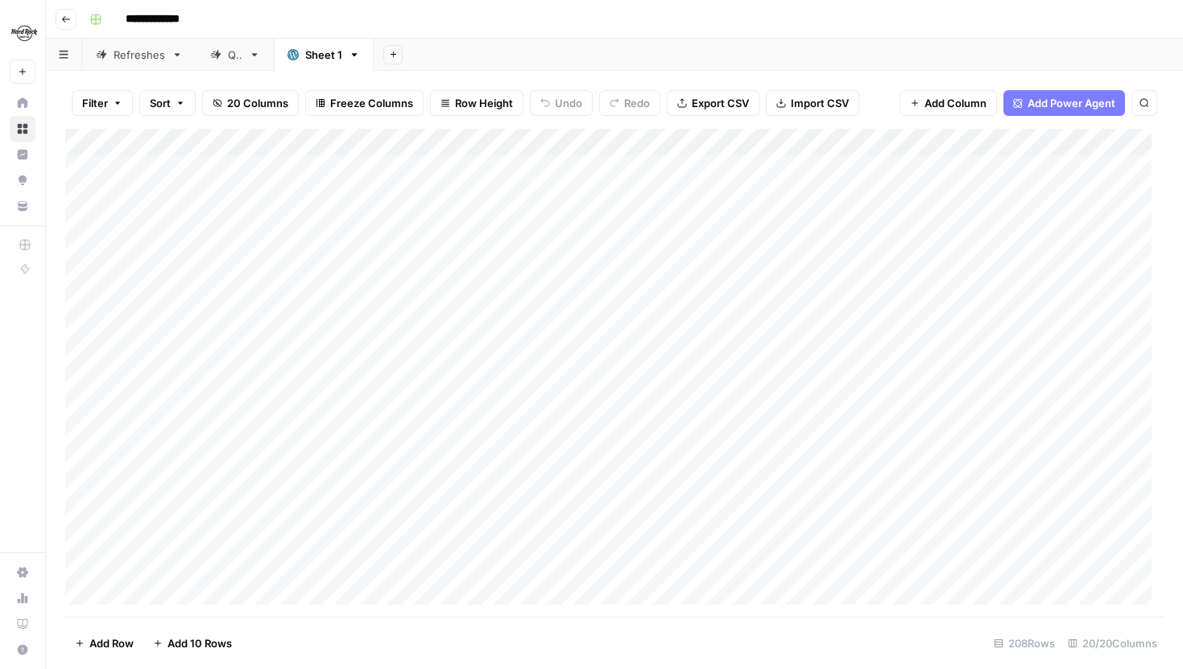
click at [131, 50] on div "Refreshes" at bounding box center [140, 55] width 52 height 16
click at [316, 60] on div "Sheet 1" at bounding box center [323, 55] width 37 height 16
click at [133, 59] on div "Refreshes" at bounding box center [140, 55] width 52 height 16
click at [335, 169] on div "Add Column" at bounding box center [614, 278] width 1098 height 299
click at [314, 43] on link "Sheet 1" at bounding box center [324, 55] width 100 height 32
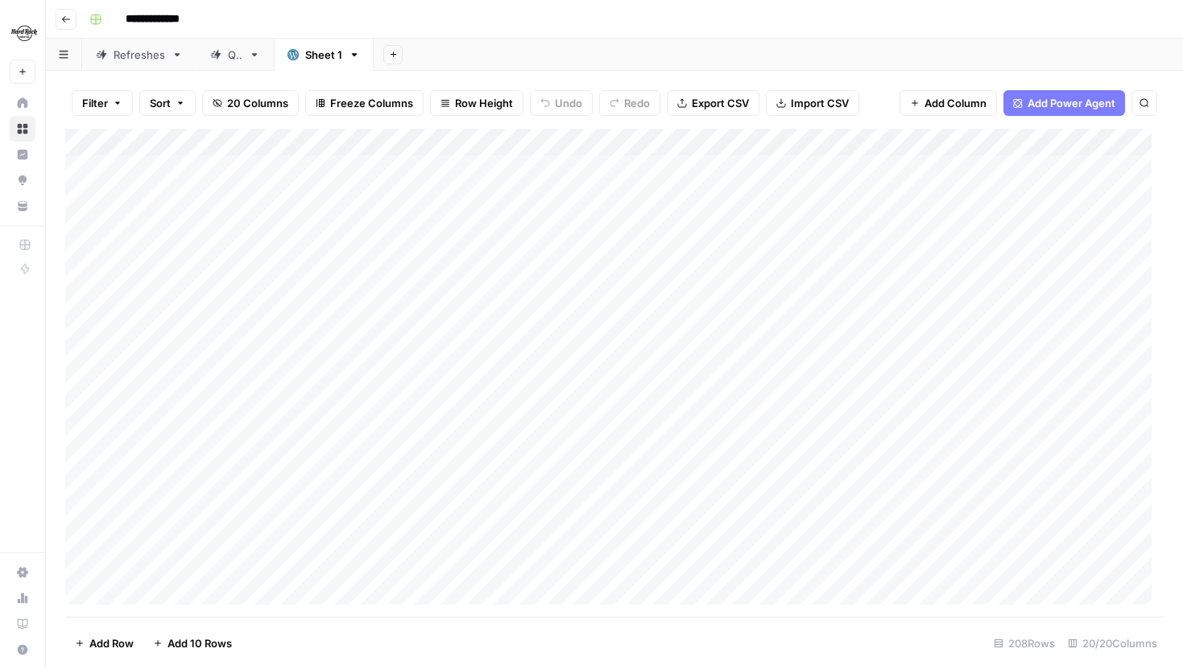
click at [1137, 100] on button "Search" at bounding box center [1144, 103] width 26 height 26
click at [985, 151] on input "Type to search" at bounding box center [993, 148] width 177 height 19
click at [1058, 151] on input "**********" at bounding box center [993, 148] width 177 height 19
drag, startPoint x: 723, startPoint y: 141, endPoint x: 956, endPoint y: 166, distance: 234.8
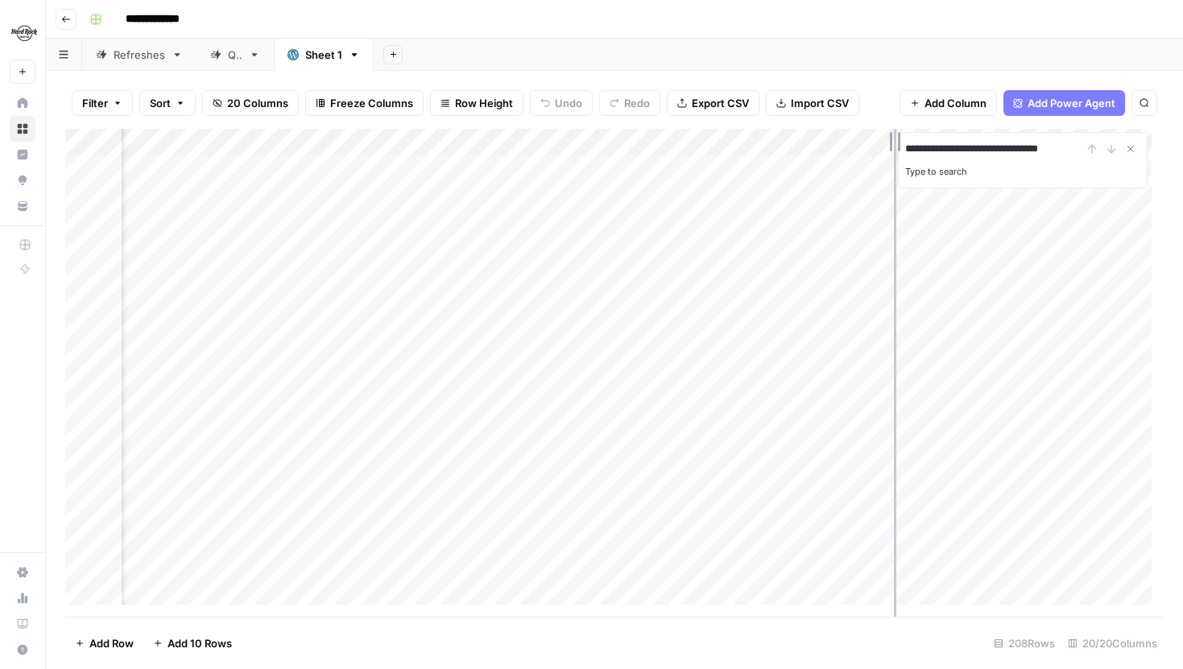
click at [956, 166] on div "**********" at bounding box center [614, 373] width 1098 height 488
type input "**********"
click at [873, 149] on div "Add Column" at bounding box center [614, 373] width 1098 height 488
click at [1129, 151] on icon "Close Search" at bounding box center [1130, 148] width 13 height 13
drag, startPoint x: 875, startPoint y: 141, endPoint x: 1034, endPoint y: 144, distance: 159.4
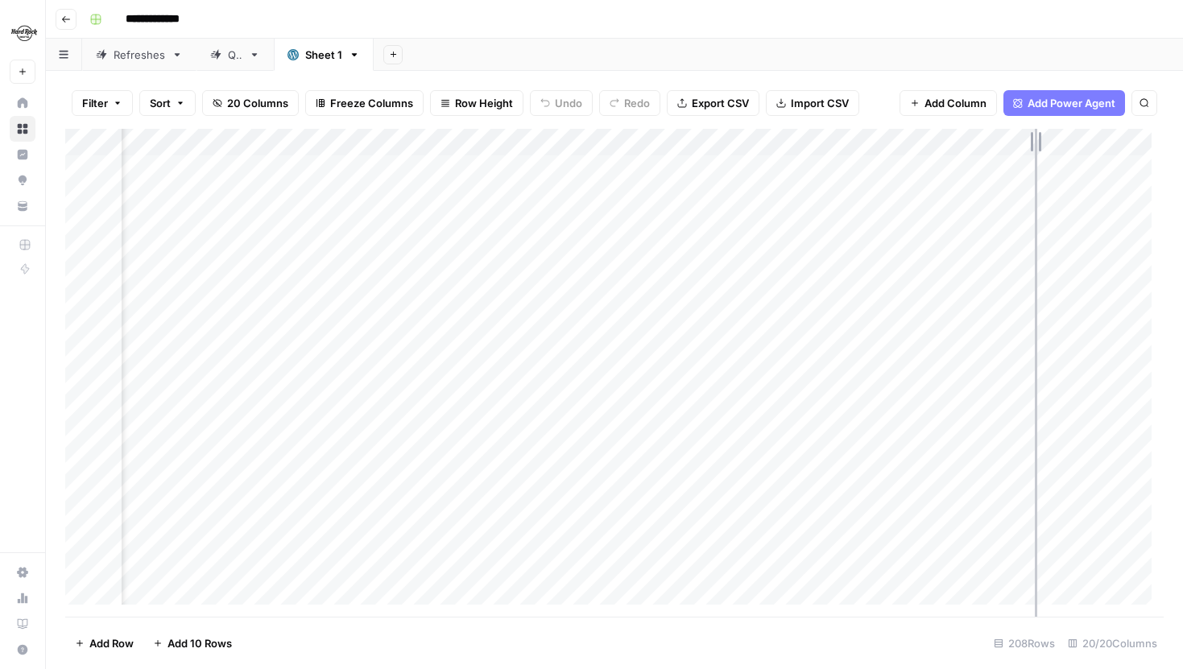
click at [1034, 144] on div "Add Column" at bounding box center [614, 373] width 1098 height 488
click at [1106, 145] on icon "Next Result" at bounding box center [1110, 148] width 13 height 13
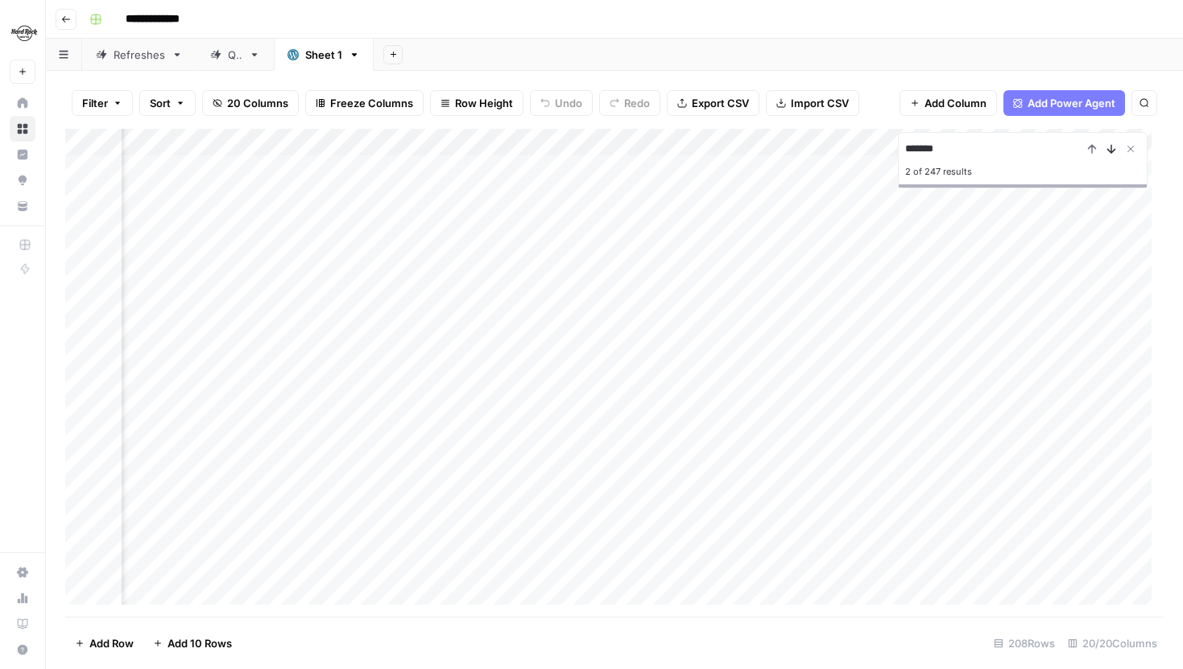
click at [1106, 145] on icon "Next Result" at bounding box center [1110, 148] width 13 height 13
drag, startPoint x: 957, startPoint y: 146, endPoint x: 881, endPoint y: 146, distance: 76.5
click at [881, 146] on div "Add Column ******* 4 of 247 results" at bounding box center [614, 373] width 1098 height 488
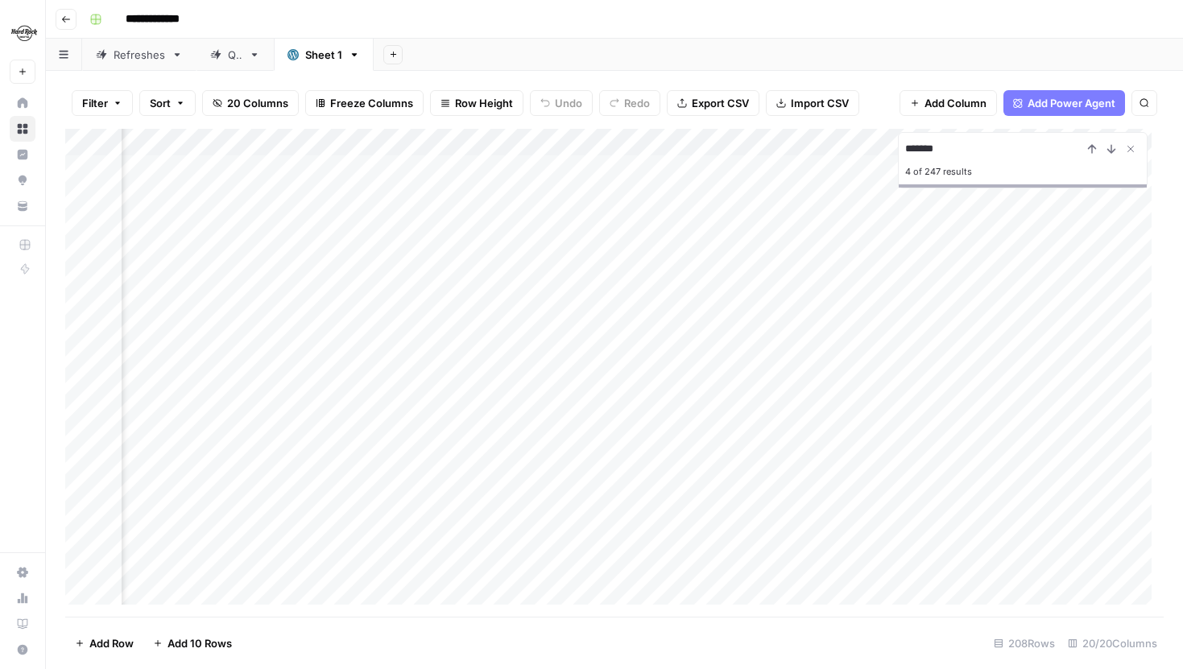
paste input "**********"
type input "**********"
click at [1113, 147] on div "**********" at bounding box center [1022, 148] width 235 height 19
click at [140, 61] on div "Refreshes" at bounding box center [140, 55] width 52 height 16
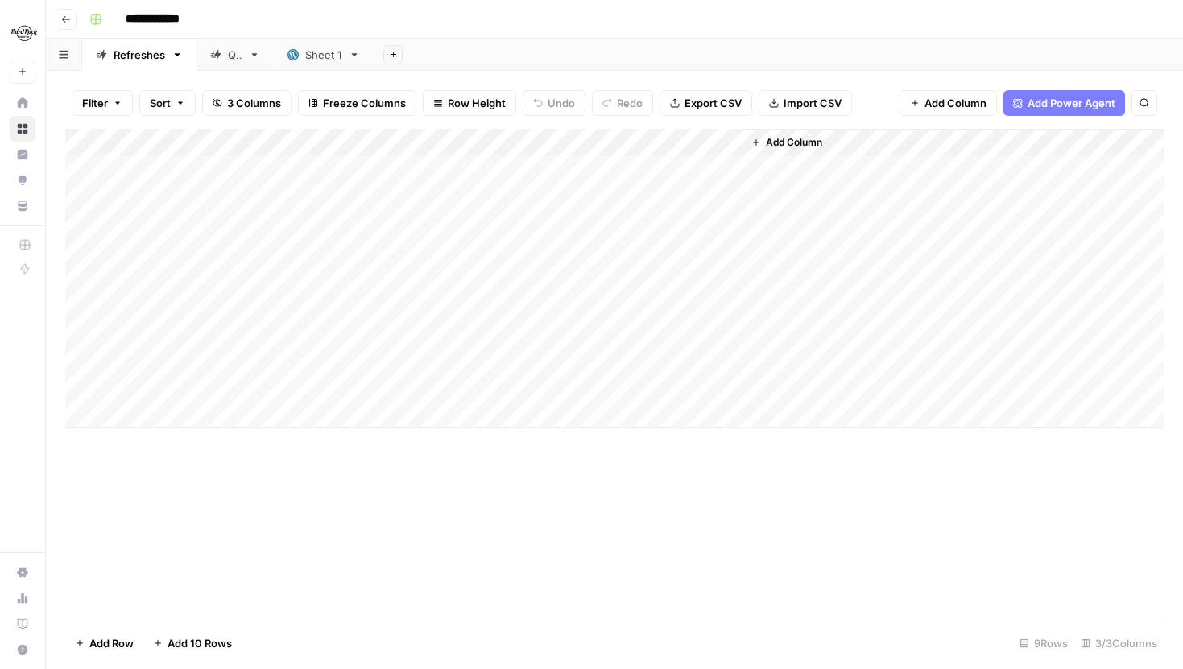
click at [327, 53] on div "Sheet 1" at bounding box center [323, 55] width 37 height 16
click at [1139, 102] on icon "button" at bounding box center [1144, 103] width 10 height 10
type input "*"
click at [906, 147] on input "********" at bounding box center [993, 148] width 177 height 19
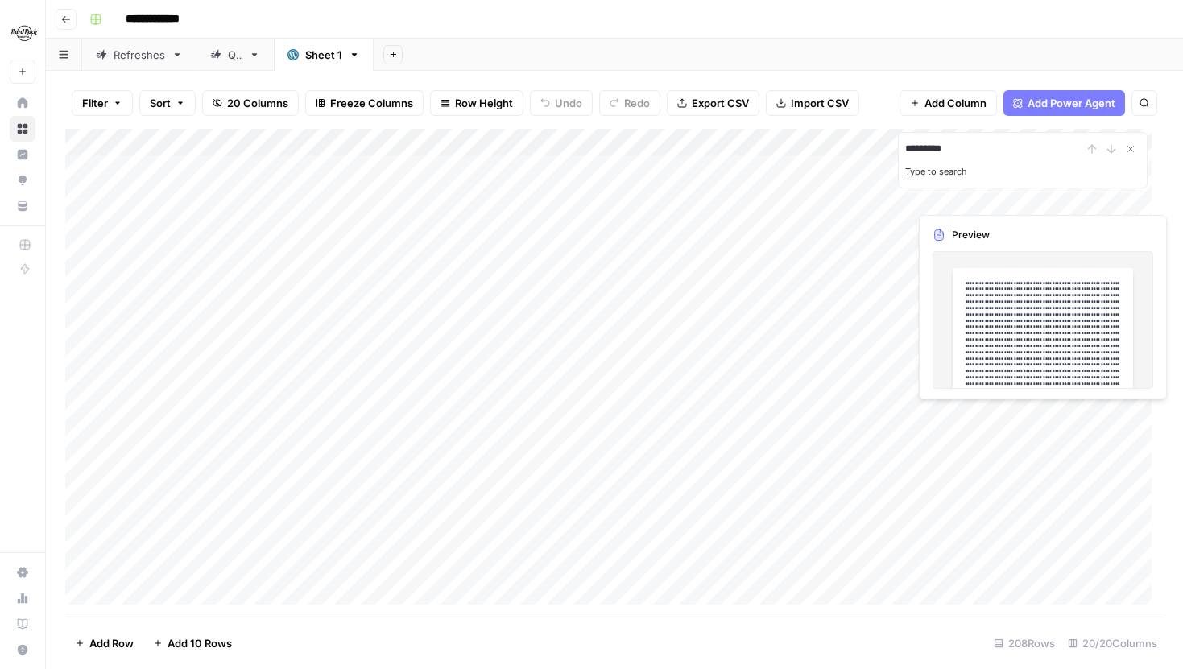
click at [1113, 147] on div "*********" at bounding box center [1022, 148] width 235 height 19
click at [910, 151] on input "*********" at bounding box center [993, 148] width 177 height 19
click at [947, 140] on input "********" at bounding box center [993, 148] width 177 height 19
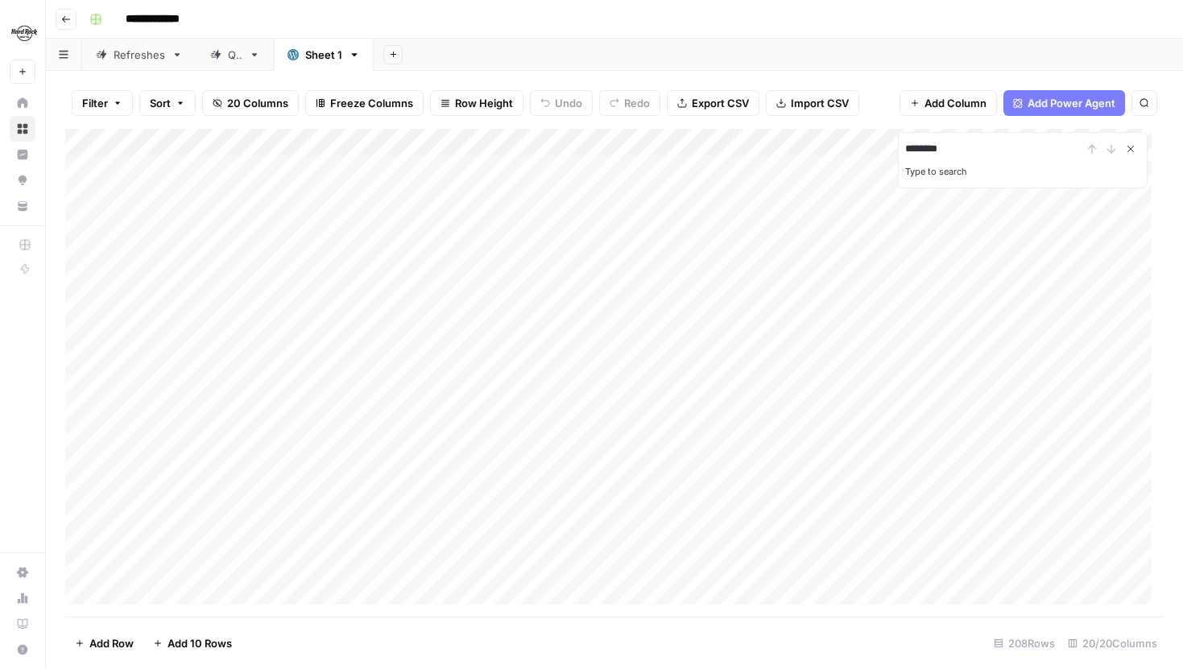
type input "********"
click at [1132, 146] on icon "Close Search" at bounding box center [1130, 148] width 13 height 13
click at [135, 58] on div "Refreshes" at bounding box center [140, 55] width 52 height 16
click at [320, 59] on div "Sheet 1" at bounding box center [323, 55] width 37 height 16
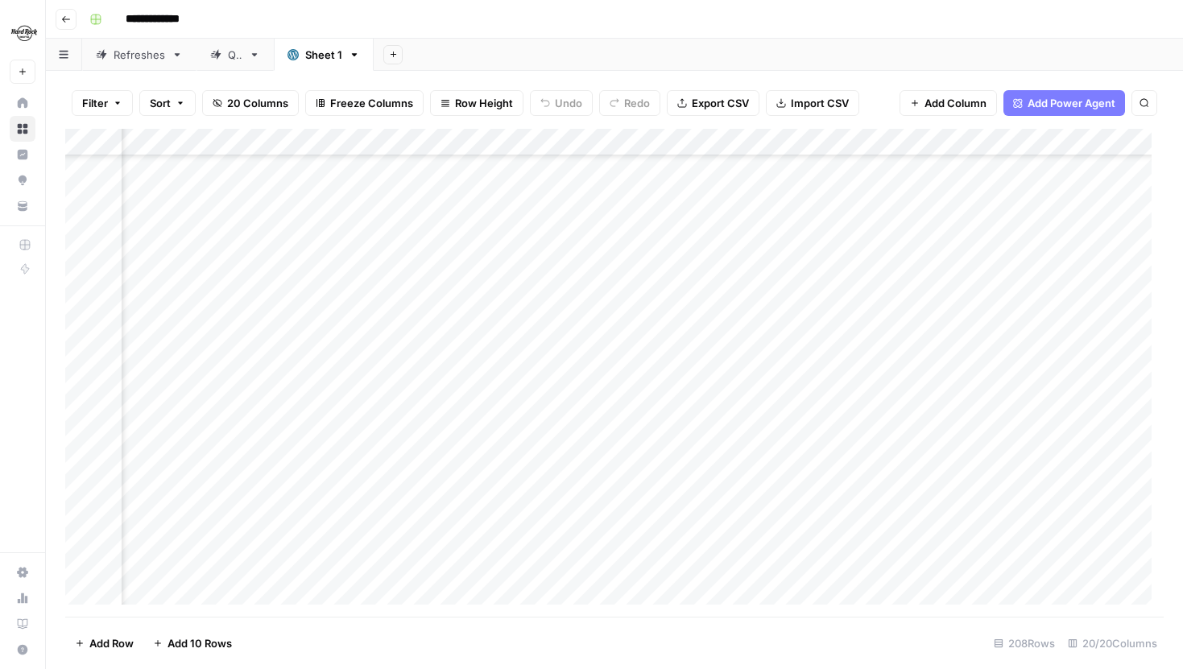
scroll to position [1848, 1638]
click at [155, 64] on link "Refreshes" at bounding box center [139, 55] width 114 height 32
click at [314, 57] on div "Sheet 1" at bounding box center [323, 55] width 37 height 16
type input "*"
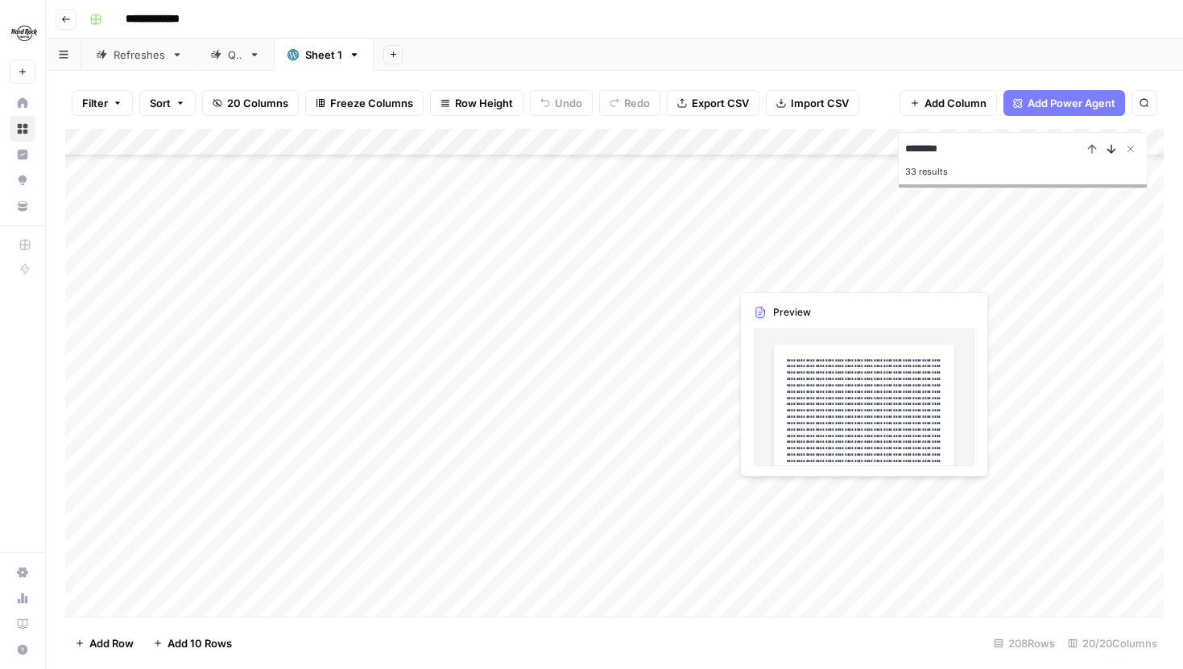
type input "********"
click at [1114, 150] on icon "Next Result" at bounding box center [1111, 149] width 7 height 8
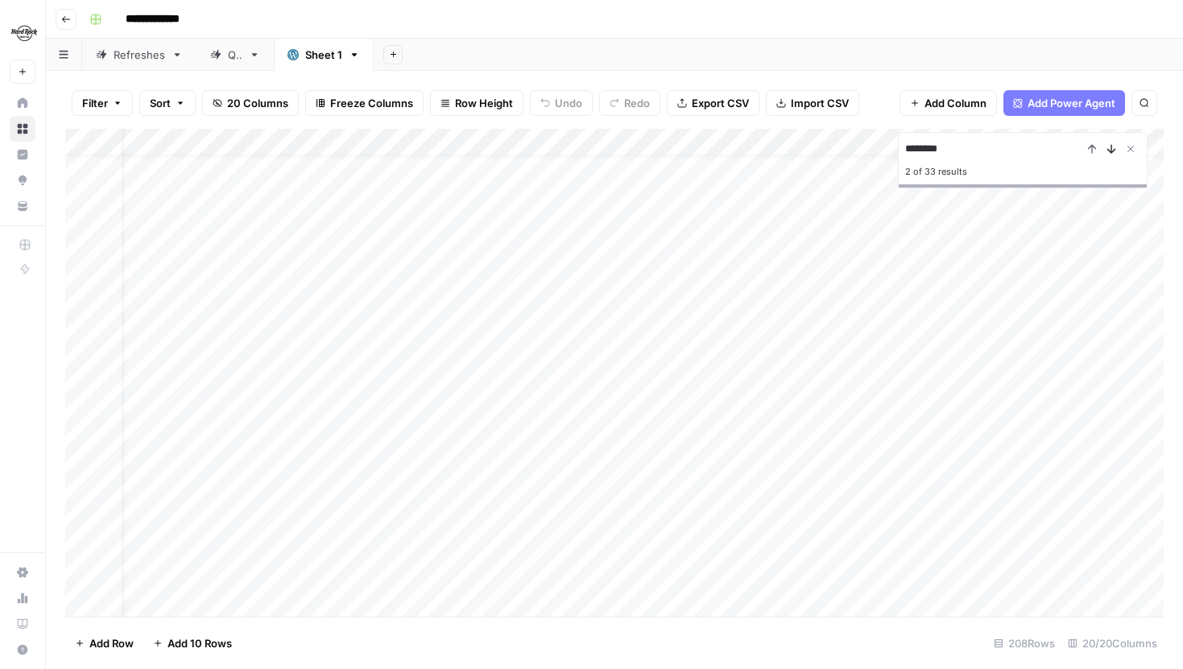
scroll to position [27, 31]
click at [1114, 150] on icon "Next Result" at bounding box center [1111, 149] width 7 height 8
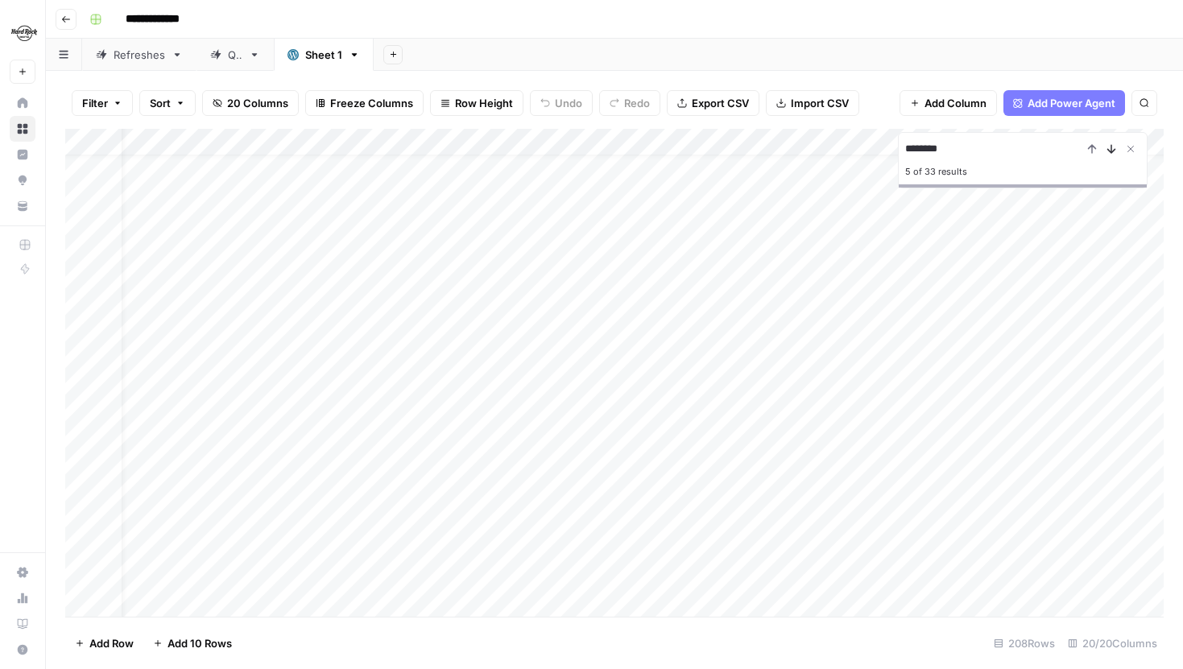
click at [1114, 150] on icon "Next Result" at bounding box center [1111, 149] width 7 height 8
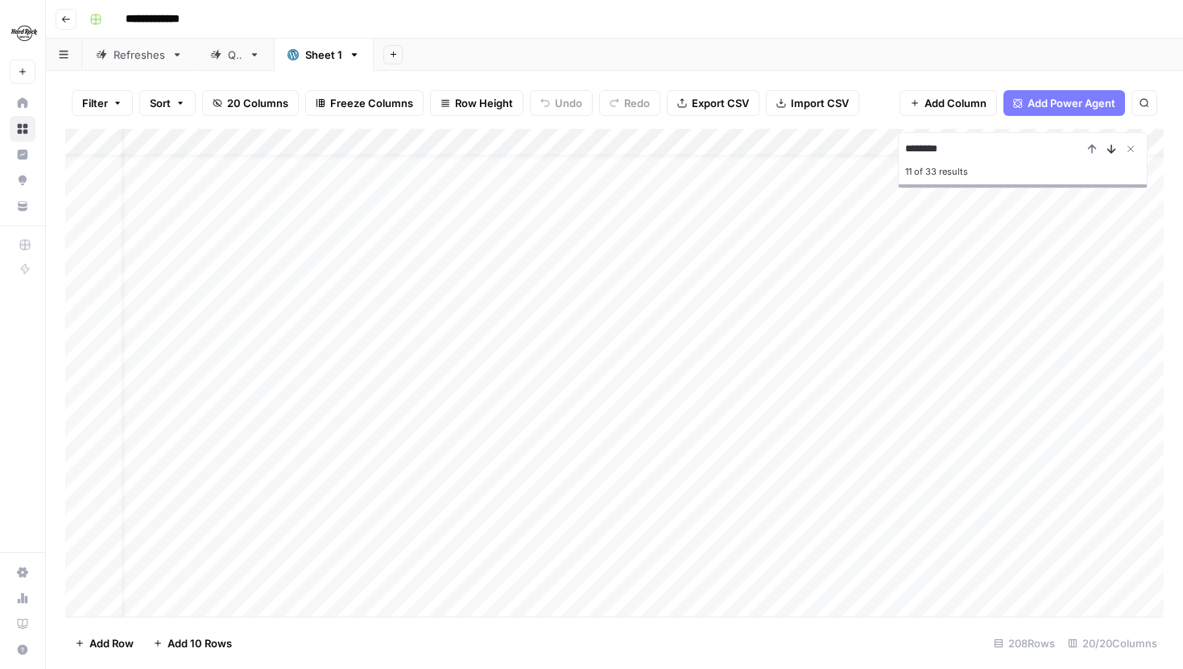
click at [1114, 150] on icon "Next Result" at bounding box center [1111, 149] width 7 height 8
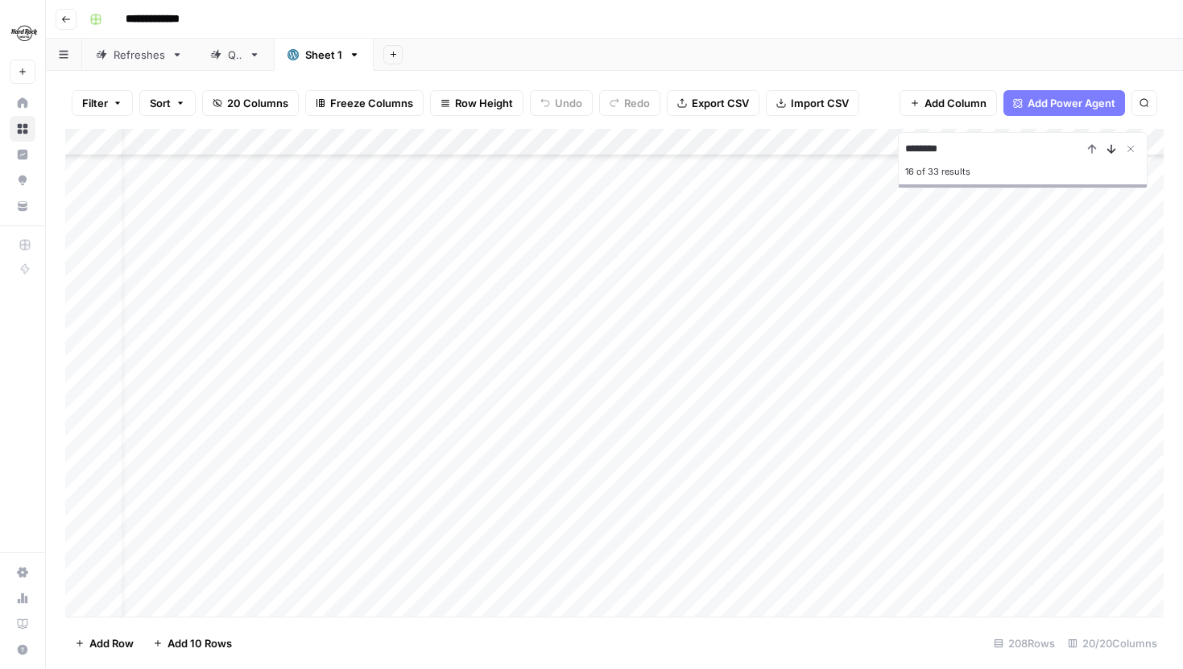
click at [1114, 150] on icon "Next Result" at bounding box center [1111, 149] width 7 height 8
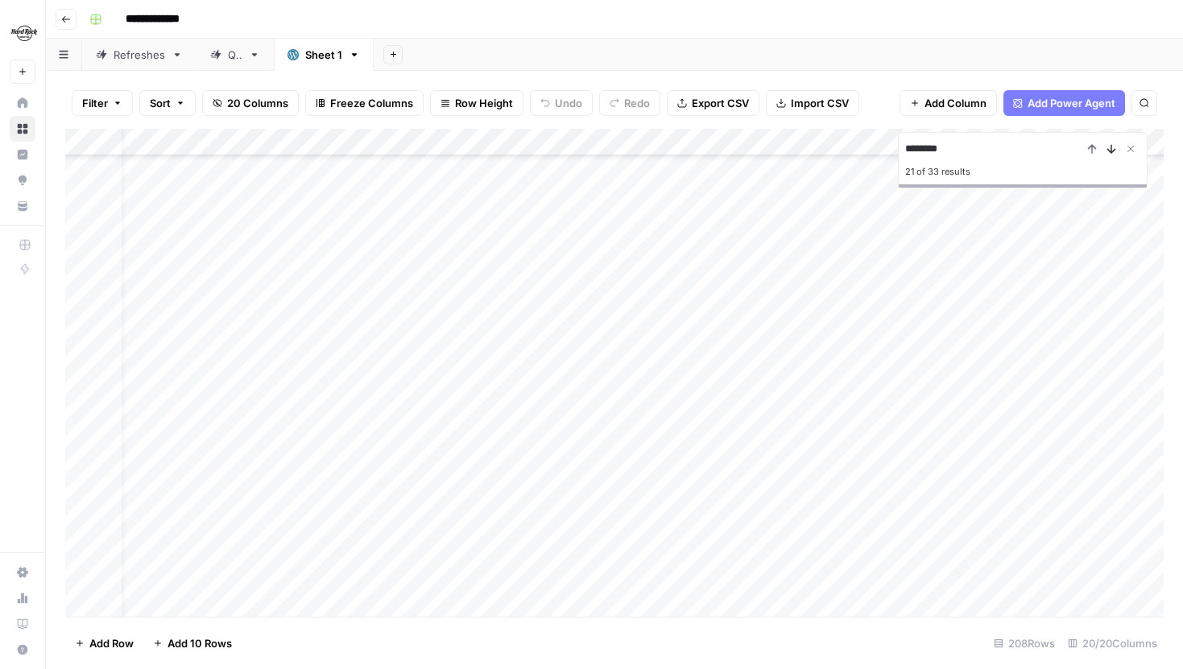
click at [1114, 150] on icon "Next Result" at bounding box center [1111, 149] width 7 height 8
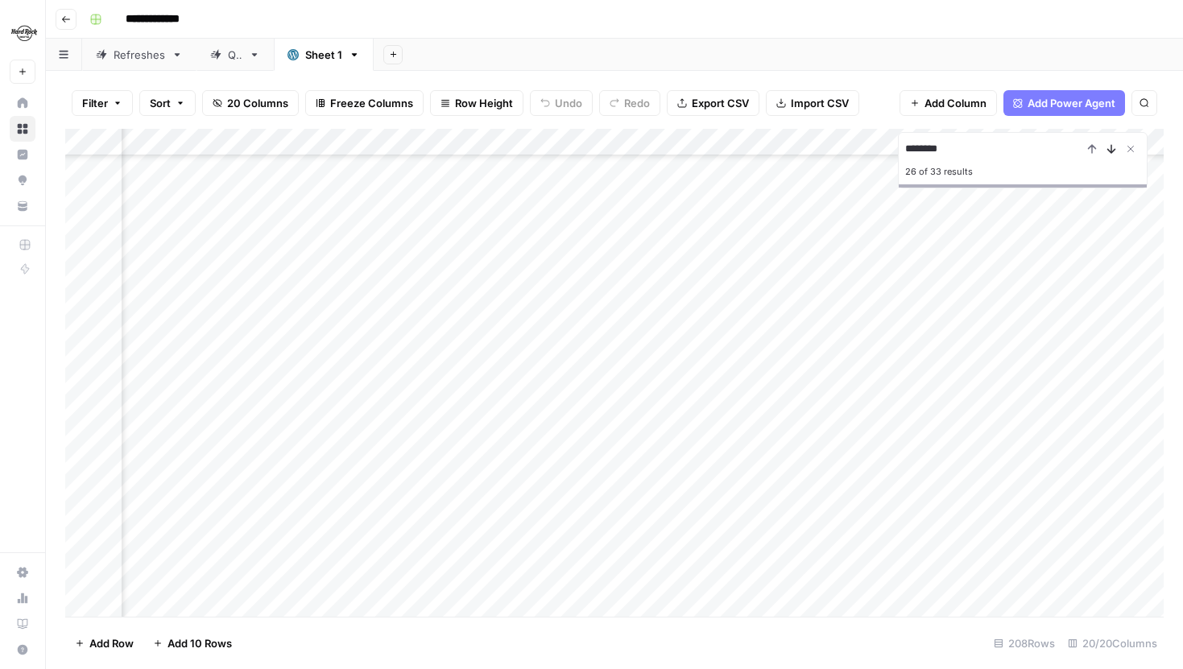
scroll to position [1728, 609]
click at [1114, 150] on icon "Next Result" at bounding box center [1111, 149] width 7 height 8
click at [1096, 147] on icon "Previous Result" at bounding box center [1091, 148] width 13 height 13
click at [1108, 148] on icon "Next Result" at bounding box center [1110, 148] width 13 height 13
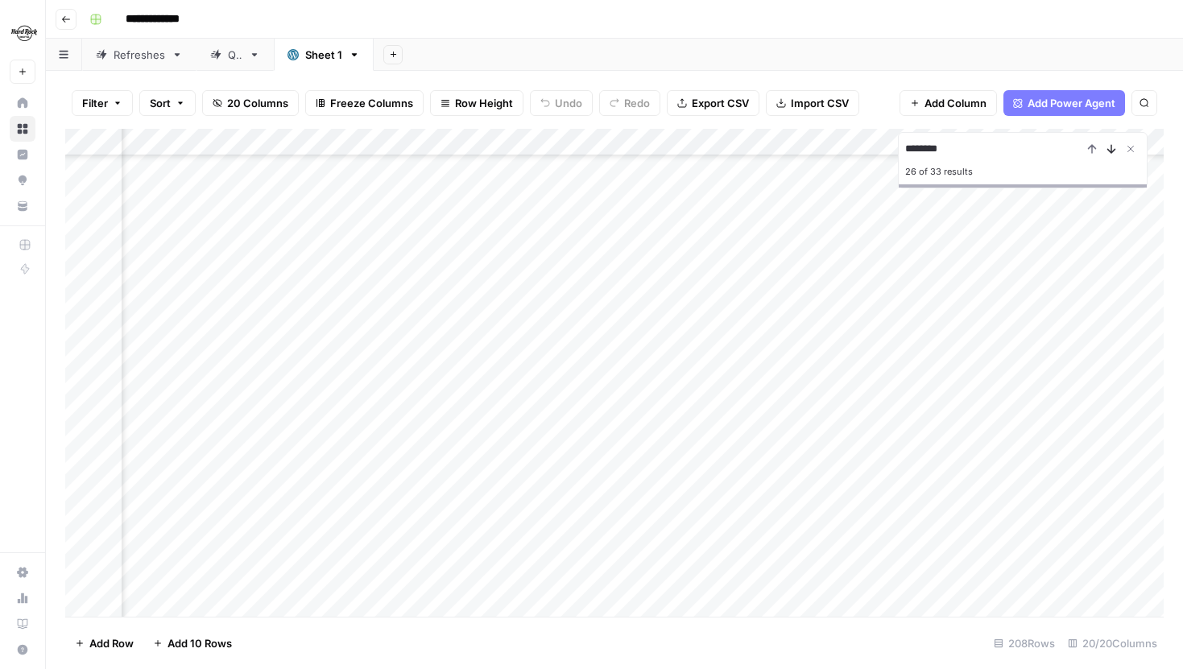
click at [1108, 148] on icon "Next Result" at bounding box center [1110, 148] width 13 height 13
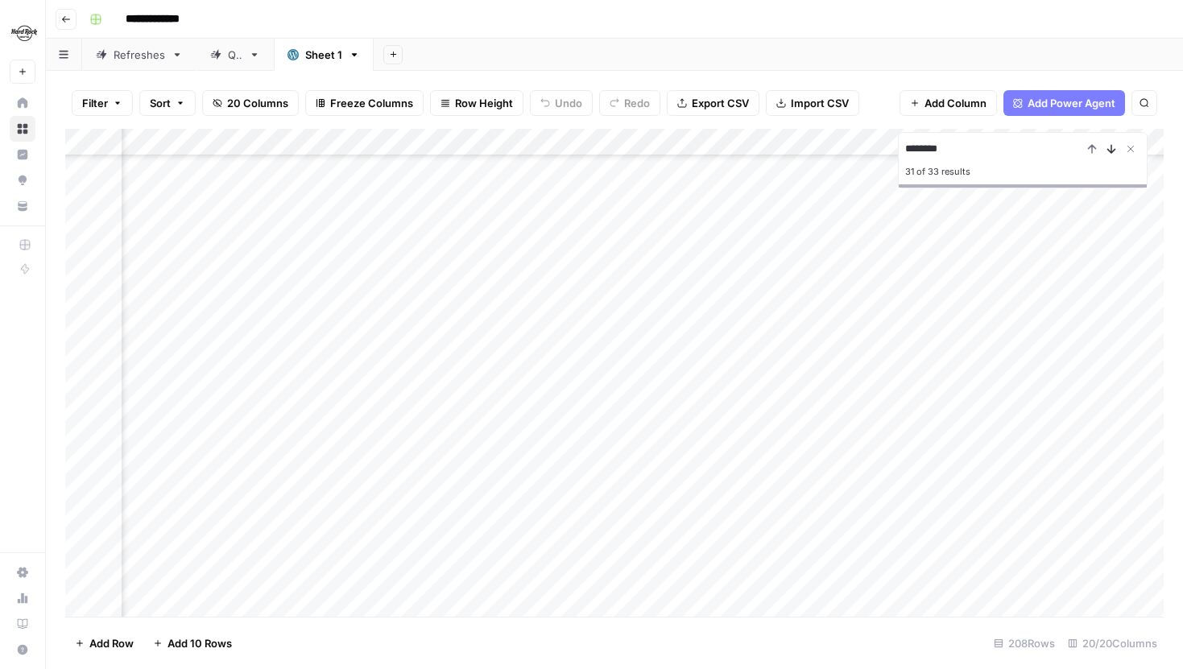
click at [1108, 148] on icon "Next Result" at bounding box center [1110, 148] width 13 height 13
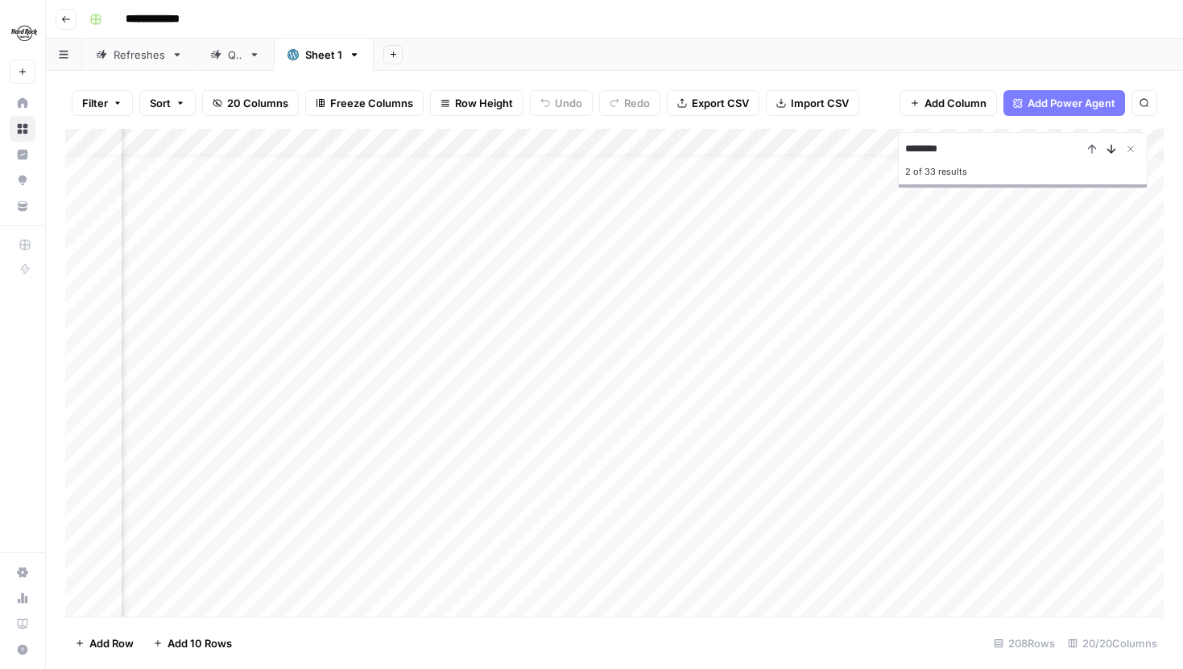
click at [1108, 148] on icon "Next Result" at bounding box center [1110, 148] width 13 height 13
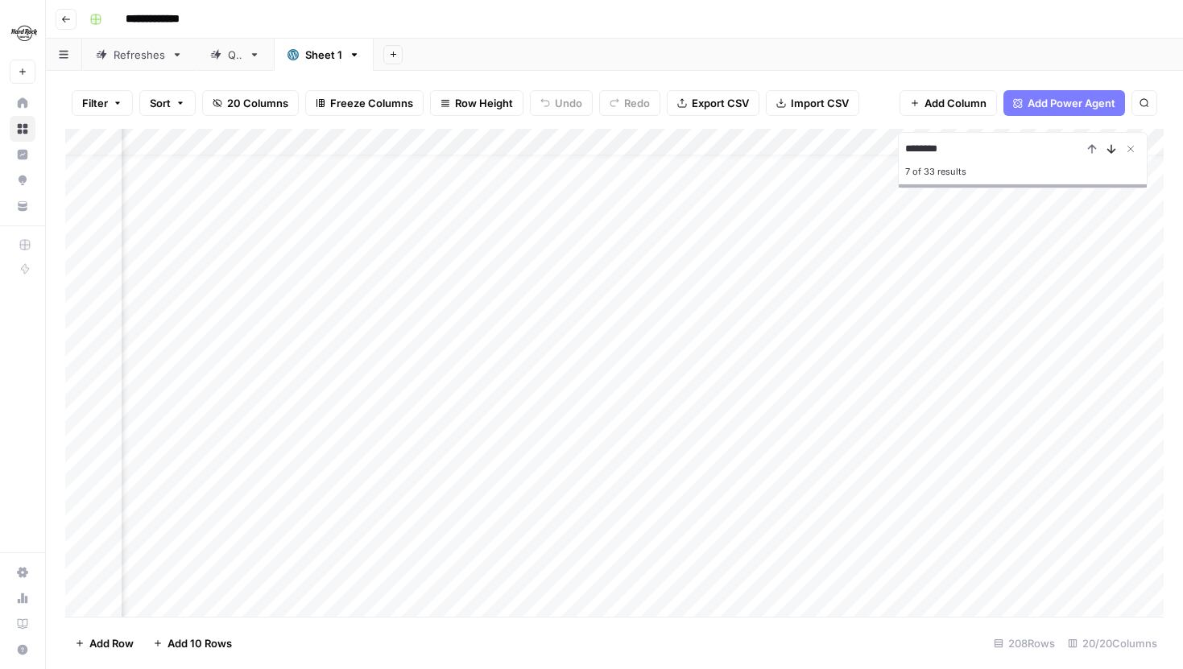
click at [1108, 148] on icon "Next Result" at bounding box center [1110, 148] width 13 height 13
click at [1126, 148] on icon "Close Search" at bounding box center [1130, 148] width 13 height 13
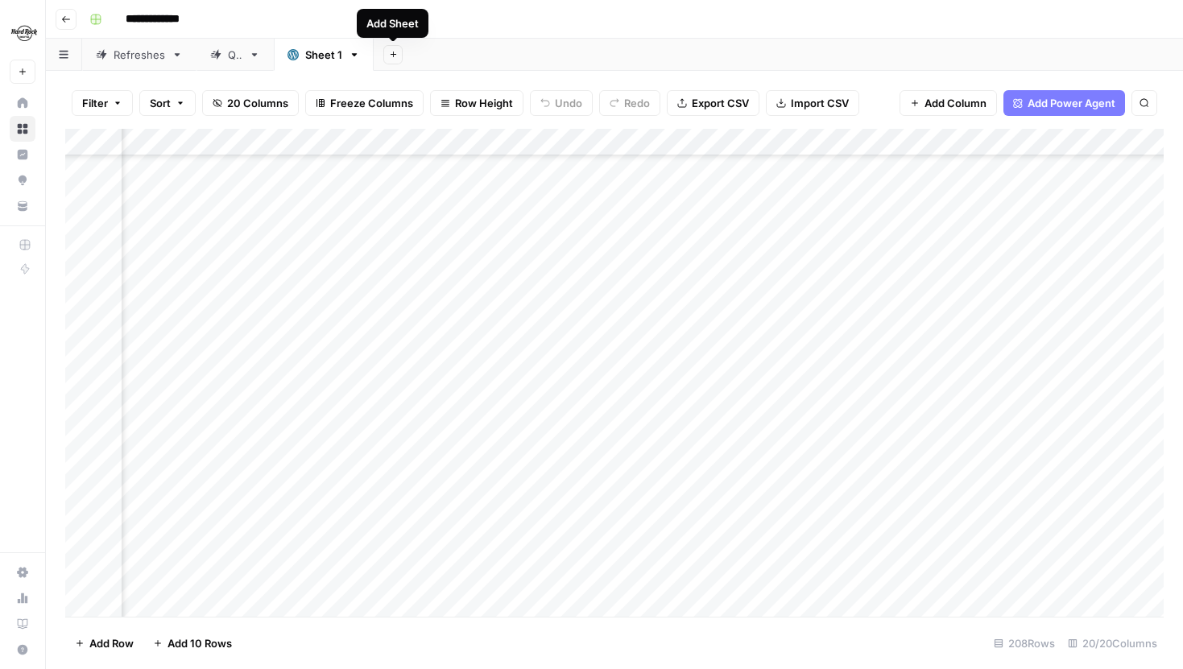
click at [391, 53] on icon "button" at bounding box center [393, 54] width 9 height 9
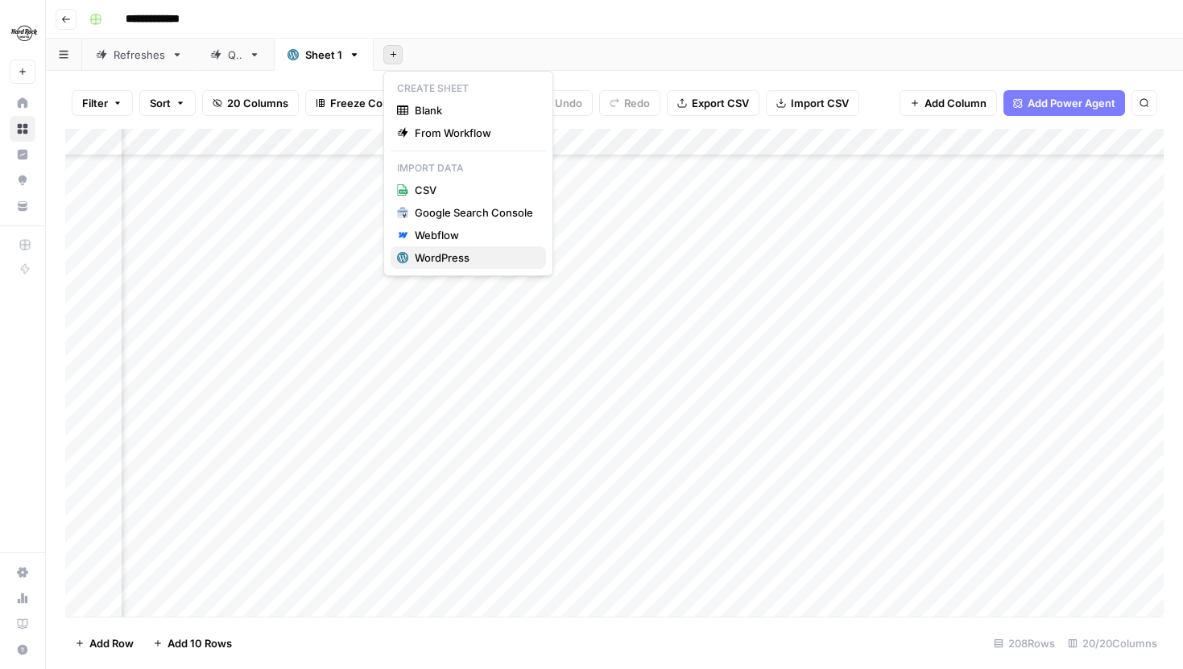
click at [460, 262] on div "WordPress" at bounding box center [474, 258] width 118 height 16
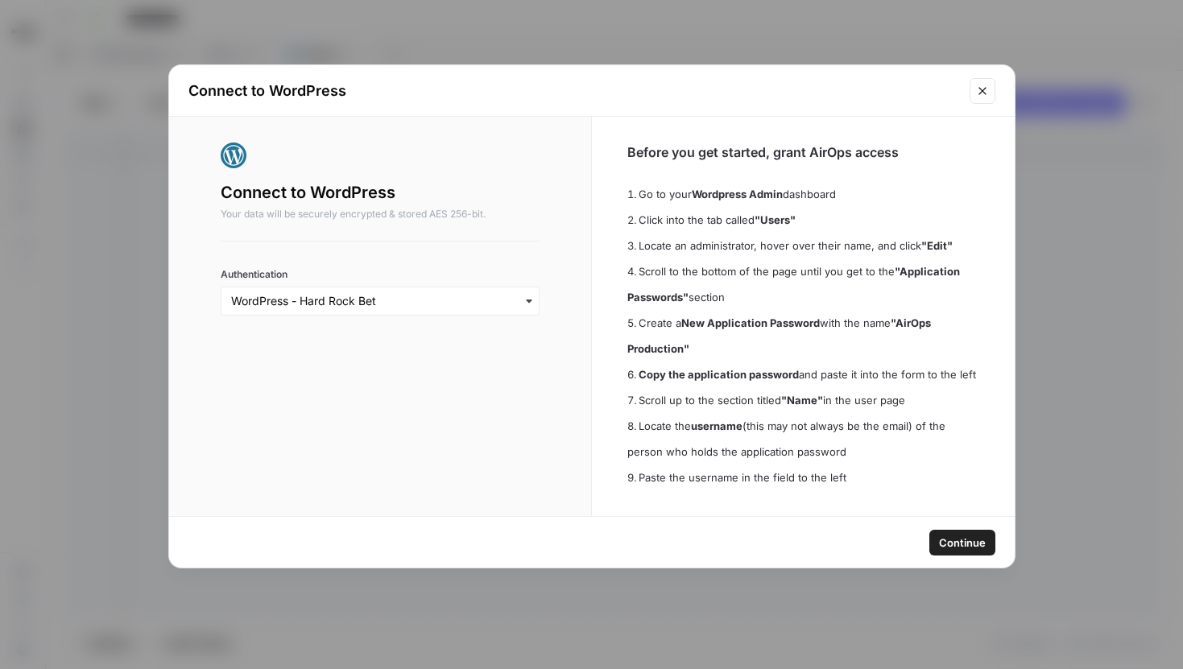
click at [974, 544] on span "Continue" at bounding box center [962, 543] width 47 height 16
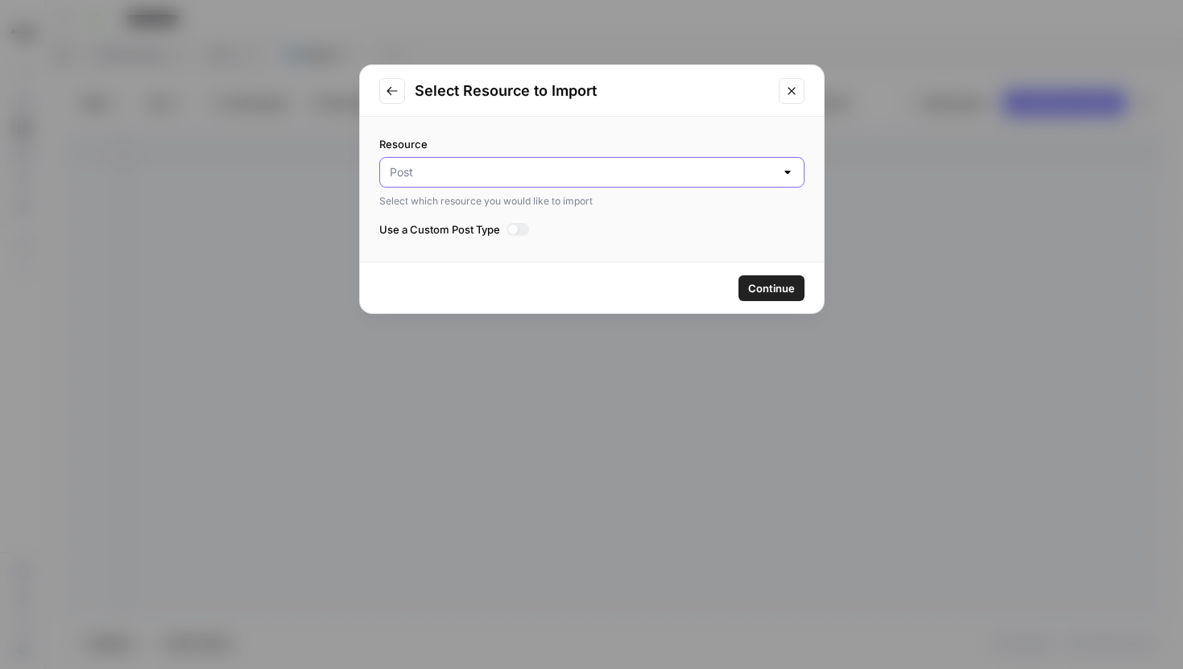
click at [650, 175] on input "Resource" at bounding box center [582, 172] width 385 height 16
click at [574, 231] on span "Media" at bounding box center [588, 235] width 391 height 16
type input "Media"
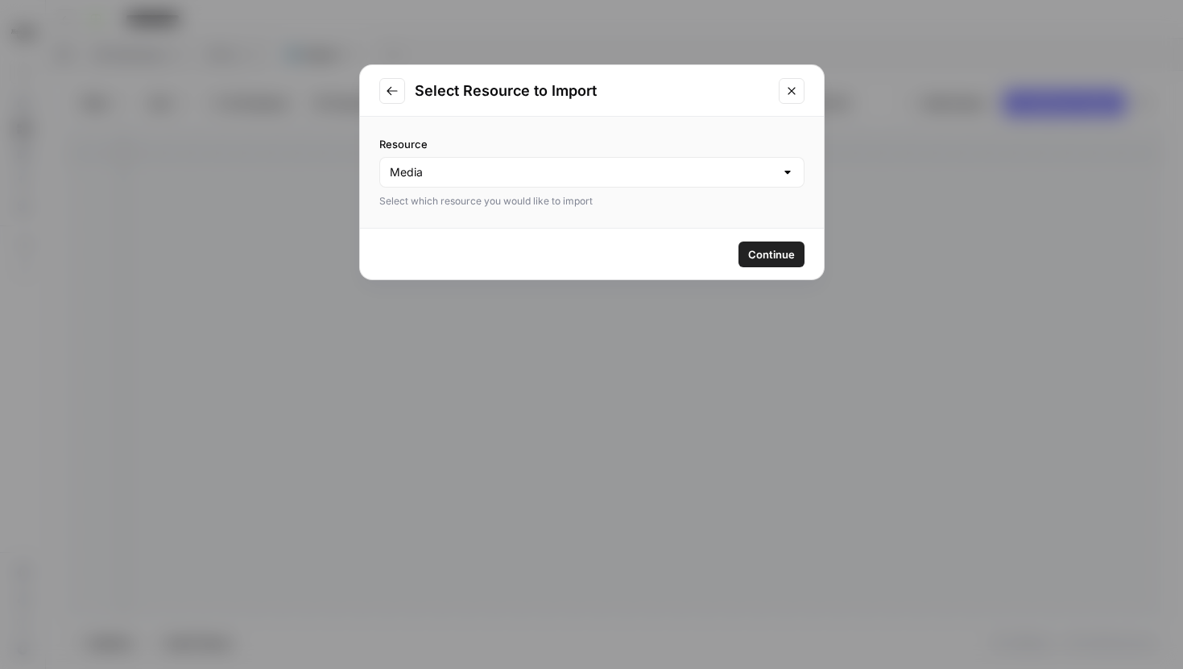
click at [778, 252] on span "Continue" at bounding box center [771, 254] width 47 height 16
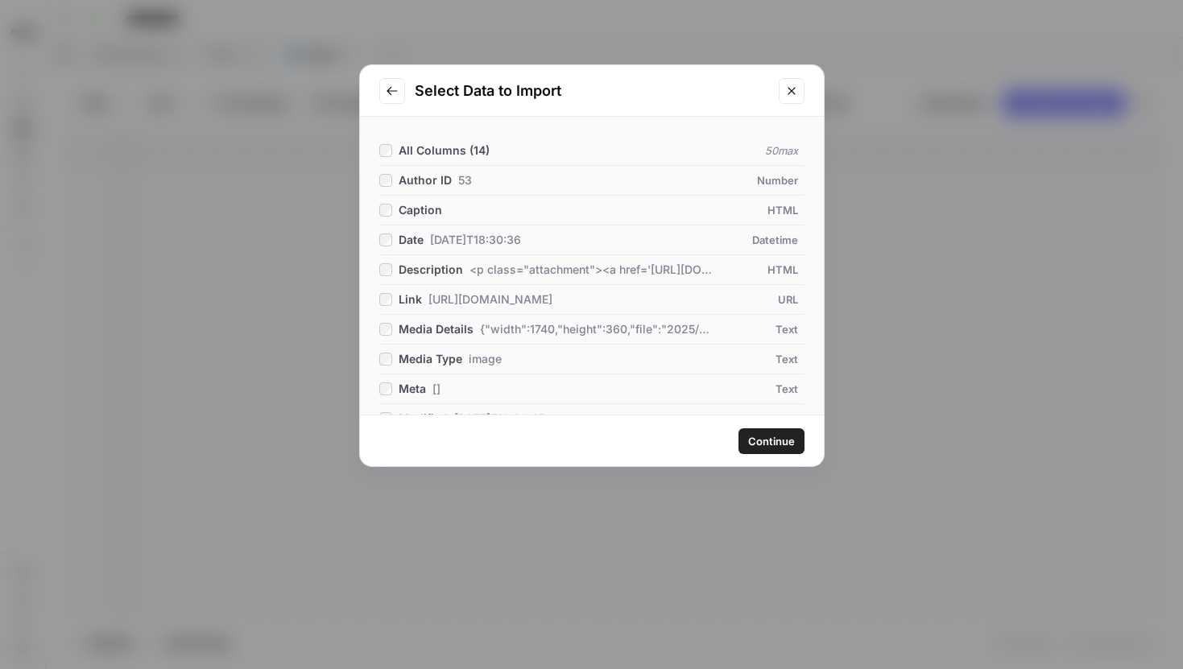
click at [776, 437] on span "Continue" at bounding box center [771, 441] width 47 height 16
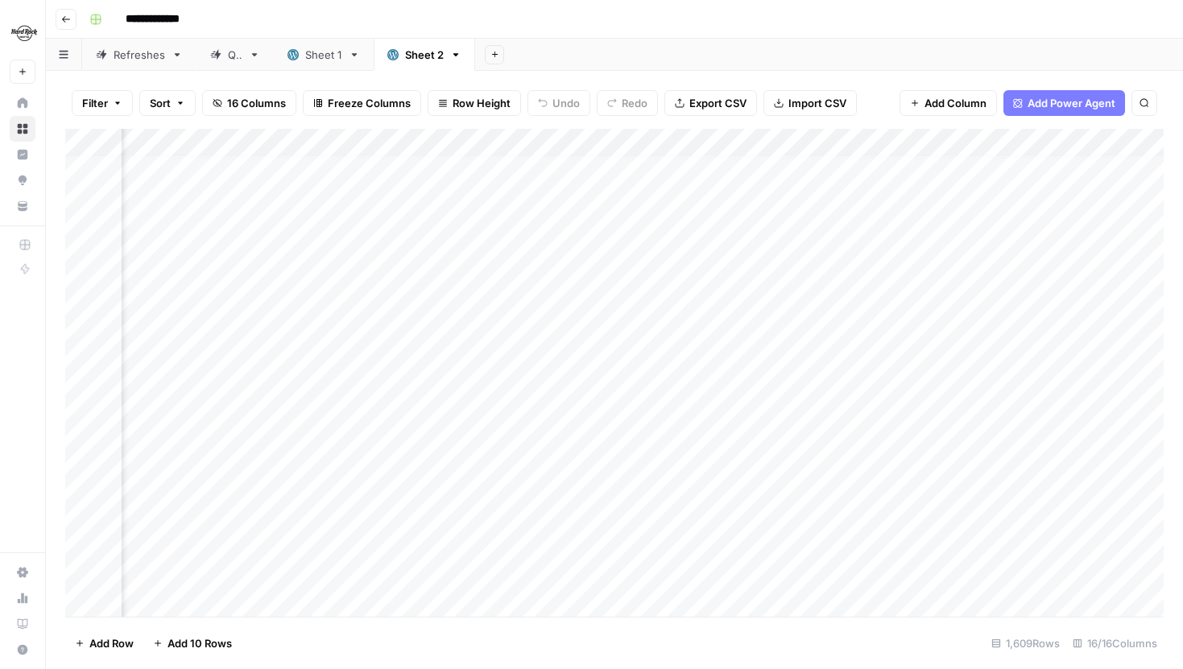
scroll to position [10, 902]
drag, startPoint x: 493, startPoint y: 141, endPoint x: 667, endPoint y: 146, distance: 173.9
click at [667, 147] on div "Add Column" at bounding box center [614, 373] width 1098 height 488
drag, startPoint x: 669, startPoint y: 137, endPoint x: 831, endPoint y: 138, distance: 161.8
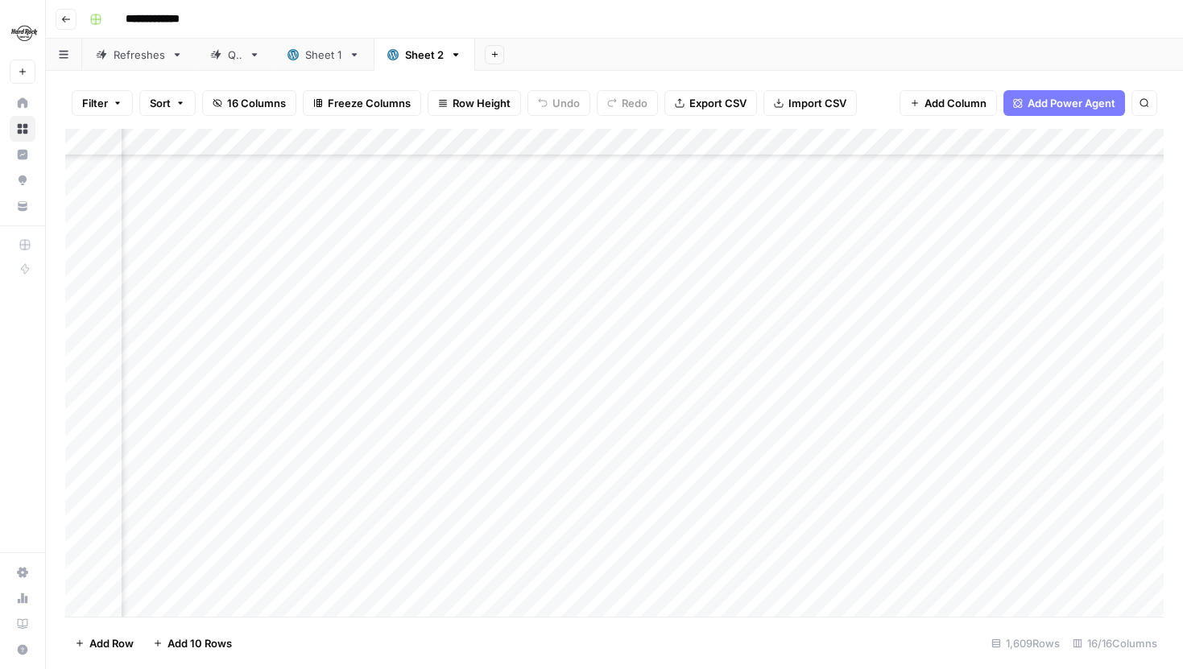
click at [831, 138] on div "Add Column" at bounding box center [614, 373] width 1098 height 488
click at [321, 64] on link "Sheet 1" at bounding box center [324, 55] width 100 height 32
click at [456, 56] on icon at bounding box center [455, 54] width 11 height 11
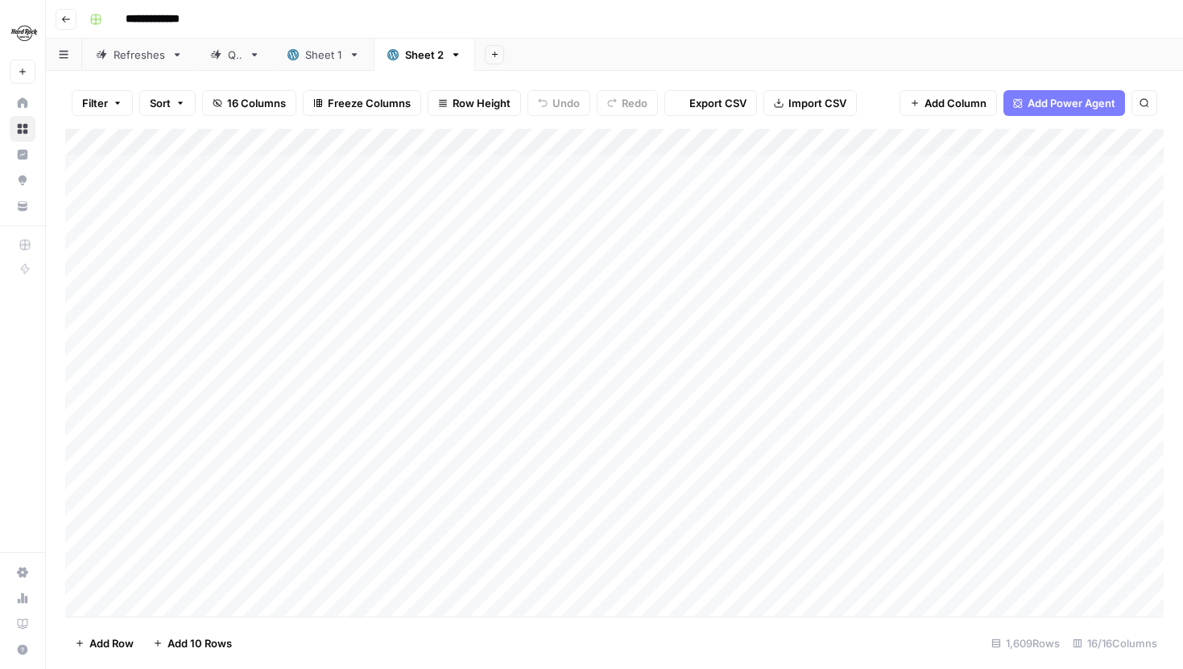
click at [454, 55] on icon "button" at bounding box center [456, 54] width 6 height 3
click at [489, 138] on span "Delete Sheet" at bounding box center [519, 144] width 77 height 16
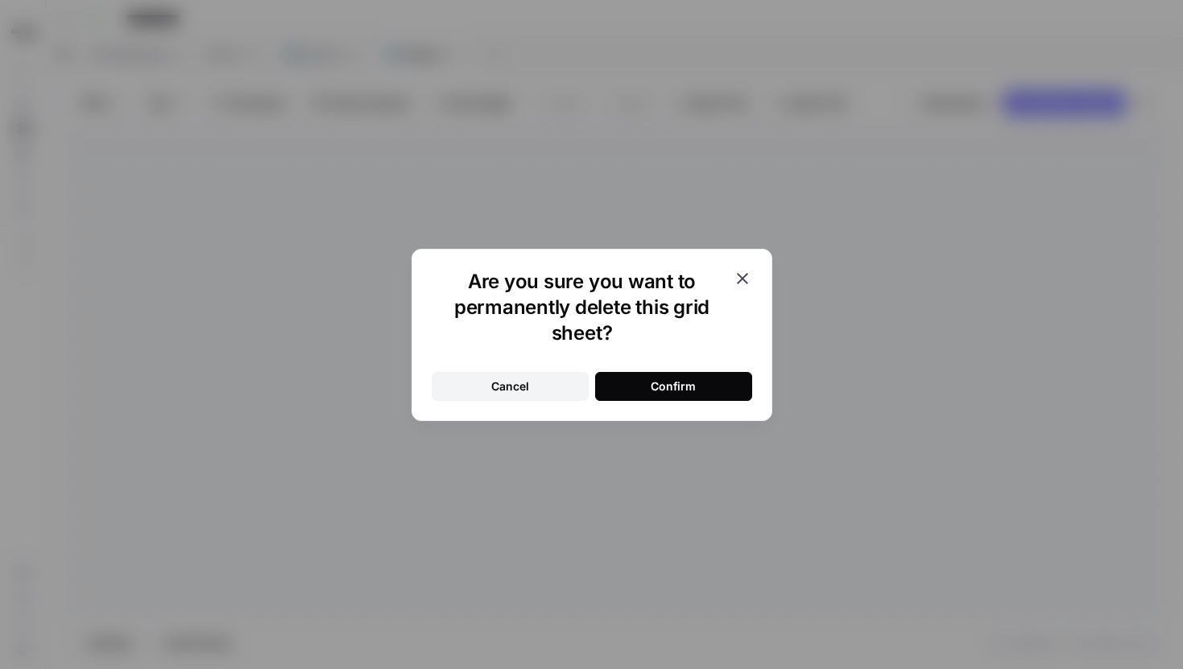
click at [654, 375] on button "Confirm" at bounding box center [673, 386] width 157 height 29
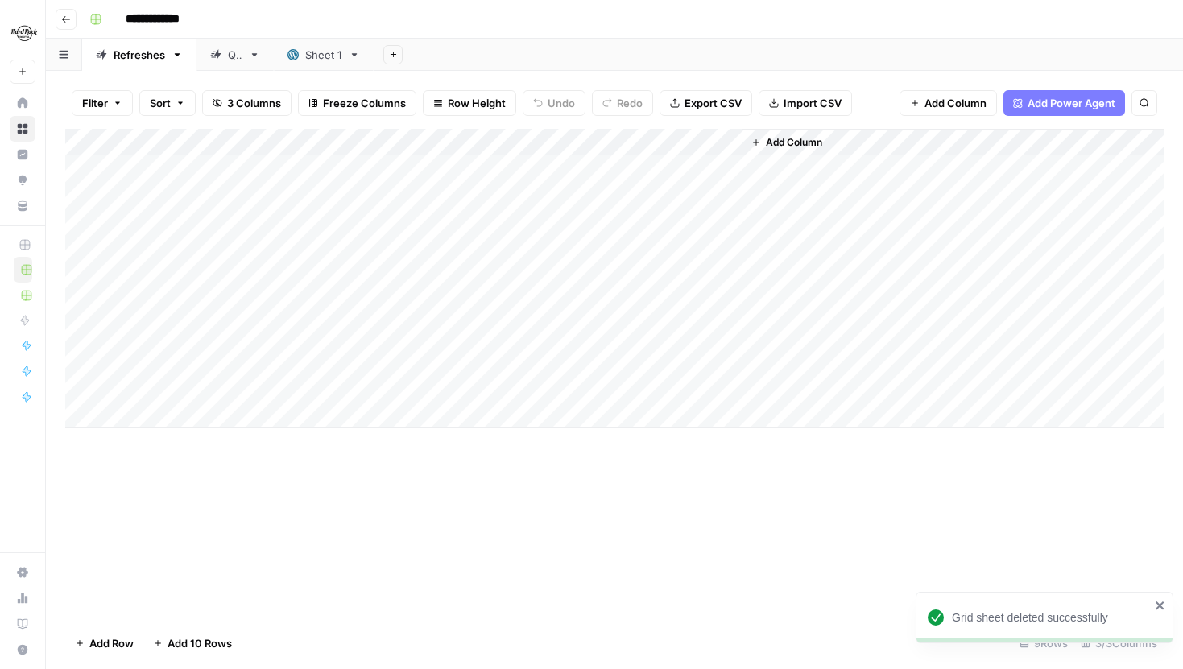
click at [395, 51] on icon "button" at bounding box center [393, 54] width 9 height 9
click at [451, 257] on div "WordPress" at bounding box center [474, 258] width 118 height 16
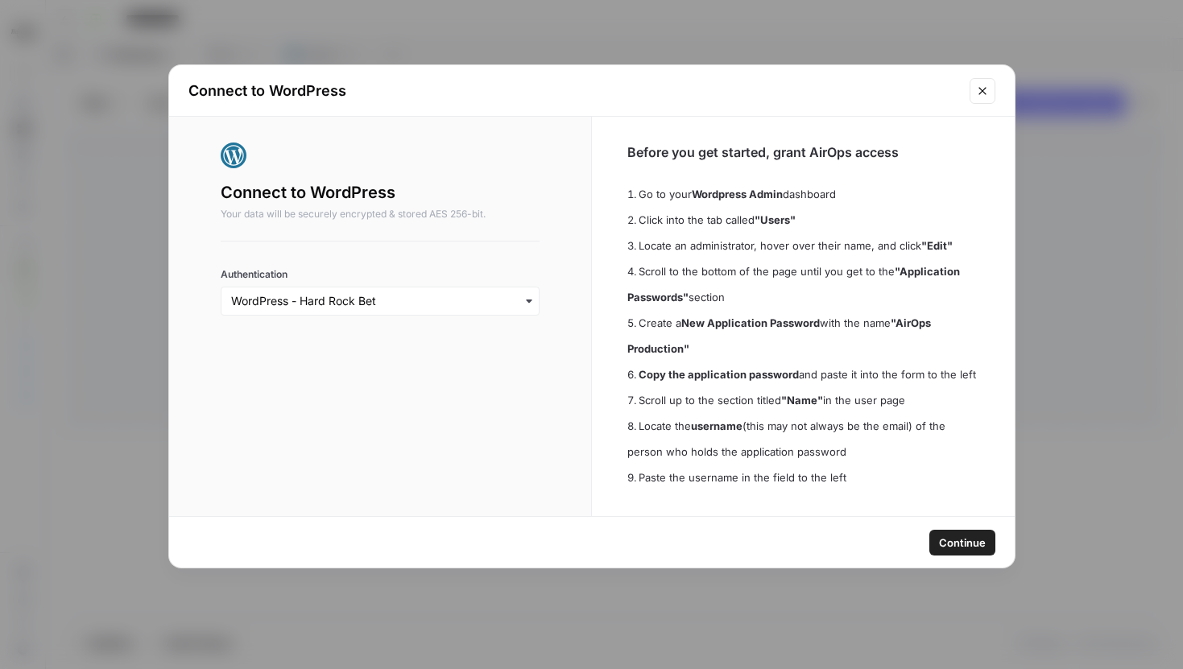
click at [971, 547] on span "Continue" at bounding box center [962, 543] width 47 height 16
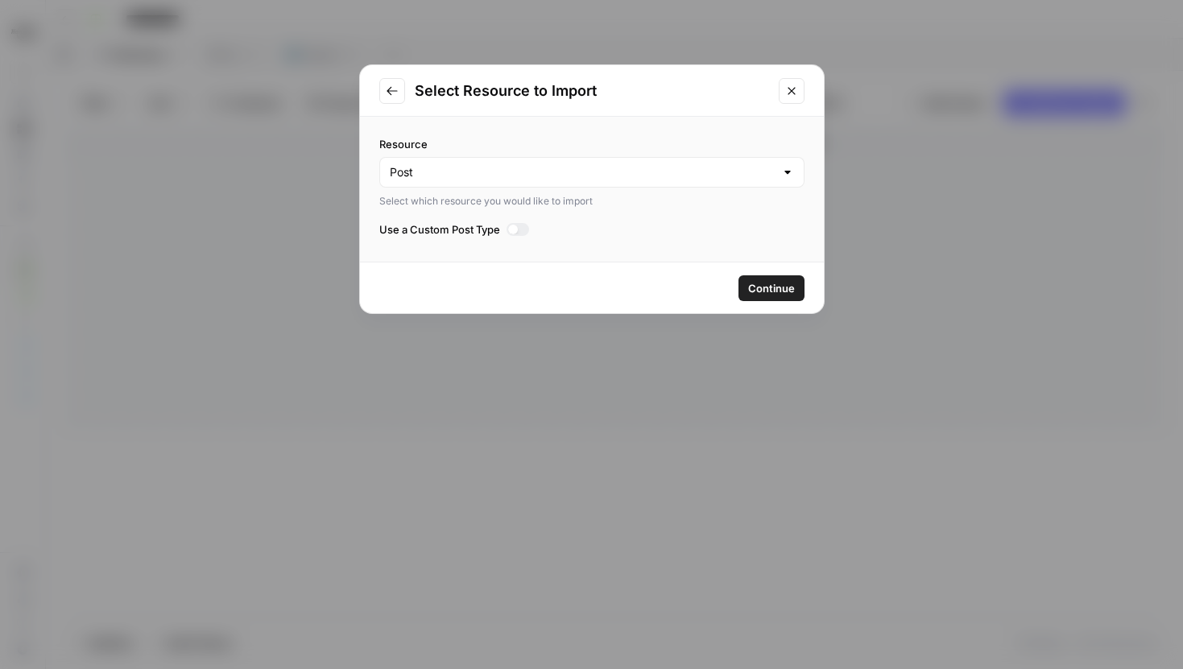
click at [518, 230] on div at bounding box center [517, 229] width 23 height 13
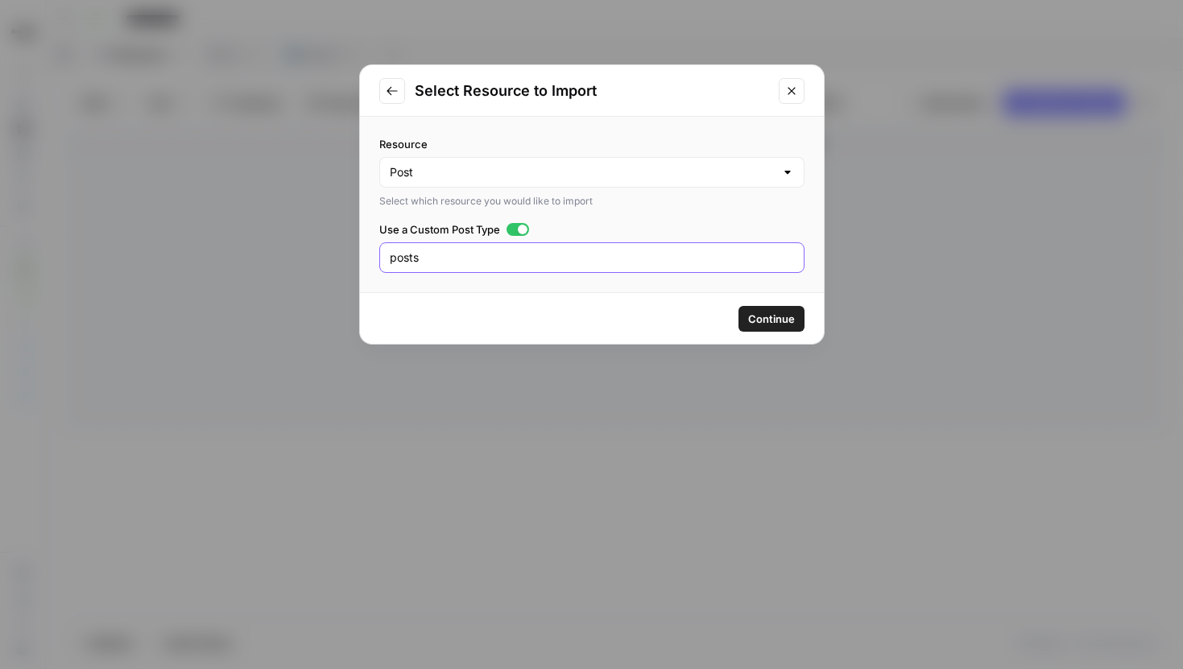
click at [505, 264] on input "posts" at bounding box center [592, 258] width 404 height 16
click at [524, 231] on div at bounding box center [523, 230] width 10 height 10
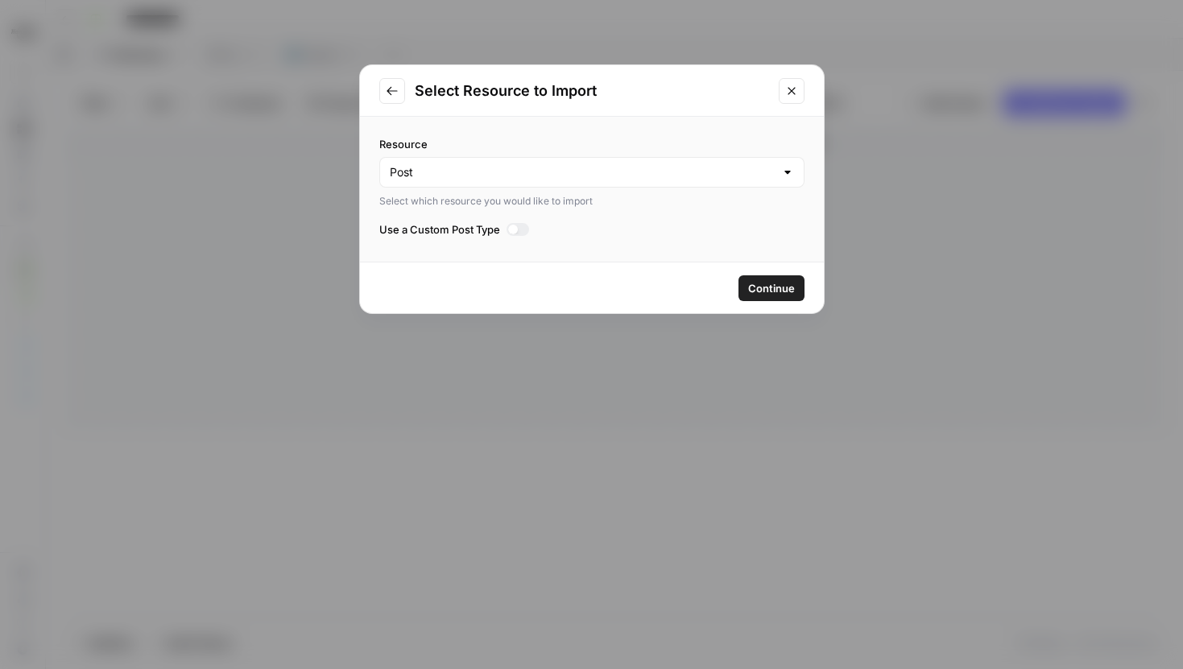
click at [764, 285] on span "Continue" at bounding box center [771, 288] width 47 height 16
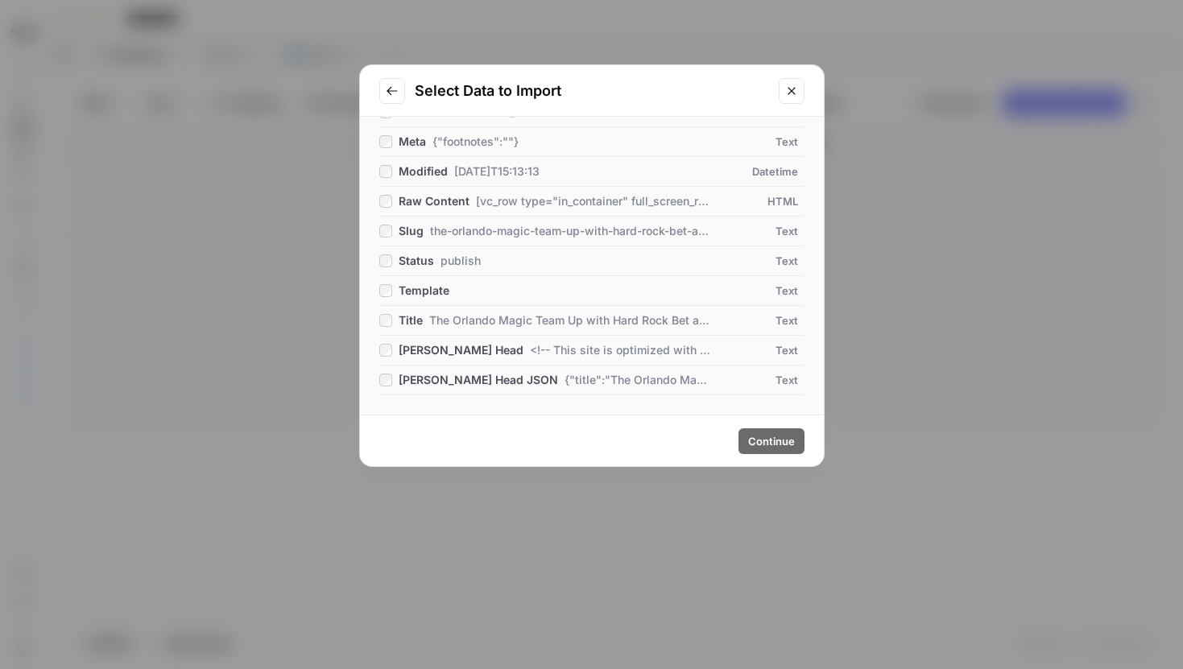
scroll to position [306, 0]
click at [396, 101] on button "Go to previous step" at bounding box center [392, 91] width 26 height 26
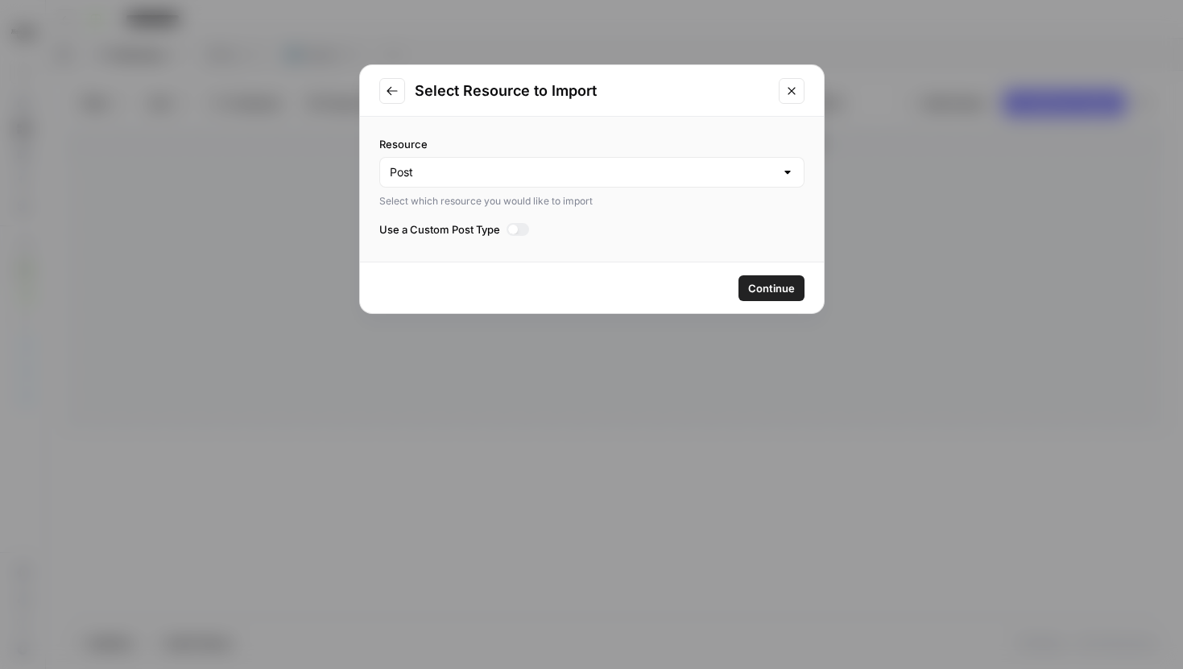
click at [514, 232] on div at bounding box center [513, 230] width 10 height 10
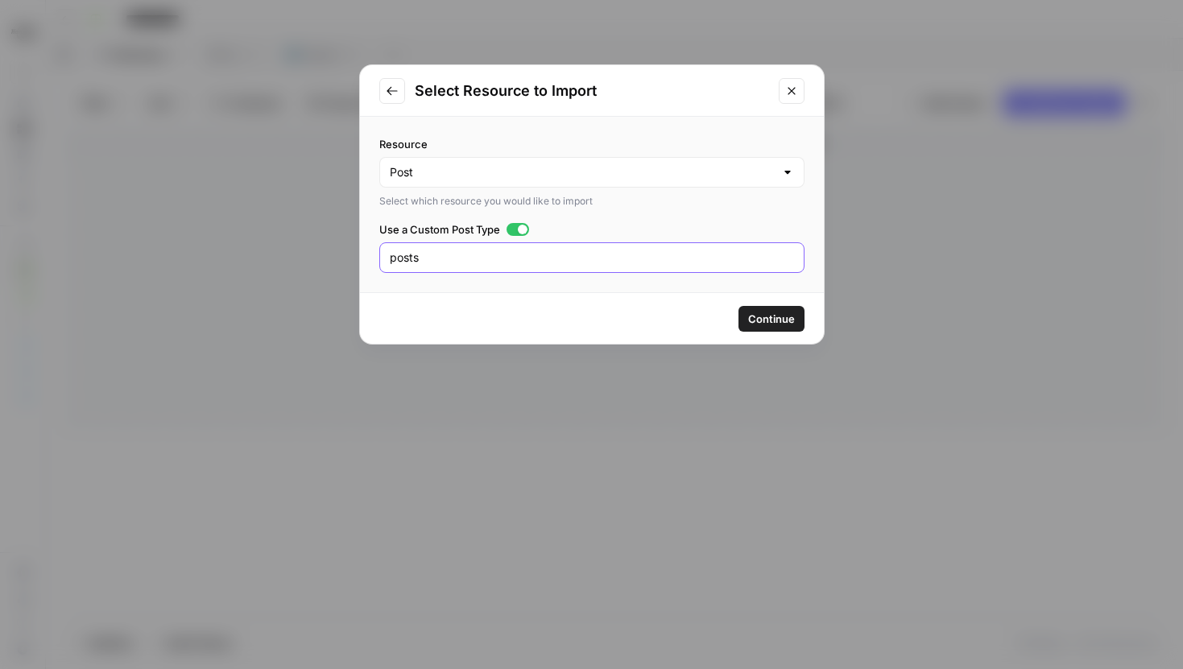
drag, startPoint x: 467, startPoint y: 258, endPoint x: 353, endPoint y: 258, distance: 113.5
click at [353, 258] on div "Select Resource to Import Resource Post Select which resource you would like to…" at bounding box center [591, 334] width 1183 height 669
type input "pages"
click at [762, 311] on span "Continue" at bounding box center [771, 319] width 47 height 16
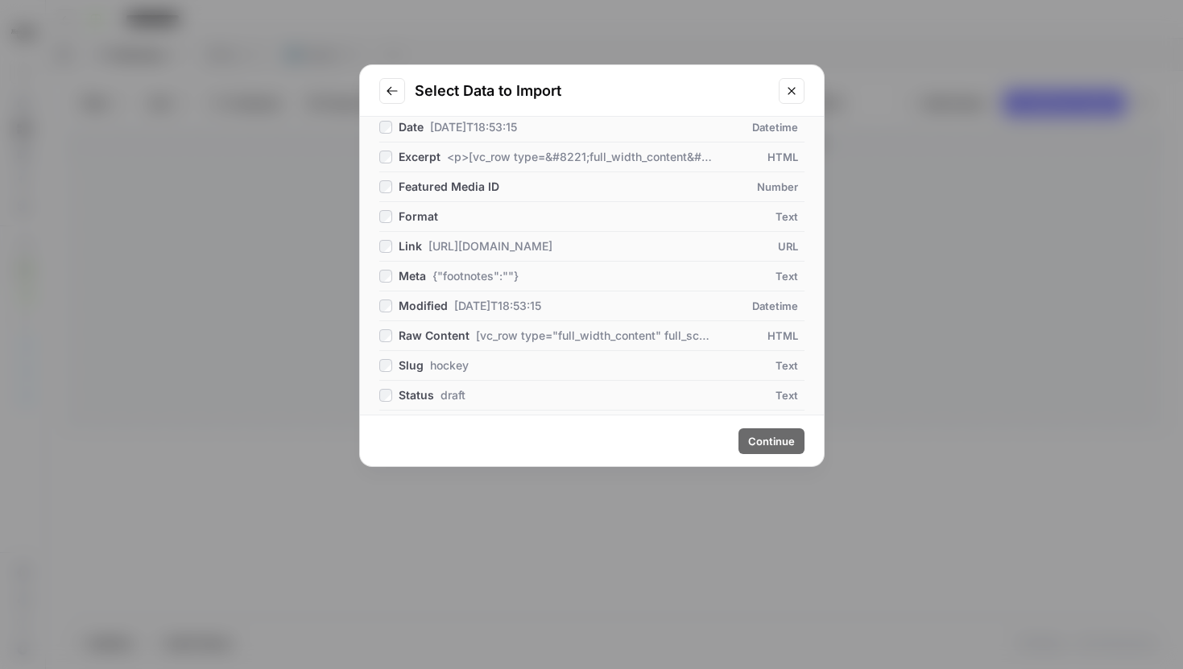
scroll to position [0, 0]
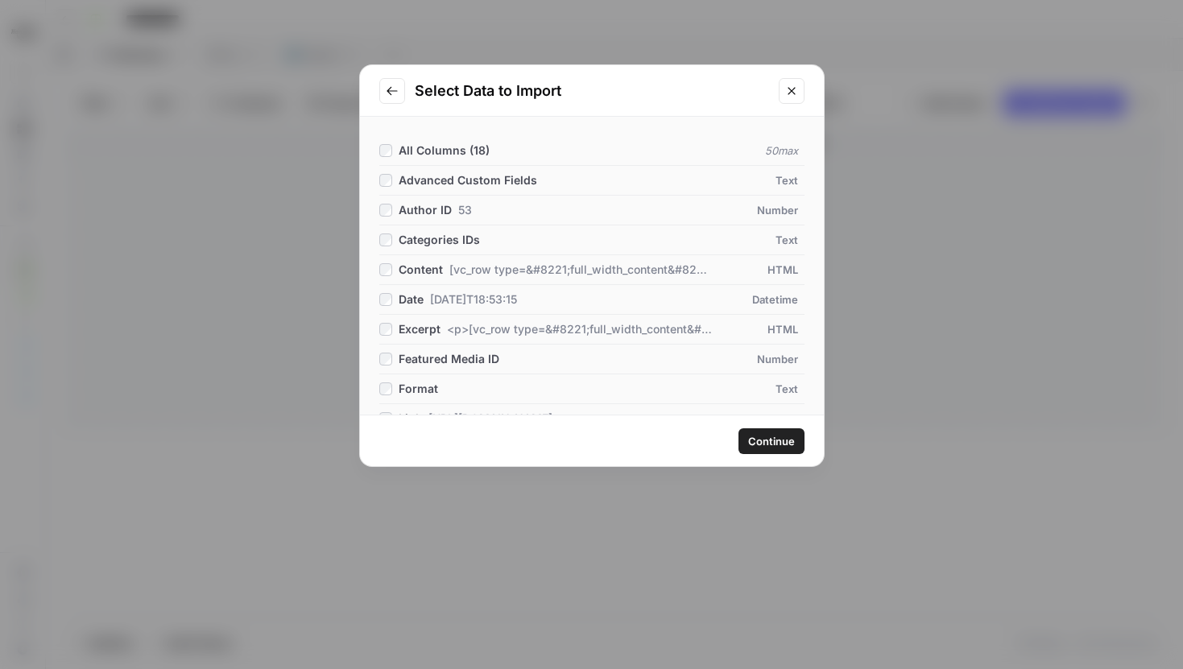
click at [778, 447] on span "Continue" at bounding box center [771, 441] width 47 height 16
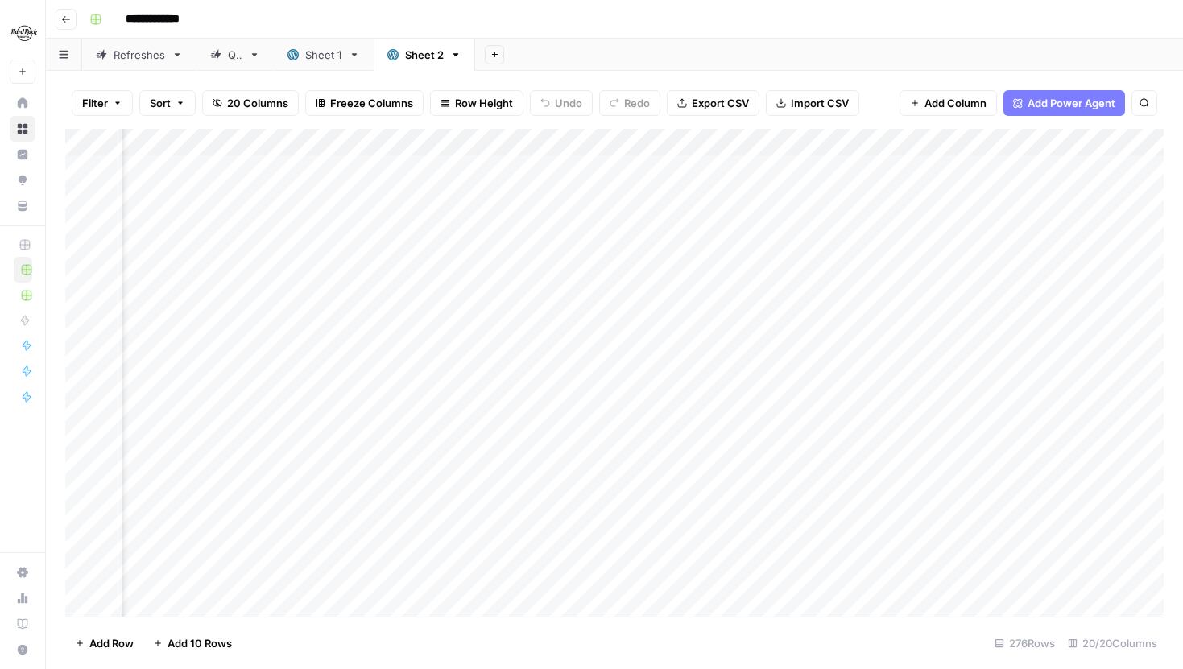
scroll to position [1, 1544]
drag, startPoint x: 782, startPoint y: 147, endPoint x: 1007, endPoint y: 145, distance: 225.4
click at [1007, 145] on div "Add Column" at bounding box center [614, 373] width 1098 height 488
click at [1146, 114] on button "Search" at bounding box center [1144, 103] width 26 height 26
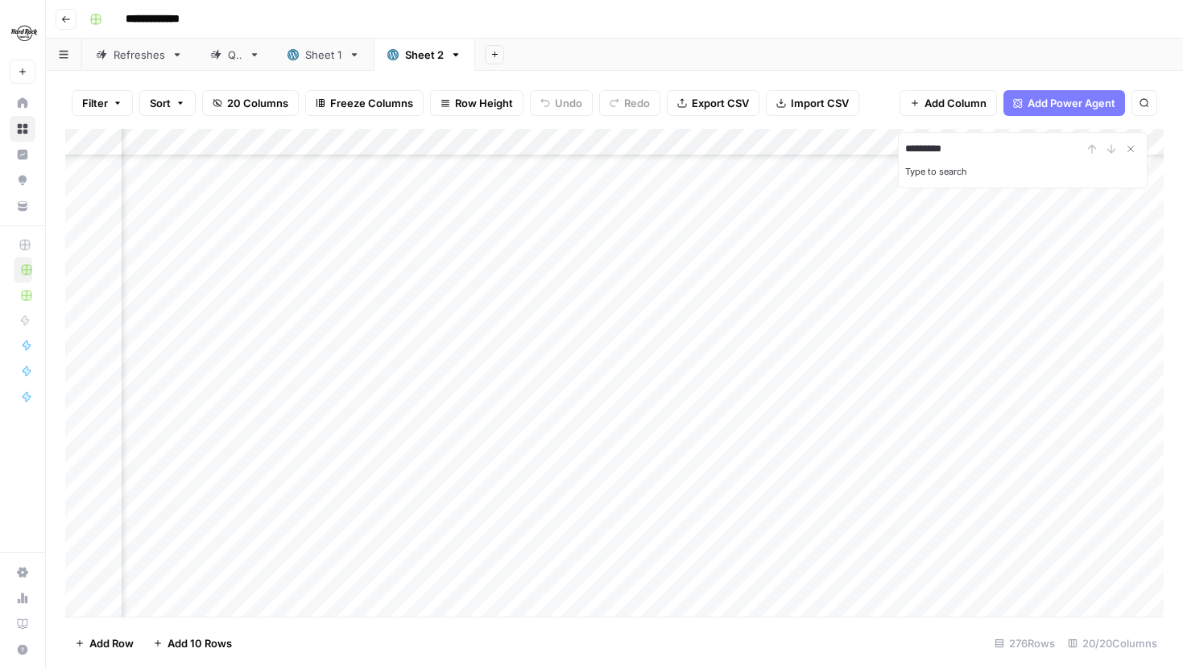
click at [1036, 143] on input "*********" at bounding box center [993, 148] width 177 height 19
click at [142, 59] on div "Refreshes" at bounding box center [140, 55] width 52 height 16
type input "*********"
click at [360, 171] on div "Add Column" at bounding box center [614, 278] width 1098 height 299
click at [412, 52] on div "Sheet 2" at bounding box center [424, 55] width 39 height 16
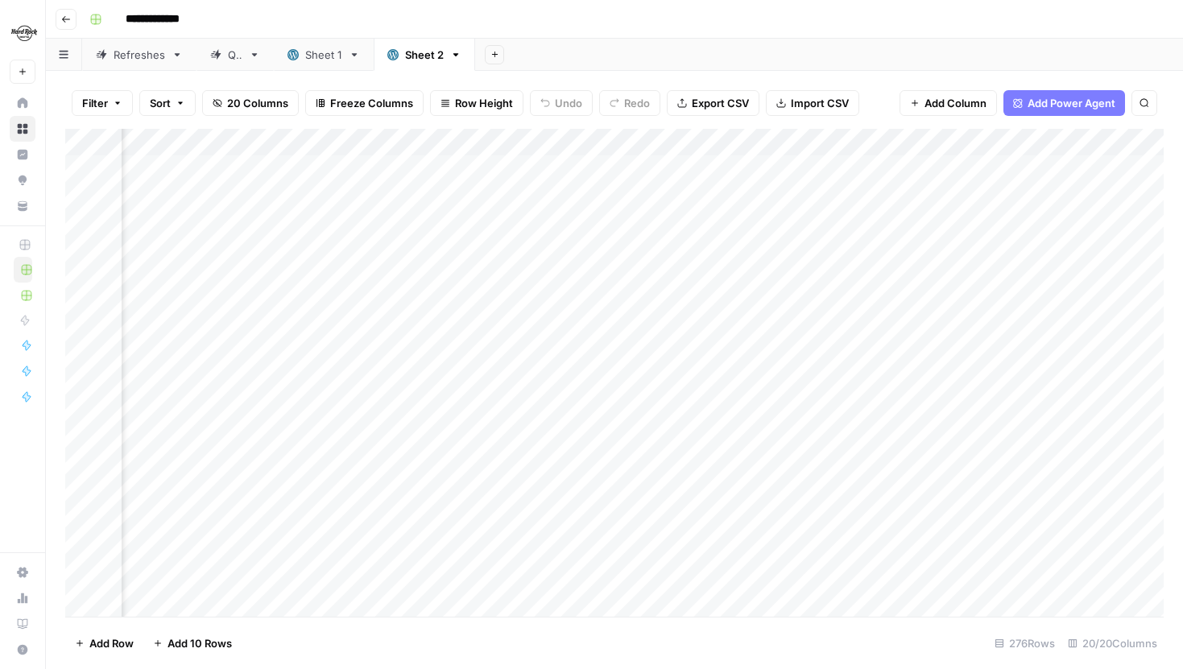
scroll to position [0, 1809]
click at [1145, 103] on icon "button" at bounding box center [1144, 103] width 10 height 10
click at [993, 156] on input "Type to search" at bounding box center [993, 148] width 177 height 19
type input "**********"
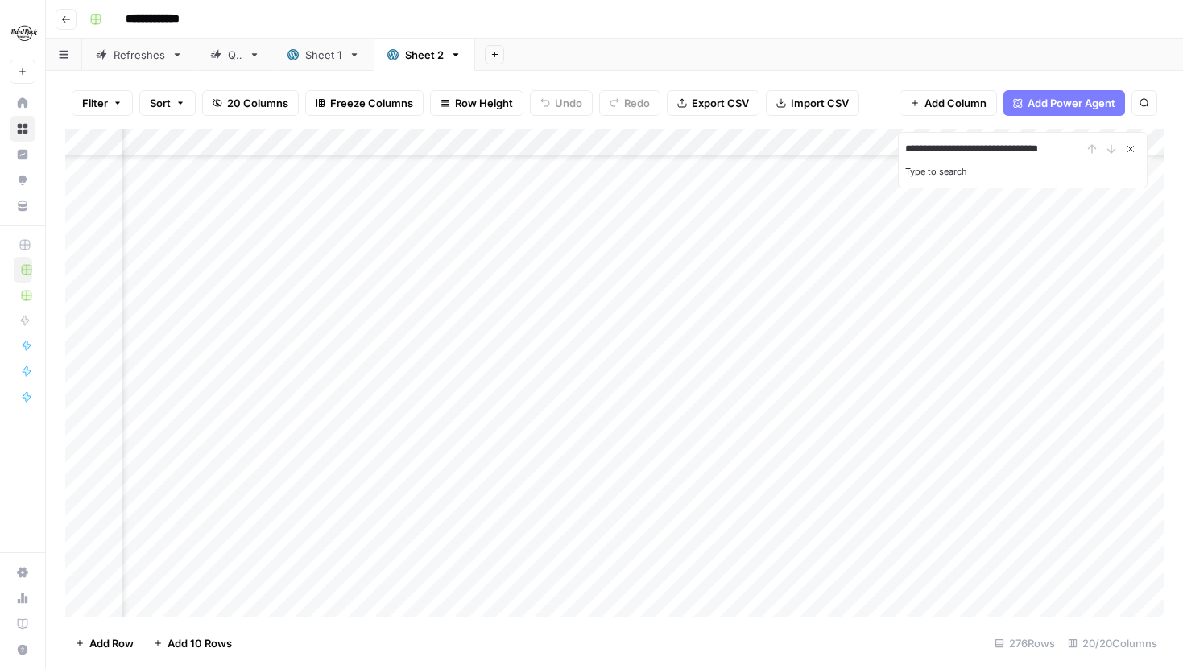
click at [1133, 148] on icon "Close Search" at bounding box center [1130, 148] width 13 height 13
click at [591, 443] on div "Add Column" at bounding box center [614, 373] width 1098 height 488
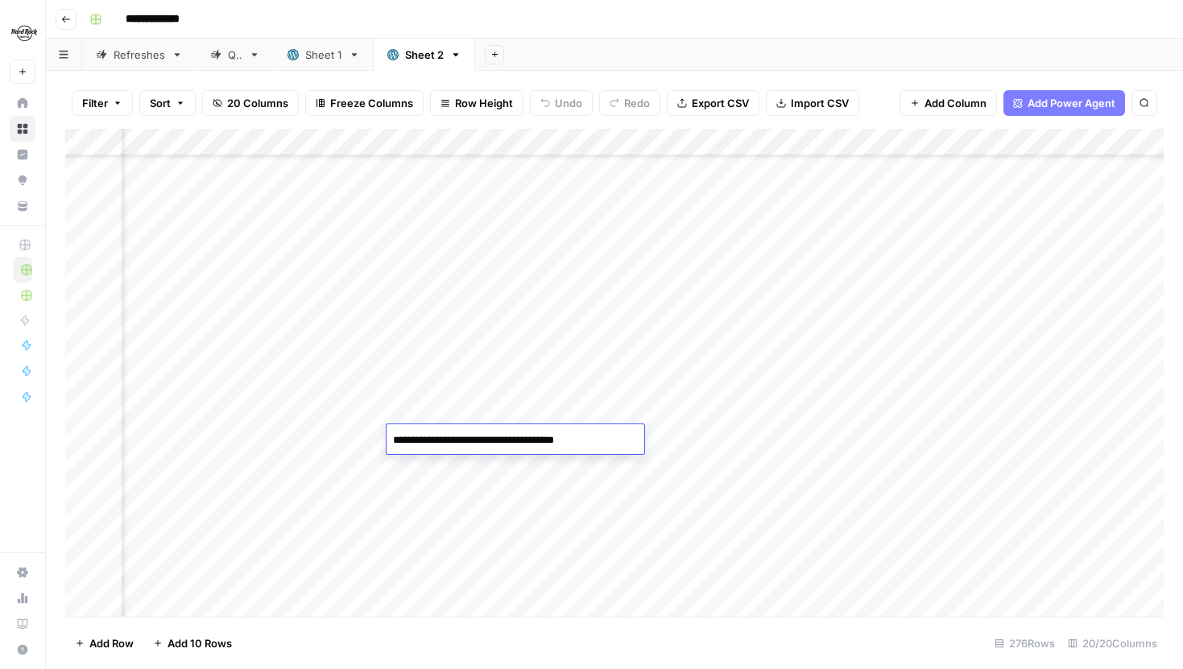
click at [362, 433] on div "Add Column" at bounding box center [614, 373] width 1098 height 488
click at [683, 439] on div "Add Column" at bounding box center [614, 373] width 1098 height 488
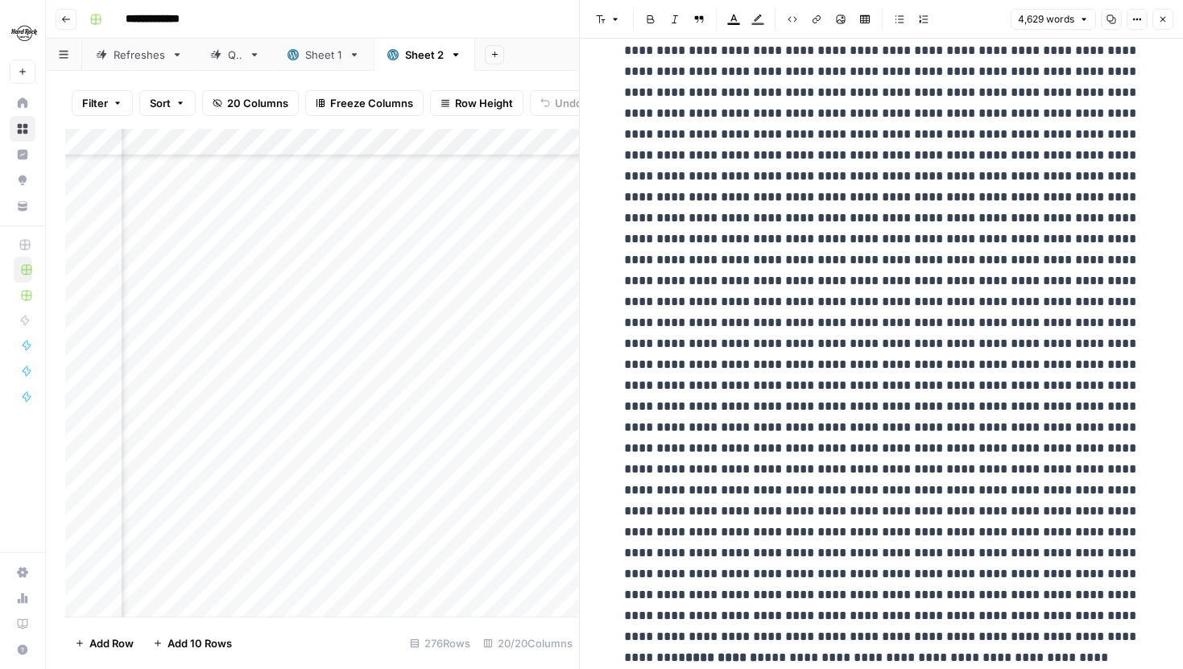
scroll to position [9796, 0]
click at [1137, 19] on icon "button" at bounding box center [1137, 19] width 10 height 10
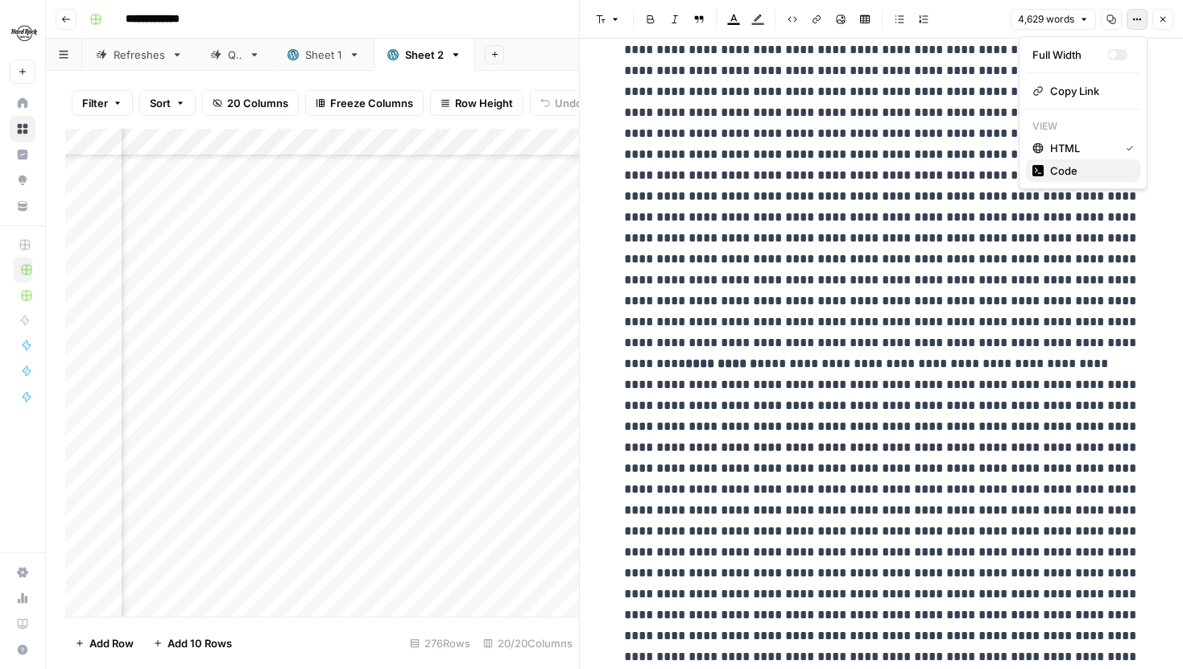
click at [1075, 175] on span "Code" at bounding box center [1088, 171] width 77 height 16
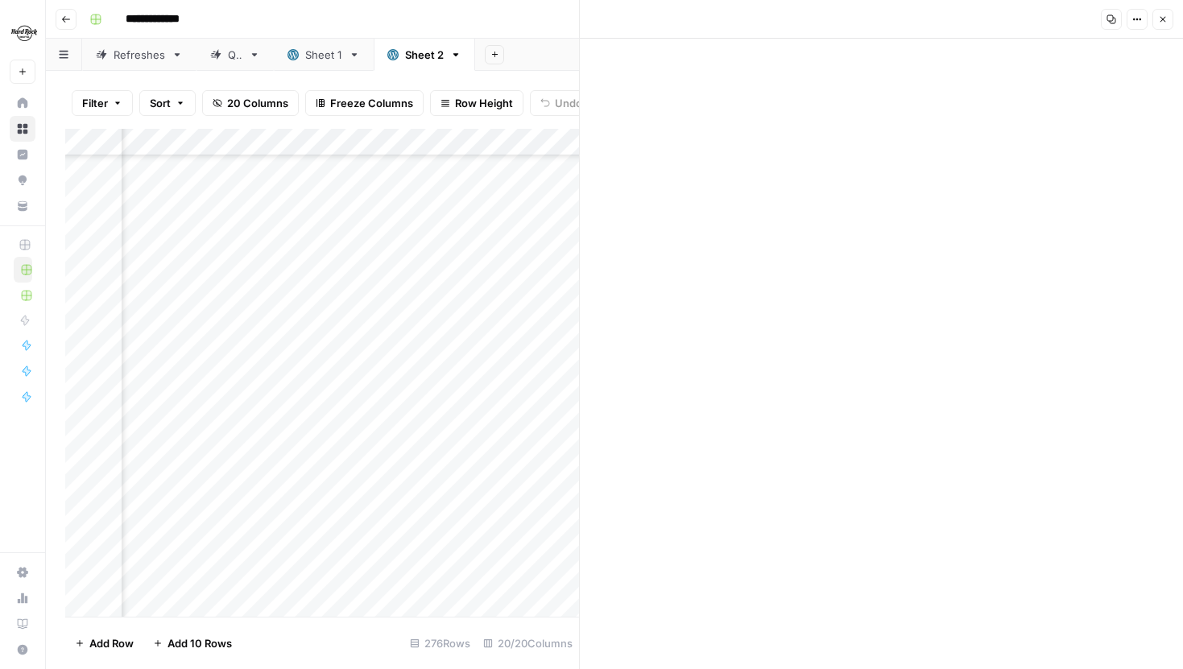
scroll to position [26182, 0]
click at [1160, 14] on icon "button" at bounding box center [1163, 19] width 10 height 10
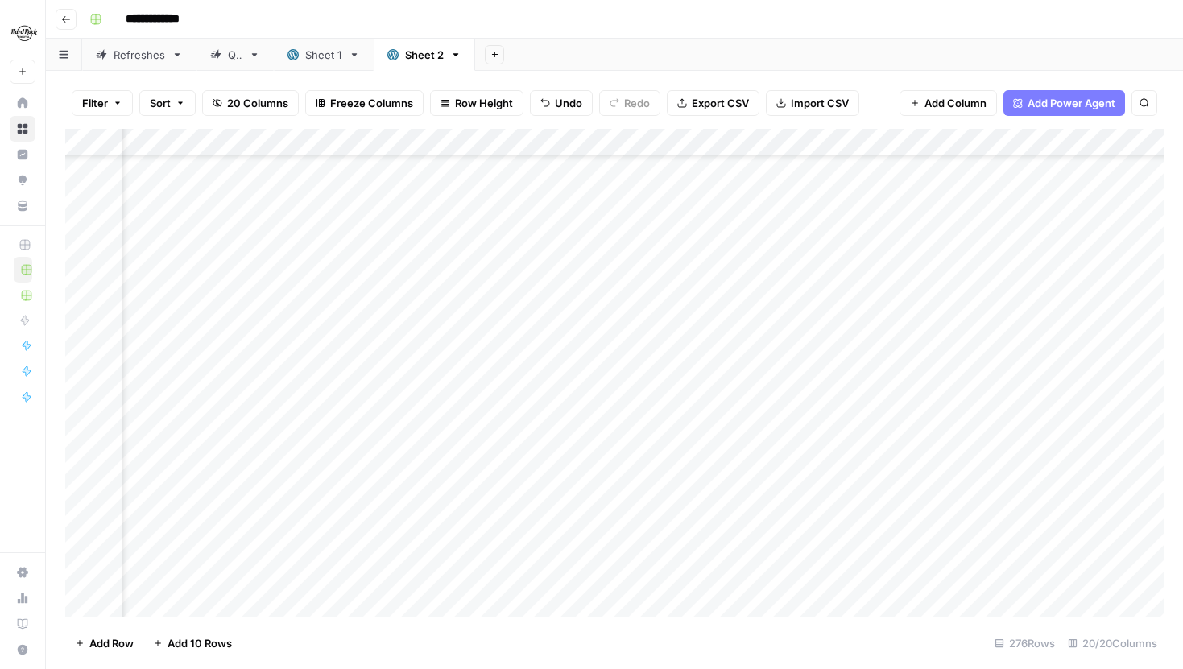
click at [916, 435] on div "Add Column" at bounding box center [614, 373] width 1098 height 488
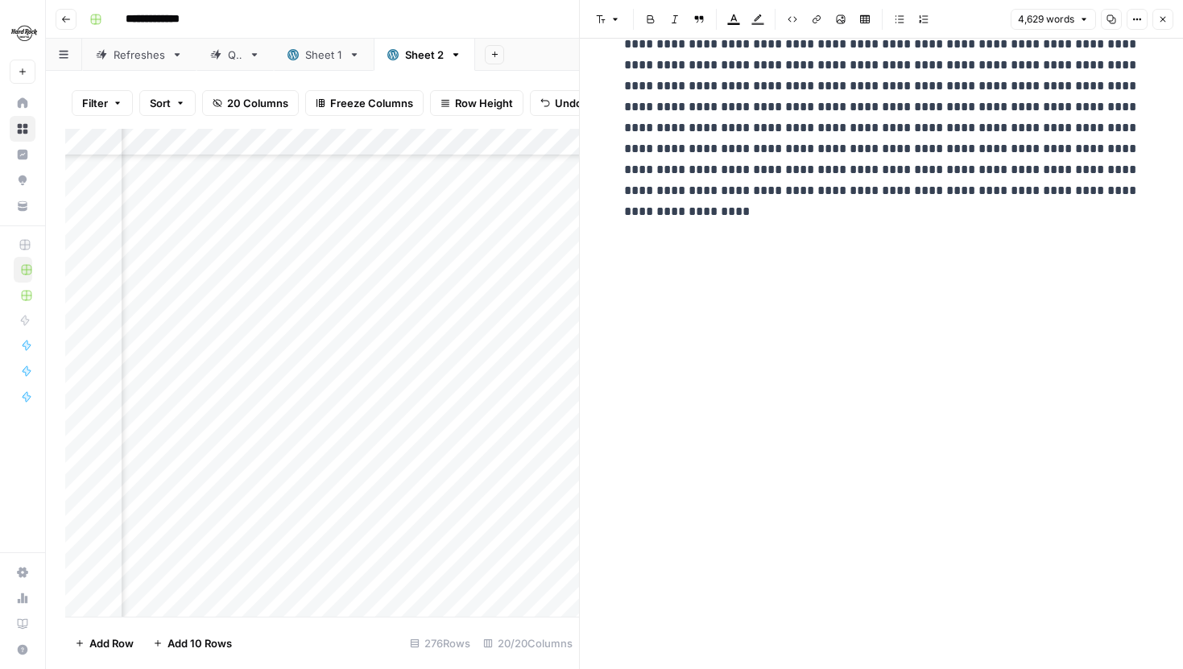
scroll to position [46645, 0]
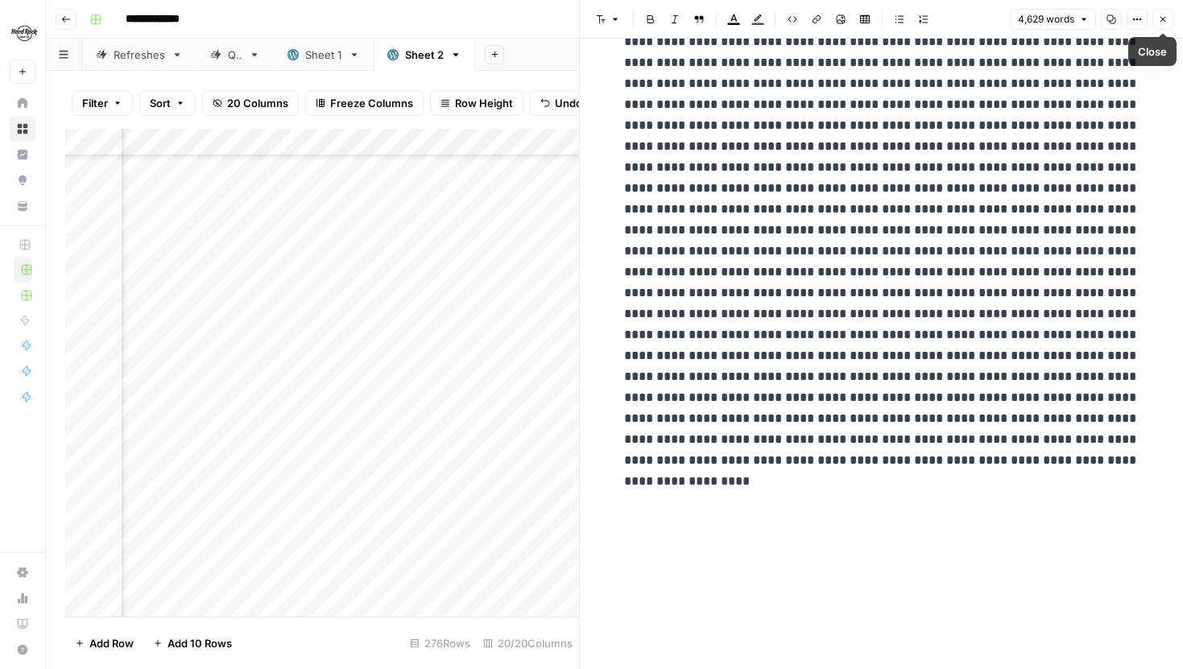
type input "news"
click at [1100, 25] on icon "button" at bounding box center [1096, 26] width 8 height 8
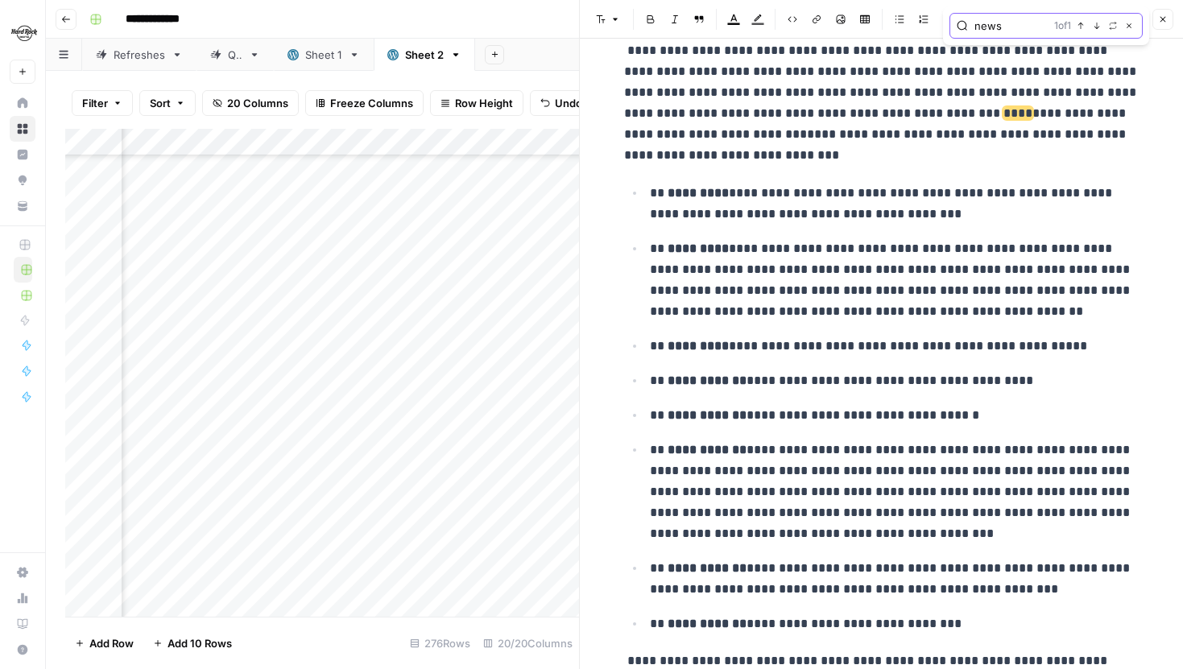
scroll to position [28226, 0]
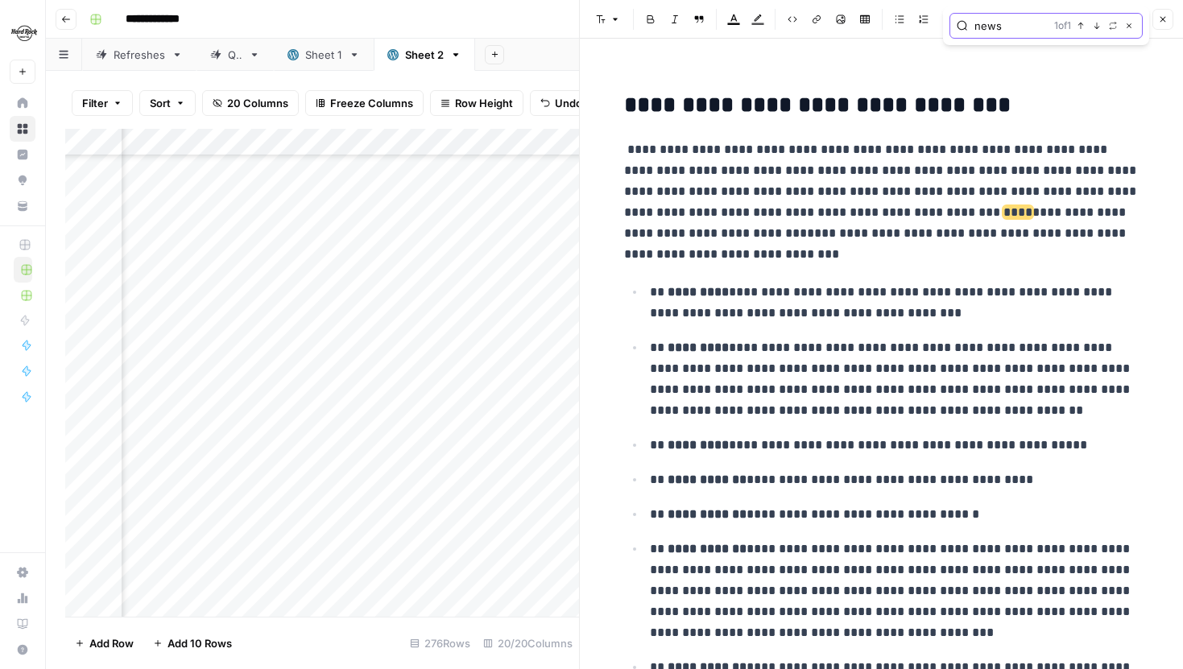
click at [1130, 25] on icon "button" at bounding box center [1129, 26] width 8 height 8
click at [1163, 23] on icon "button" at bounding box center [1163, 19] width 10 height 10
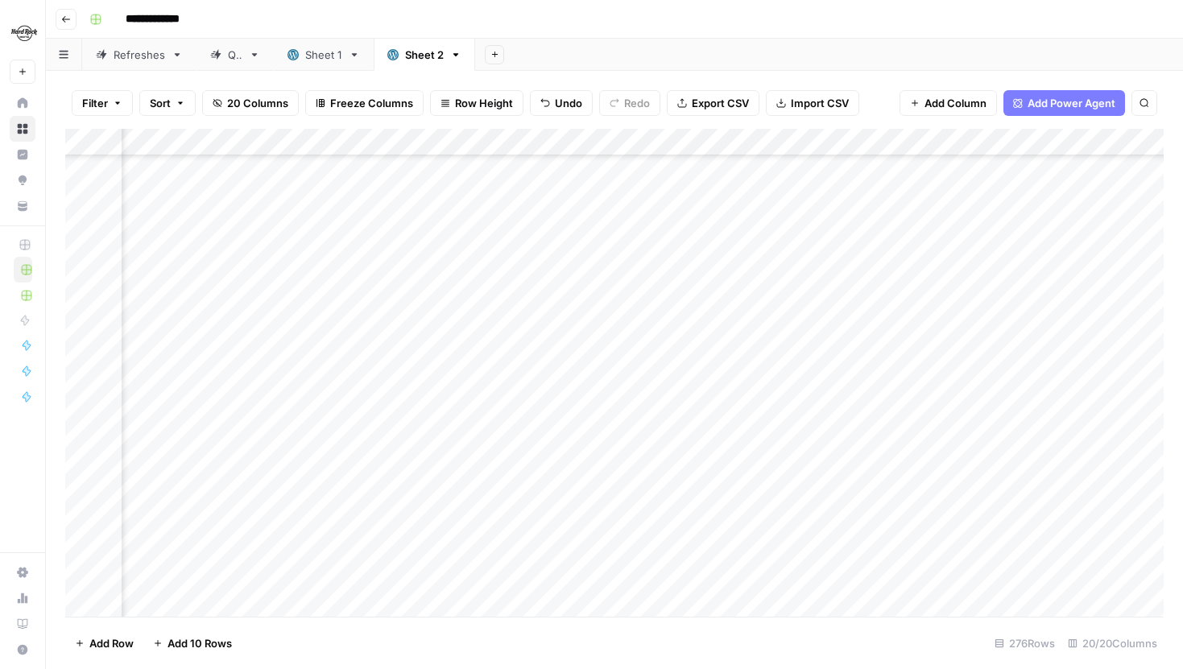
scroll to position [277, 0]
click at [130, 55] on div "Refreshes" at bounding box center [140, 55] width 52 height 16
click at [416, 55] on div "Sheet 2" at bounding box center [424, 55] width 39 height 16
drag, startPoint x: 317, startPoint y: 52, endPoint x: 465, endPoint y: 51, distance: 148.1
click at [466, 51] on div "Refreshes QA Sheet 1 Sheet 2 Add Sheet" at bounding box center [614, 55] width 1137 height 32
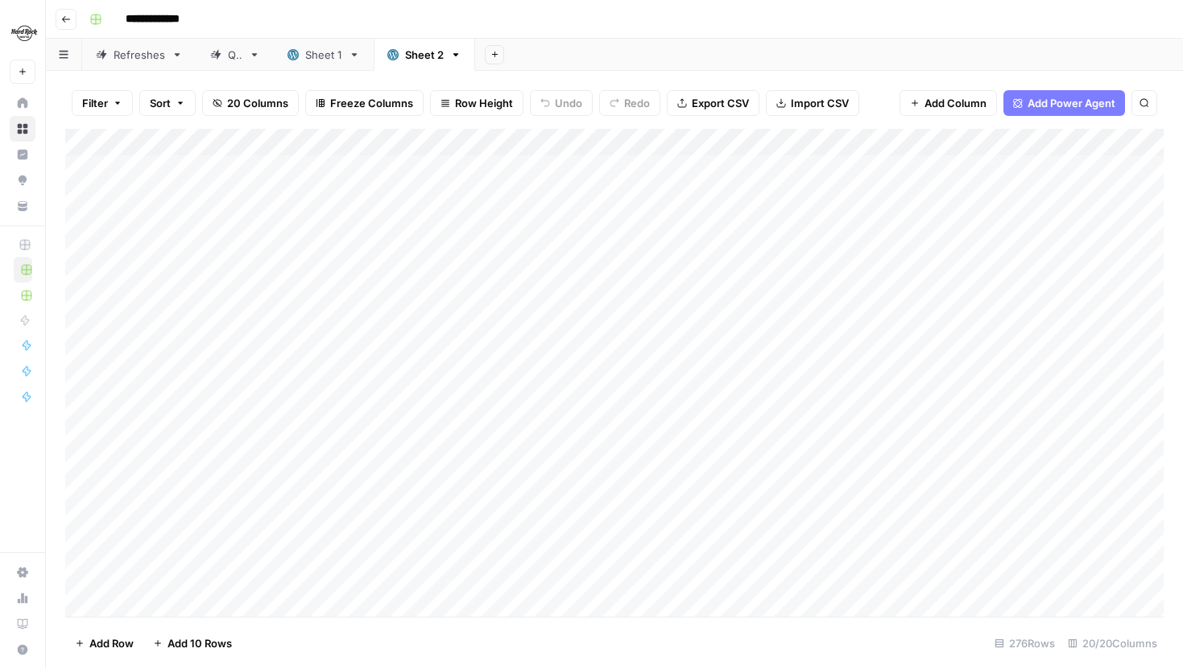
click at [354, 54] on icon at bounding box center [355, 54] width 6 height 3
click at [354, 54] on icon "button" at bounding box center [355, 54] width 6 height 3
click at [403, 144] on span "Delete Sheet" at bounding box center [418, 144] width 77 height 16
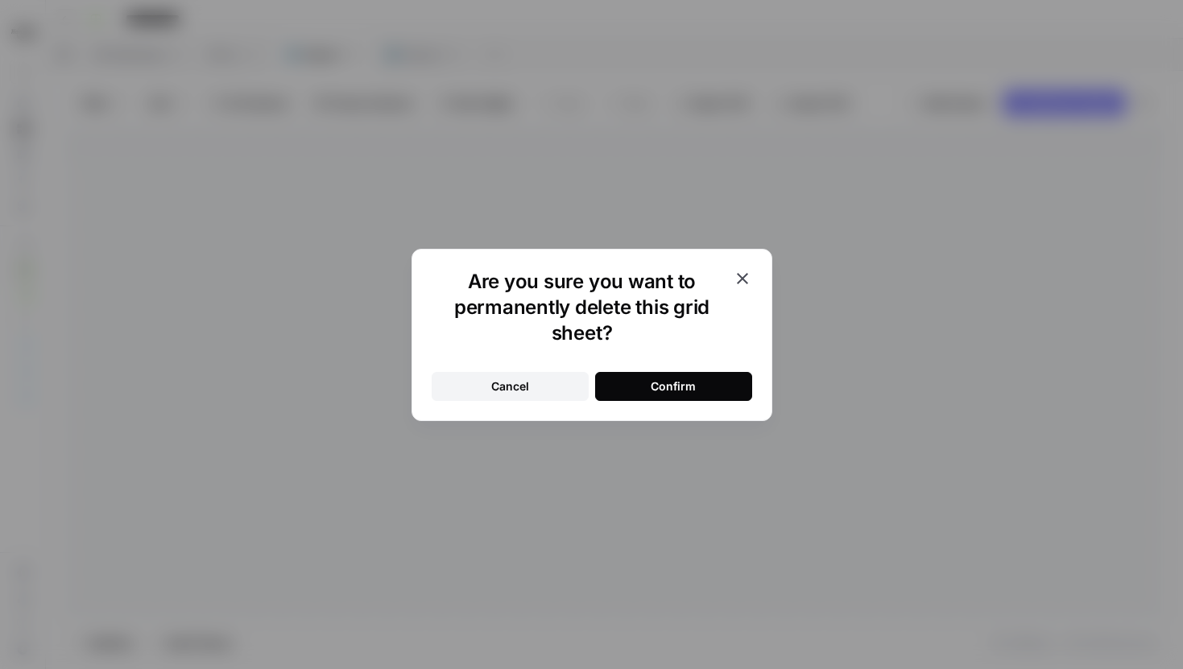
click at [619, 368] on div "Cancel Confirm" at bounding box center [591, 377] width 320 height 48
click at [628, 378] on button "Confirm" at bounding box center [673, 386] width 157 height 29
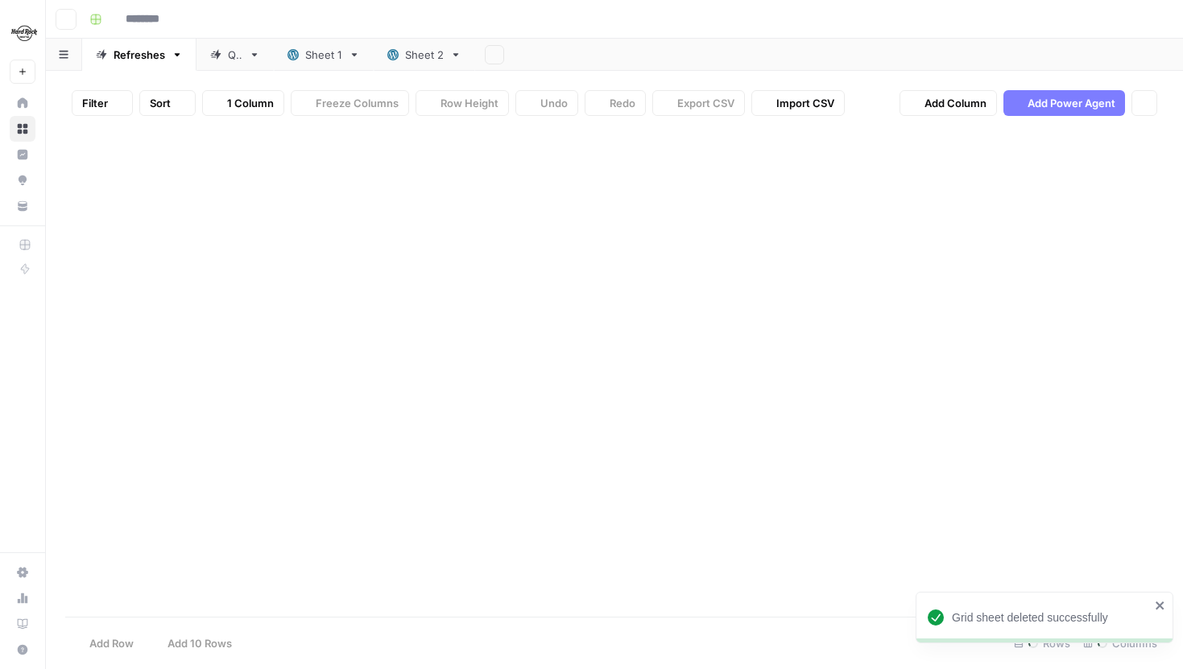
type input "**********"
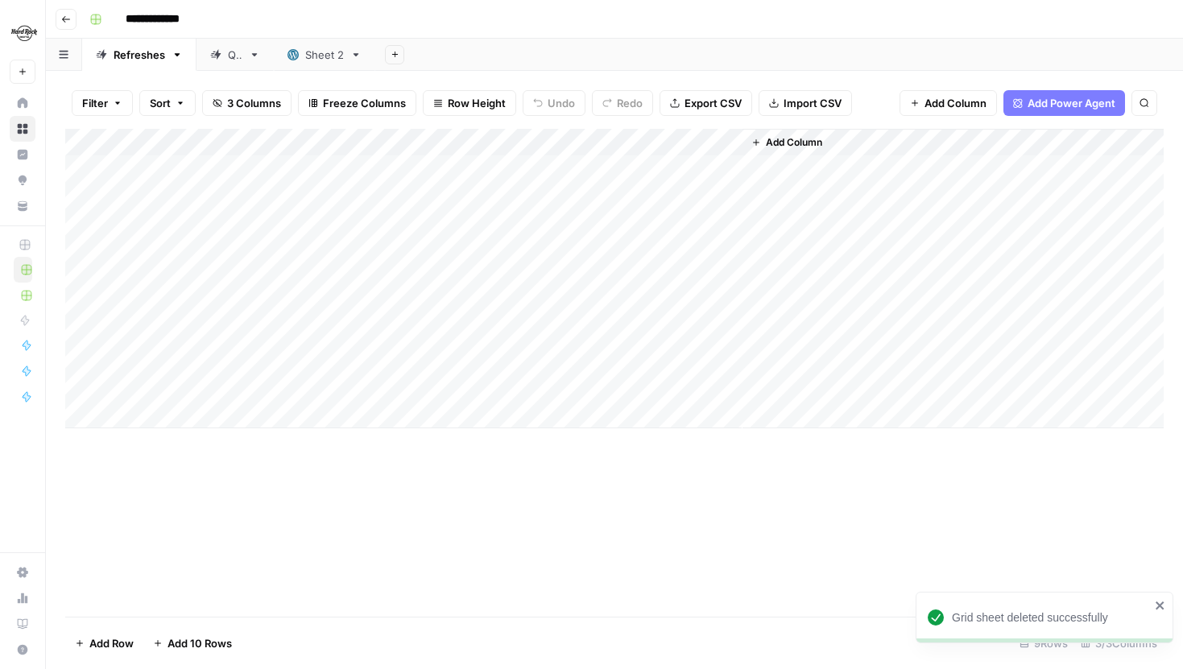
click at [334, 51] on div "Sheet 2" at bounding box center [324, 55] width 39 height 16
click at [347, 55] on link "Sheet 2" at bounding box center [324, 55] width 101 height 32
click at [345, 54] on link "Sheet 2" at bounding box center [324, 55] width 101 height 32
type input "*******"
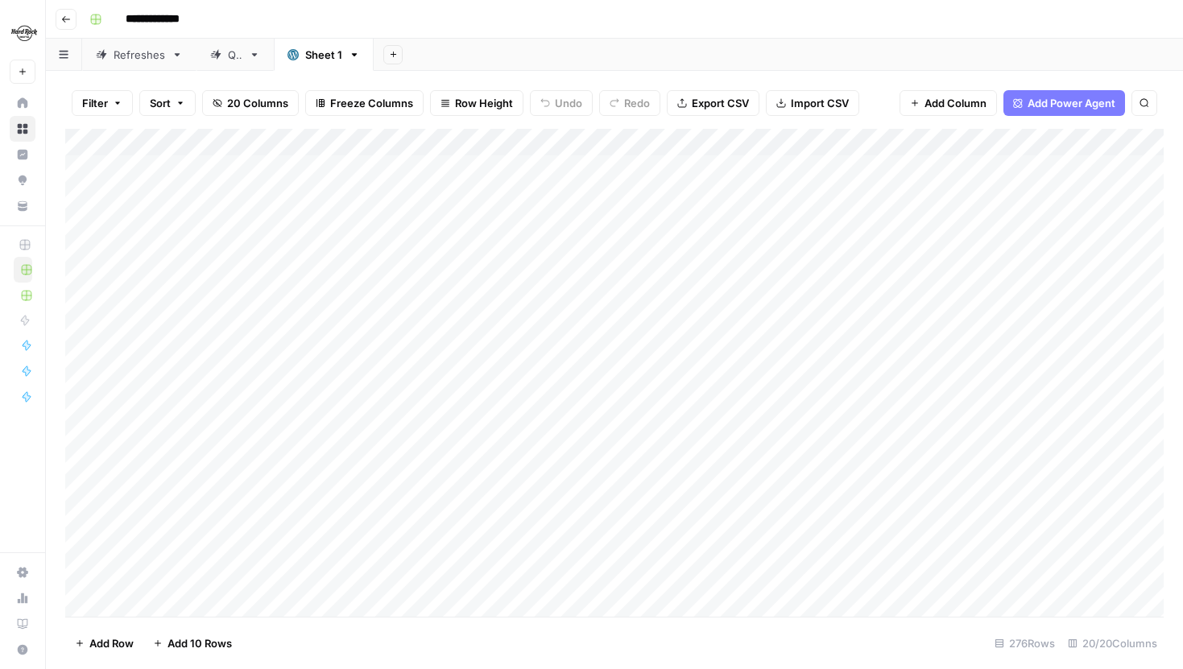
click at [136, 55] on div "Refreshes" at bounding box center [140, 55] width 52 height 16
click at [240, 53] on div "QA" at bounding box center [235, 55] width 14 height 16
click at [257, 56] on icon "button" at bounding box center [254, 54] width 11 height 11
click at [131, 52] on div "Refreshes" at bounding box center [140, 55] width 52 height 16
click at [564, 166] on div "Add Column" at bounding box center [614, 278] width 1098 height 299
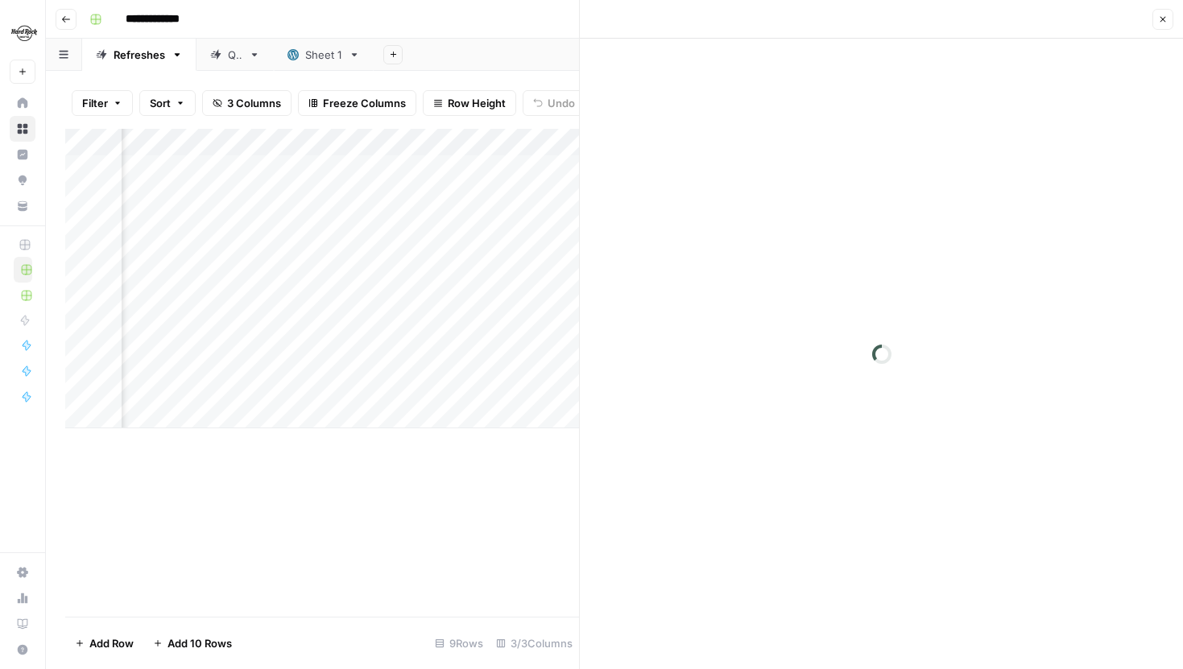
scroll to position [0, 142]
click at [1162, 23] on icon "button" at bounding box center [1163, 19] width 10 height 10
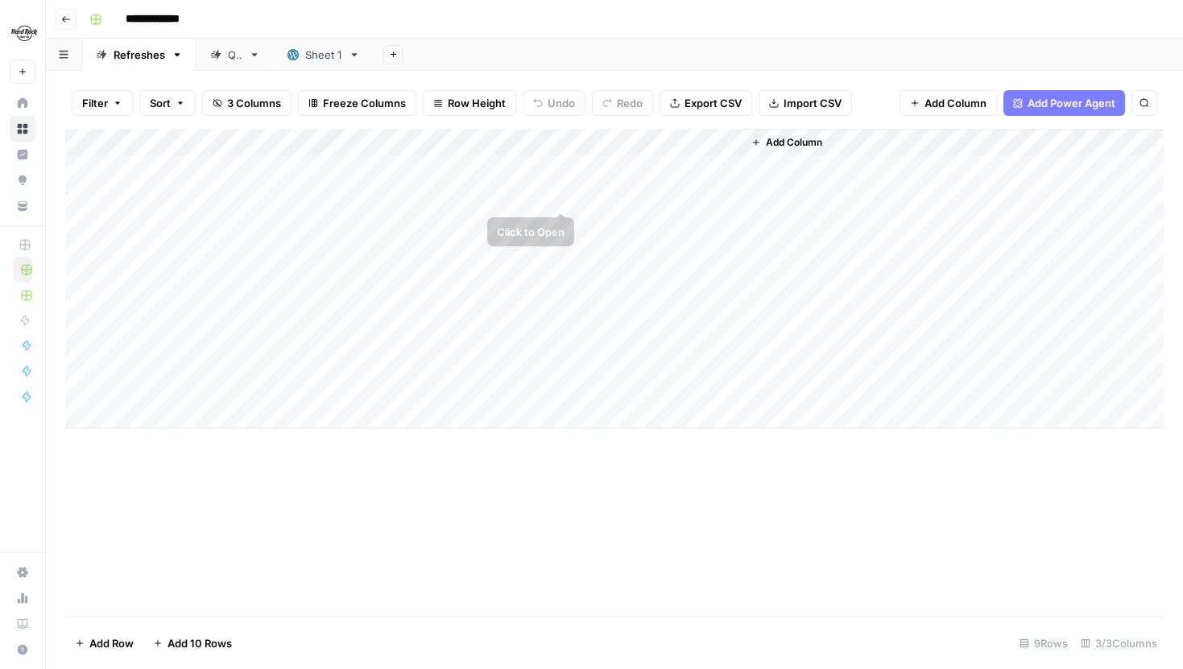
click at [568, 191] on div "Add Column" at bounding box center [614, 278] width 1098 height 299
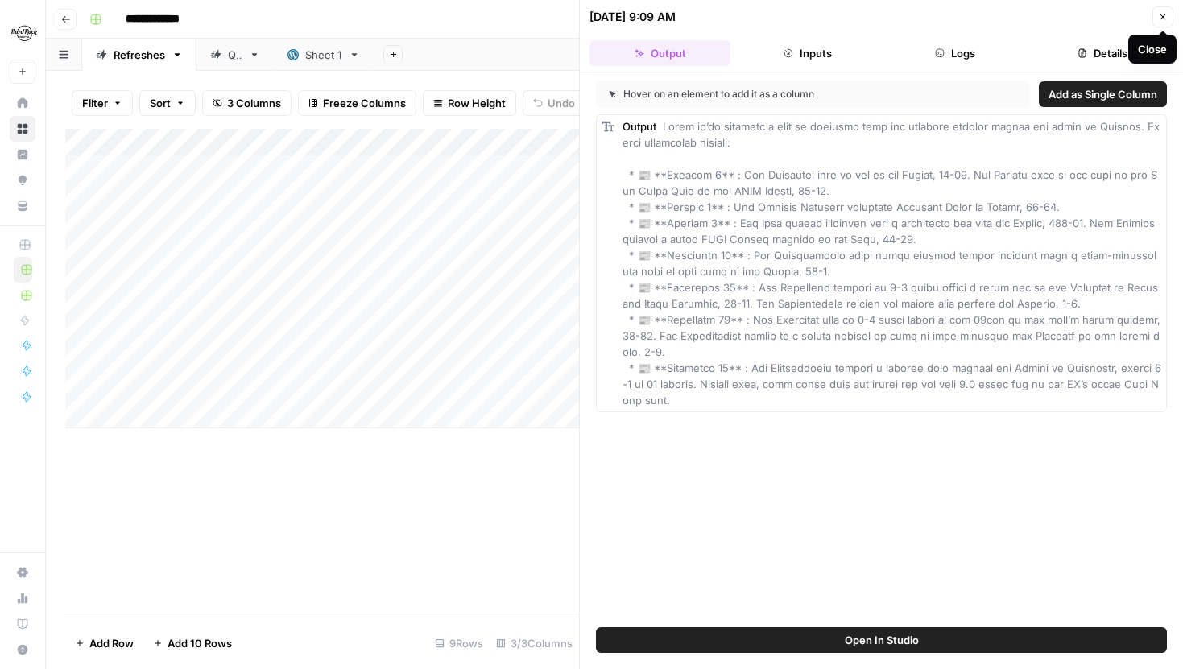
click at [1162, 17] on icon "button" at bounding box center [1163, 17] width 10 height 10
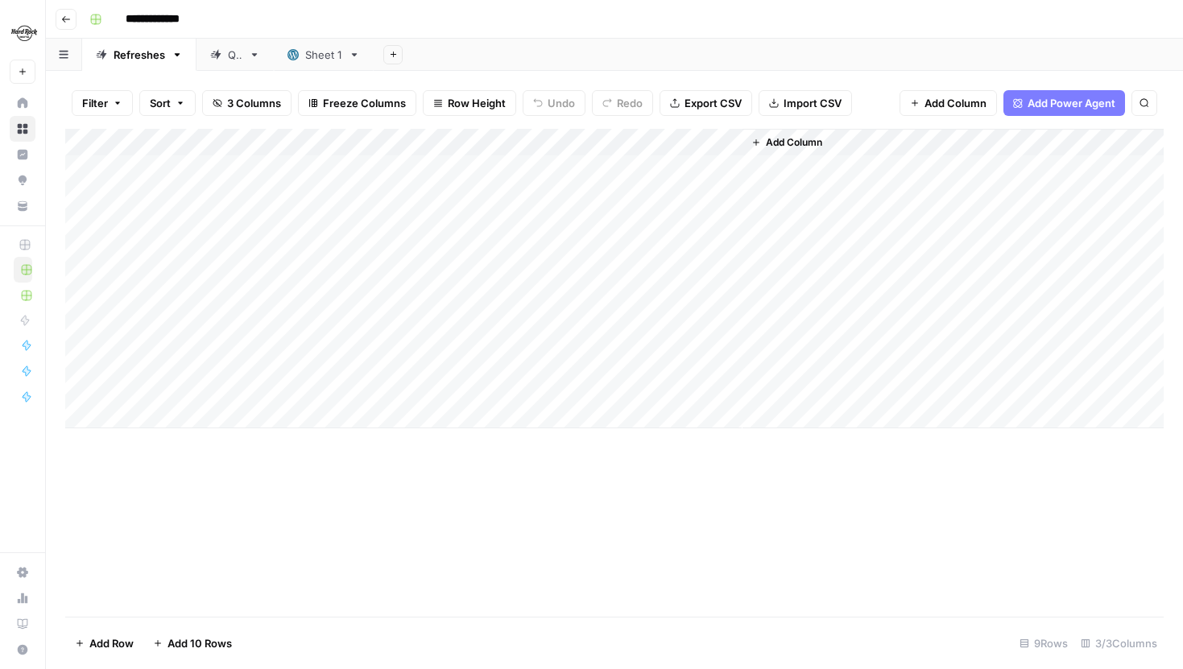
click at [236, 58] on div "QA" at bounding box center [235, 55] width 14 height 16
click at [325, 63] on link "Sheet 1" at bounding box center [324, 55] width 100 height 32
click at [221, 49] on div "QA" at bounding box center [226, 55] width 32 height 16
click at [804, 142] on span "Add Column" at bounding box center [794, 142] width 56 height 14
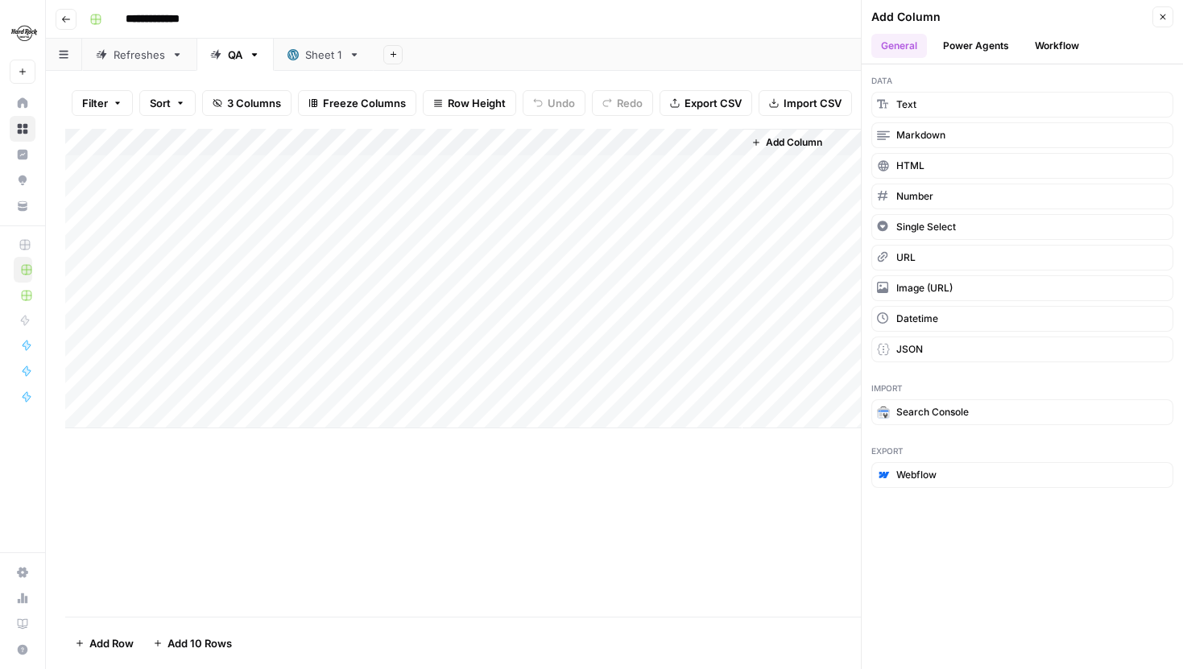
click at [323, 58] on div "Sheet 1" at bounding box center [323, 55] width 37 height 16
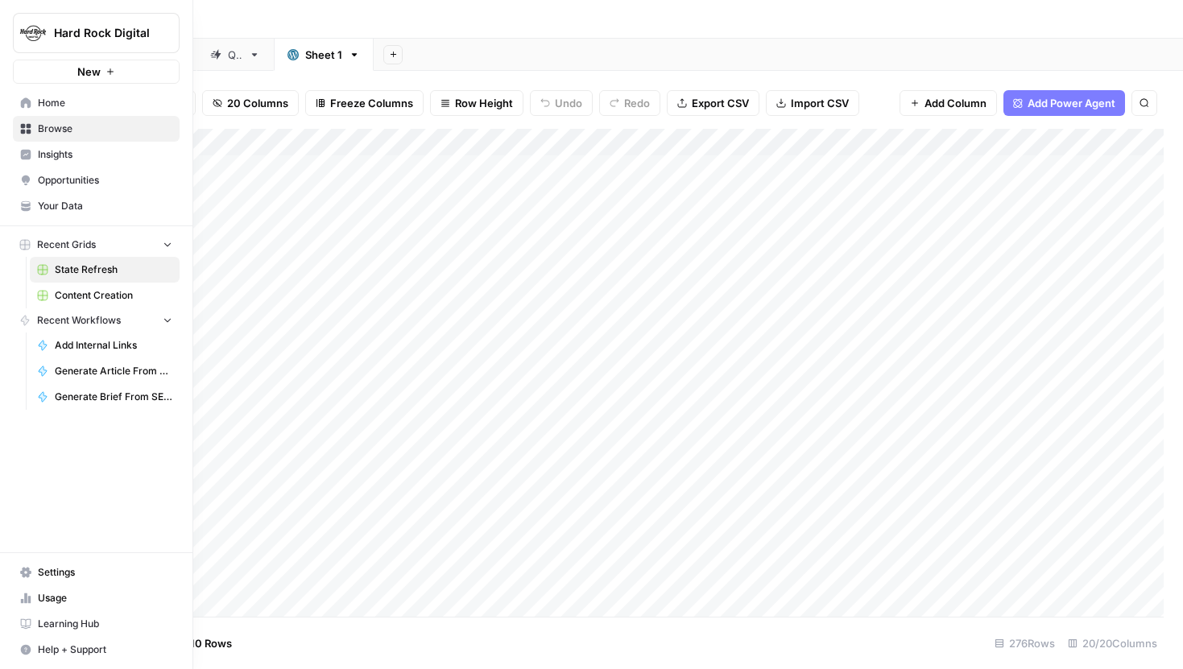
click at [71, 41] on button "Hard Rock Digital" at bounding box center [96, 33] width 167 height 40
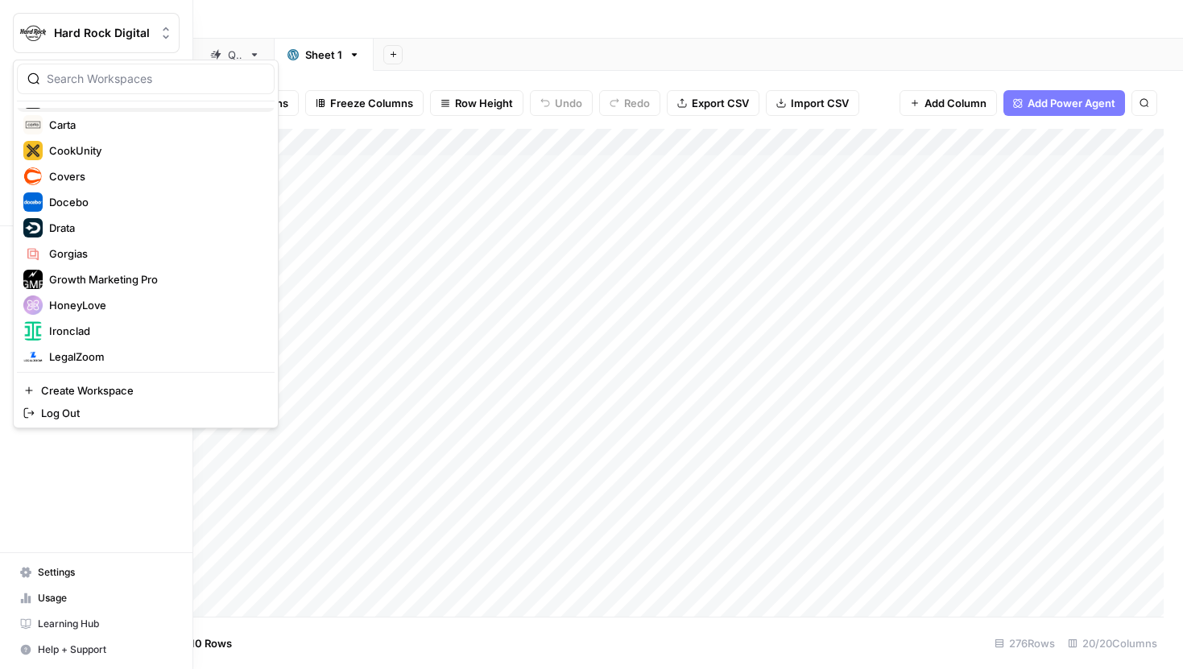
scroll to position [183, 0]
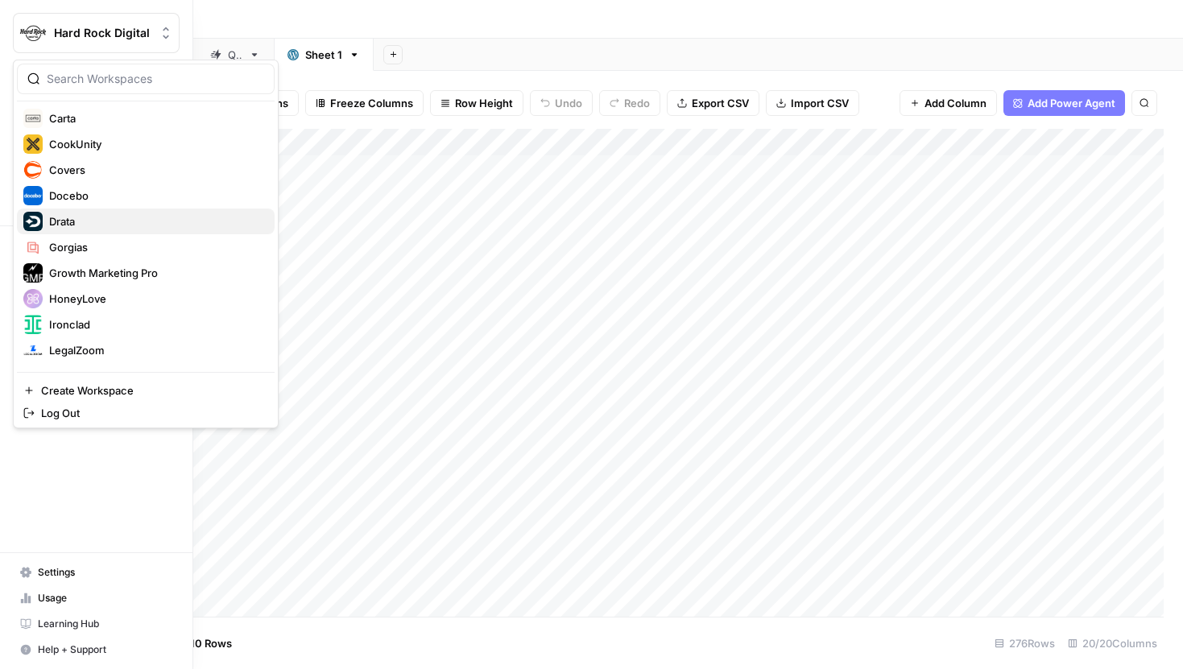
click at [86, 227] on span "Drata" at bounding box center [155, 221] width 213 height 16
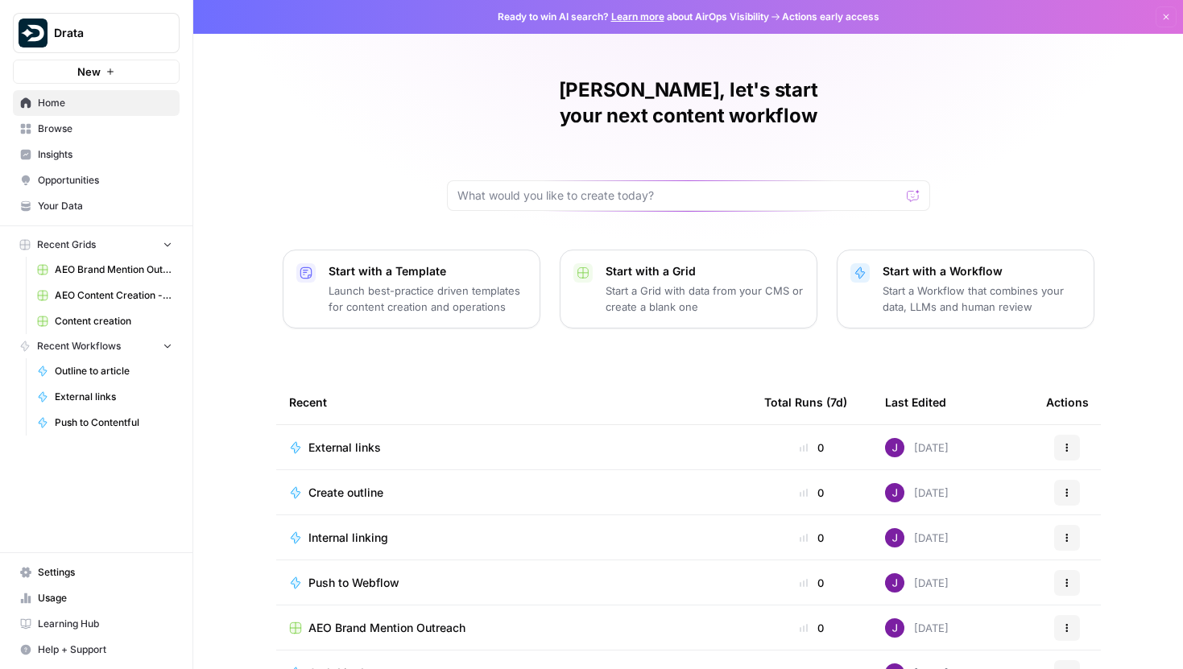
click at [95, 314] on span "Content creation" at bounding box center [114, 321] width 118 height 14
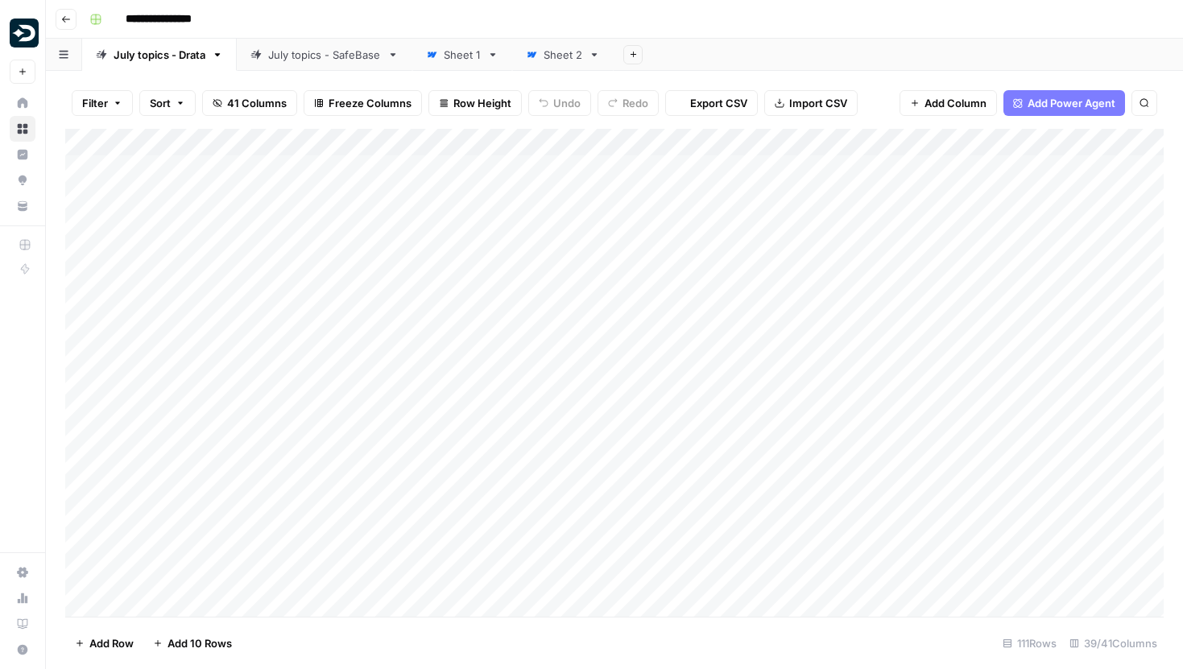
click at [282, 52] on div "July topics - SafeBase" at bounding box center [324, 55] width 113 height 16
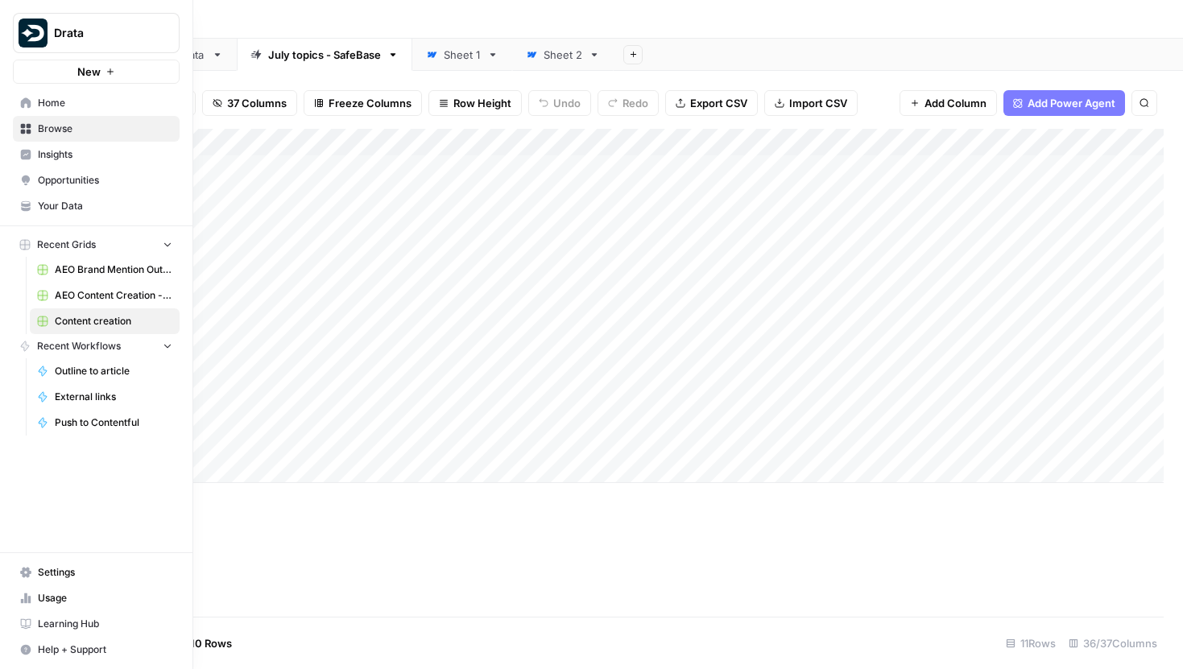
click at [64, 47] on button "Drata" at bounding box center [96, 33] width 167 height 40
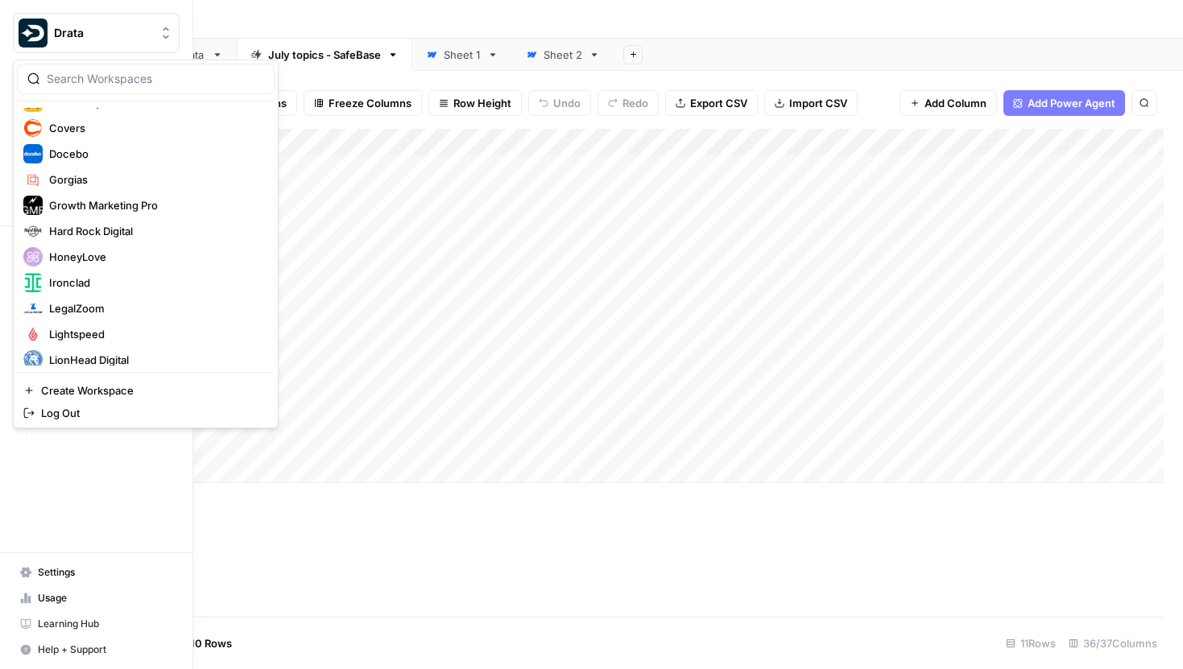
scroll to position [226, 0]
click at [103, 233] on span "Hard Rock Digital" at bounding box center [155, 229] width 213 height 16
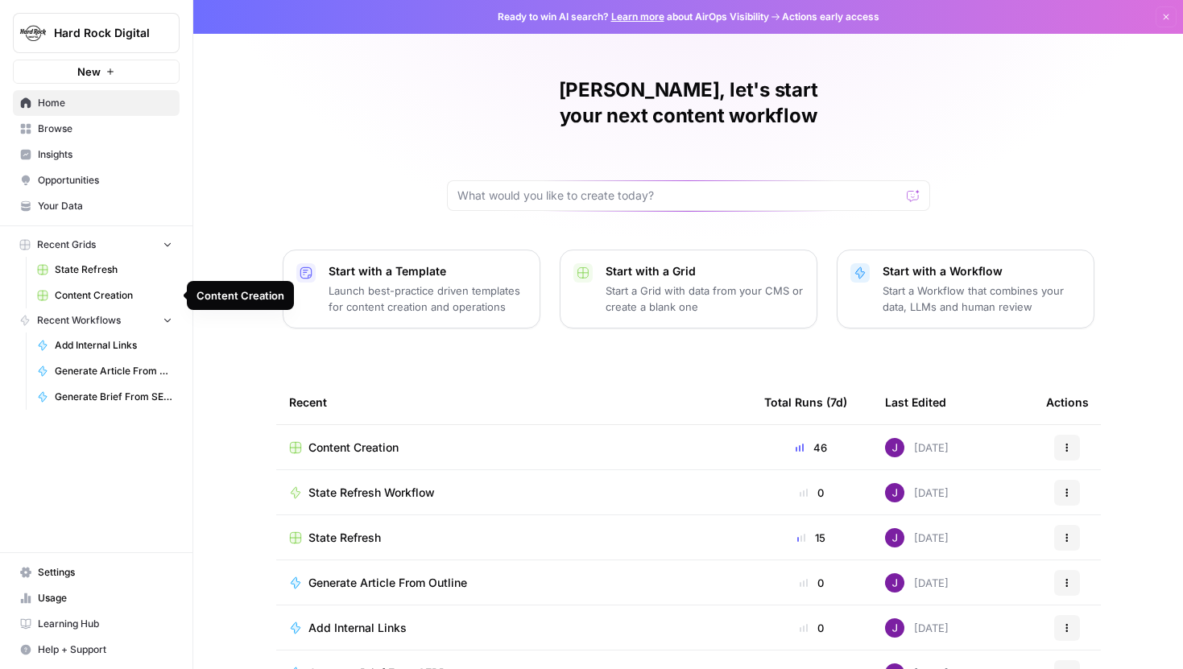
click at [89, 291] on span "Content Creation" at bounding box center [114, 295] width 118 height 14
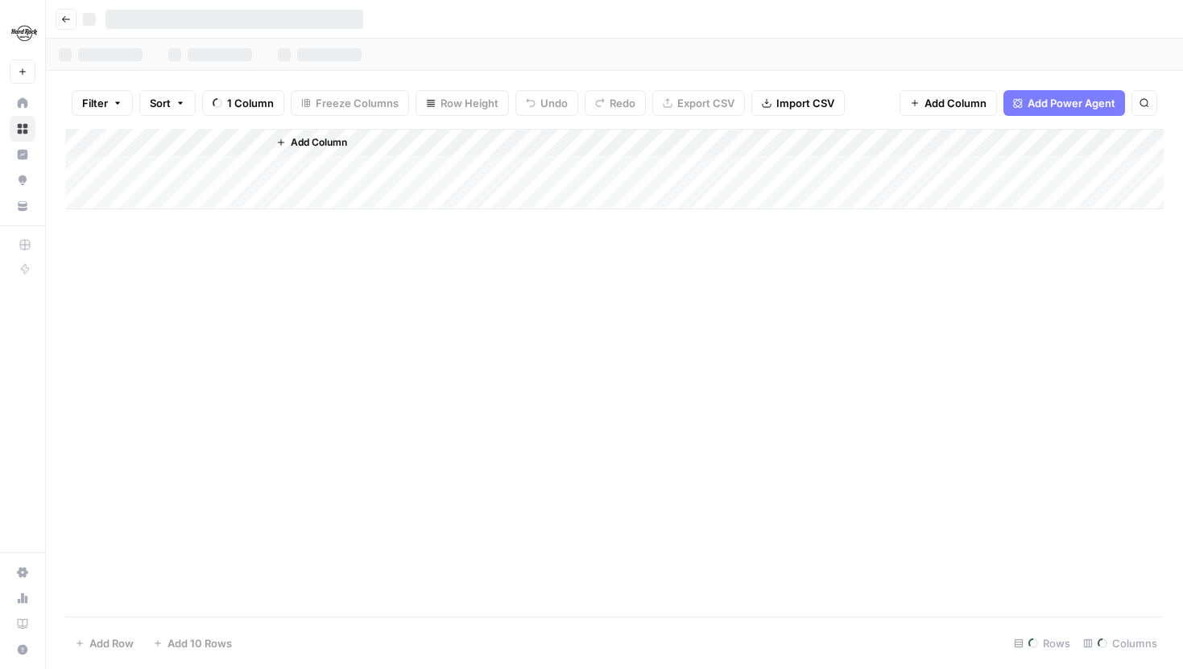
click at [85, 270] on div "Add Column" at bounding box center [614, 373] width 1098 height 488
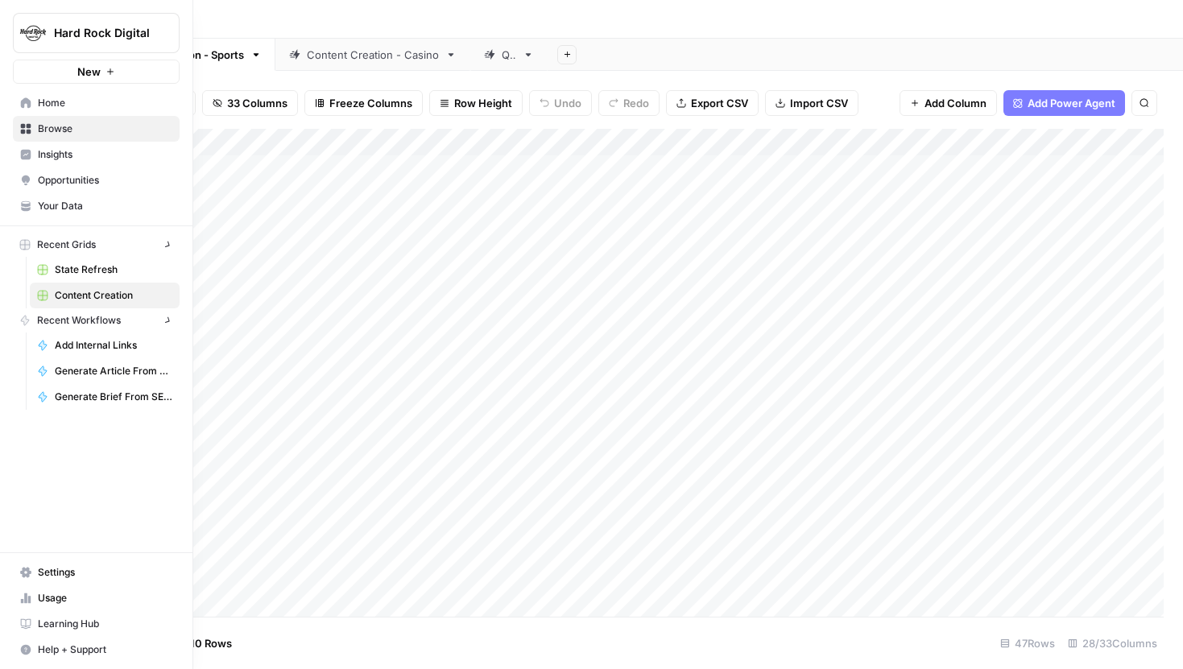
click at [77, 261] on link "State Refresh" at bounding box center [105, 270] width 150 height 26
click at [78, 269] on span "State Refresh" at bounding box center [114, 269] width 118 height 14
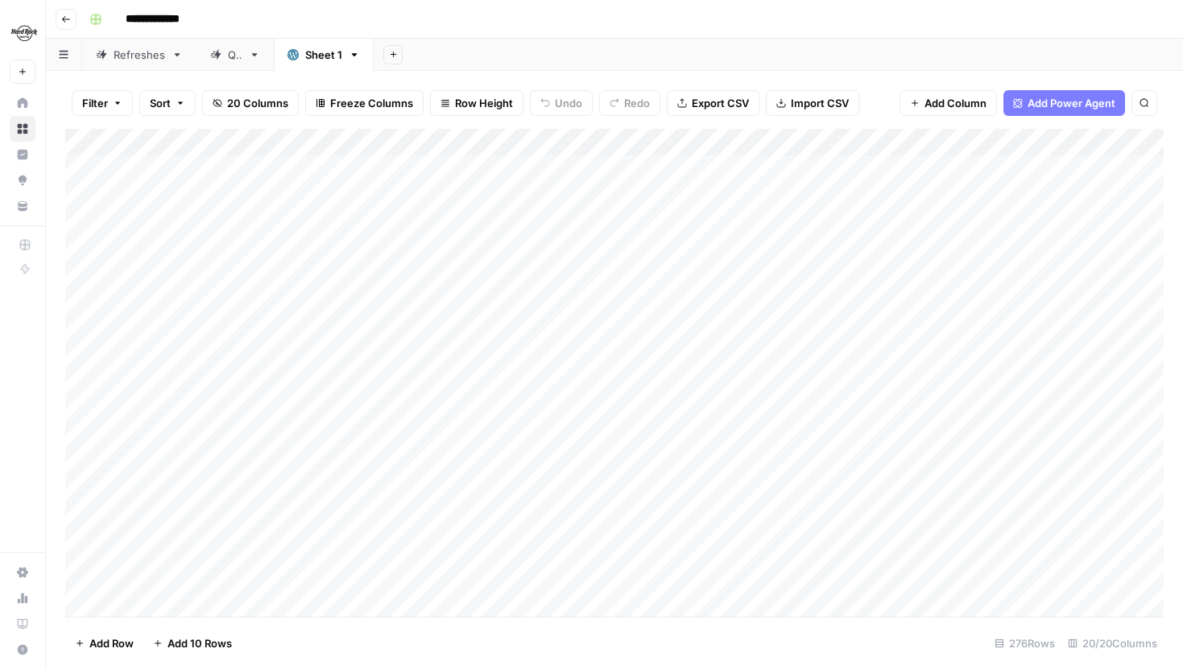
click at [132, 61] on div "Refreshes" at bounding box center [140, 55] width 52 height 16
click at [323, 48] on div "Sheet 1" at bounding box center [323, 55] width 37 height 16
click at [300, 60] on div "Sheet 1" at bounding box center [314, 55] width 55 height 16
click at [131, 53] on div "Refreshes" at bounding box center [140, 55] width 52 height 16
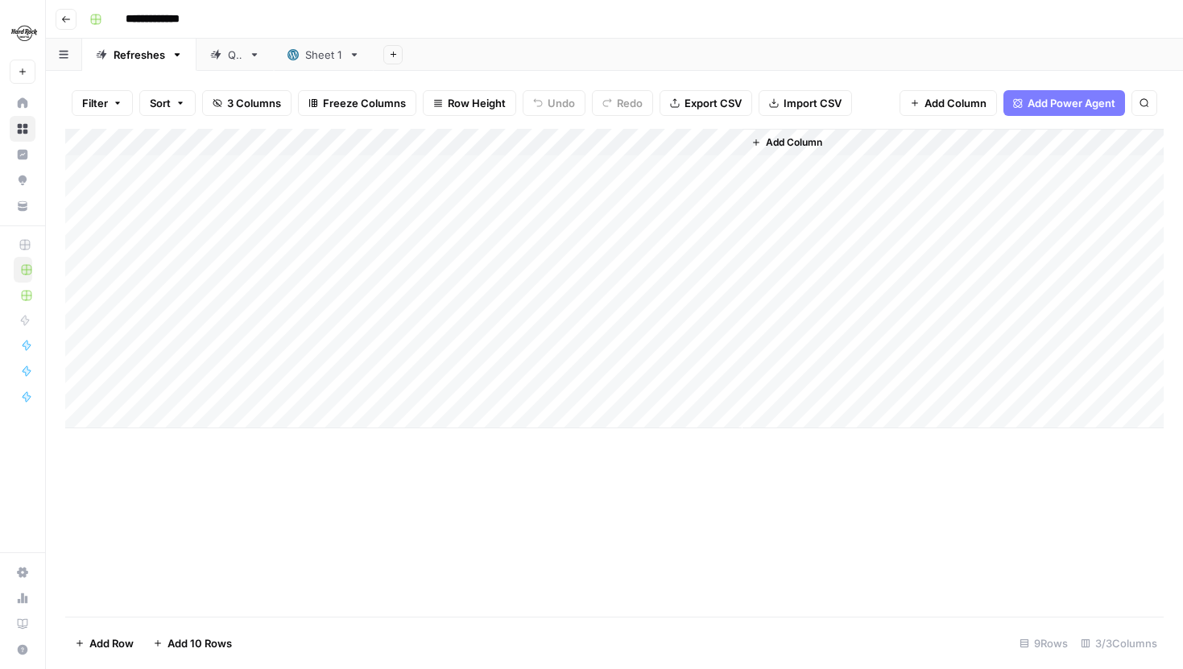
click at [312, 57] on div "Sheet 1" at bounding box center [323, 55] width 37 height 16
click at [134, 59] on div "Refreshes" at bounding box center [140, 55] width 52 height 16
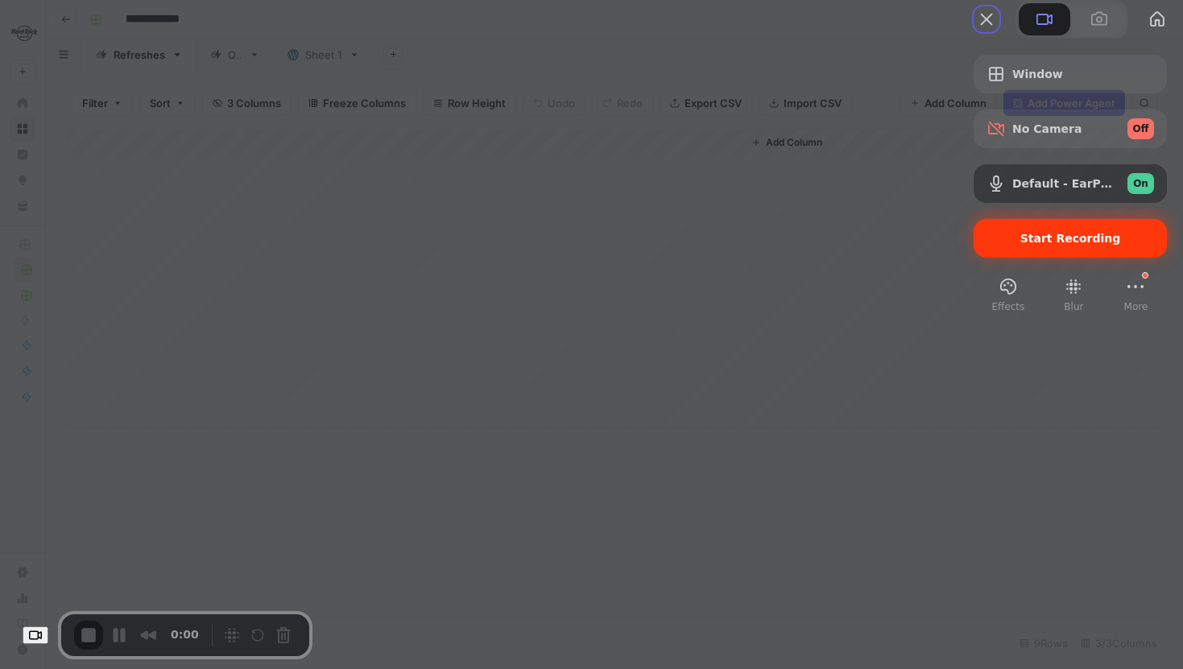
click at [1023, 258] on div "Start Recording" at bounding box center [1069, 238] width 193 height 39
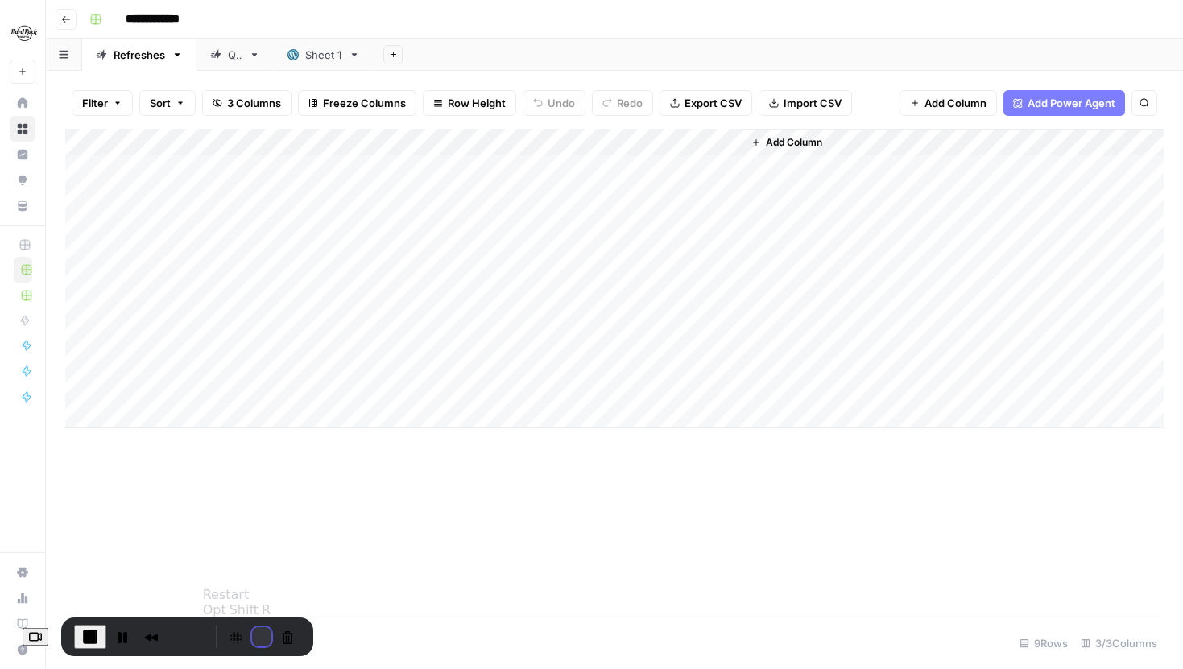
click at [264, 630] on button "Restart Recording" at bounding box center [261, 636] width 19 height 19
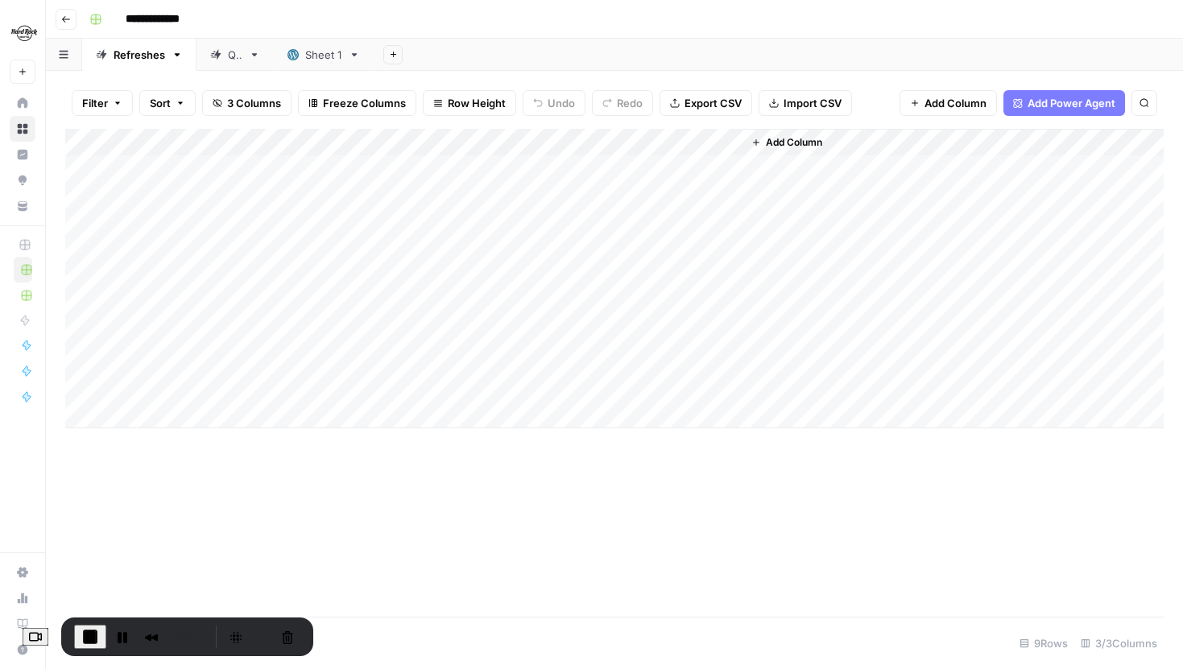
click at [560, 168] on div "Add Column" at bounding box center [614, 278] width 1098 height 299
click at [563, 168] on div "Add Column" at bounding box center [614, 278] width 1098 height 299
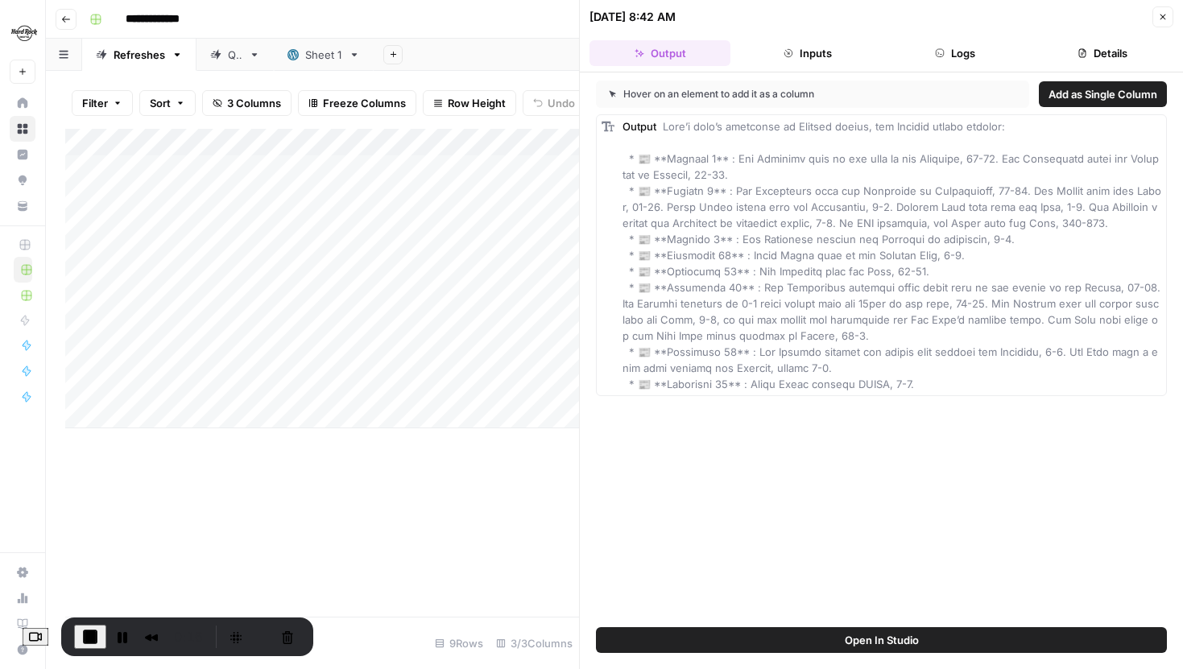
click at [940, 54] on icon "button" at bounding box center [940, 53] width 10 height 10
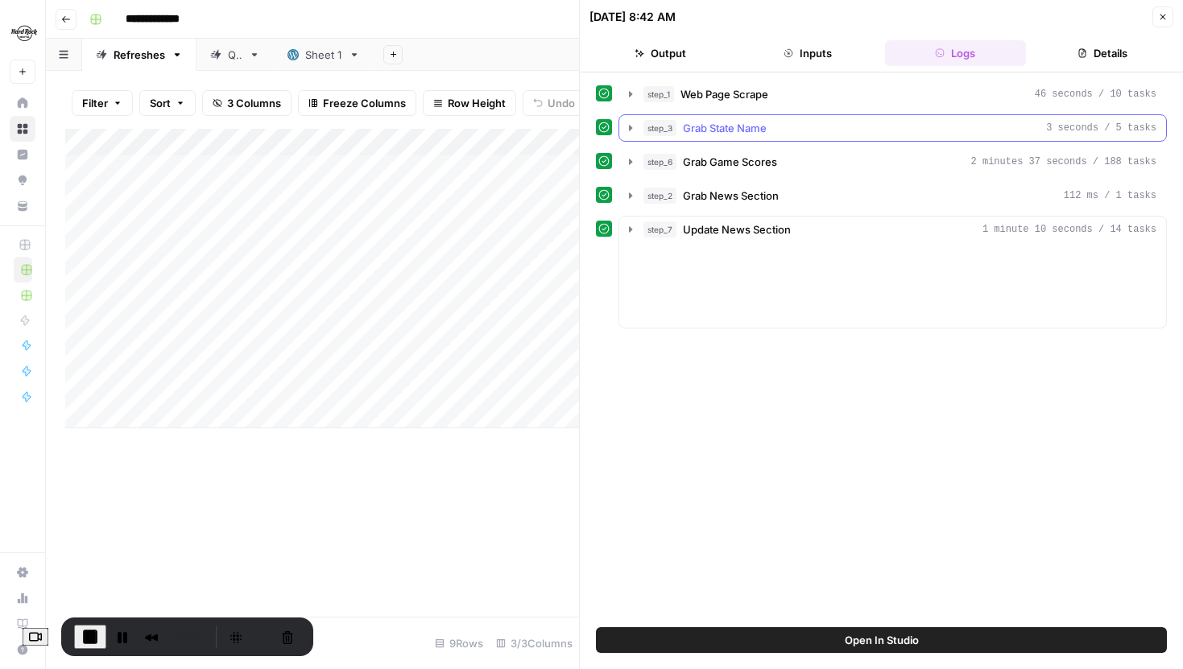
click at [633, 95] on icon "button" at bounding box center [630, 94] width 13 height 13
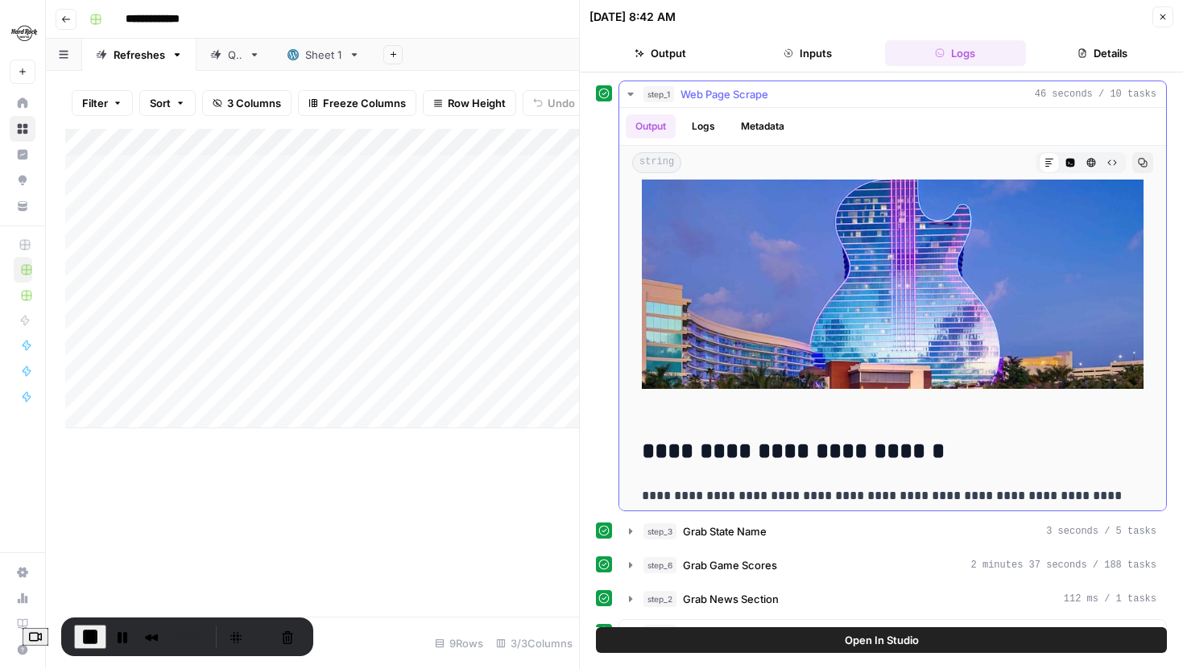
scroll to position [7956, 0]
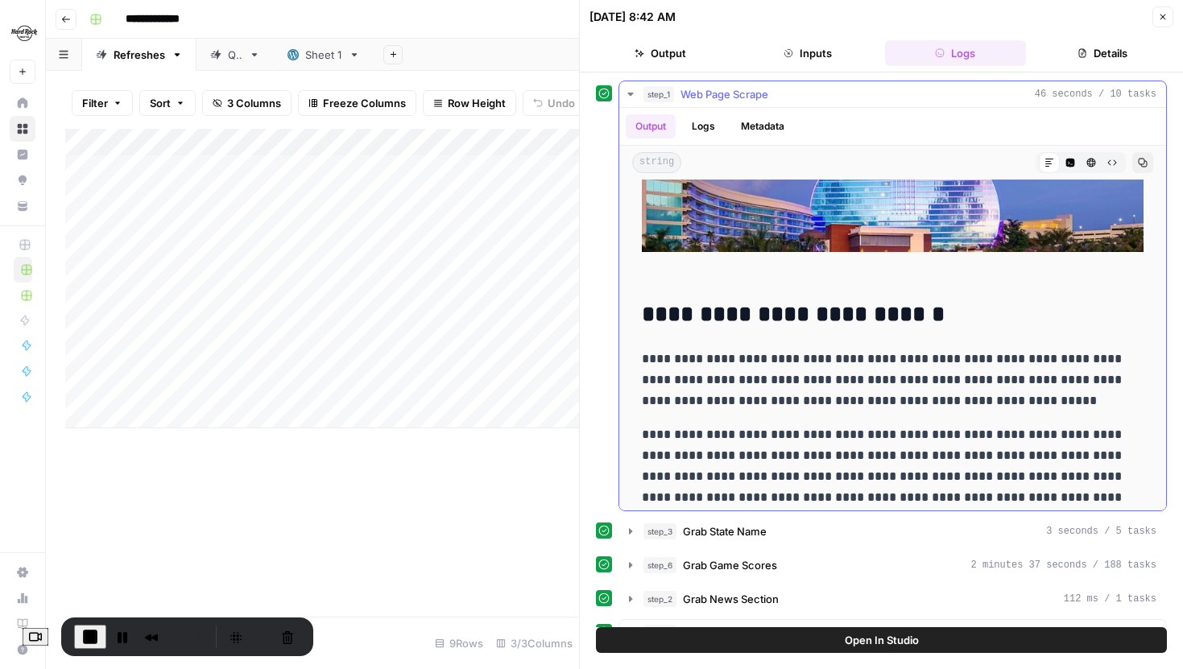
click at [927, 411] on p "**********" at bounding box center [893, 380] width 502 height 63
type input "***"
click at [1086, 353] on p "**********" at bounding box center [893, 380] width 502 height 63
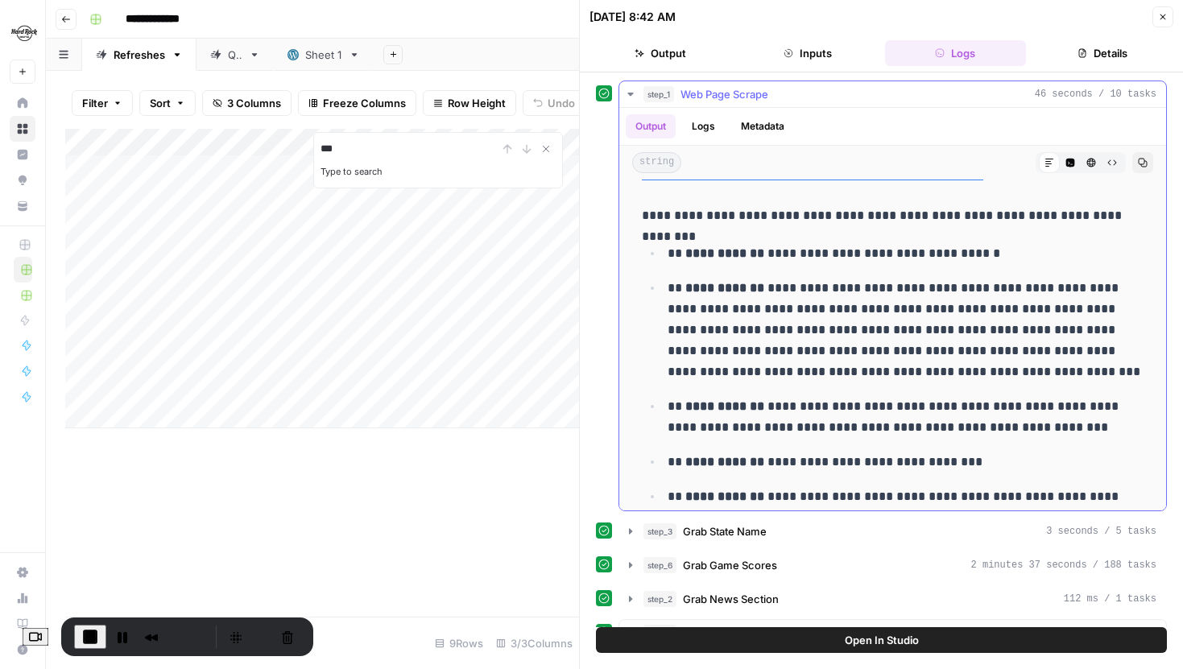
scroll to position [10944, 0]
click at [549, 147] on icon "Close Search" at bounding box center [545, 148] width 13 height 13
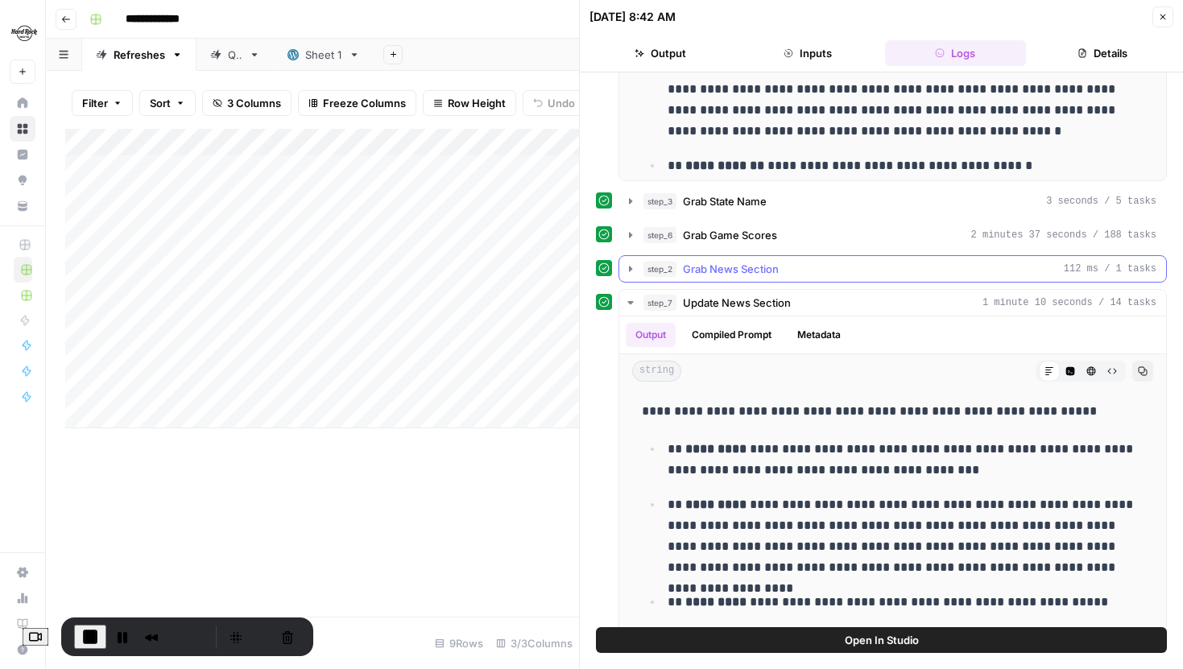
scroll to position [431, 0]
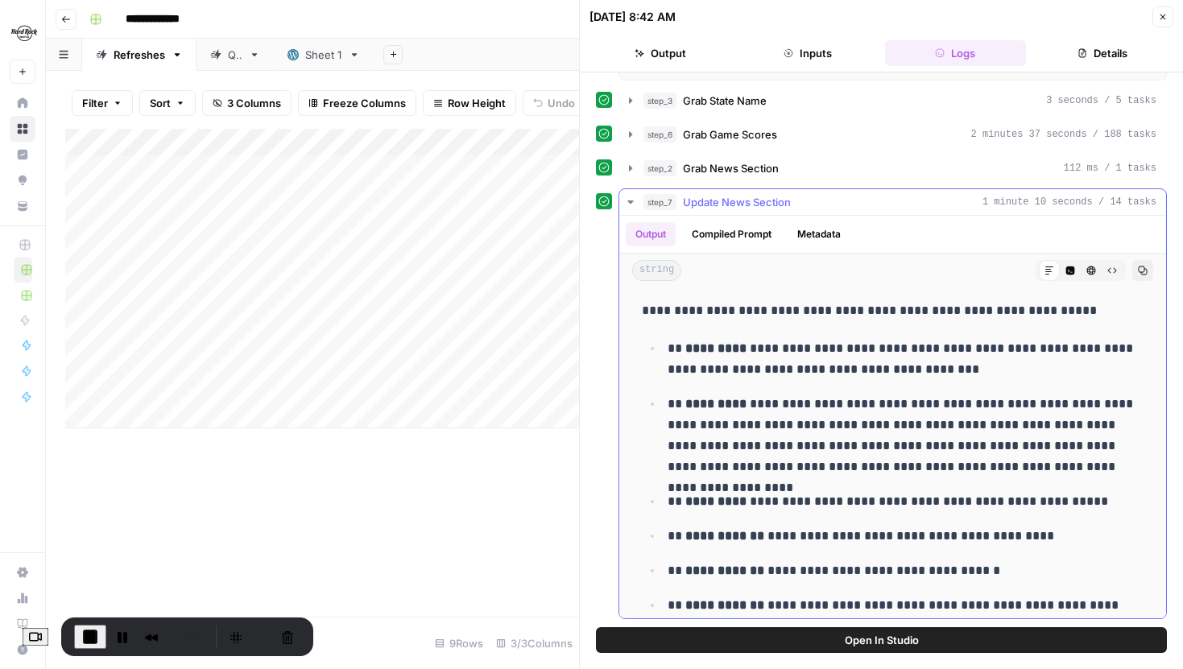
drag, startPoint x: 641, startPoint y: 306, endPoint x: 948, endPoint y: 397, distance: 320.7
click at [949, 396] on div "**********" at bounding box center [892, 548] width 521 height 509
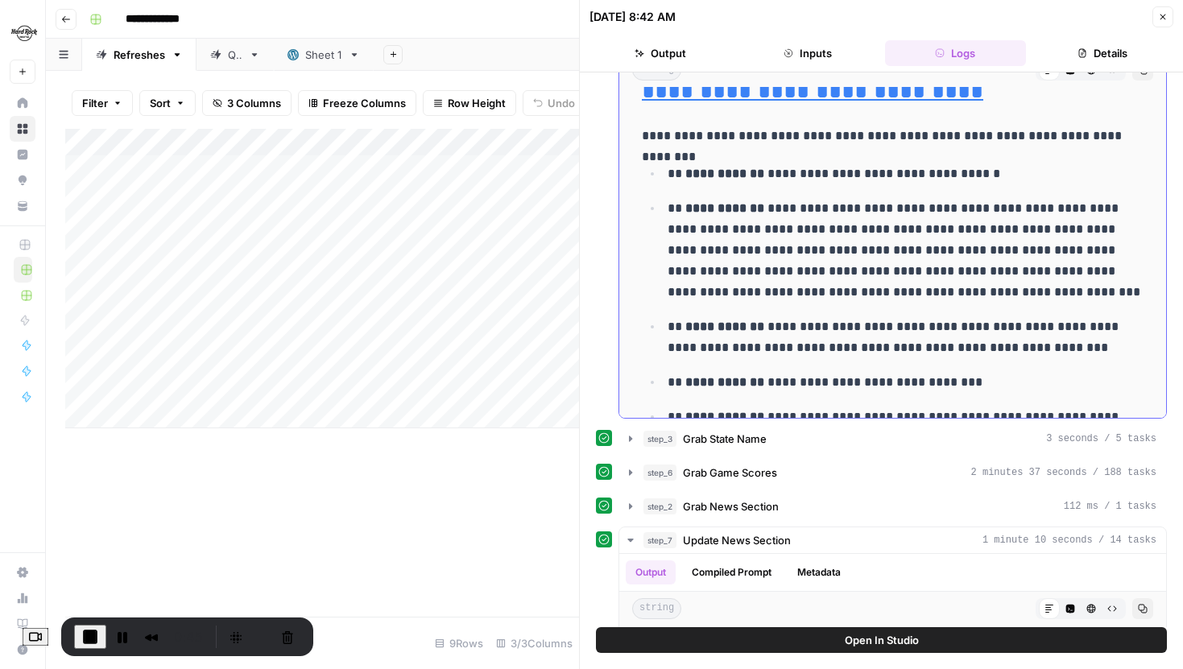
scroll to position [10811, 0]
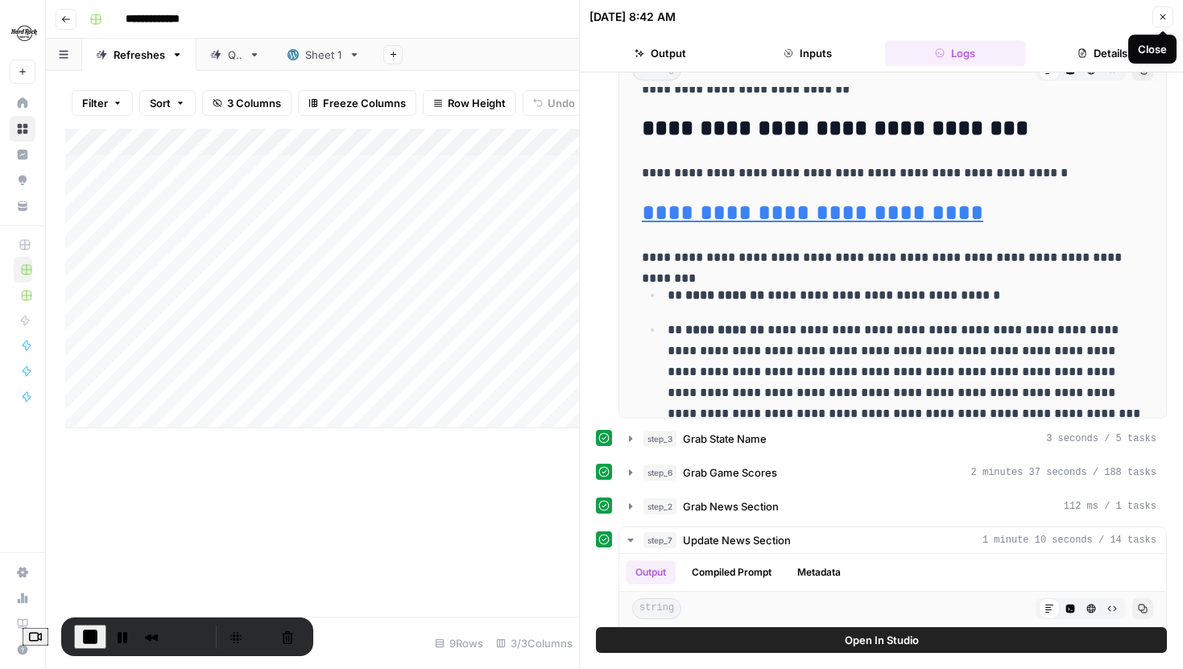
click at [1165, 19] on icon "button" at bounding box center [1163, 17] width 10 height 10
click at [1160, 19] on icon "button" at bounding box center [1163, 17] width 10 height 10
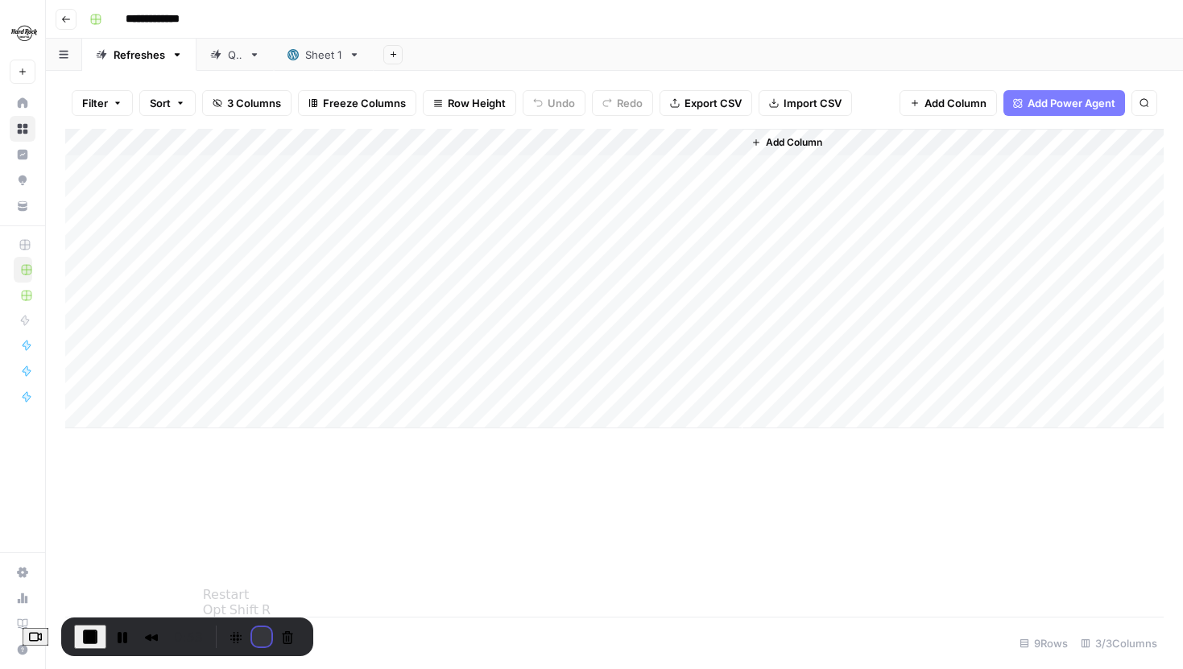
click at [262, 634] on button "Restart Recording" at bounding box center [261, 636] width 19 height 19
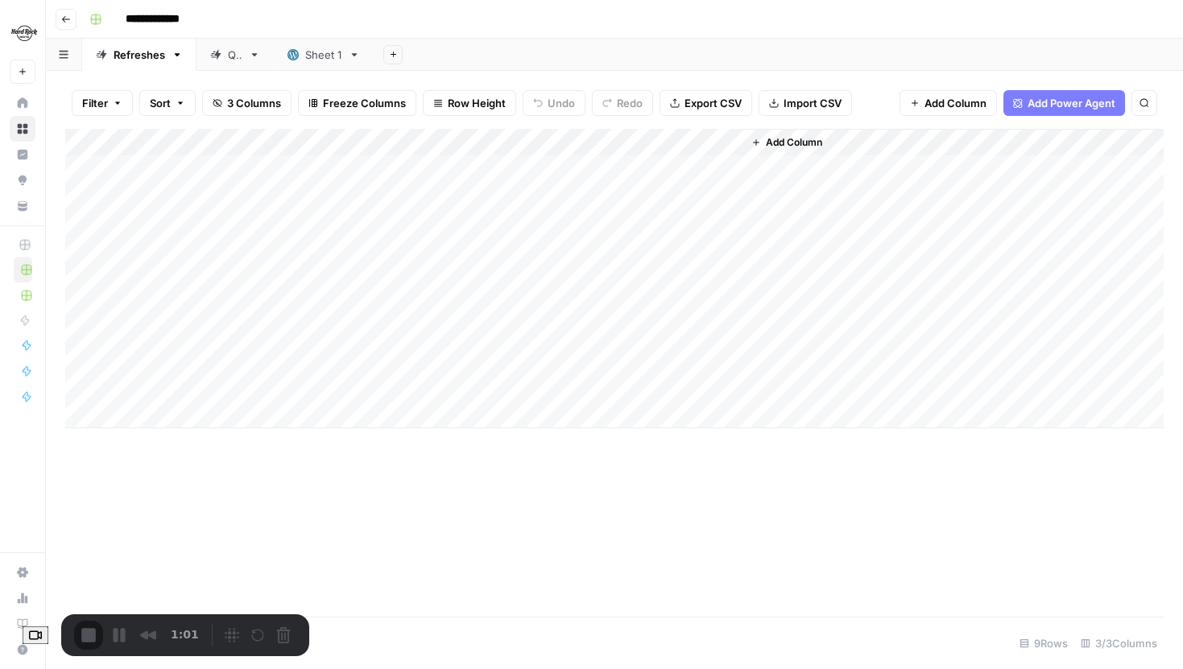
click at [296, 636] on div "Recorder controls - play pause" at bounding box center [257, 635] width 77 height 26
click at [341, 566] on div "Add Column" at bounding box center [614, 373] width 1098 height 488
click at [298, 636] on button "Cancel Recording" at bounding box center [288, 637] width 26 height 26
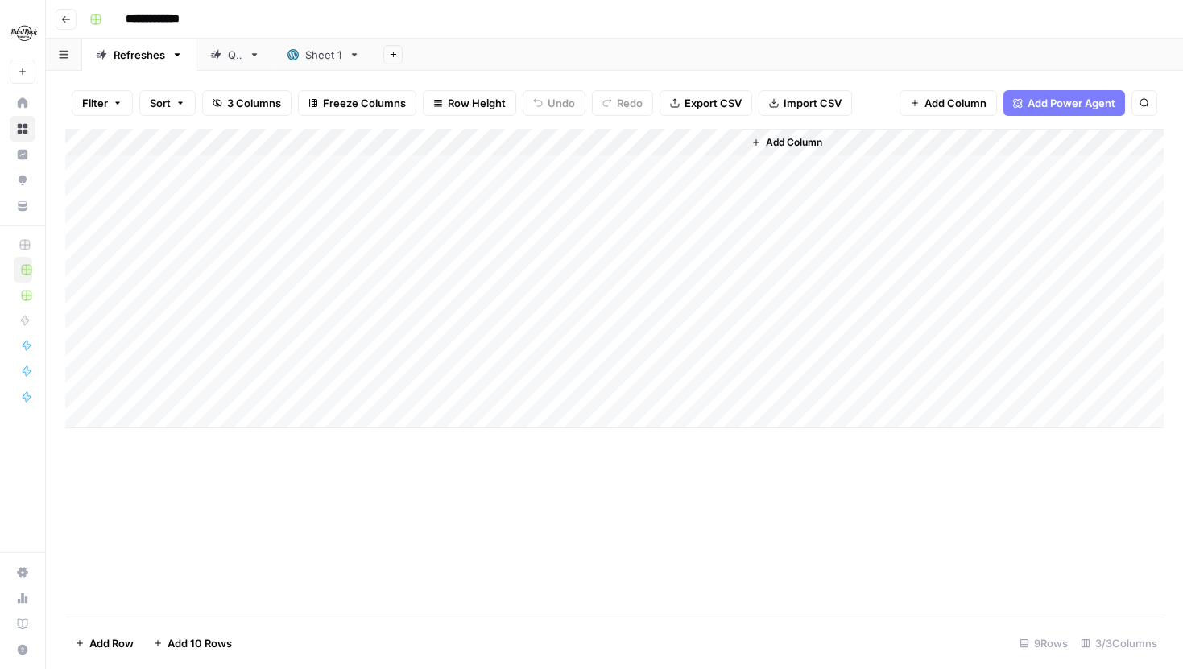
click at [485, 520] on div "Add Column" at bounding box center [614, 373] width 1098 height 488
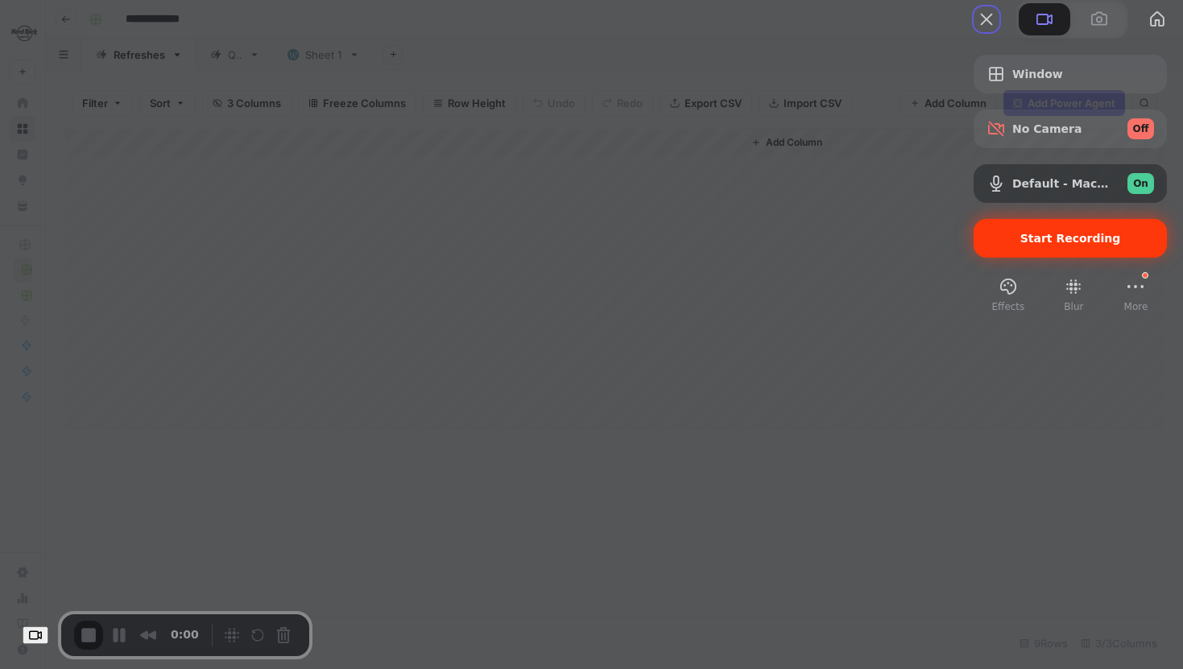
click at [1020, 245] on span "Start Recording" at bounding box center [1070, 238] width 101 height 13
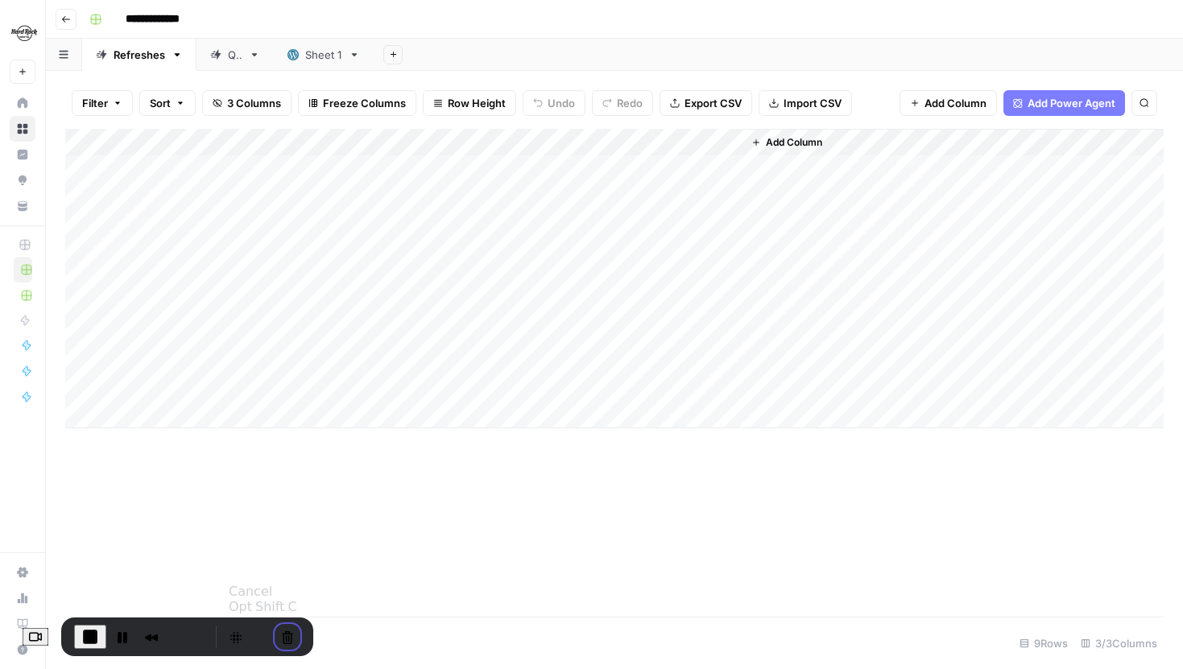
click at [292, 638] on button "Cancel Recording" at bounding box center [288, 637] width 26 height 26
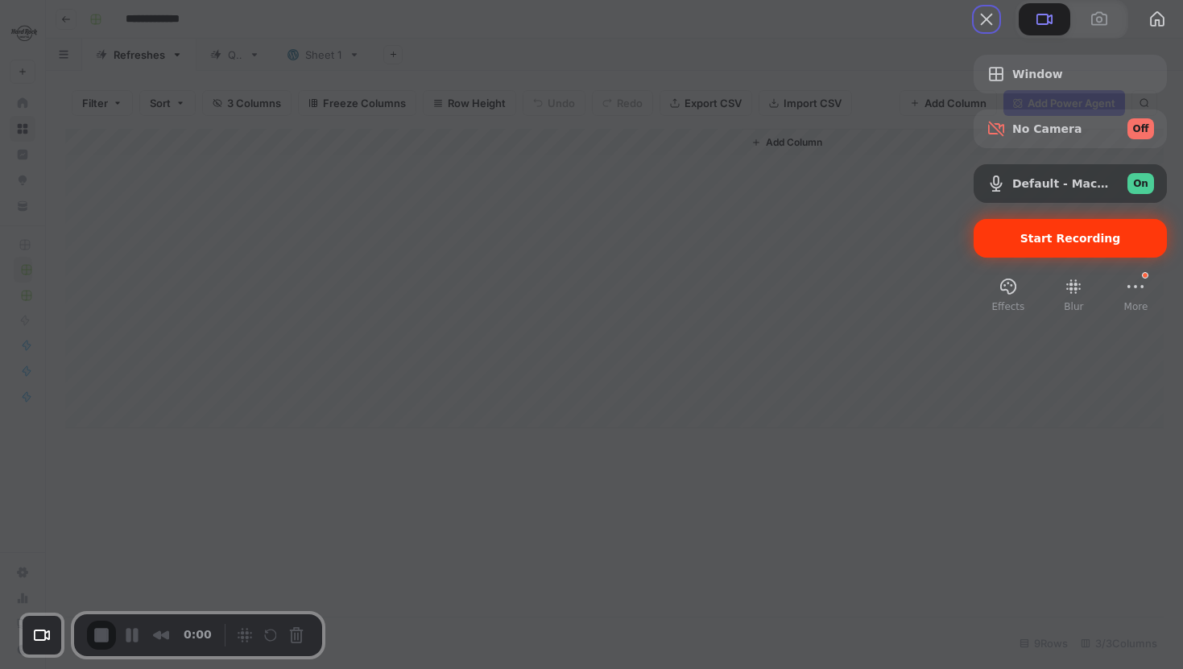
click at [998, 245] on span "Start Recording" at bounding box center [1069, 238] width 167 height 13
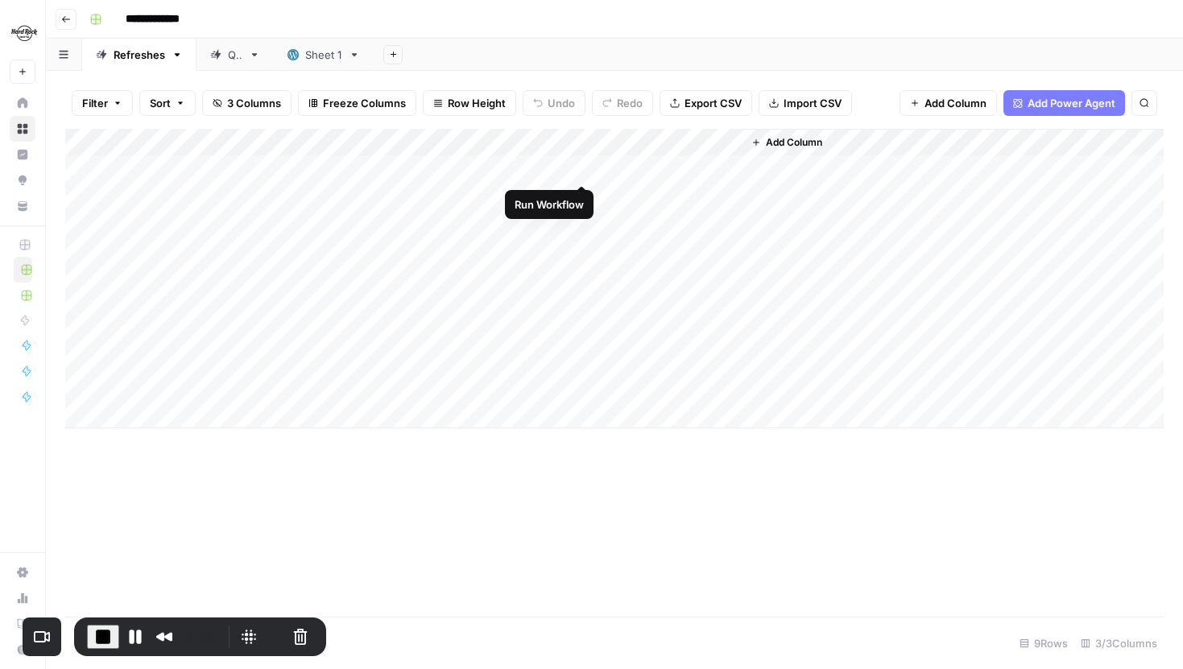
click at [564, 166] on div "Add Column" at bounding box center [614, 278] width 1098 height 299
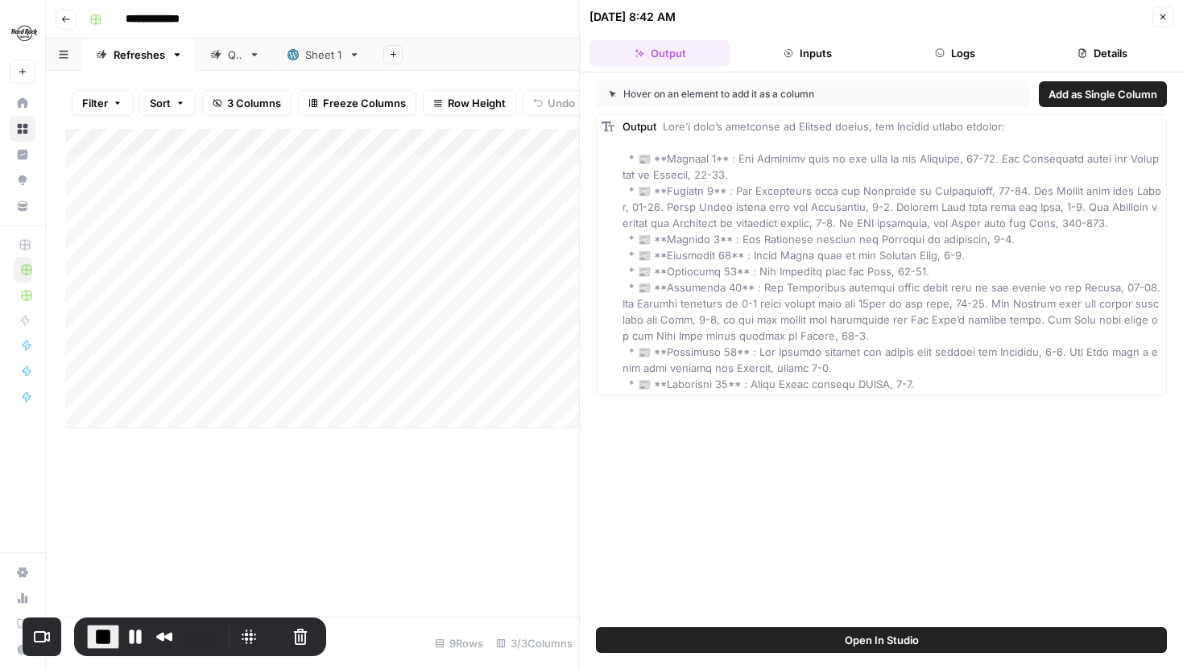
click at [964, 57] on button "Logs" at bounding box center [955, 53] width 141 height 26
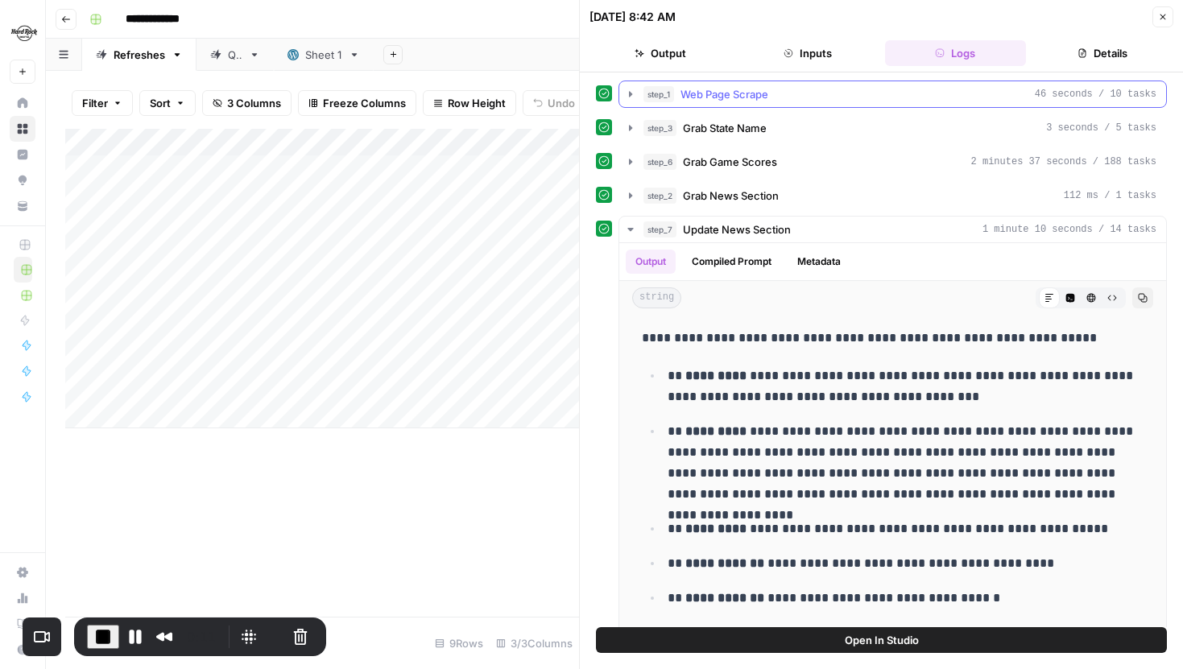
click at [633, 87] on button "step_1 Web Page Scrape 46 seconds / 10 tasks" at bounding box center [892, 94] width 547 height 26
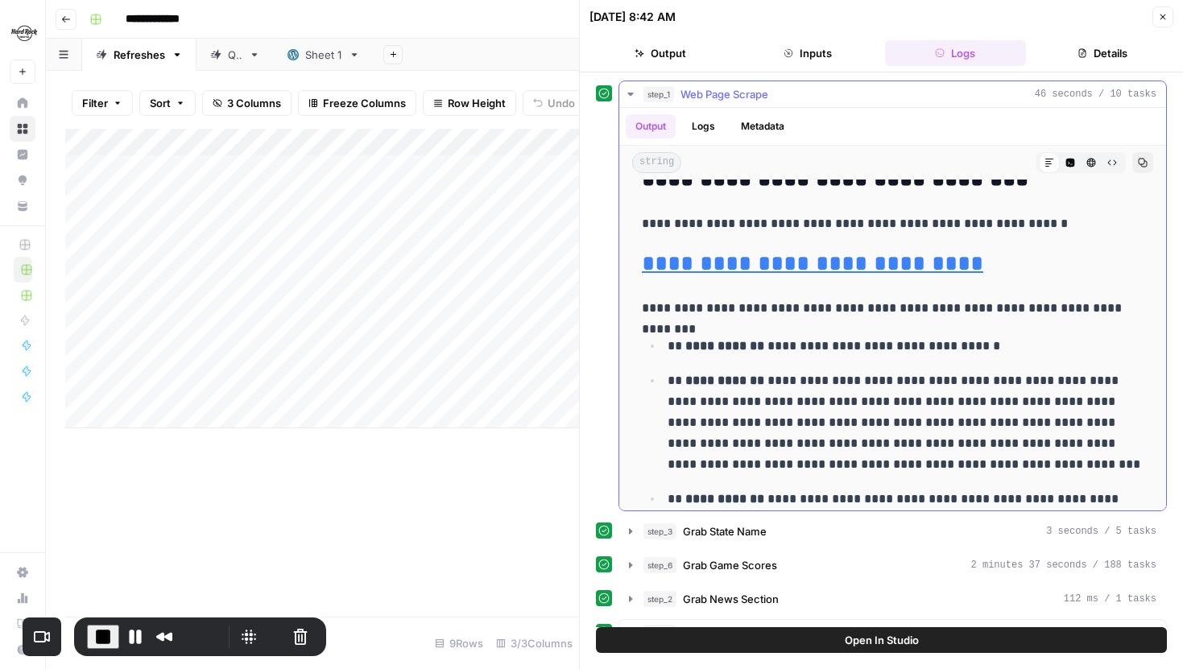
scroll to position [10851, 0]
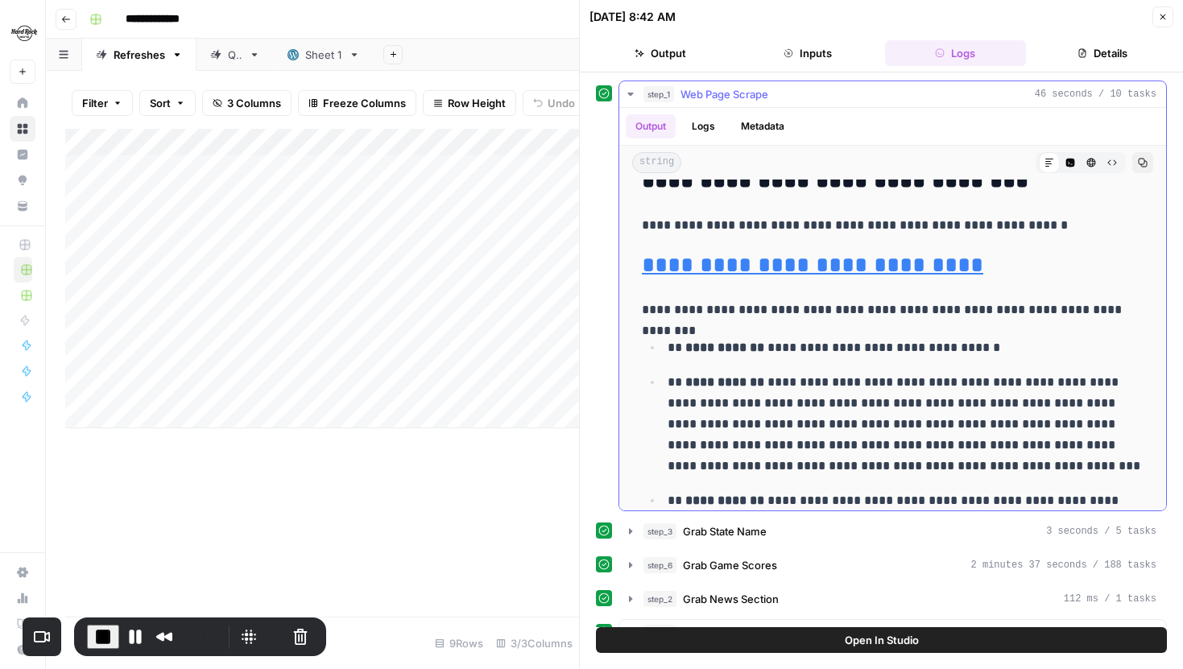
drag, startPoint x: 642, startPoint y: 305, endPoint x: 922, endPoint y: 484, distance: 332.3
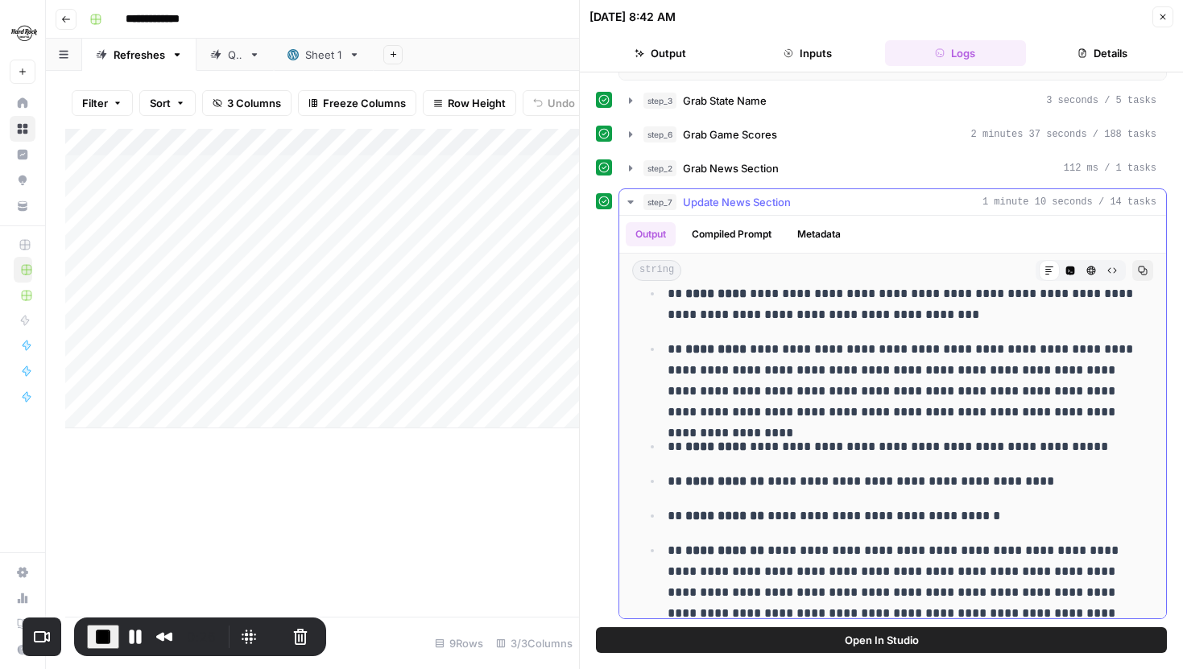
scroll to position [23, 0]
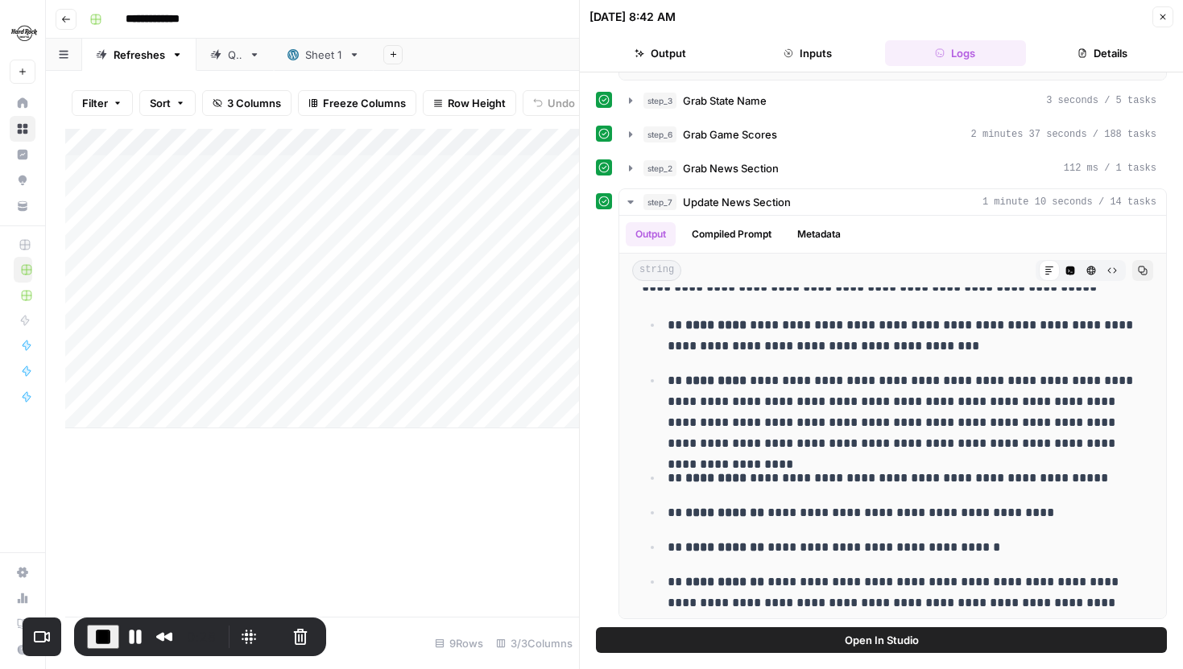
click at [1160, 18] on icon "button" at bounding box center [1163, 17] width 10 height 10
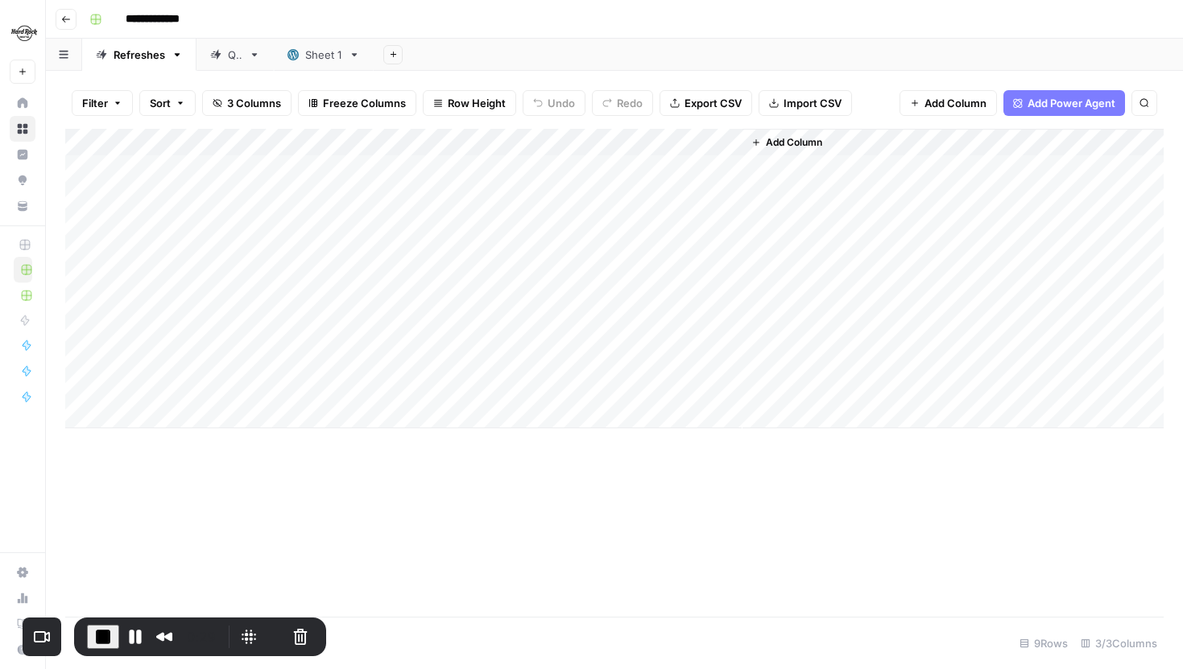
click at [731, 166] on div "Add Column" at bounding box center [614, 278] width 1098 height 299
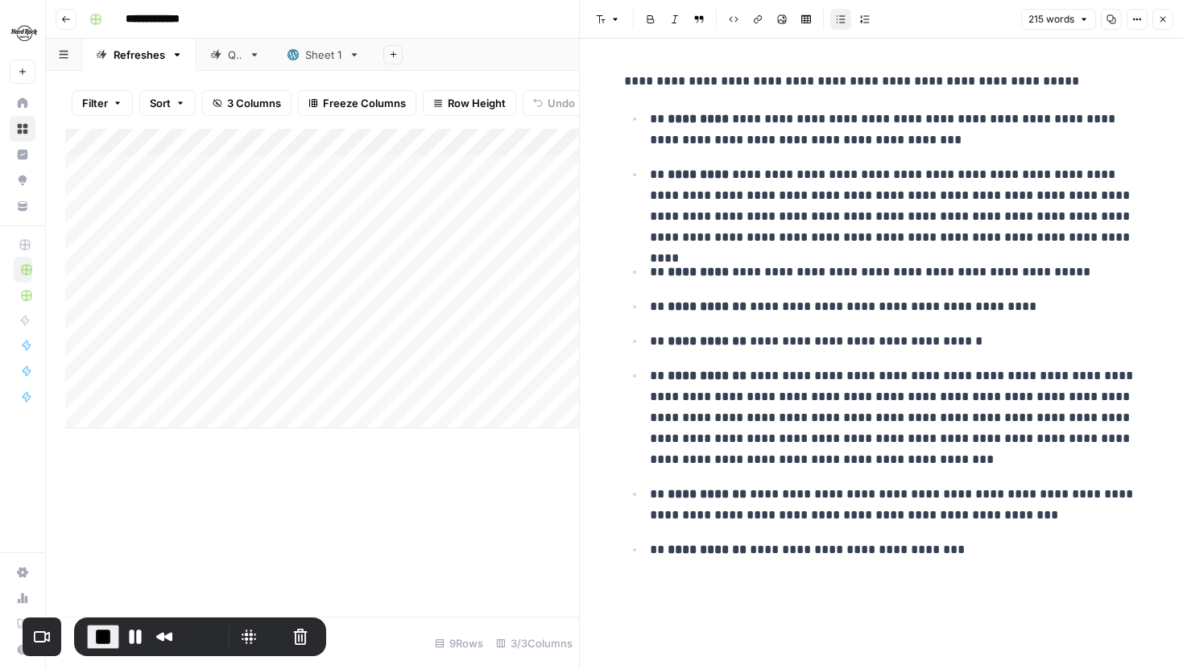
click at [1160, 23] on icon "button" at bounding box center [1163, 19] width 10 height 10
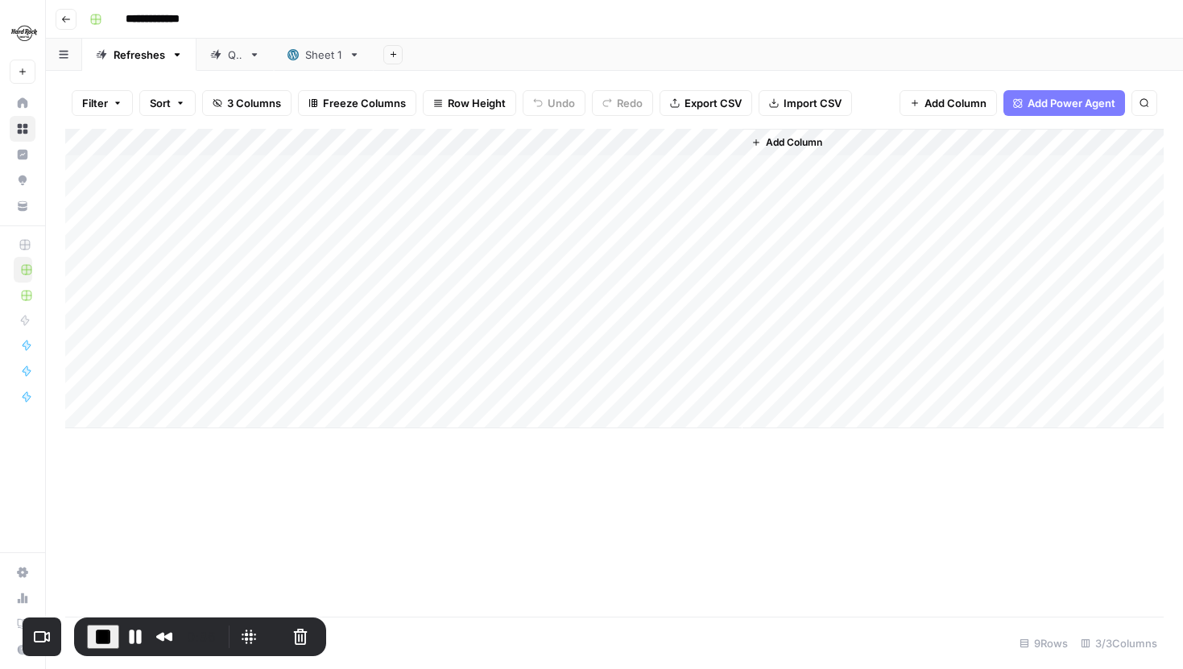
click at [316, 55] on div "Sheet 1" at bounding box center [323, 55] width 37 height 16
click at [141, 56] on div "Refreshes" at bounding box center [140, 55] width 52 height 16
click at [297, 57] on icon at bounding box center [292, 54] width 11 height 11
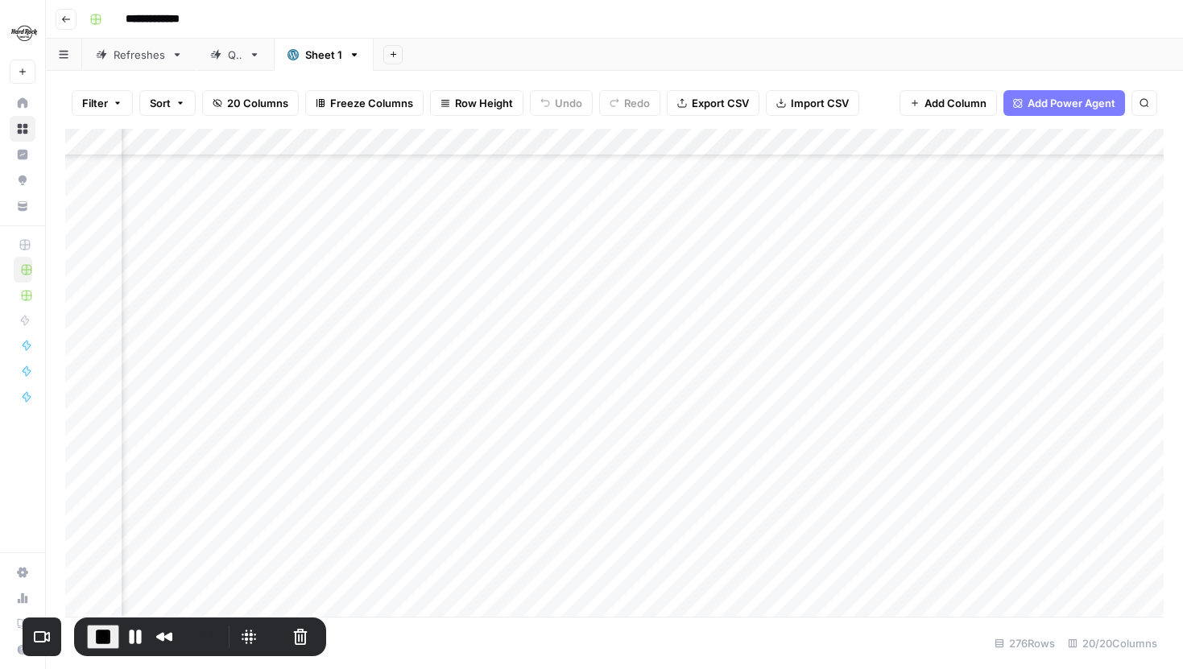
click at [102, 627] on span "End Recording" at bounding box center [102, 636] width 19 height 19
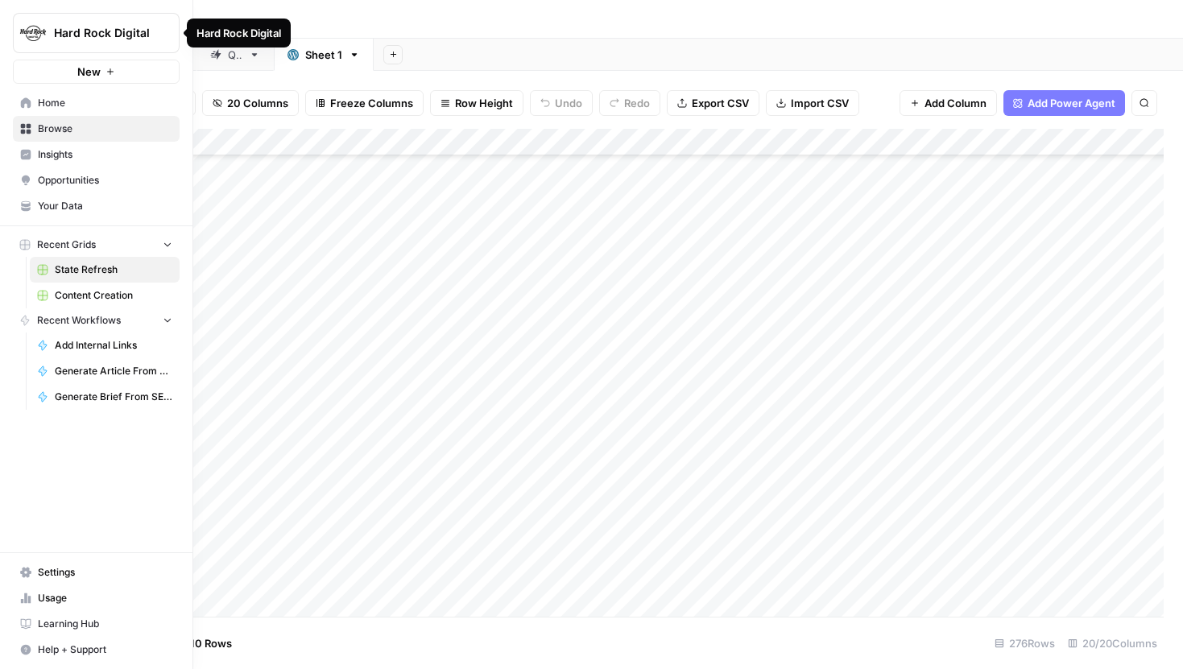
click at [31, 29] on img "Workspace: Hard Rock Digital" at bounding box center [33, 33] width 29 height 29
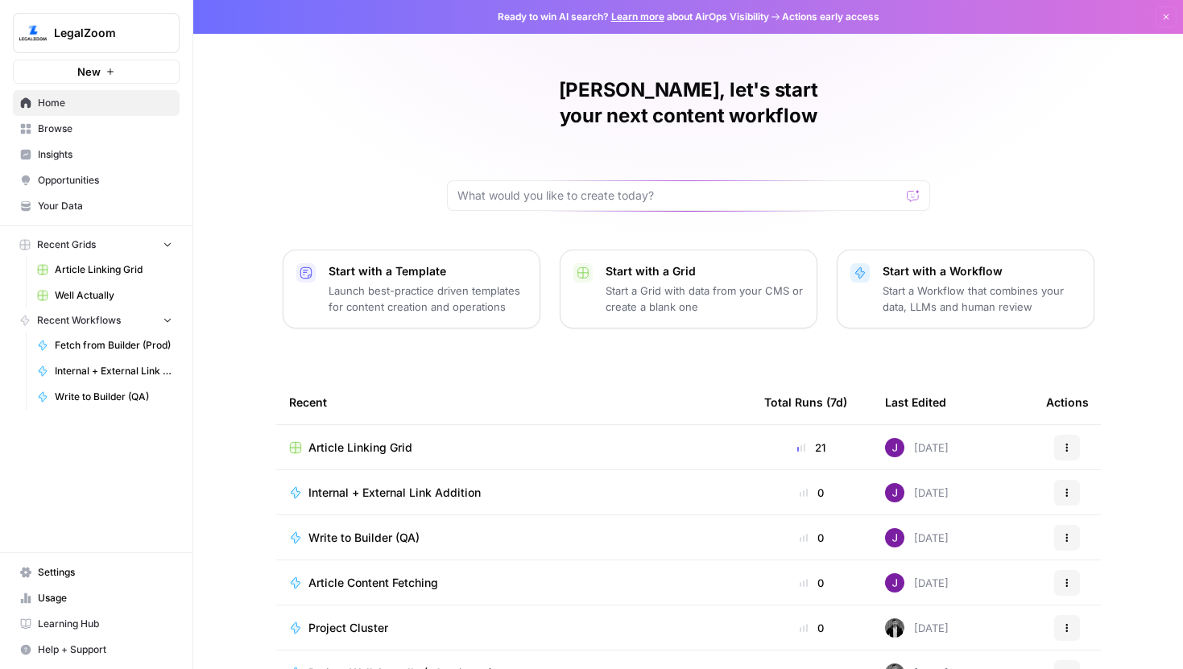
click at [68, 576] on span "Settings" at bounding box center [105, 572] width 134 height 14
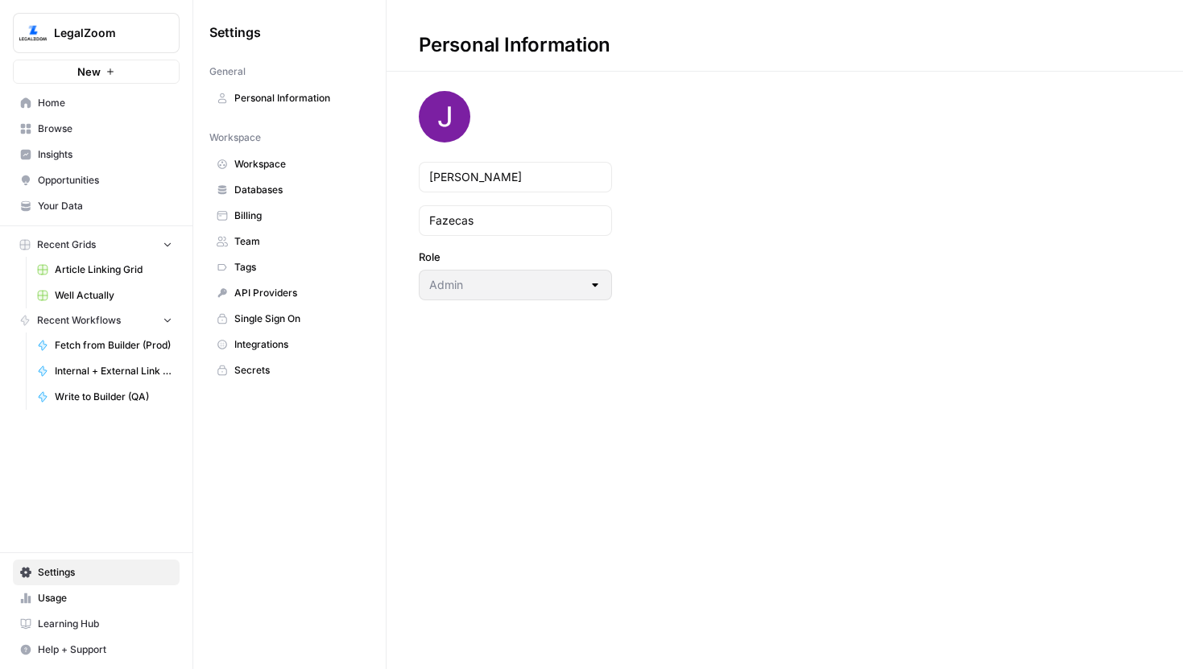
click at [254, 159] on span "Workspace" at bounding box center [298, 164] width 128 height 14
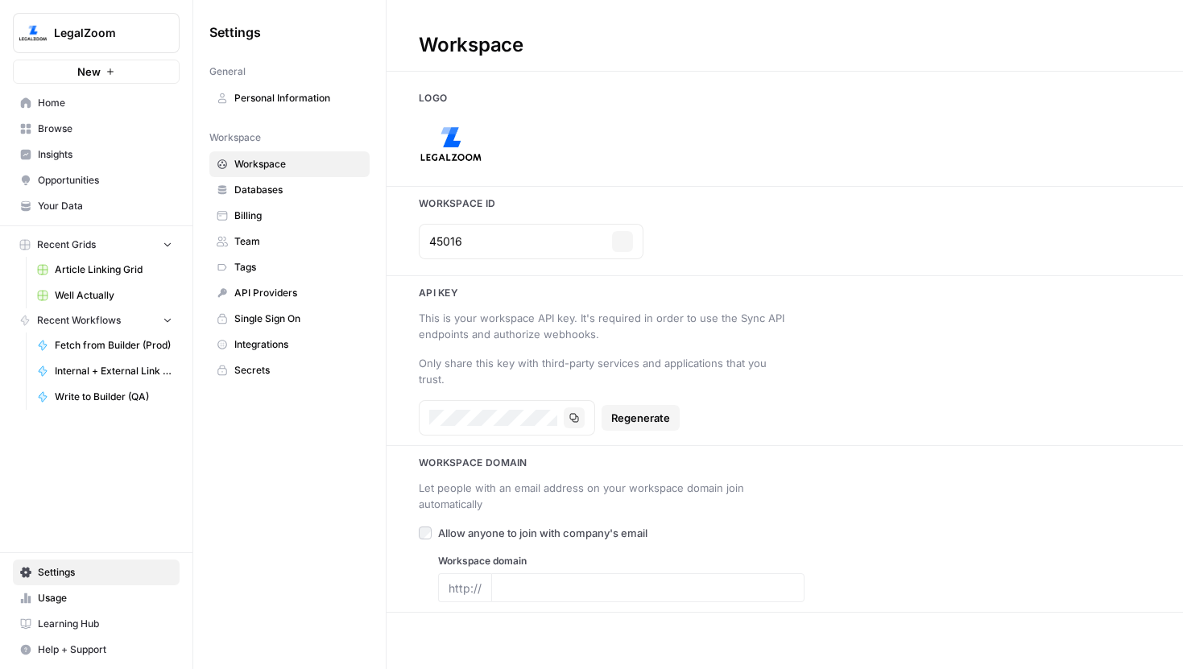
type input "[URL][DOMAIN_NAME]"
click at [461, 147] on img at bounding box center [451, 144] width 64 height 64
click at [463, 148] on img at bounding box center [451, 144] width 64 height 64
click at [57, 97] on span "Home" at bounding box center [105, 103] width 134 height 14
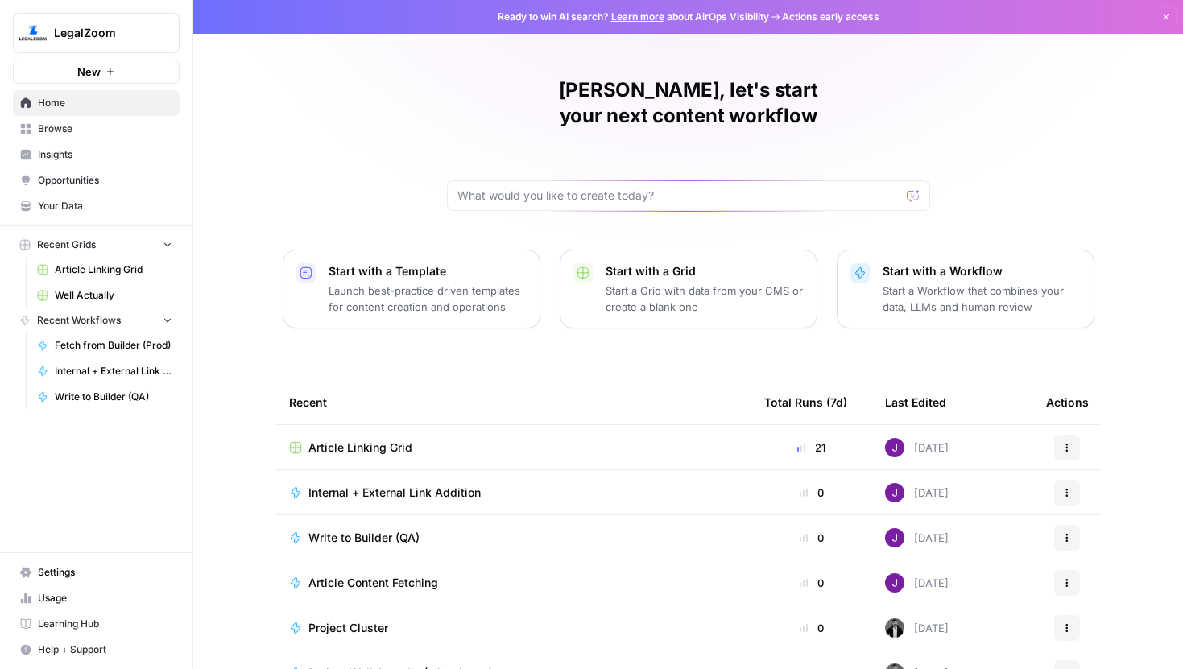
click at [101, 35] on span "LegalZoom" at bounding box center [102, 33] width 97 height 16
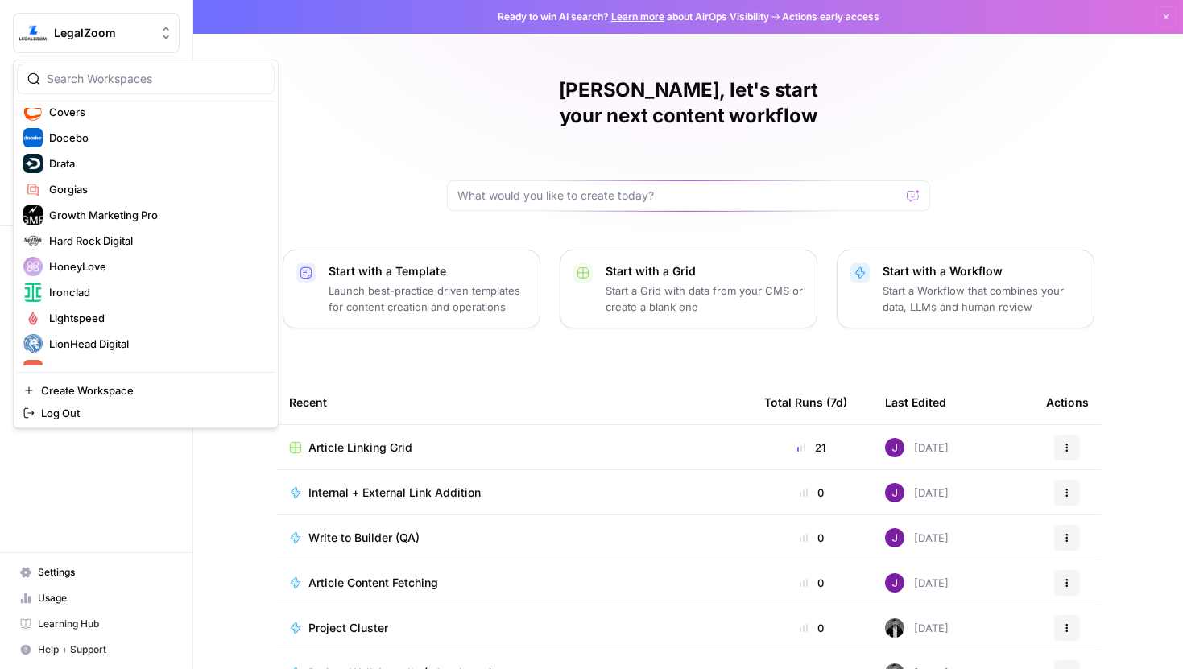
scroll to position [274, 0]
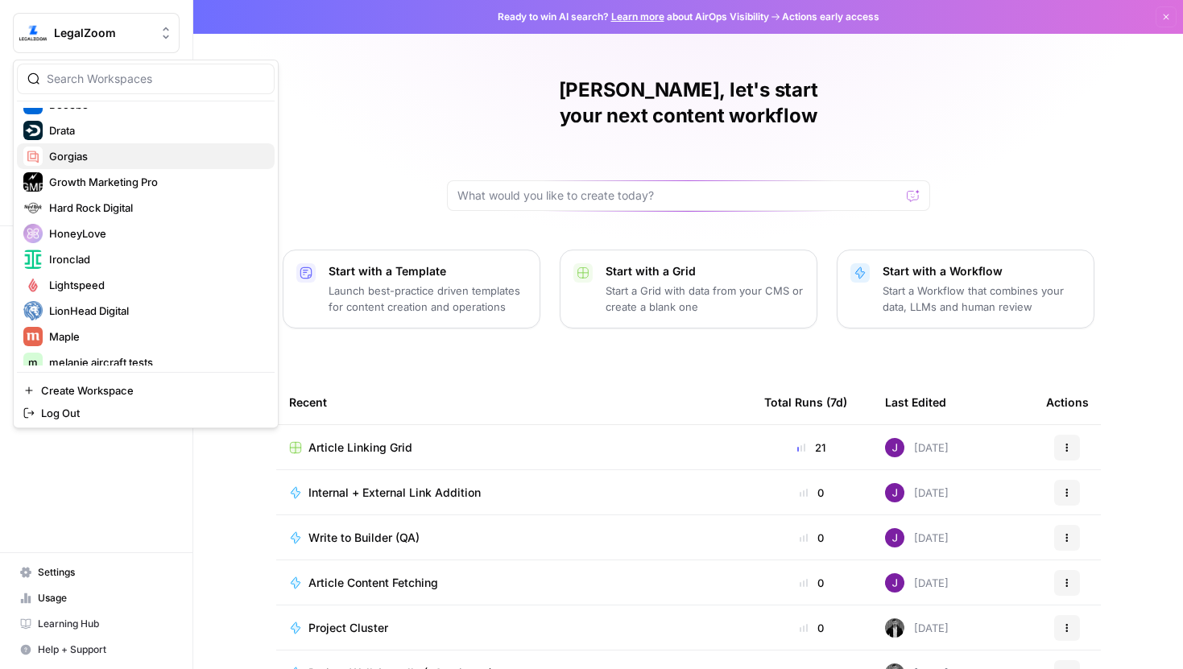
click at [86, 153] on span "Gorgias" at bounding box center [155, 156] width 213 height 16
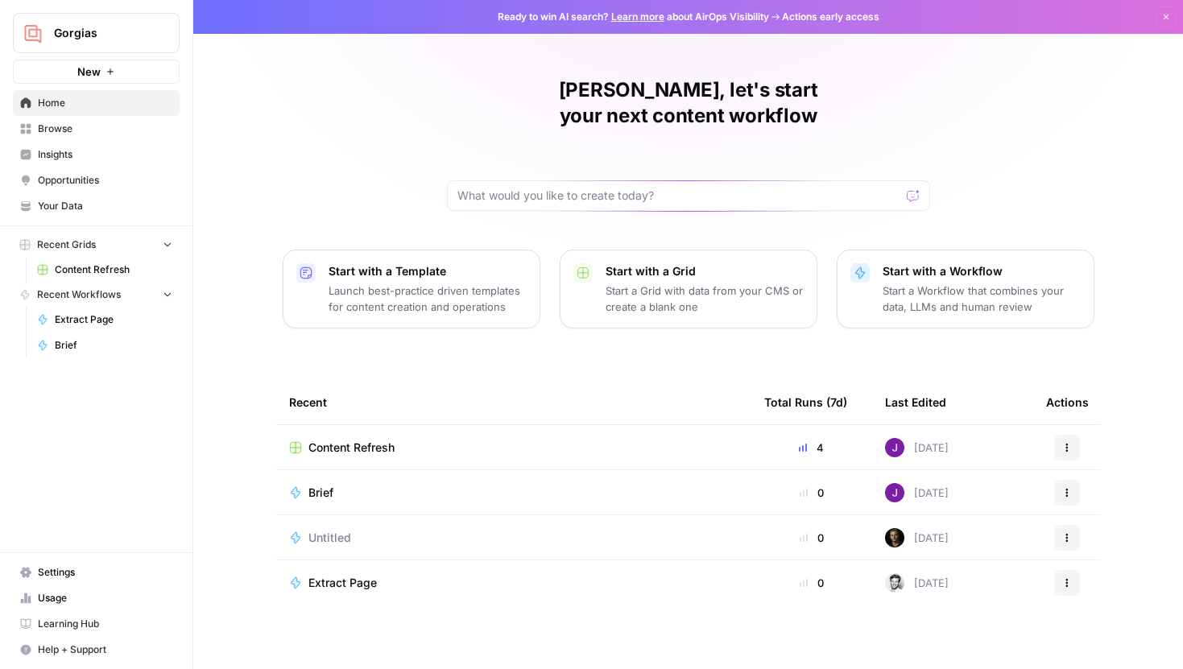
click at [69, 131] on span "Browse" at bounding box center [105, 129] width 134 height 14
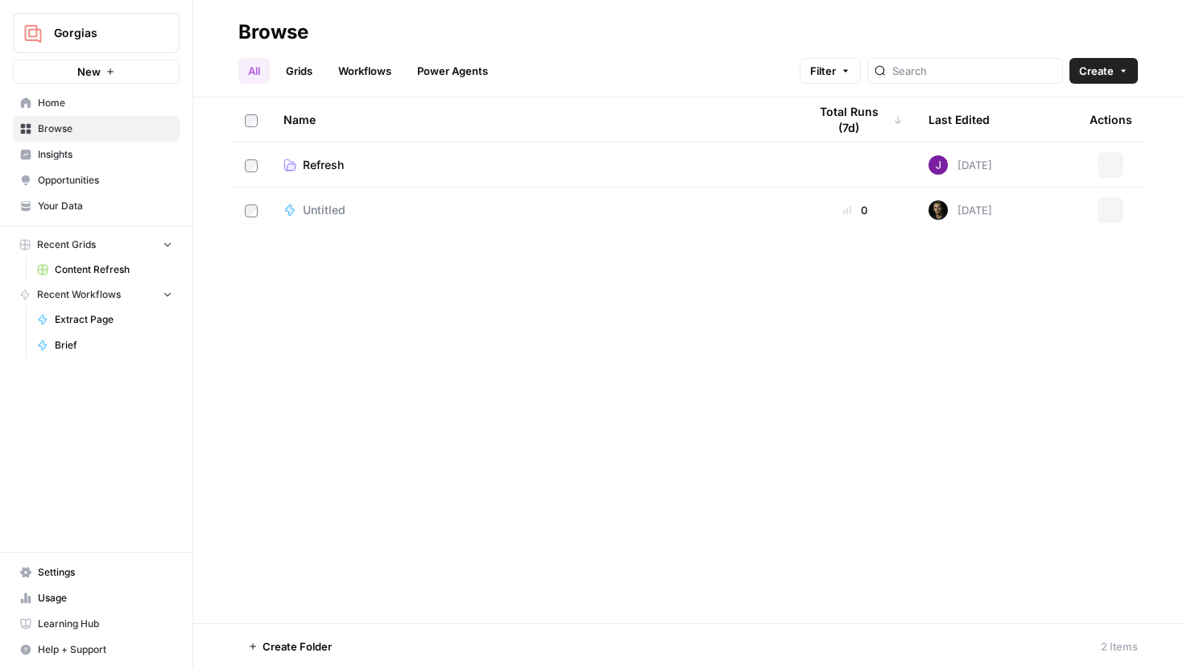
click at [81, 209] on span "Your Data" at bounding box center [105, 206] width 134 height 14
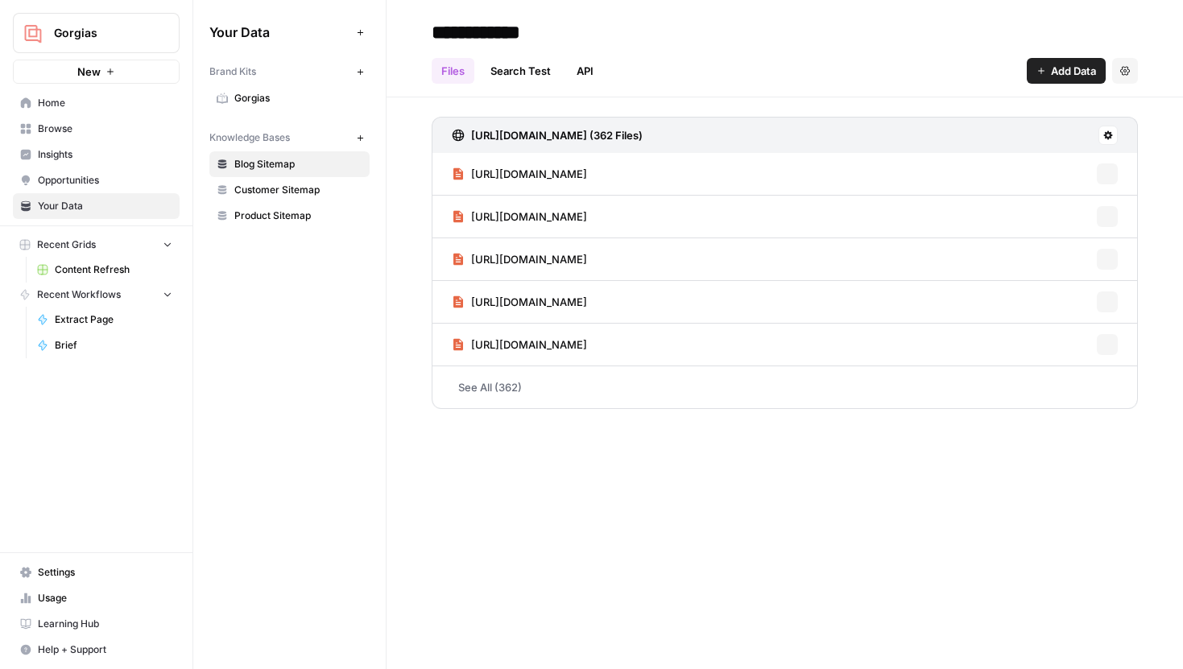
click at [310, 103] on span "Gorgias" at bounding box center [298, 98] width 128 height 14
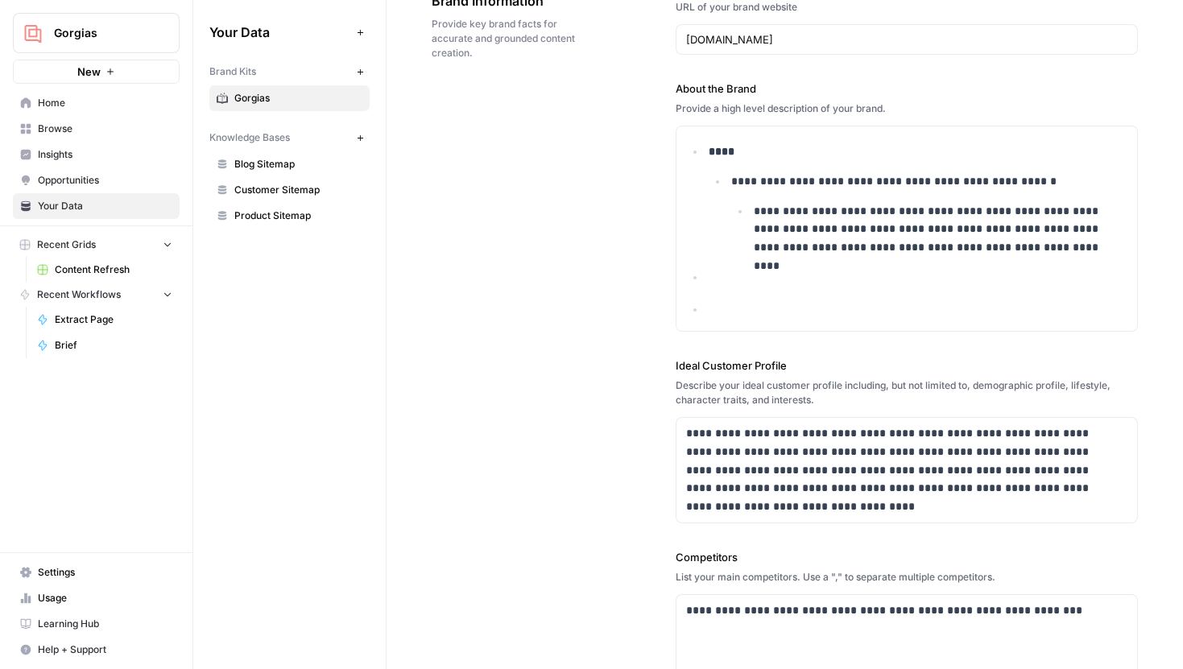
scroll to position [101, 0]
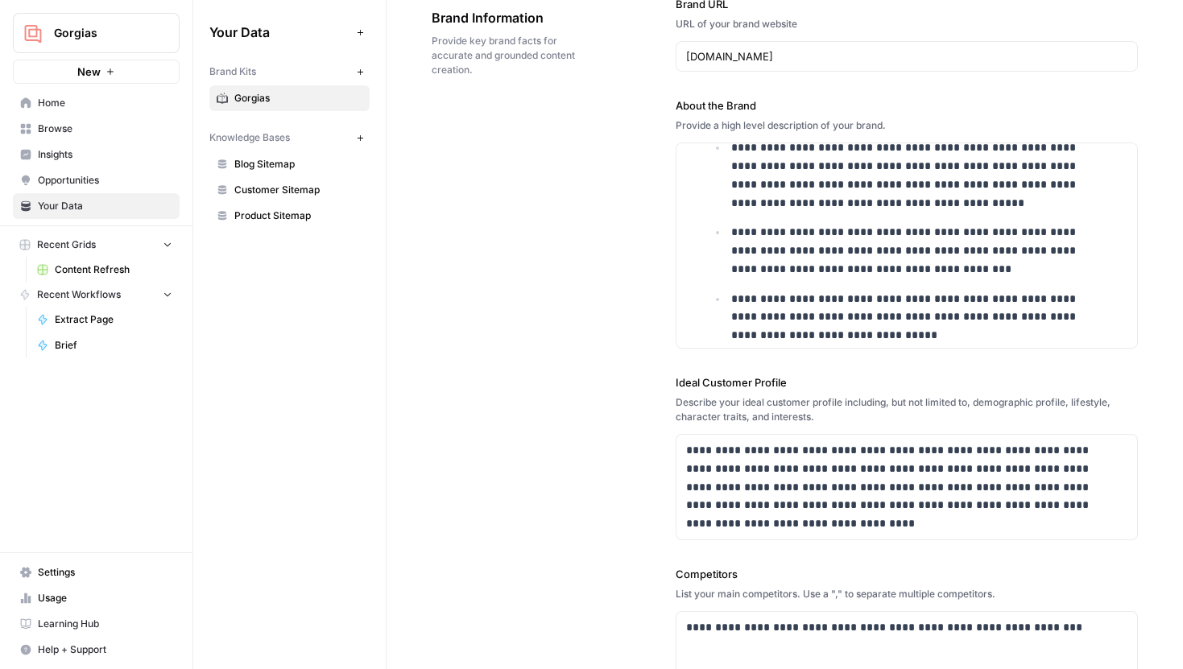
scroll to position [3720, 0]
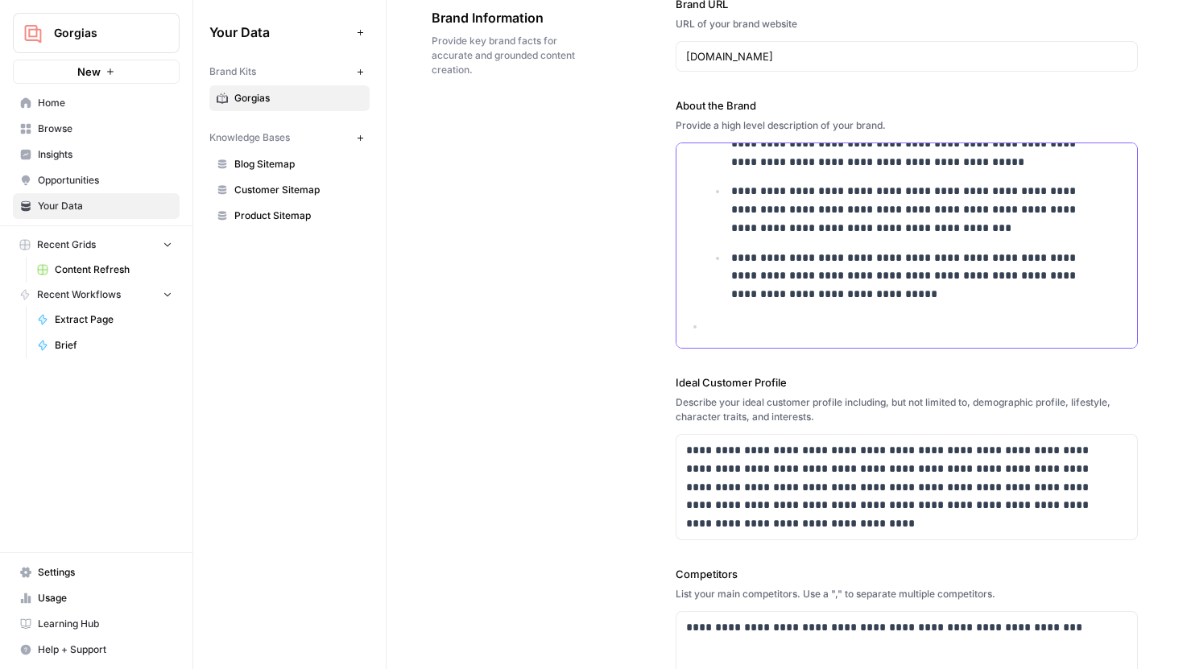
click at [753, 320] on p at bounding box center [917, 326] width 419 height 19
